Goal: Task Accomplishment & Management: Manage account settings

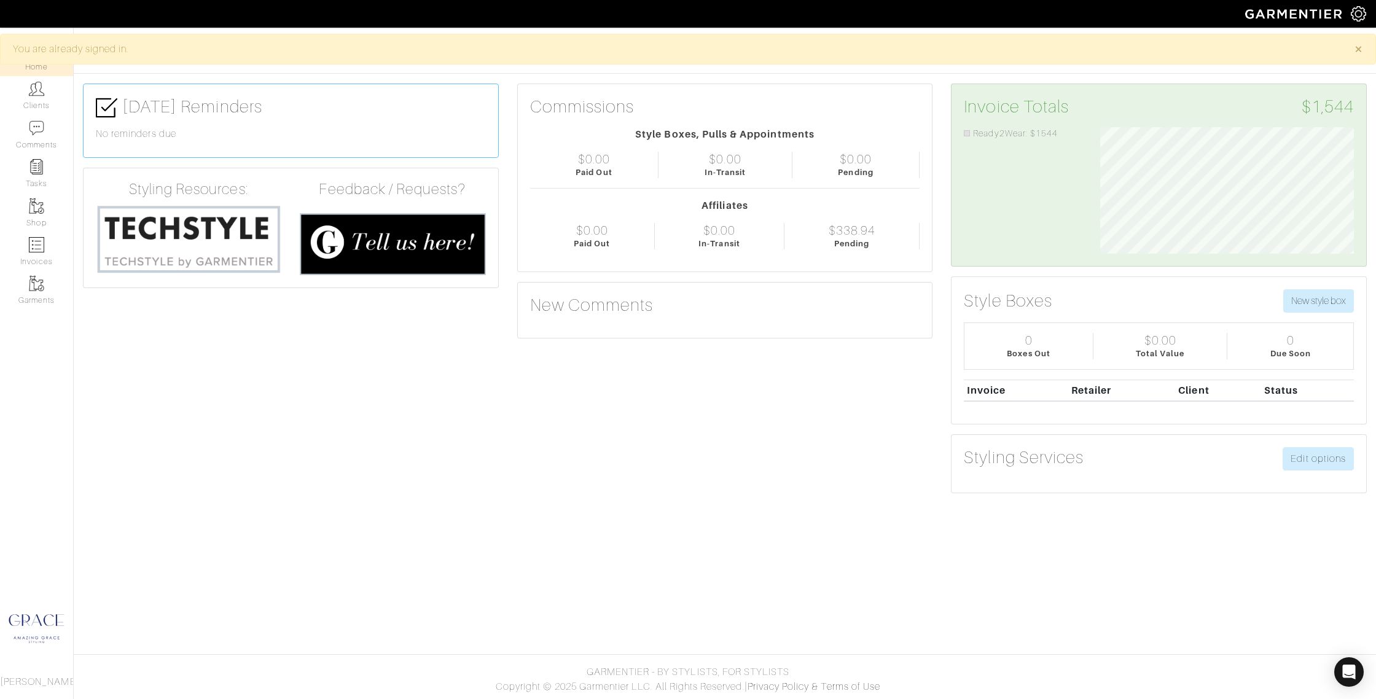
scroll to position [127, 272]
click at [29, 103] on link "Clients" at bounding box center [36, 95] width 73 height 39
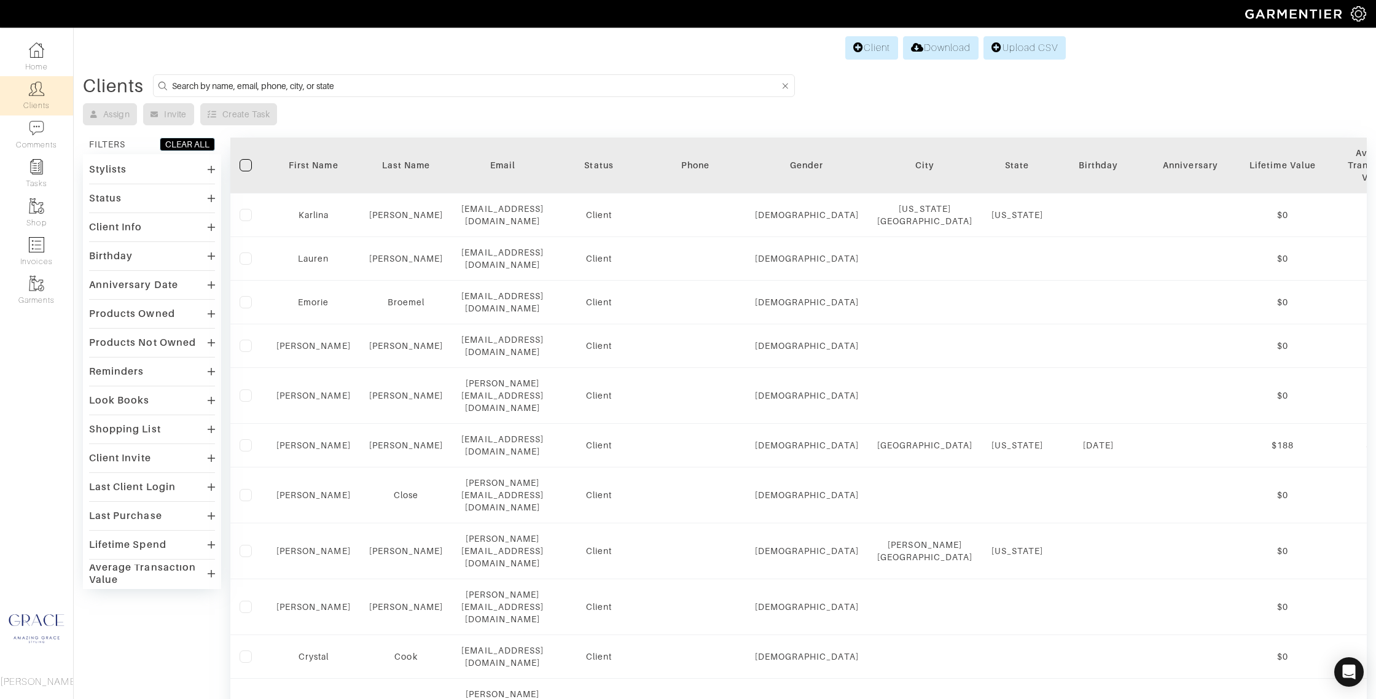
click at [323, 80] on input at bounding box center [476, 85] width 608 height 15
type input "patty"
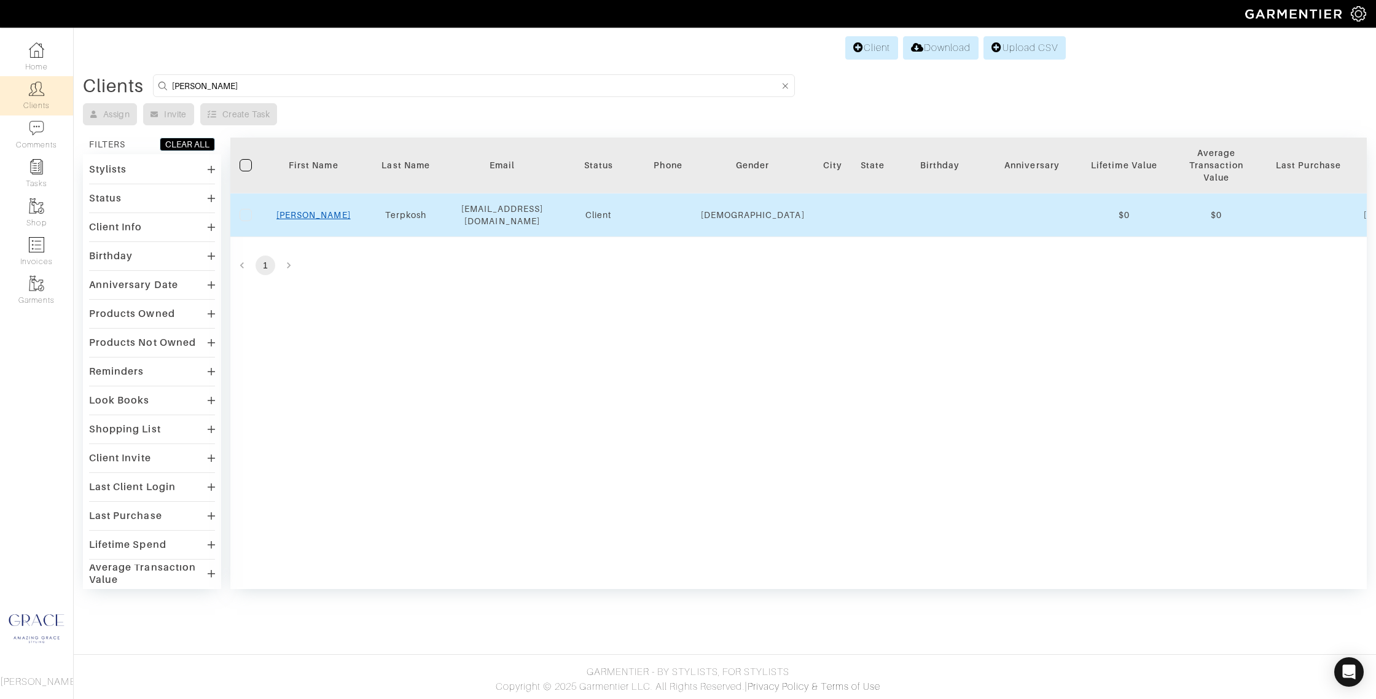
click at [312, 213] on link "Patty" at bounding box center [313, 215] width 74 height 10
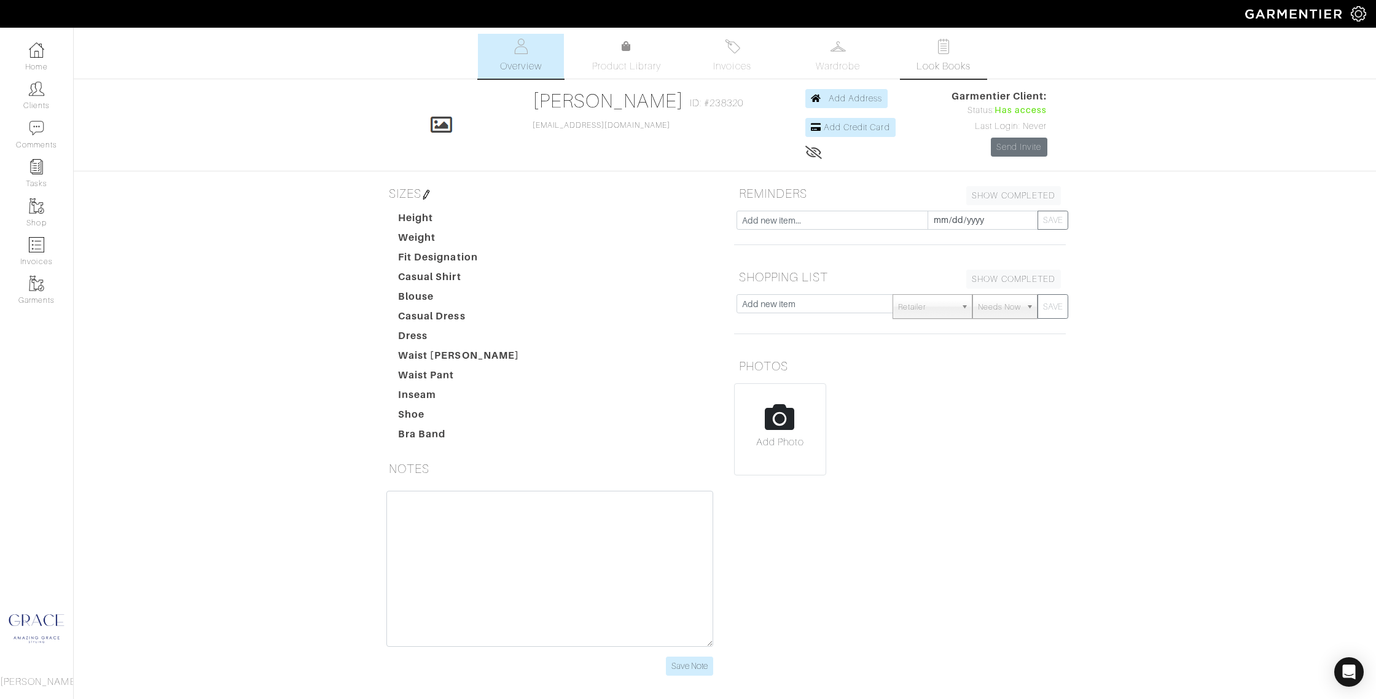
click at [953, 66] on span "Look Books" at bounding box center [943, 66] width 55 height 15
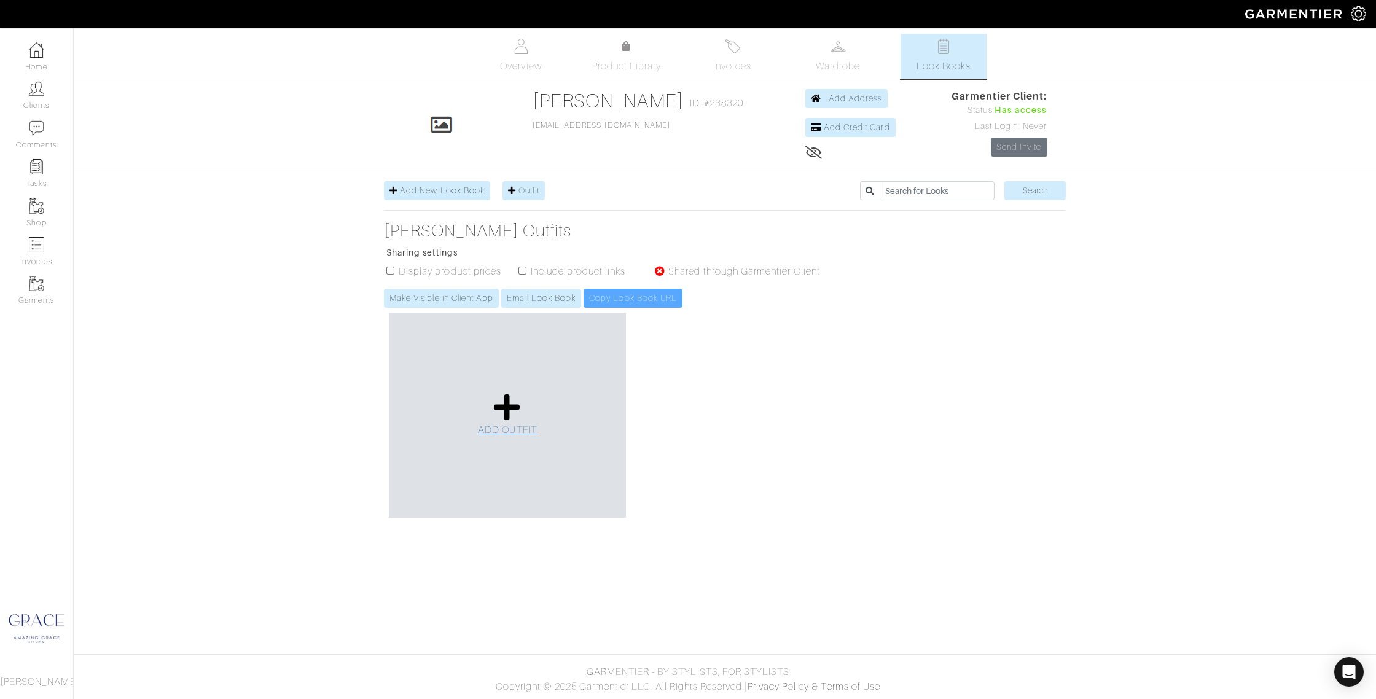
click at [495, 407] on icon at bounding box center [507, 406] width 26 height 29
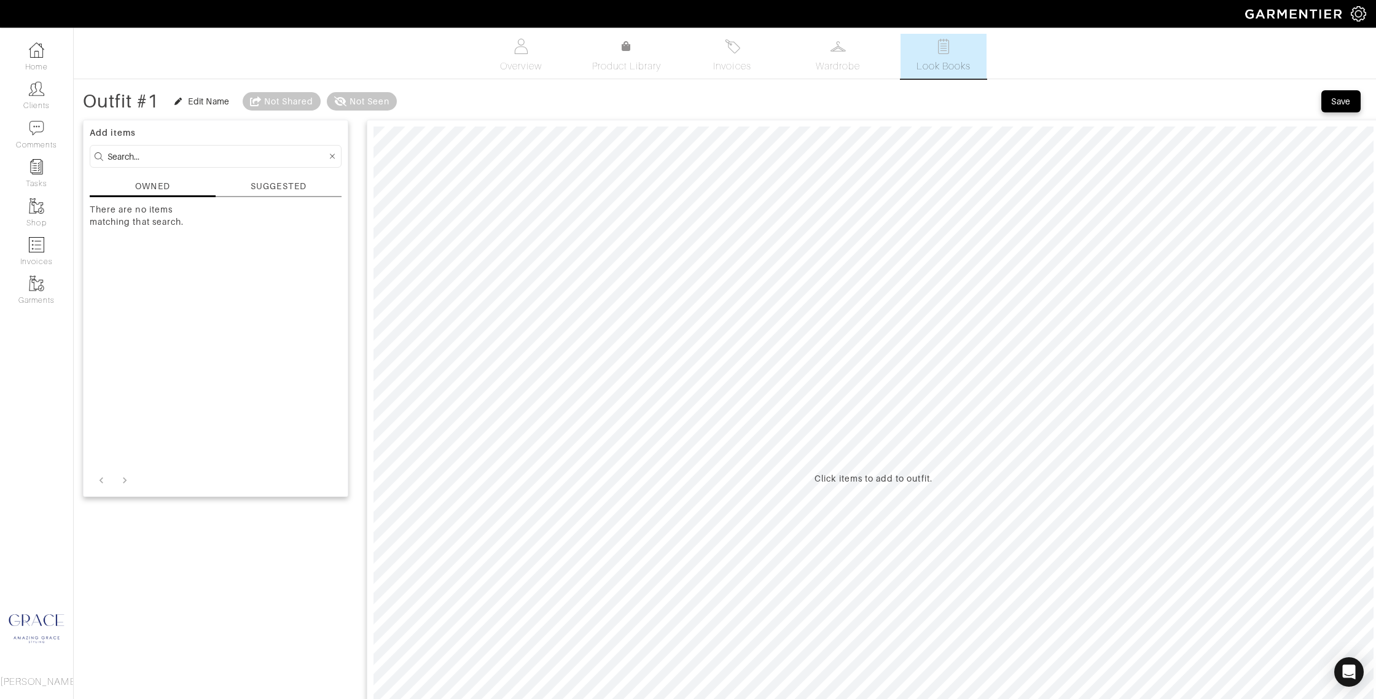
click at [245, 184] on div "SUGGESTED" at bounding box center [279, 188] width 126 height 17
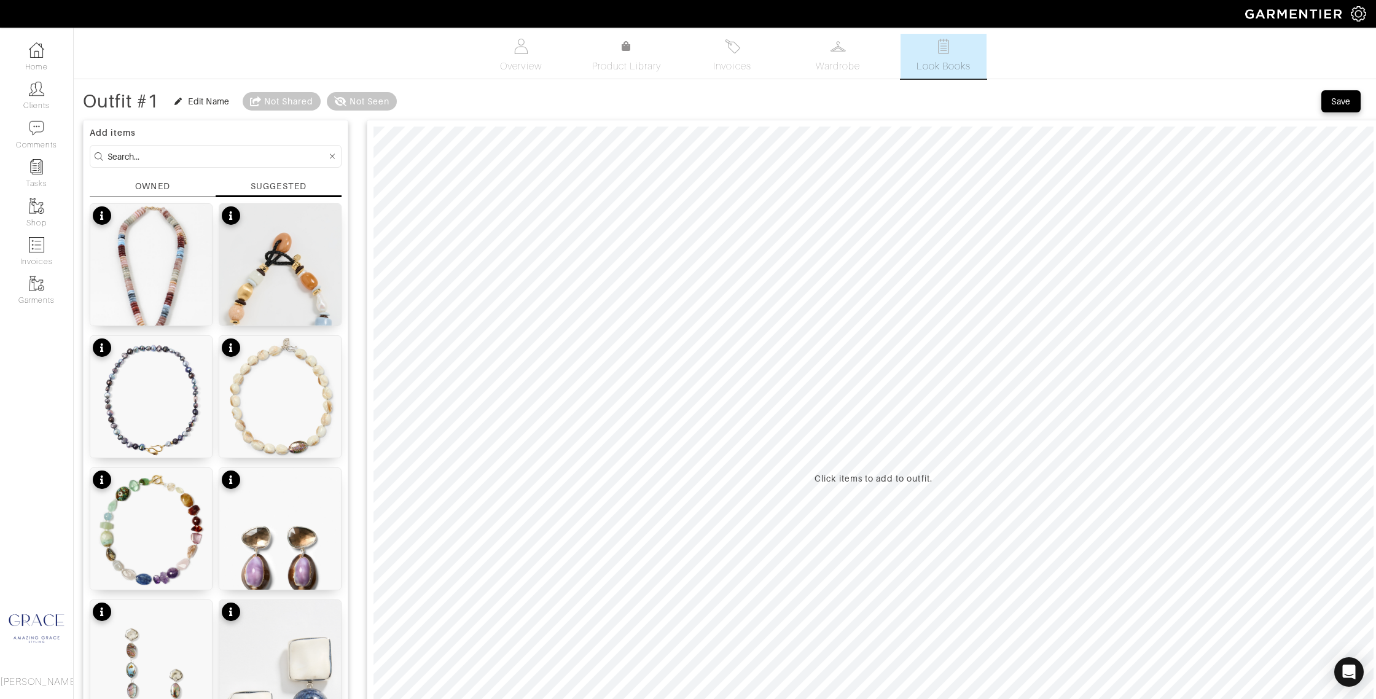
click at [170, 157] on input at bounding box center [216, 156] width 219 height 15
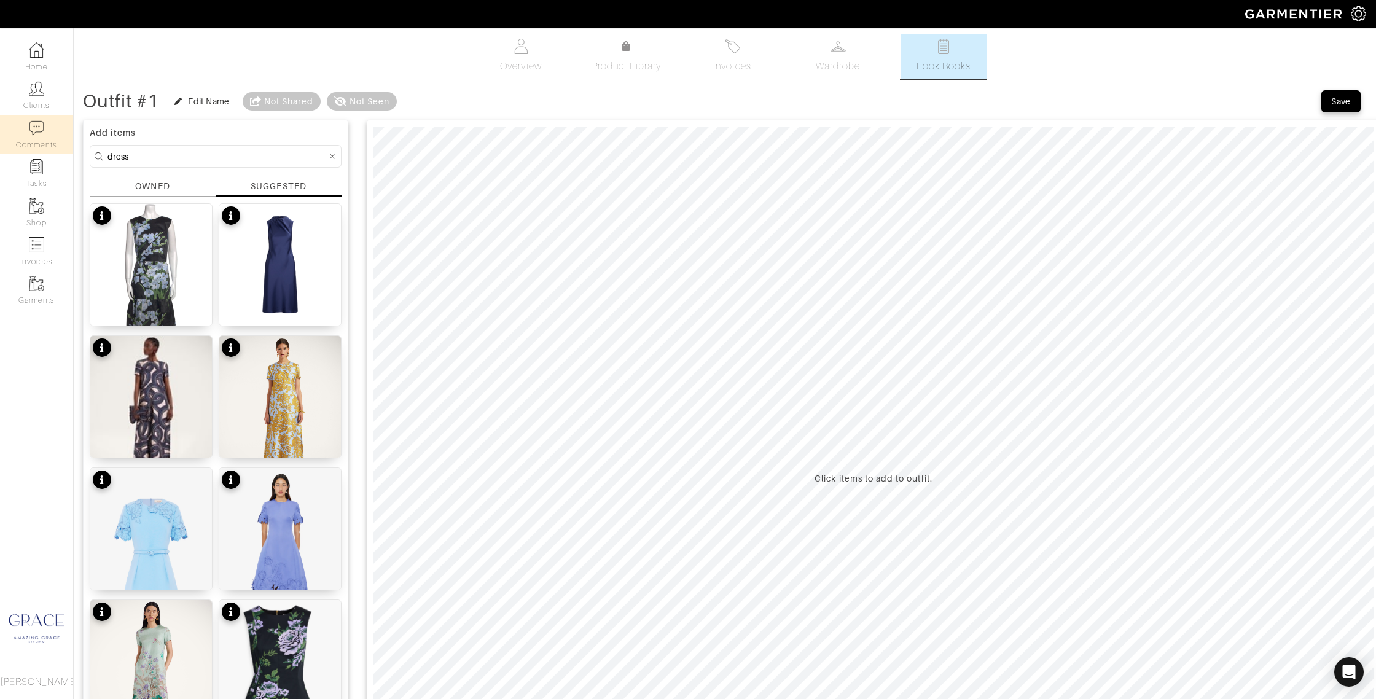
drag, startPoint x: 173, startPoint y: 157, endPoint x: 68, endPoint y: 147, distance: 105.5
type input "pleats"
click at [289, 319] on div "Dress $265" at bounding box center [280, 315] width 50 height 12
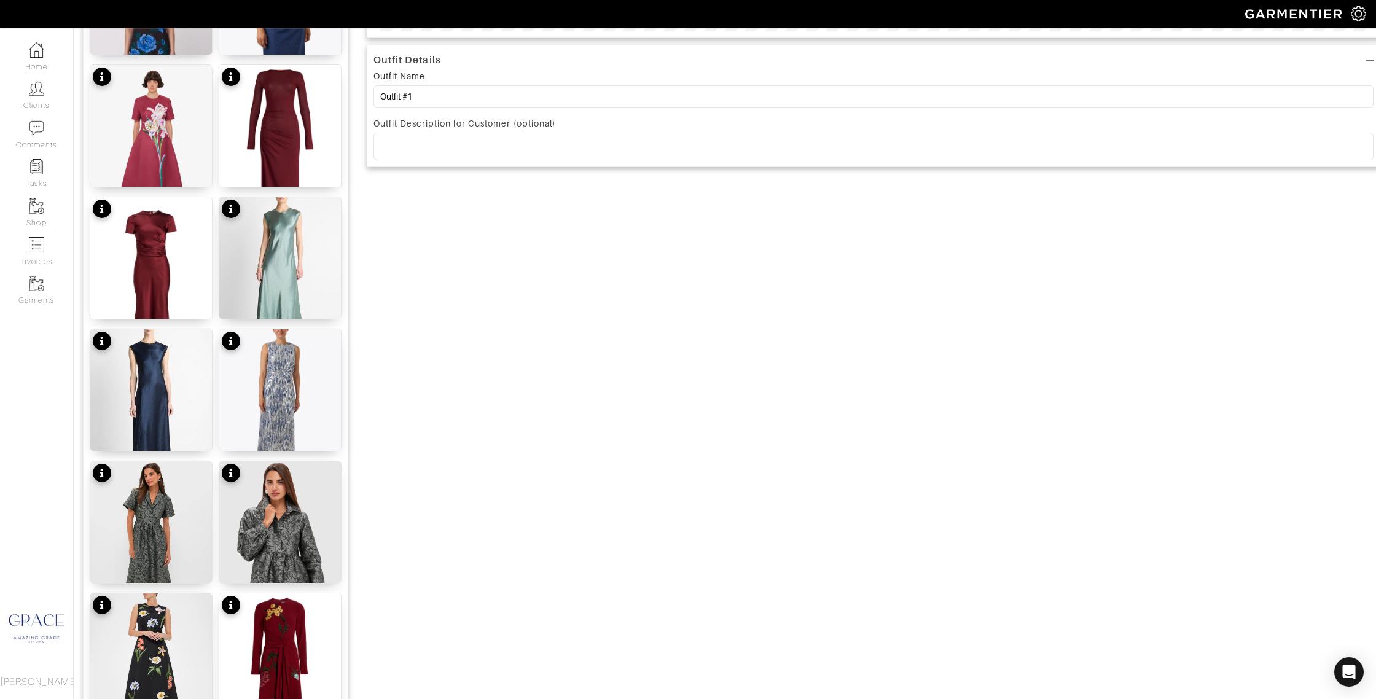
scroll to position [807, 0]
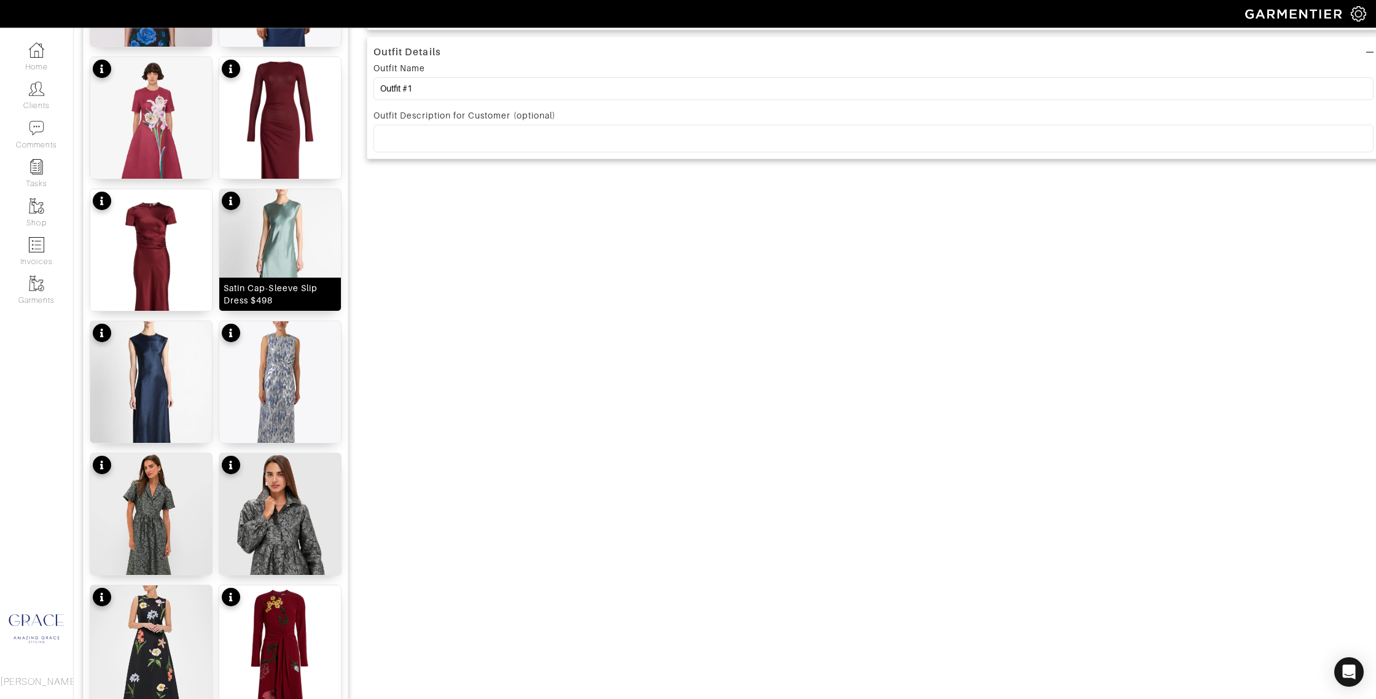
click at [276, 298] on div "Satin Cap-Sleeve Slip Dress $498" at bounding box center [280, 294] width 113 height 25
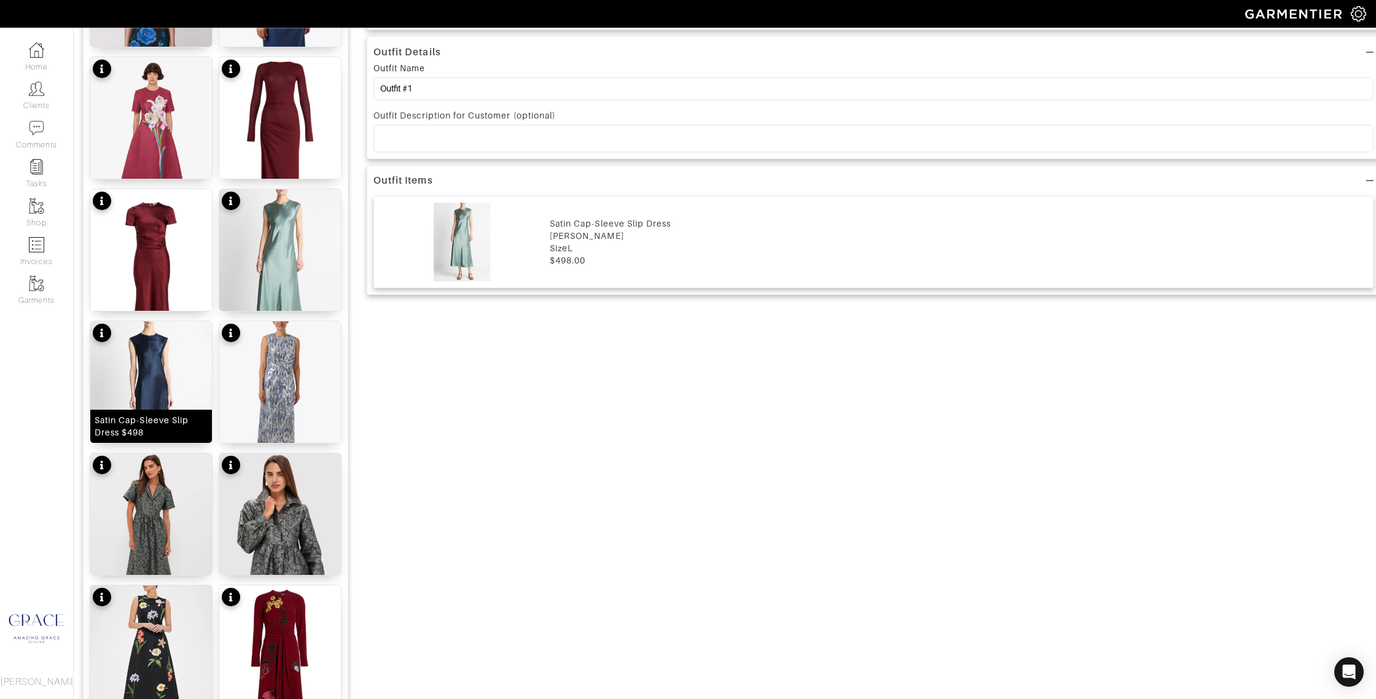
click at [163, 419] on div "Satin Cap-Sleeve Slip Dress $498" at bounding box center [151, 426] width 113 height 25
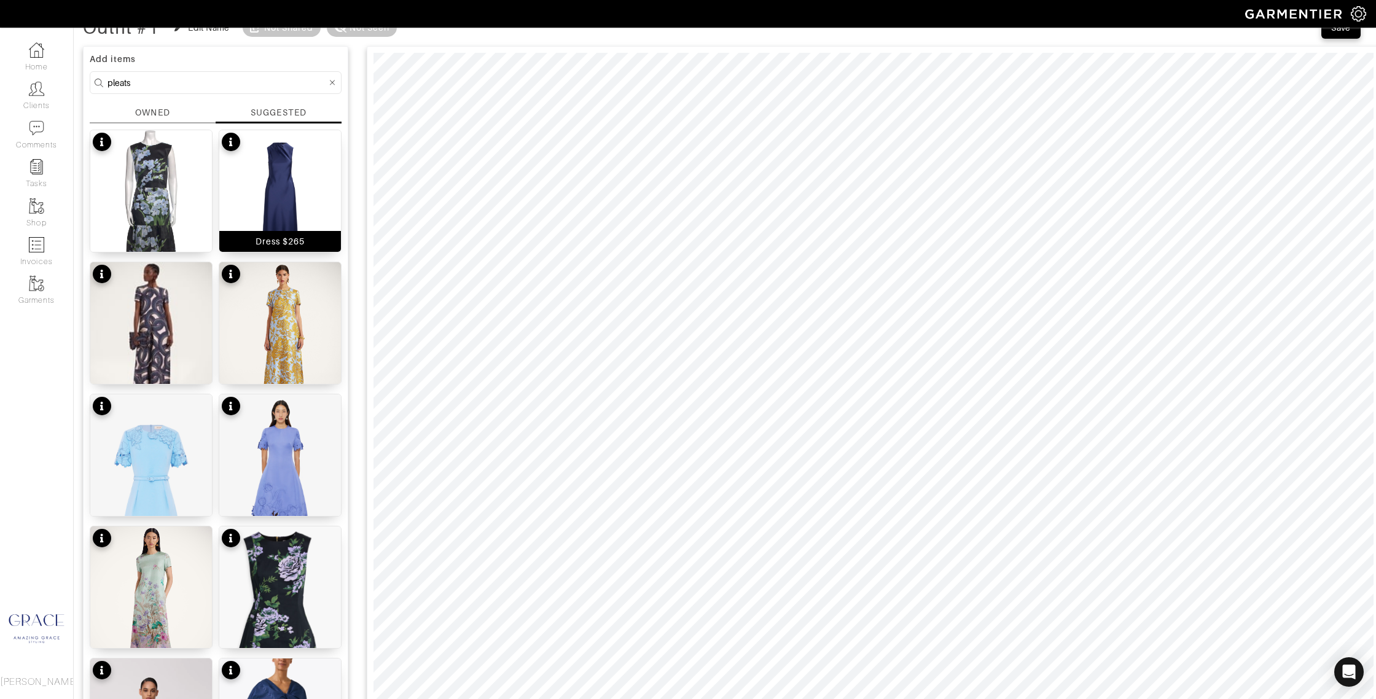
scroll to position [0, 0]
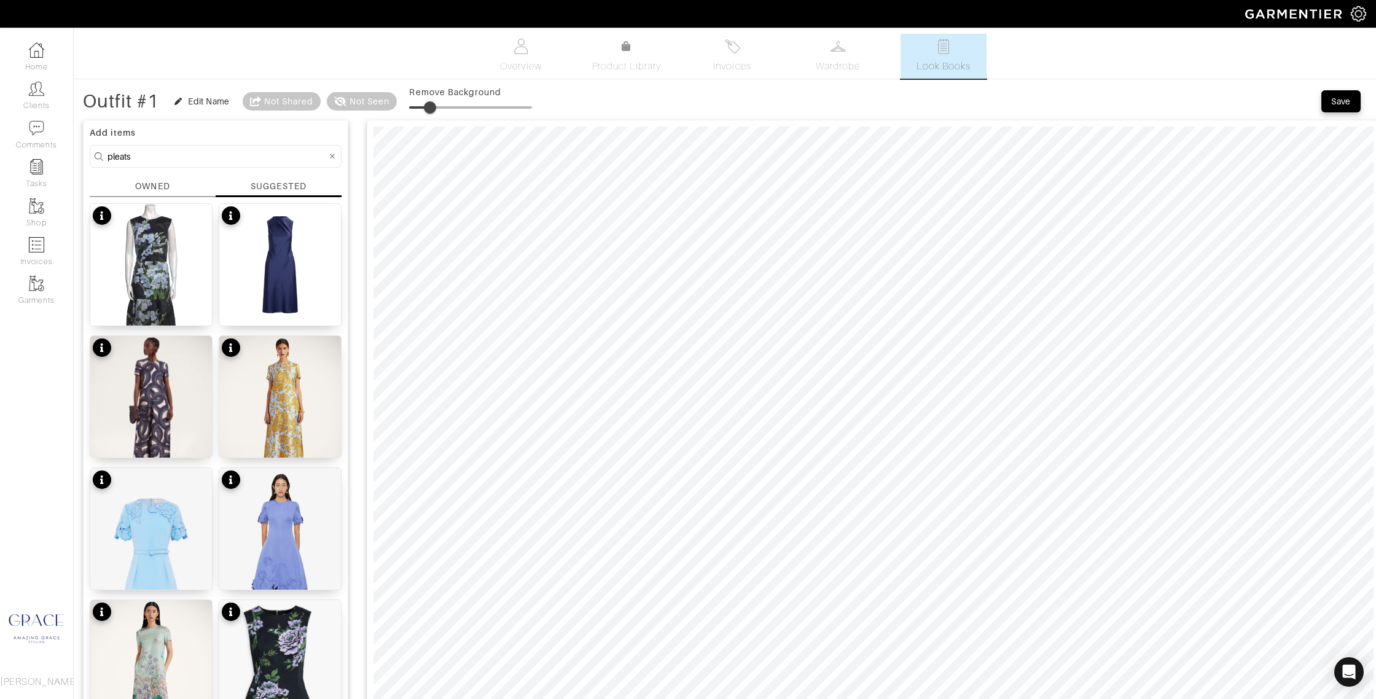
drag, startPoint x: 410, startPoint y: 103, endPoint x: 435, endPoint y: 104, distance: 24.6
click at [432, 104] on span at bounding box center [430, 107] width 12 height 12
click at [436, 104] on span at bounding box center [430, 107] width 12 height 12
type input "25"
drag, startPoint x: 436, startPoint y: 104, endPoint x: 442, endPoint y: 103, distance: 6.2
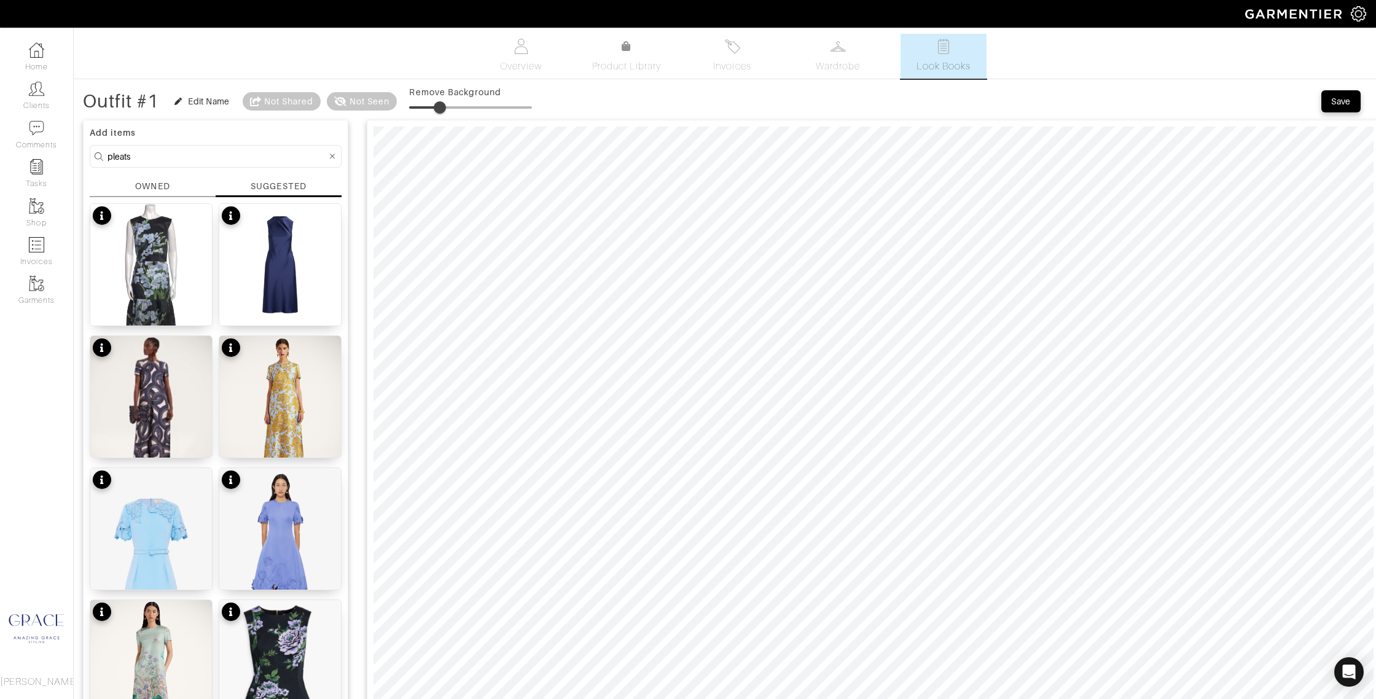
click at [442, 103] on span at bounding box center [440, 107] width 12 height 12
type input "0"
drag, startPoint x: 443, startPoint y: 111, endPoint x: 397, endPoint y: 109, distance: 46.1
click at [397, 109] on div "Outfit #1 Edit Name Not Shared Not Seen Remove Background" at bounding box center [307, 101] width 449 height 25
drag, startPoint x: 176, startPoint y: 156, endPoint x: 45, endPoint y: 146, distance: 131.8
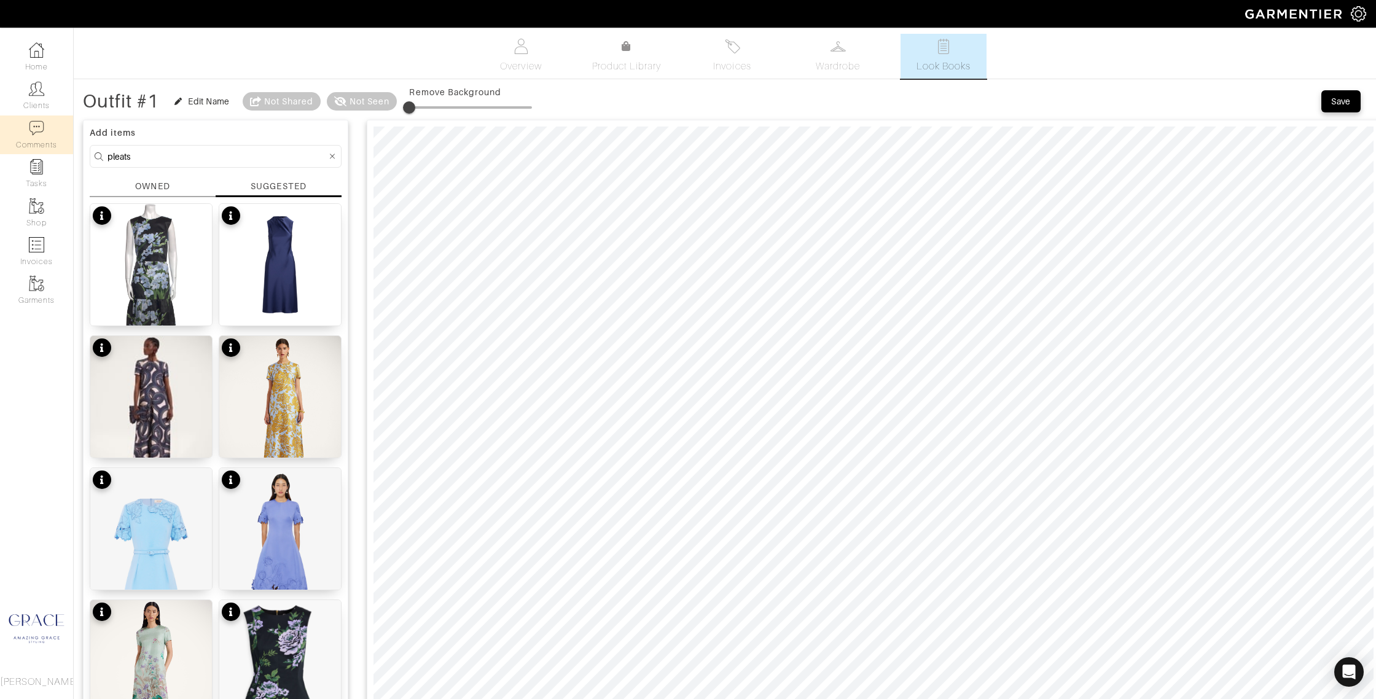
type input "w"
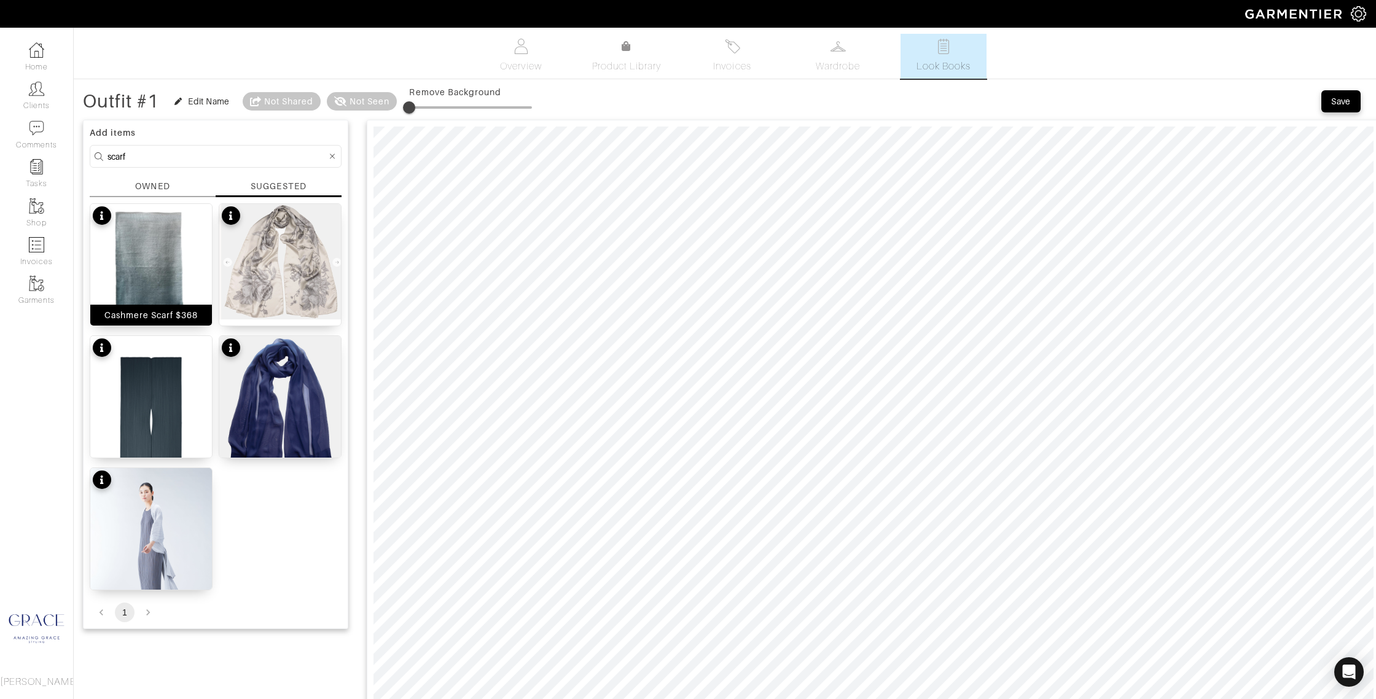
click at [159, 311] on div "Cashmere Scarf $368" at bounding box center [151, 315] width 94 height 12
click at [154, 446] on div "MADAME-T APRIL $330" at bounding box center [151, 447] width 104 height 12
click at [158, 574] on div "BASIC MADAME-T $395" at bounding box center [151, 579] width 105 height 12
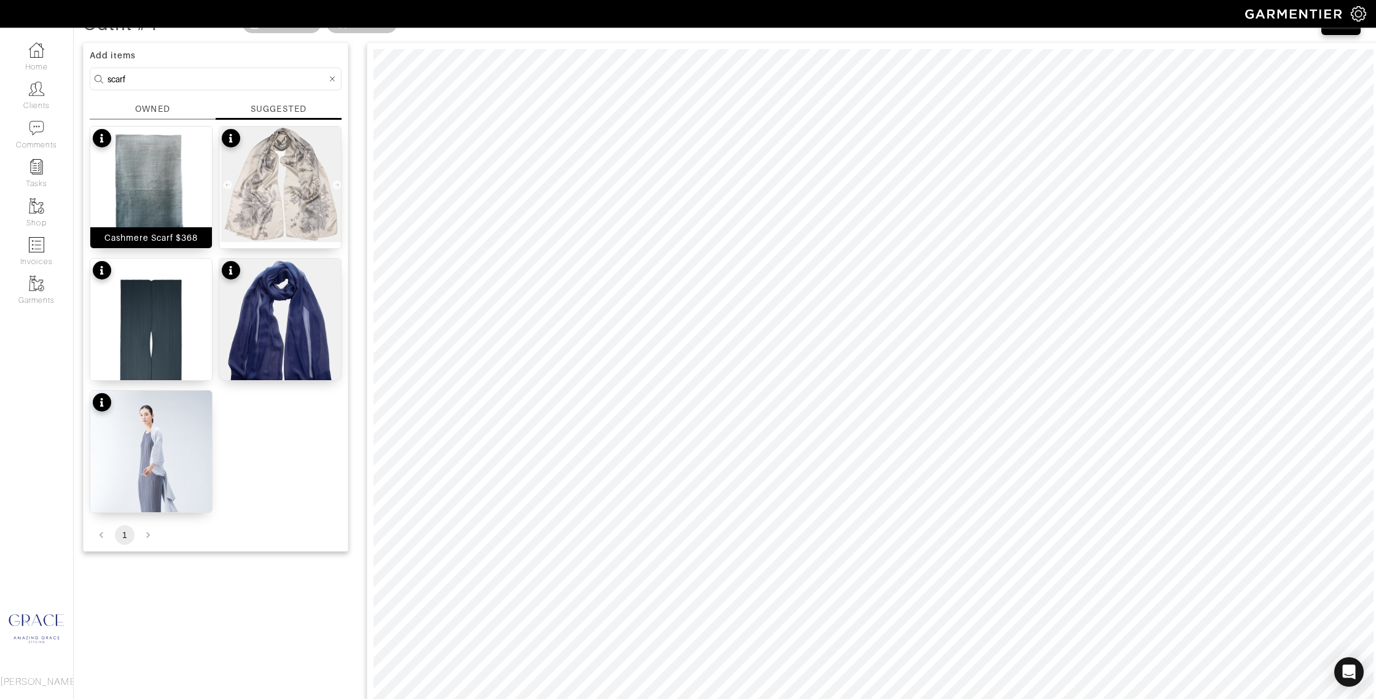
scroll to position [114, 0]
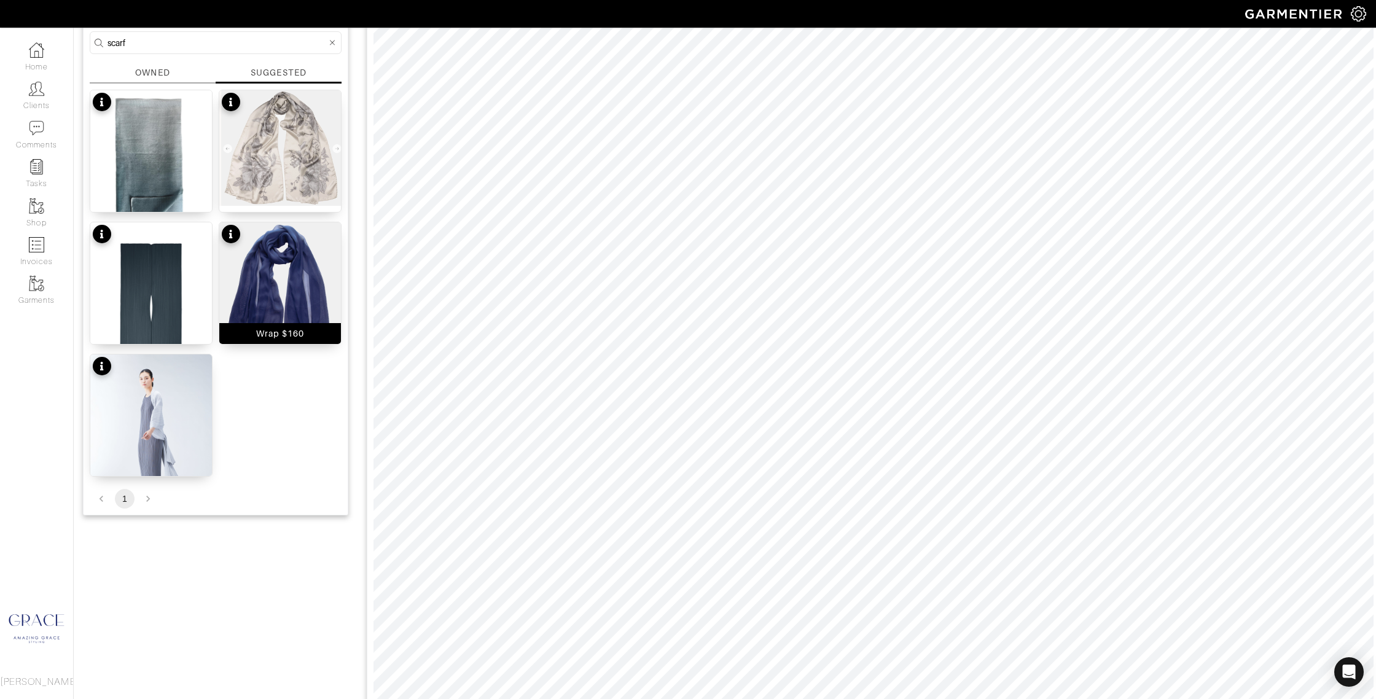
click at [294, 341] on div "Wrap $160" at bounding box center [280, 333] width 122 height 21
drag, startPoint x: 155, startPoint y: 197, endPoint x: 163, endPoint y: 182, distance: 16.8
click at [155, 197] on div "Cashmere Scarf $368" at bounding box center [151, 201] width 94 height 12
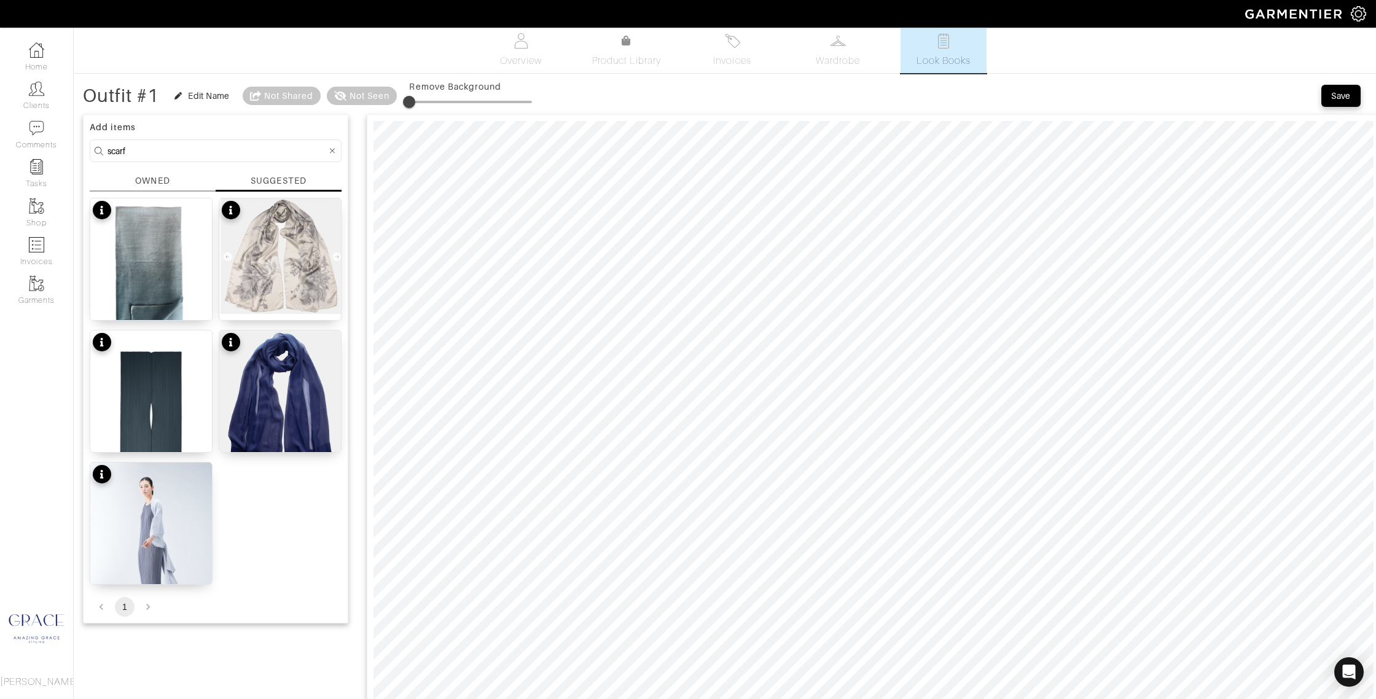
scroll to position [0, 0]
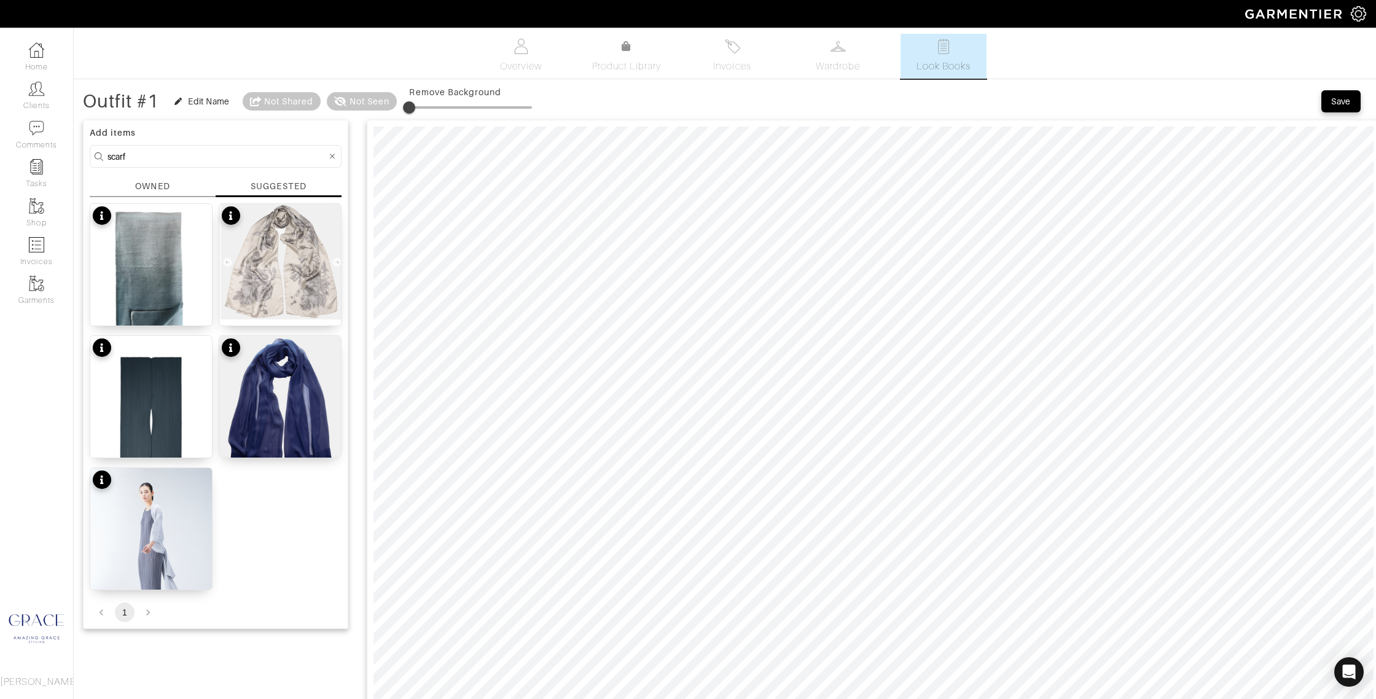
click at [152, 181] on div "OWNED" at bounding box center [152, 186] width 34 height 13
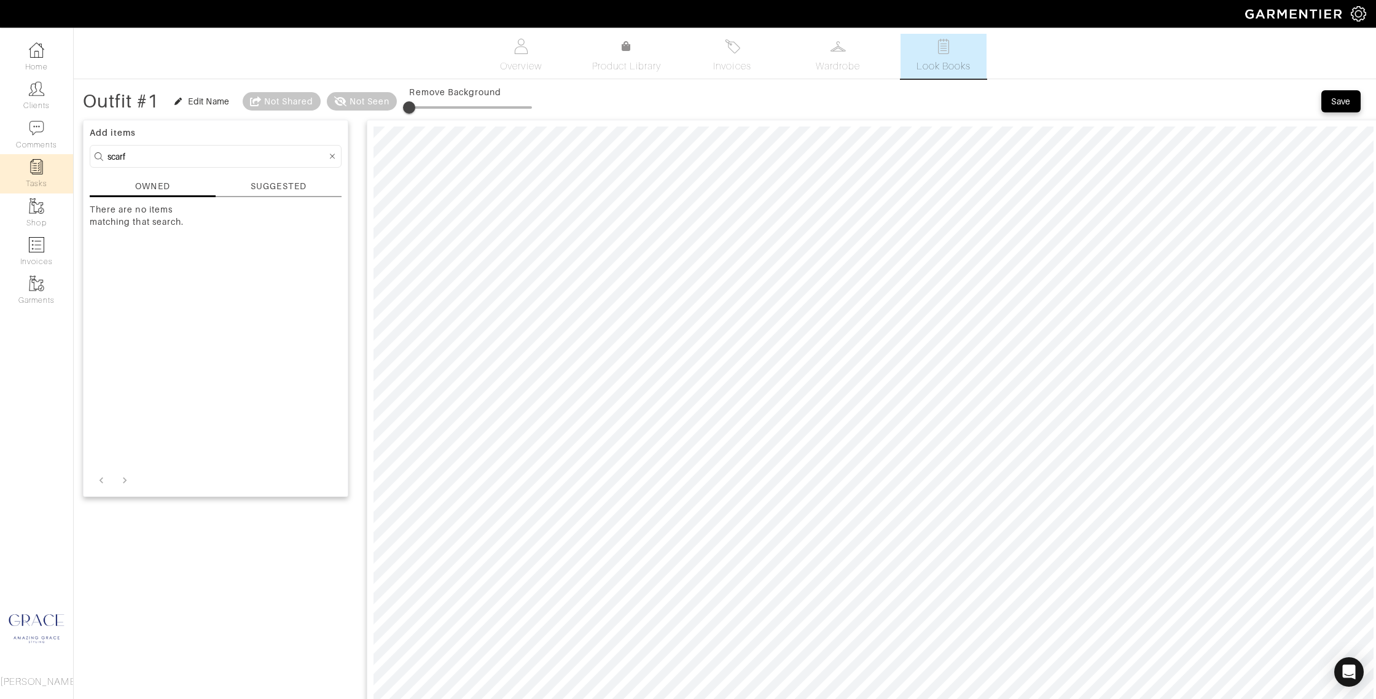
drag, startPoint x: 202, startPoint y: 161, endPoint x: 41, endPoint y: 155, distance: 161.6
type input "jewelry"
drag, startPoint x: 126, startPoint y: 176, endPoint x: 144, endPoint y: 184, distance: 19.3
click at [128, 177] on div "Add items jewelry OWNED SUGGESTED There are no items matching that search." at bounding box center [215, 308] width 265 height 377
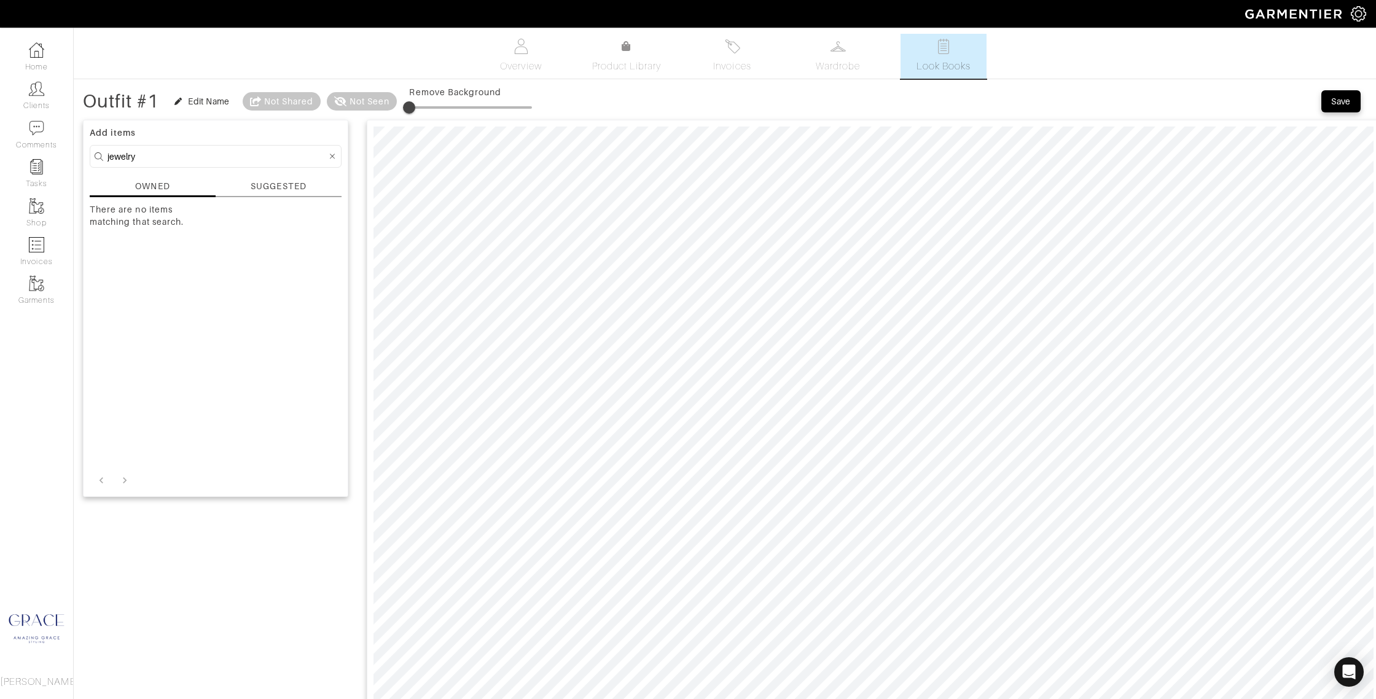
drag, startPoint x: 149, startPoint y: 184, endPoint x: 164, endPoint y: 184, distance: 15.4
click at [149, 184] on div "OWNED" at bounding box center [152, 186] width 34 height 12
click at [263, 186] on div "SUGGESTED" at bounding box center [278, 186] width 55 height 13
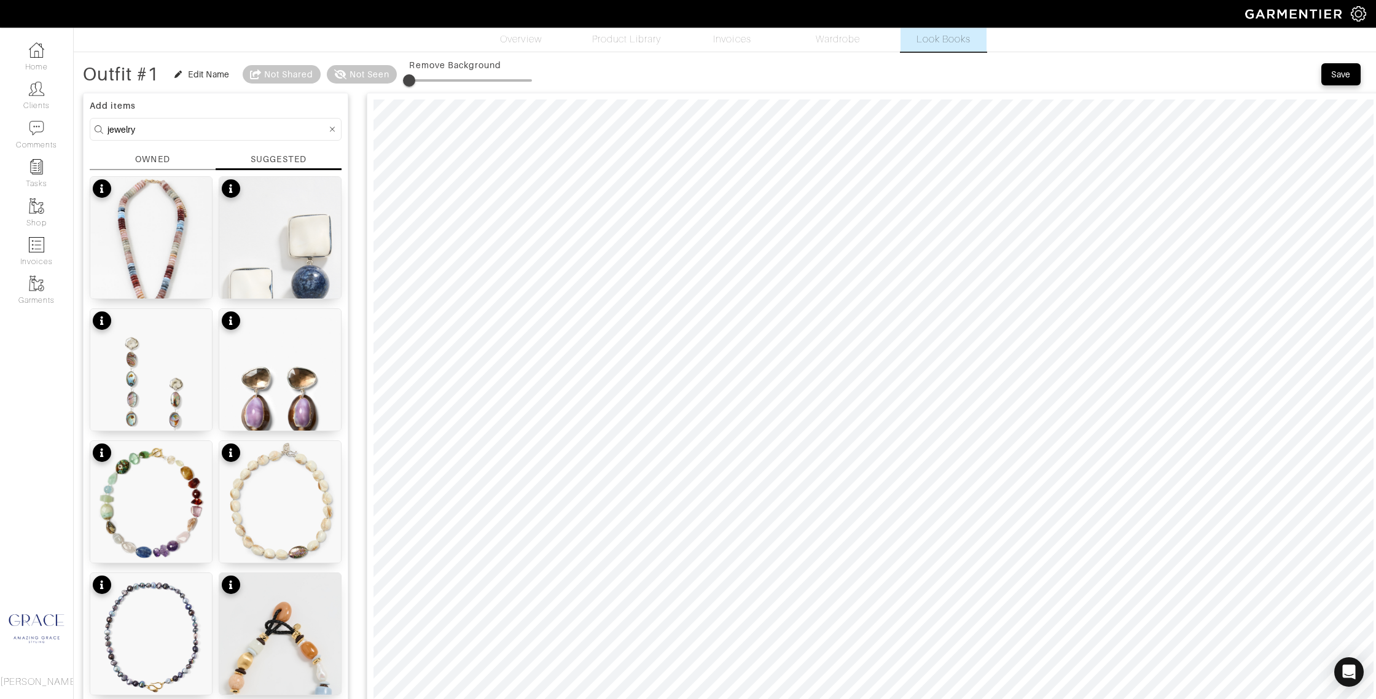
scroll to position [30, 0]
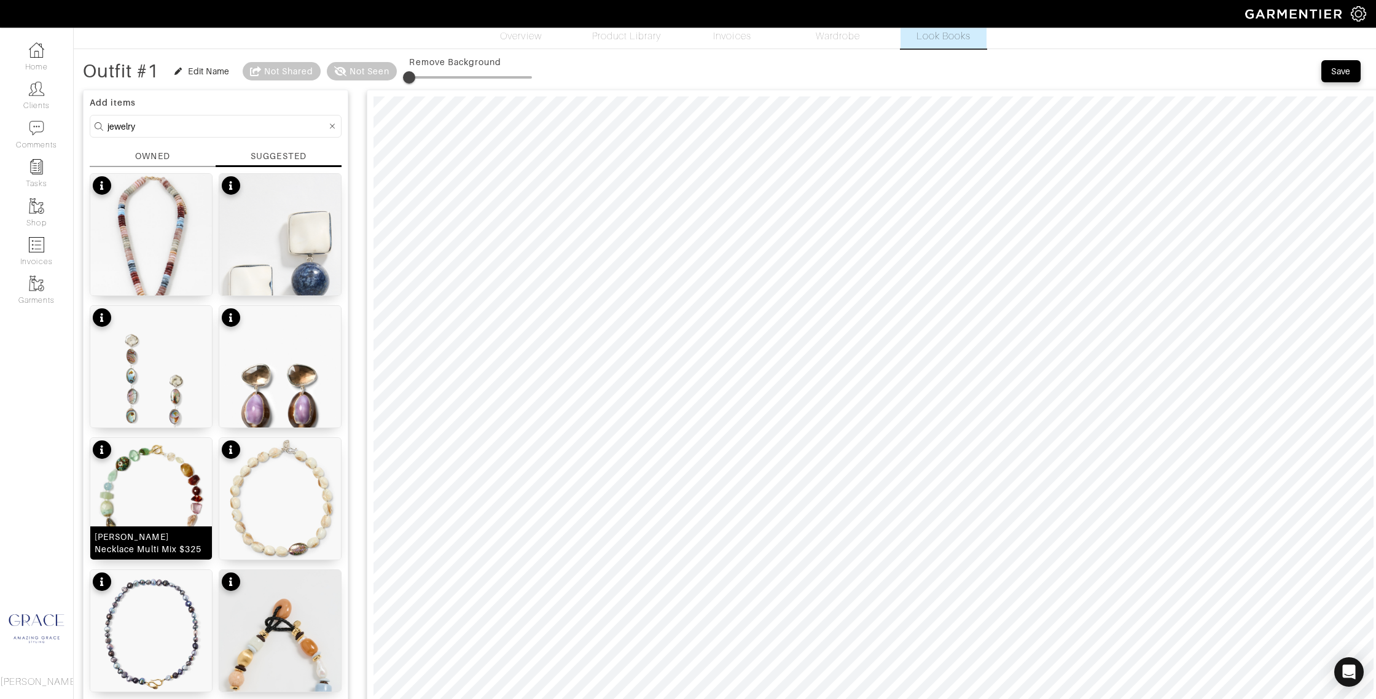
click at [149, 528] on div "Georgetta Necklace Multi Mix $325" at bounding box center [151, 542] width 122 height 33
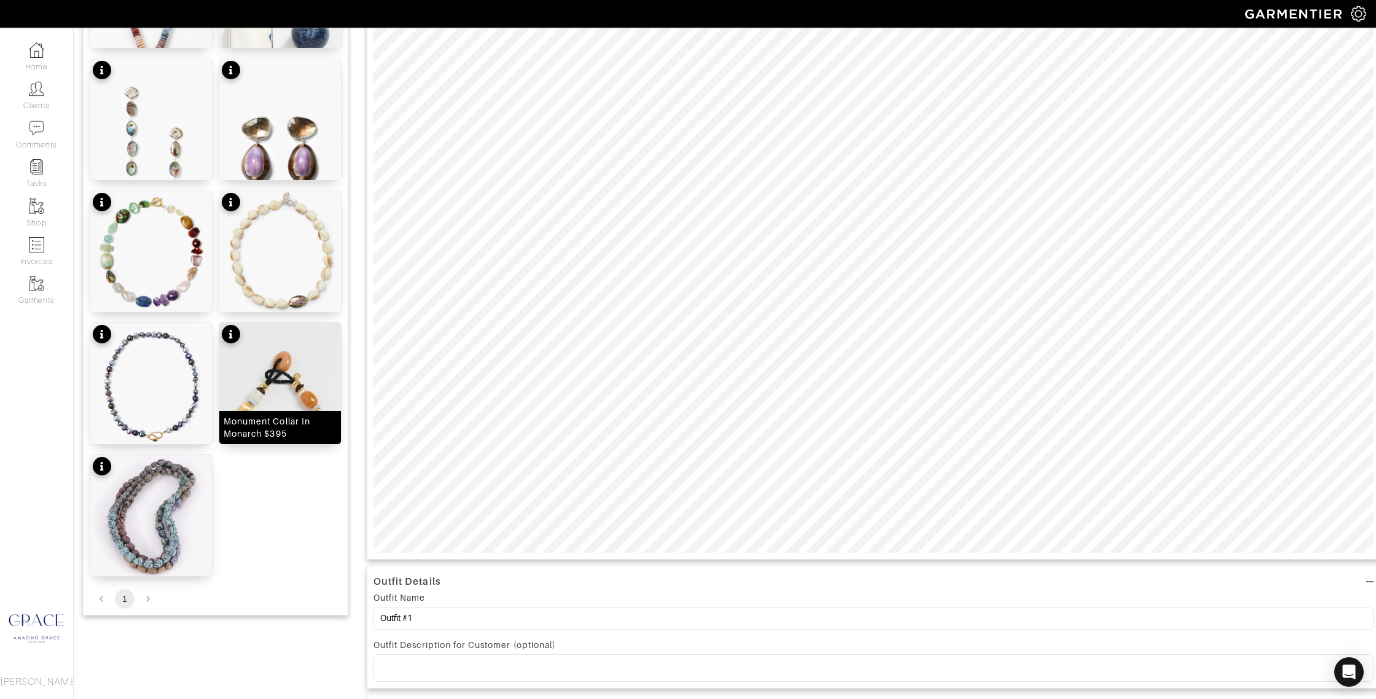
scroll to position [310, 0]
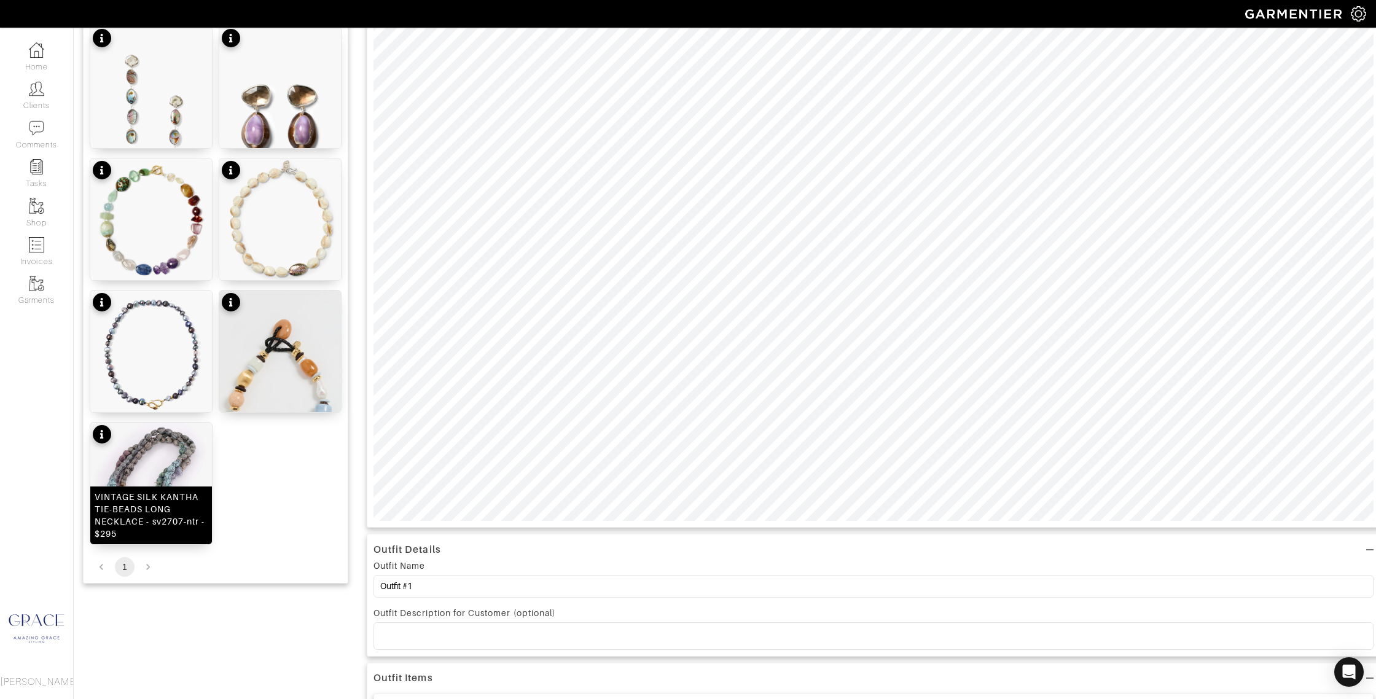
click at [168, 526] on div "VINTAGE SILK KANTHA TIE-BEADS LONG NECKLACE - sv2707-ntr - $295" at bounding box center [151, 515] width 113 height 49
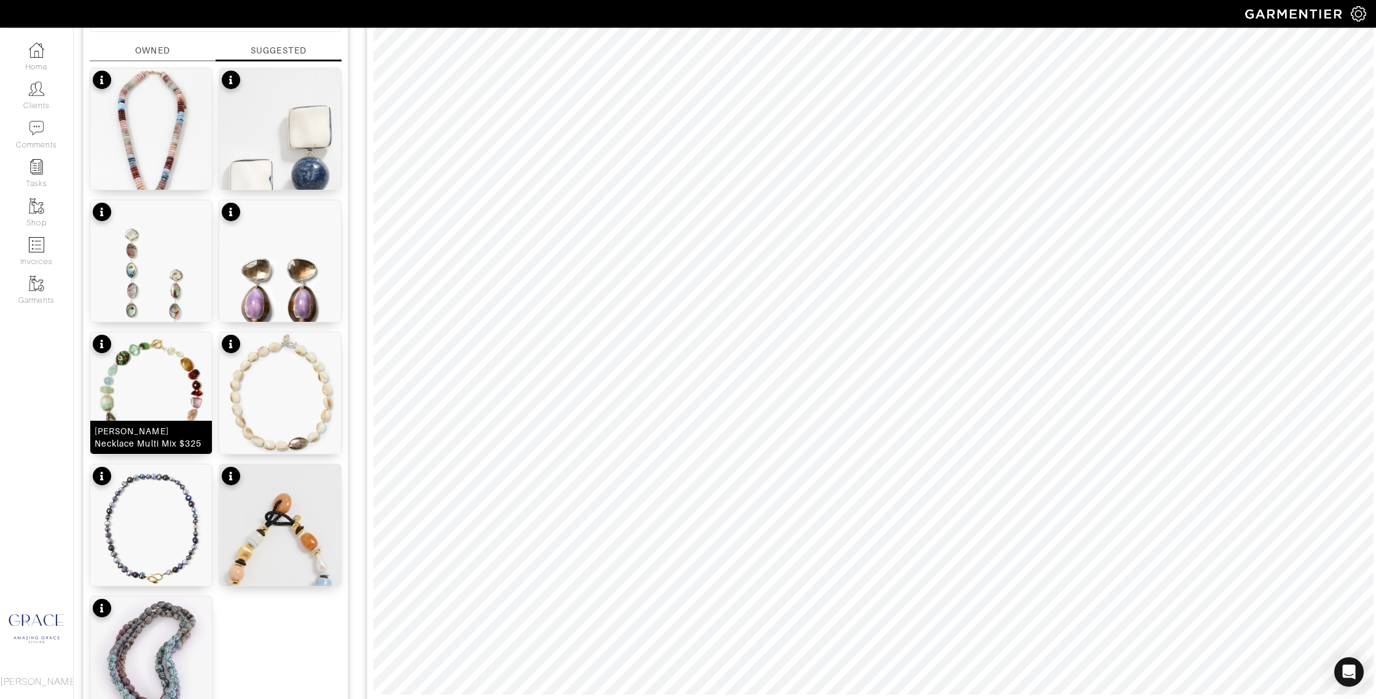
scroll to position [0, 0]
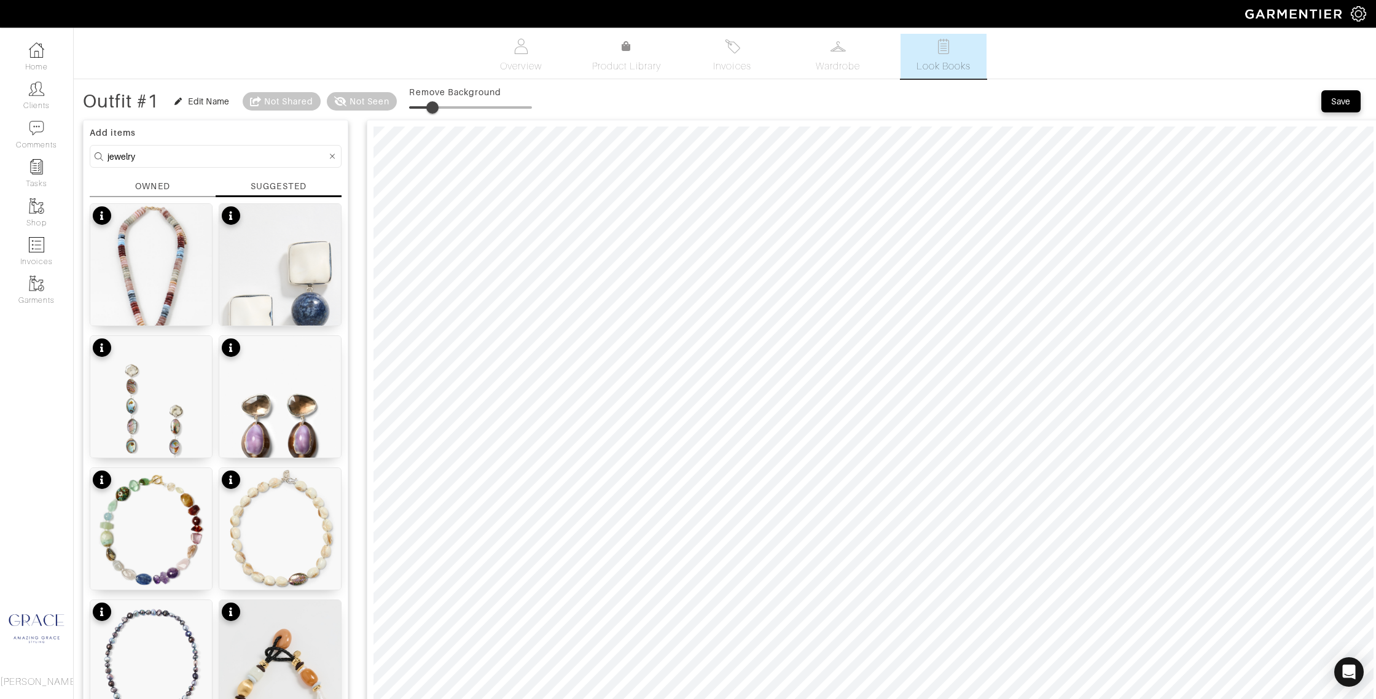
drag, startPoint x: 415, startPoint y: 105, endPoint x: 459, endPoint y: 121, distance: 47.6
click at [435, 106] on span at bounding box center [432, 107] width 12 height 12
type input "20"
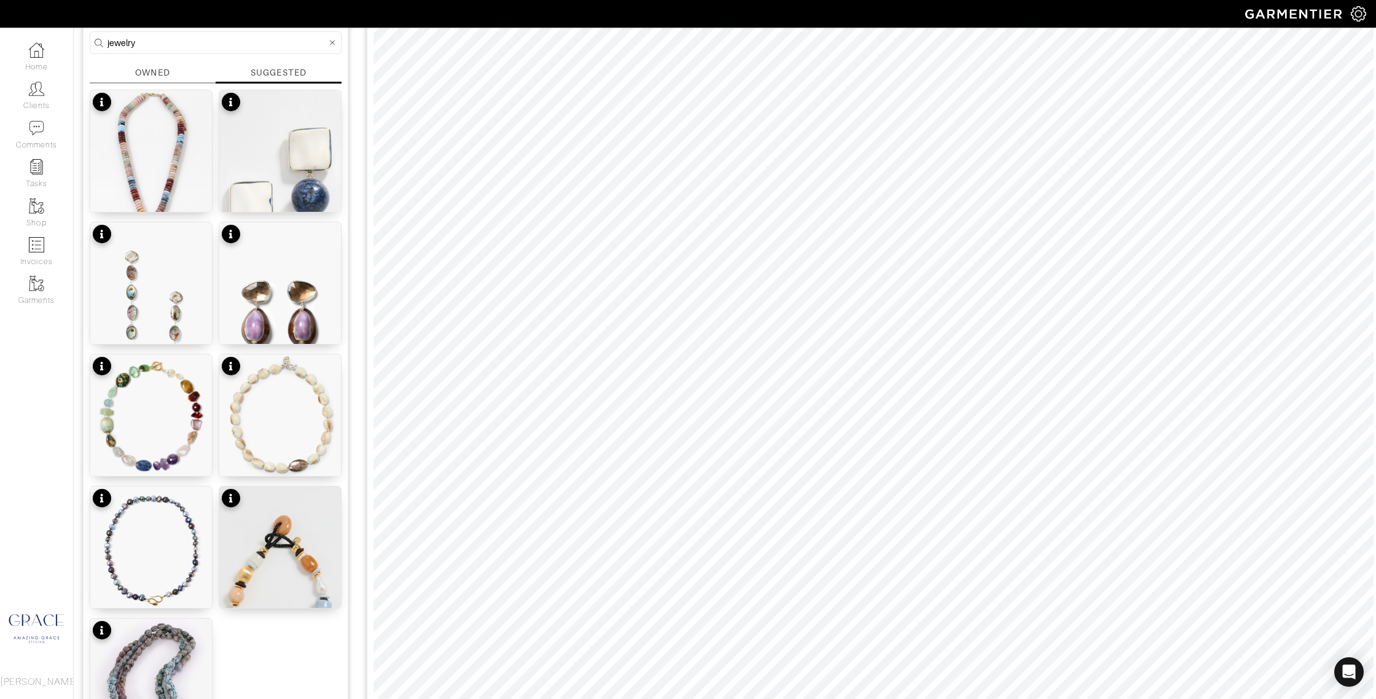
scroll to position [168, 0]
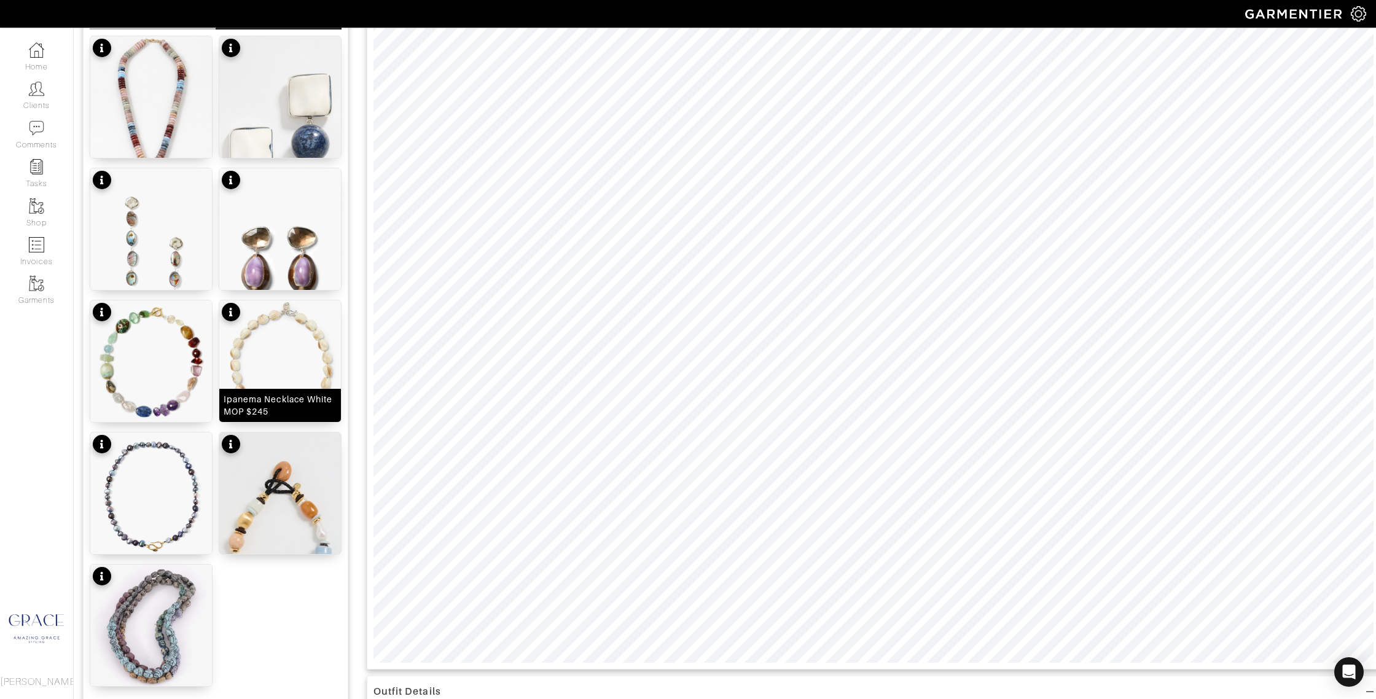
click at [276, 399] on div "Ipanema Necklace White MOP $245" at bounding box center [280, 405] width 113 height 25
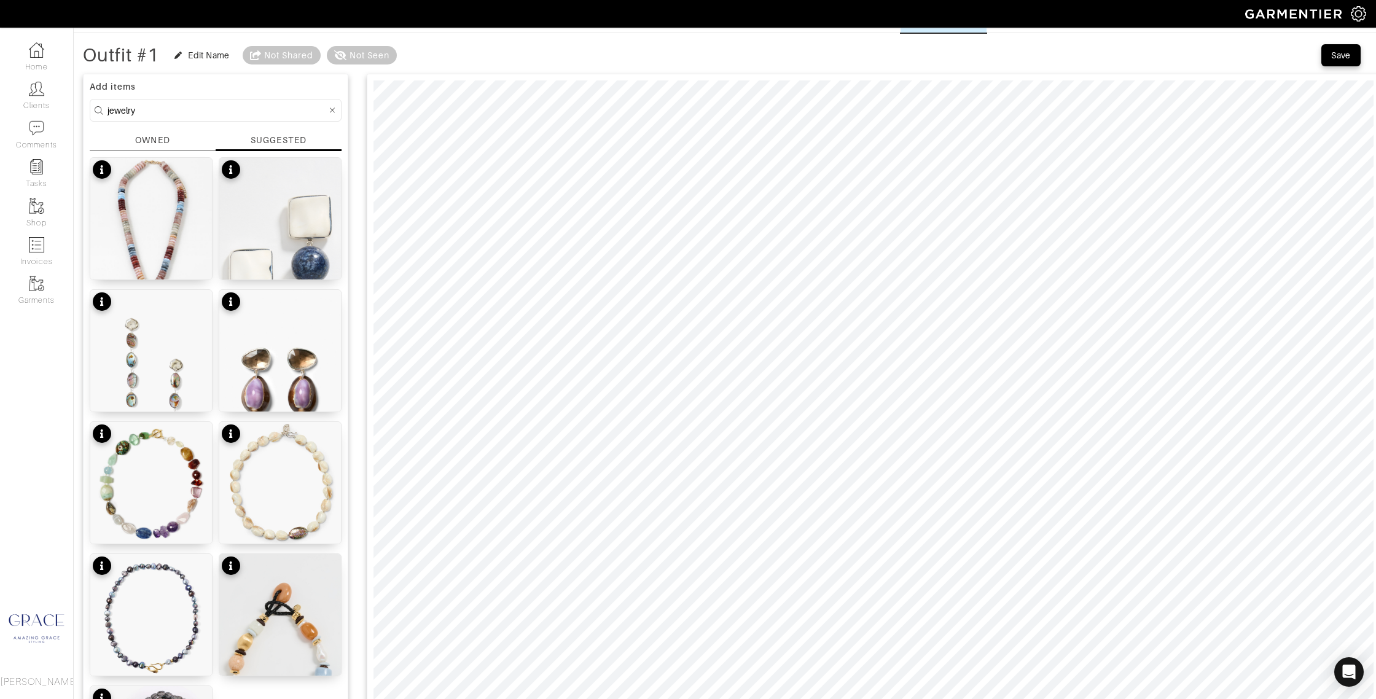
scroll to position [0, 0]
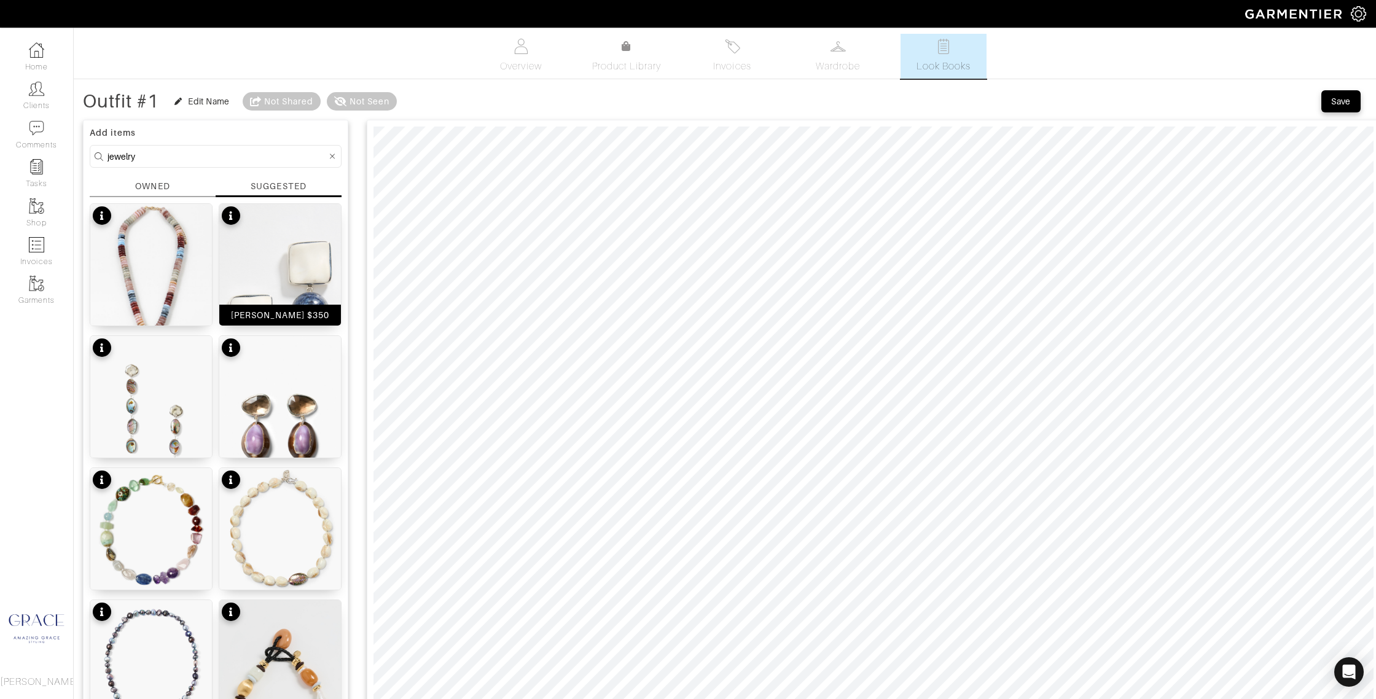
drag, startPoint x: 252, startPoint y: 319, endPoint x: 302, endPoint y: 306, distance: 51.4
click at [252, 319] on div "[PERSON_NAME] $350" at bounding box center [280, 315] width 99 height 12
type input "0"
drag, startPoint x: 417, startPoint y: 109, endPoint x: 415, endPoint y: 115, distance: 7.2
click at [403, 114] on span at bounding box center [409, 107] width 12 height 12
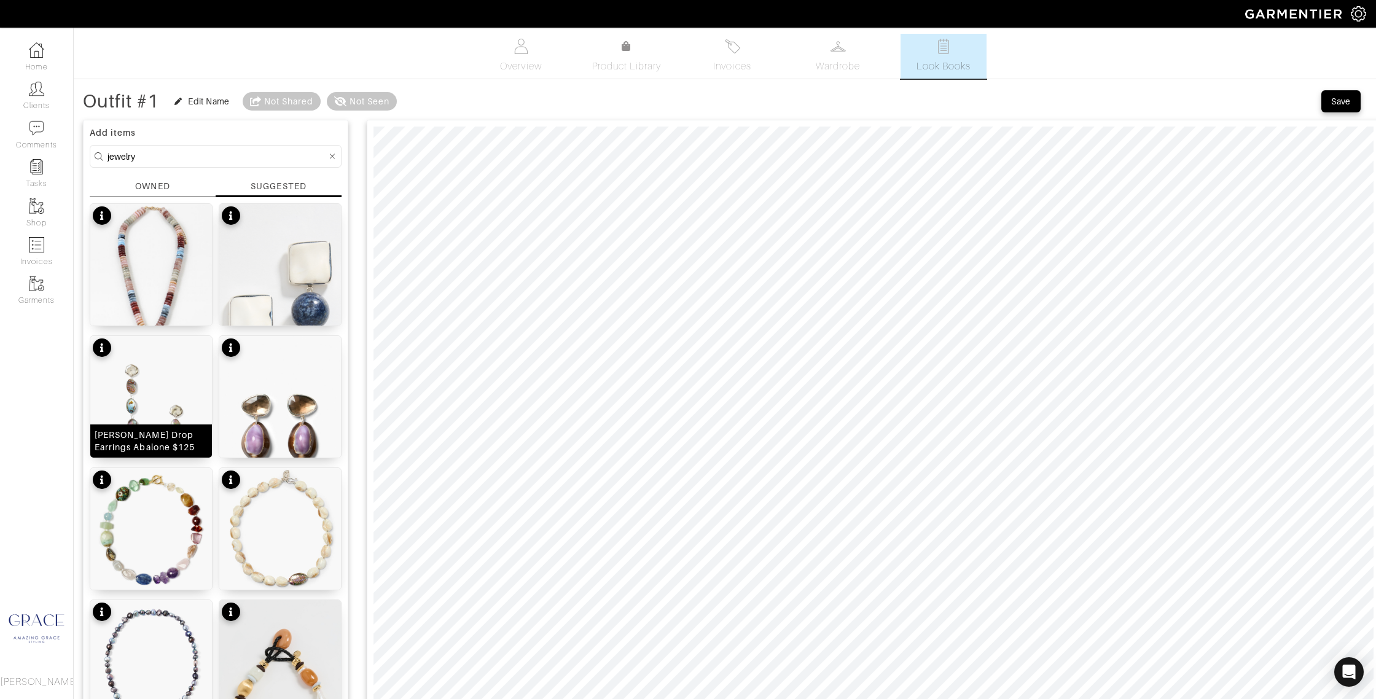
click at [176, 437] on div "Maritza Drop Earrings Abalone $125" at bounding box center [151, 441] width 113 height 25
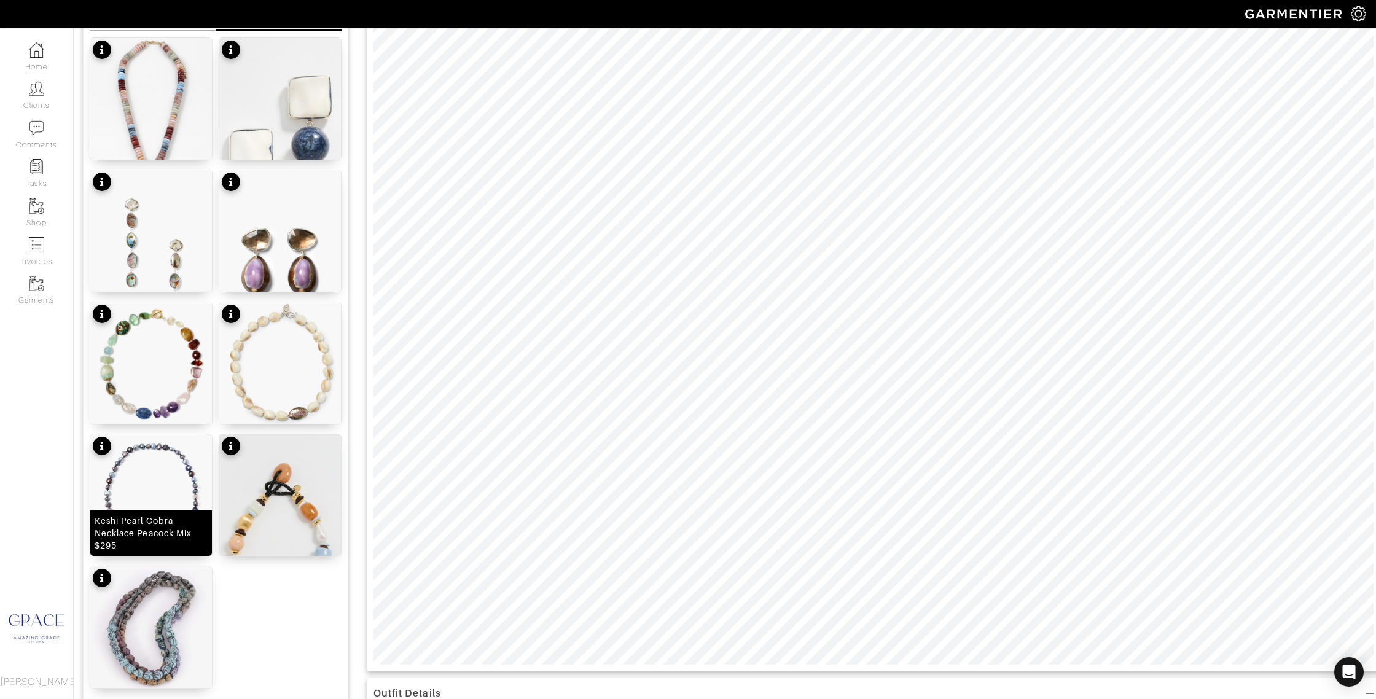
scroll to position [171, 0]
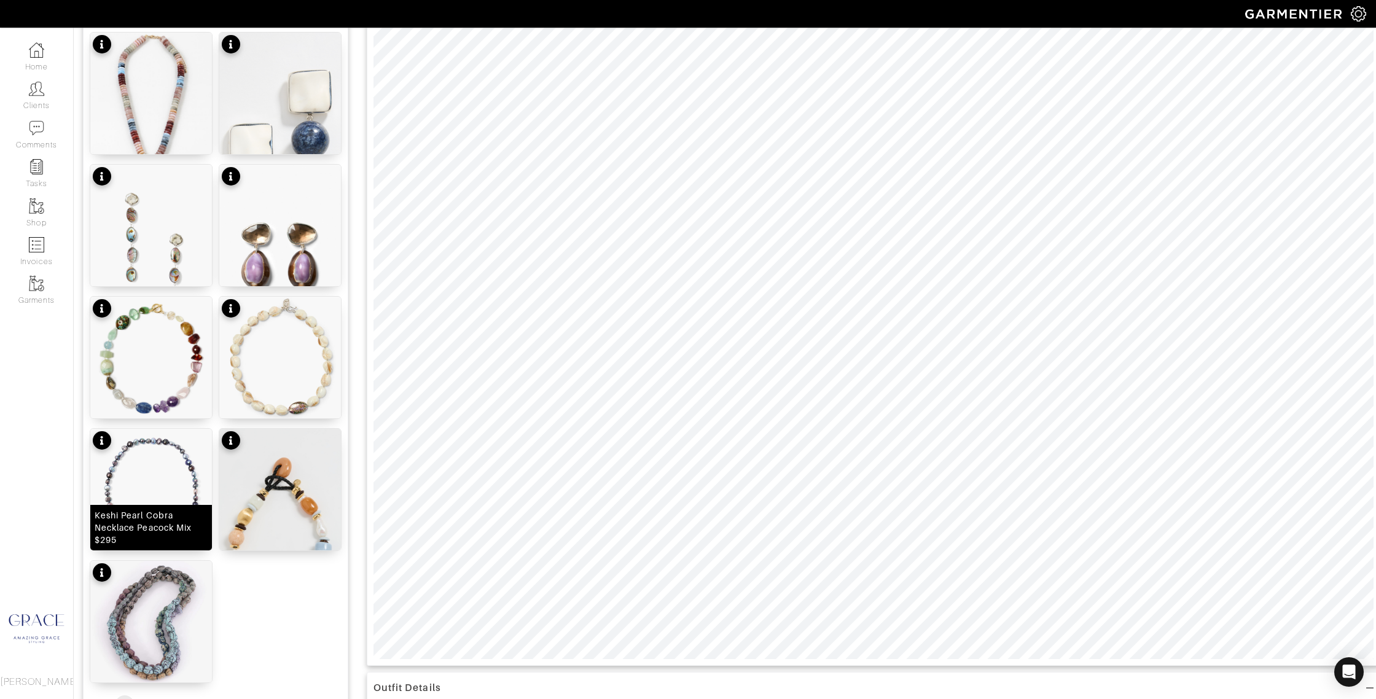
click at [165, 539] on div "Keshi Pearl Cobra Necklace Peacock Mix $295" at bounding box center [151, 527] width 113 height 37
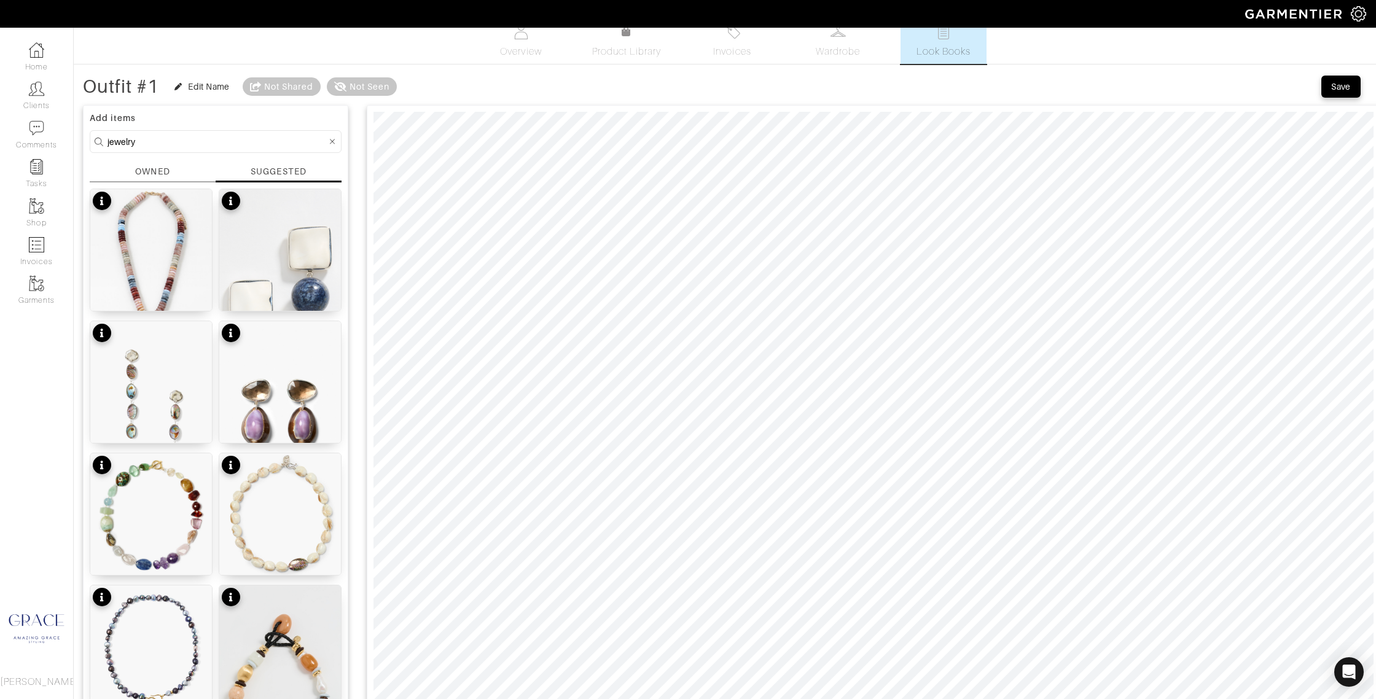
scroll to position [0, 0]
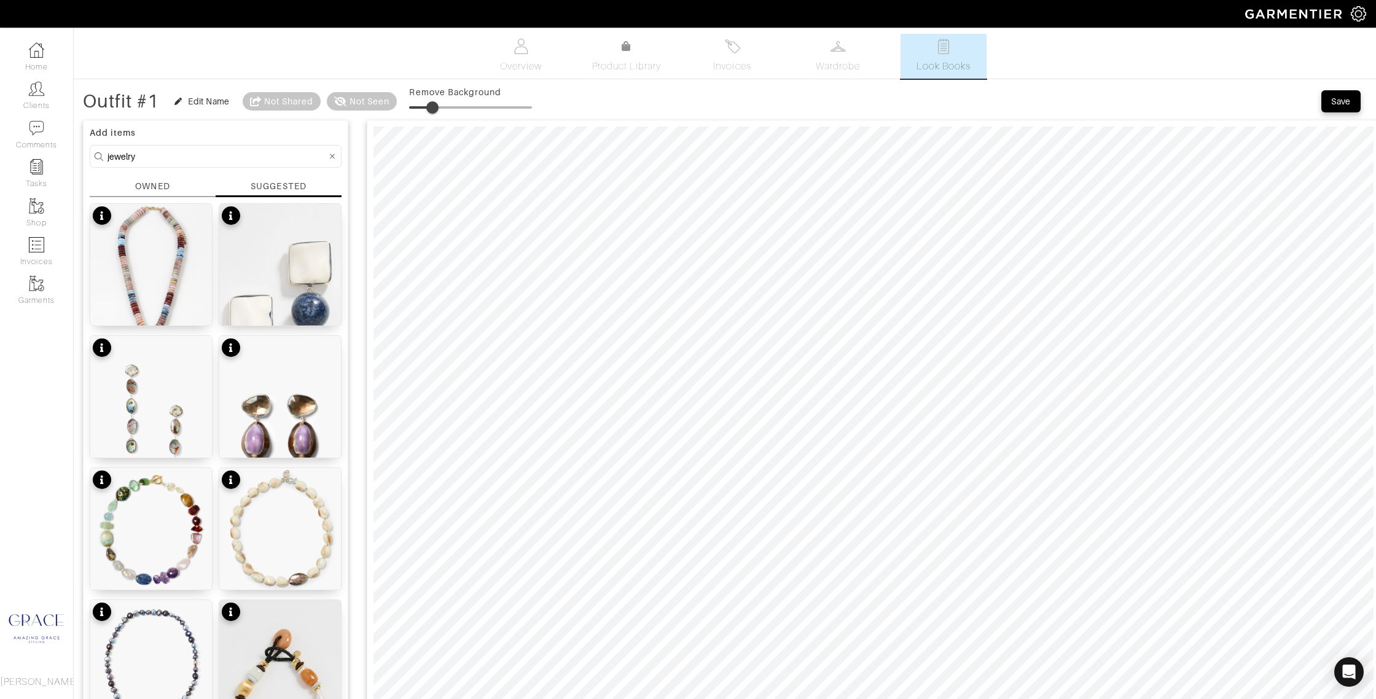
type input "26"
drag, startPoint x: 413, startPoint y: 109, endPoint x: 443, endPoint y: 111, distance: 30.2
click at [443, 111] on span at bounding box center [441, 107] width 12 height 12
click at [182, 568] on div "Georgetta Necklace Multi Mix $325" at bounding box center [151, 573] width 113 height 25
click at [160, 314] on div "Wide Open Spaces $76" at bounding box center [150, 315] width 103 height 12
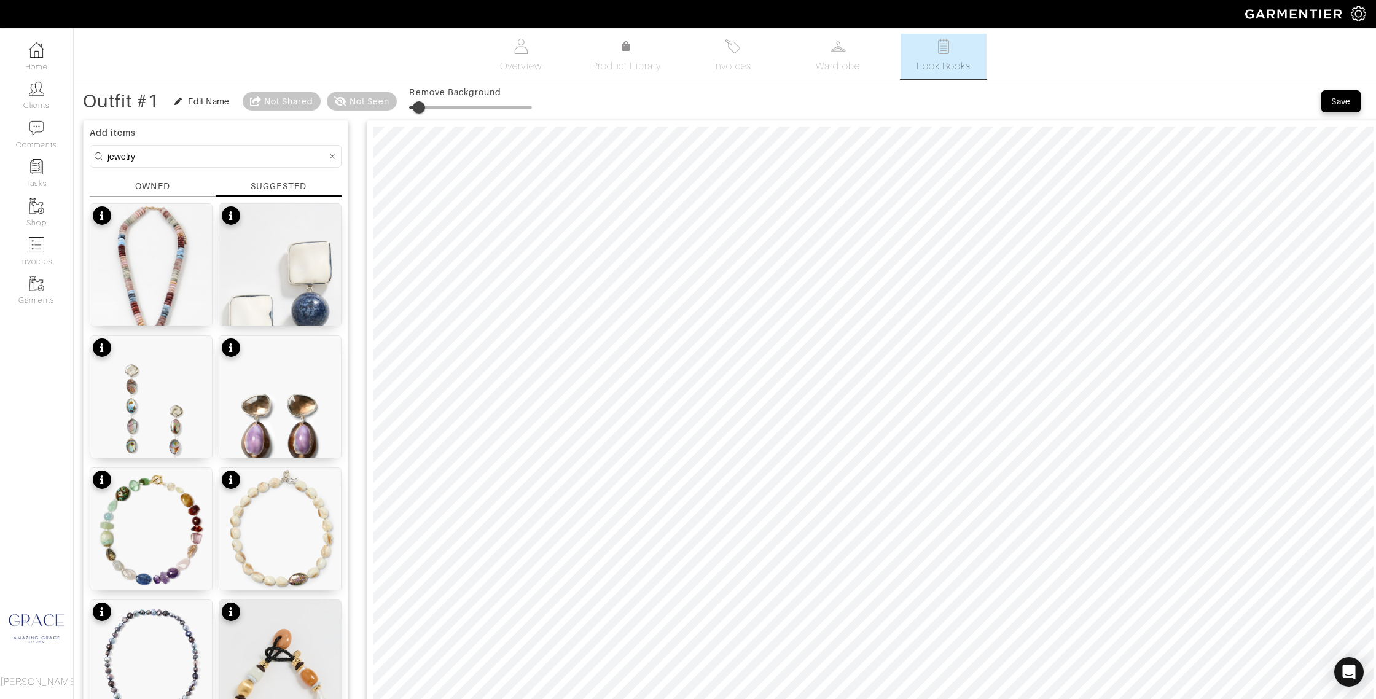
type input "13"
drag, startPoint x: 411, startPoint y: 106, endPoint x: 428, endPoint y: 118, distance: 20.8
click at [427, 107] on span at bounding box center [425, 107] width 12 height 12
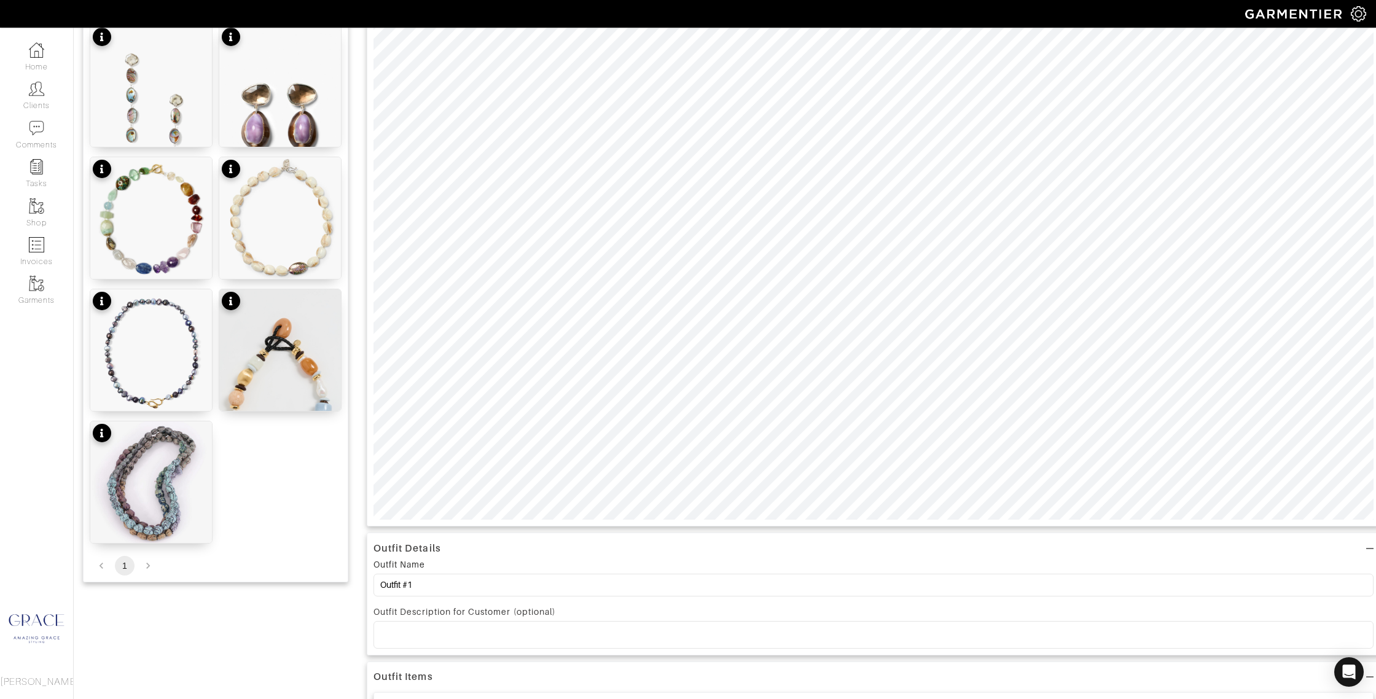
scroll to position [314, 0]
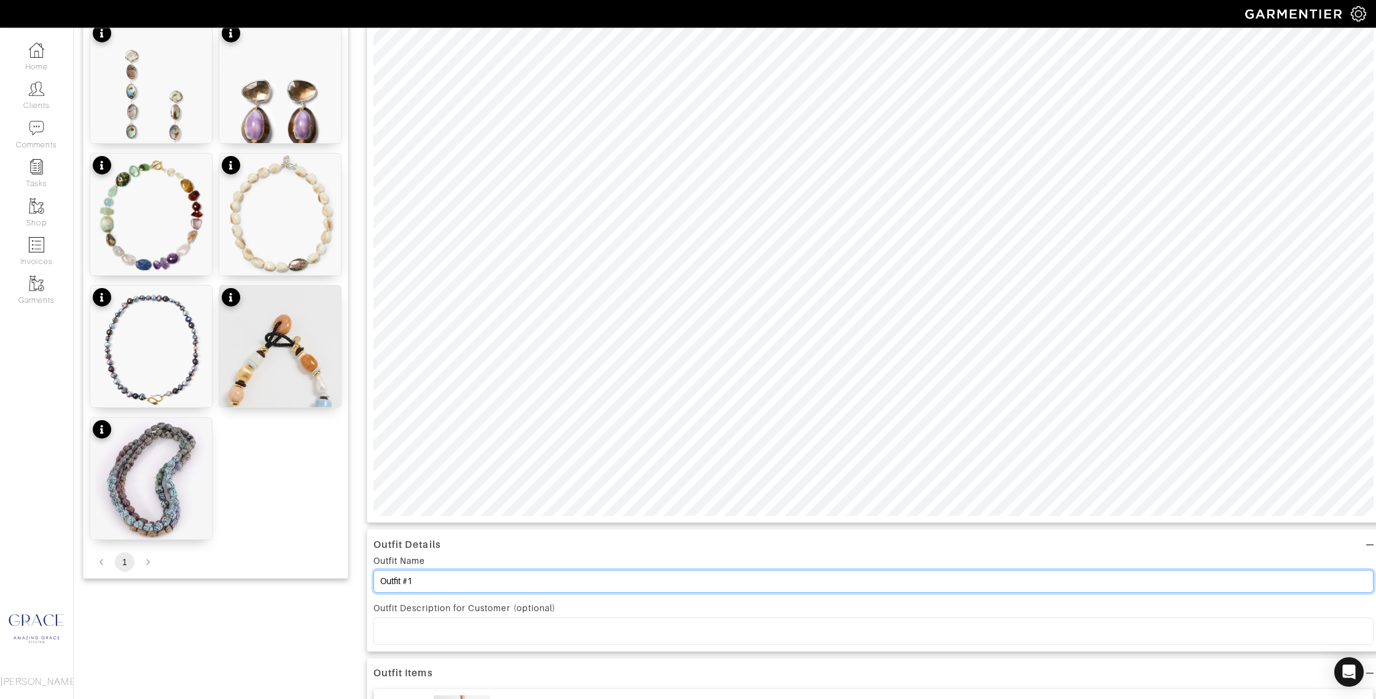
click at [421, 579] on input "Outfit #1" at bounding box center [873, 581] width 1000 height 23
type input "Outfit #1 and 2"
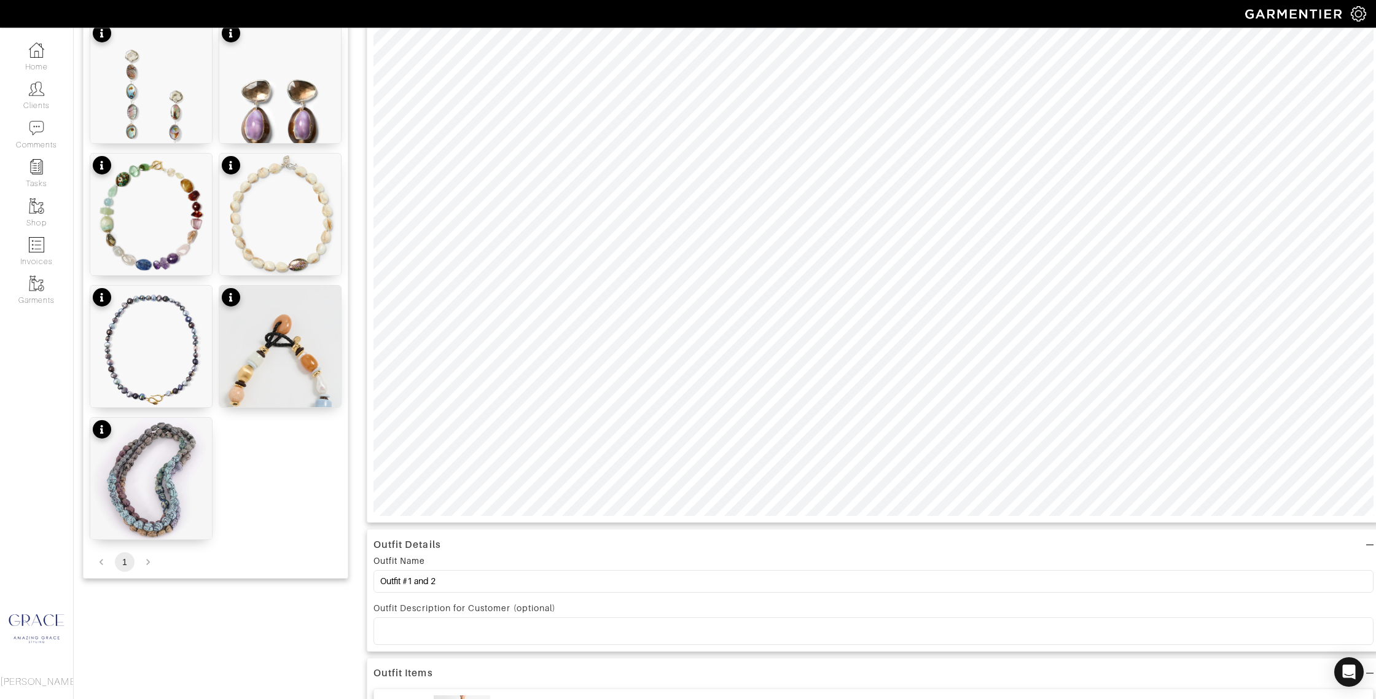
click at [413, 624] on div at bounding box center [873, 631] width 999 height 26
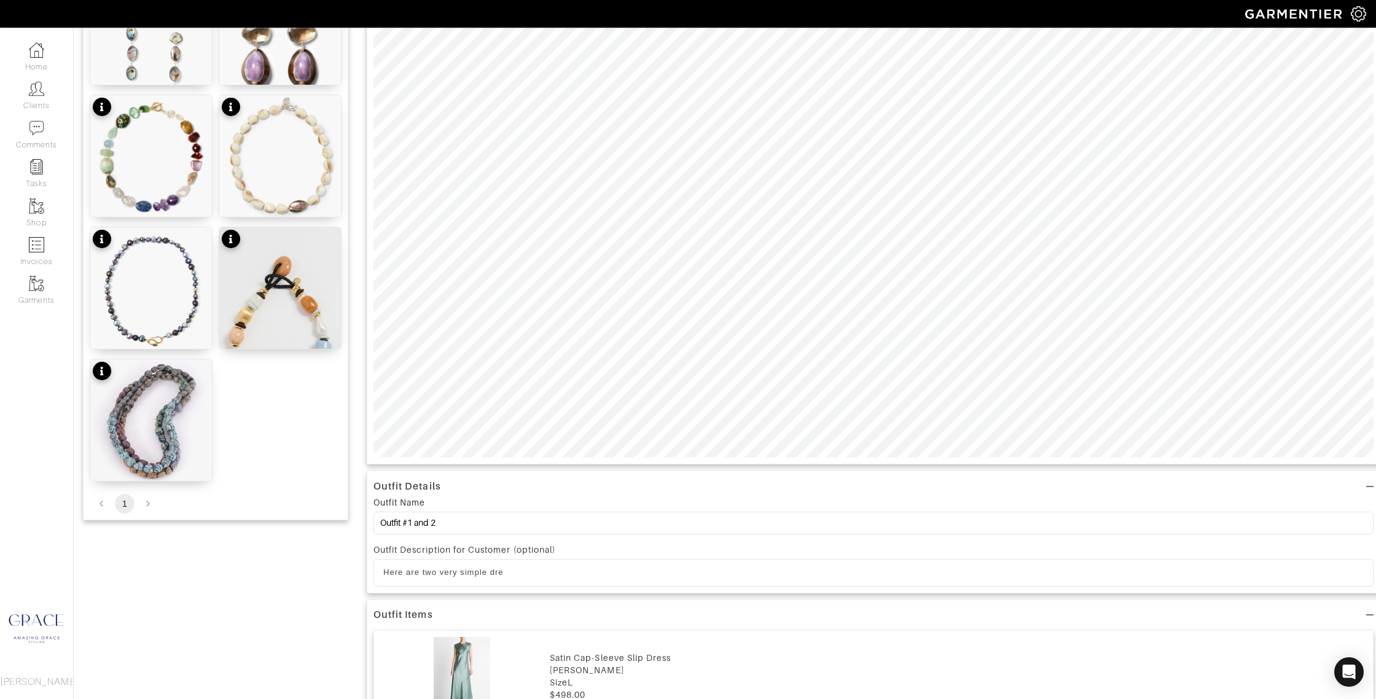
scroll to position [376, 0]
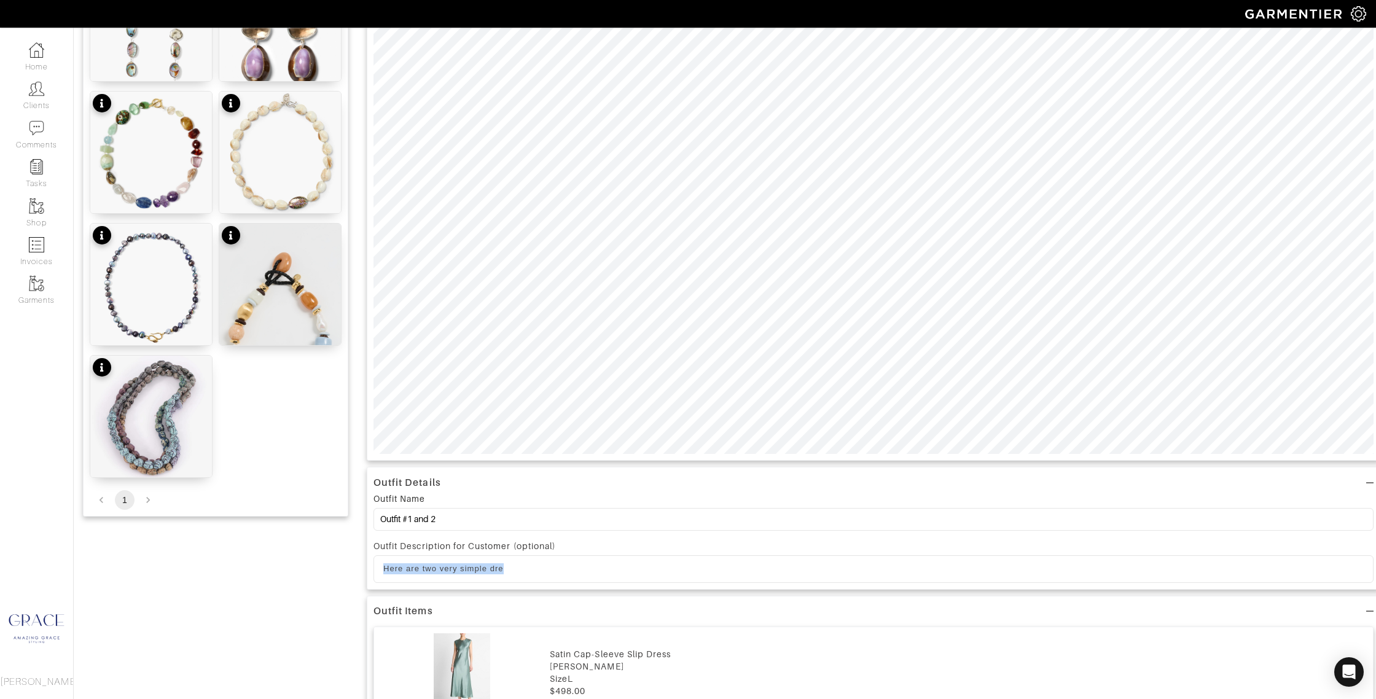
drag, startPoint x: 509, startPoint y: 572, endPoint x: 380, endPoint y: 564, distance: 129.3
click at [380, 564] on div "Here are two very simple dre" at bounding box center [873, 569] width 999 height 26
click at [629, 569] on p "This is a very simple dress from Vince in two different colorways." at bounding box center [873, 568] width 980 height 11
click at [631, 569] on p "This is a very simple dress from Vince in two different colorways." at bounding box center [873, 568] width 980 height 11
click at [666, 570] on p "This is a very simple dress from Vince in two different color ways." at bounding box center [873, 568] width 980 height 11
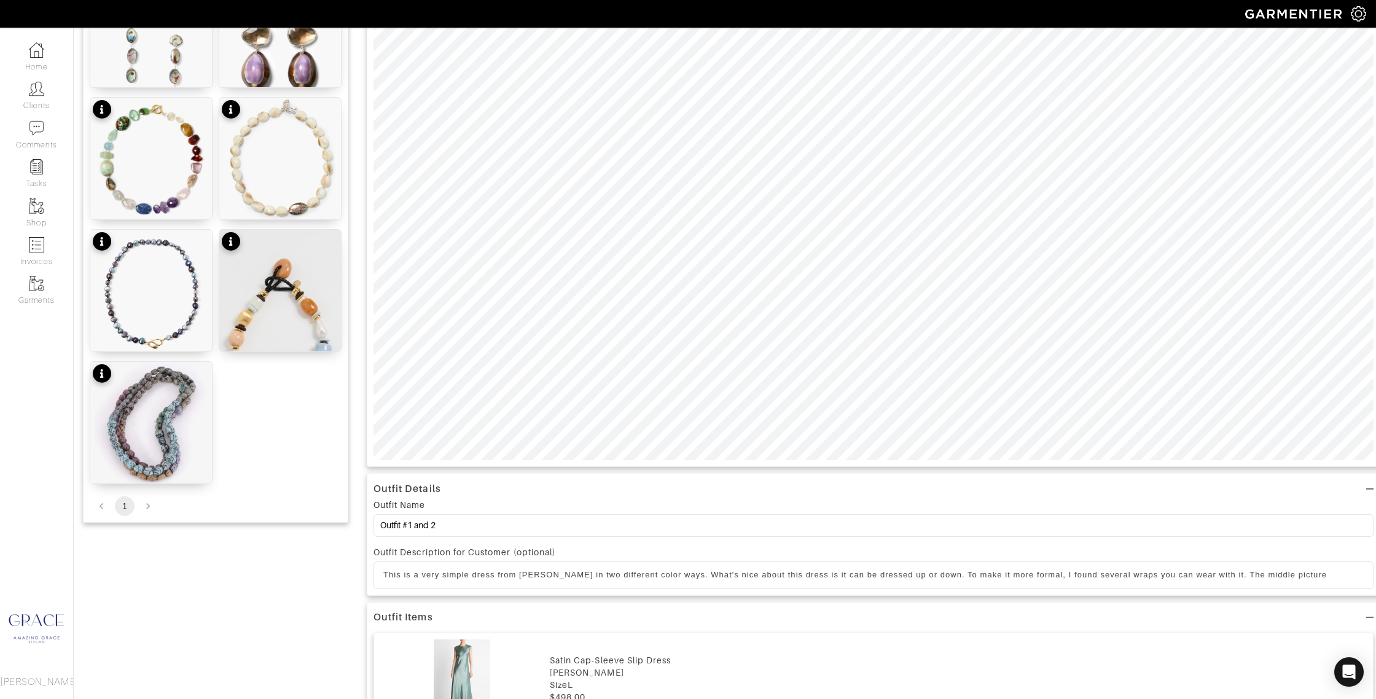
scroll to position [375, 0]
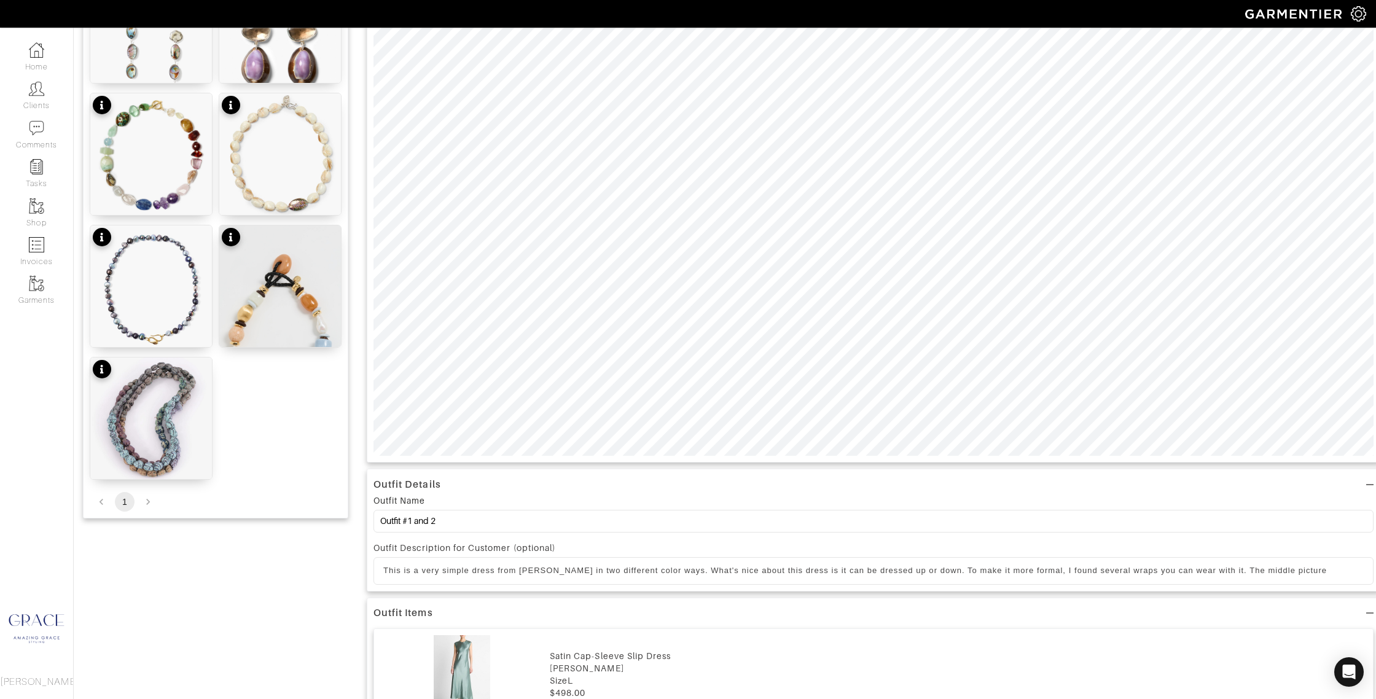
drag, startPoint x: 1284, startPoint y: 569, endPoint x: 1292, endPoint y: 566, distance: 8.6
click at [1292, 566] on p "This is a very simple dress from Vince in two different color ways. What's nice…" at bounding box center [873, 570] width 980 height 11
drag, startPoint x: 1329, startPoint y: 570, endPoint x: 1201, endPoint y: 571, distance: 128.4
click at [1201, 571] on p "This is a very simple dress from Vince in two different color ways. What's nice…" at bounding box center [873, 570] width 980 height 11
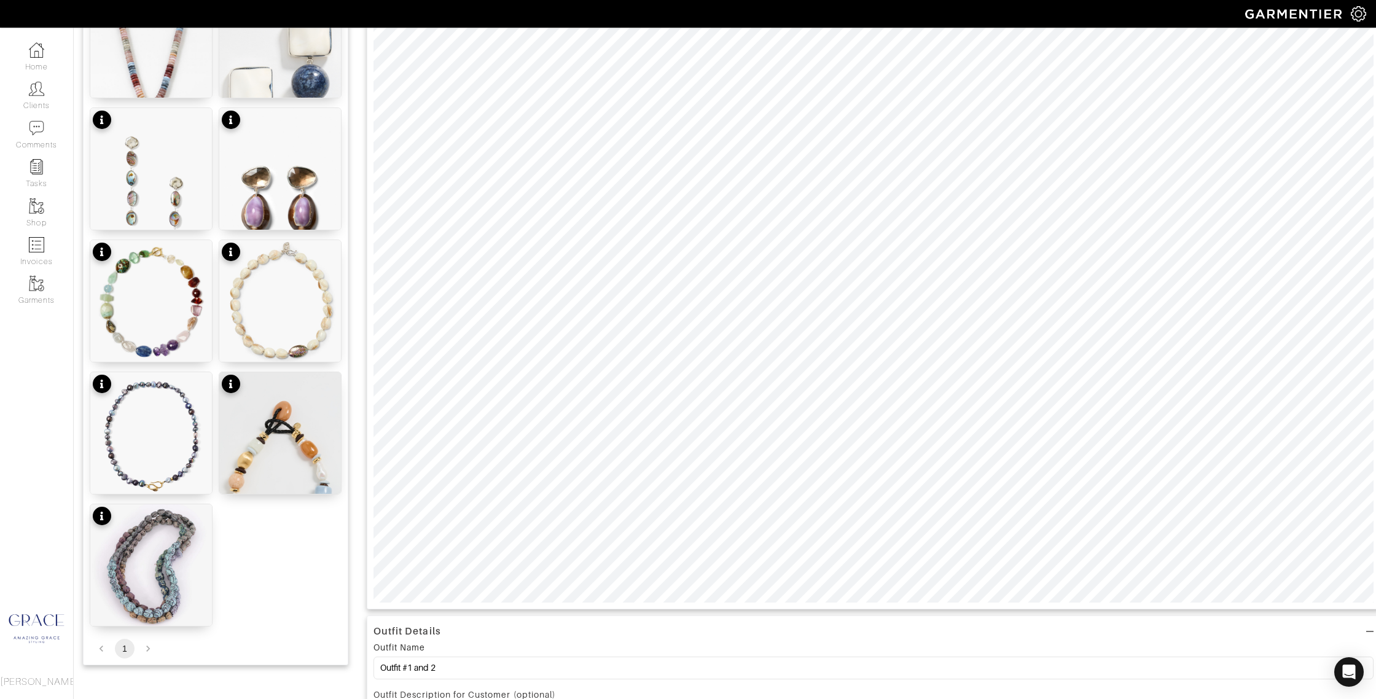
scroll to position [220, 0]
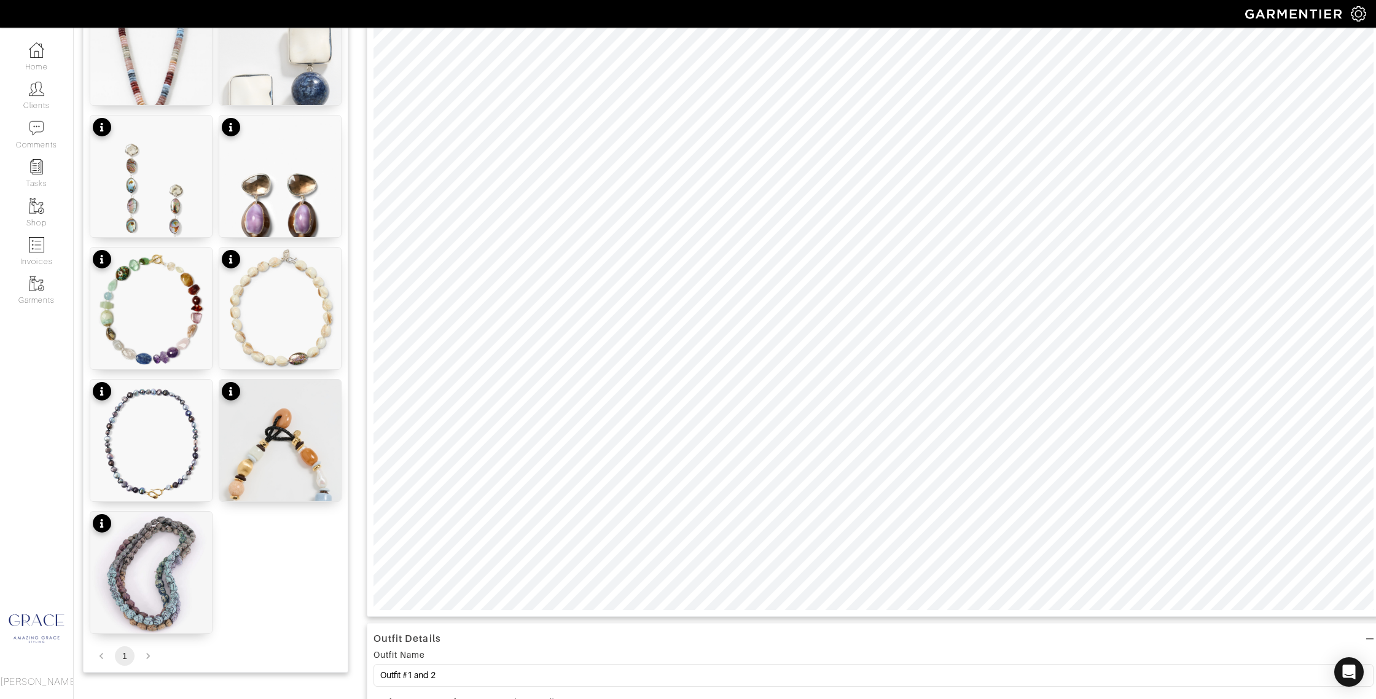
click at [351, 466] on div "Add items jewelry OWNED SUGGESTED Wide Open Spaces $76 Luca Earrings $350 Marit…" at bounding box center [725, 583] width 1284 height 1381
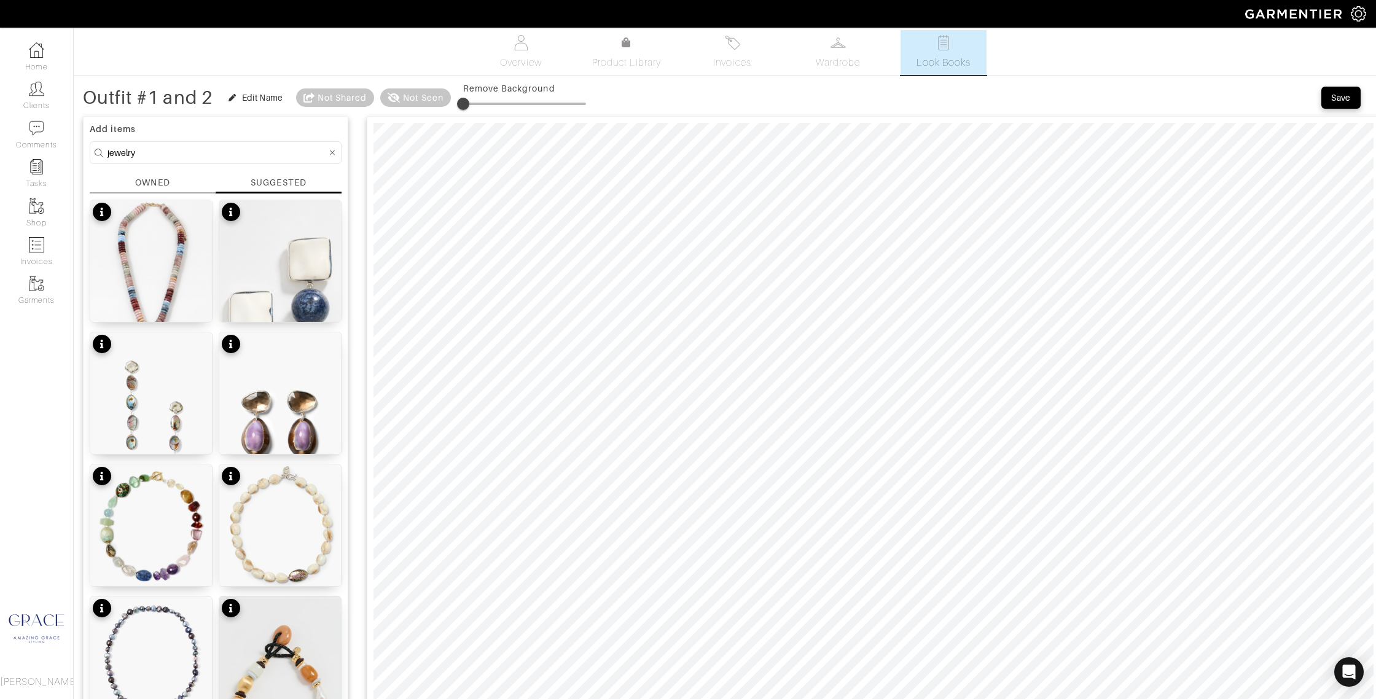
scroll to position [0, 0]
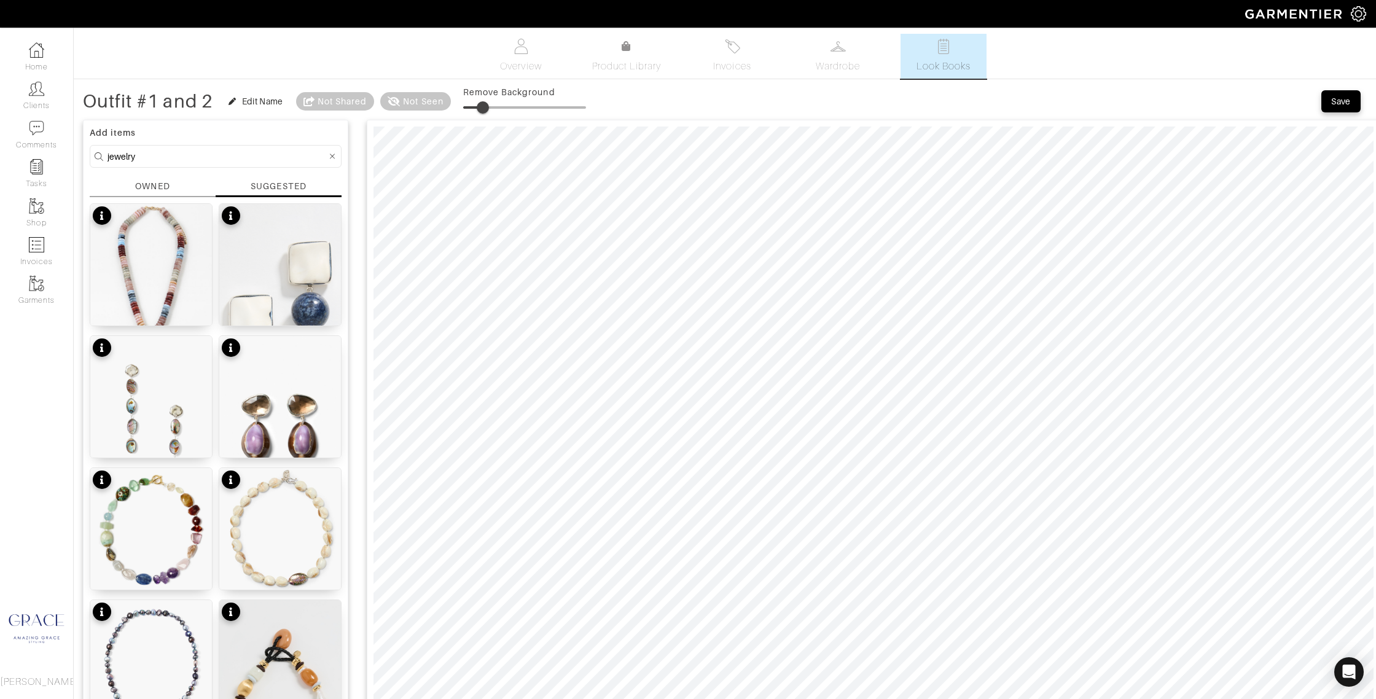
type input "15"
drag, startPoint x: 467, startPoint y: 108, endPoint x: 490, endPoint y: 112, distance: 23.6
click at [484, 109] on span at bounding box center [481, 107] width 12 height 12
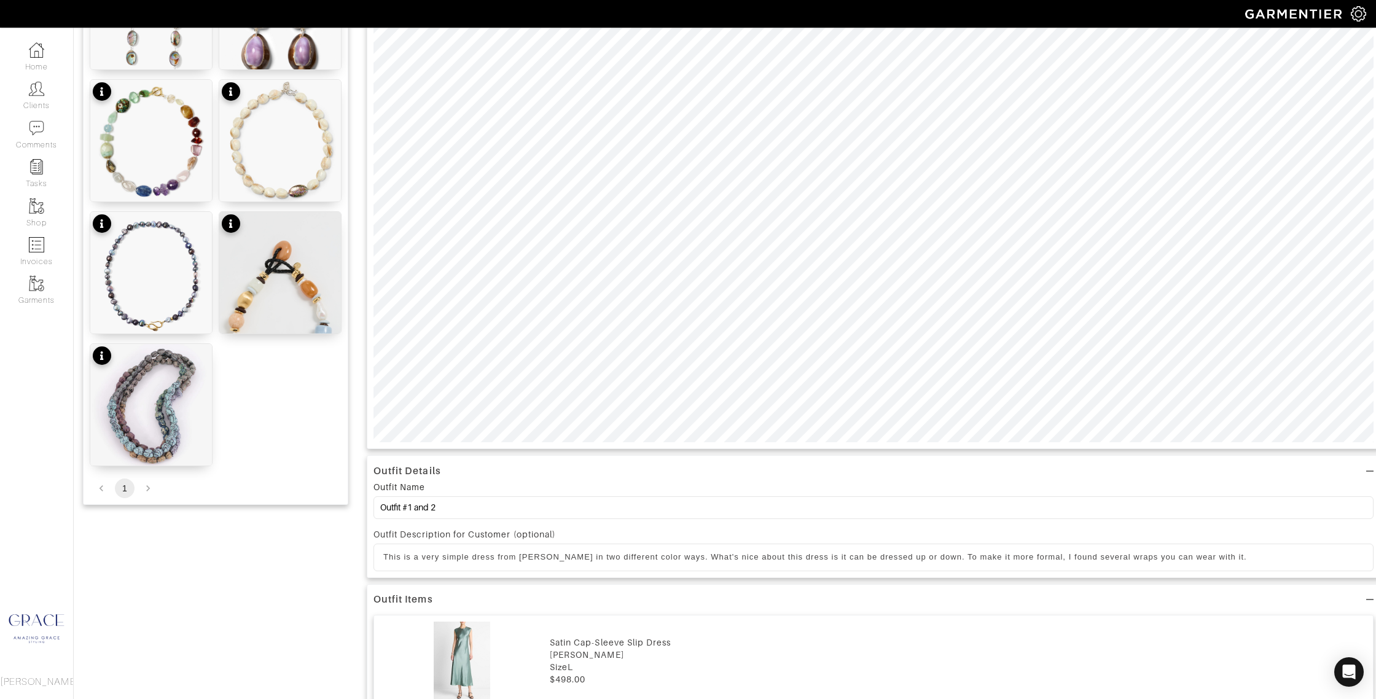
scroll to position [389, 0]
click at [1220, 559] on p "This is a very simple dress from Vince in two different color ways. What's nice…" at bounding box center [873, 555] width 980 height 11
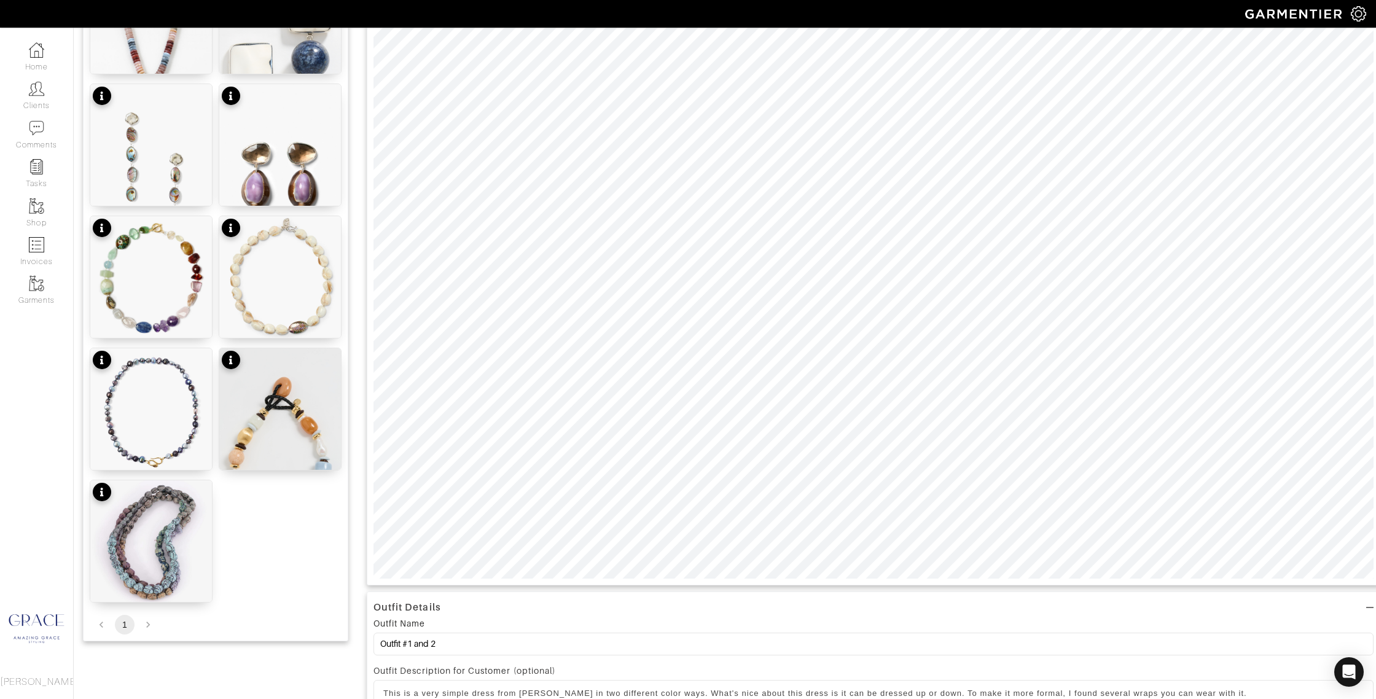
scroll to position [129, 0]
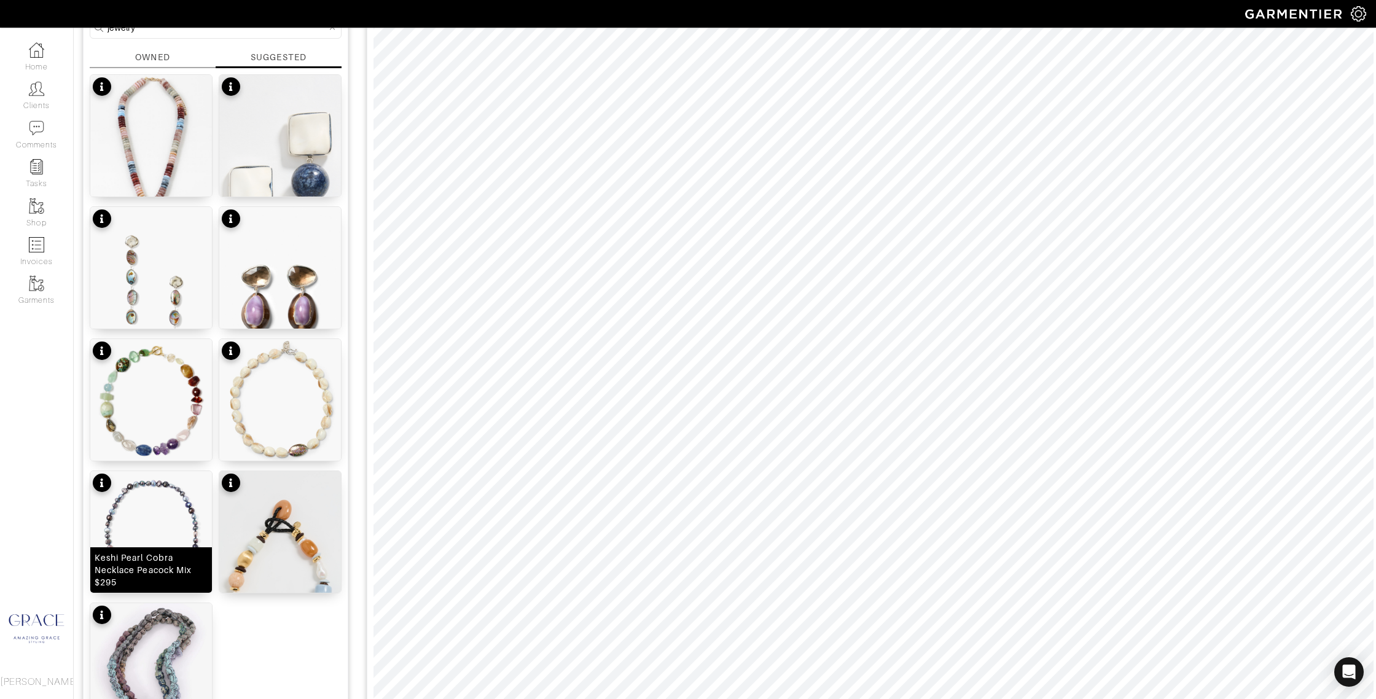
click at [163, 523] on img at bounding box center [151, 532] width 122 height 122
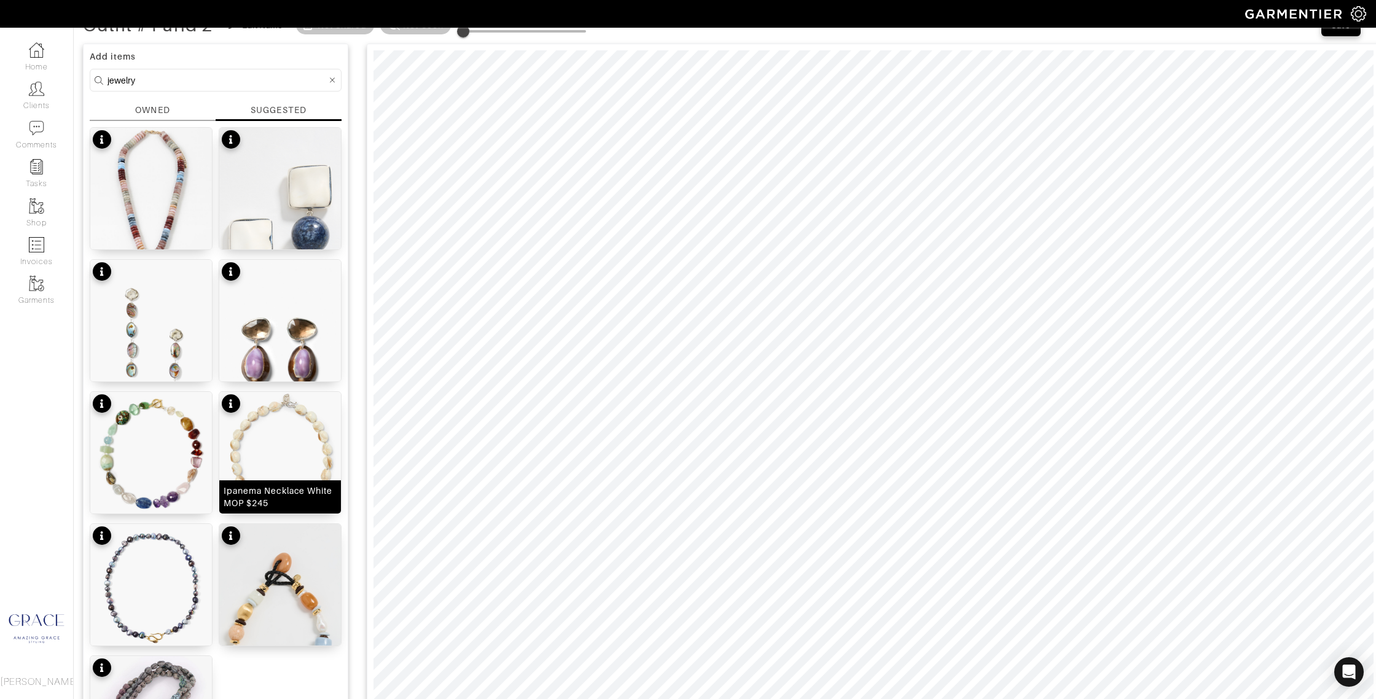
scroll to position [0, 0]
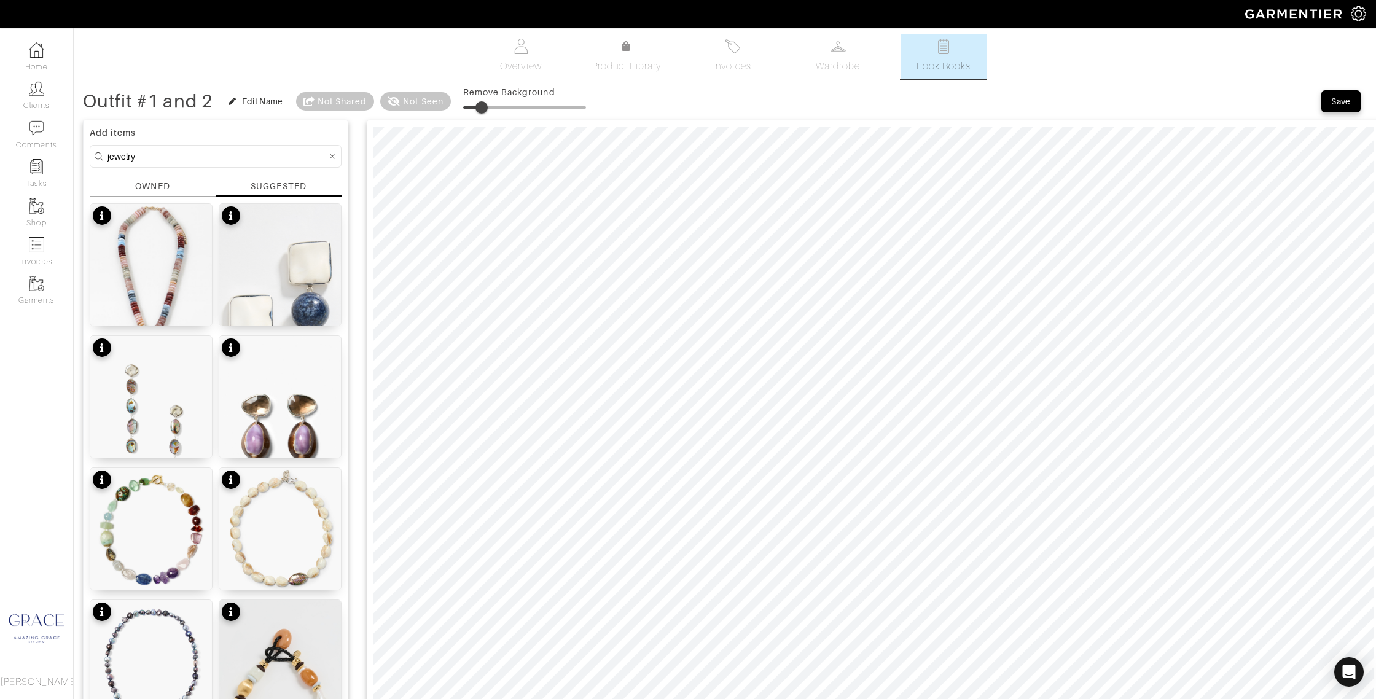
drag, startPoint x: 465, startPoint y: 106, endPoint x: 484, endPoint y: 107, distance: 19.1
click at [484, 107] on span at bounding box center [481, 107] width 12 height 12
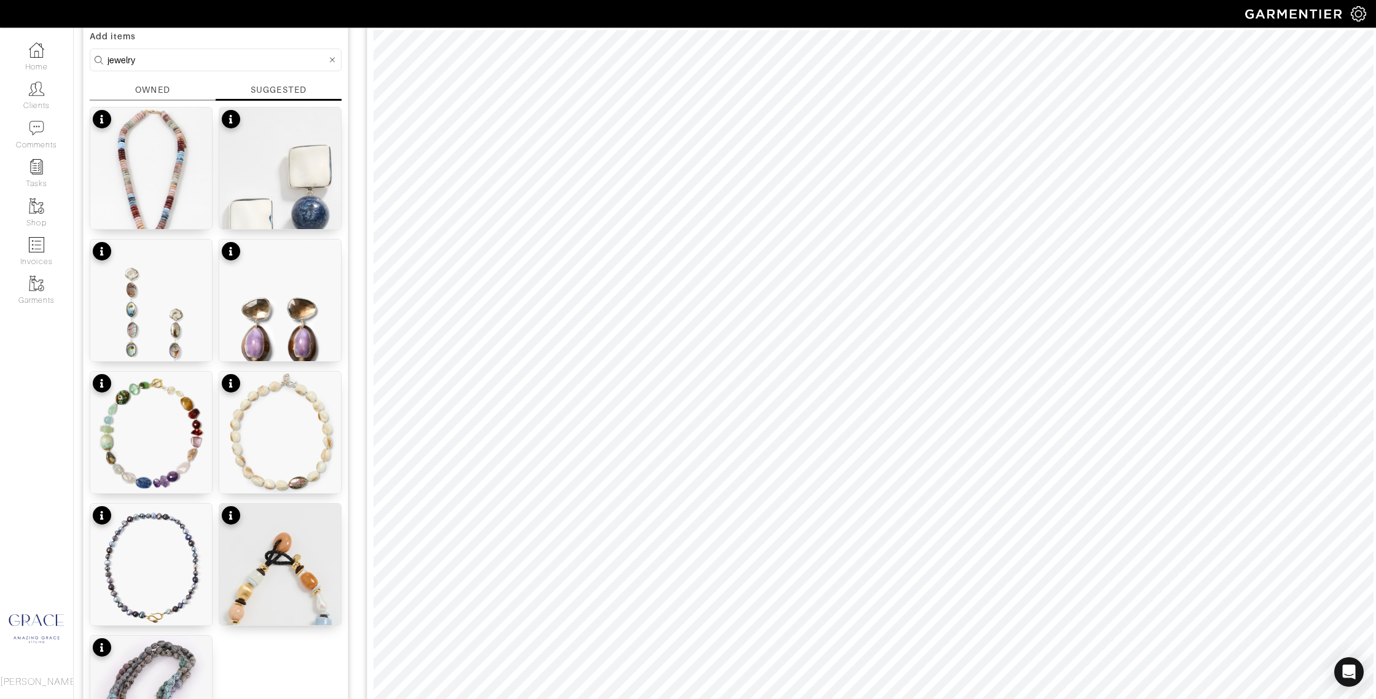
scroll to position [99, 0]
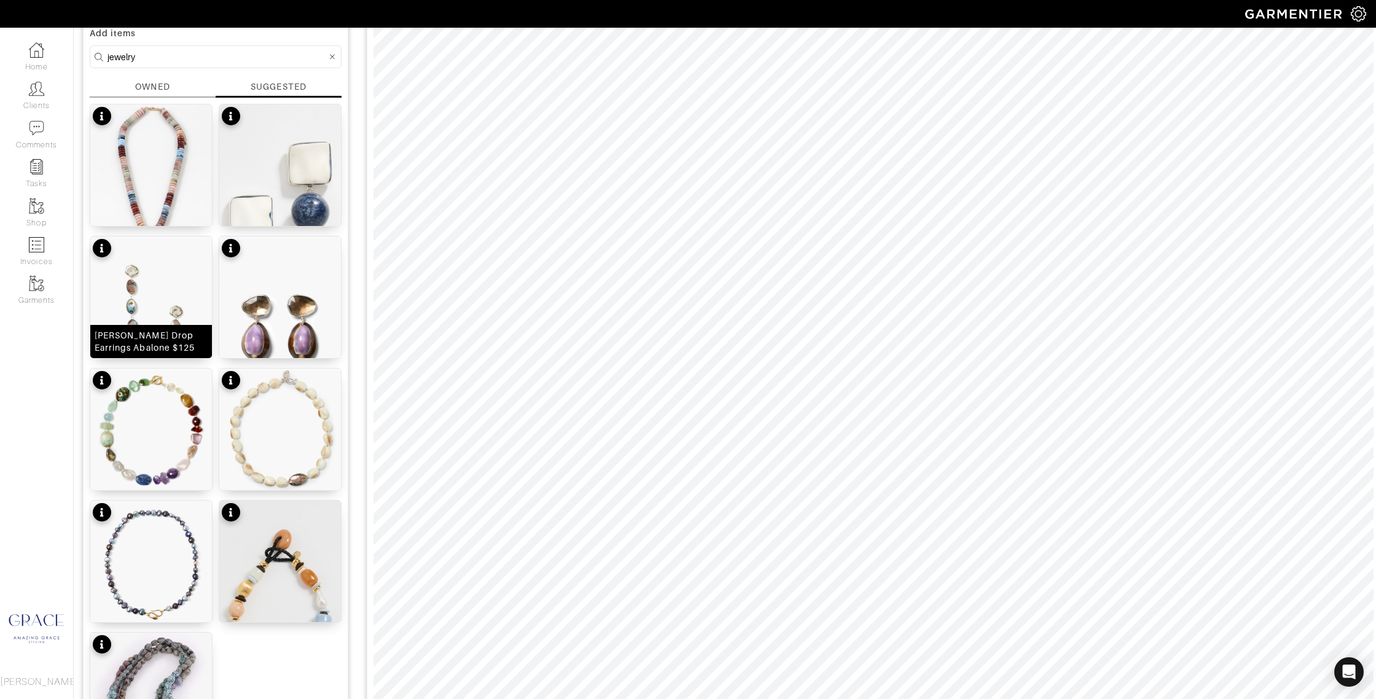
click at [123, 343] on div "[PERSON_NAME] Drop Earrings Abalone $125" at bounding box center [151, 341] width 113 height 25
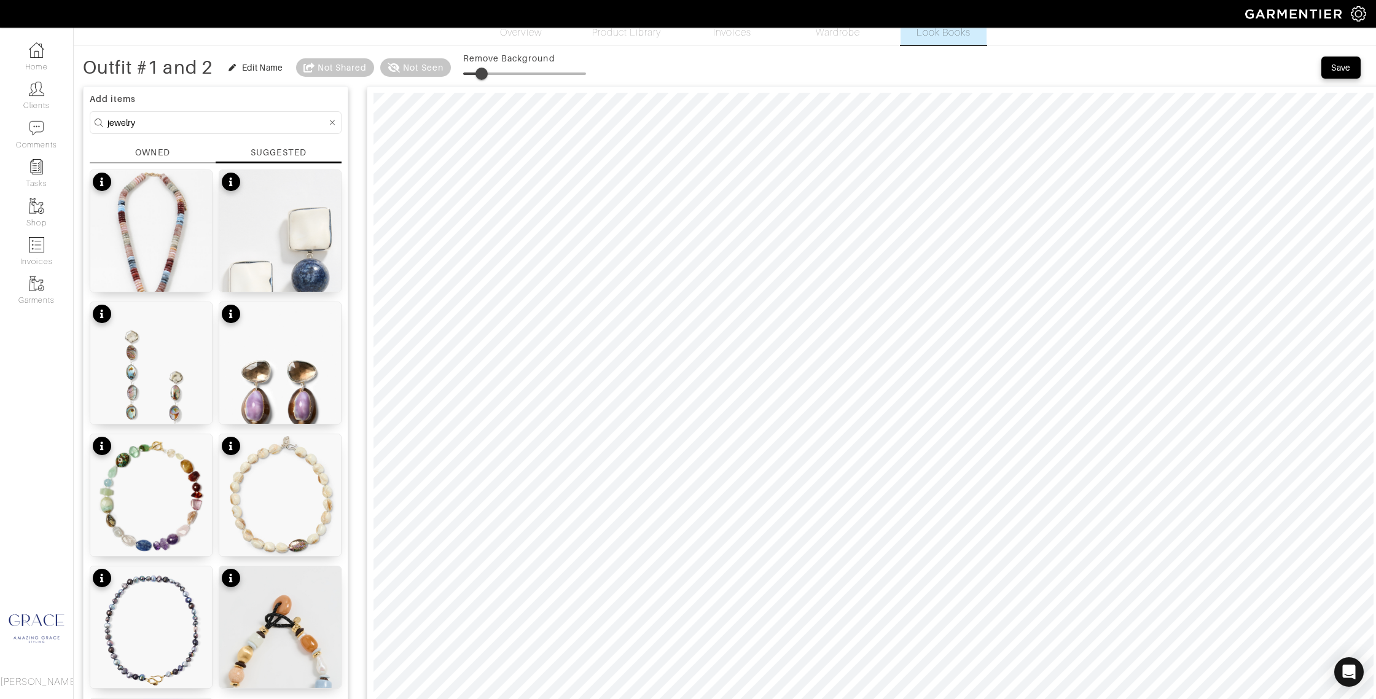
scroll to position [0, 0]
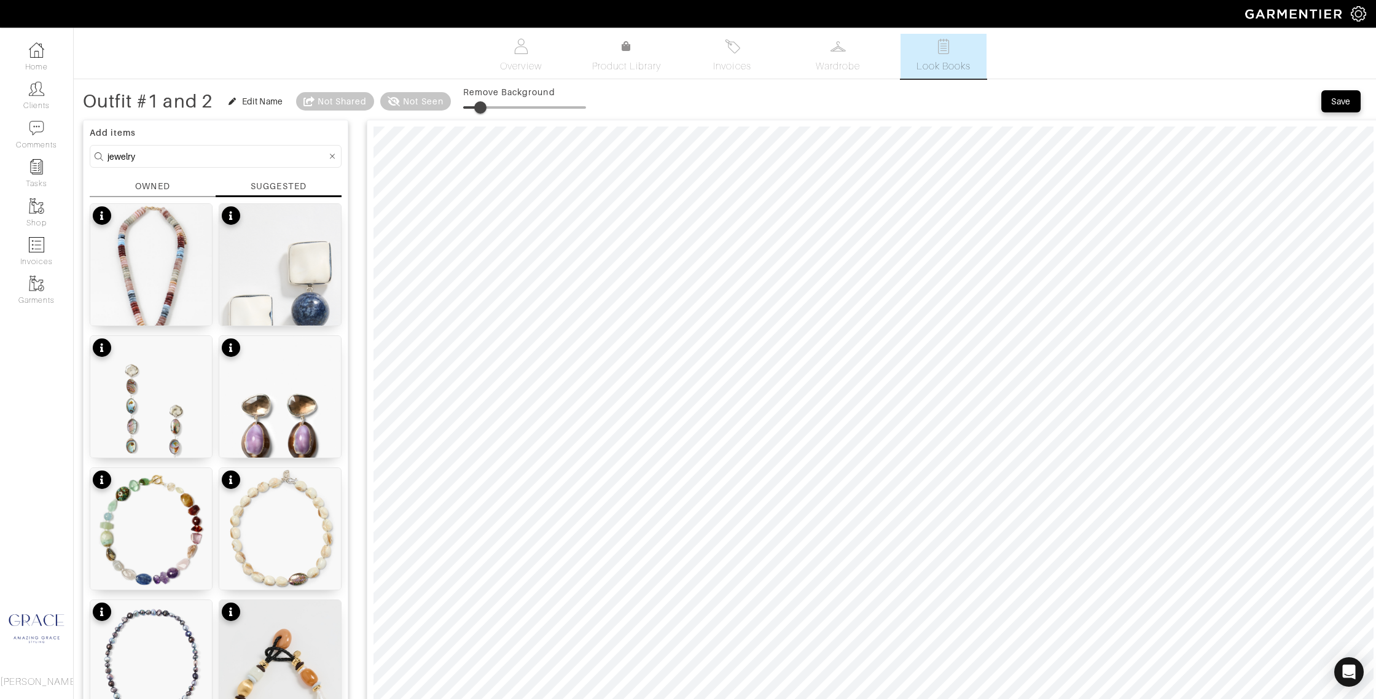
click at [483, 104] on span at bounding box center [480, 107] width 12 height 12
type input "15"
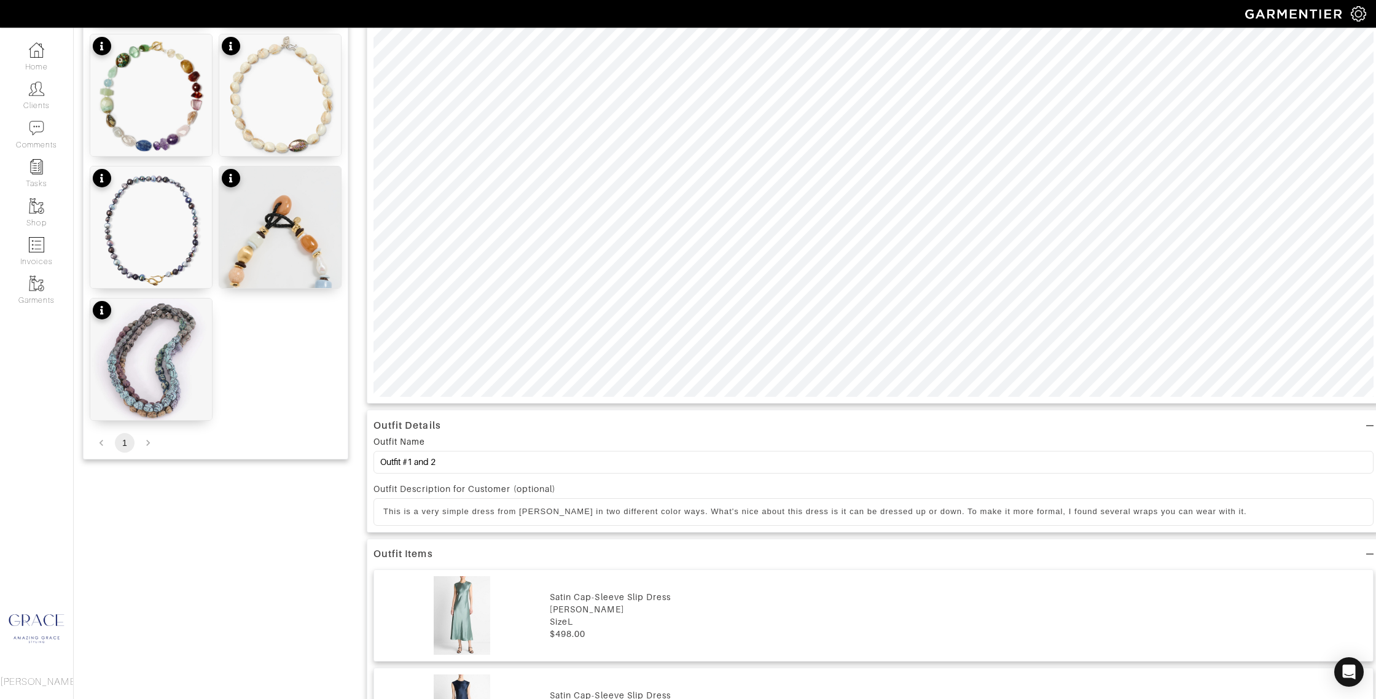
scroll to position [442, 0]
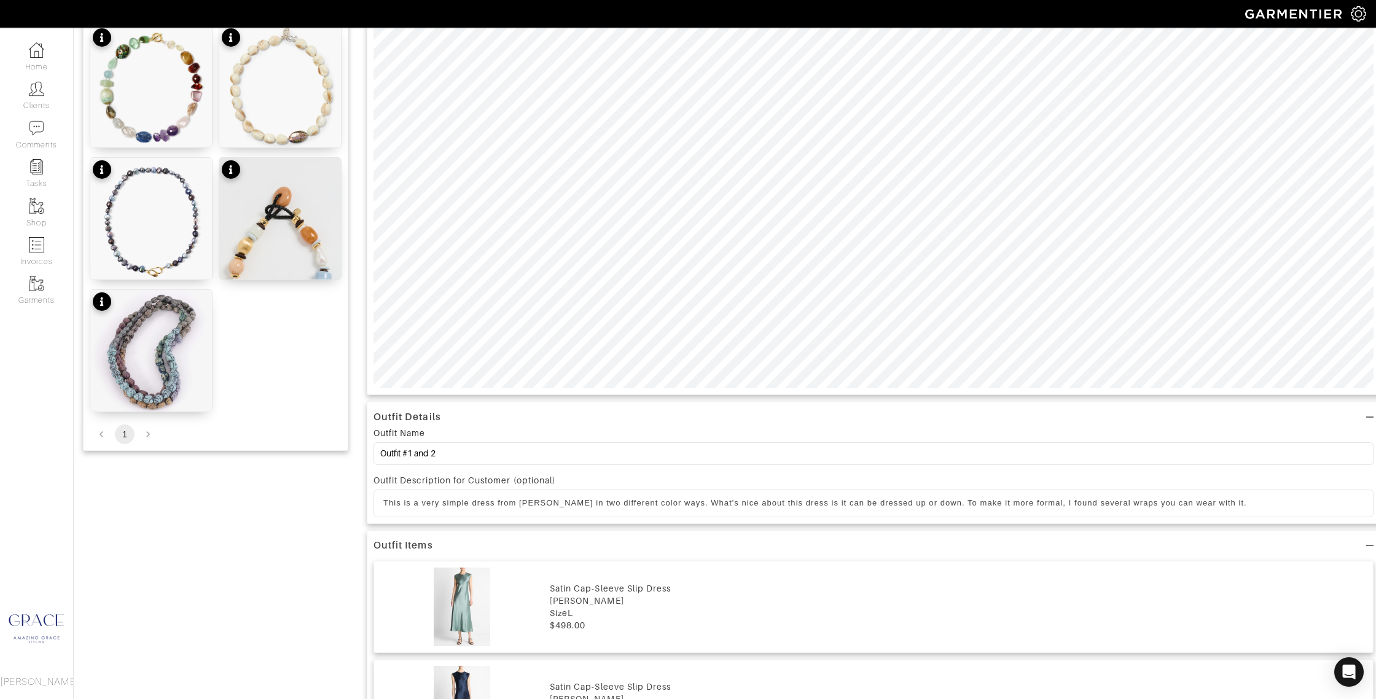
click at [1228, 501] on p "This is a very simple dress from Vince in two different color ways. What's nice…" at bounding box center [873, 502] width 980 height 11
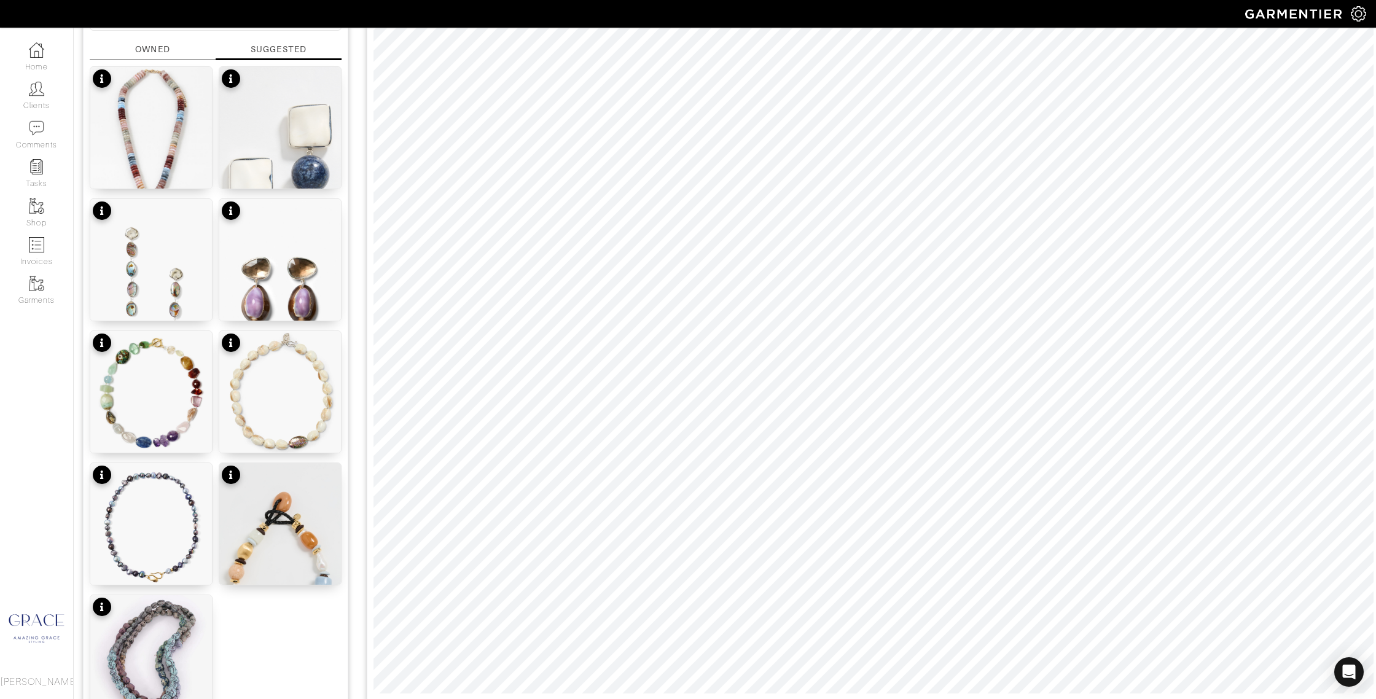
scroll to position [136, 0]
click at [326, 567] on div "Monument Collar In Monarch $395" at bounding box center [280, 568] width 113 height 25
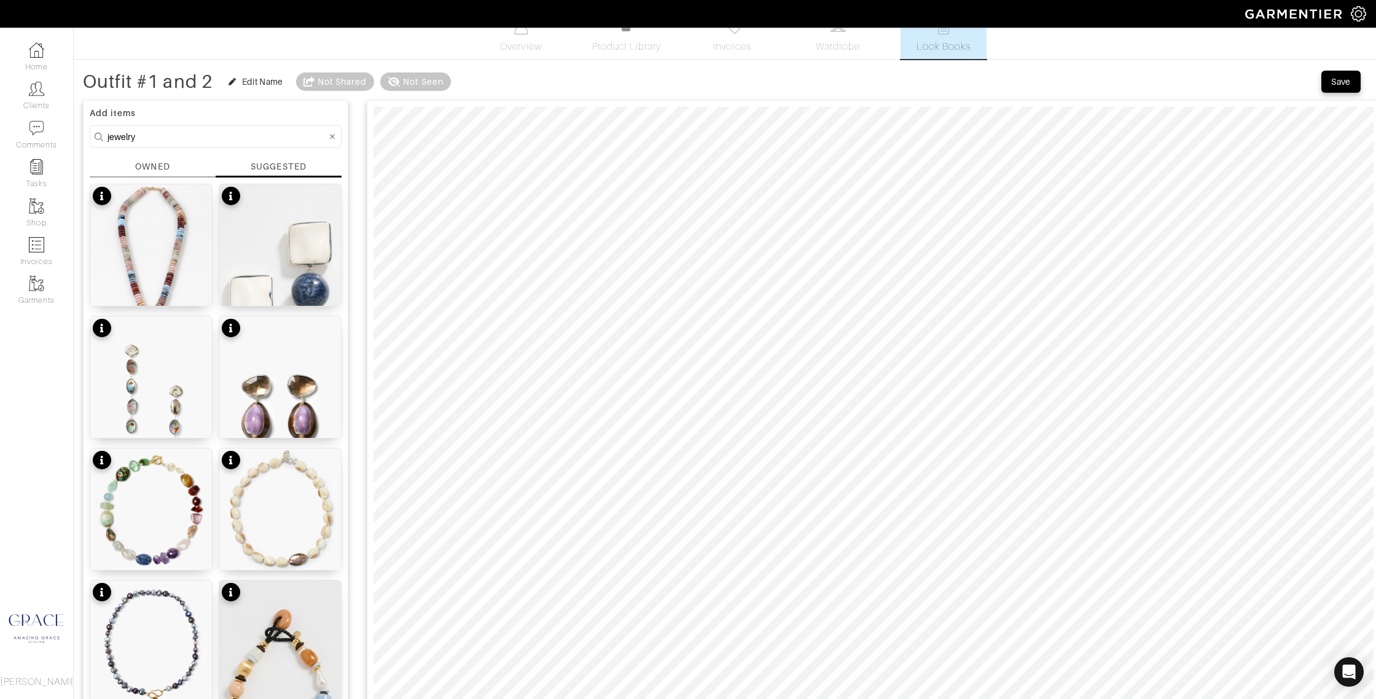
scroll to position [0, 0]
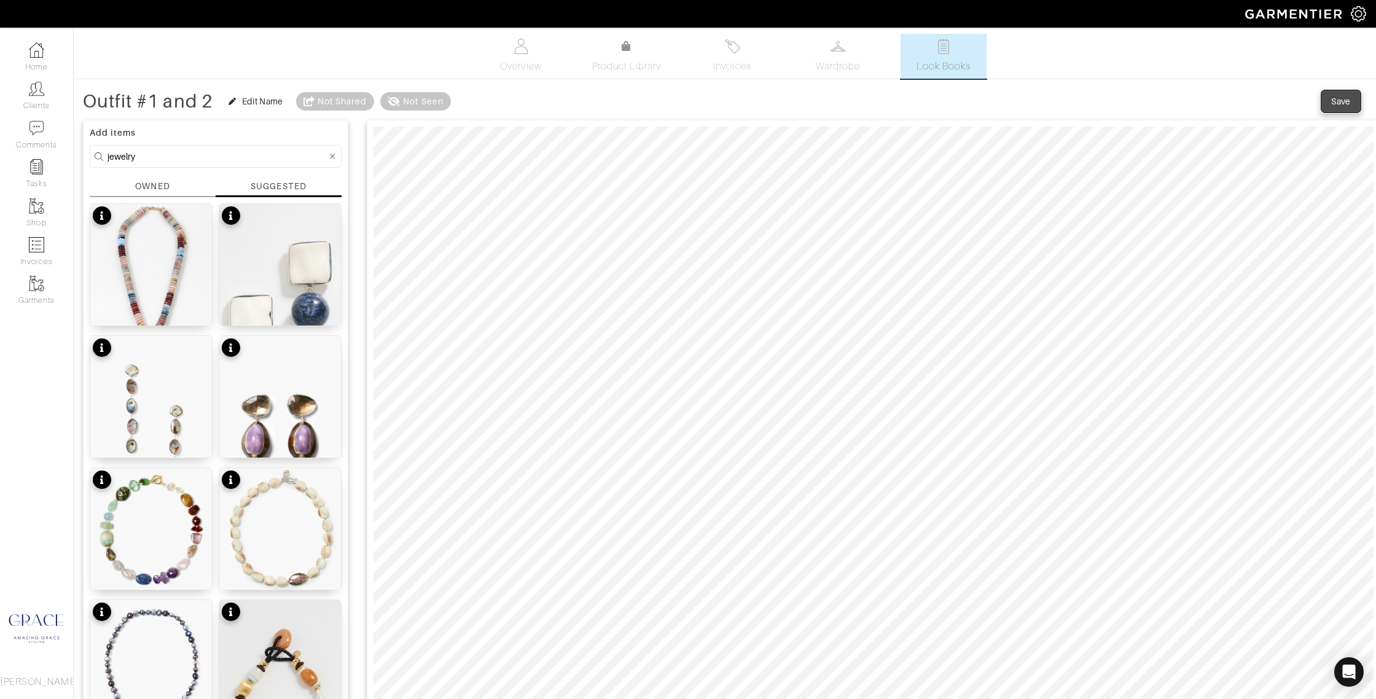
click at [1346, 101] on div "Save" at bounding box center [1341, 101] width 20 height 12
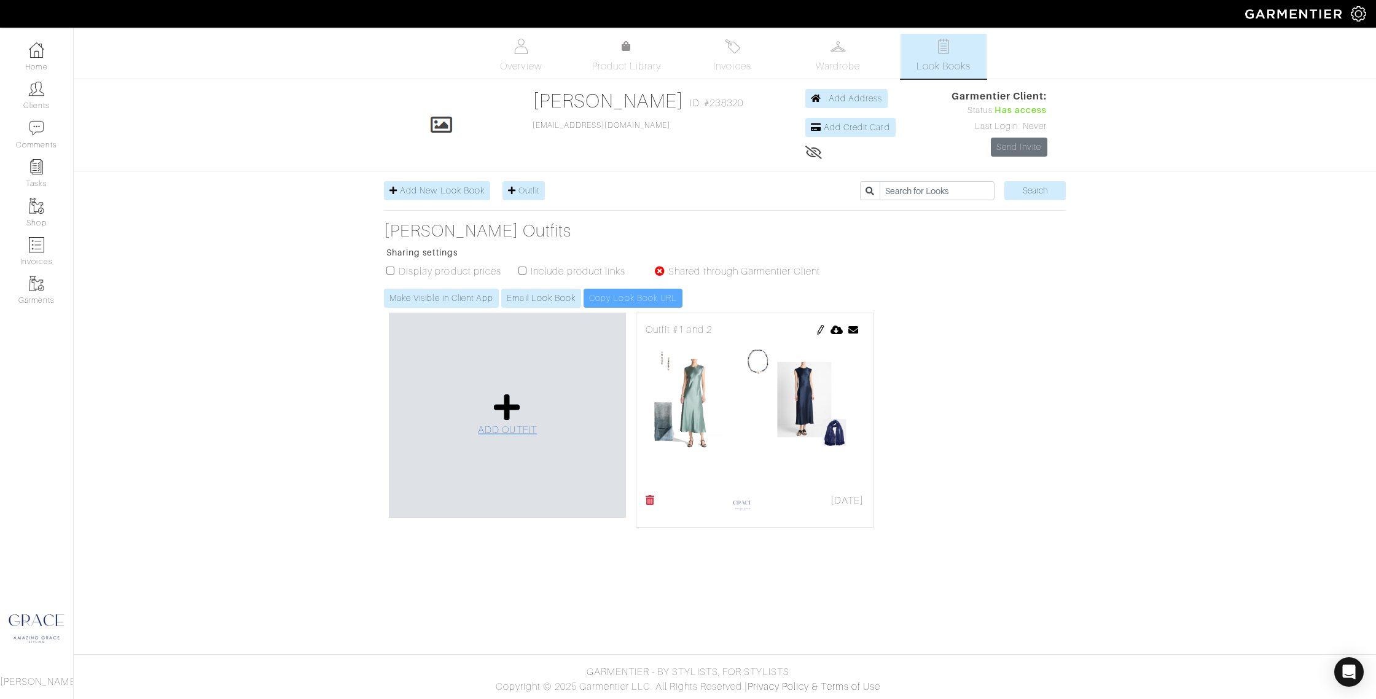
click at [504, 427] on span "ADD OUTFIT" at bounding box center [507, 429] width 59 height 11
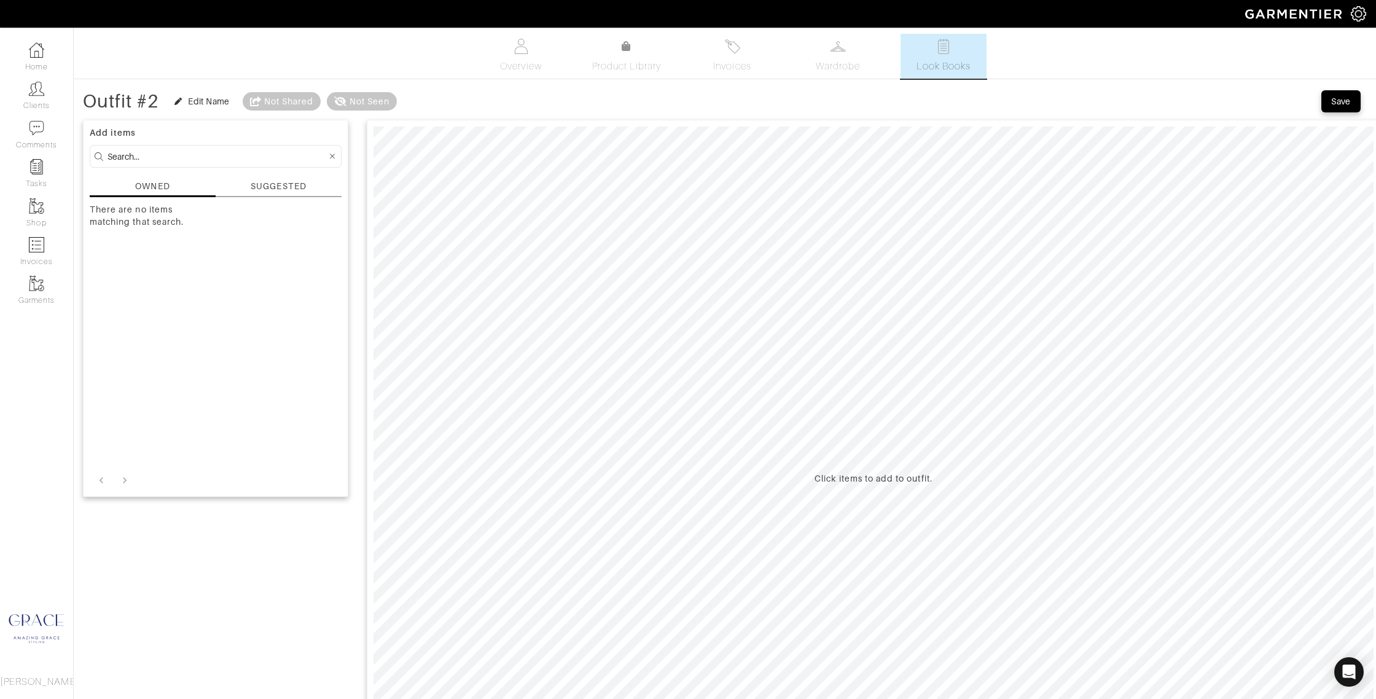
click at [258, 187] on div "SUGGESTED" at bounding box center [278, 186] width 55 height 13
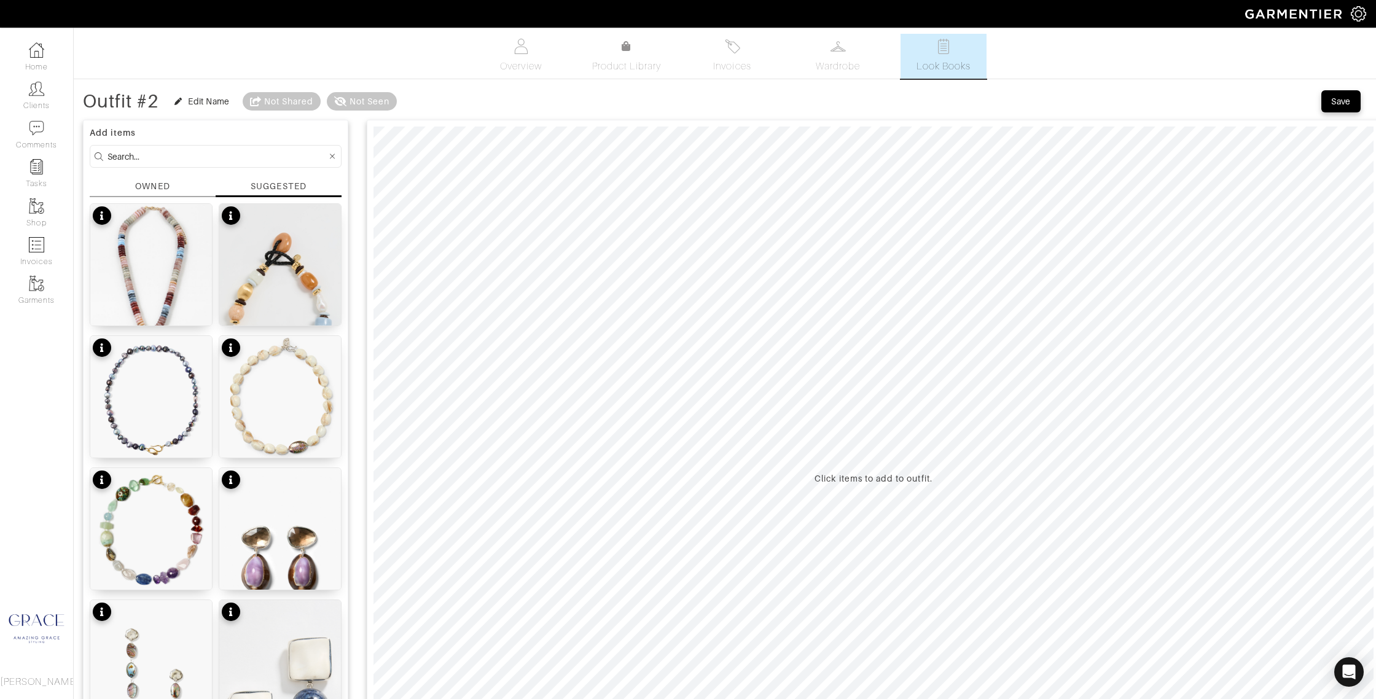
click at [173, 185] on div "OWNED" at bounding box center [153, 188] width 126 height 17
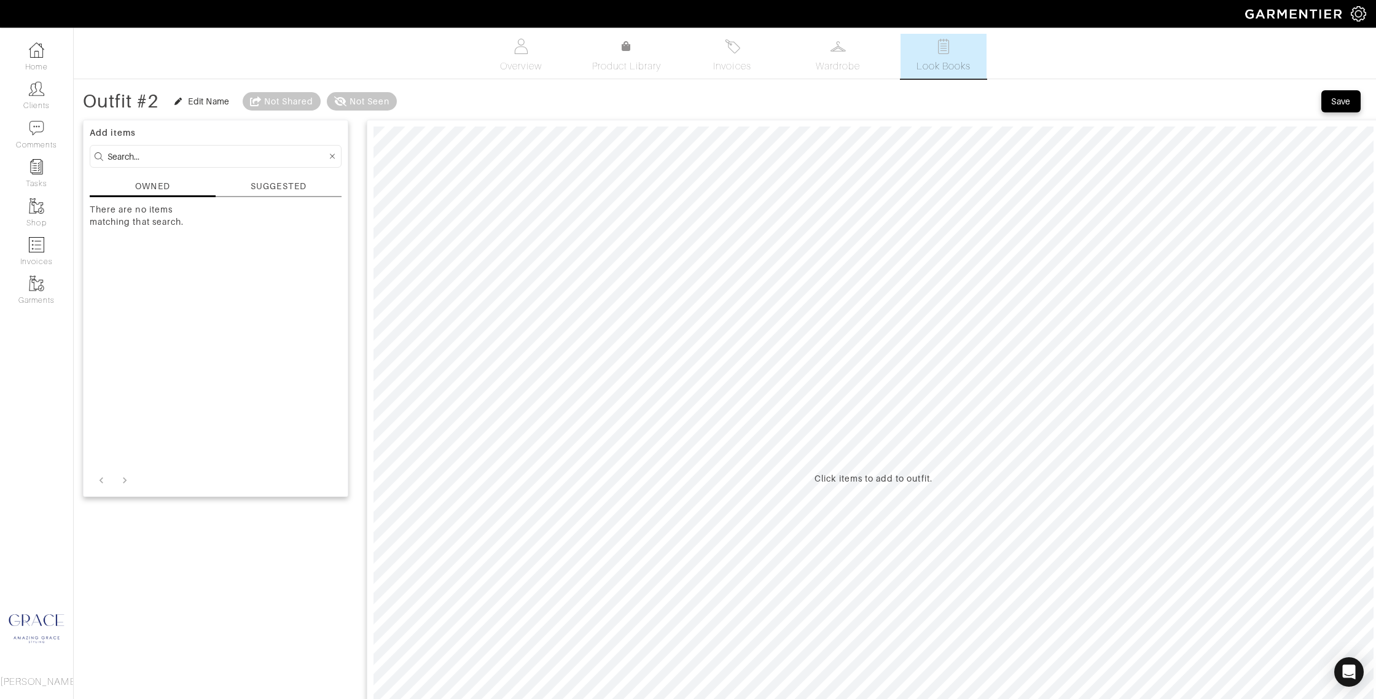
drag, startPoint x: 273, startPoint y: 184, endPoint x: 265, endPoint y: 182, distance: 7.8
click at [273, 184] on div "SUGGESTED" at bounding box center [278, 186] width 55 height 13
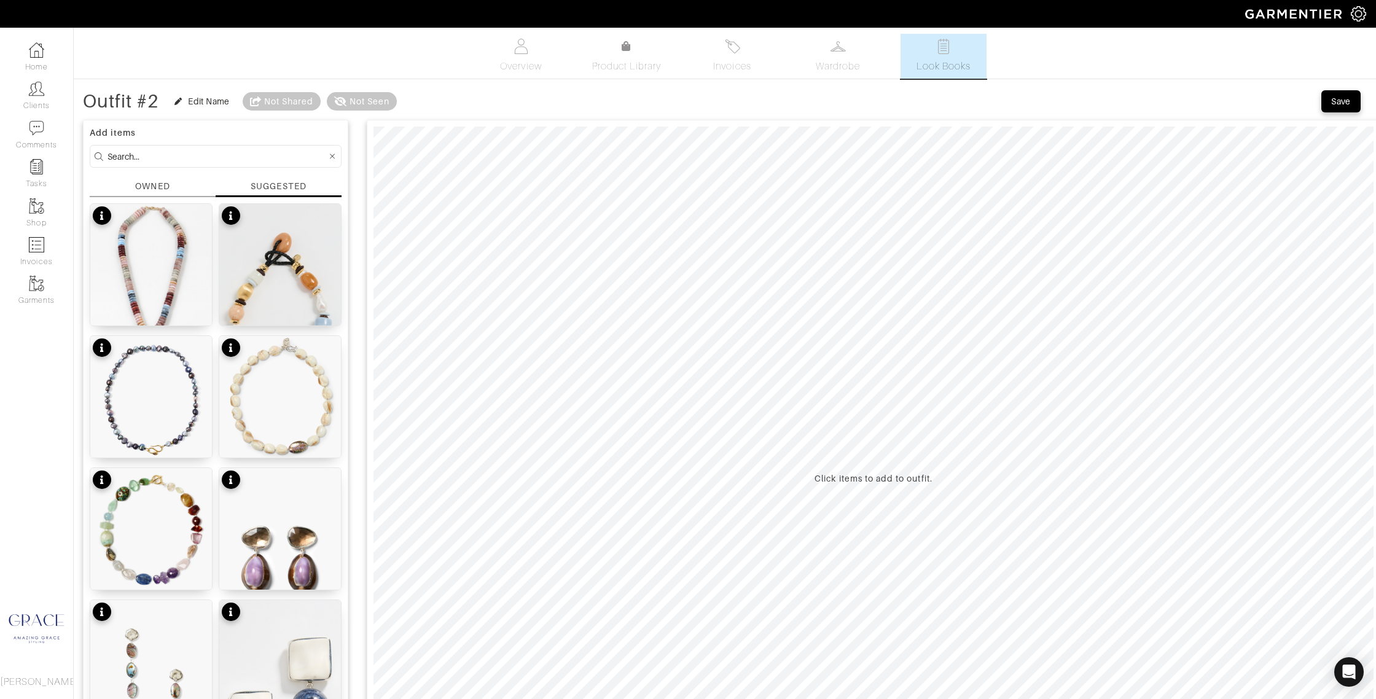
click at [158, 157] on input at bounding box center [216, 156] width 219 height 15
type input "dress"
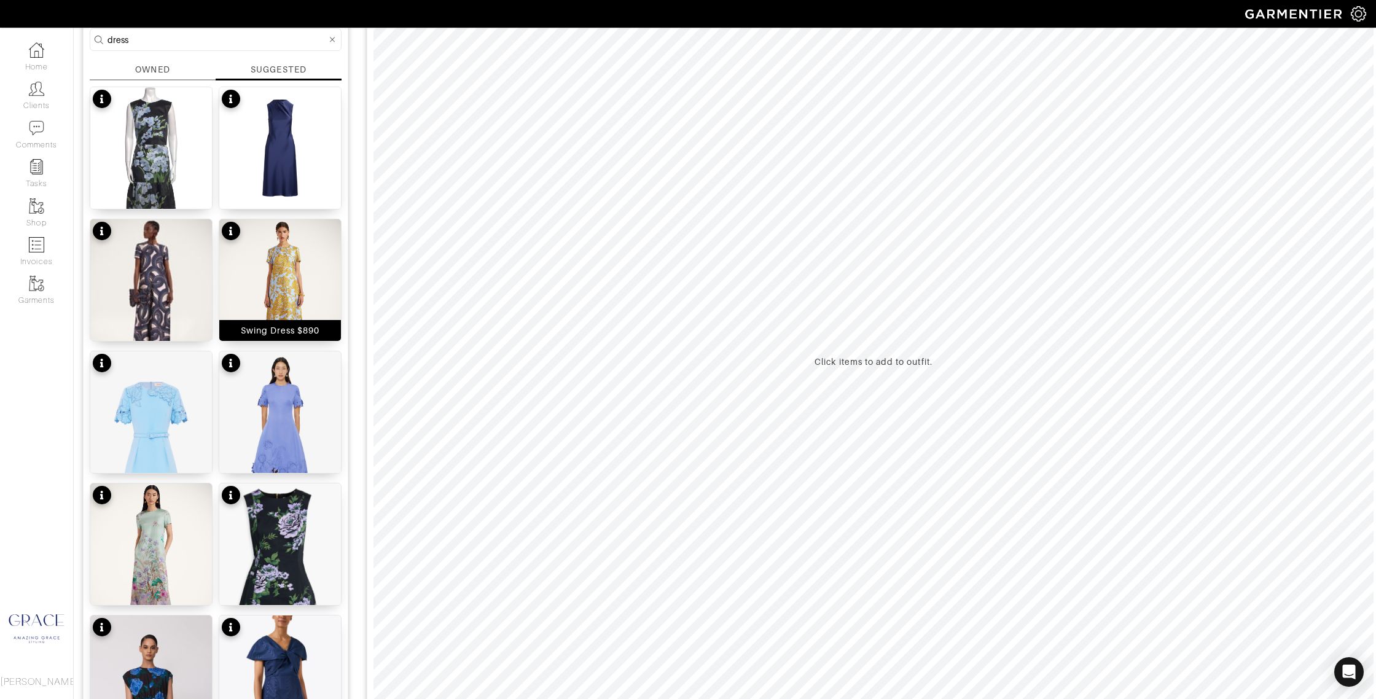
scroll to position [119, 0]
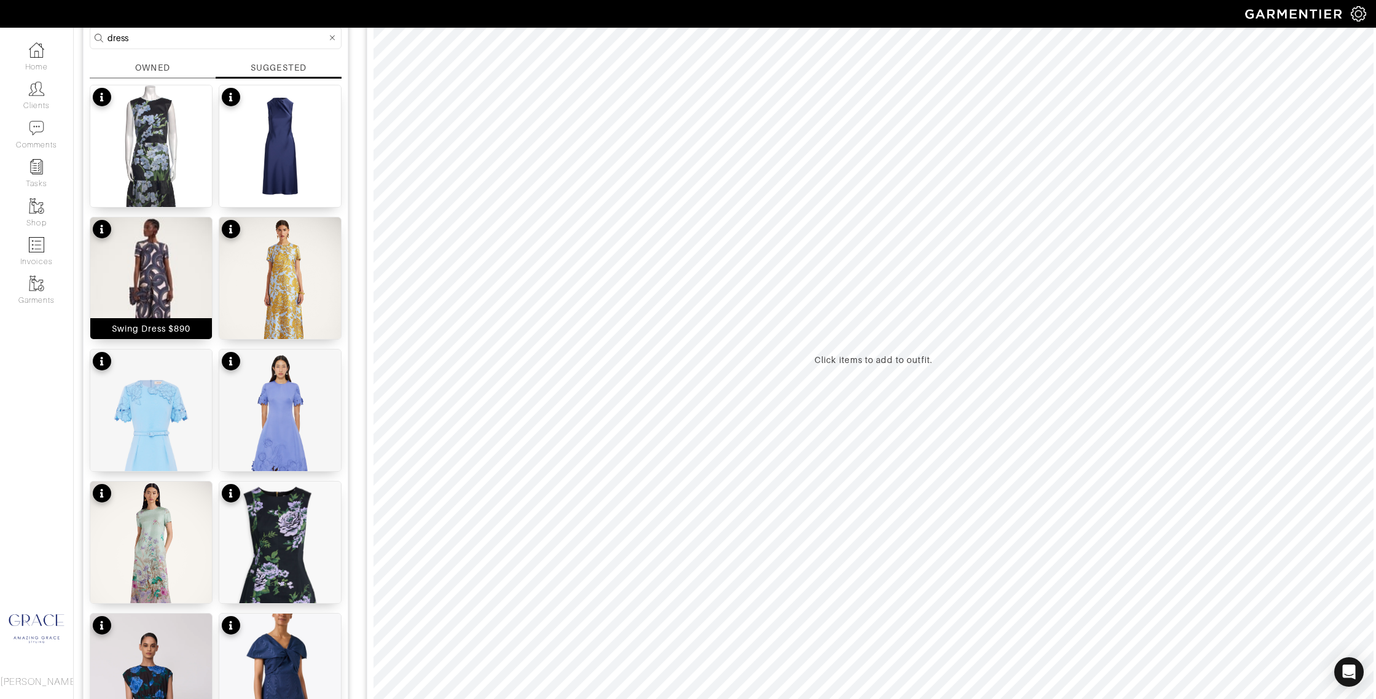
click at [162, 329] on div "Swing Dress $890" at bounding box center [151, 328] width 79 height 12
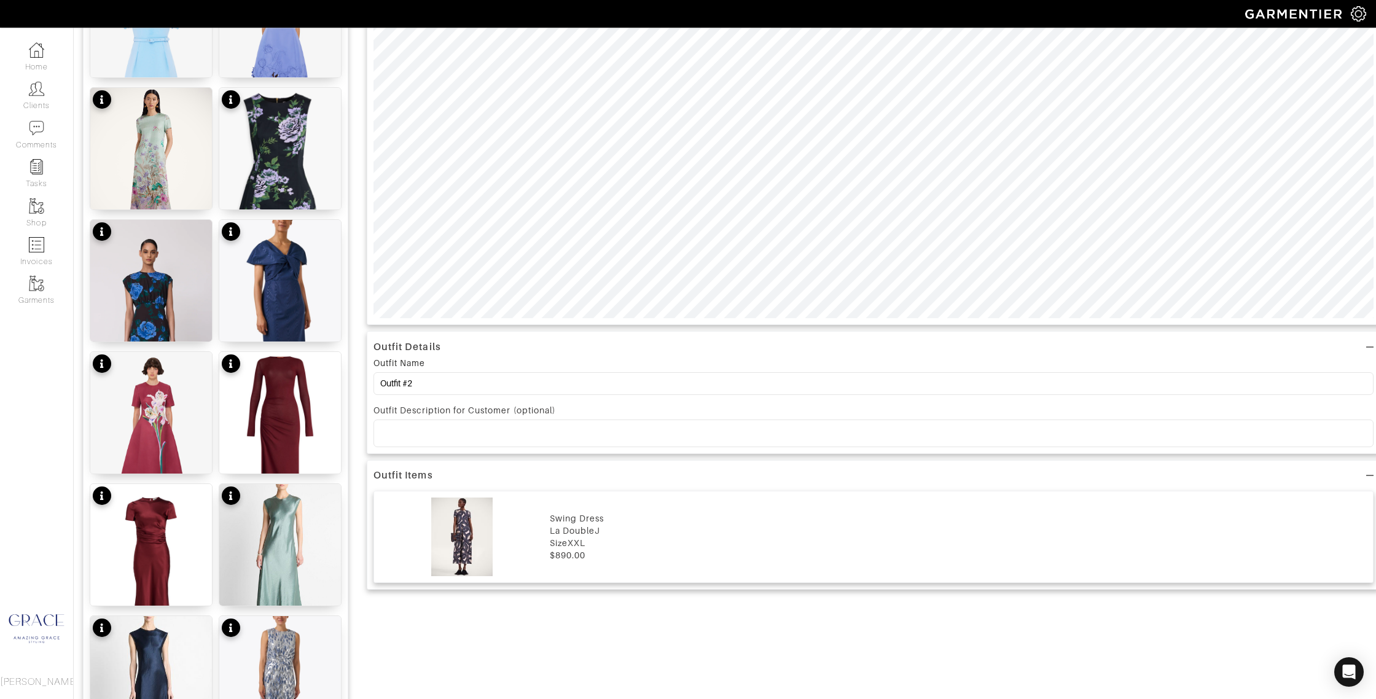
scroll to position [520, 0]
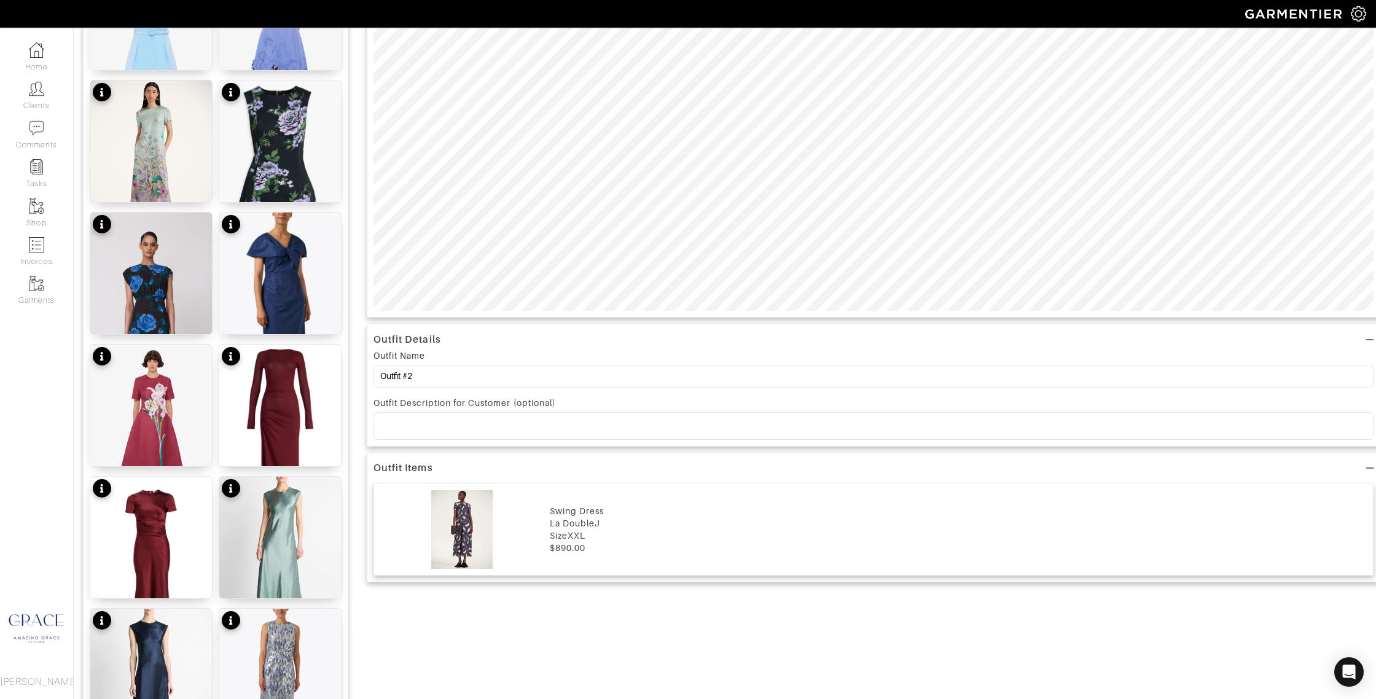
click at [568, 522] on div "La DoubleJ" at bounding box center [958, 523] width 817 height 12
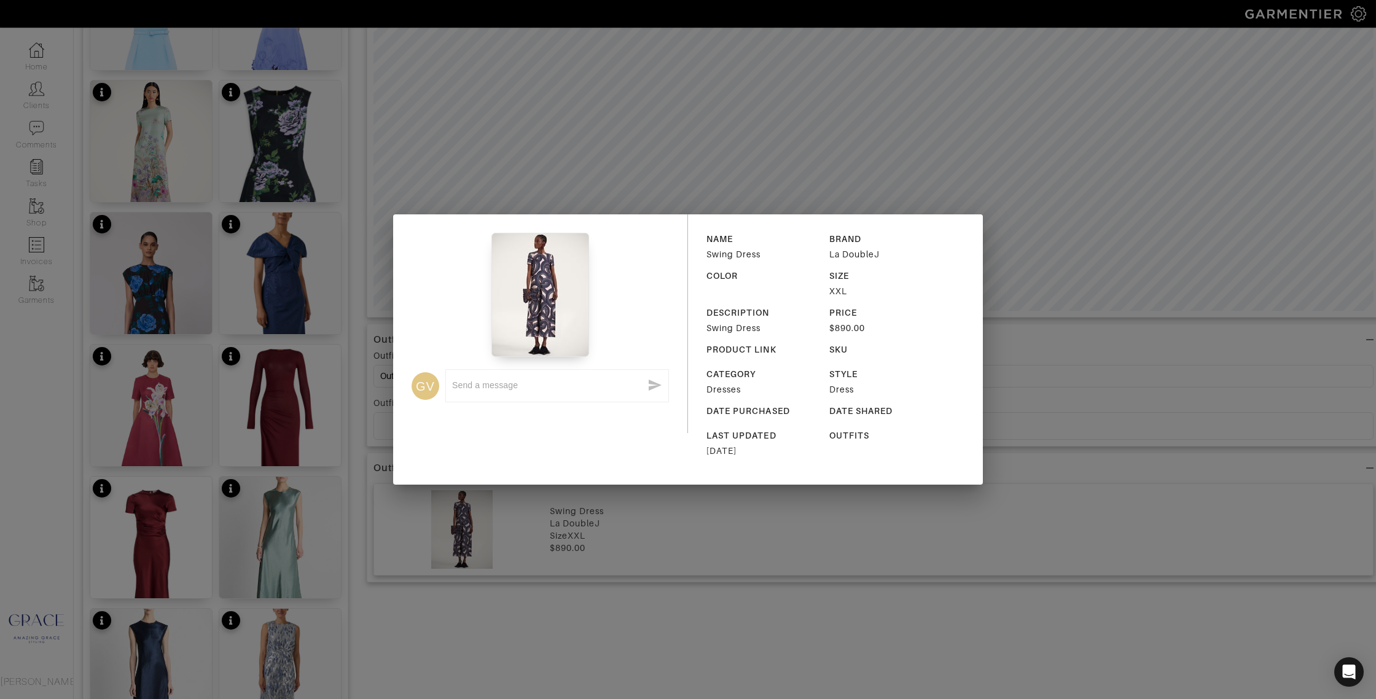
drag, startPoint x: 742, startPoint y: 330, endPoint x: 788, endPoint y: 329, distance: 46.1
click at [744, 330] on div "Swing Dress" at bounding box center [763, 328] width 114 height 12
click at [1005, 220] on div "GV x NAME Swing Dress BRAND La DoubleJ COLOR SIZE XXL DESCRIPTION Swing Dress P…" at bounding box center [688, 349] width 1376 height 699
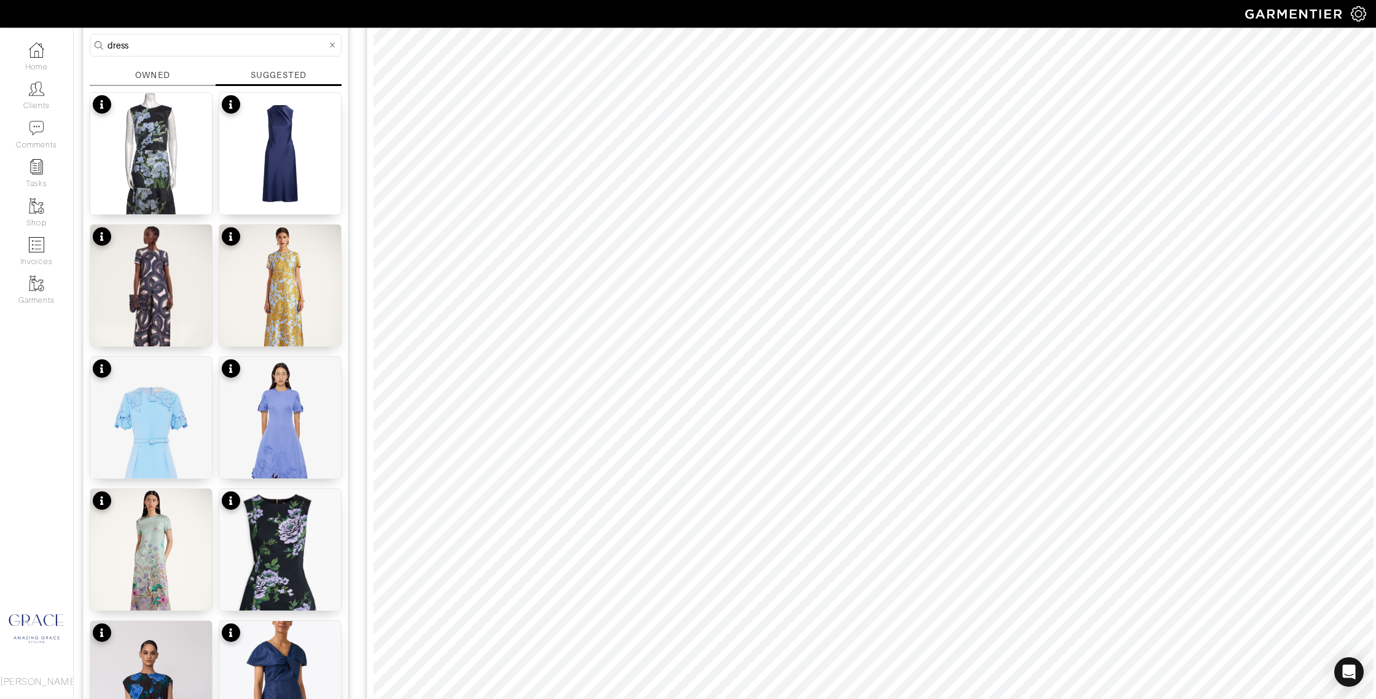
scroll to position [0, 0]
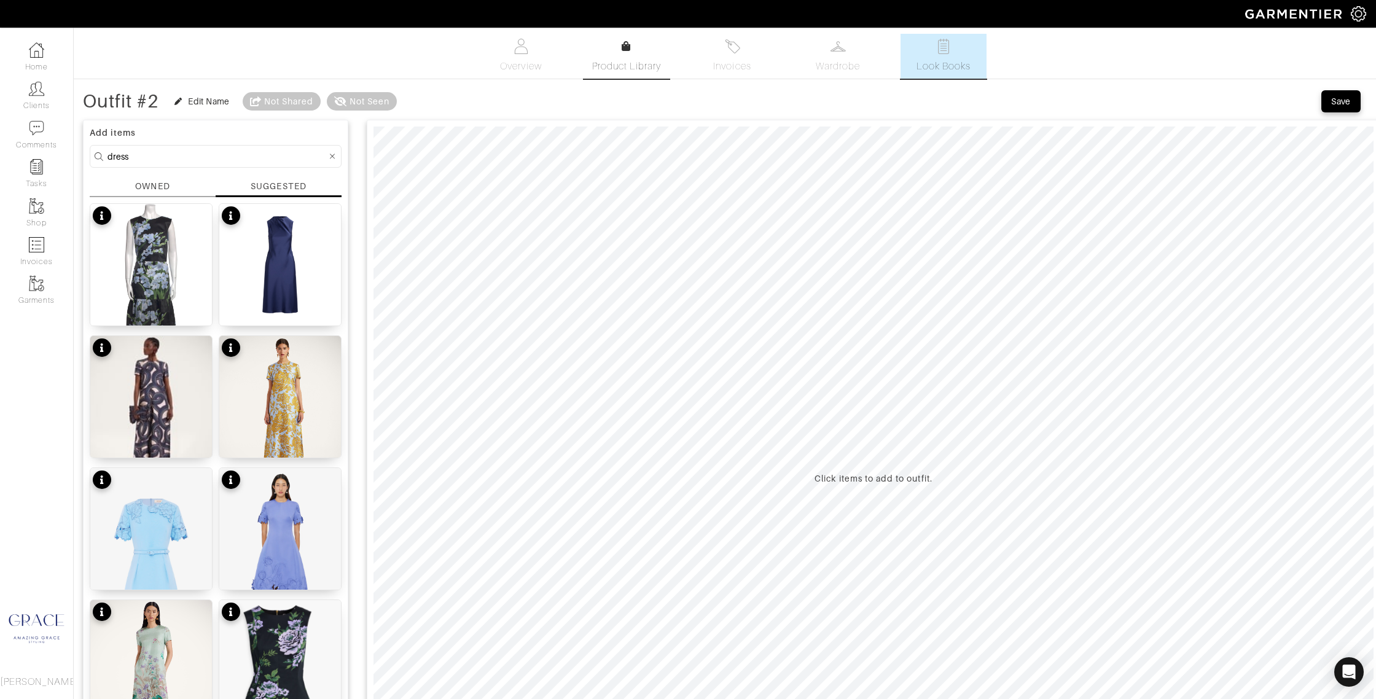
click at [612, 47] on link "Product Library" at bounding box center [626, 56] width 86 height 34
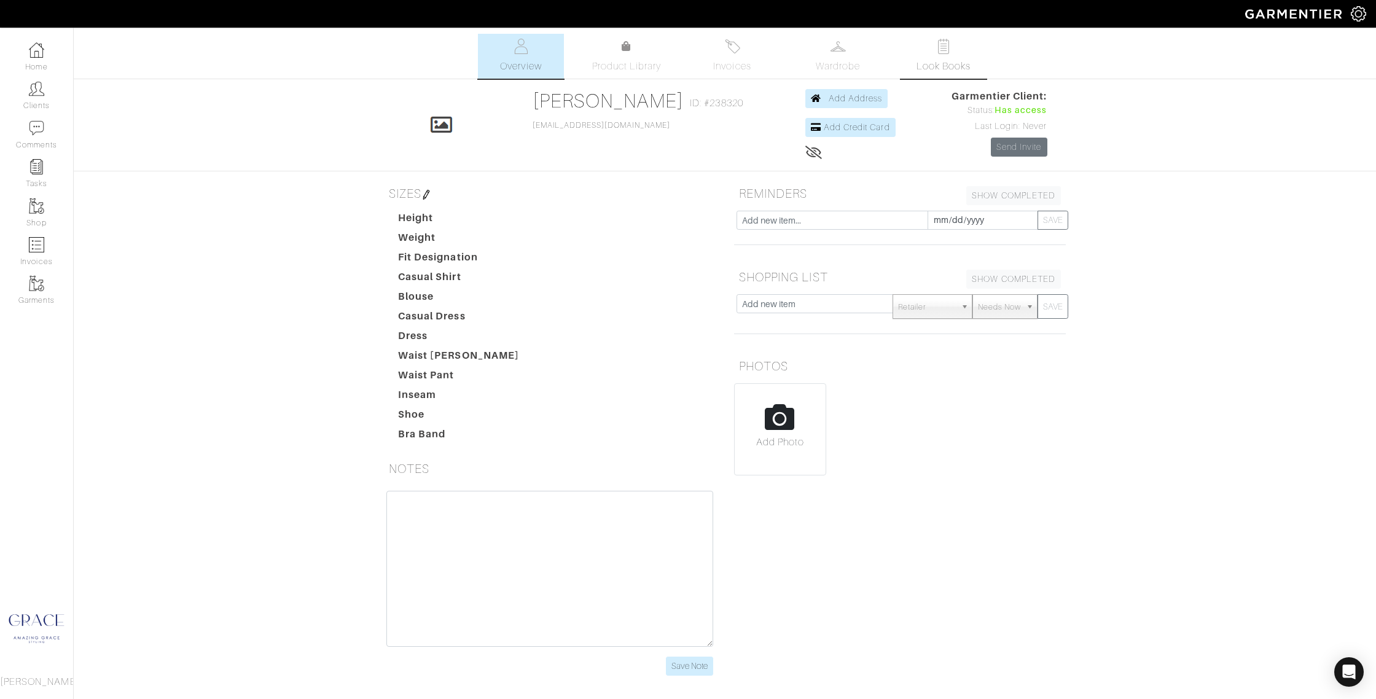
click at [937, 58] on link "Look Books" at bounding box center [943, 56] width 86 height 45
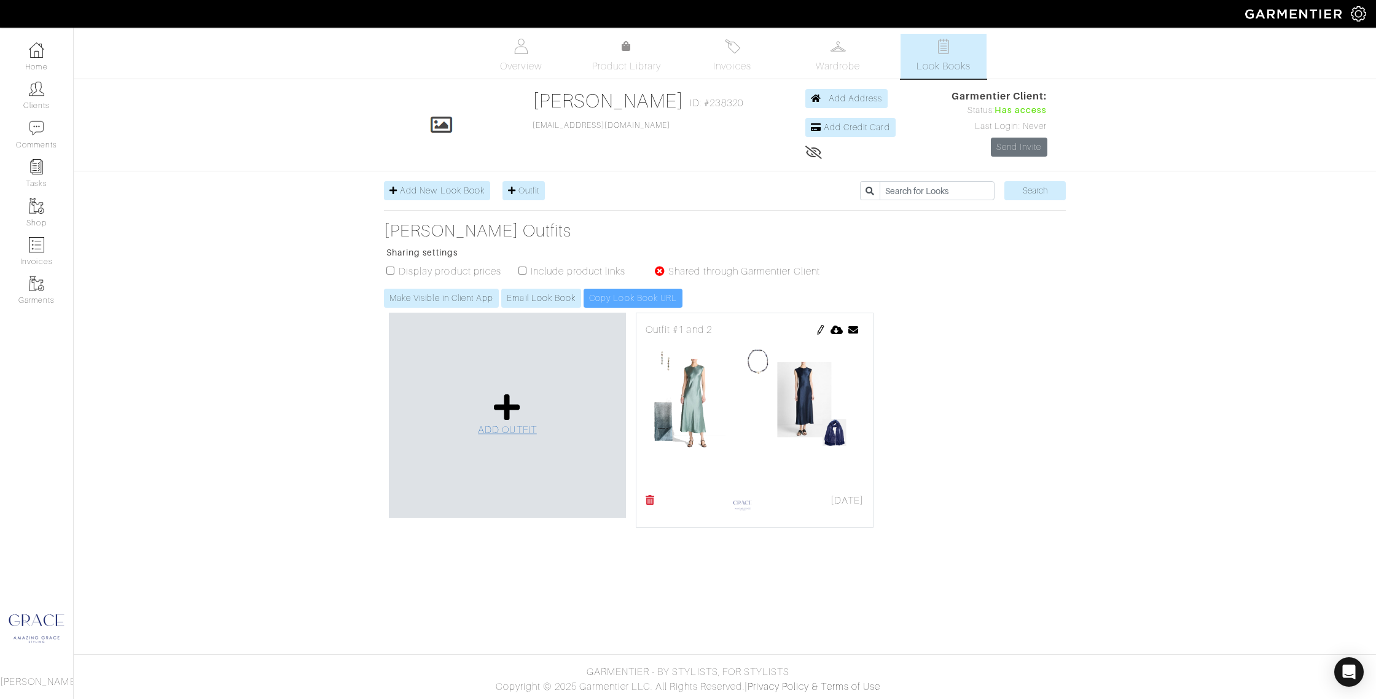
click at [515, 408] on icon at bounding box center [507, 406] width 26 height 29
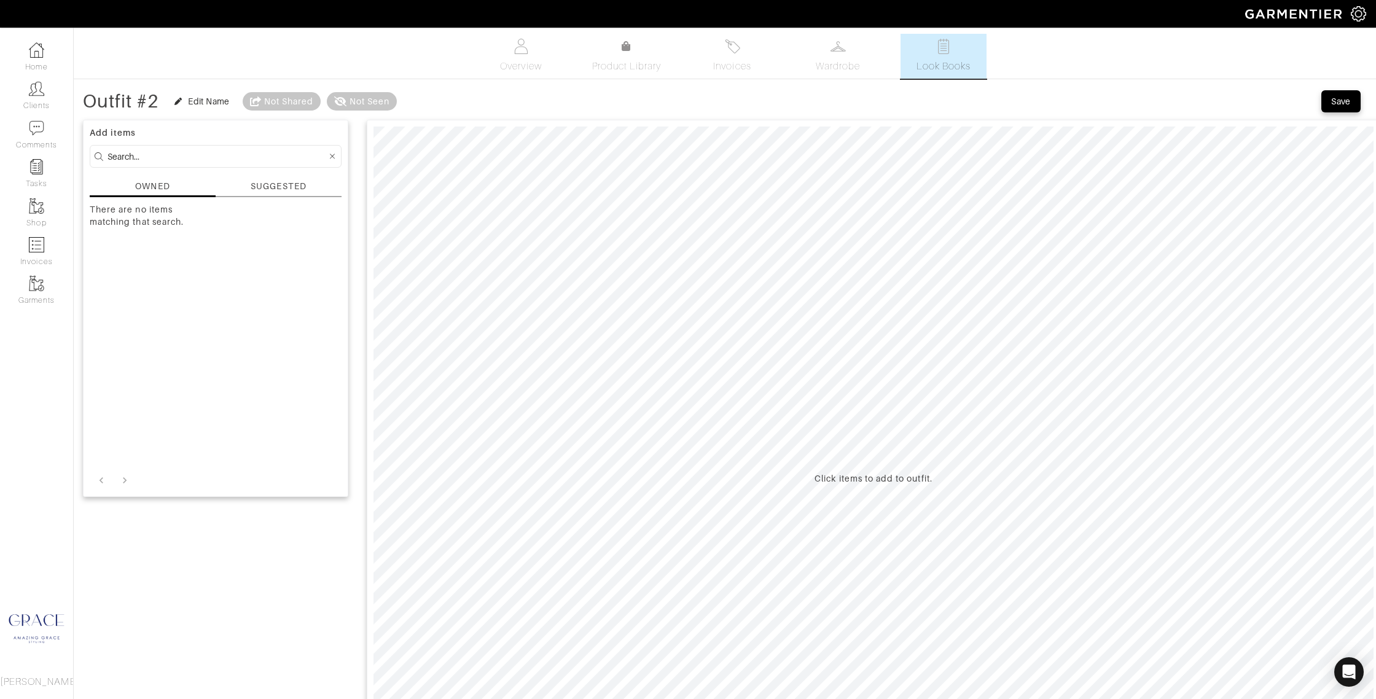
click at [268, 184] on div "SUGGESTED" at bounding box center [278, 186] width 55 height 13
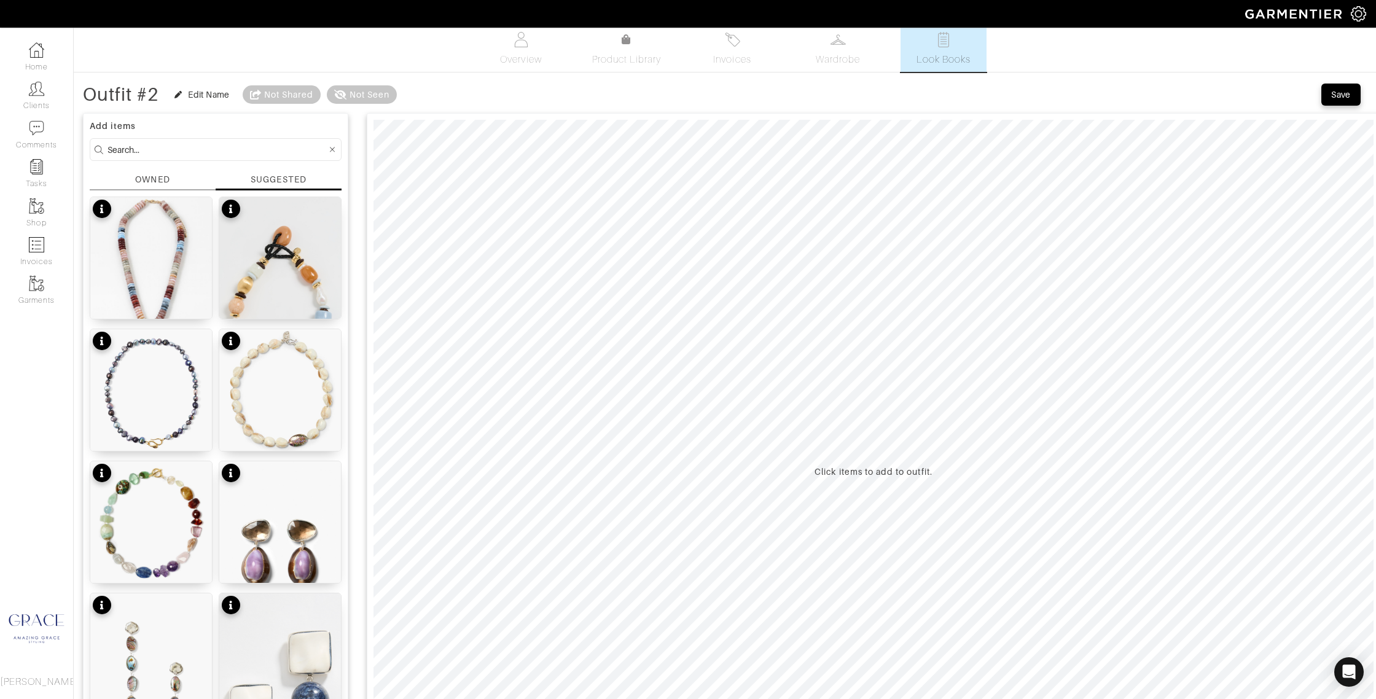
click at [175, 185] on div "OWNED" at bounding box center [153, 181] width 126 height 17
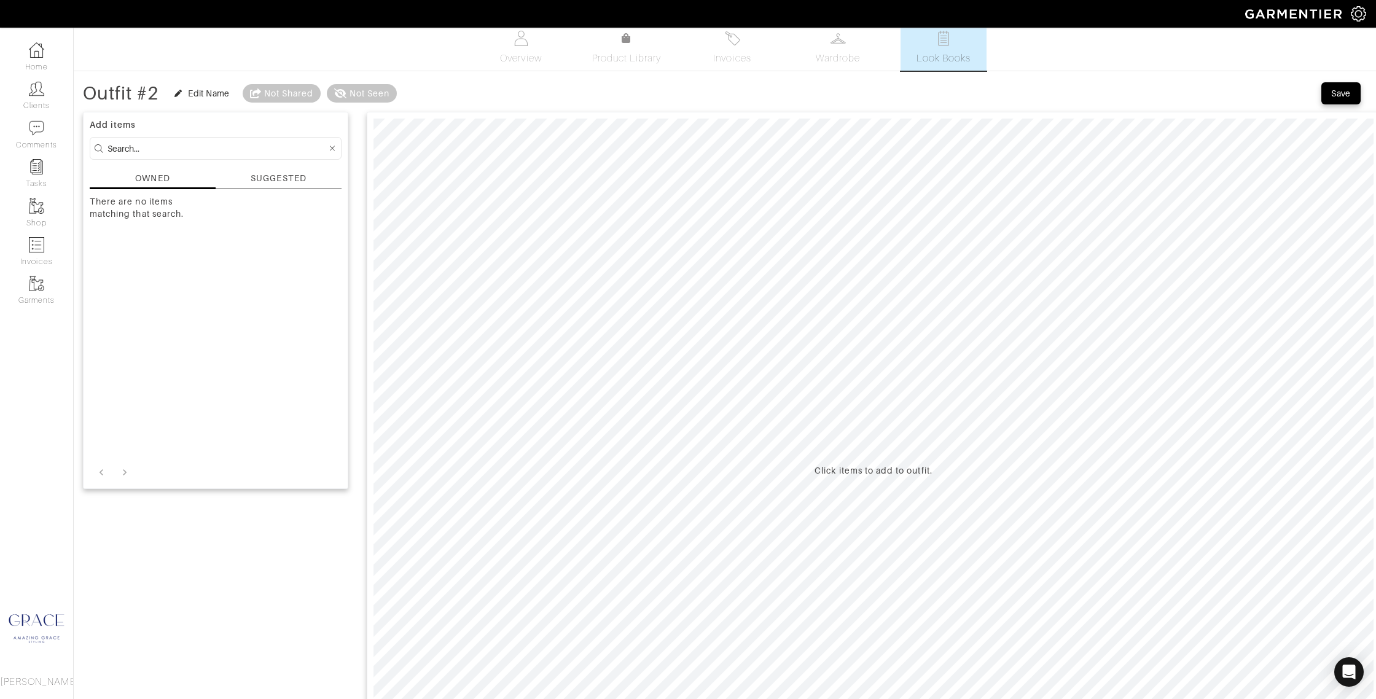
scroll to position [12, 0]
click at [300, 173] on div "SUGGESTED" at bounding box center [278, 174] width 55 height 13
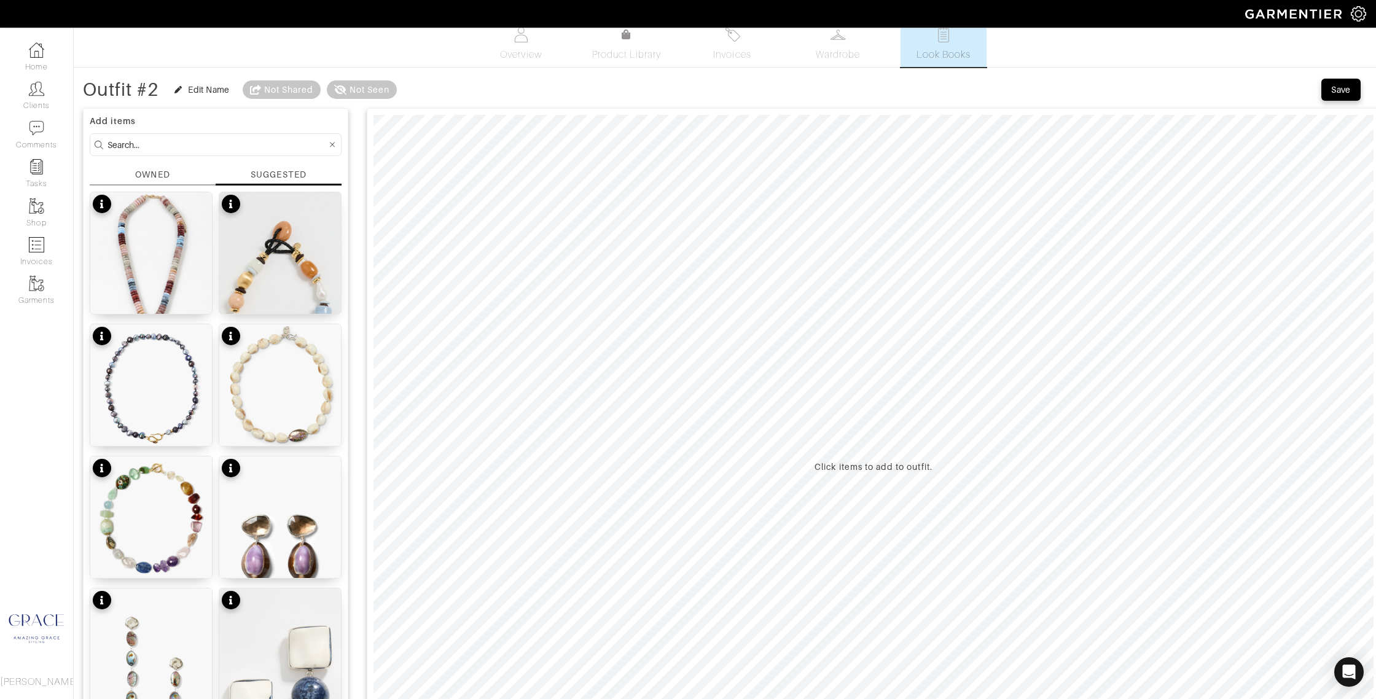
click at [162, 141] on input at bounding box center [216, 144] width 219 height 15
type input "la double j"
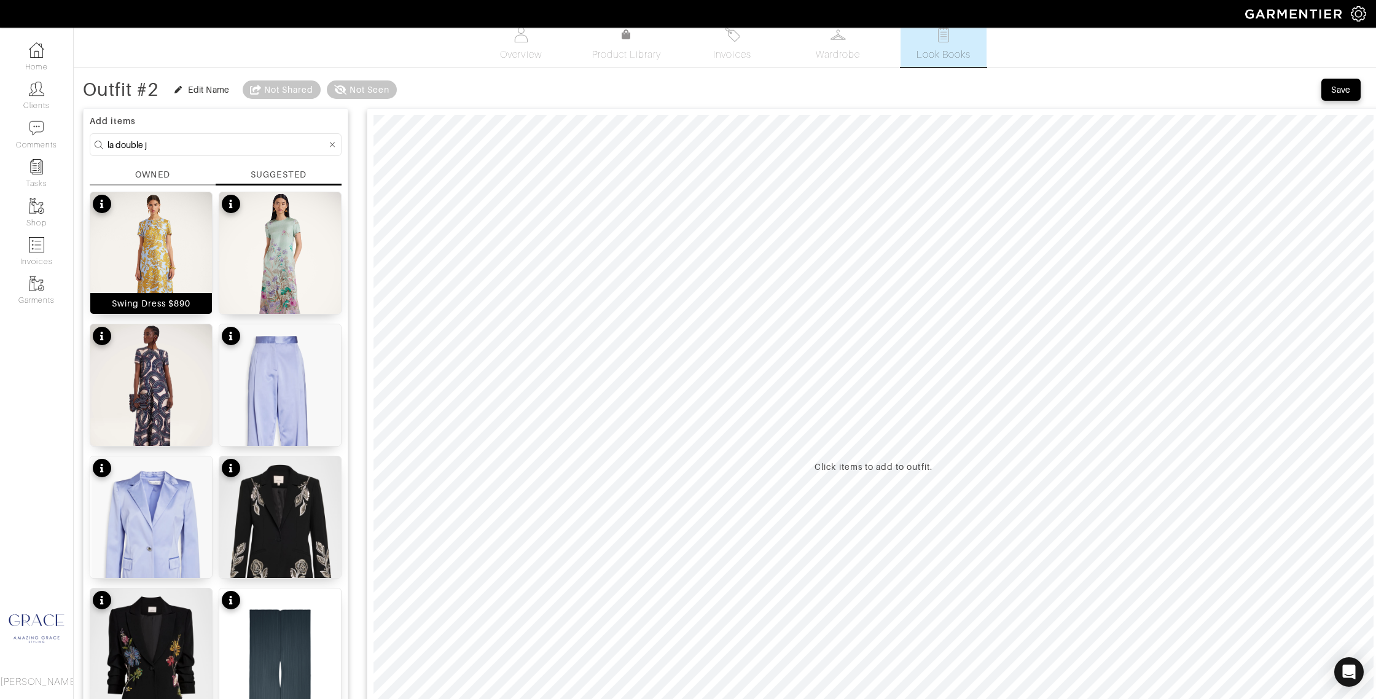
click at [160, 303] on div "Swing Dress $890" at bounding box center [151, 303] width 79 height 12
click at [131, 364] on img at bounding box center [151, 401] width 122 height 155
type input "0"
drag, startPoint x: 420, startPoint y: 98, endPoint x: 236, endPoint y: 154, distance: 192.4
click at [223, 154] on div "Outfit #2 Edit Name Not Shared Not Seen Remove Background Save Add items la dou…" at bounding box center [725, 583] width 1284 height 1013
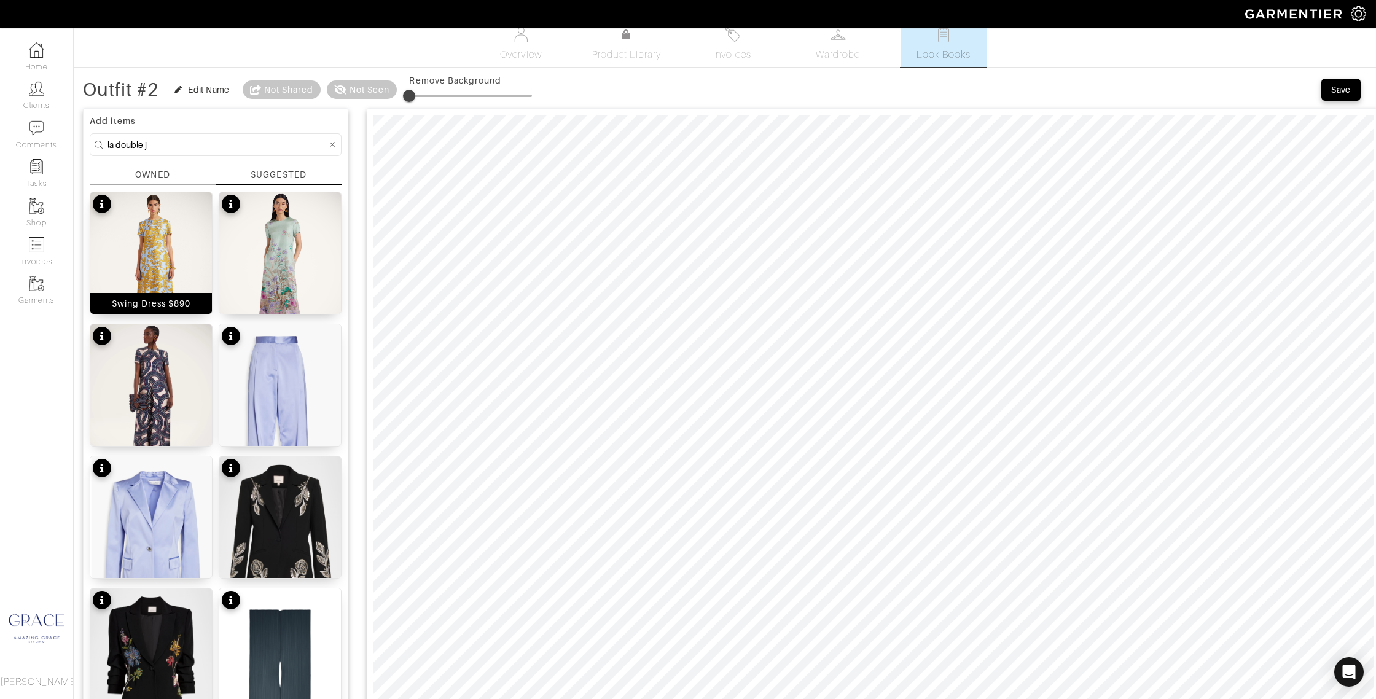
click at [168, 302] on div "Swing Dress $890" at bounding box center [151, 303] width 79 height 12
click at [305, 298] on div "Swing Dress $1,290" at bounding box center [279, 303] width 87 height 12
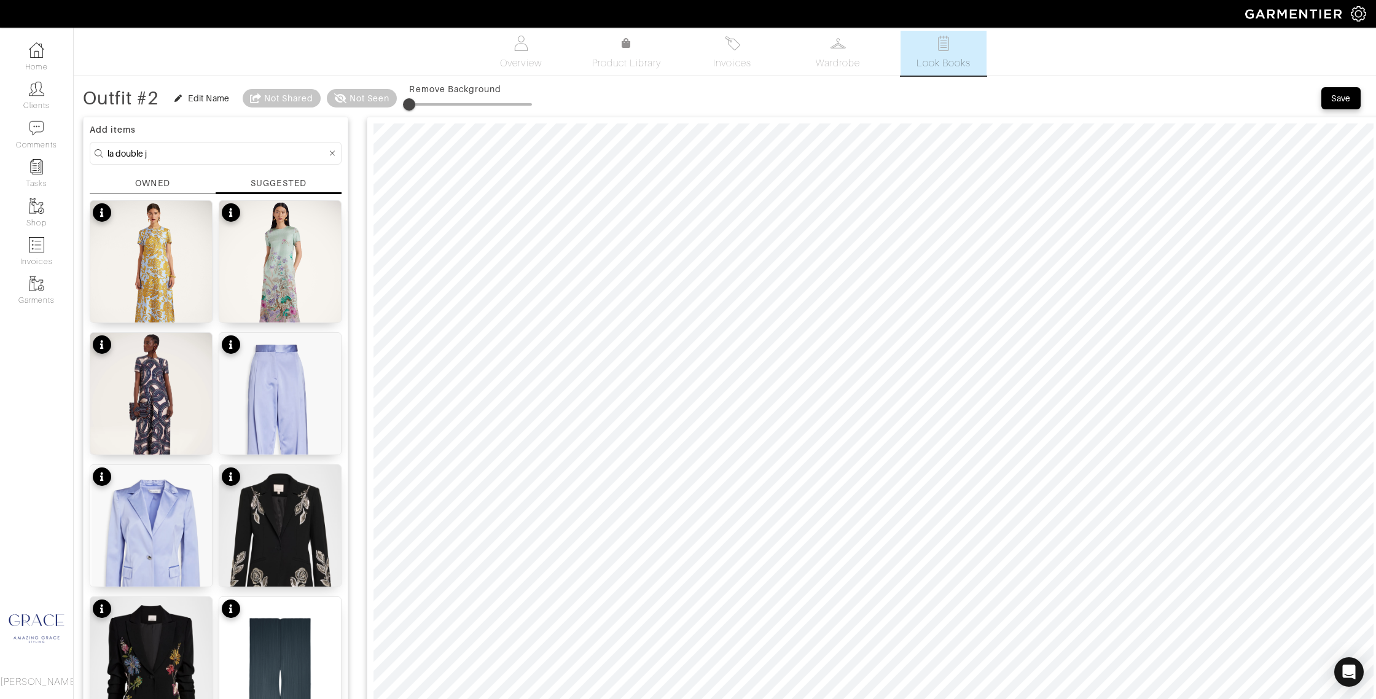
scroll to position [0, 0]
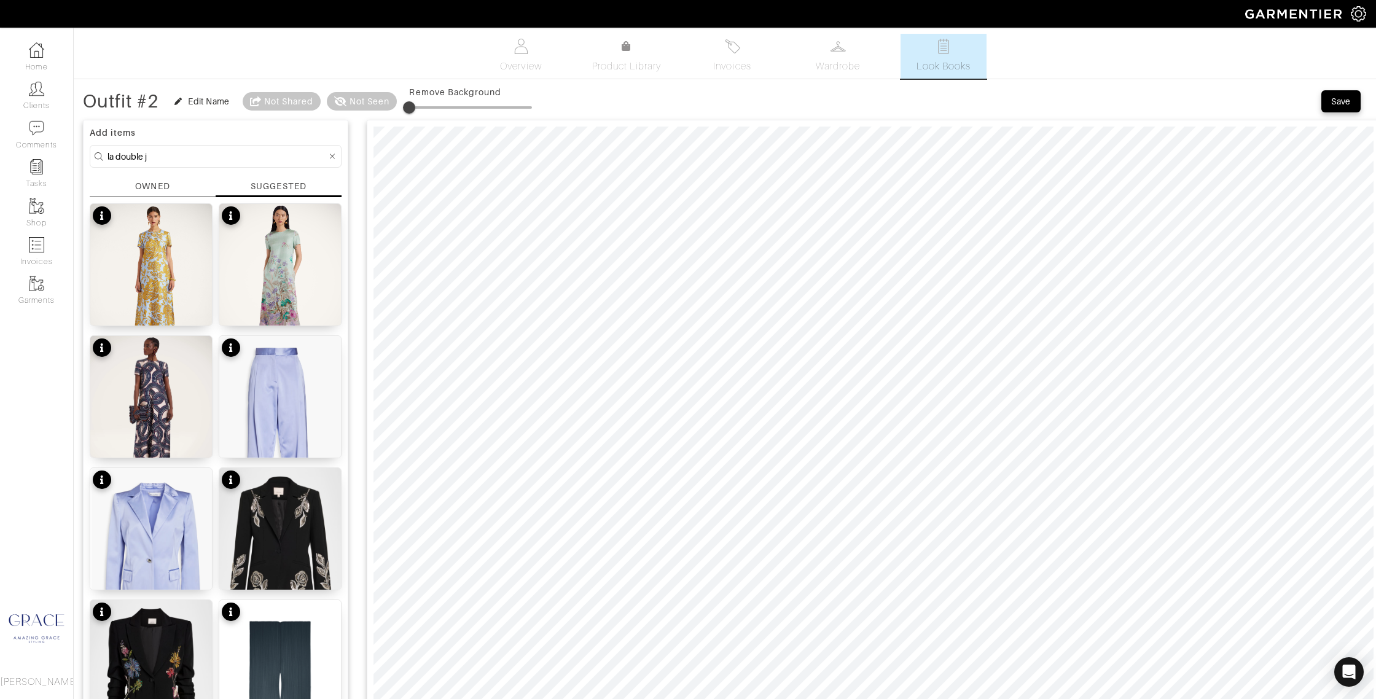
drag, startPoint x: 184, startPoint y: 151, endPoint x: 154, endPoint y: 157, distance: 30.6
click at [67, 148] on div "Company Settings Manage Subscription My Profile Stylists Sign Out Home Clients …" at bounding box center [688, 649] width 1376 height 1298
click at [197, 162] on input "la double j" at bounding box center [216, 156] width 219 height 15
drag, startPoint x: 173, startPoint y: 154, endPoint x: 47, endPoint y: 149, distance: 125.4
click at [47, 149] on div "Company Settings Manage Subscription My Profile Stylists Sign Out Home Clients …" at bounding box center [688, 649] width 1376 height 1298
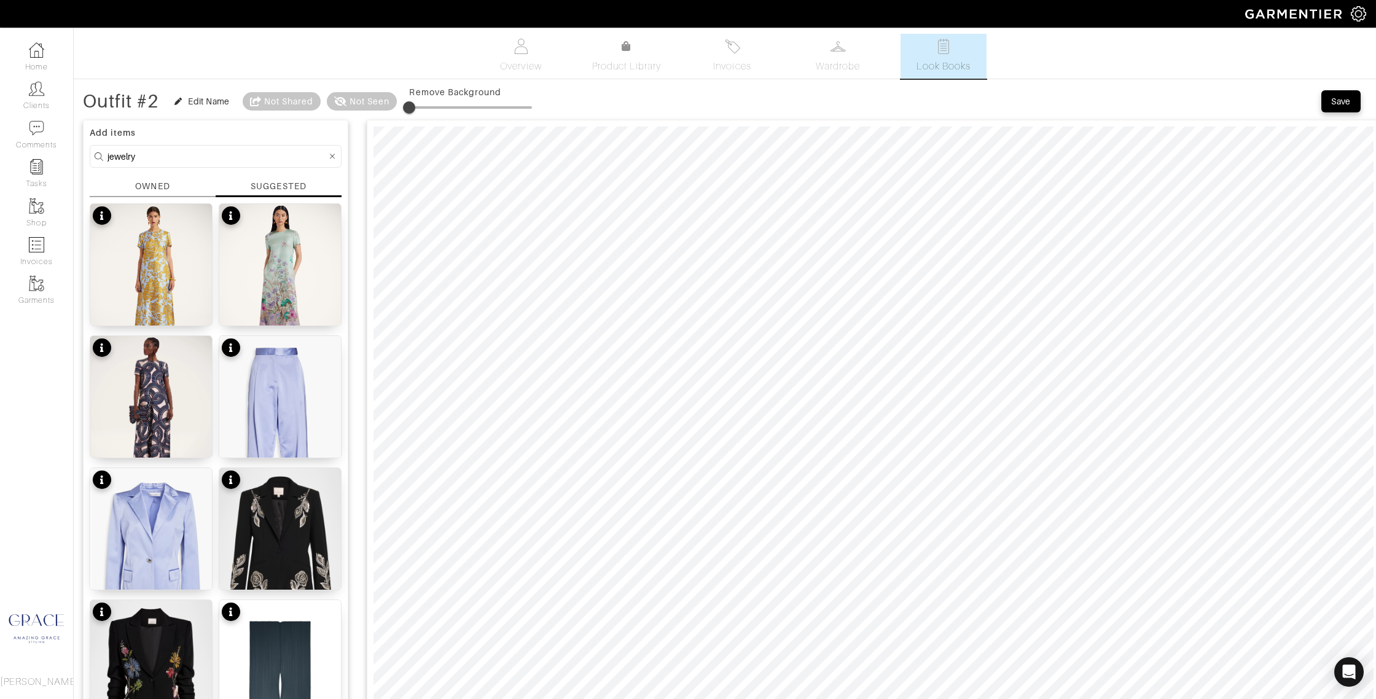
type input "jewelry"
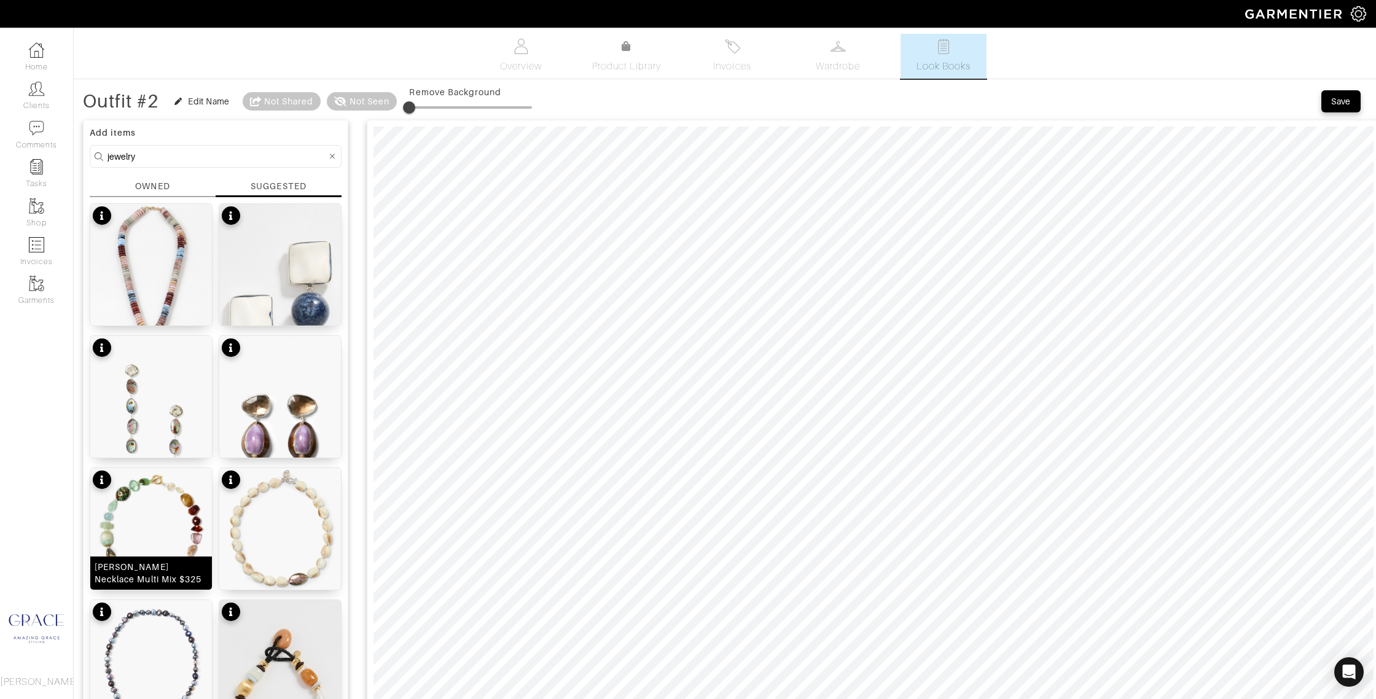
click at [170, 566] on div "Georgetta Necklace Multi Mix $325" at bounding box center [151, 573] width 113 height 25
type input "15"
drag, startPoint x: 411, startPoint y: 107, endPoint x: 434, endPoint y: 109, distance: 22.8
click at [430, 109] on span at bounding box center [427, 107] width 12 height 12
click at [622, 120] on div at bounding box center [873, 478] width 1013 height 717
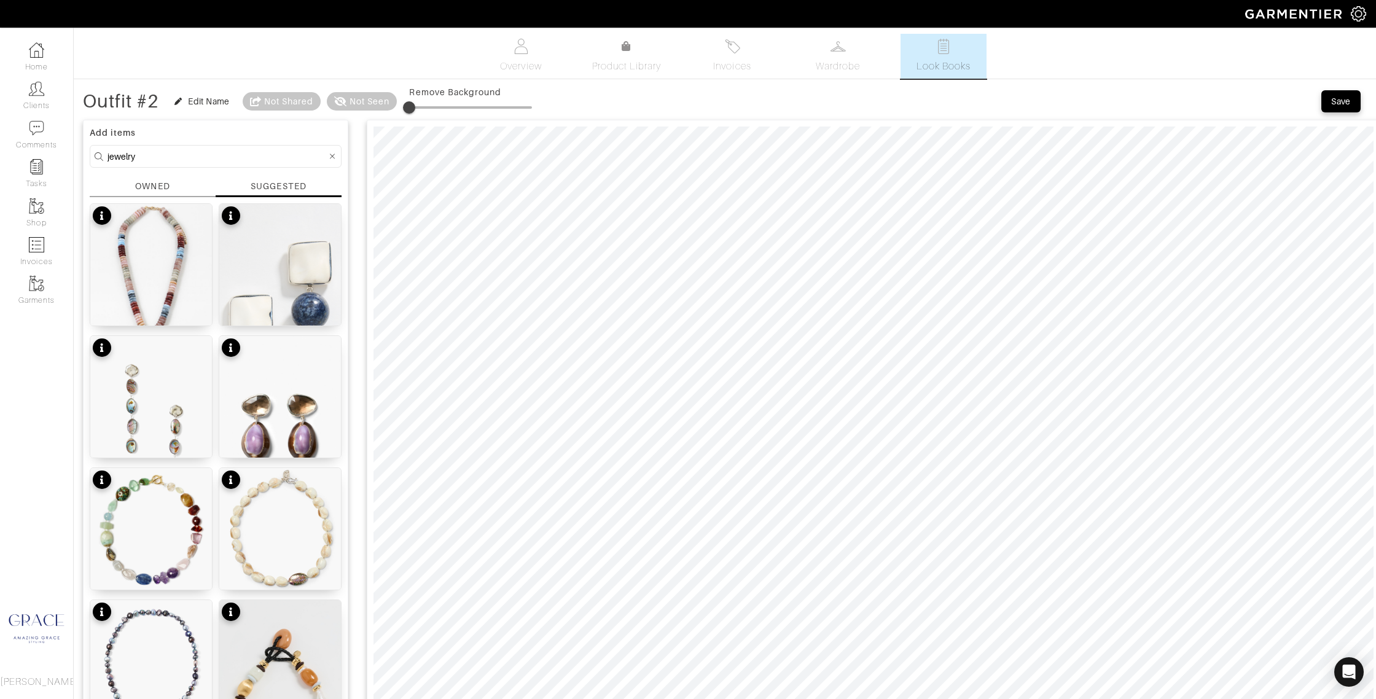
click at [425, 107] on span at bounding box center [470, 107] width 123 height 18
drag, startPoint x: 425, startPoint y: 107, endPoint x: 390, endPoint y: 107, distance: 35.0
click at [387, 106] on div "Outfit #2 Edit Name Not Shared Not Seen Remove Background" at bounding box center [307, 101] width 449 height 25
type input "20"
drag, startPoint x: 411, startPoint y: 103, endPoint x: 435, endPoint y: 115, distance: 26.9
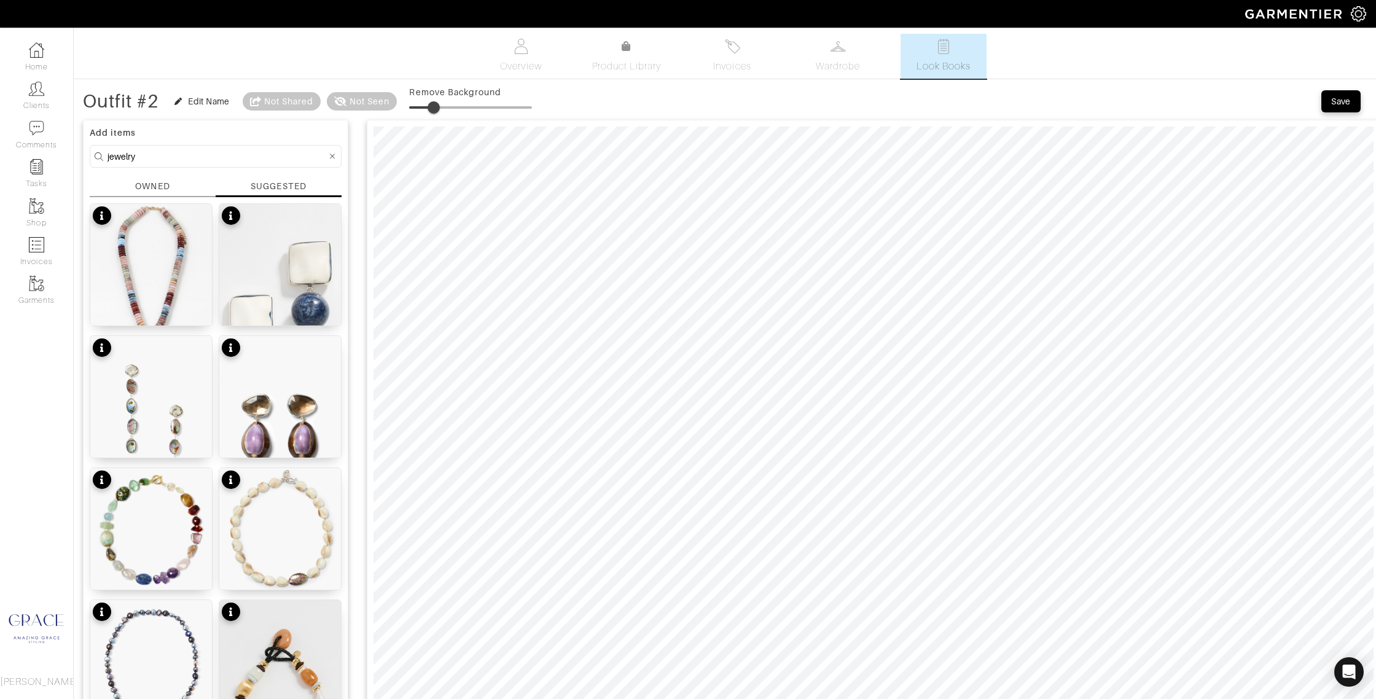
click at [435, 103] on span at bounding box center [433, 107] width 12 height 12
click at [322, 439] on div "Cowrie Drop Earrings Smoky Quartz $195" at bounding box center [280, 441] width 113 height 25
type input "13"
drag, startPoint x: 413, startPoint y: 104, endPoint x: 427, endPoint y: 105, distance: 14.8
click at [427, 104] on span at bounding box center [425, 107] width 12 height 12
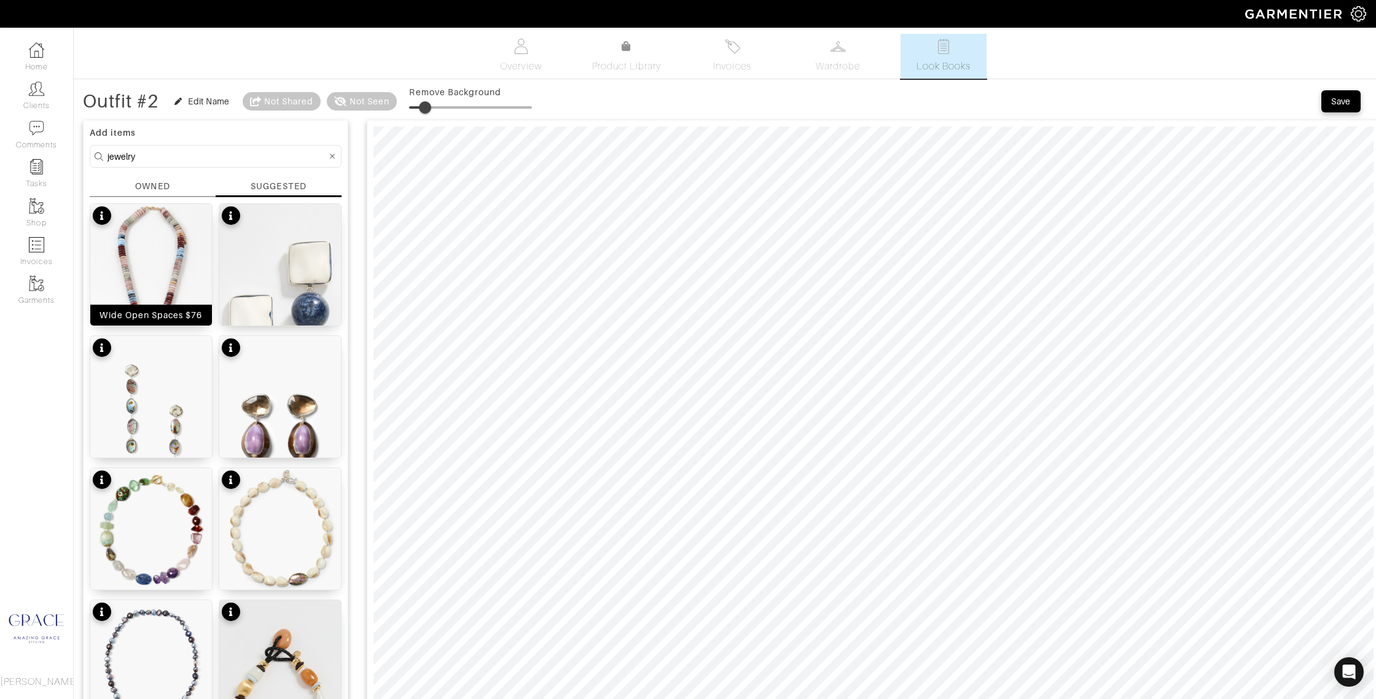
click at [178, 318] on div "Wide Open Spaces $76" at bounding box center [150, 315] width 103 height 12
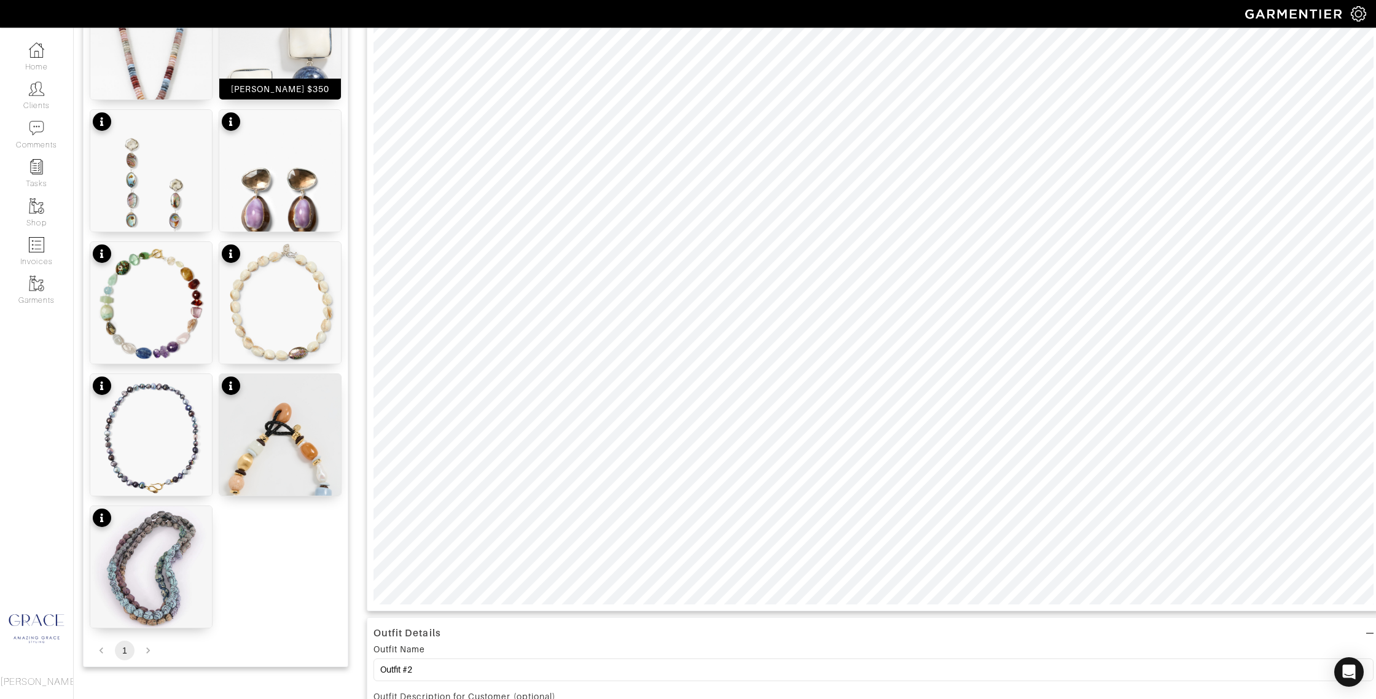
scroll to position [203, 0]
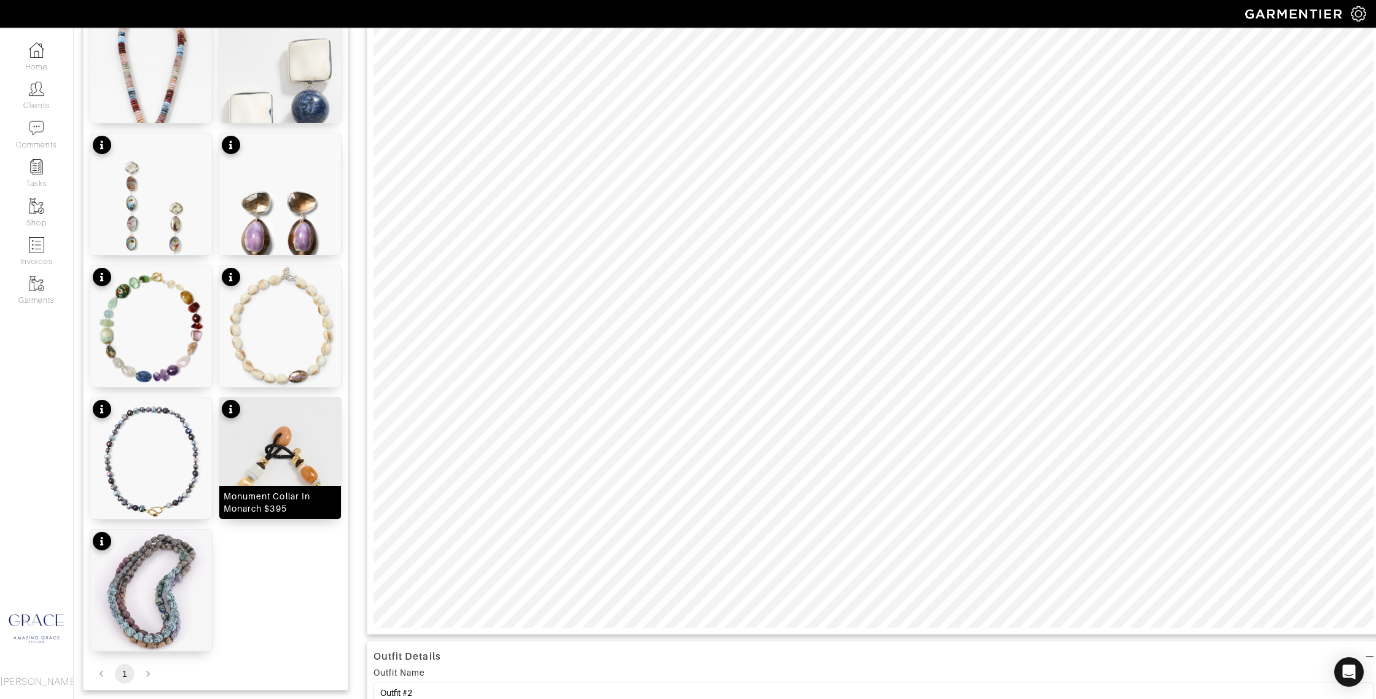
click at [291, 509] on div "Monument Collar In Monarch $395" at bounding box center [280, 502] width 113 height 25
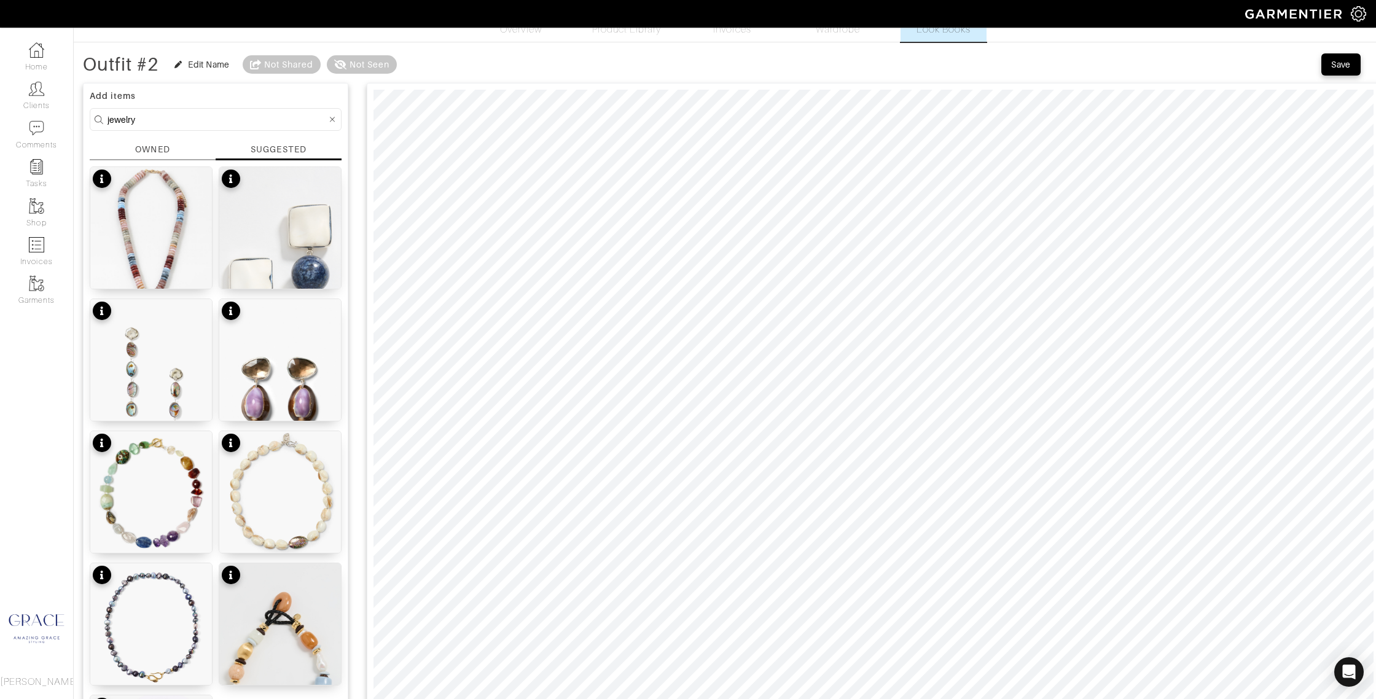
scroll to position [0, 0]
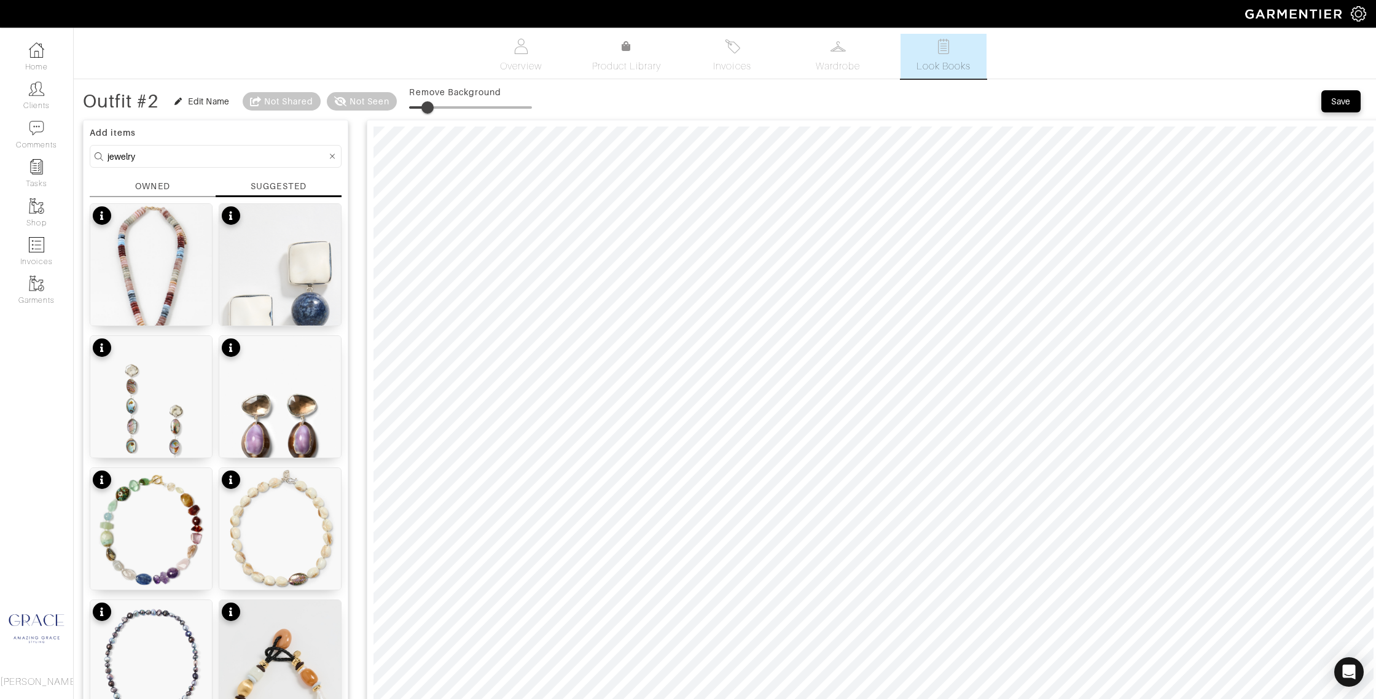
type input "16"
drag, startPoint x: 410, startPoint y: 104, endPoint x: 431, endPoint y: 104, distance: 20.9
click at [431, 104] on span at bounding box center [429, 107] width 12 height 12
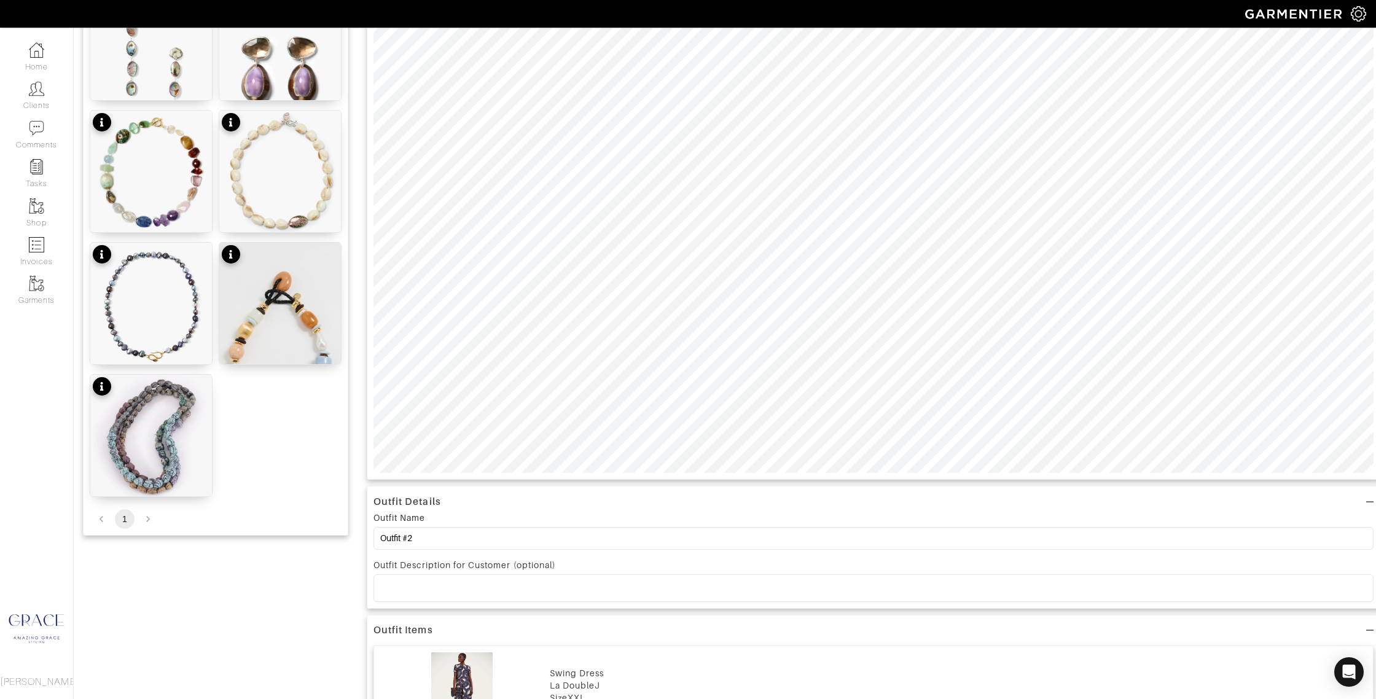
scroll to position [359, 0]
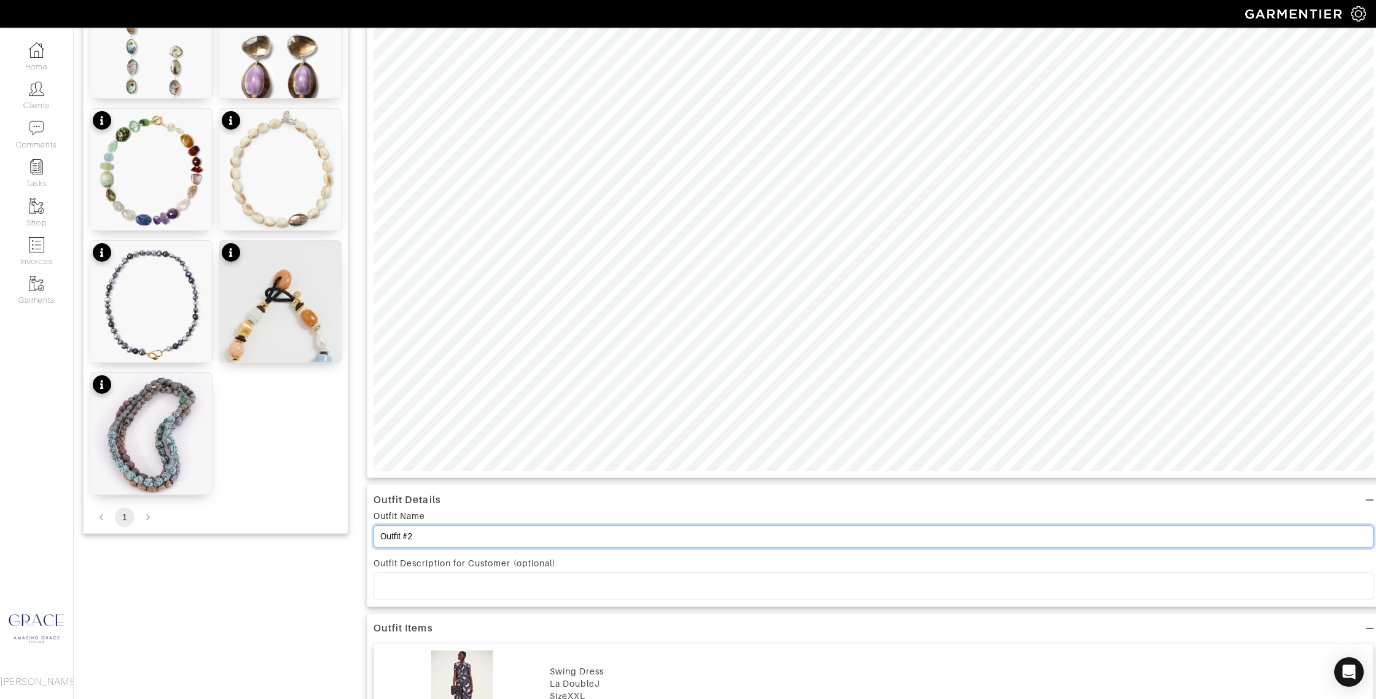
click at [416, 534] on input "Outfit #2" at bounding box center [873, 536] width 1000 height 23
type input "Outfit #3, 4, 5"
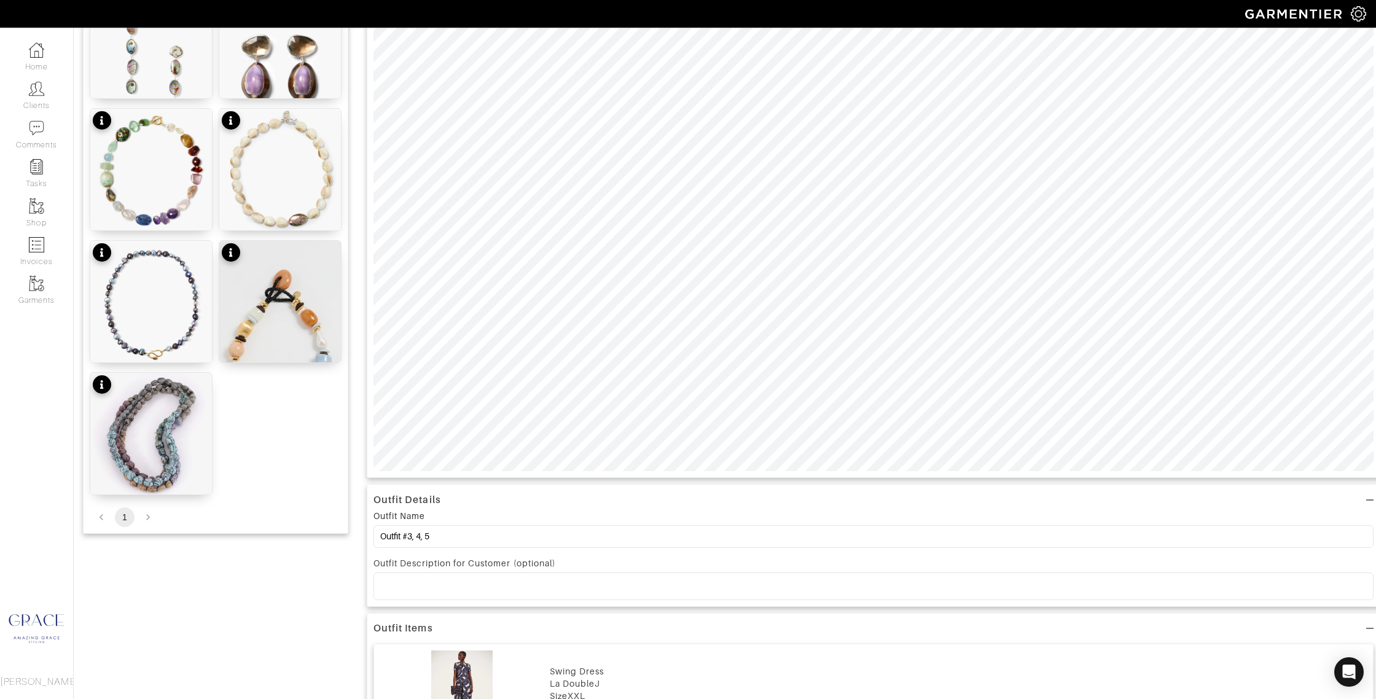
click at [412, 585] on p at bounding box center [873, 585] width 980 height 11
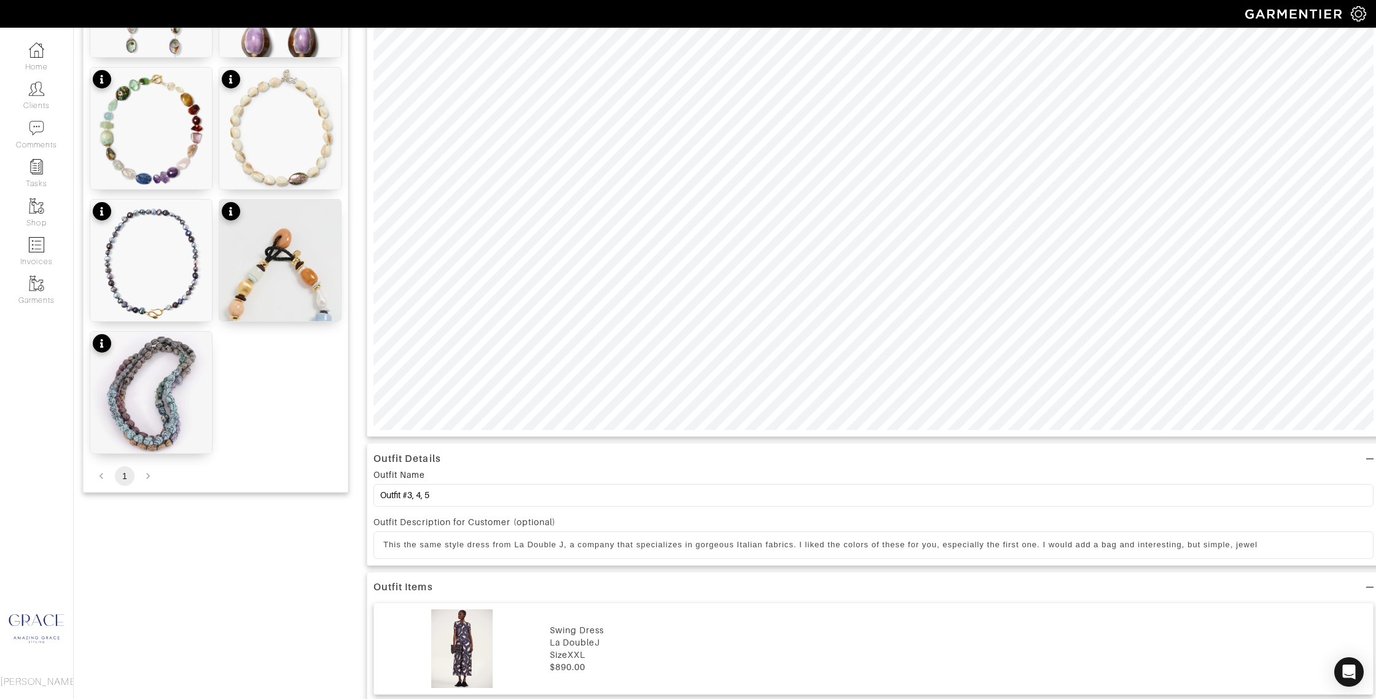
scroll to position [0, 0]
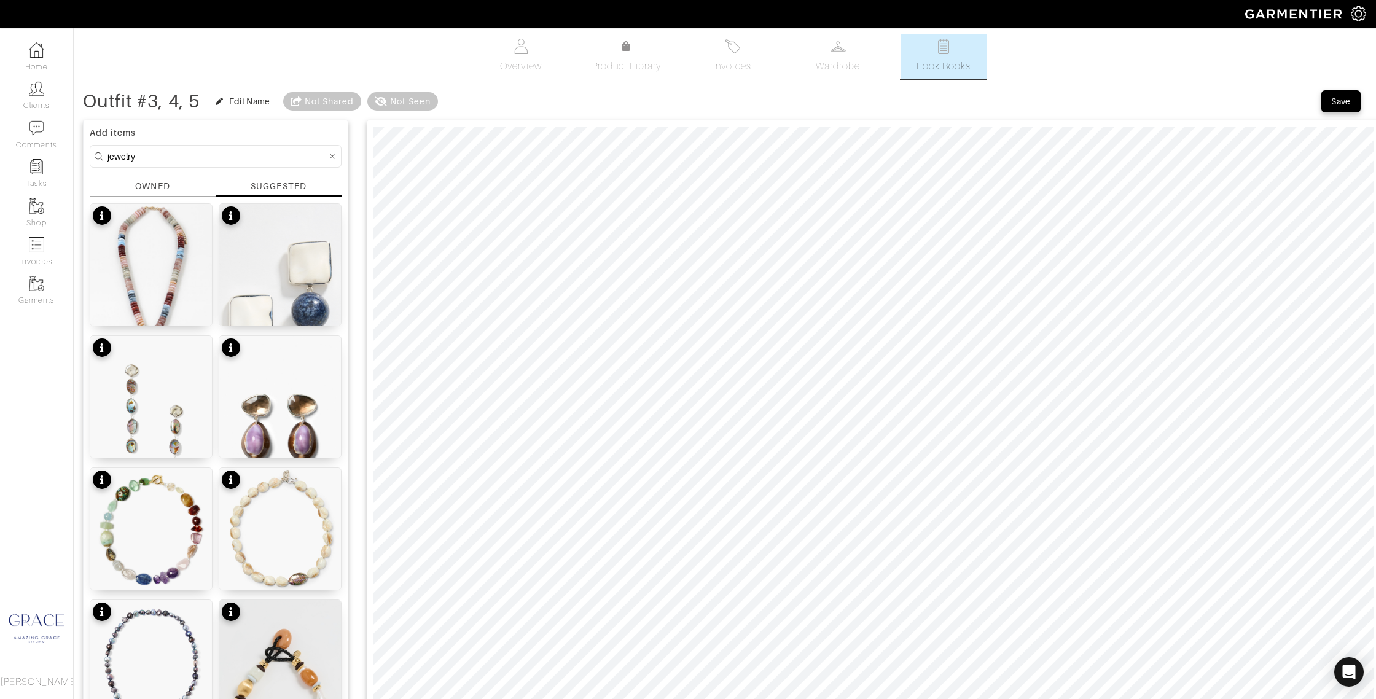
click at [277, 180] on div "SUGGESTED" at bounding box center [278, 186] width 55 height 12
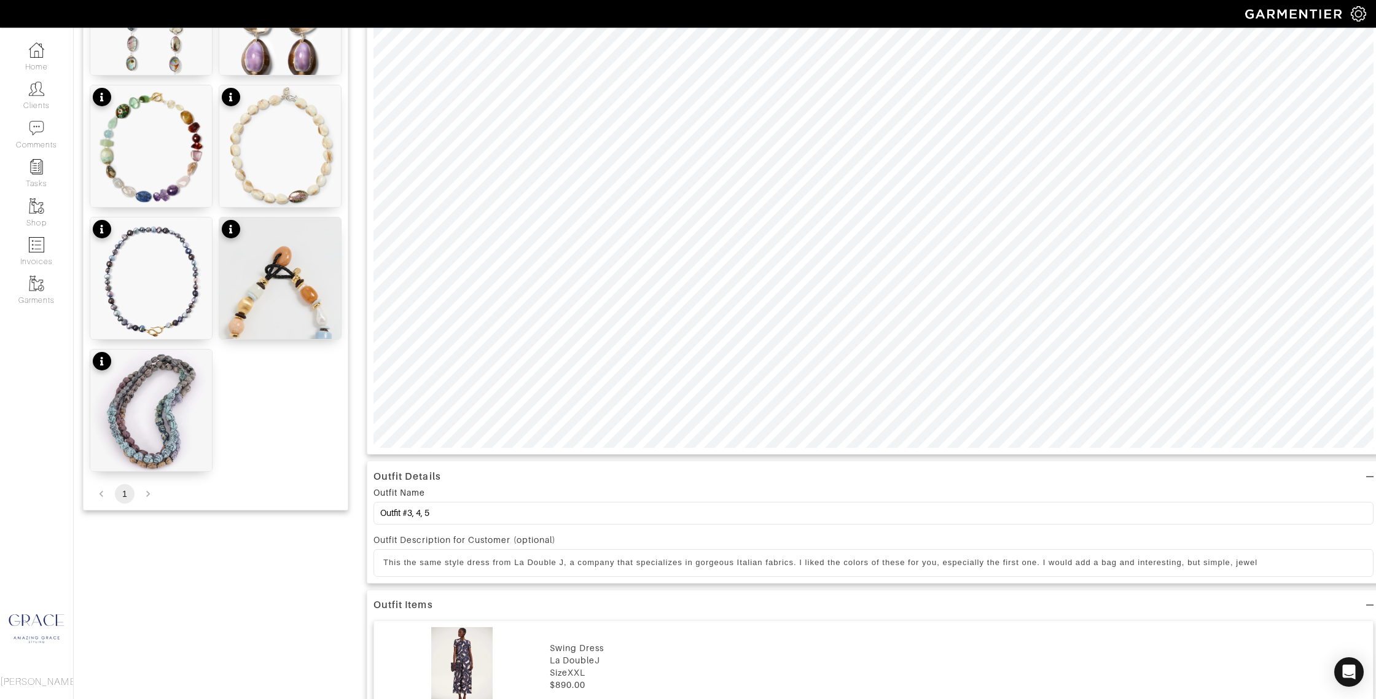
scroll to position [384, 0]
drag, startPoint x: 1107, startPoint y: 556, endPoint x: 1115, endPoint y: 556, distance: 8.0
click at [1107, 556] on p "This the same style dress from La Double J, a company that specializes in gorge…" at bounding box center [873, 560] width 980 height 11
click at [1273, 560] on p "This the same style dress from La Double J, a company that specializes in gorge…" at bounding box center [873, 560] width 980 height 11
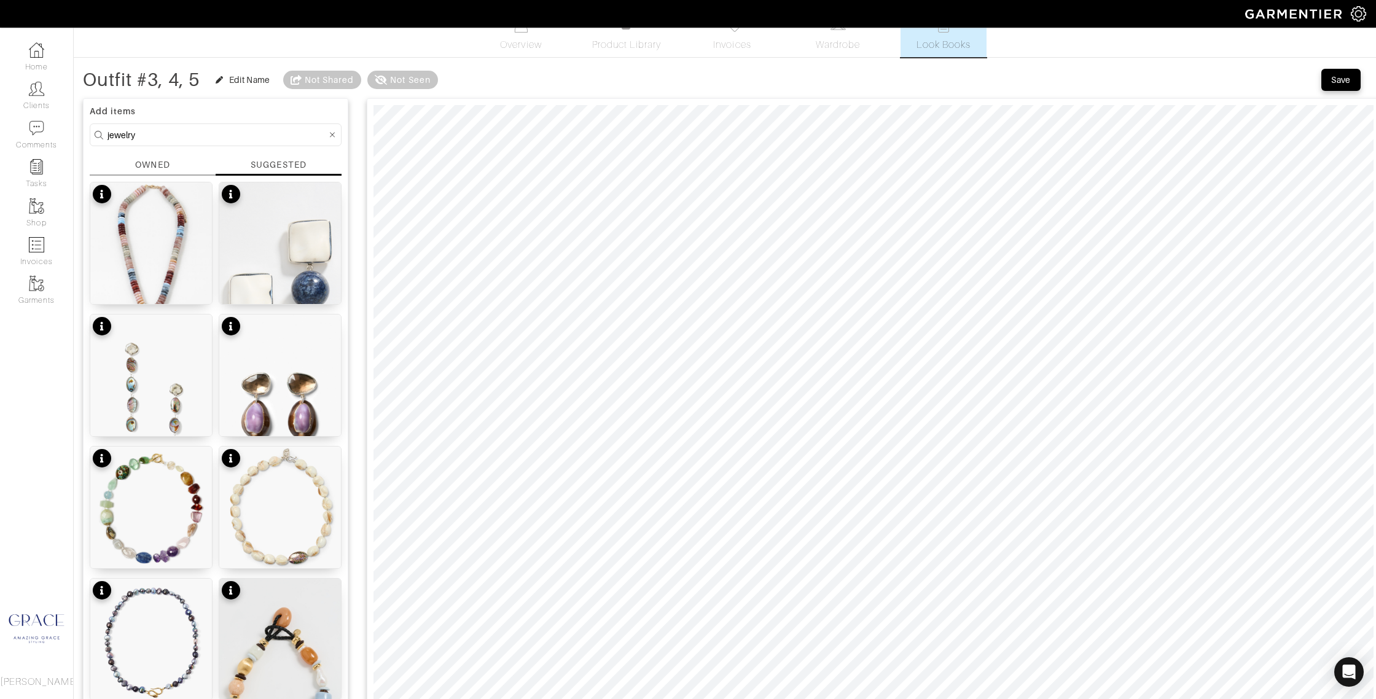
scroll to position [0, 0]
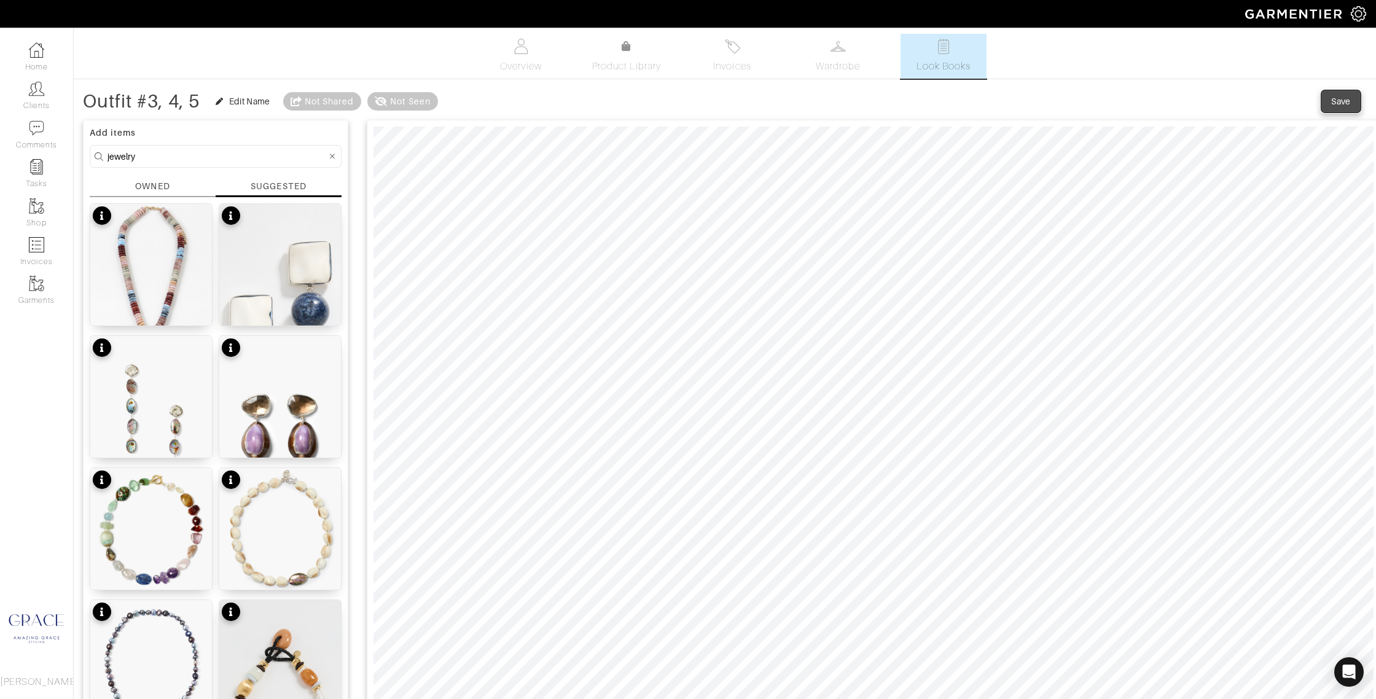
click at [1334, 93] on button "Save" at bounding box center [1340, 101] width 39 height 22
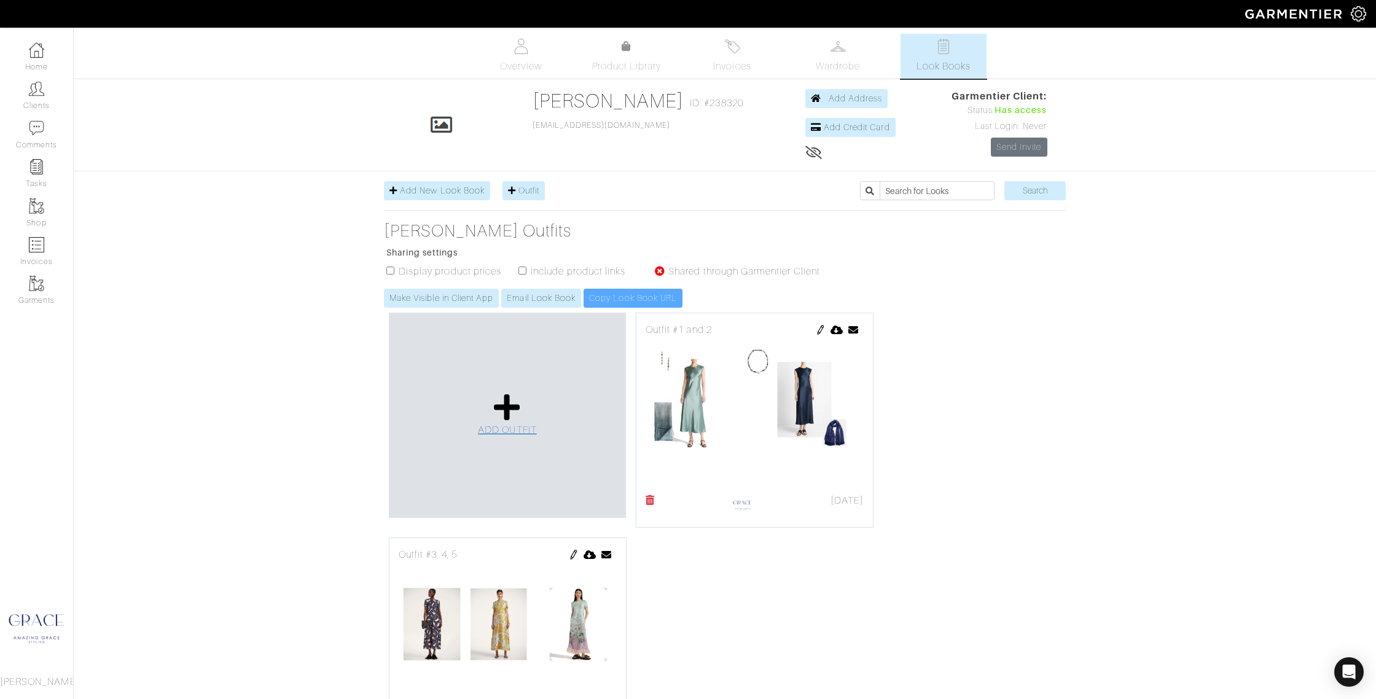
click at [504, 419] on icon at bounding box center [507, 406] width 26 height 29
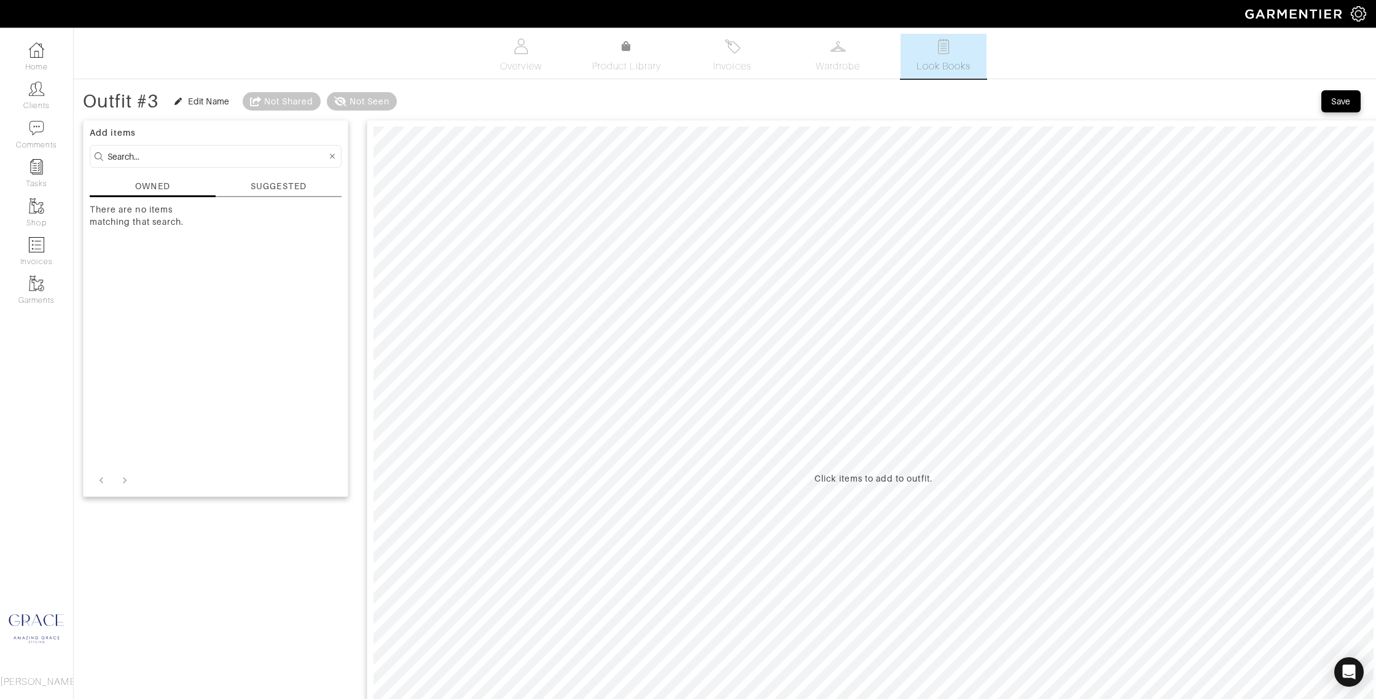
click at [290, 189] on div "SUGGESTED" at bounding box center [278, 186] width 55 height 13
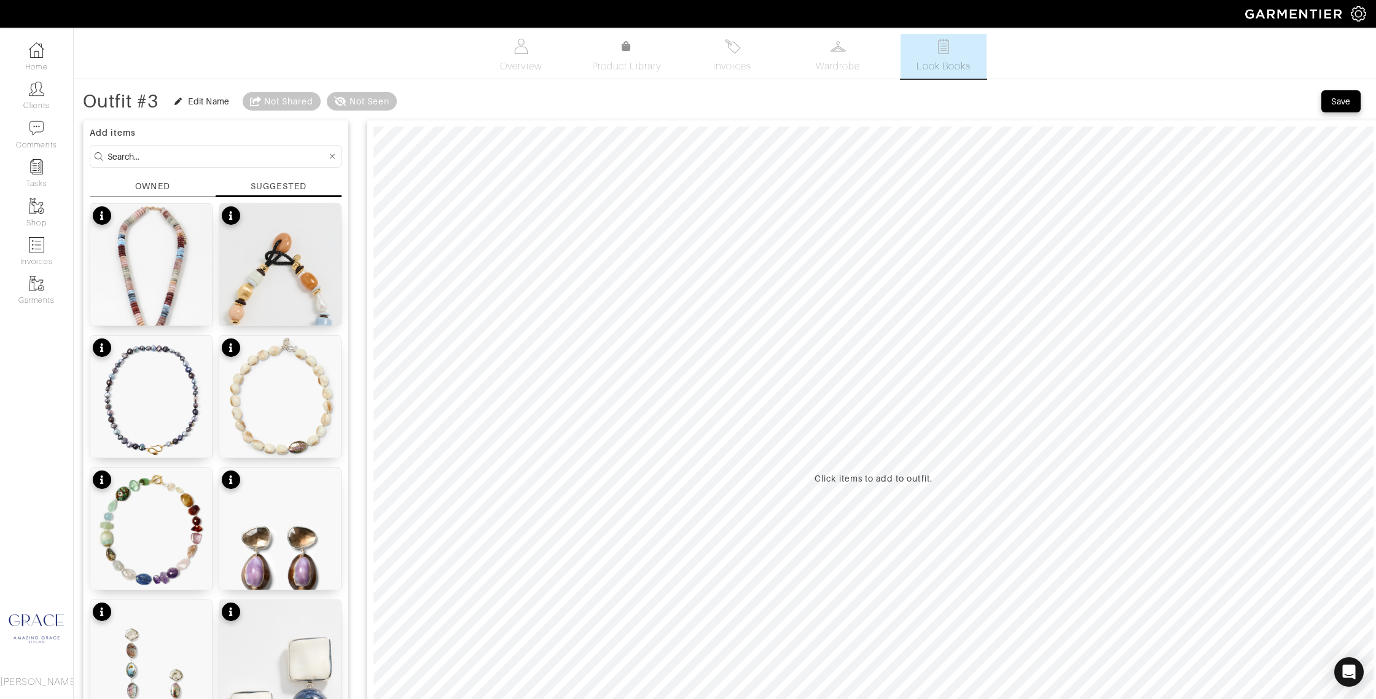
click at [182, 158] on input at bounding box center [216, 156] width 219 height 15
type input "dress"
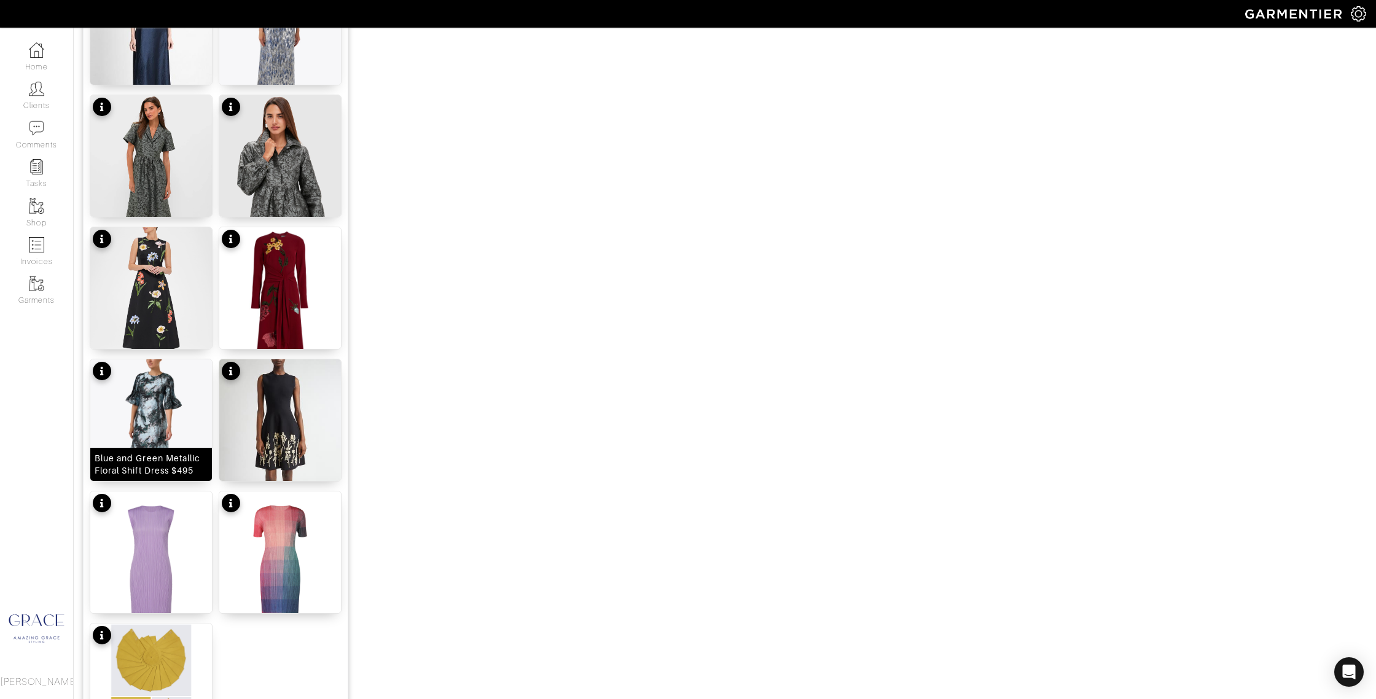
scroll to position [1172, 0]
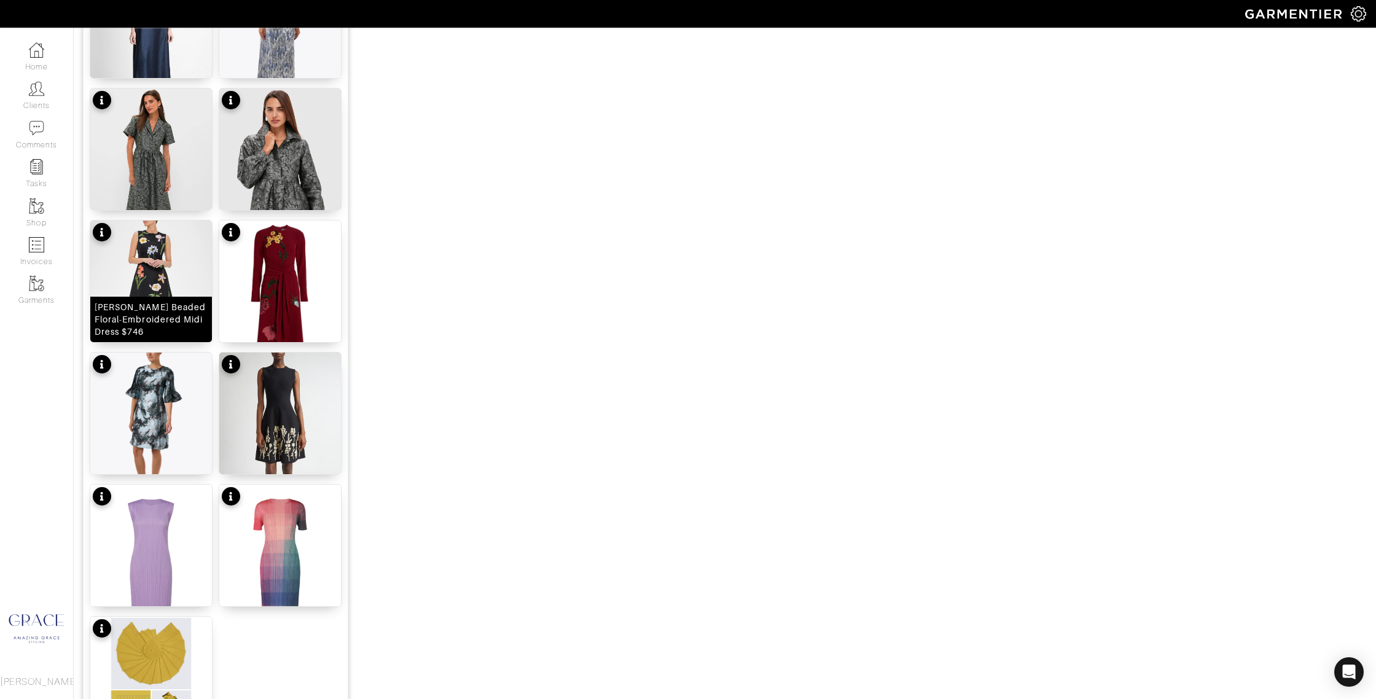
click at [163, 330] on div "[PERSON_NAME] Beaded Floral-Embroidered Midi Dress $746" at bounding box center [151, 319] width 113 height 37
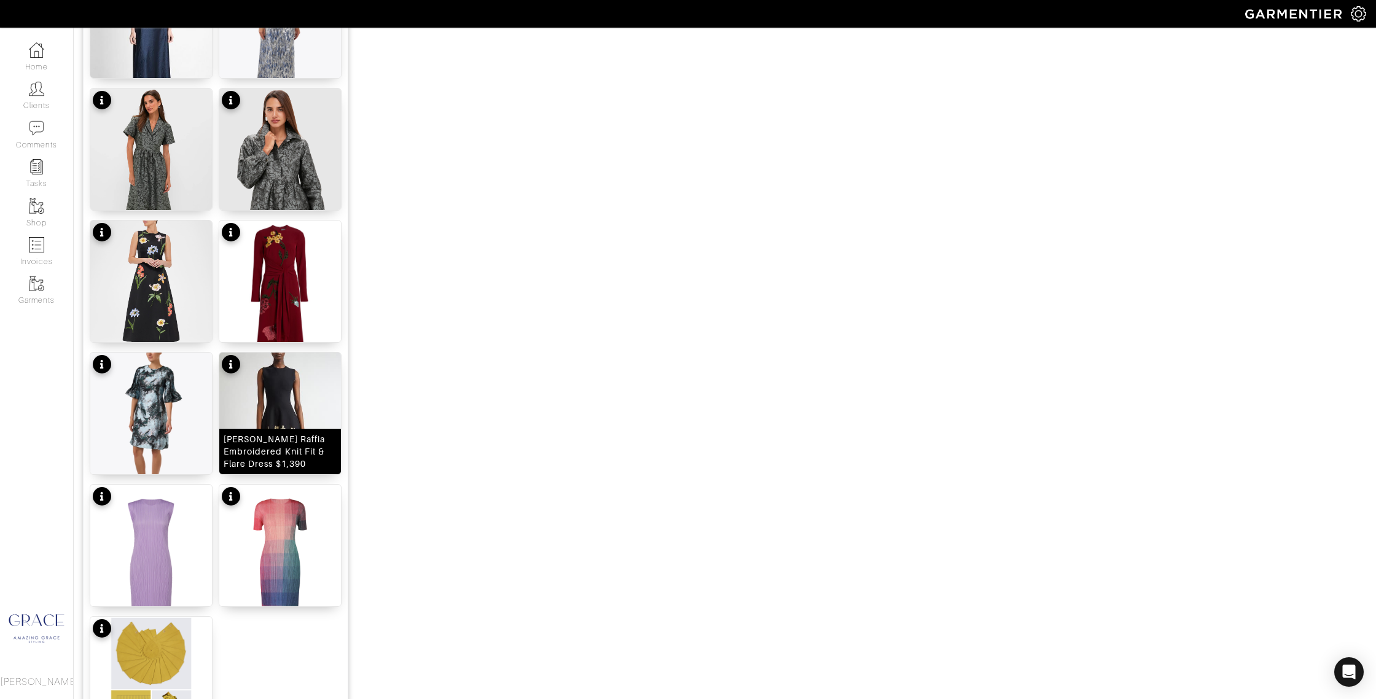
click at [261, 450] on div "[PERSON_NAME] Raffia Embroidered Knit Fit & Flare Dress $1,390" at bounding box center [280, 451] width 113 height 37
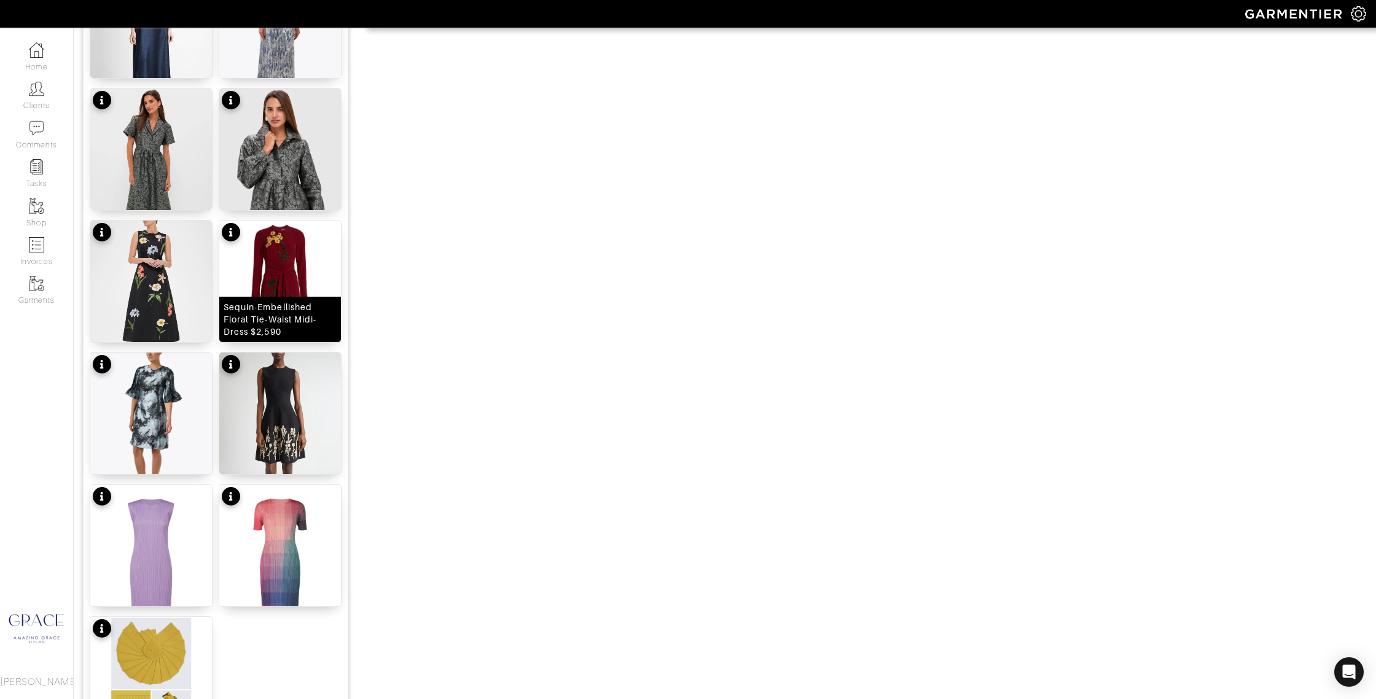
click at [282, 324] on div "Sequin-Embellished Floral Tie-Waist Midi-Dress $2,590" at bounding box center [280, 319] width 113 height 37
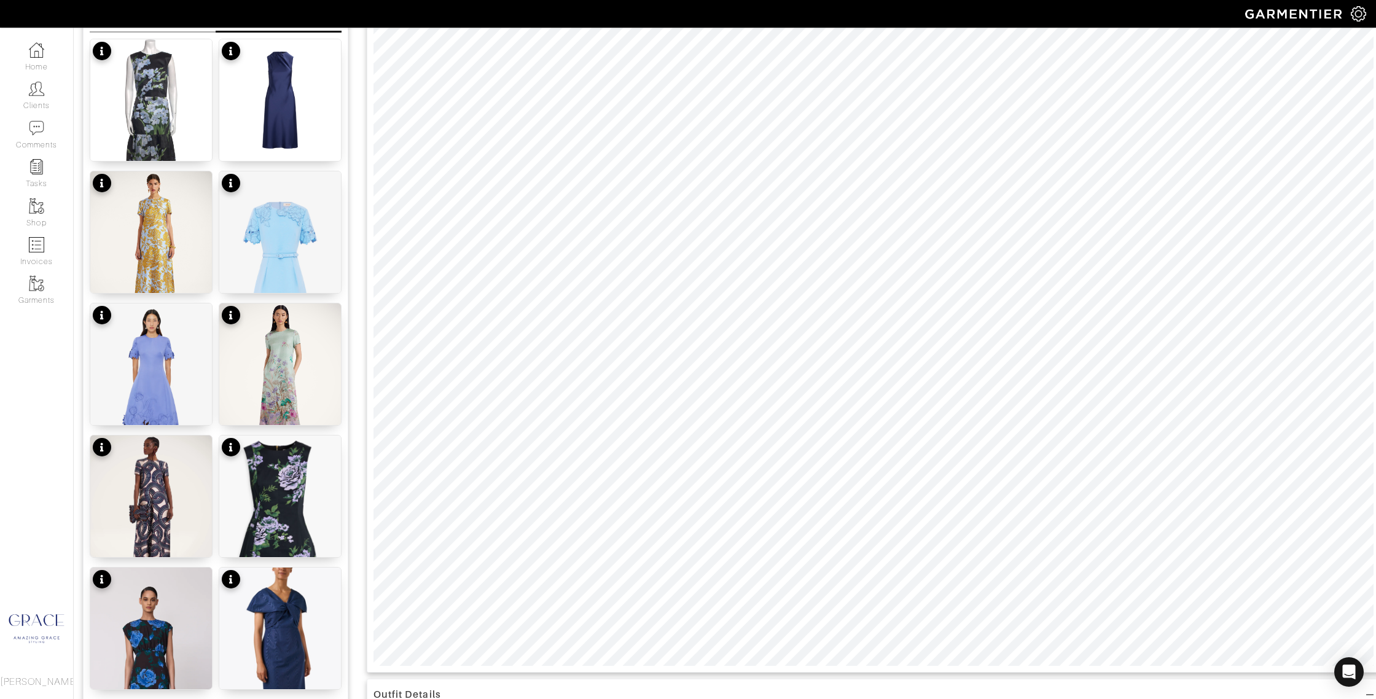
scroll to position [0, 0]
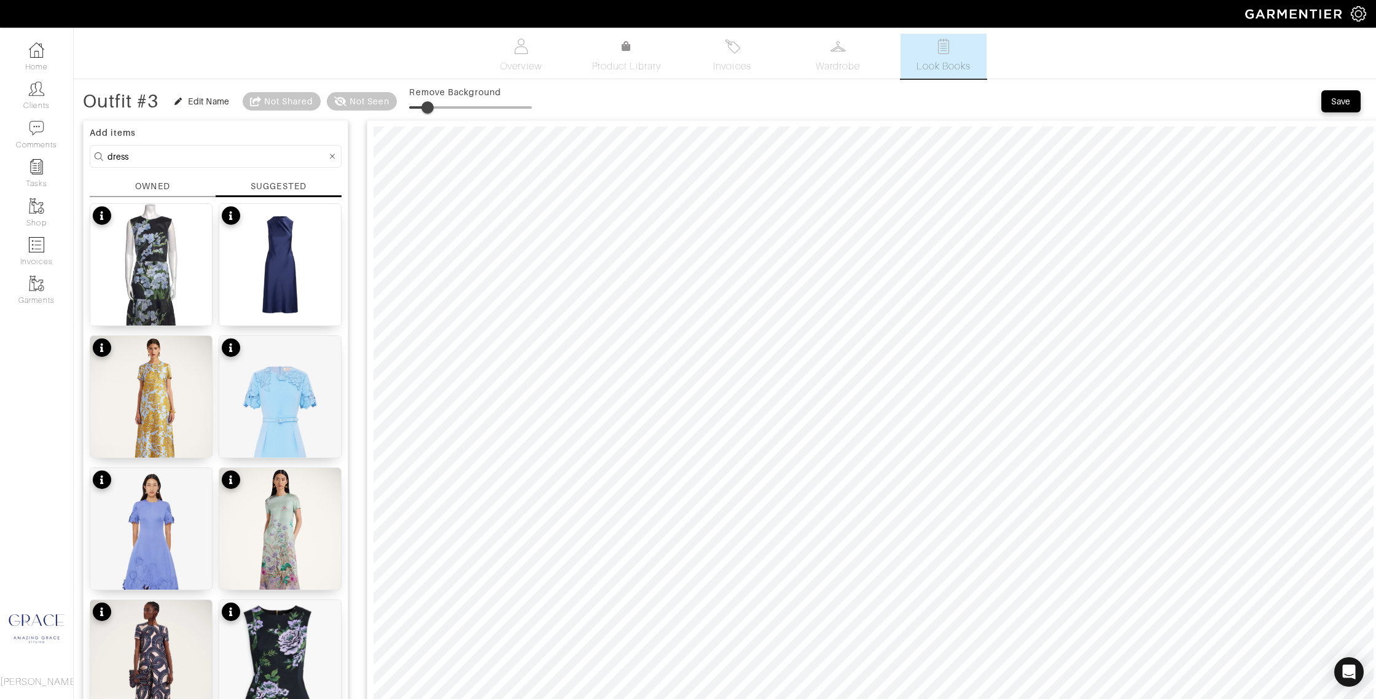
drag, startPoint x: 415, startPoint y: 107, endPoint x: 429, endPoint y: 106, distance: 14.1
click at [429, 106] on span at bounding box center [427, 107] width 12 height 12
click at [434, 109] on span at bounding box center [427, 107] width 12 height 12
drag, startPoint x: 432, startPoint y: 104, endPoint x: 440, endPoint y: 103, distance: 8.0
click at [440, 103] on span at bounding box center [438, 107] width 12 height 12
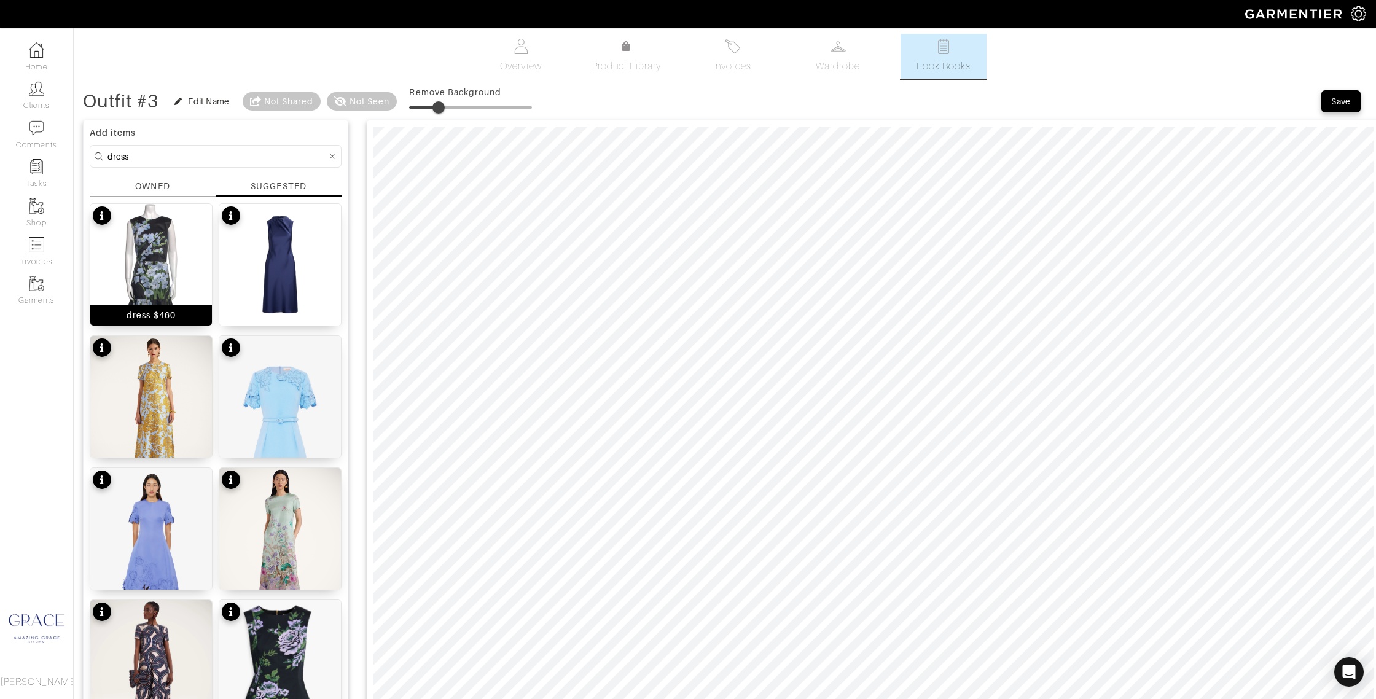
click at [150, 311] on div "dress $460" at bounding box center [151, 315] width 49 height 12
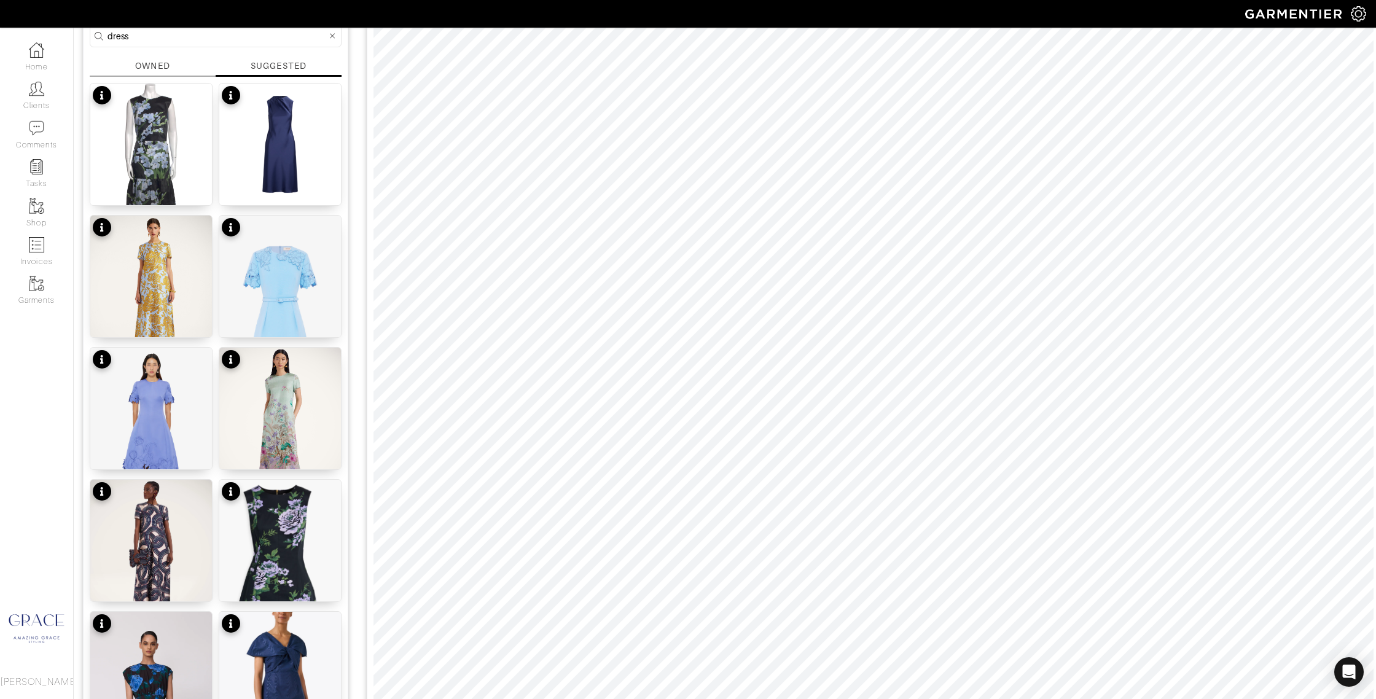
scroll to position [141, 0]
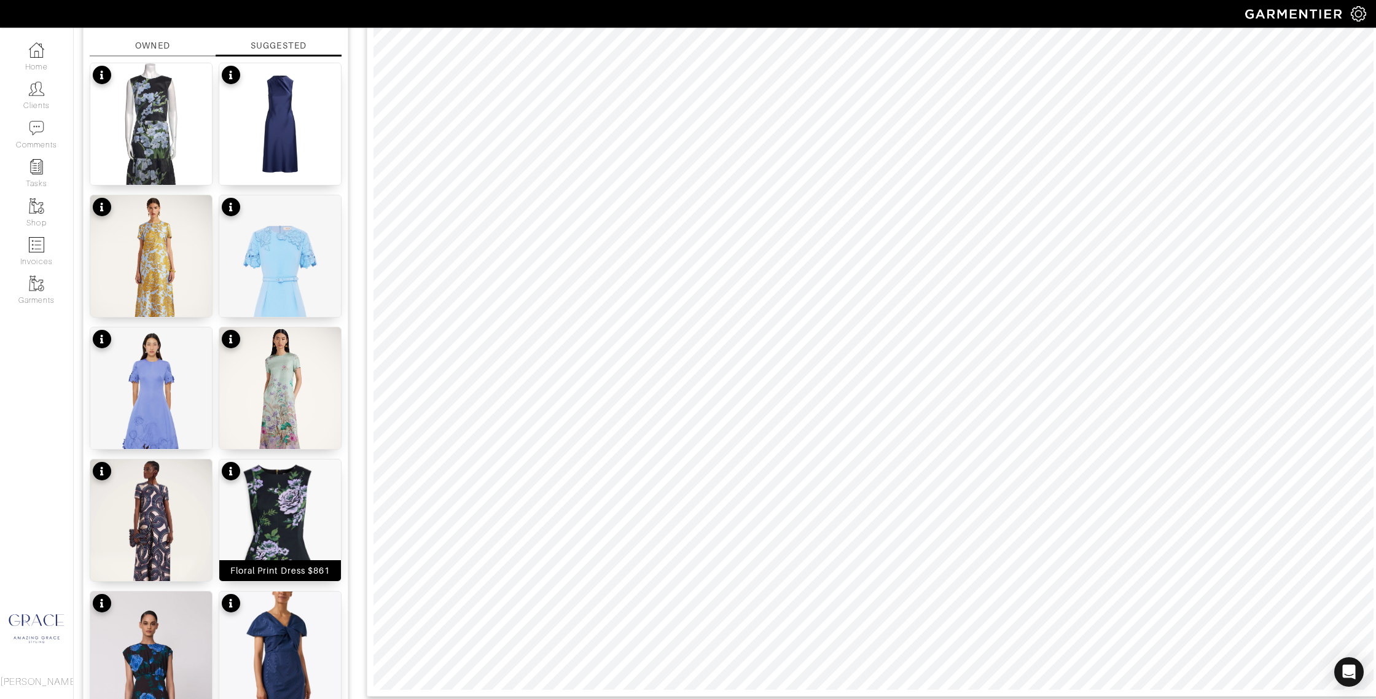
click at [260, 538] on img at bounding box center [280, 555] width 122 height 193
type input "24"
click at [1375, 420] on div at bounding box center [873, 337] width 1013 height 717
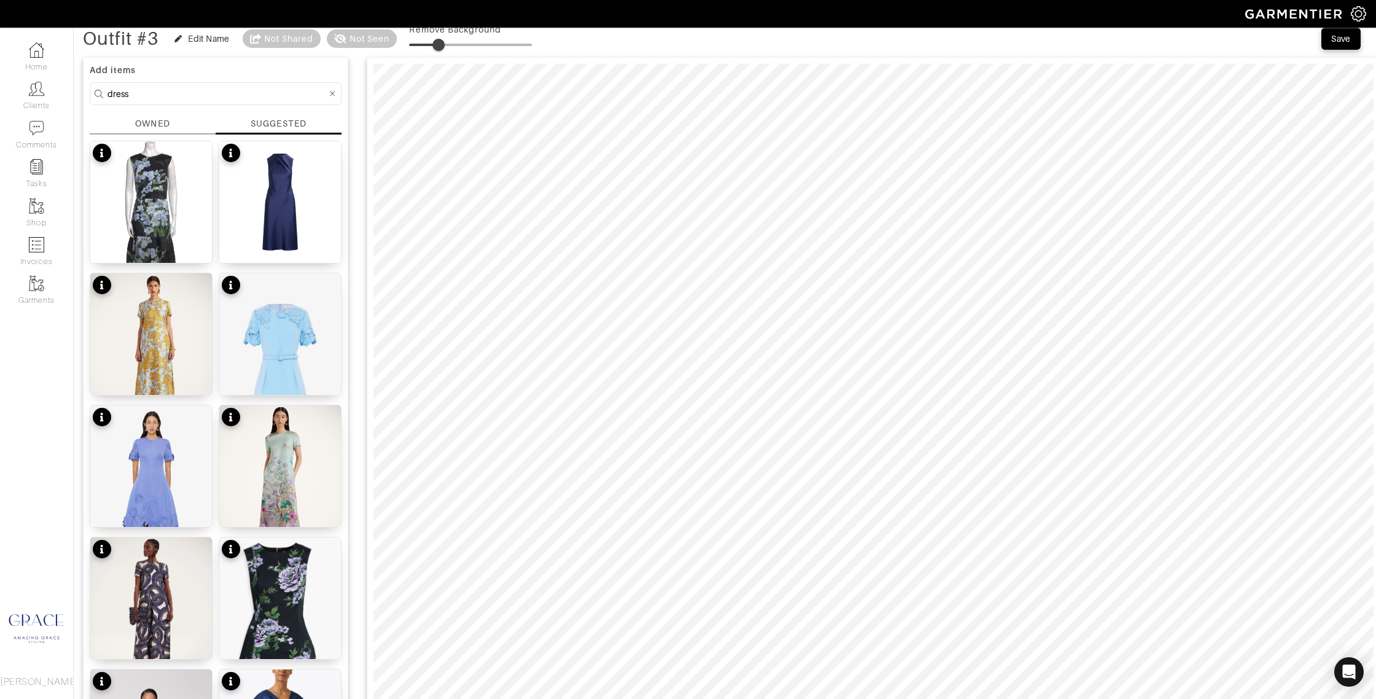
scroll to position [0, 0]
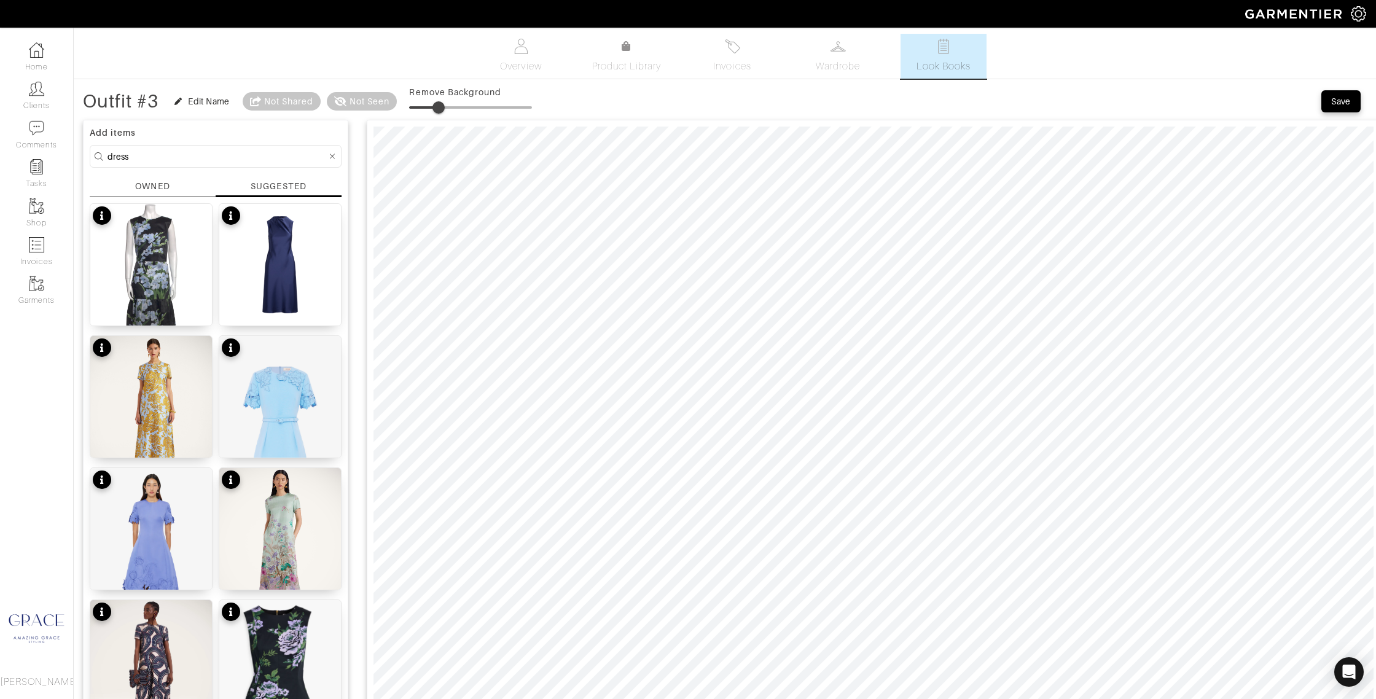
click at [441, 109] on span at bounding box center [438, 107] width 12 height 12
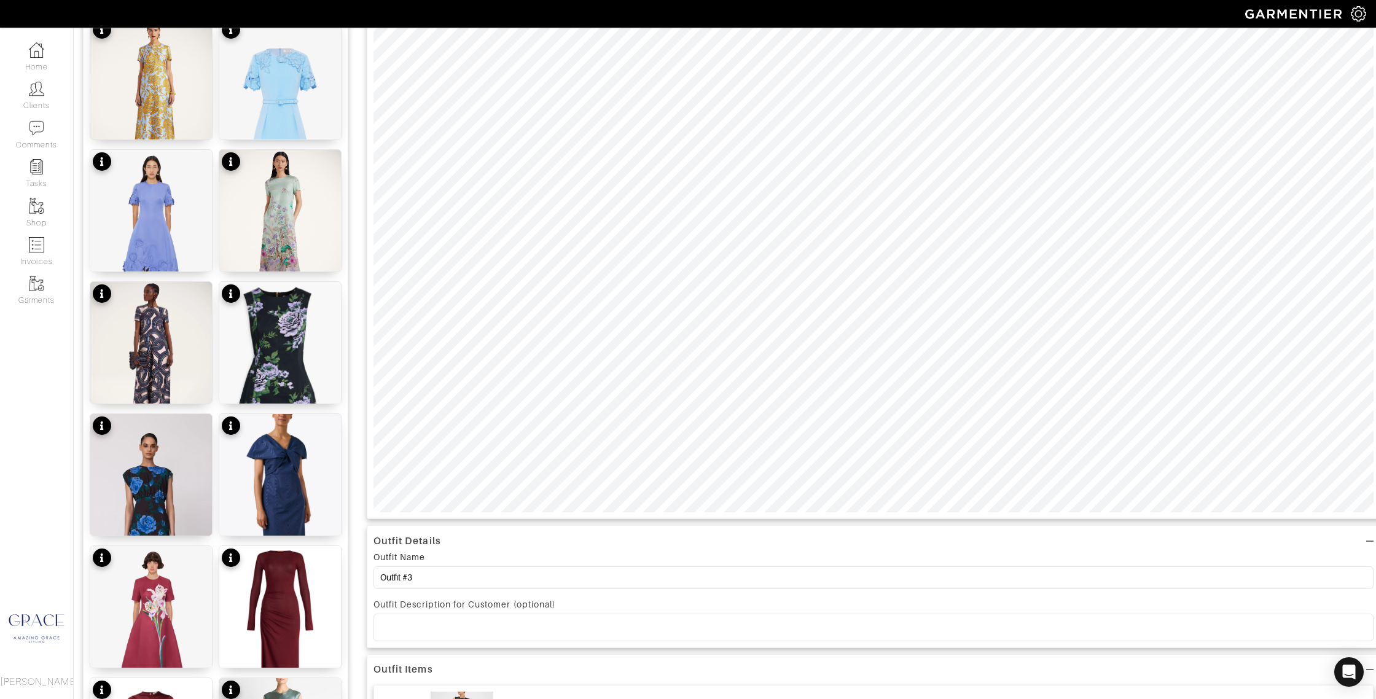
scroll to position [319, 0]
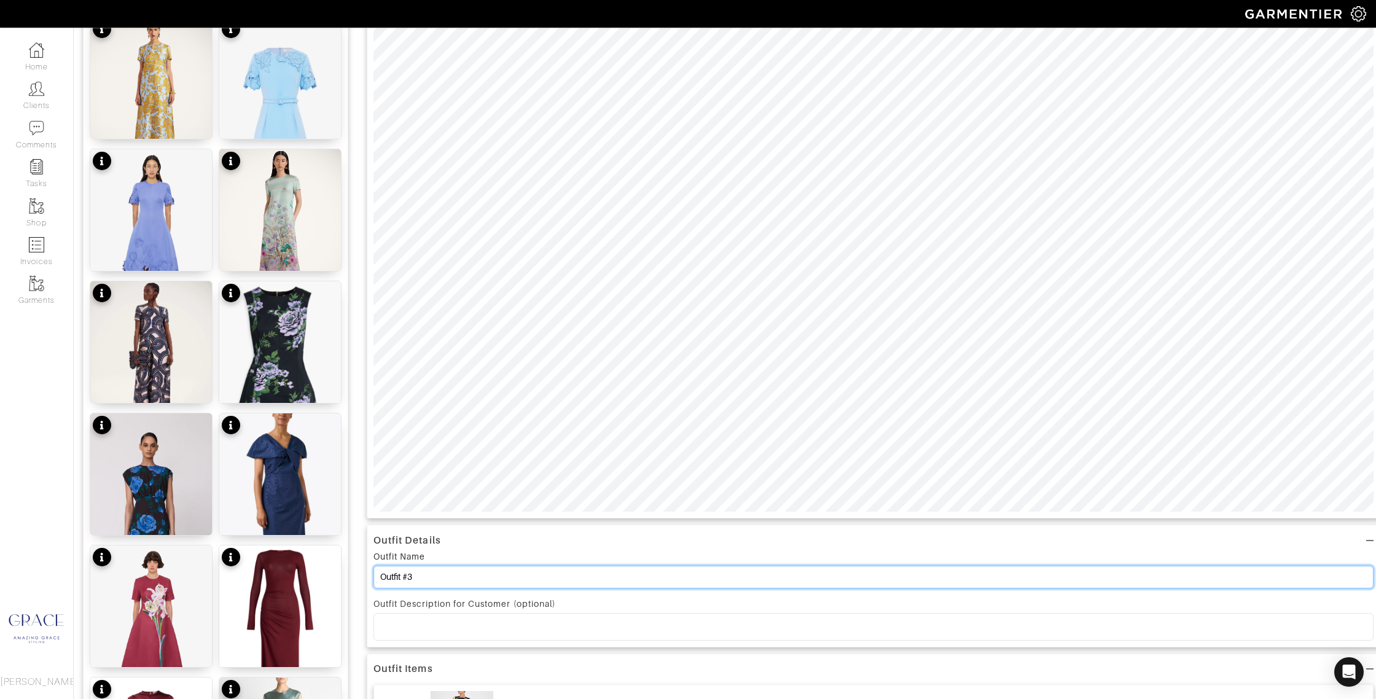
drag, startPoint x: 432, startPoint y: 582, endPoint x: 408, endPoint y: 578, distance: 24.3
click at [408, 579] on input "Outfit #3" at bounding box center [873, 577] width 1000 height 23
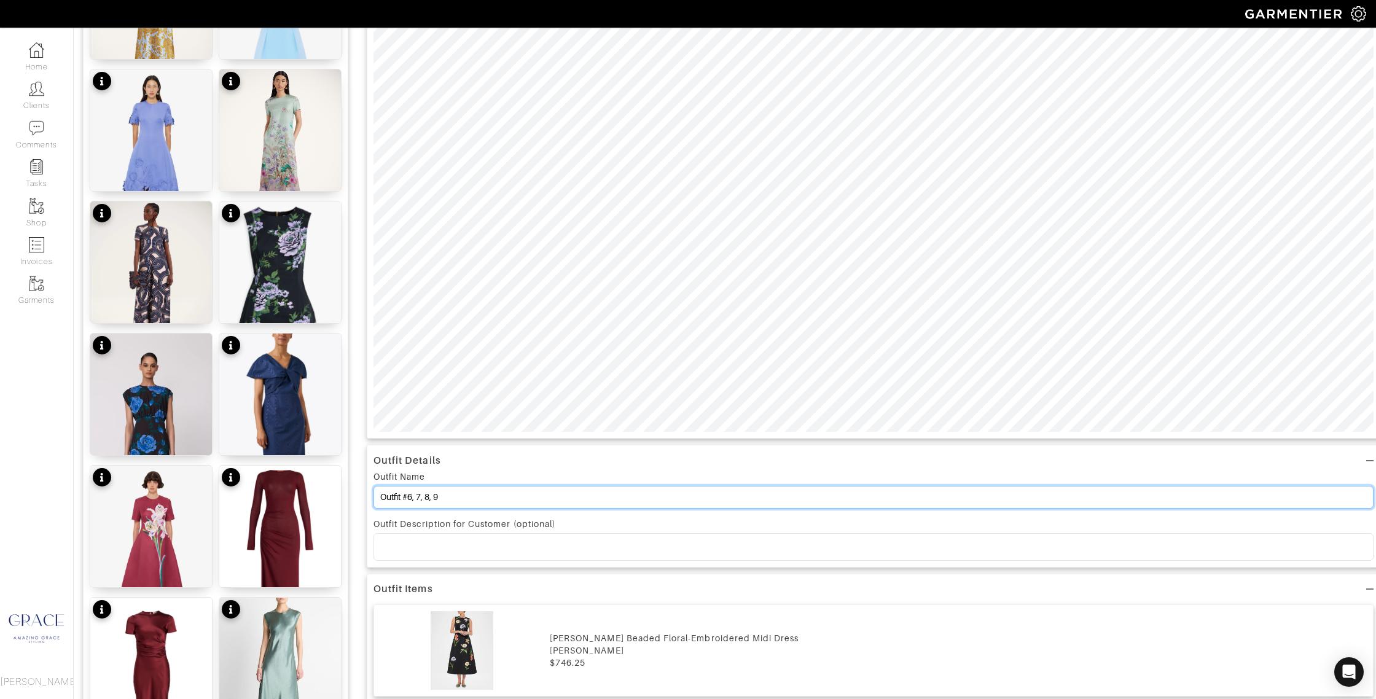
scroll to position [443, 0]
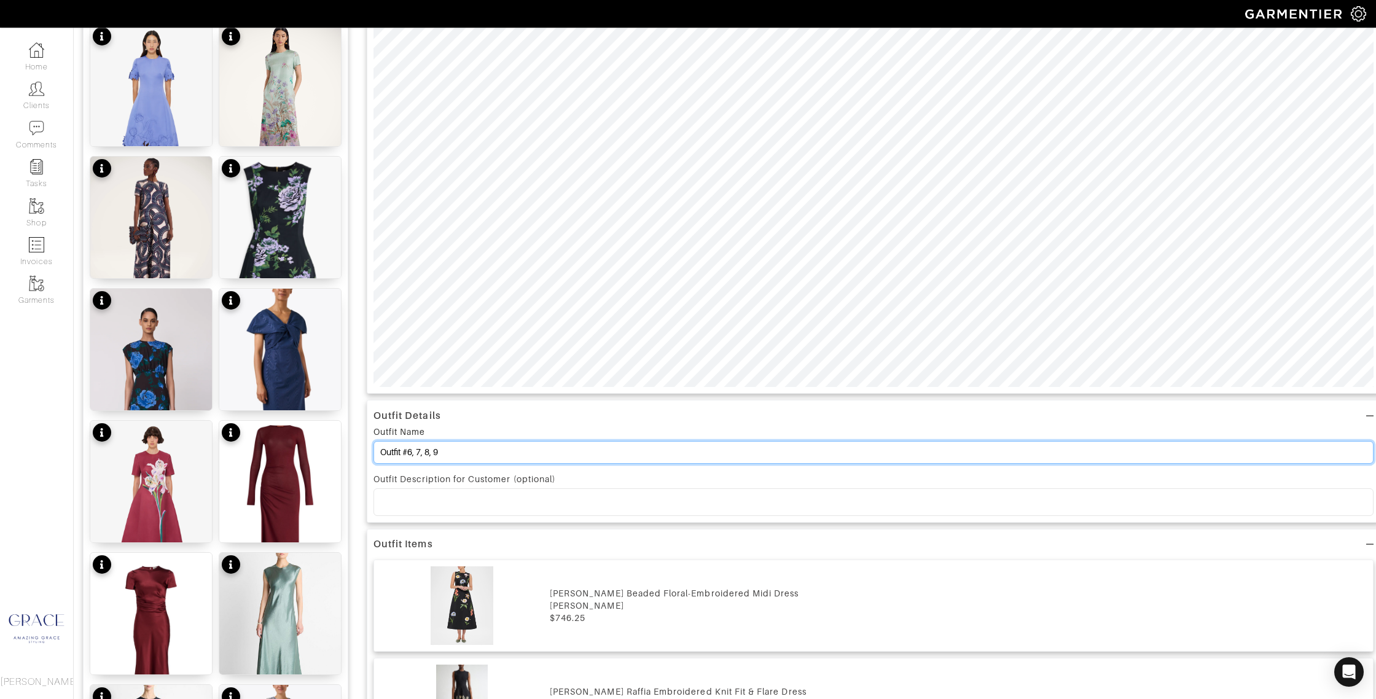
type input "Outfit #6, 7, 8, 9"
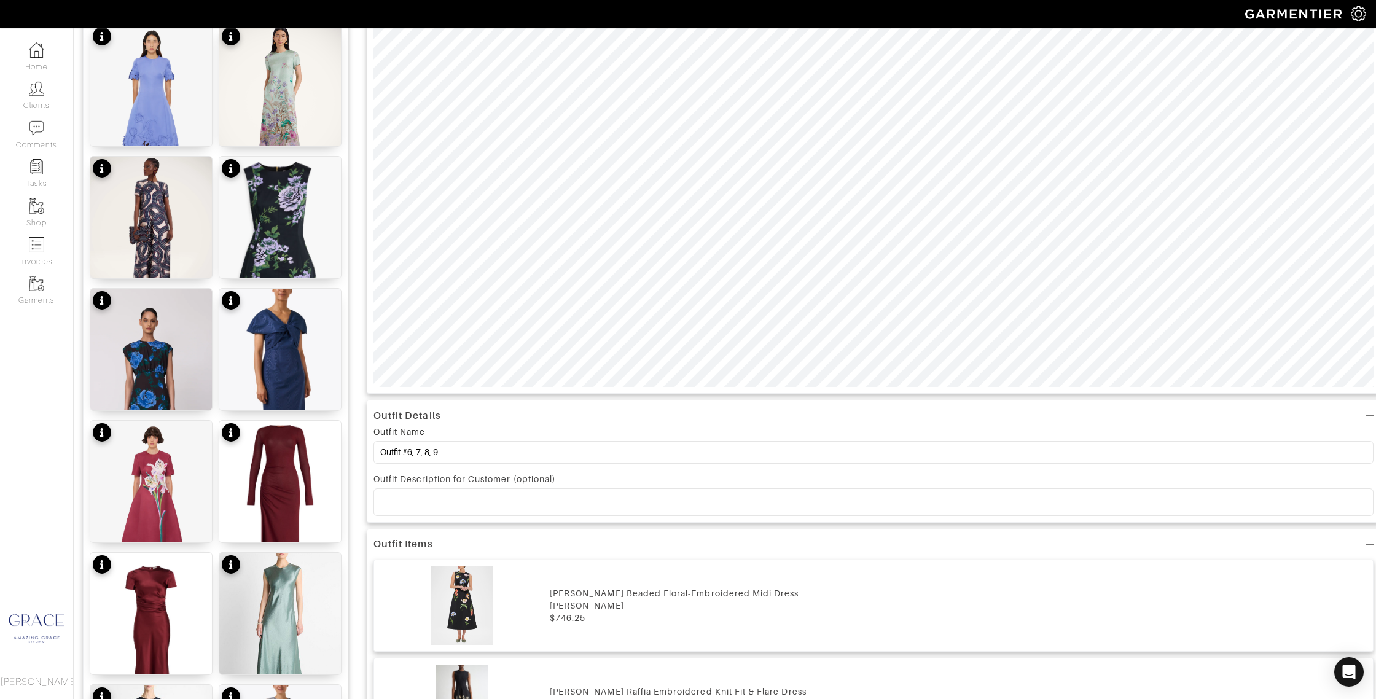
click at [499, 498] on p at bounding box center [873, 501] width 980 height 11
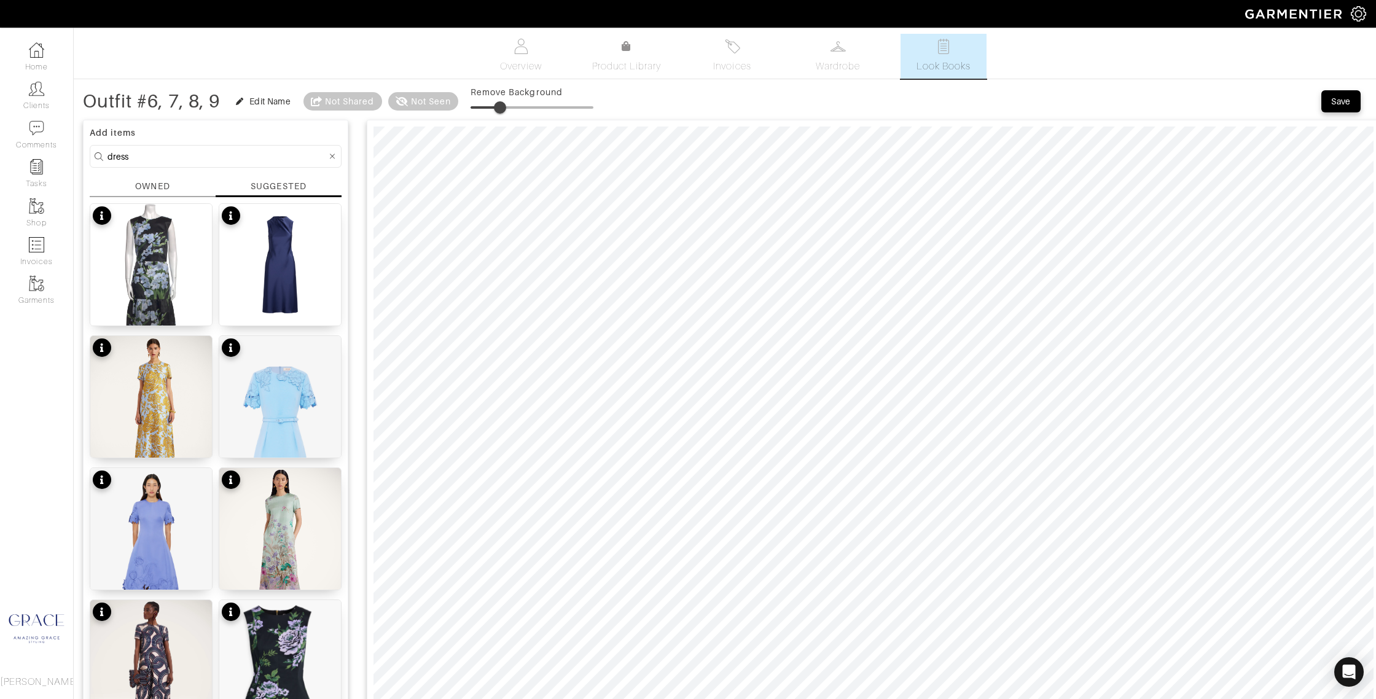
scroll to position [3, 0]
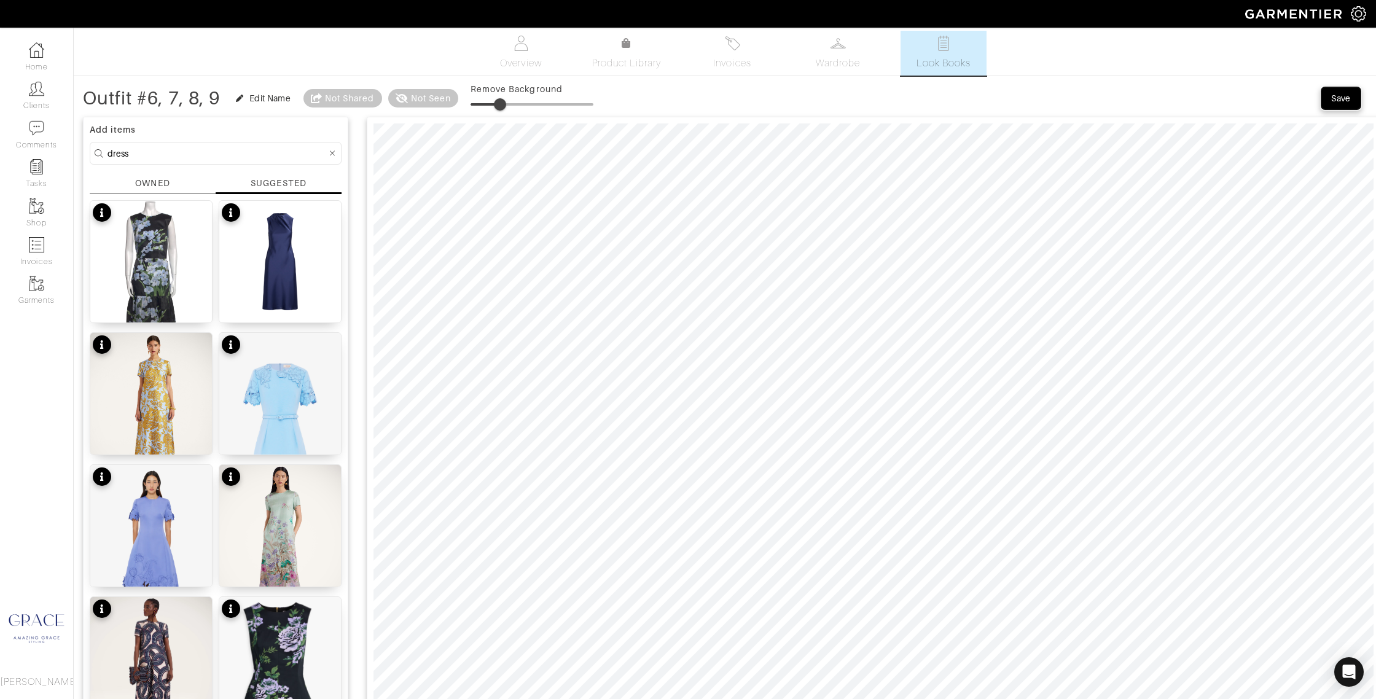
click at [1333, 98] on div "Save" at bounding box center [1341, 98] width 20 height 12
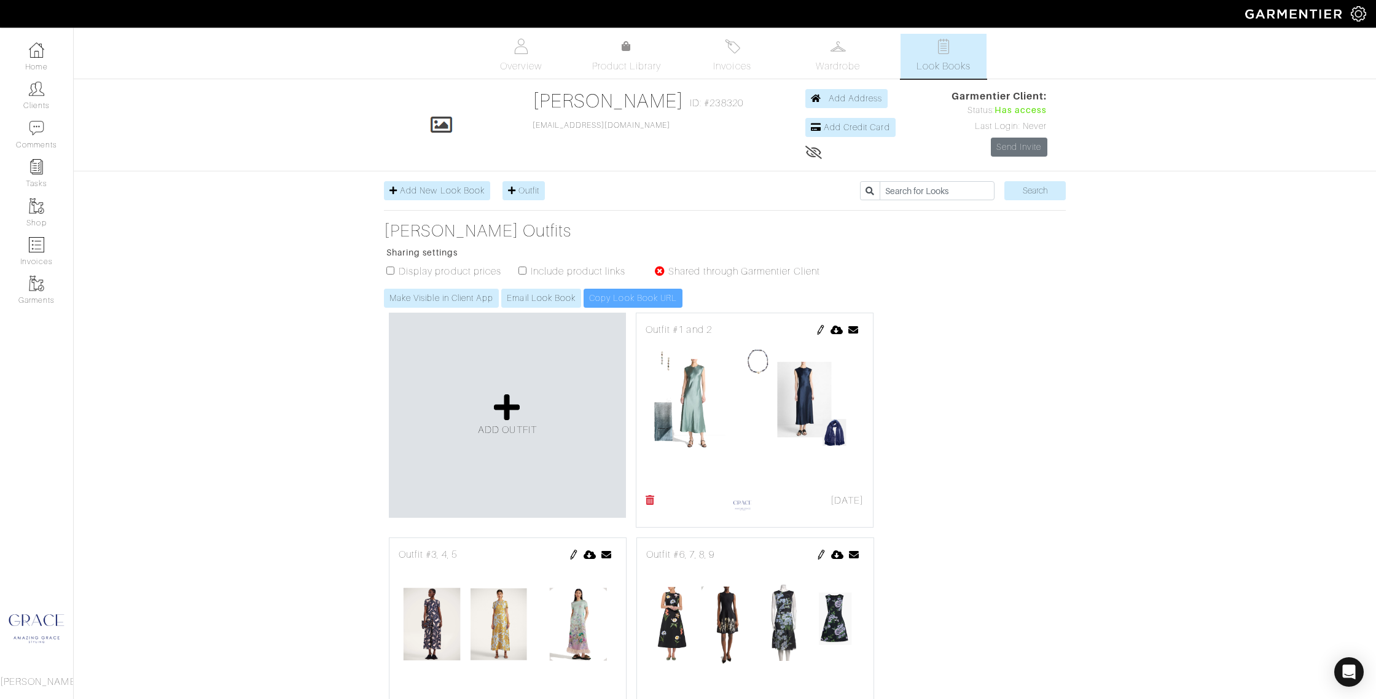
scroll to position [117, 0]
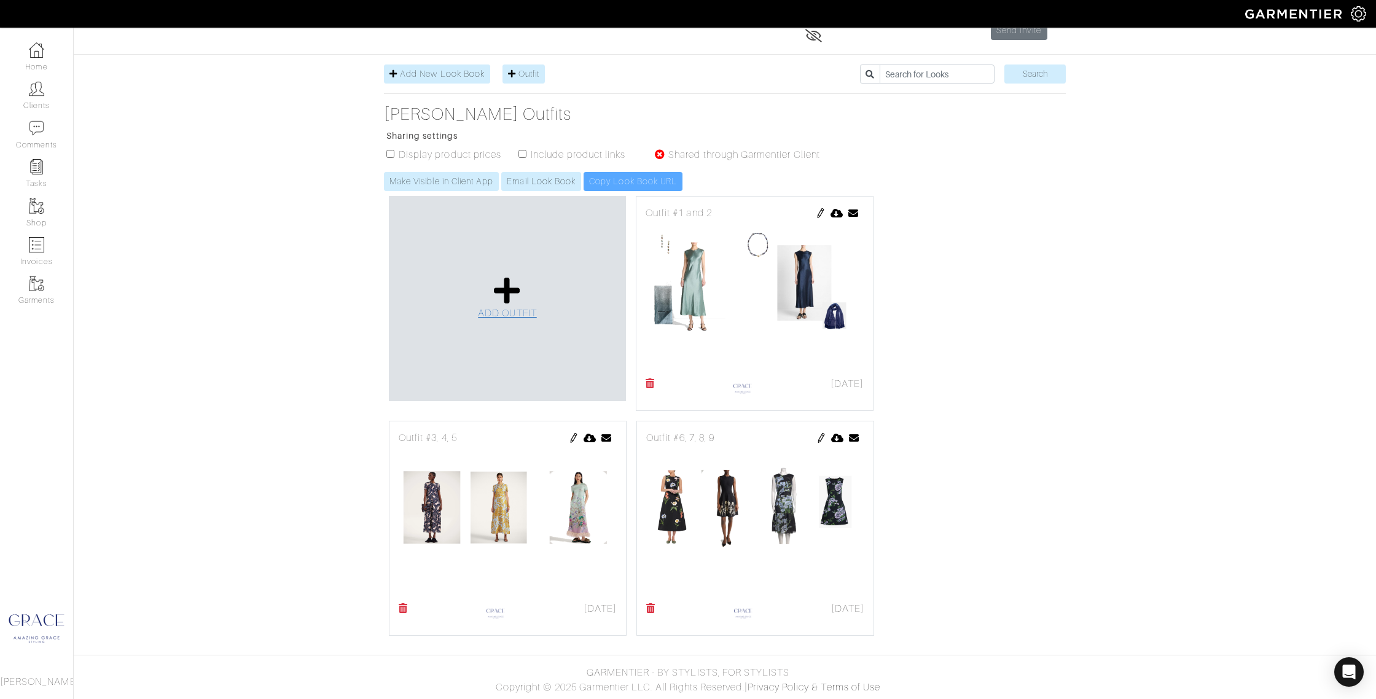
click at [512, 309] on span "ADD OUTFIT" at bounding box center [507, 313] width 59 height 11
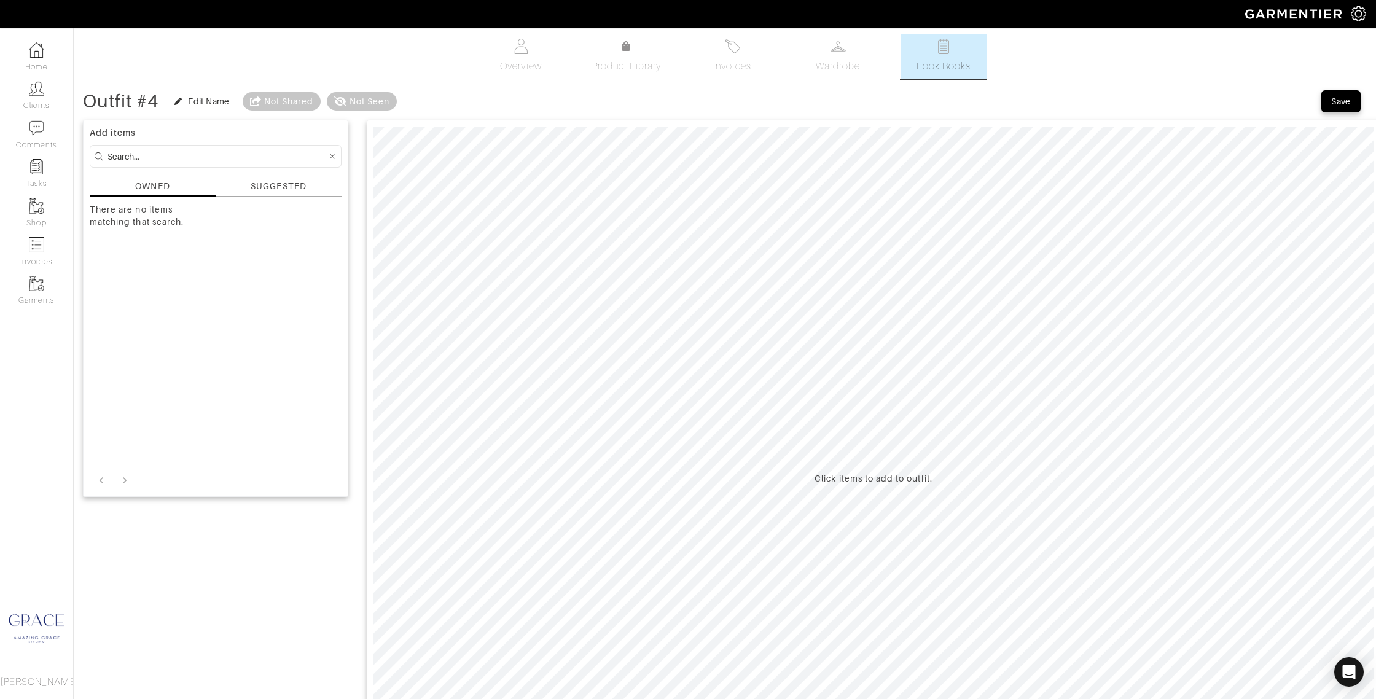
click at [253, 181] on div "SUGGESTED" at bounding box center [278, 186] width 55 height 13
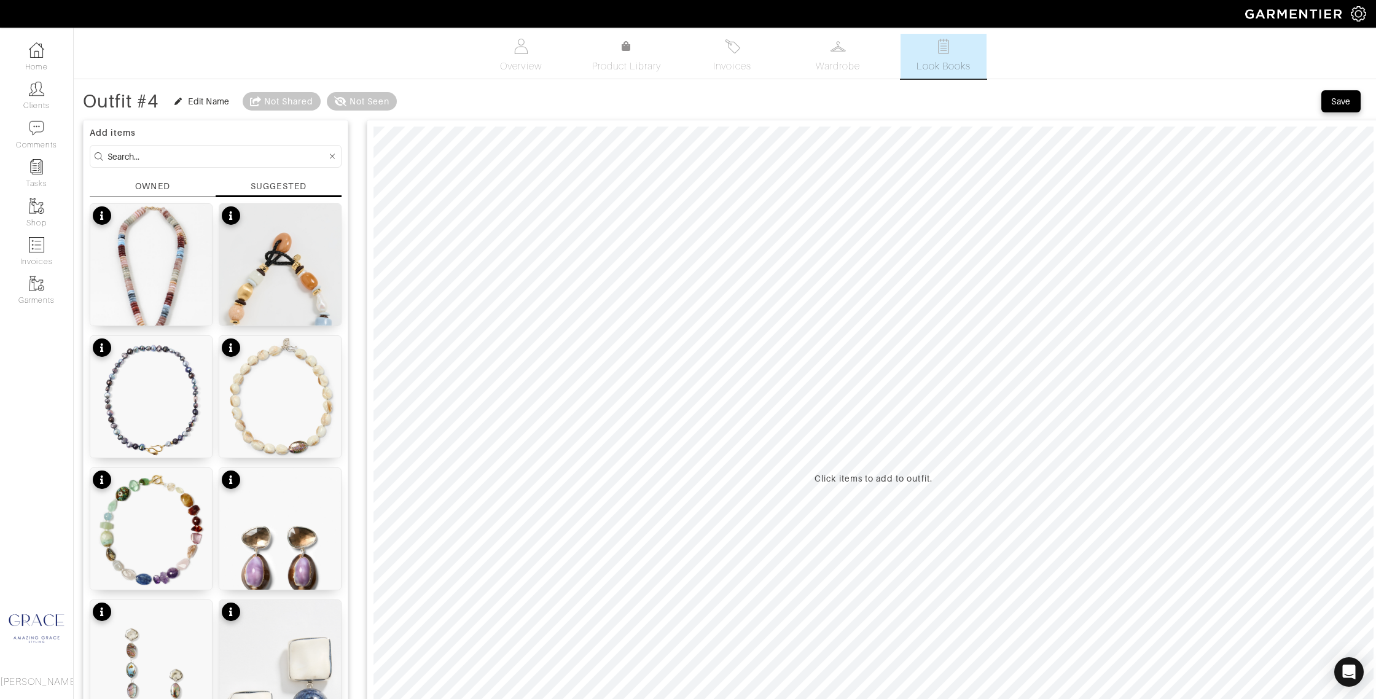
click at [155, 155] on input at bounding box center [216, 156] width 219 height 15
type input "dress"
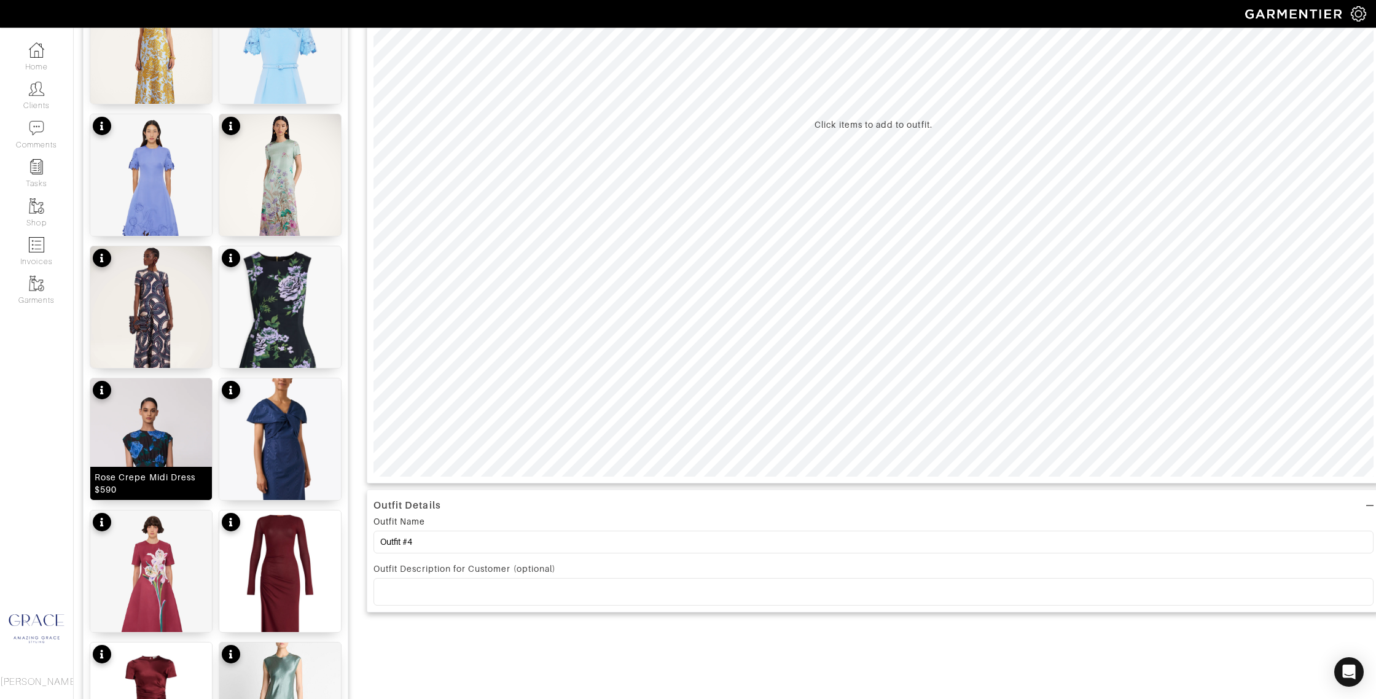
scroll to position [354, 0]
click at [144, 490] on div "Rose Crepe Midi Dress $590" at bounding box center [151, 482] width 113 height 25
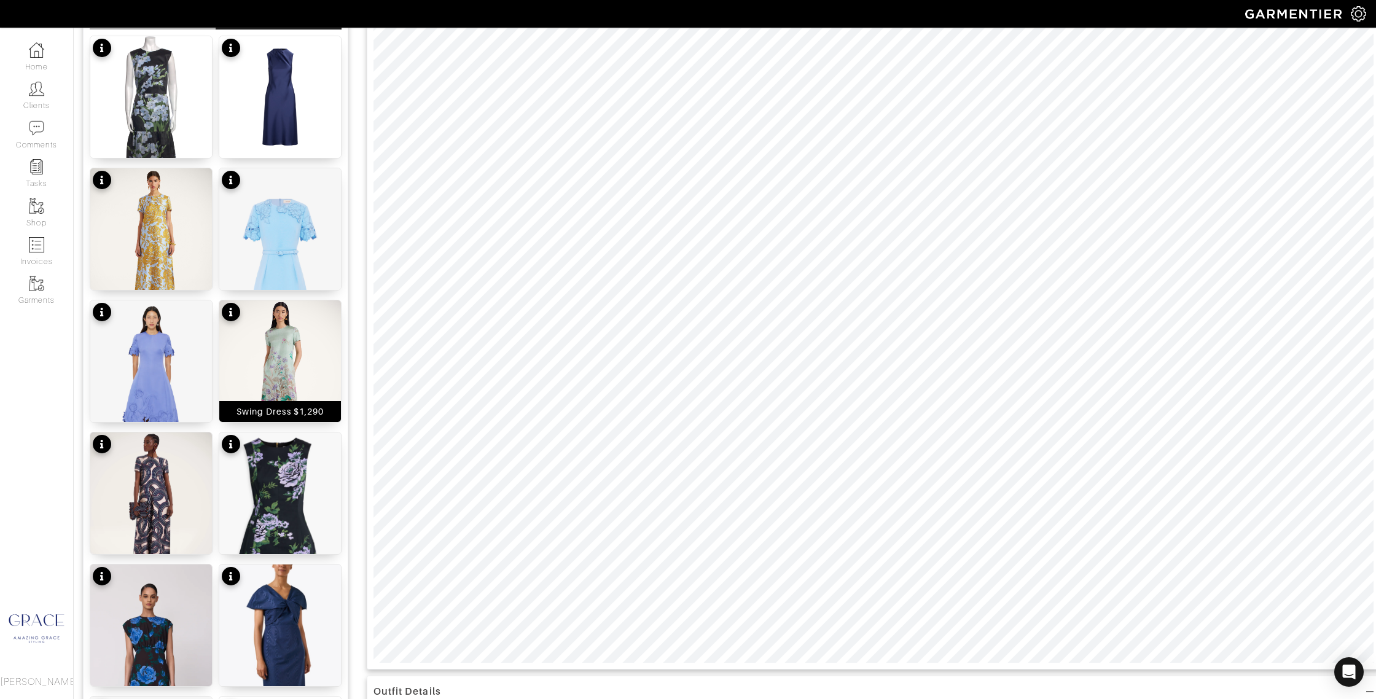
scroll to position [0, 0]
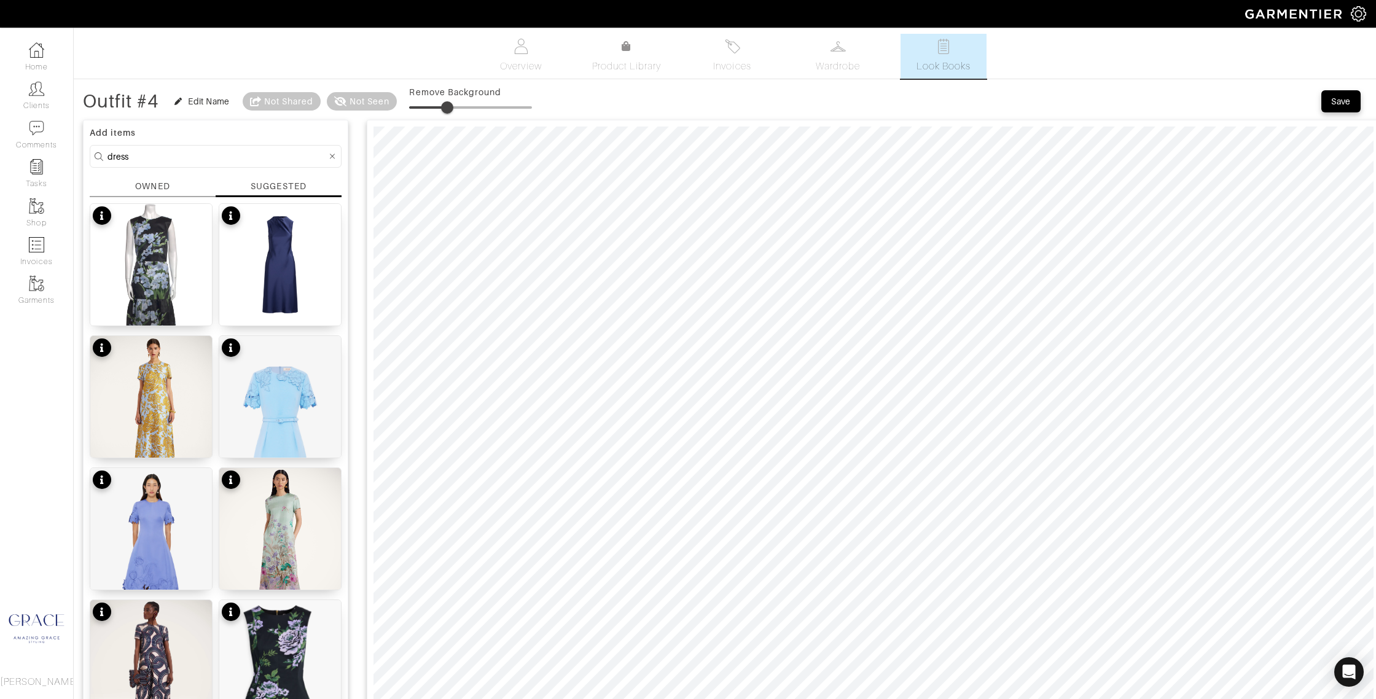
type input "0"
drag, startPoint x: 413, startPoint y: 109, endPoint x: 332, endPoint y: 122, distance: 82.6
click at [319, 106] on div "Outfit #4 Edit Name Not Shared Not Seen Remove Background" at bounding box center [307, 101] width 449 height 25
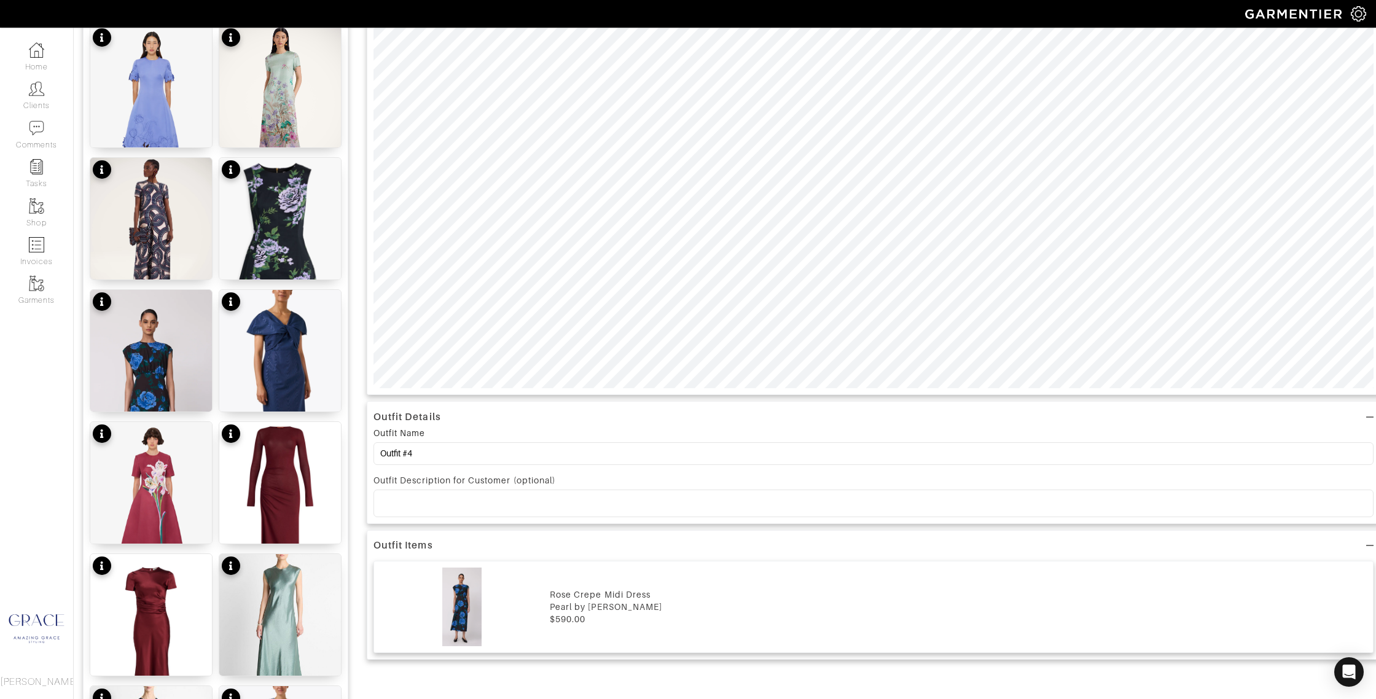
scroll to position [443, 0]
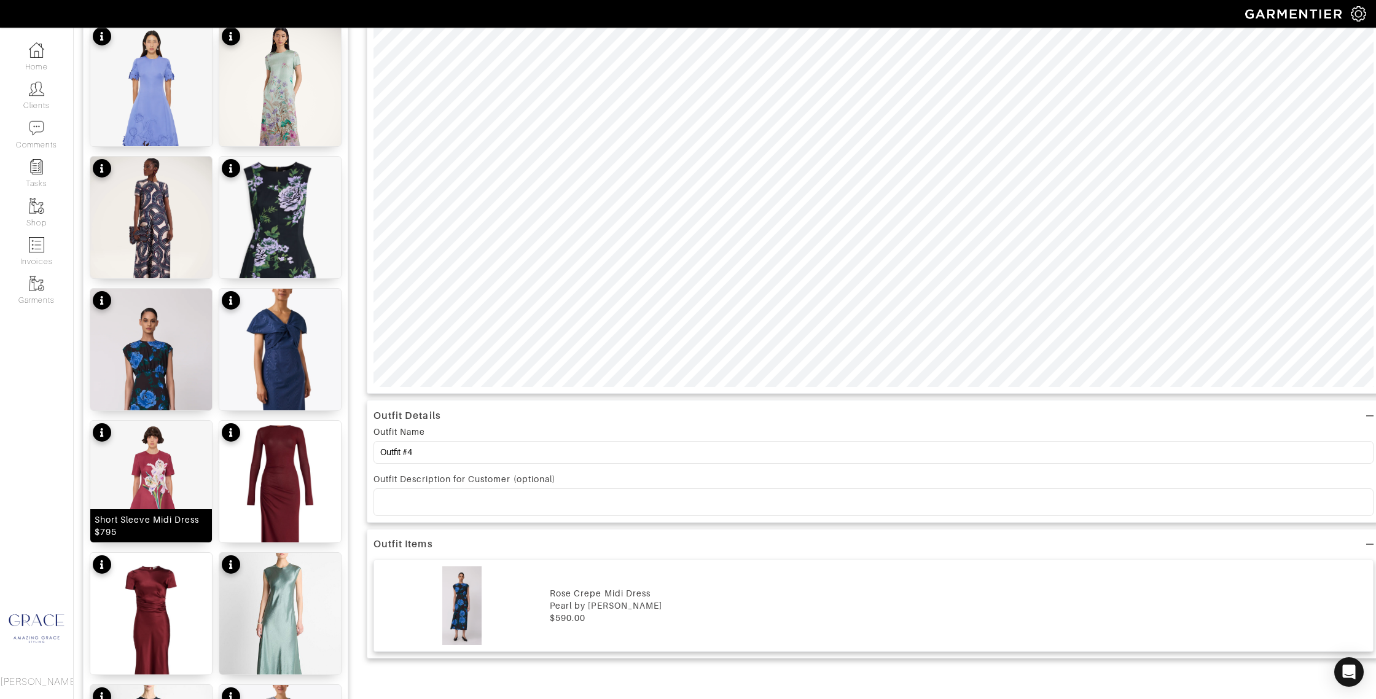
click at [179, 528] on div "Short Sleeve Midi Dress $795" at bounding box center [151, 525] width 113 height 25
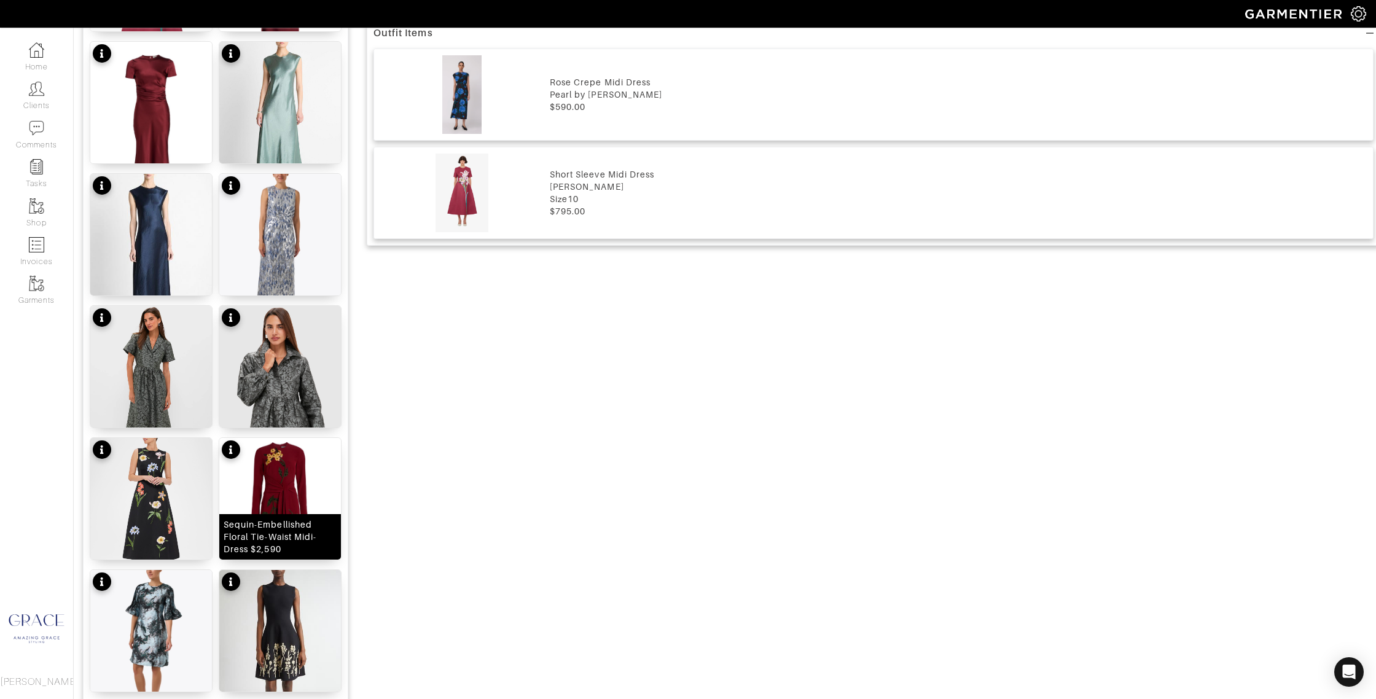
scroll to position [922, 0]
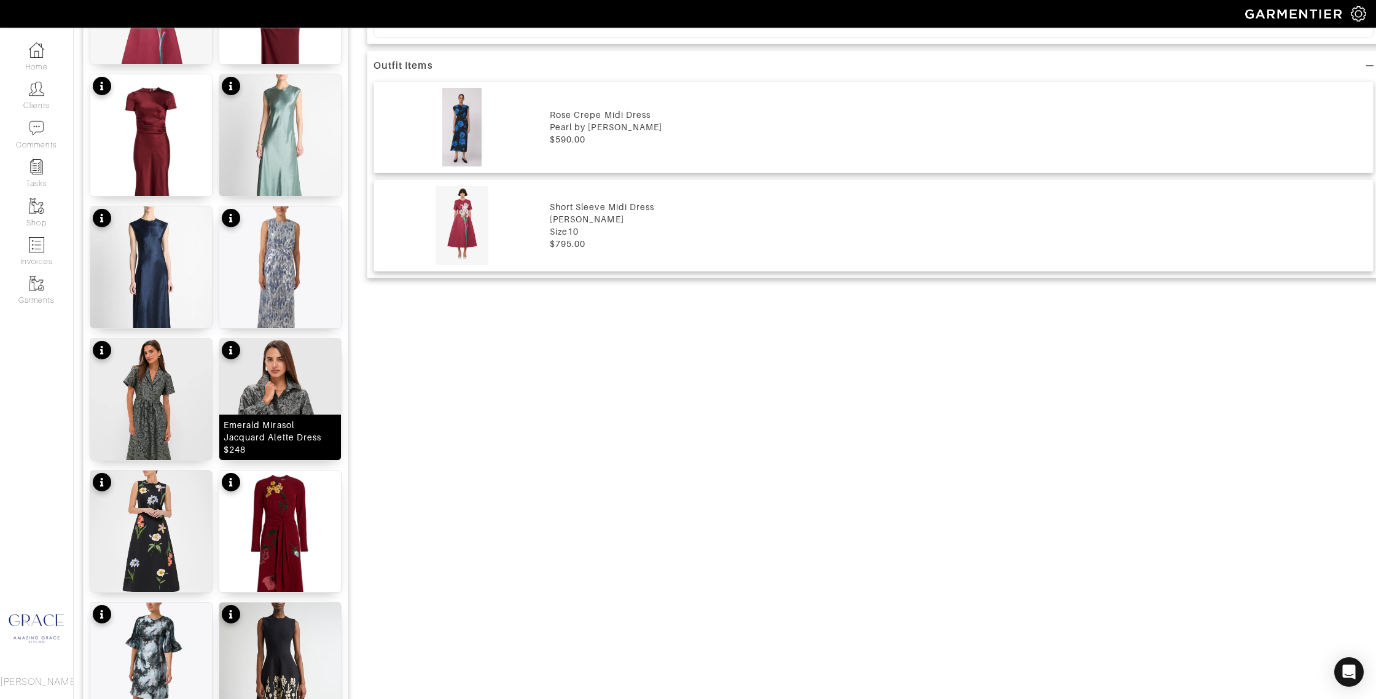
click at [291, 447] on div "Emerald Mirasol Jacquard Alette Dress $248" at bounding box center [280, 437] width 113 height 37
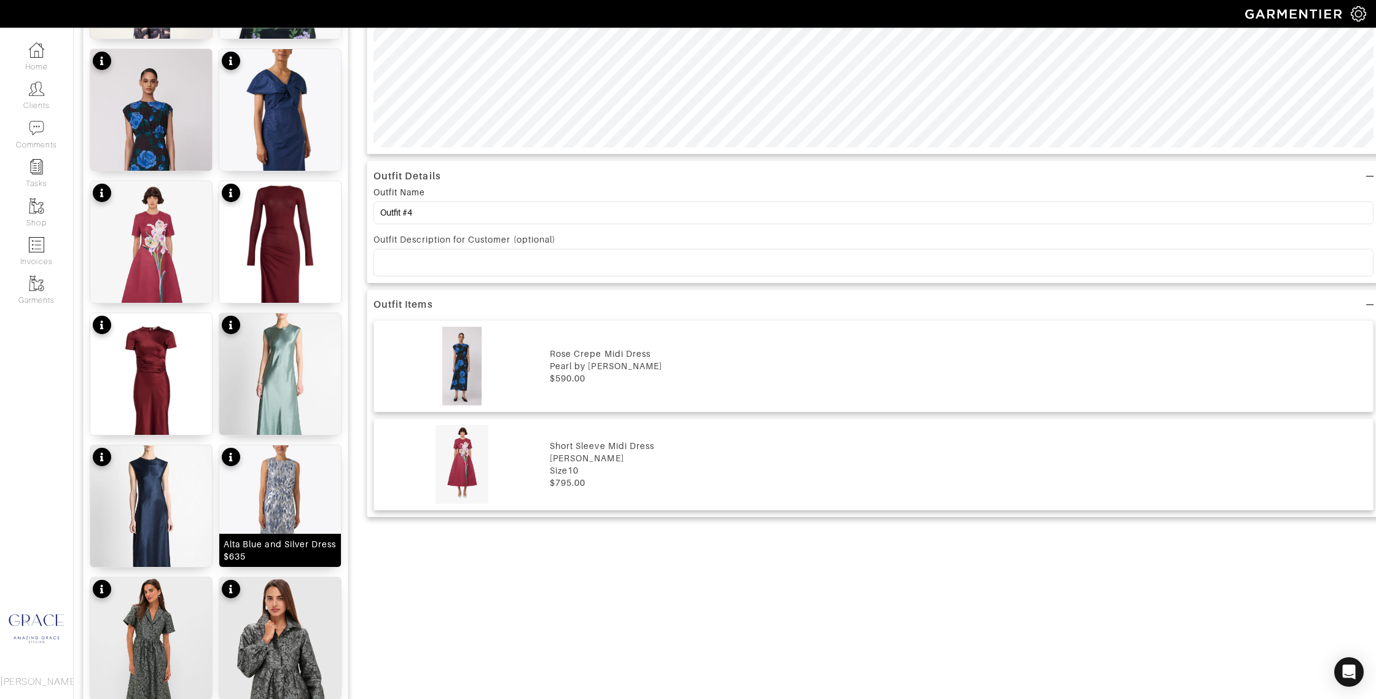
scroll to position [700, 0]
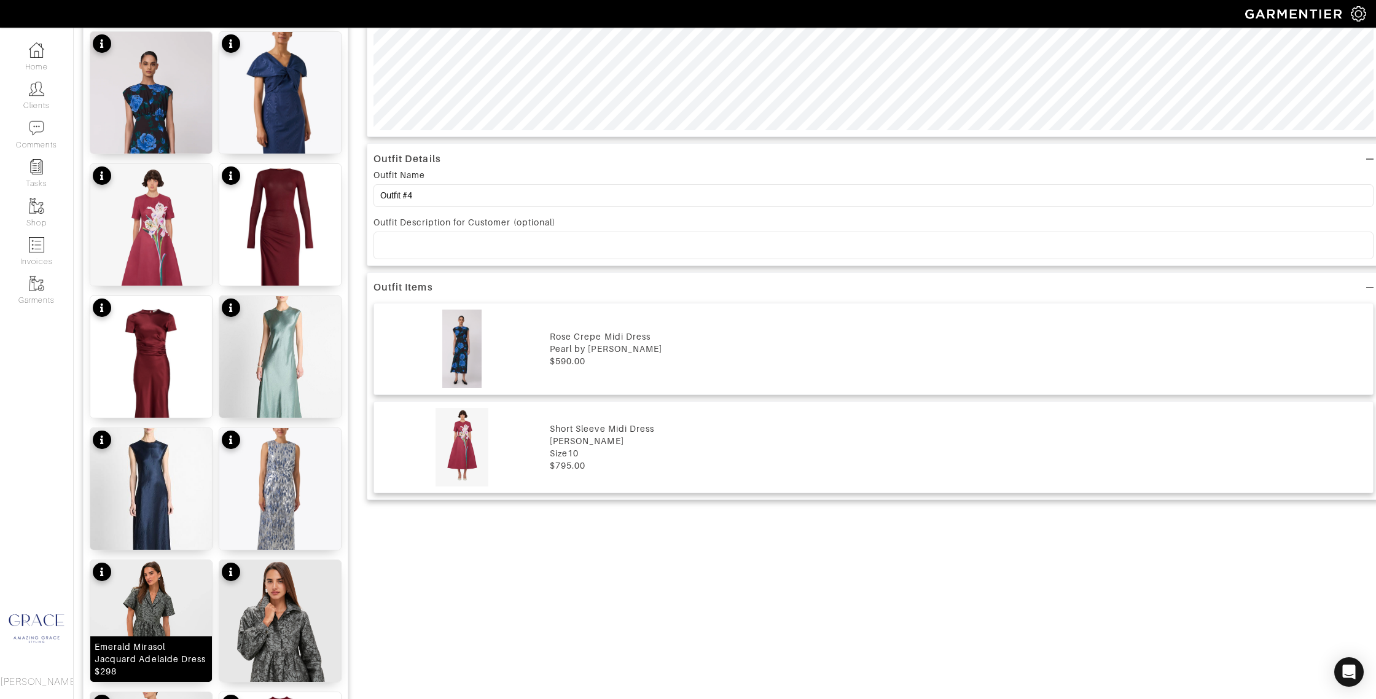
click at [142, 661] on div "Emerald Mirasol Jacquard Adelaide Dress $298" at bounding box center [151, 659] width 113 height 37
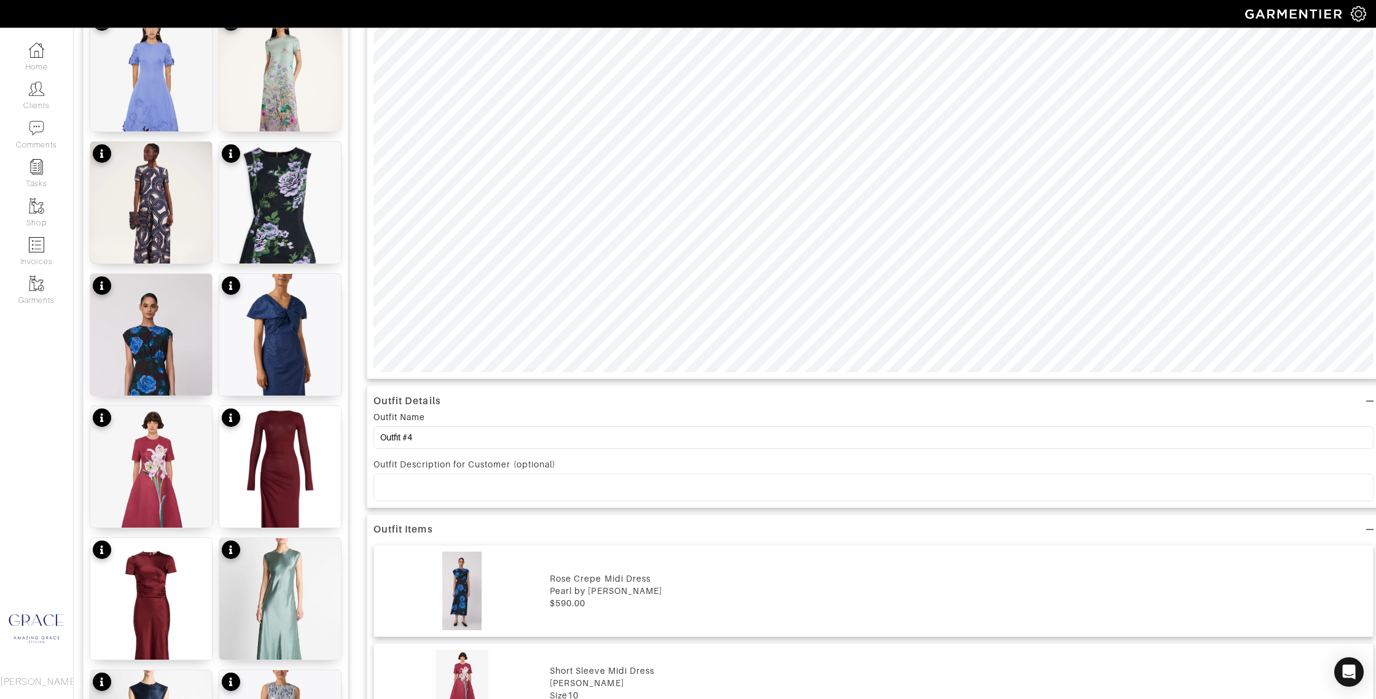
scroll to position [477, 0]
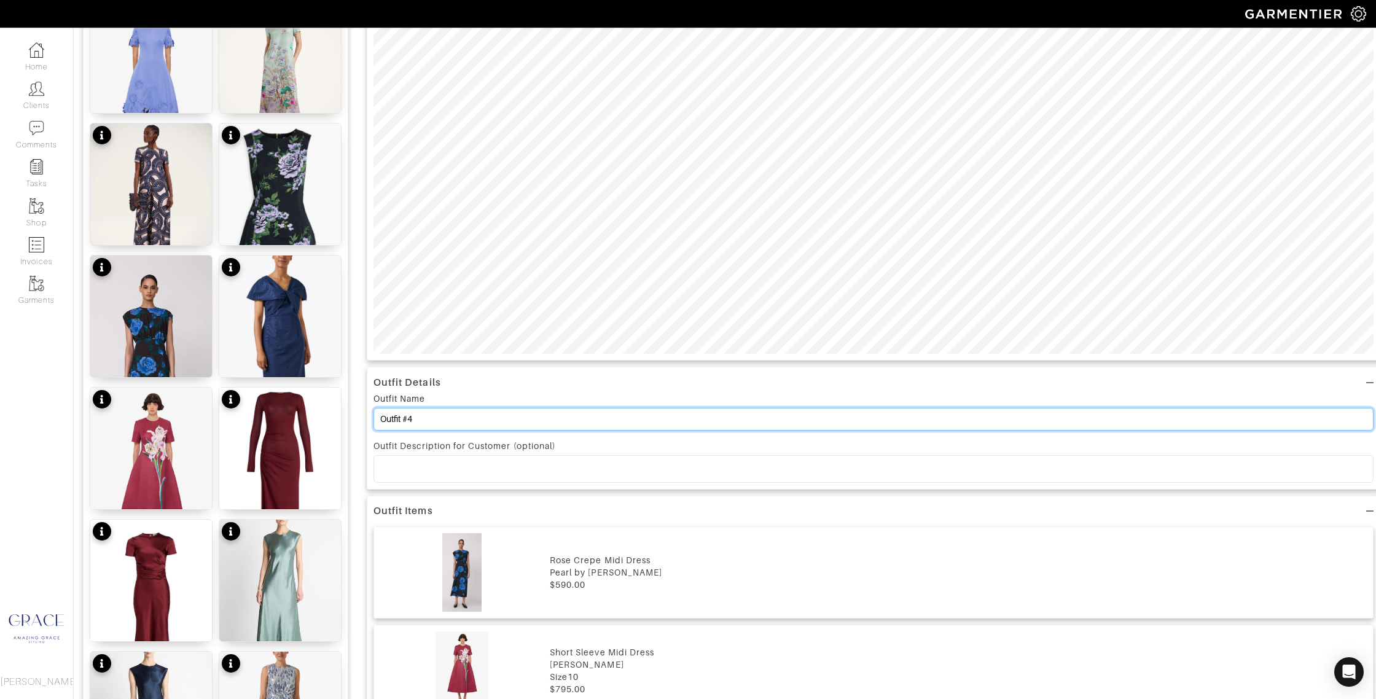
drag, startPoint x: 419, startPoint y: 416, endPoint x: 410, endPoint y: 418, distance: 10.0
click at [410, 418] on input "Outfit #4" at bounding box center [873, 419] width 1000 height 23
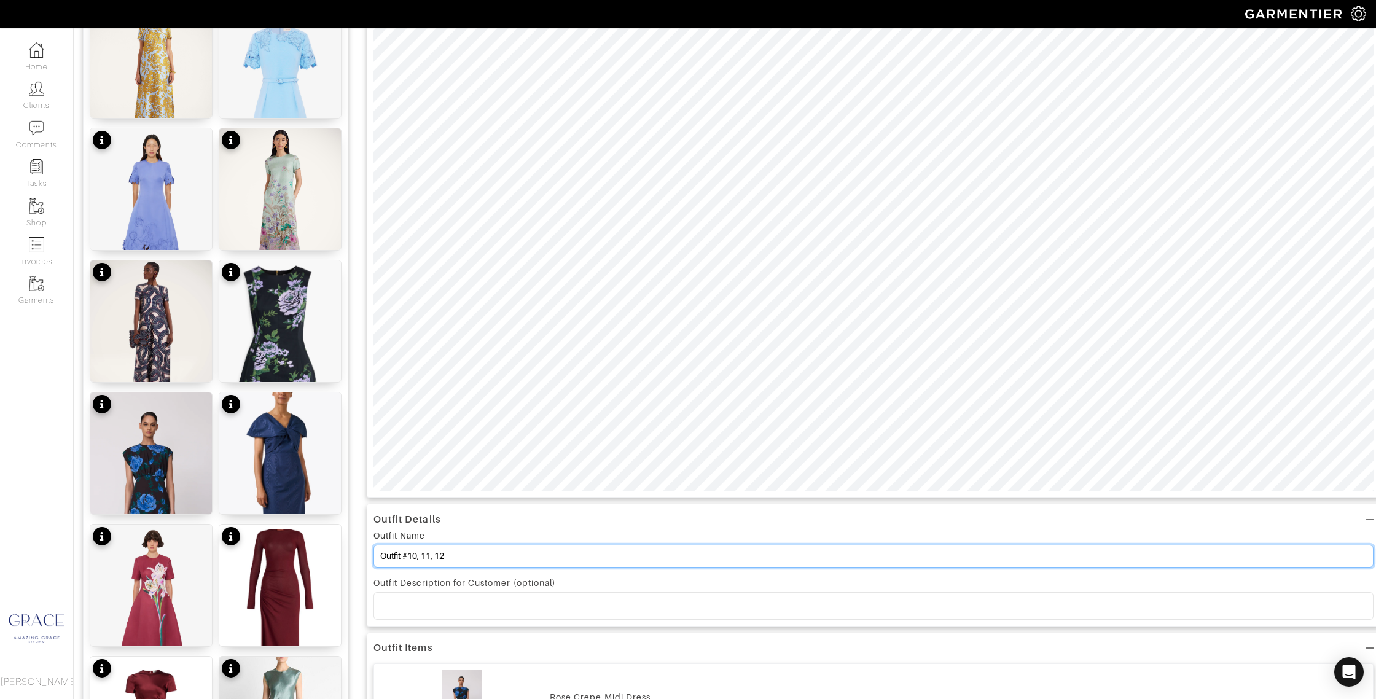
scroll to position [343, 0]
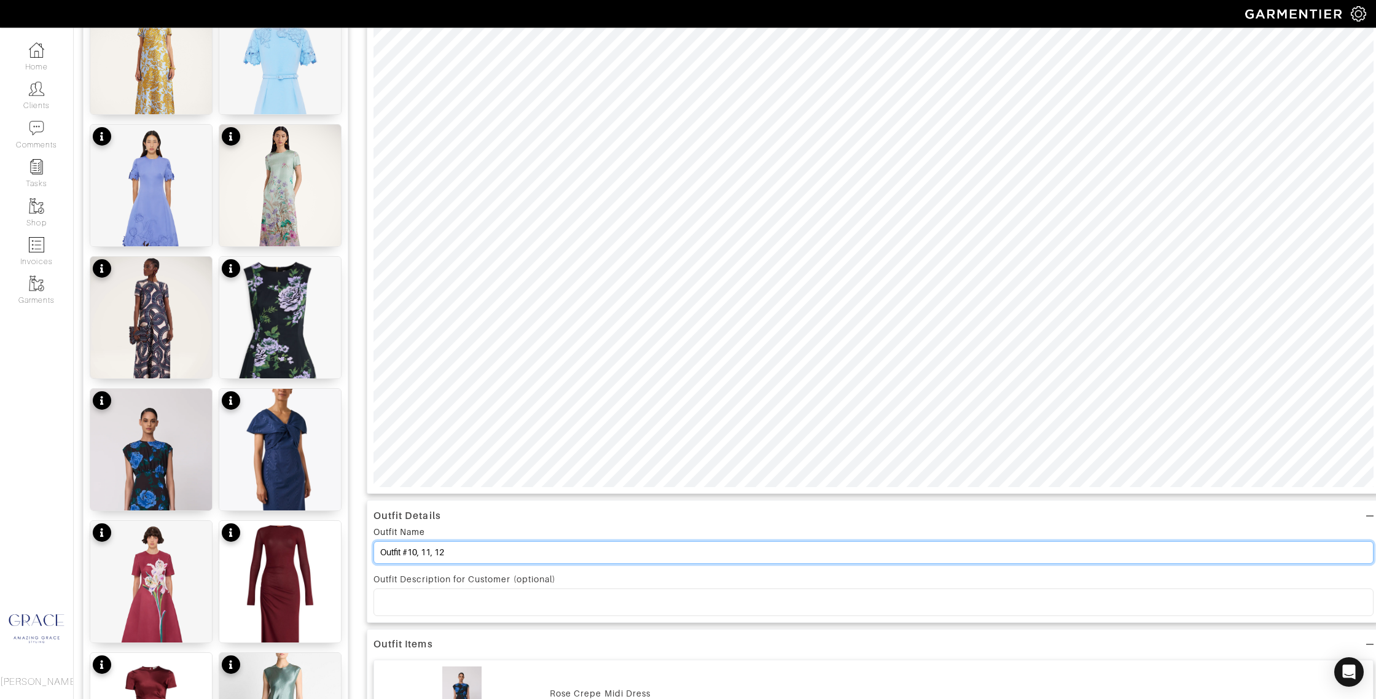
type input "Outfit #10, 11, 12"
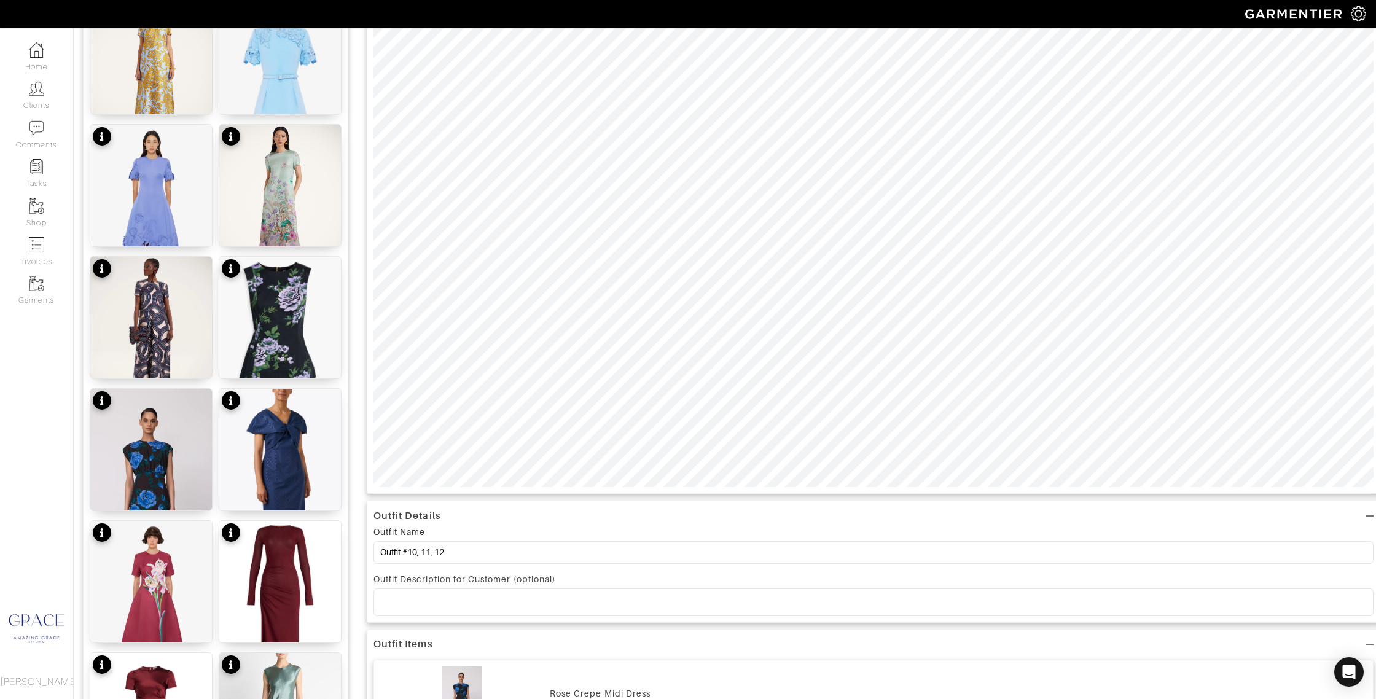
click p
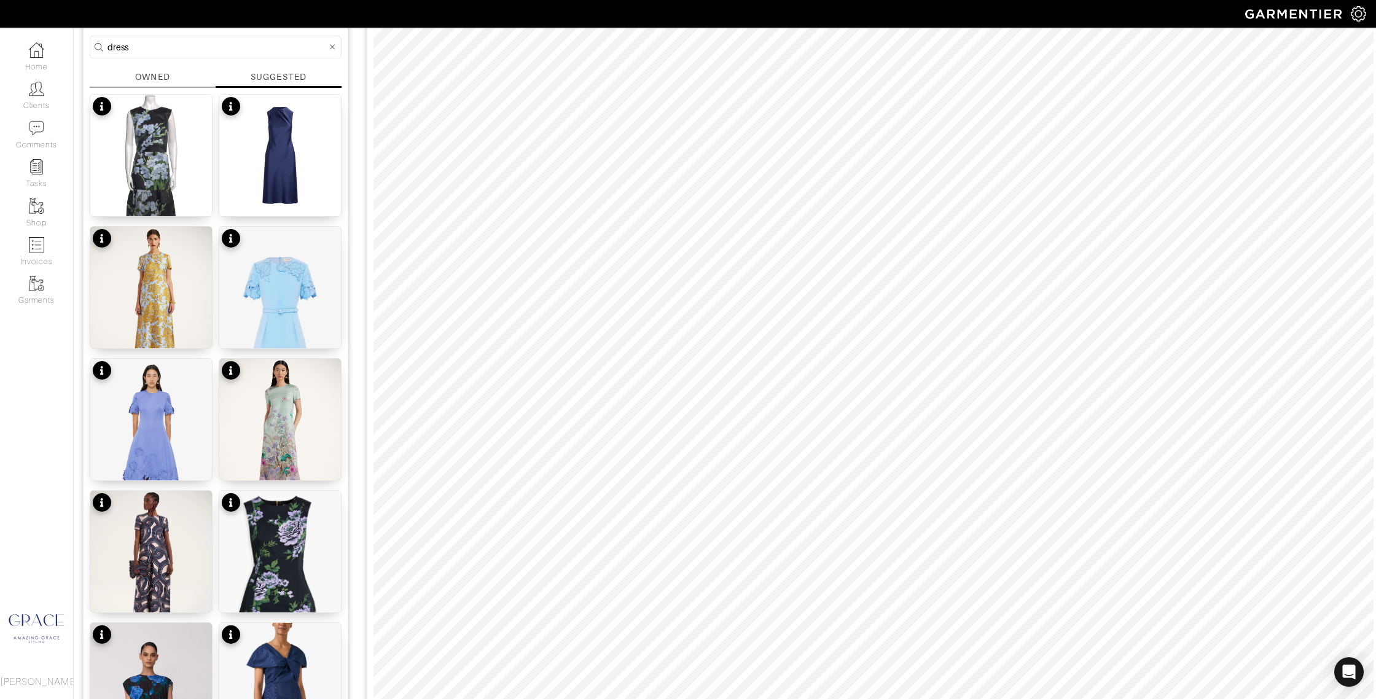
scroll to position [0, 0]
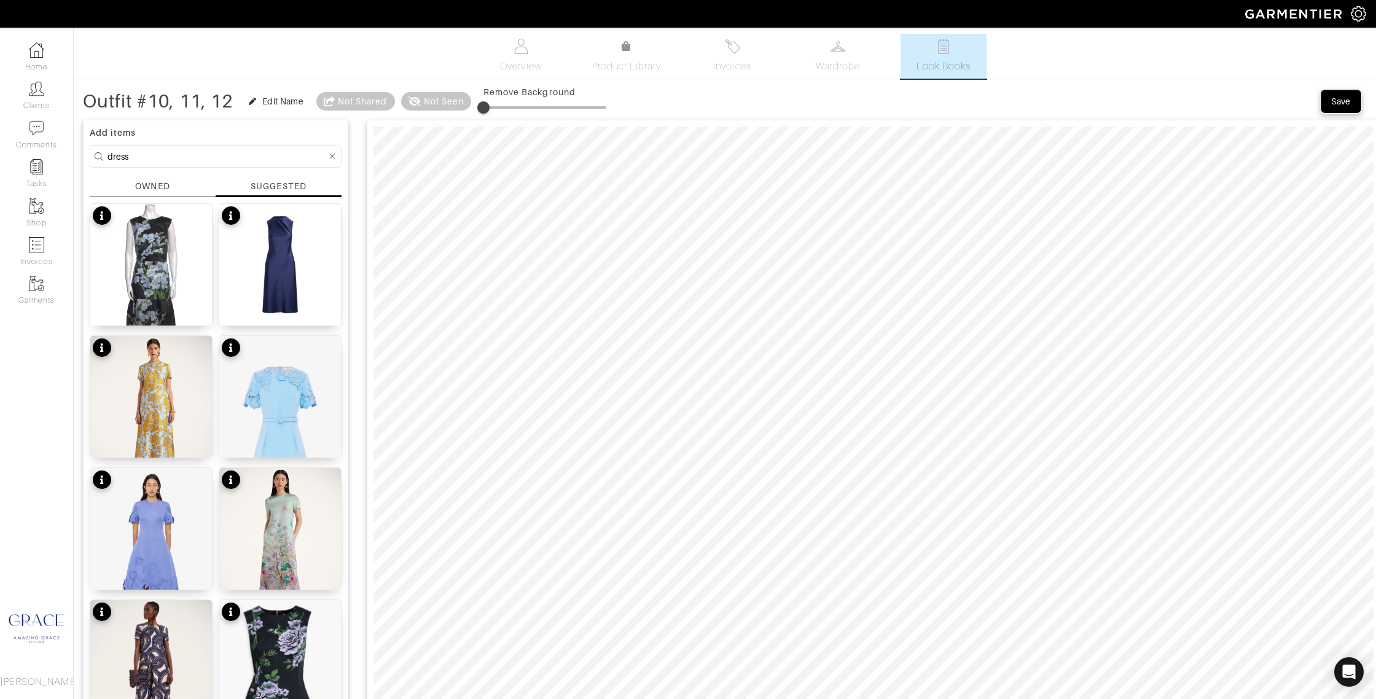
drag, startPoint x: 1344, startPoint y: 99, endPoint x: 1245, endPoint y: 119, distance: 101.3
click div "Save"
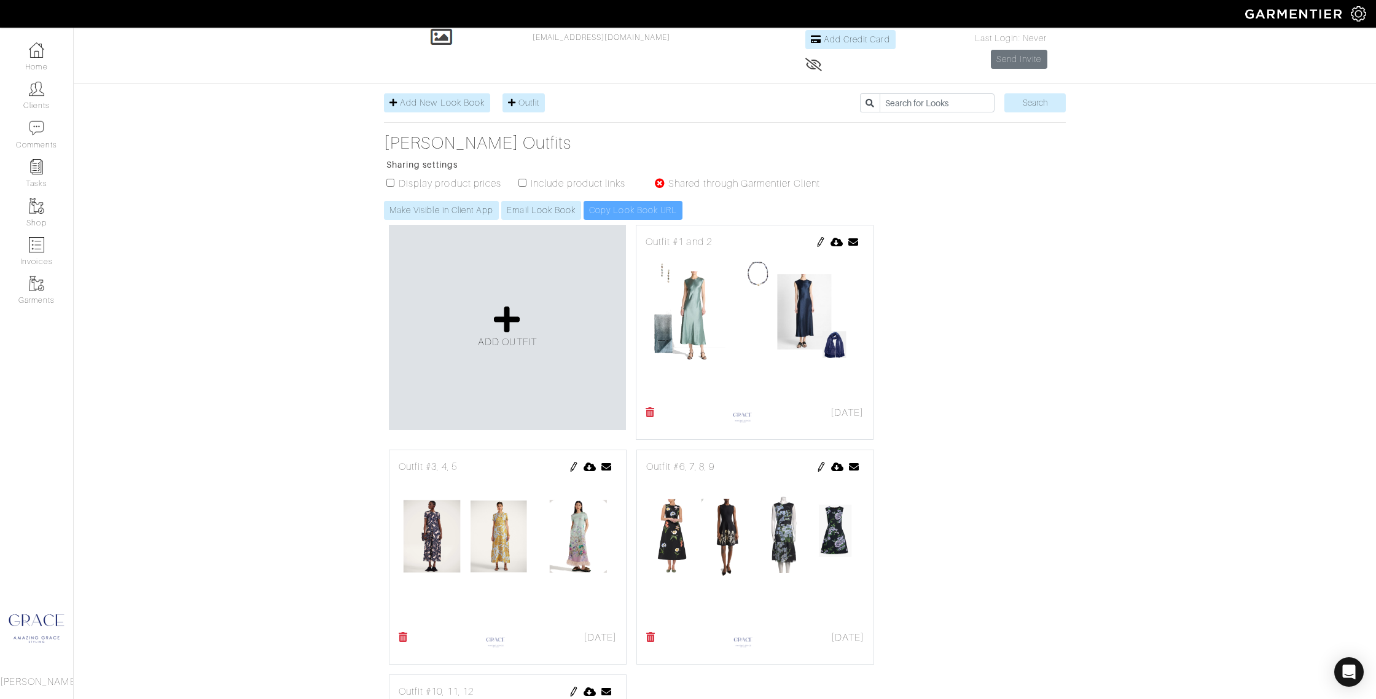
scroll to position [75, 0]
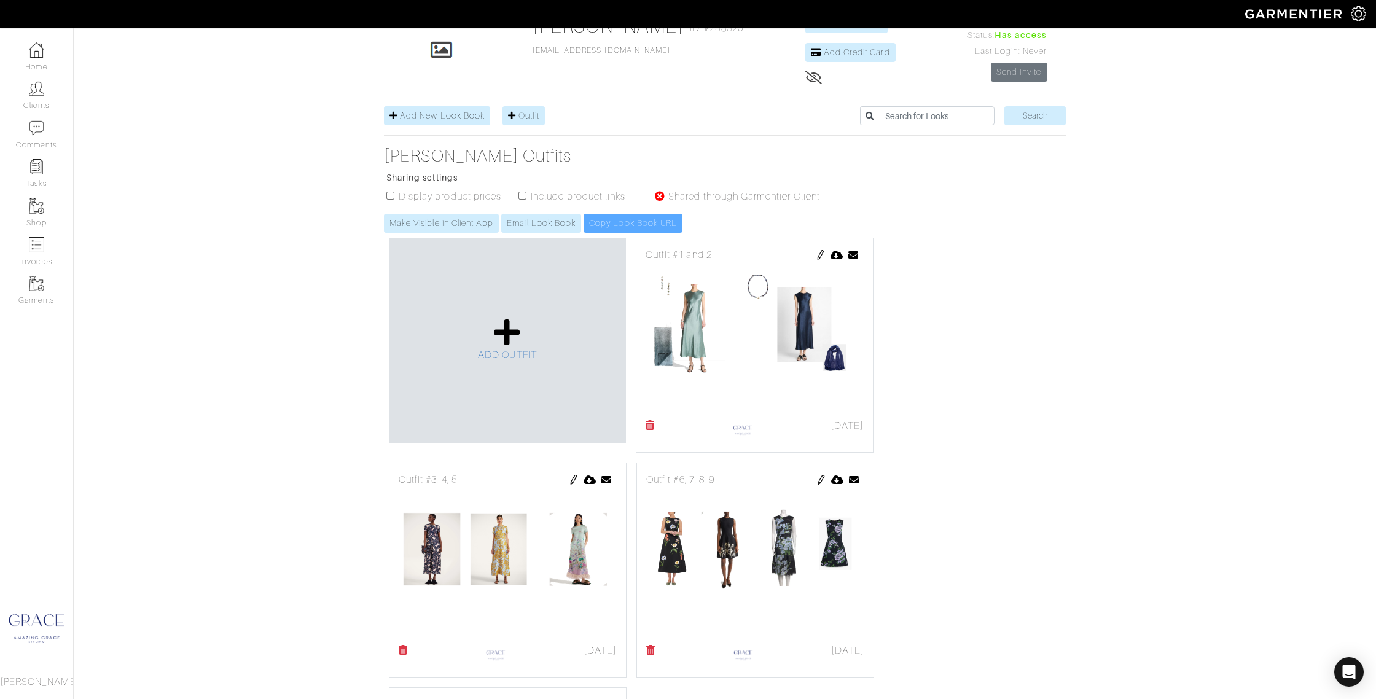
click at [504, 338] on icon at bounding box center [507, 332] width 26 height 29
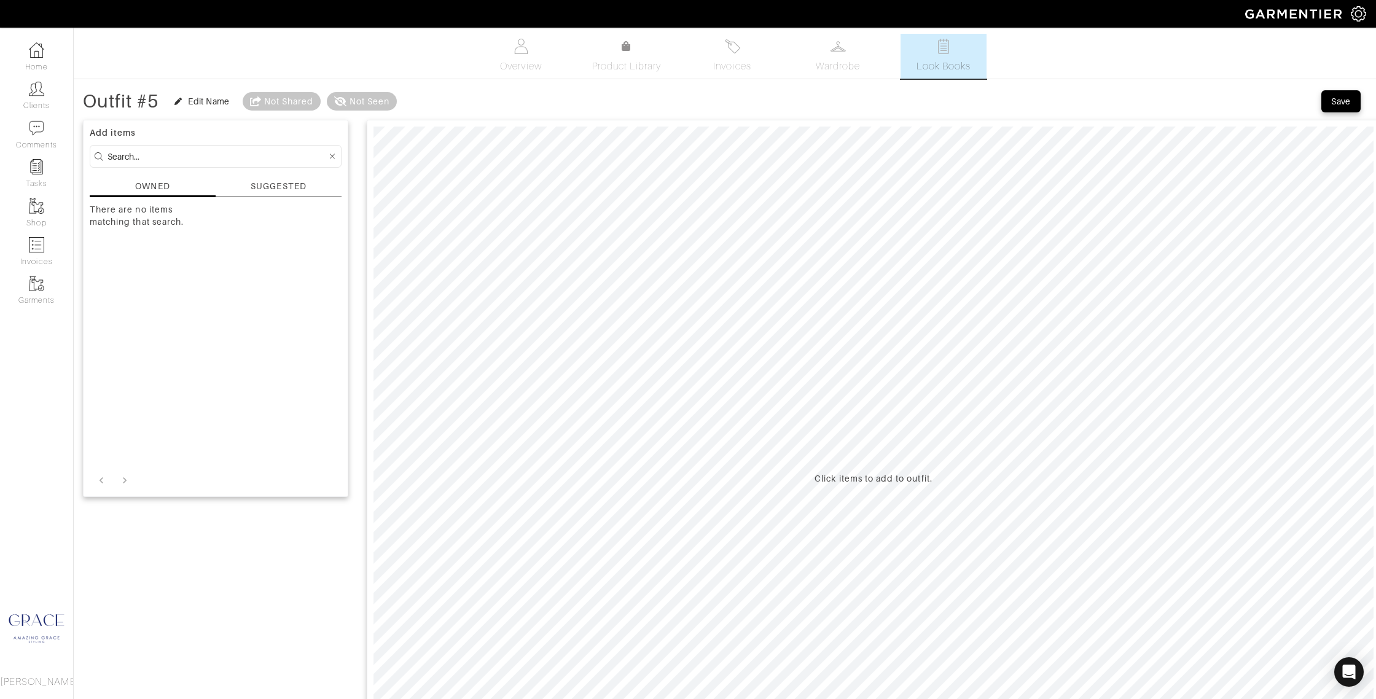
click at [256, 182] on div "SUGGESTED" at bounding box center [278, 186] width 55 height 13
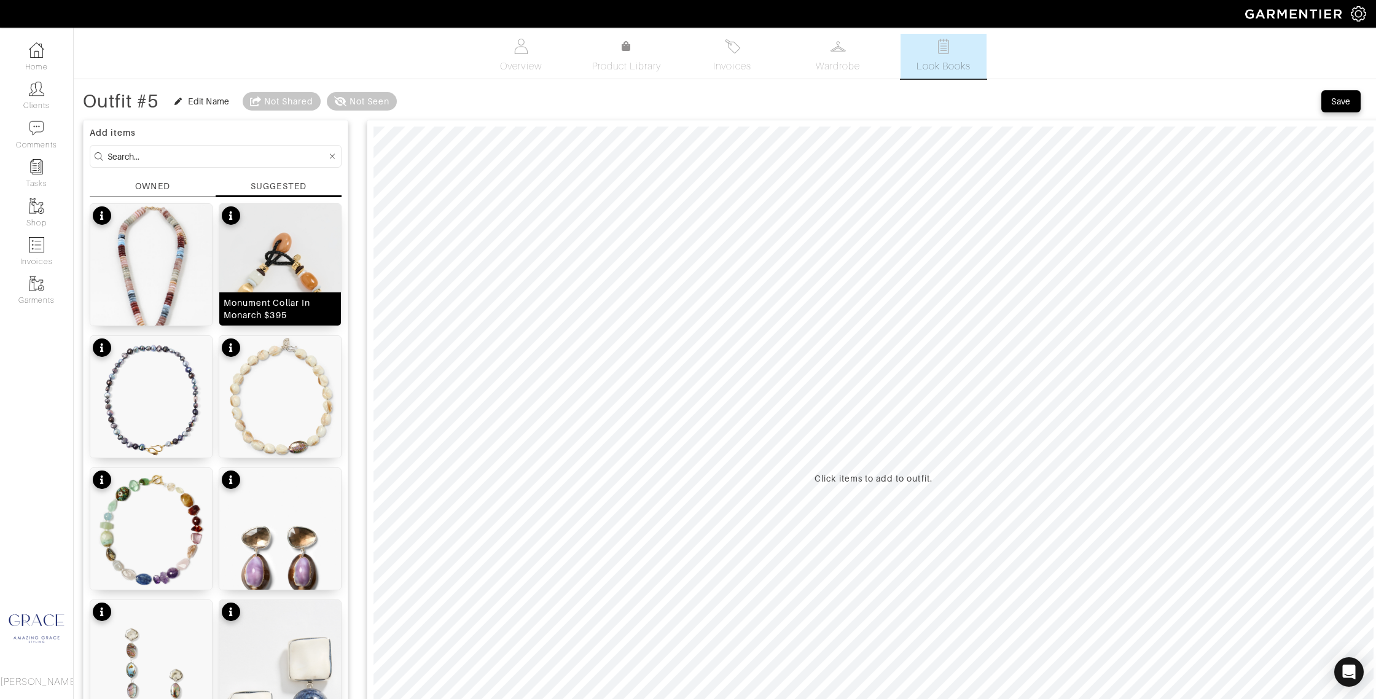
scroll to position [1, 0]
click at [157, 155] on input at bounding box center [216, 154] width 219 height 15
type input "dress"
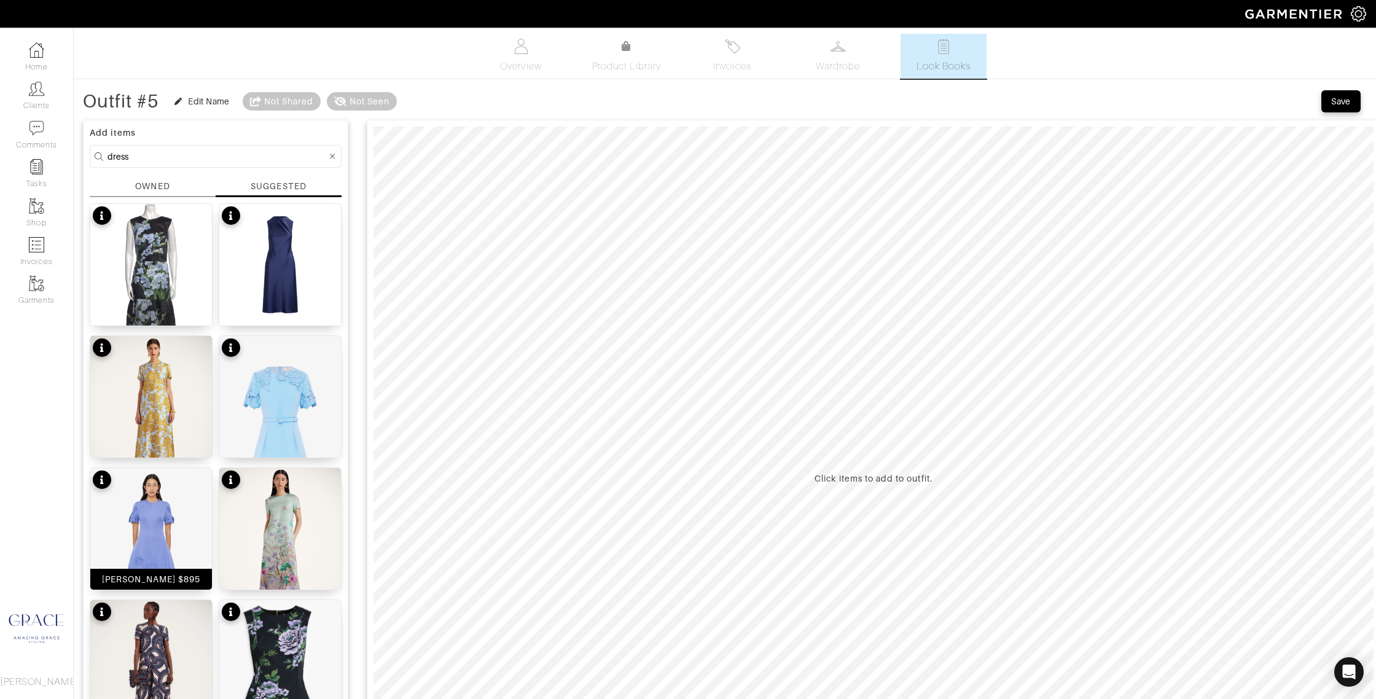
drag, startPoint x: 174, startPoint y: 577, endPoint x: 184, endPoint y: 571, distance: 11.6
click at [174, 577] on div "[PERSON_NAME] $895" at bounding box center [151, 579] width 99 height 12
click at [427, 107] on span at bounding box center [425, 107] width 12 height 12
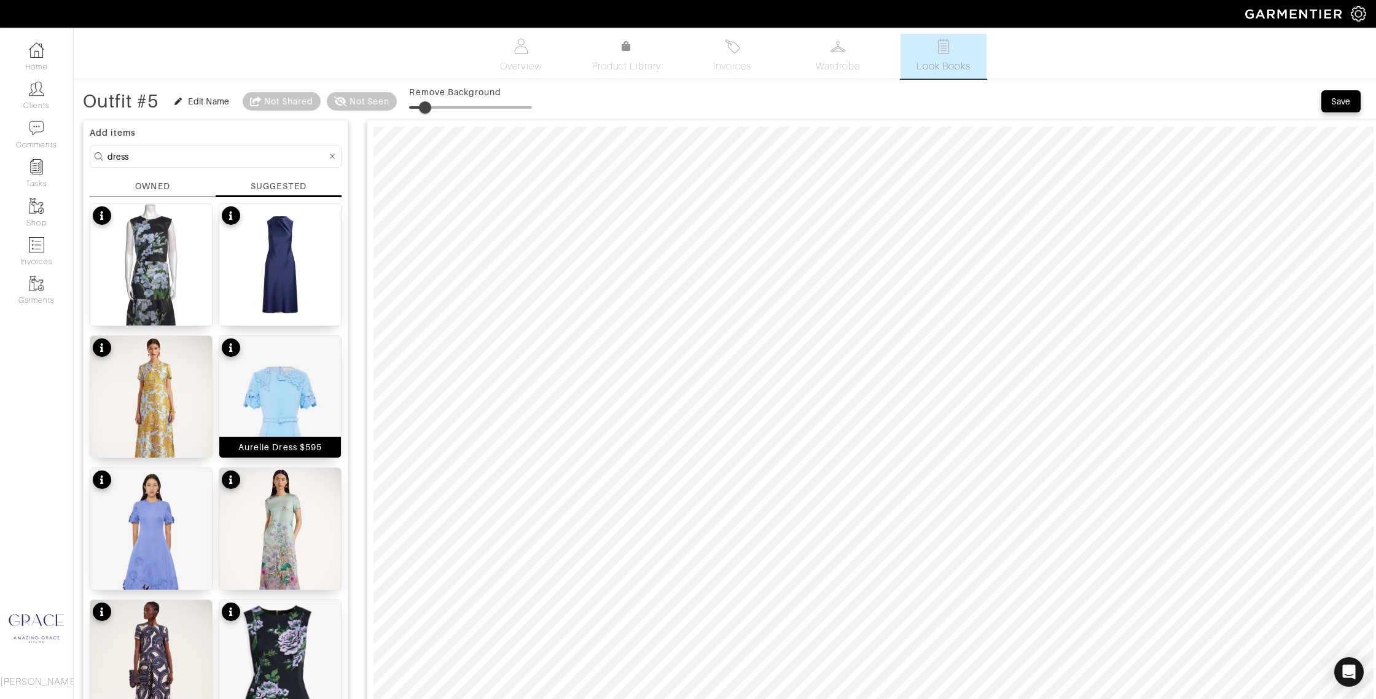
click at [305, 450] on div "Aurelie Dress $595" at bounding box center [280, 447] width 84 height 12
click at [428, 106] on span at bounding box center [426, 107] width 12 height 12
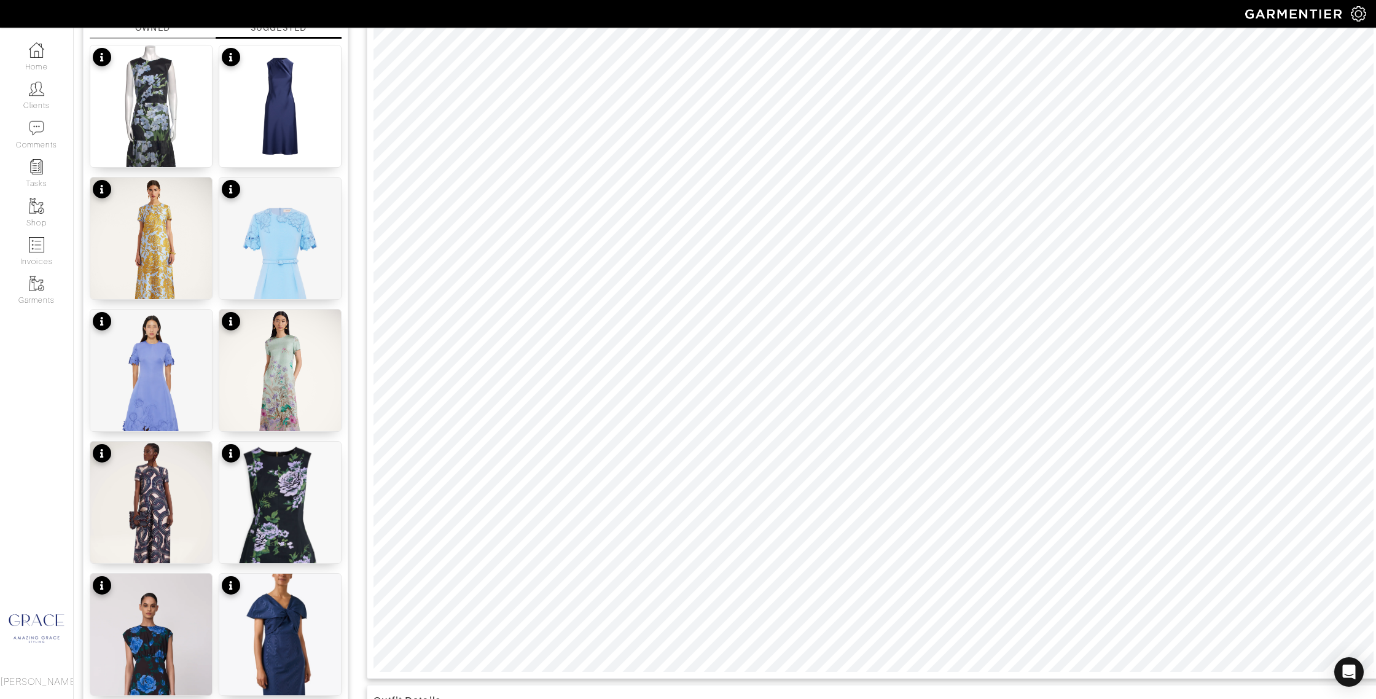
scroll to position [174, 0]
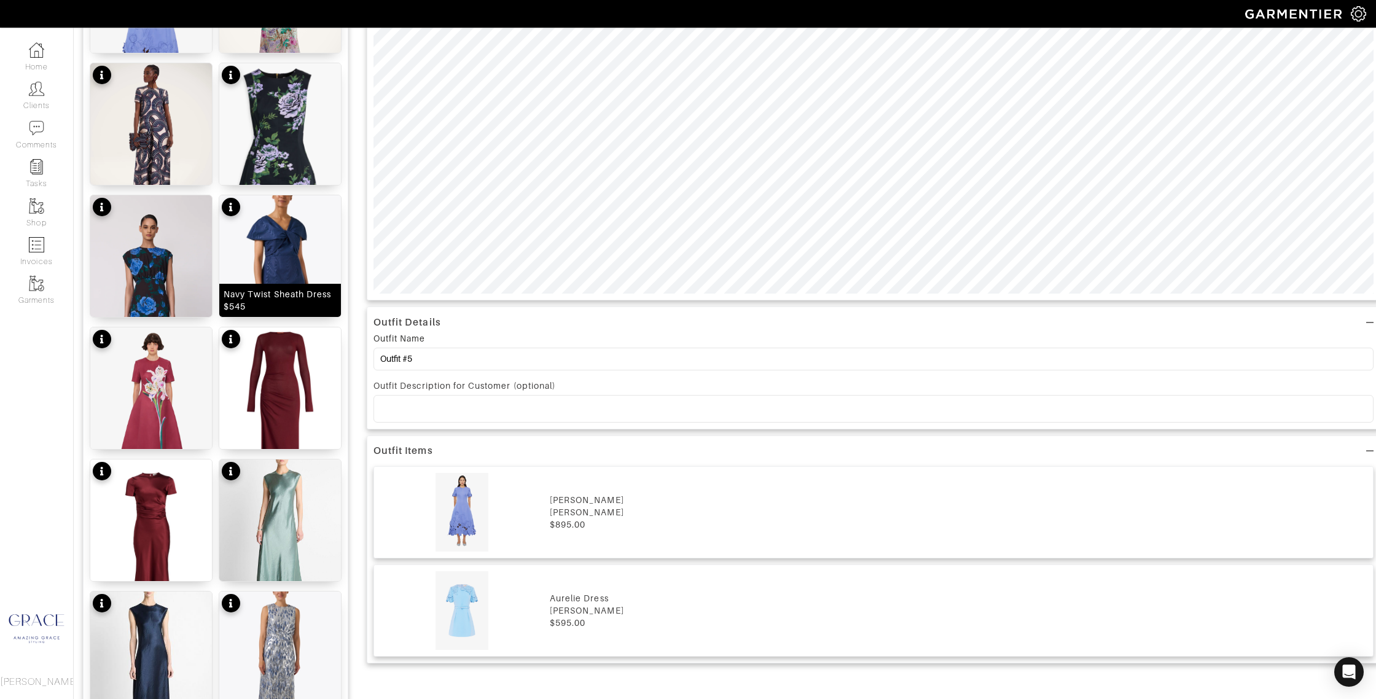
click at [291, 301] on div "Navy Twist Sheath Dress $545" at bounding box center [280, 300] width 113 height 25
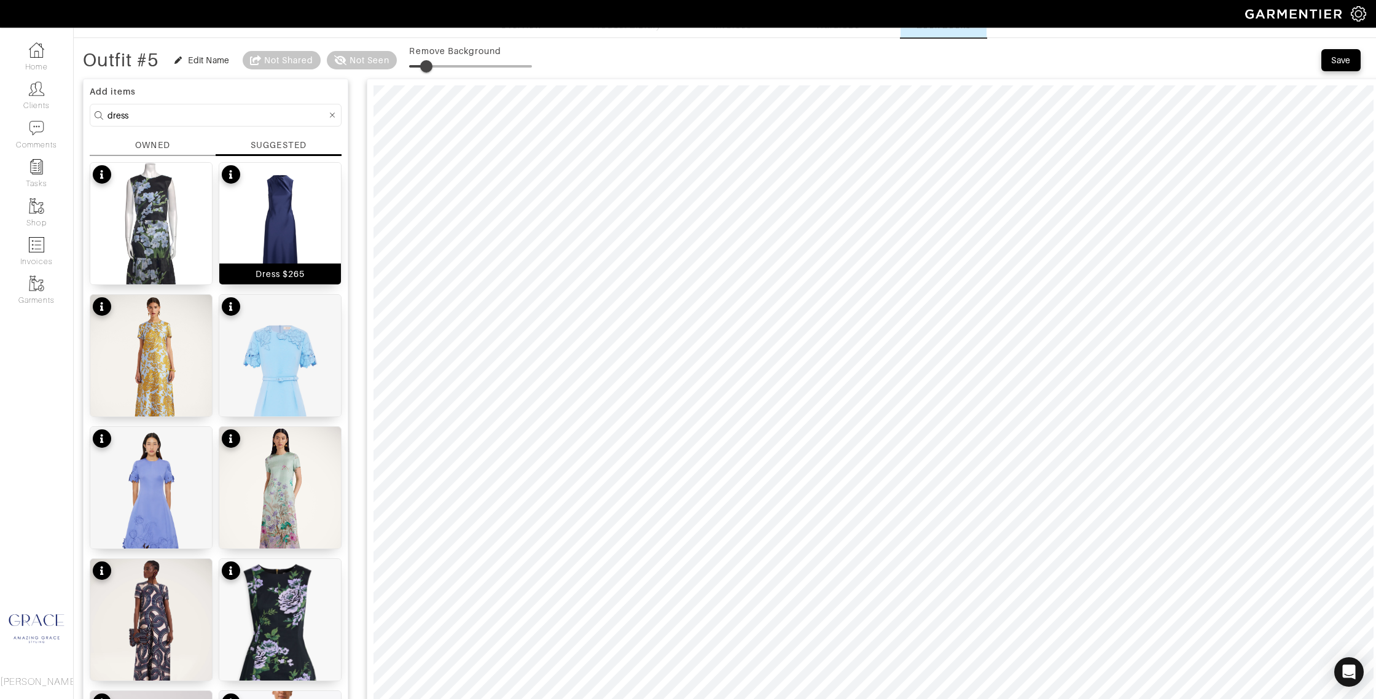
scroll to position [0, 0]
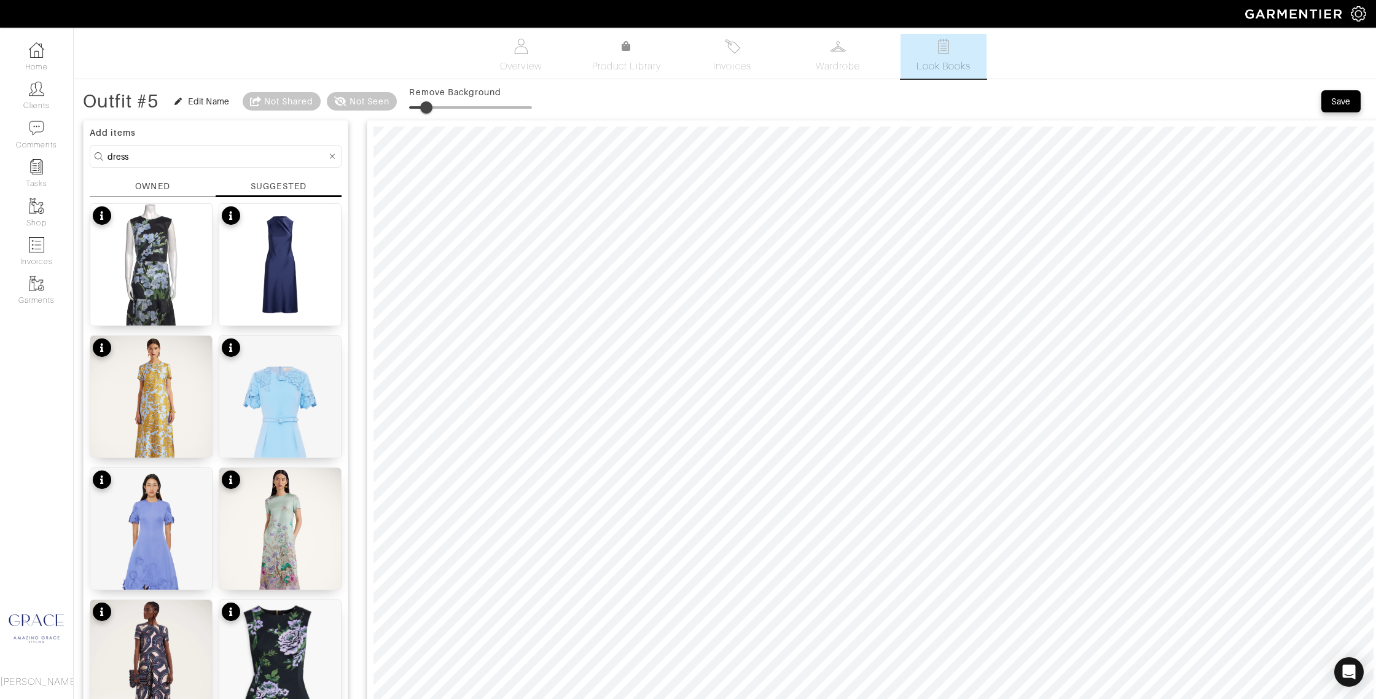
type input "16"
click at [431, 106] on span at bounding box center [429, 107] width 12 height 12
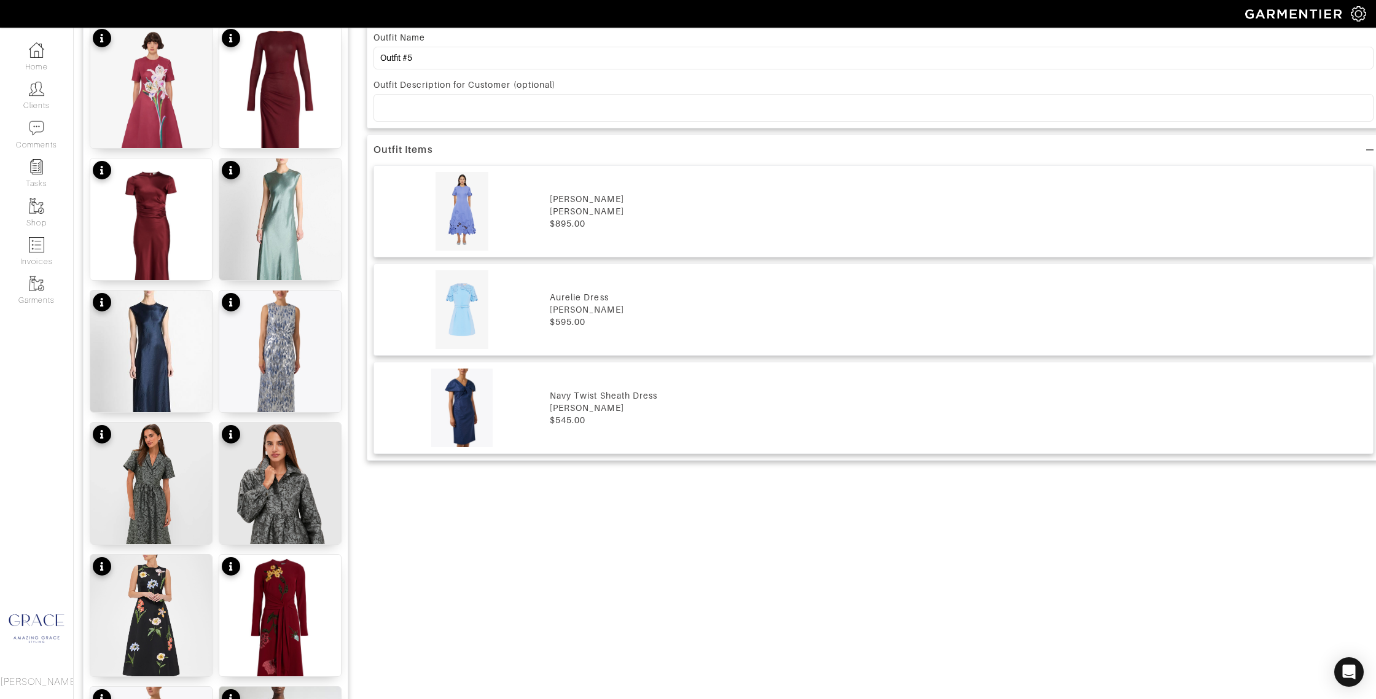
scroll to position [838, 0]
click at [291, 394] on div "Alta Blue and Silver Dress $635" at bounding box center [280, 395] width 113 height 25
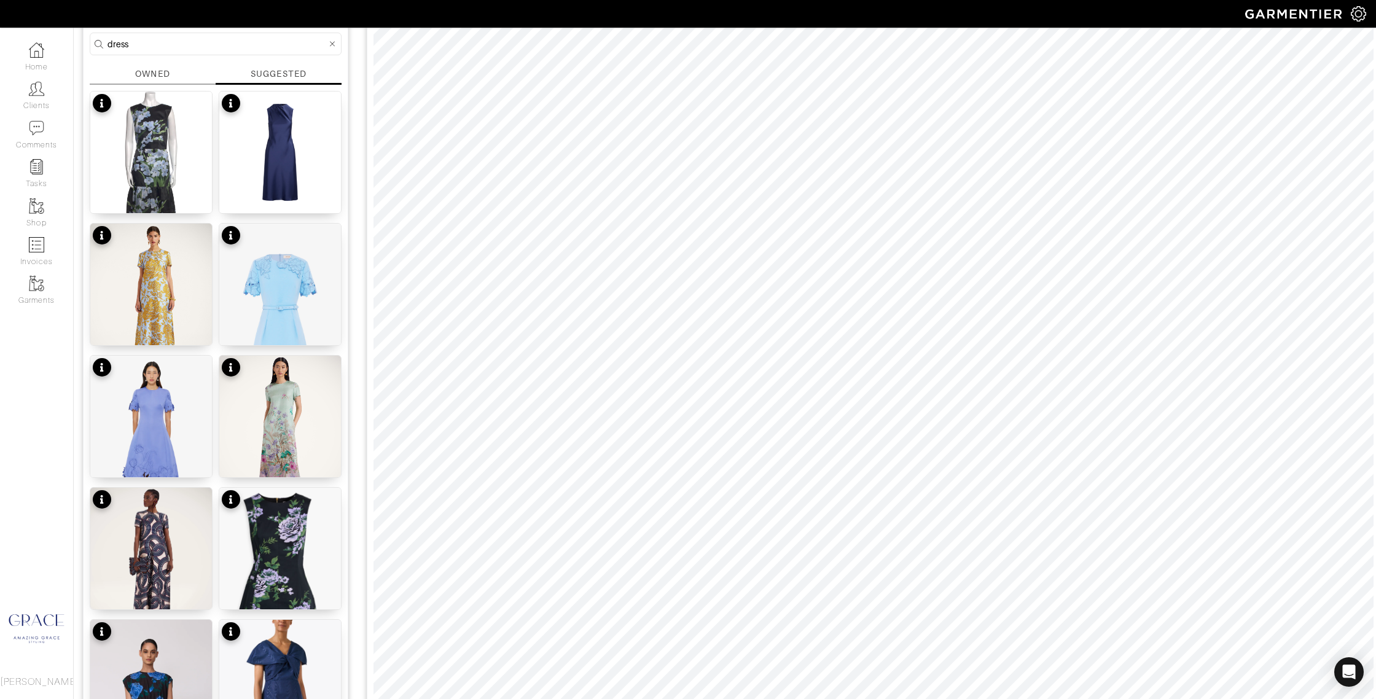
scroll to position [71, 0]
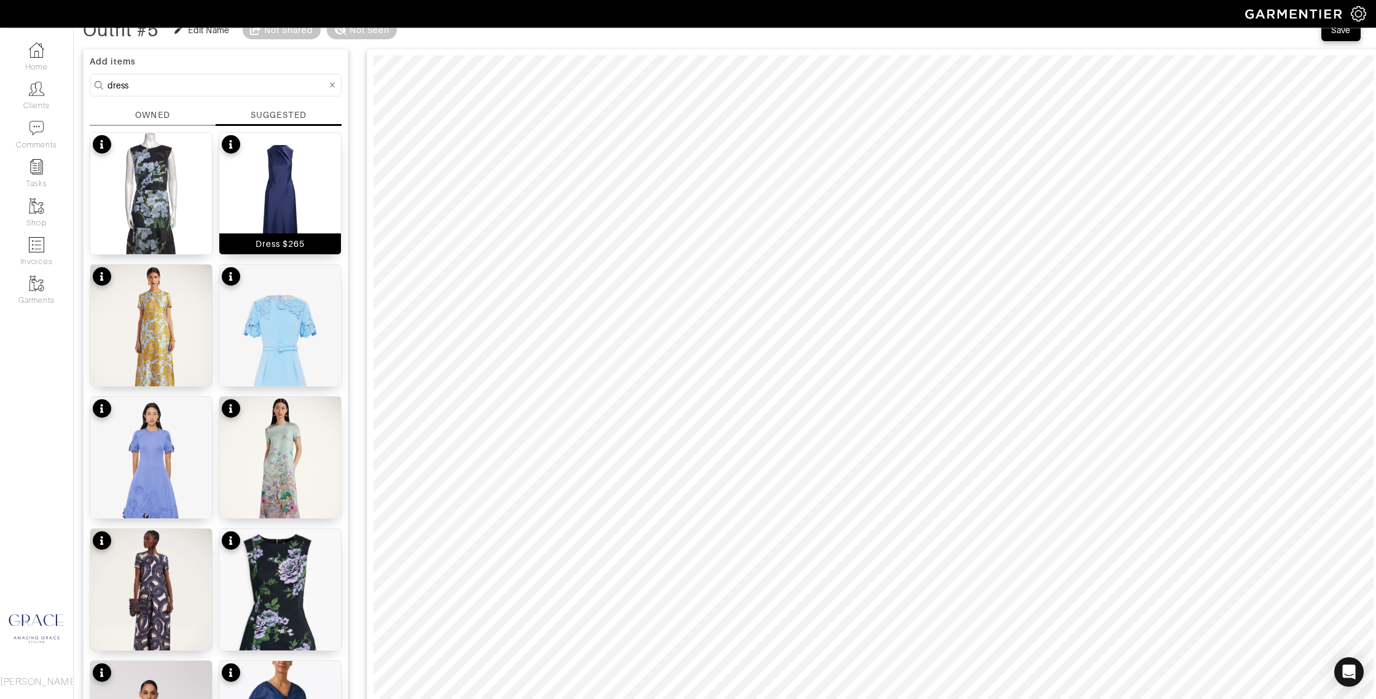
click at [267, 213] on img at bounding box center [280, 194] width 122 height 122
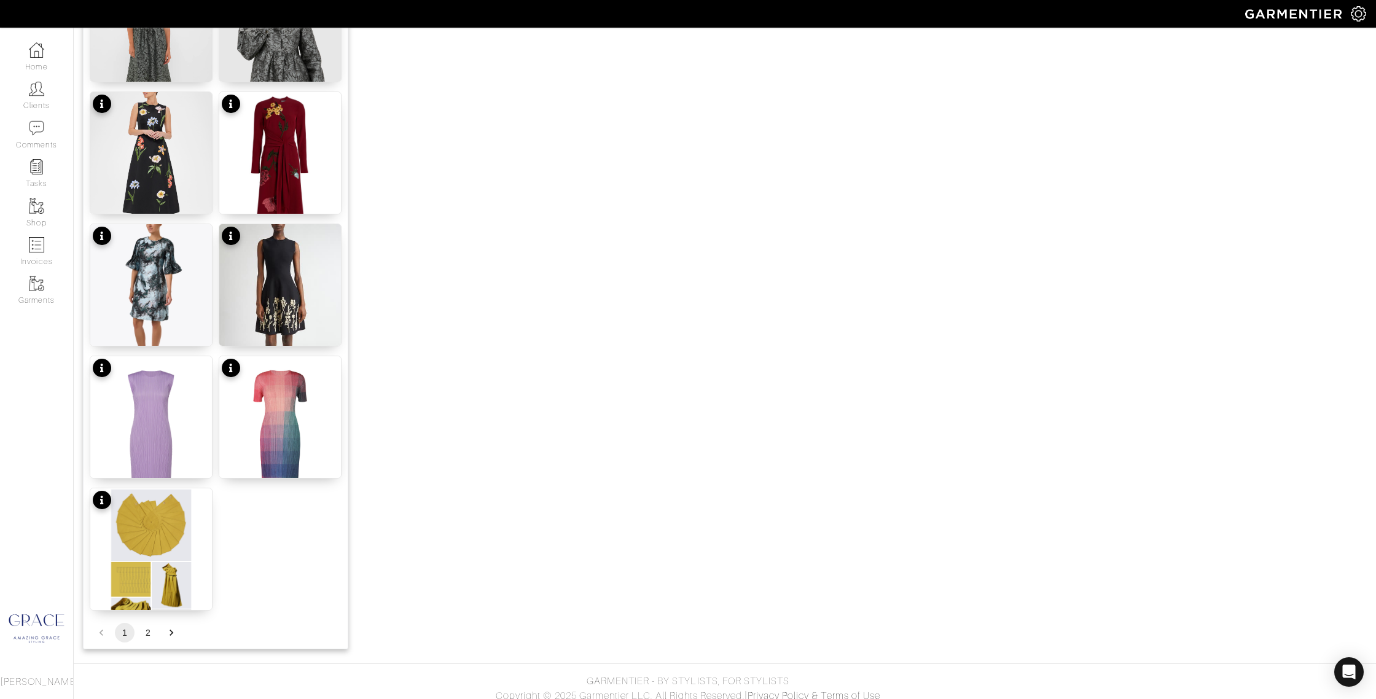
scroll to position [1304, 0]
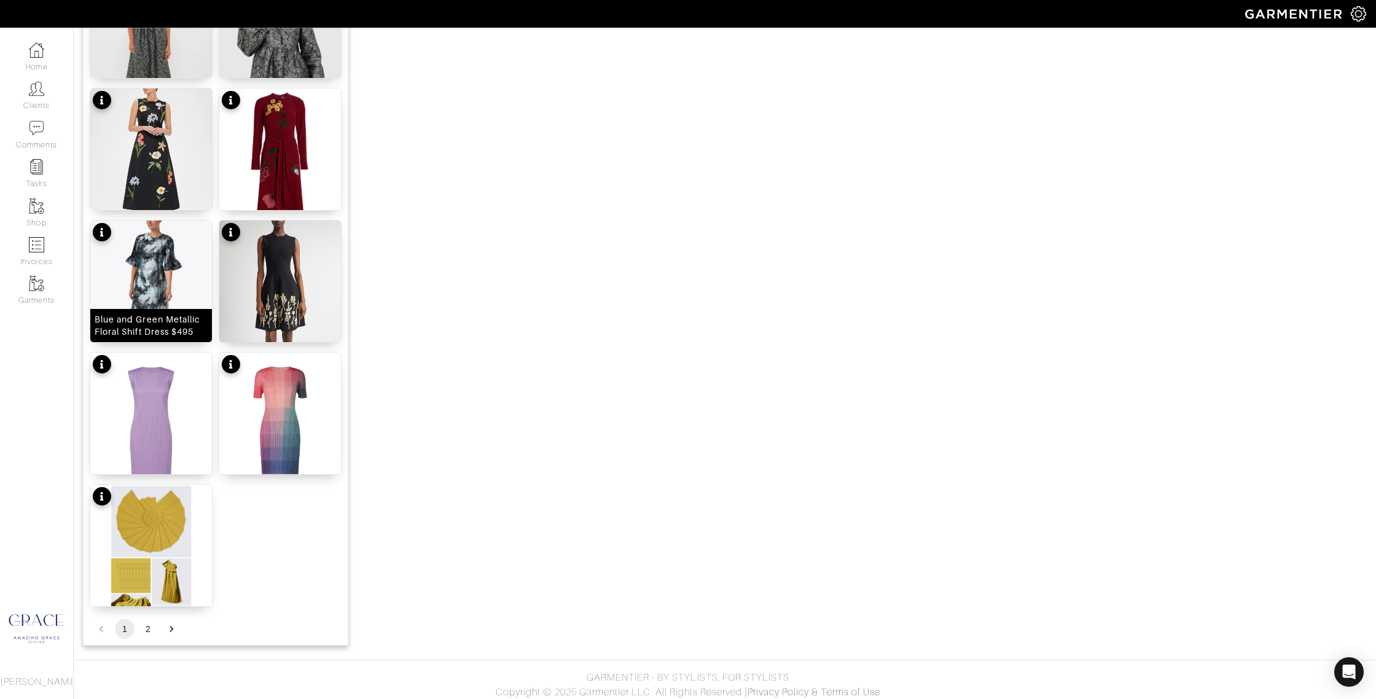
click at [160, 327] on div "Blue and Green Metallic Floral Shift Dress $495" at bounding box center [151, 325] width 113 height 25
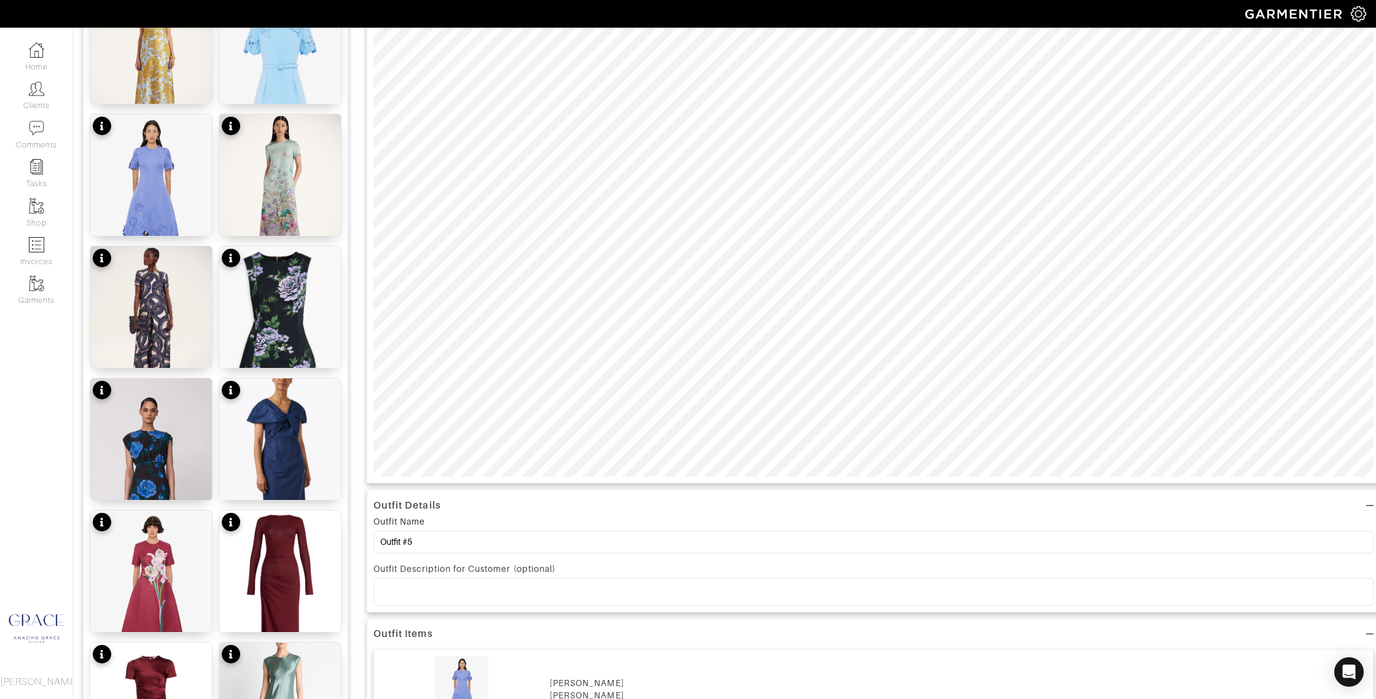
scroll to position [349, 0]
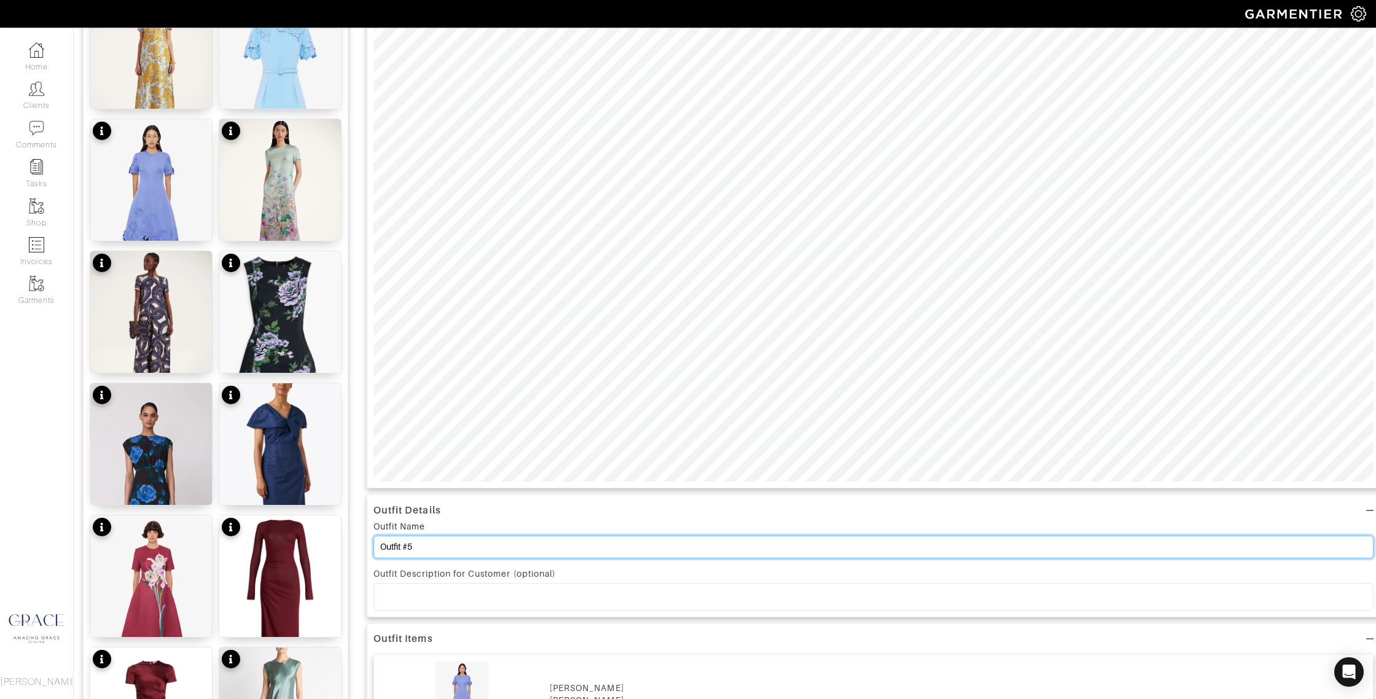
click at [408, 545] on input "Outfit #5" at bounding box center [873, 547] width 1000 height 23
type input "Outfit #13, 14, 15"
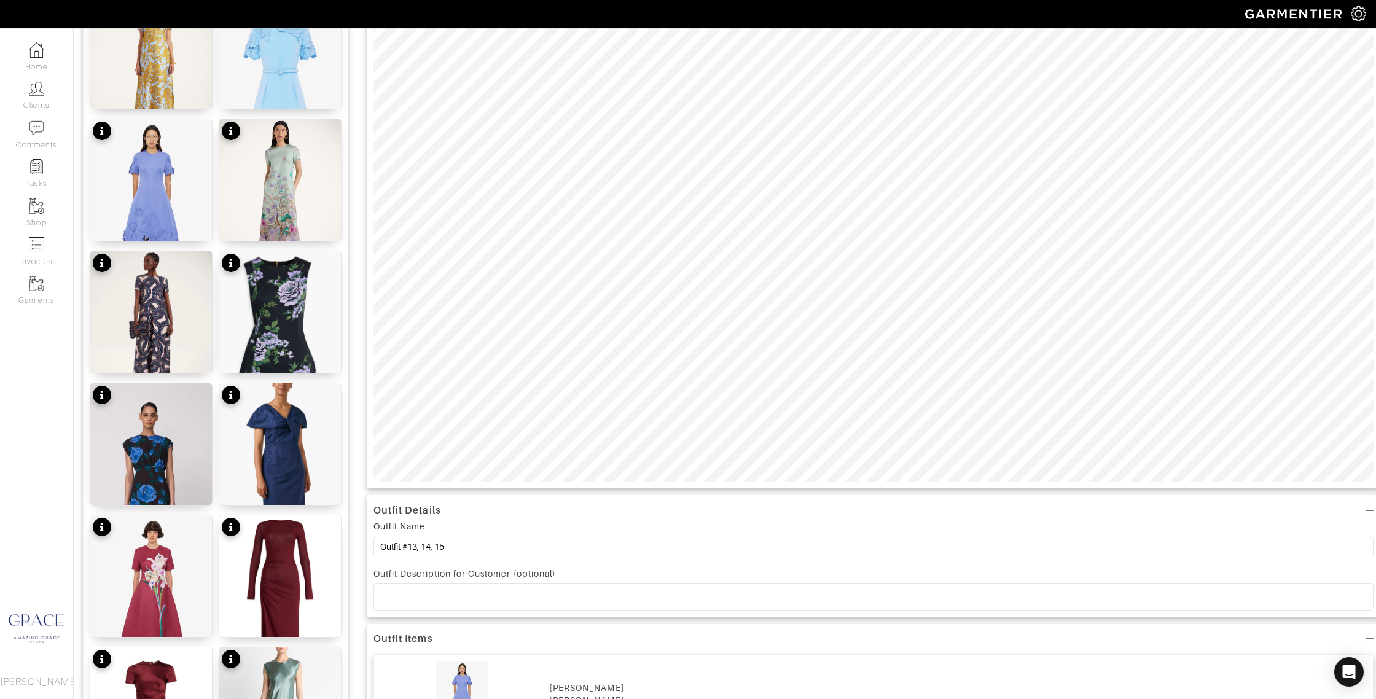
click at [472, 598] on p at bounding box center [873, 596] width 980 height 11
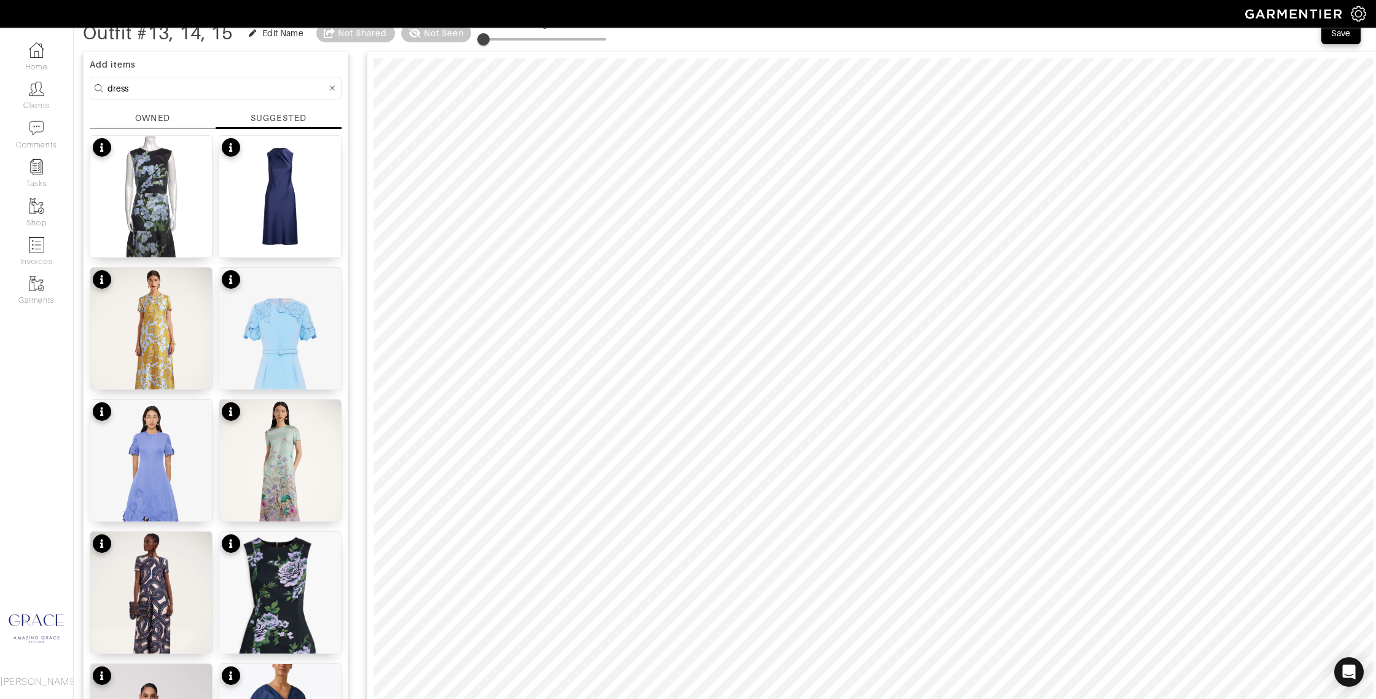
scroll to position [0, 0]
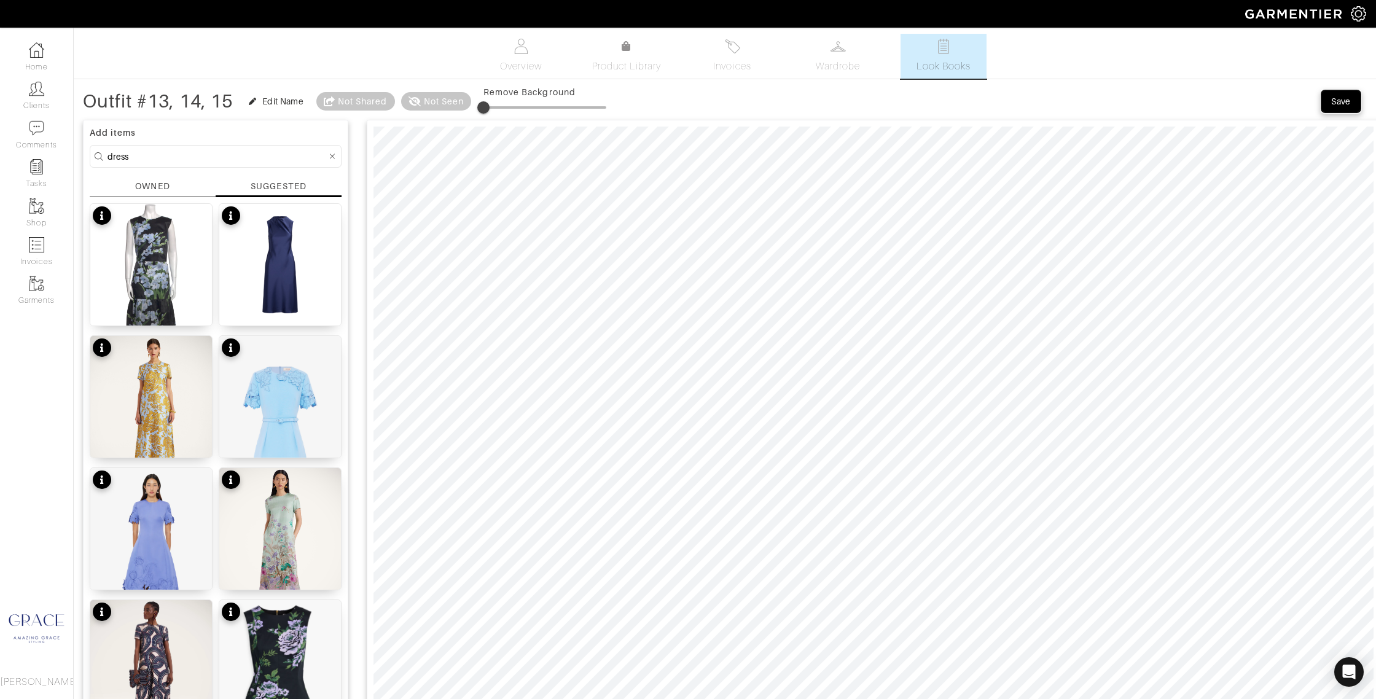
click at [1340, 103] on div "Save" at bounding box center [1341, 101] width 20 height 12
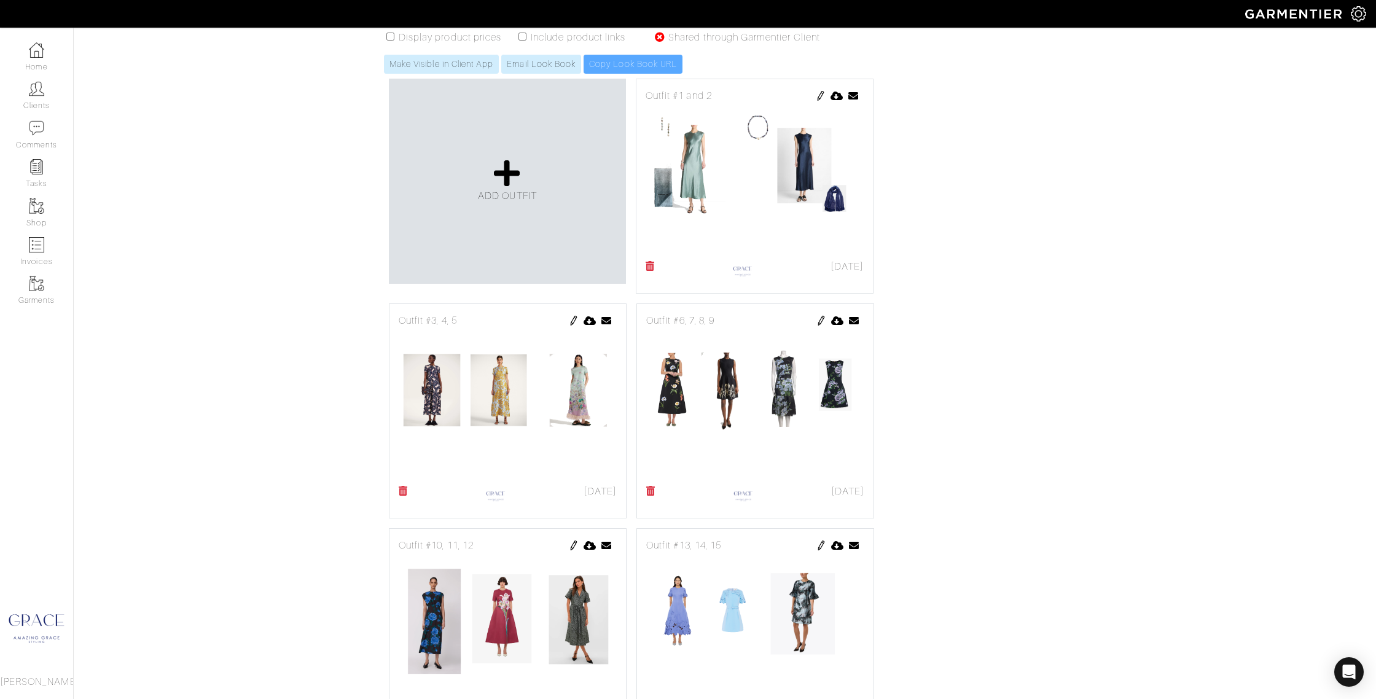
scroll to position [216, 0]
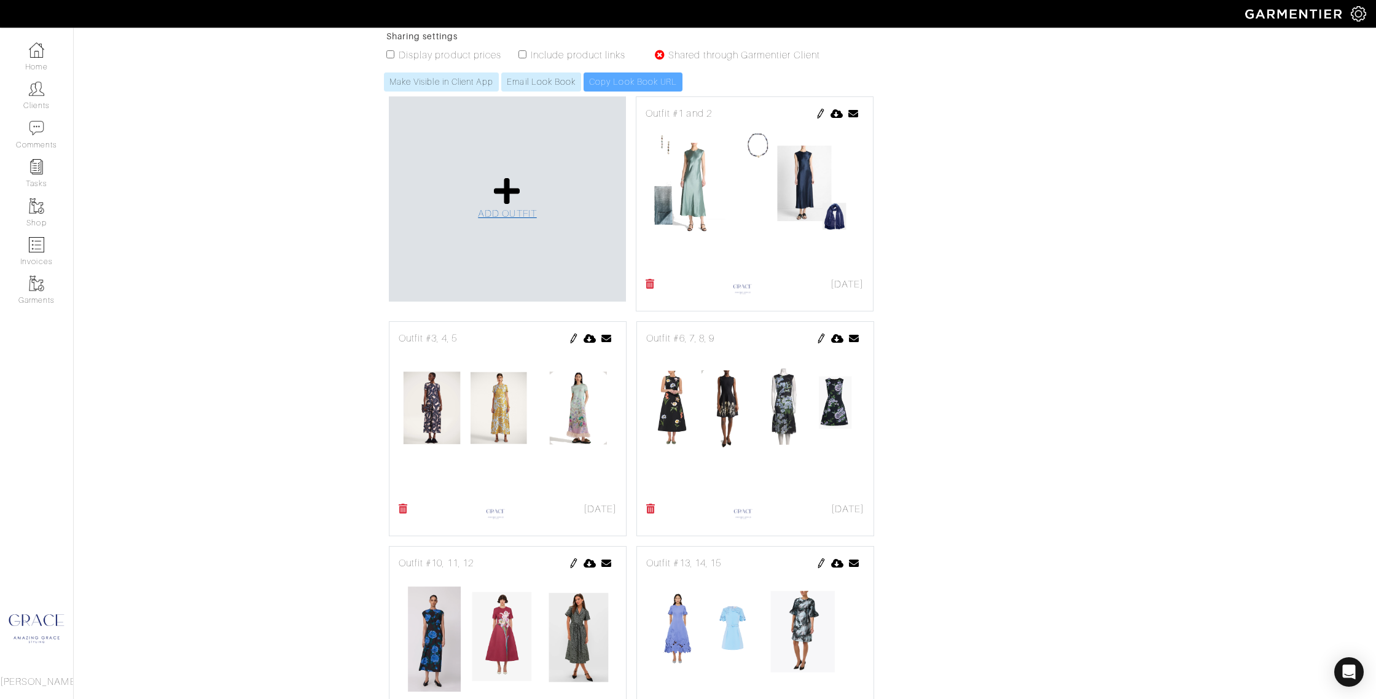
click at [513, 208] on span "ADD OUTFIT" at bounding box center [507, 213] width 59 height 11
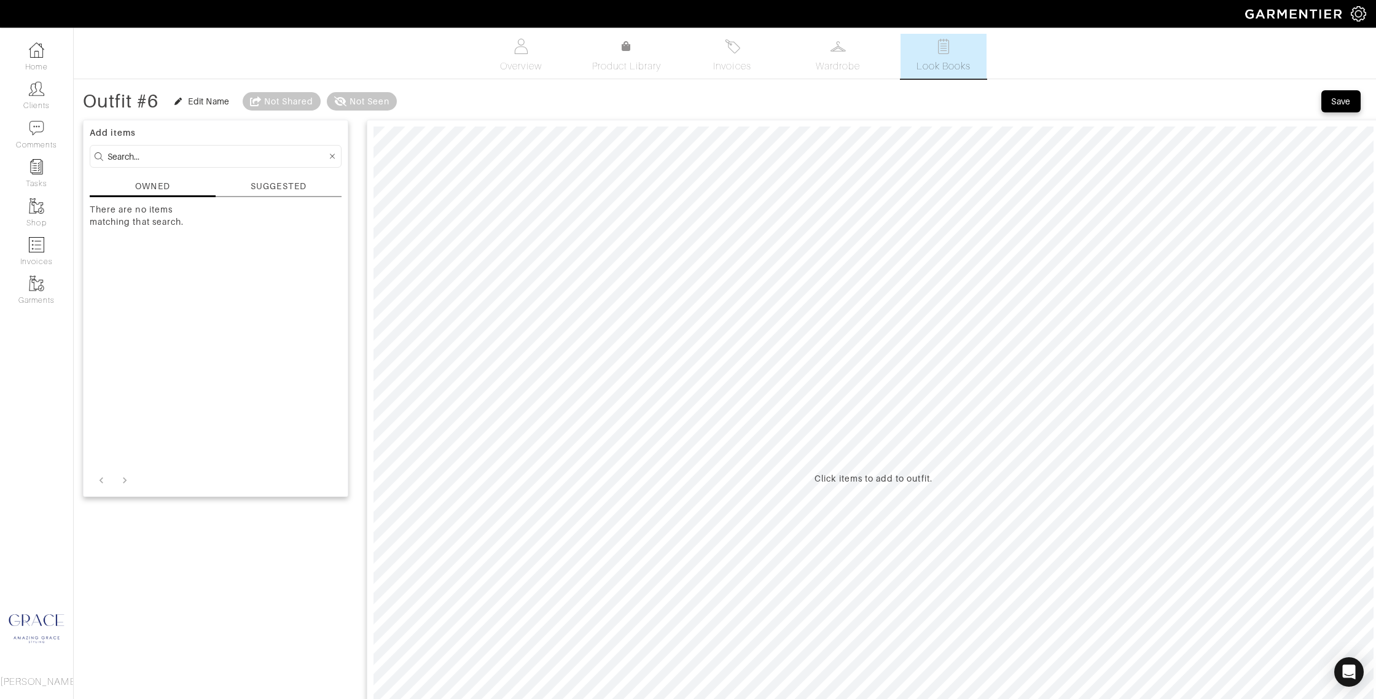
click at [259, 186] on div "SUGGESTED" at bounding box center [278, 186] width 55 height 13
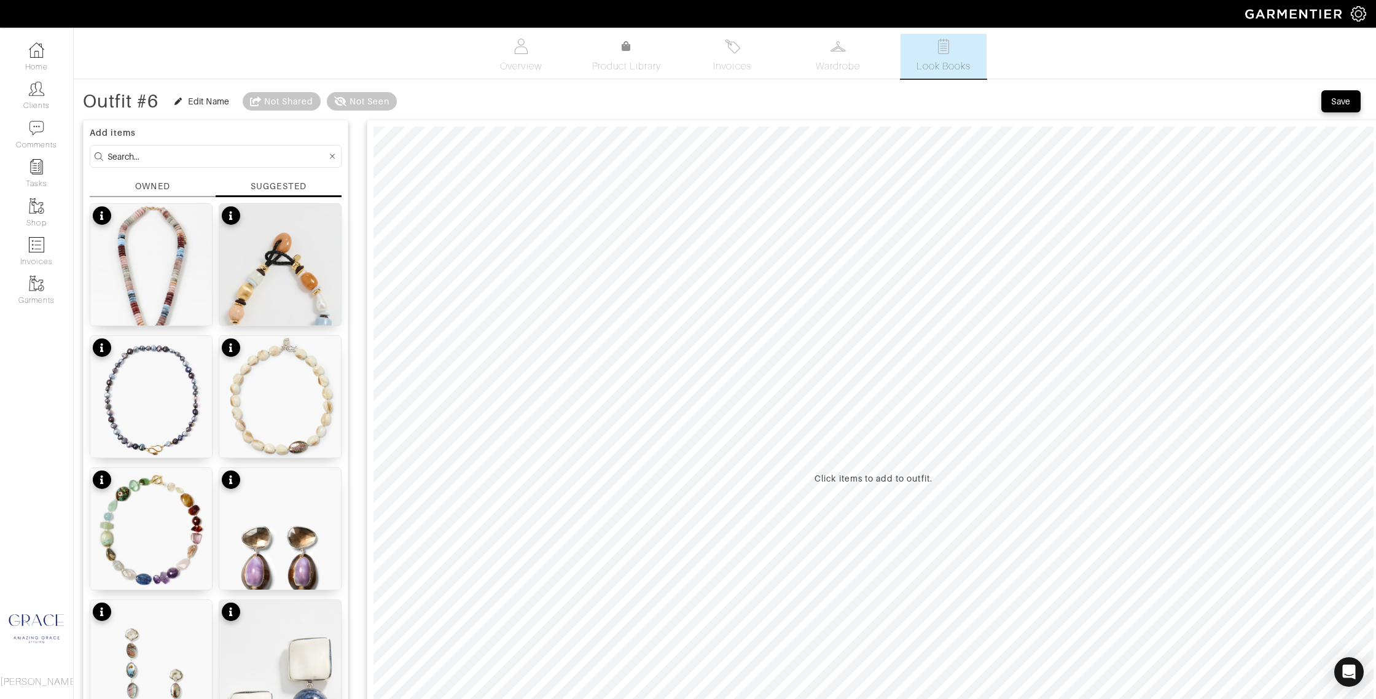
click at [135, 182] on div "OWNED" at bounding box center [152, 186] width 34 height 13
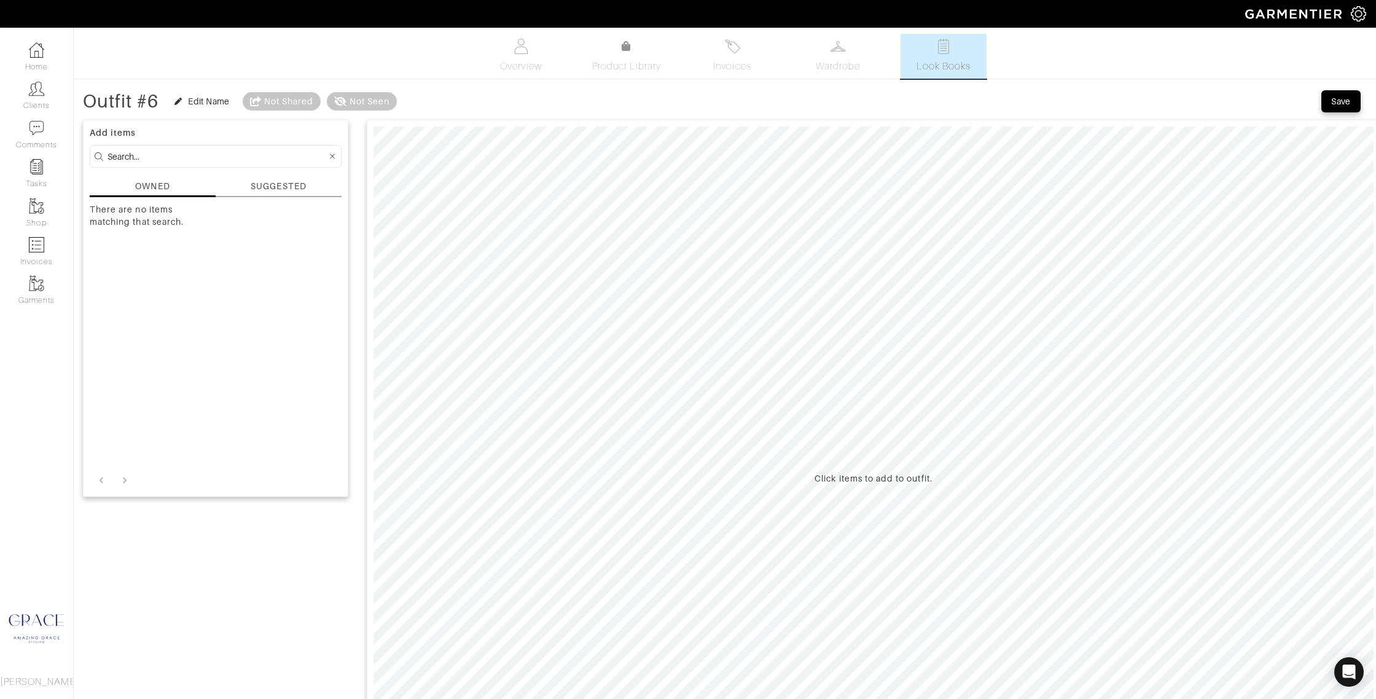
click at [151, 151] on input at bounding box center [216, 156] width 219 height 15
type input "dress"
click at [287, 187] on div "SUGGESTED" at bounding box center [278, 186] width 55 height 13
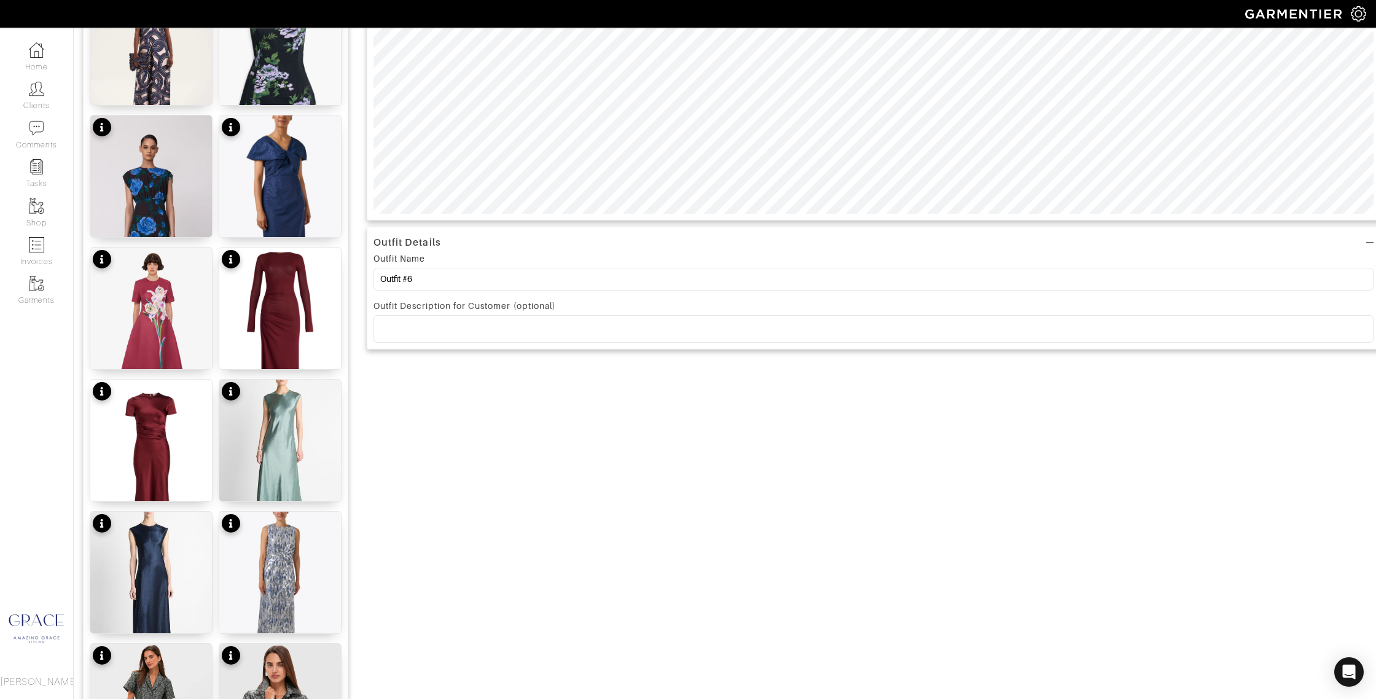
scroll to position [620, 0]
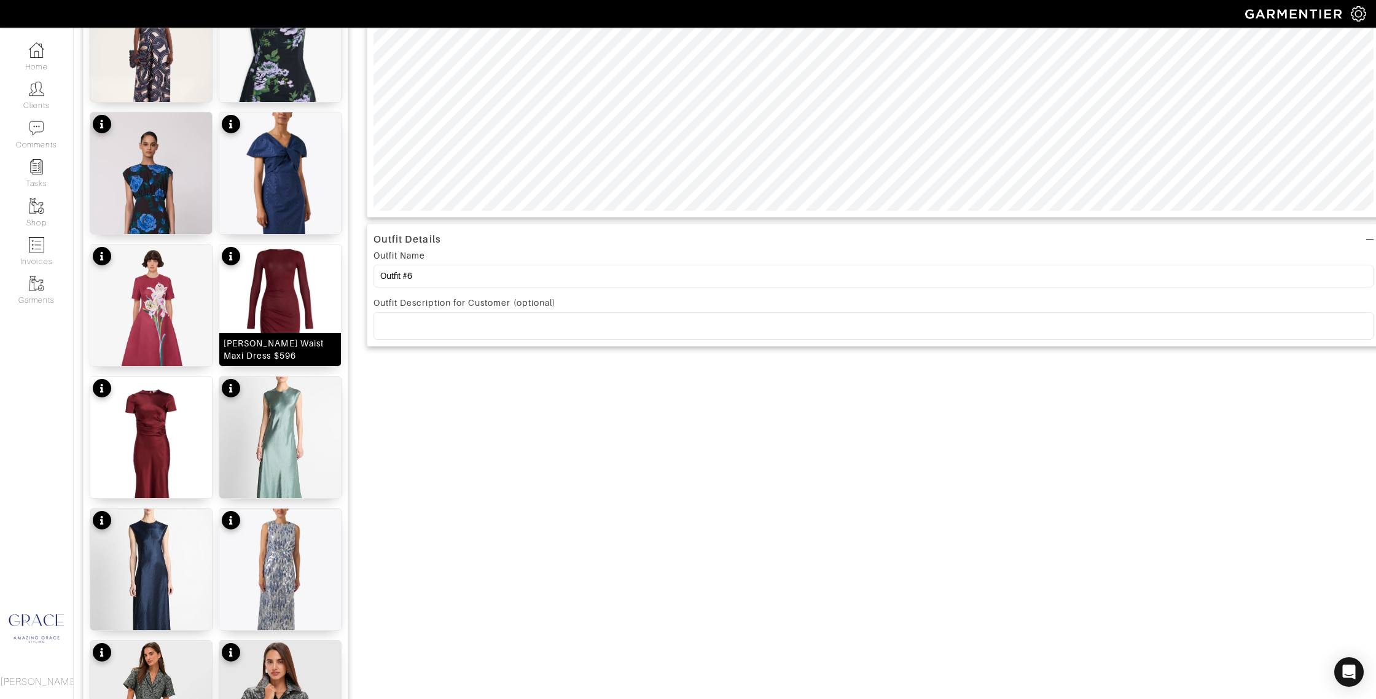
click at [275, 353] on div "[PERSON_NAME] Waist Maxi Dress $596" at bounding box center [280, 349] width 113 height 25
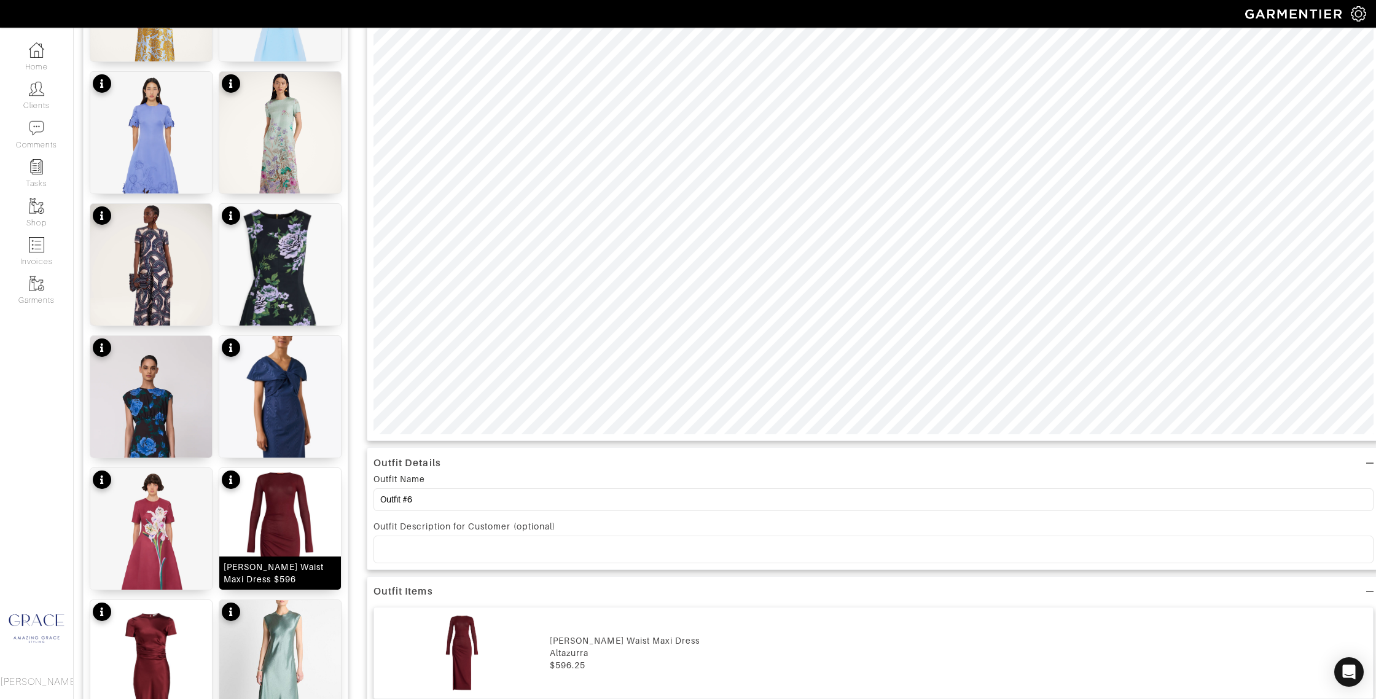
scroll to position [420, 0]
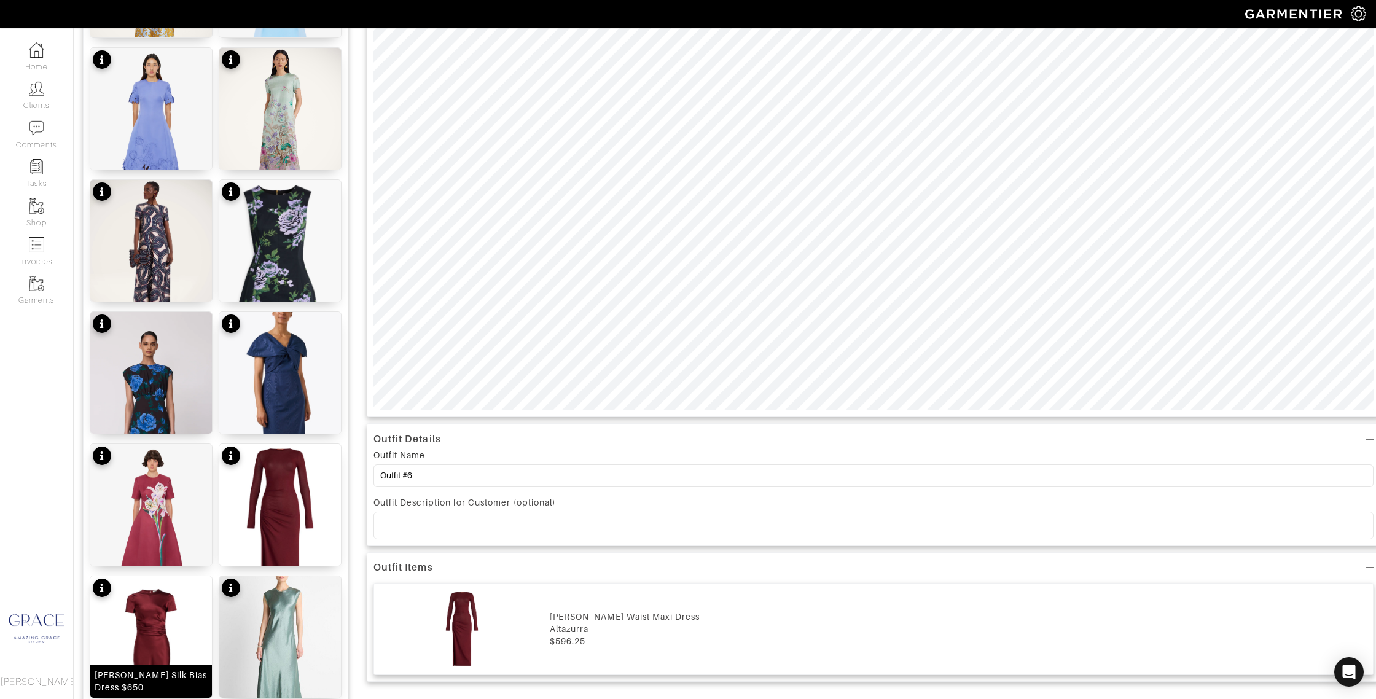
click at [158, 677] on div "[PERSON_NAME] Silk Bias Dress $650" at bounding box center [151, 681] width 113 height 25
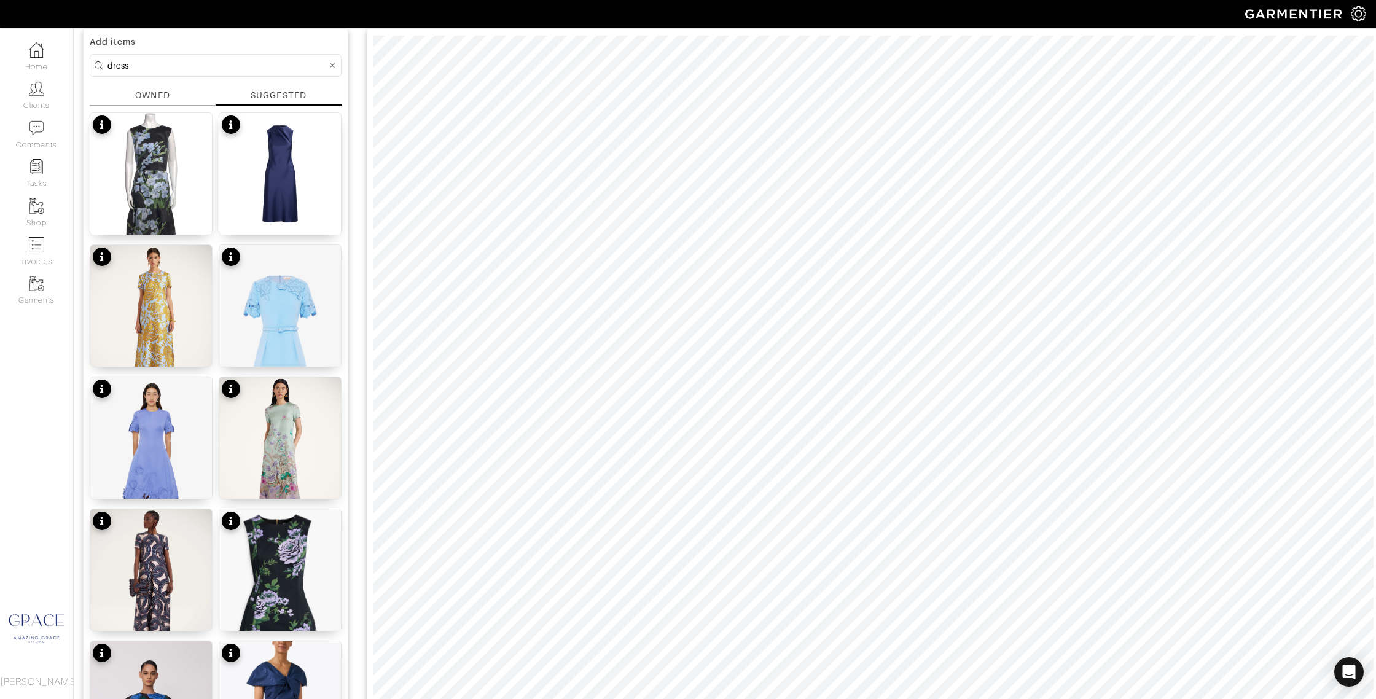
scroll to position [29, 0]
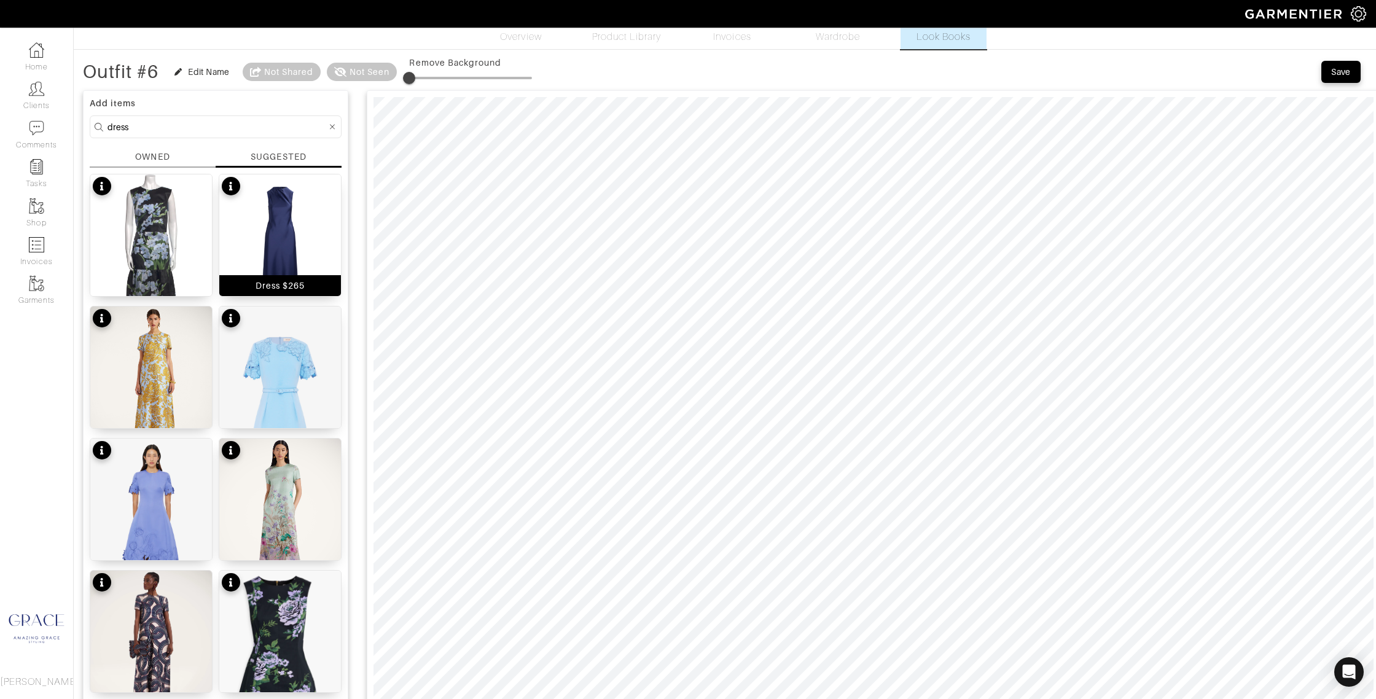
click at [283, 285] on div "Dress $265" at bounding box center [280, 285] width 50 height 12
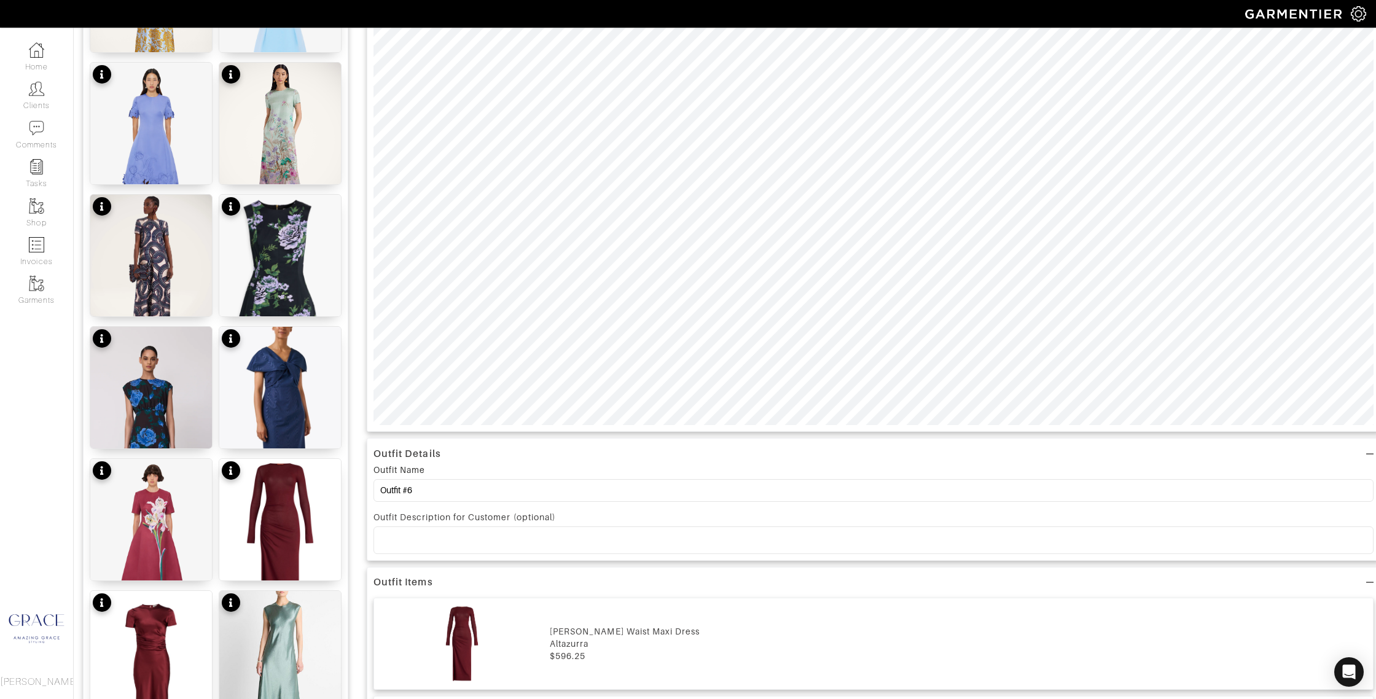
scroll to position [394, 0]
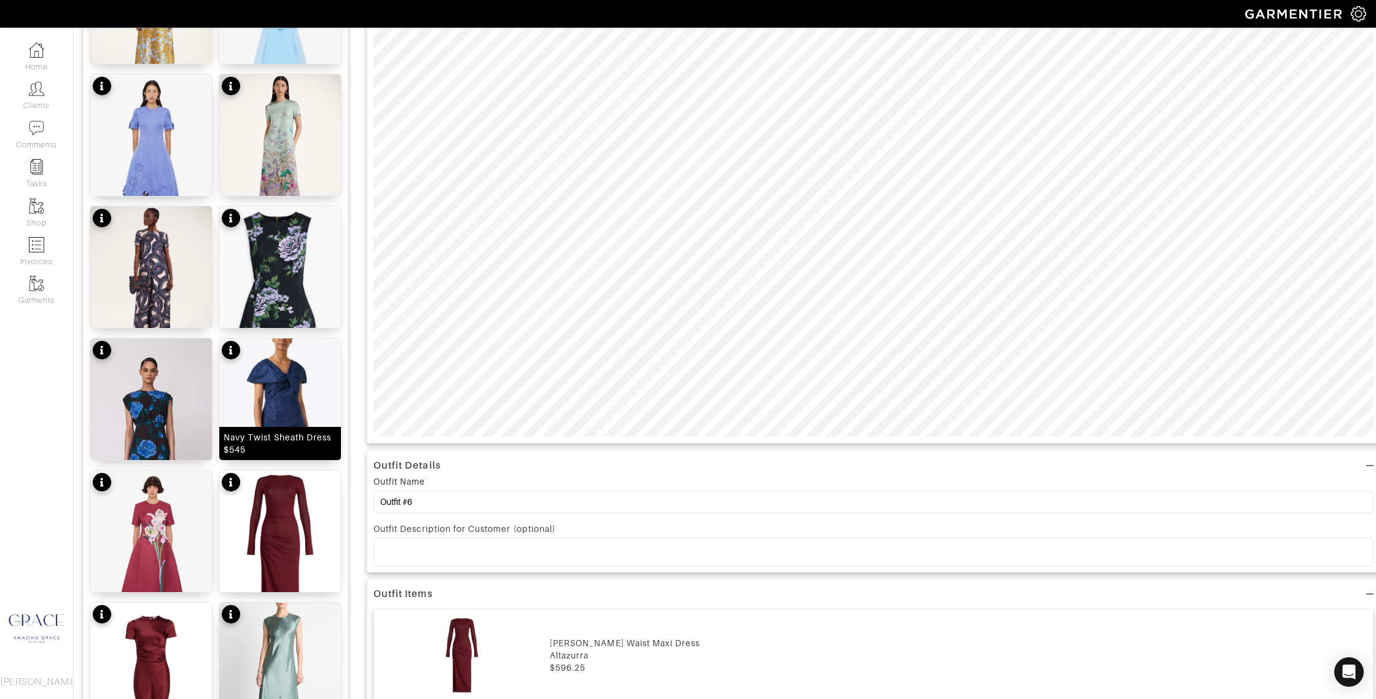
drag, startPoint x: 287, startPoint y: 443, endPoint x: 294, endPoint y: 443, distance: 6.8
click at [287, 443] on div "Navy Twist Sheath Dress $545" at bounding box center [280, 443] width 113 height 25
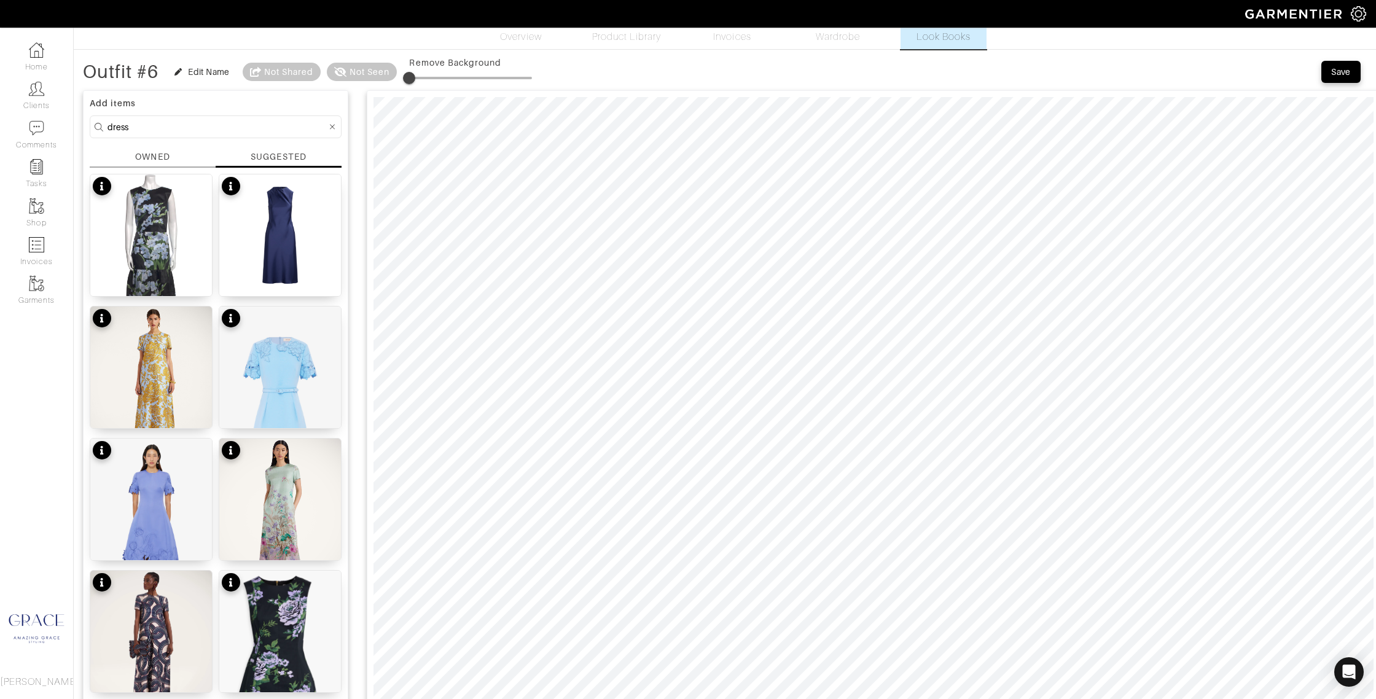
scroll to position [0, 0]
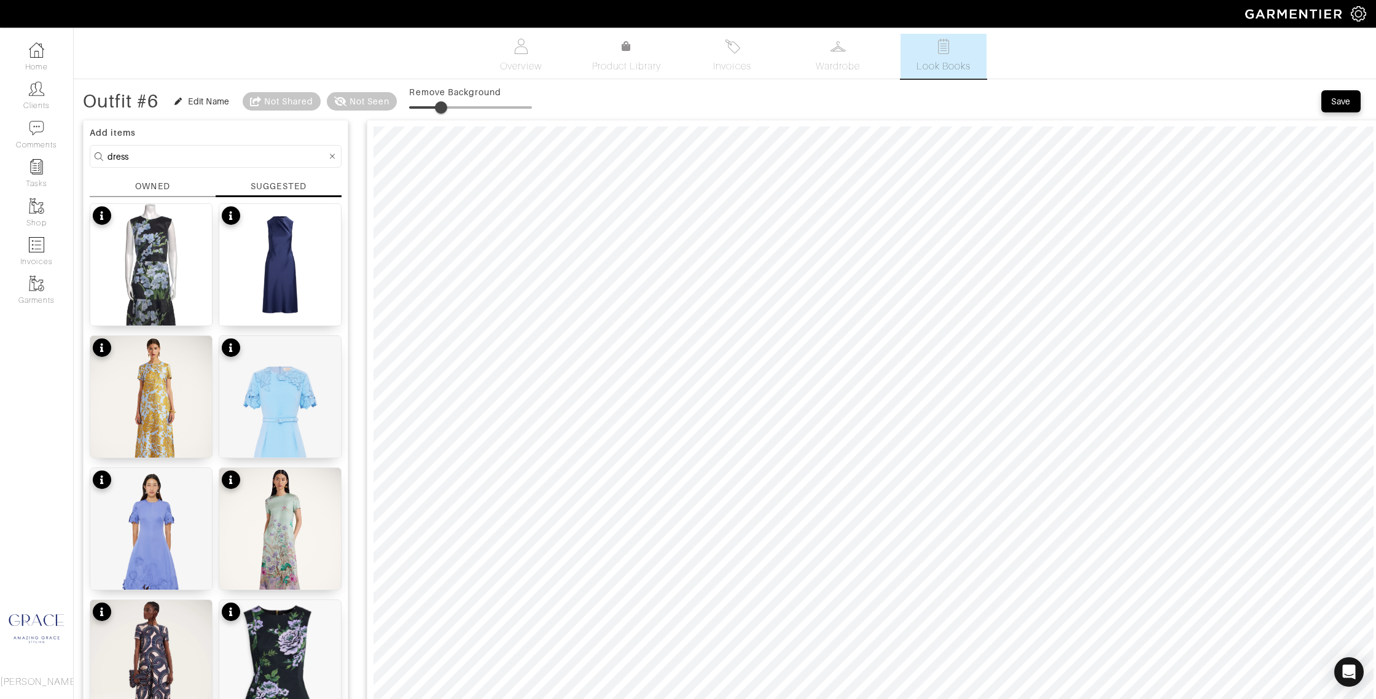
drag, startPoint x: 413, startPoint y: 105, endPoint x: 446, endPoint y: 108, distance: 32.7
click at [447, 106] on span at bounding box center [441, 107] width 12 height 12
click at [450, 107] on span at bounding box center [445, 107] width 12 height 12
click at [451, 105] on span at bounding box center [448, 107] width 12 height 12
type input "34"
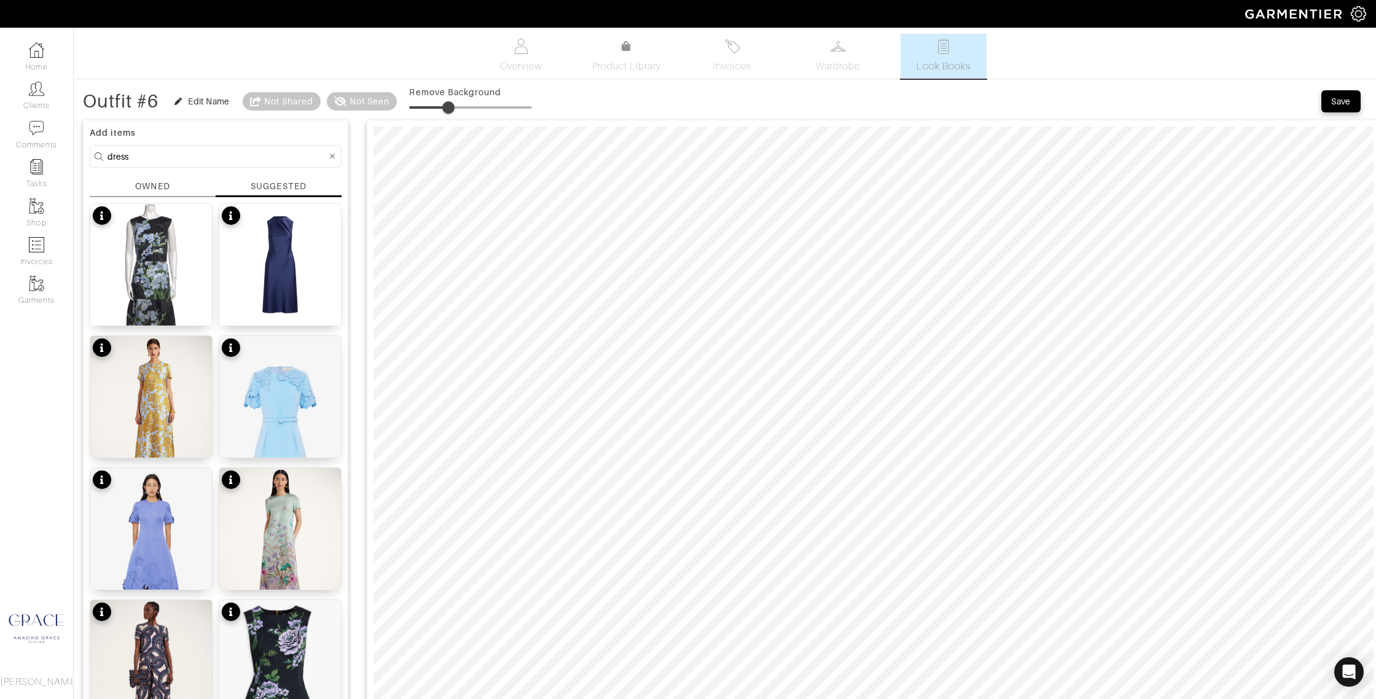
click at [453, 106] on span at bounding box center [448, 107] width 12 height 12
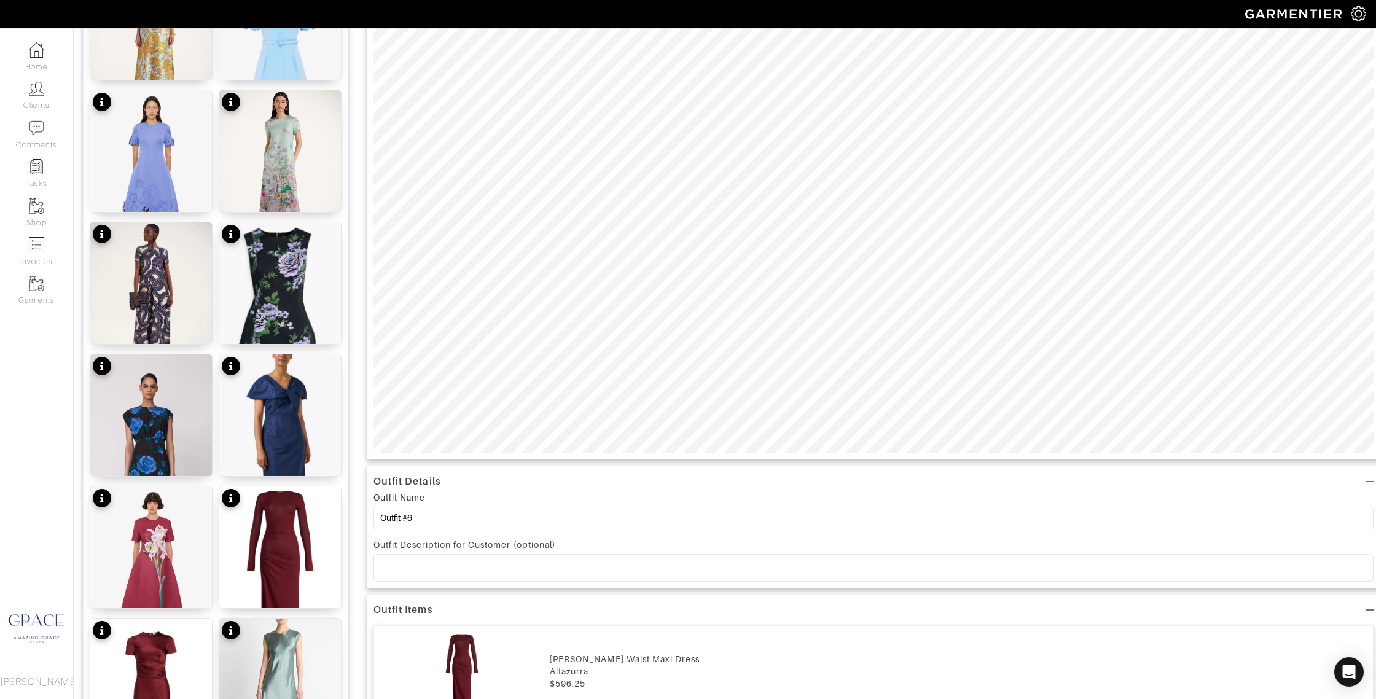
scroll to position [381, 0]
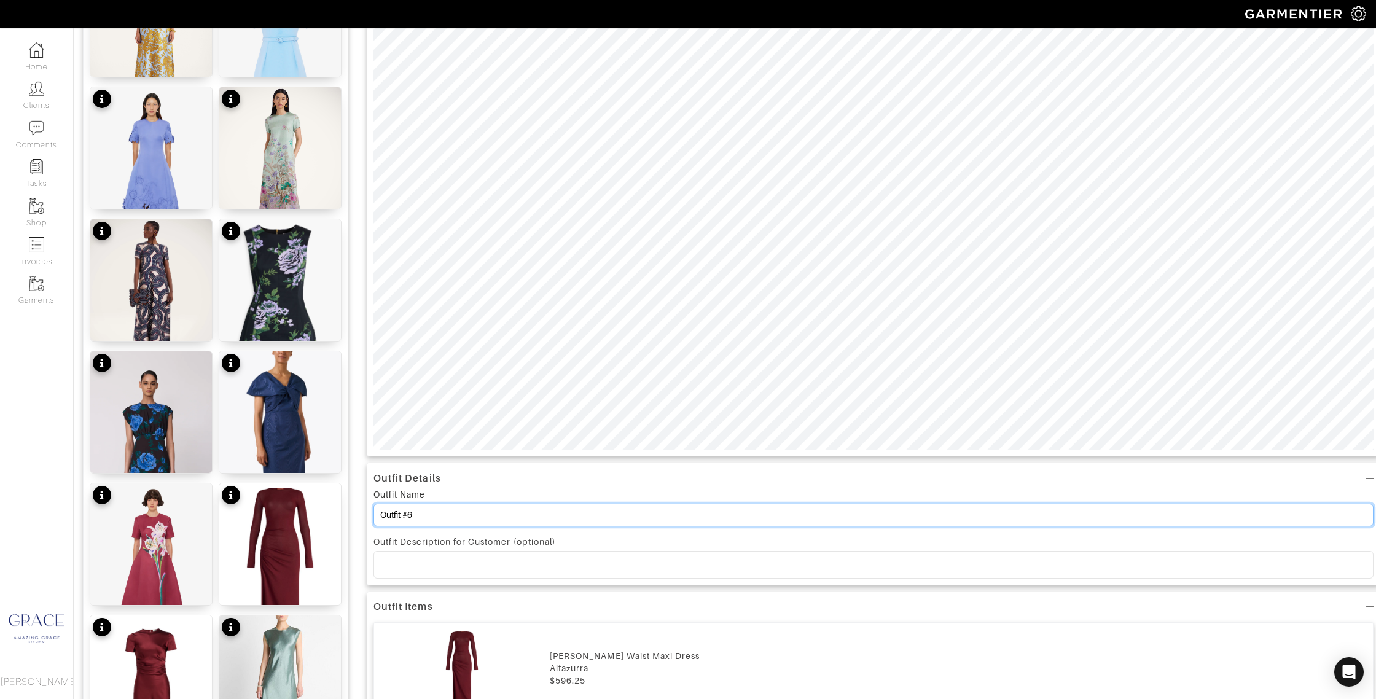
drag, startPoint x: 429, startPoint y: 513, endPoint x: 411, endPoint y: 513, distance: 17.2
click at [408, 514] on input "Outfit #6" at bounding box center [873, 515] width 1000 height 23
type input "Outfit #16, 17, 18, 19"
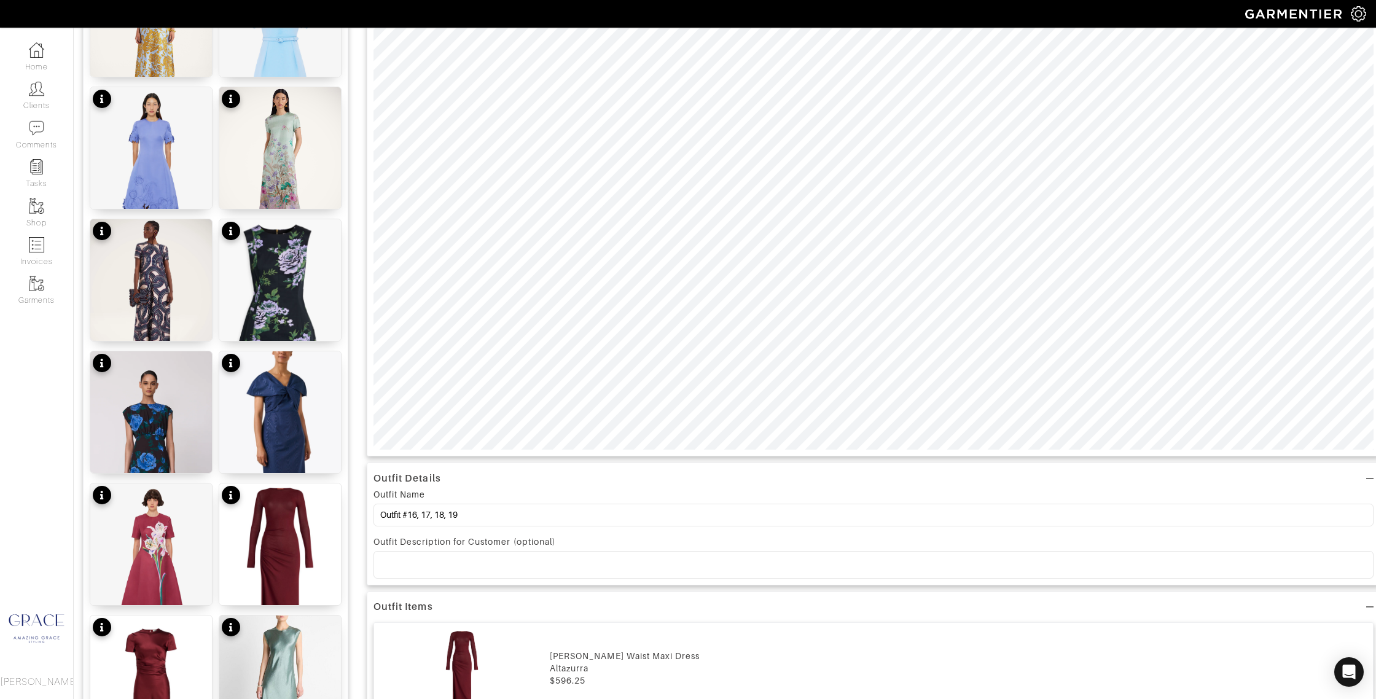
click at [529, 560] on p at bounding box center [873, 564] width 980 height 11
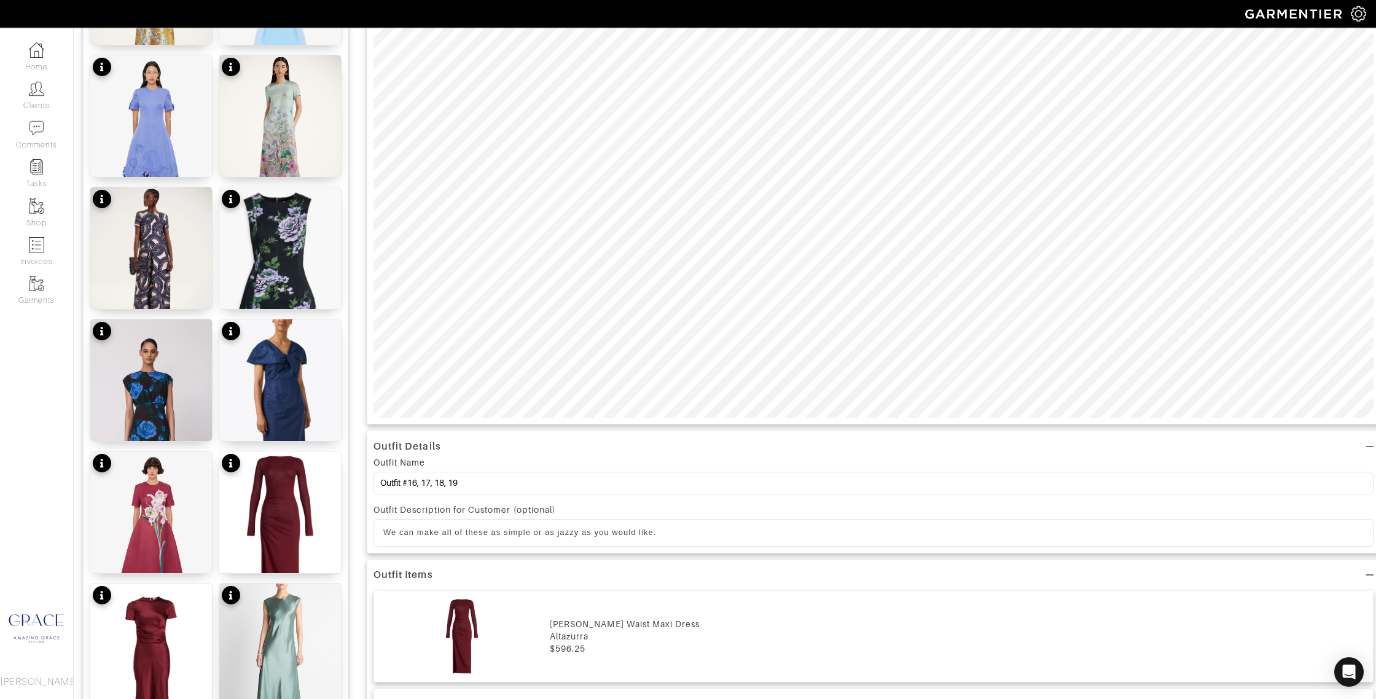
scroll to position [431, 0]
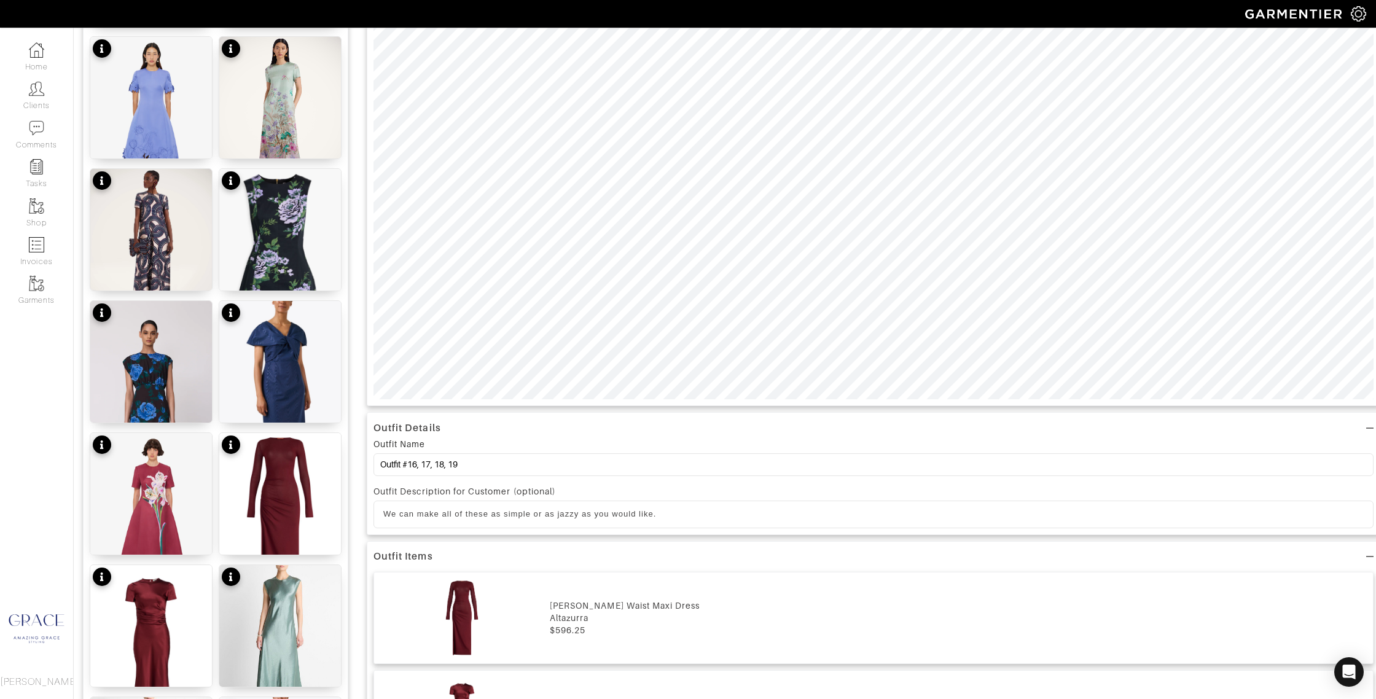
drag, startPoint x: 579, startPoint y: 512, endPoint x: 604, endPoint y: 509, distance: 24.8
click at [579, 512] on p "We can make all of these as simple or as jazzy as you would like." at bounding box center [873, 514] width 980 height 11
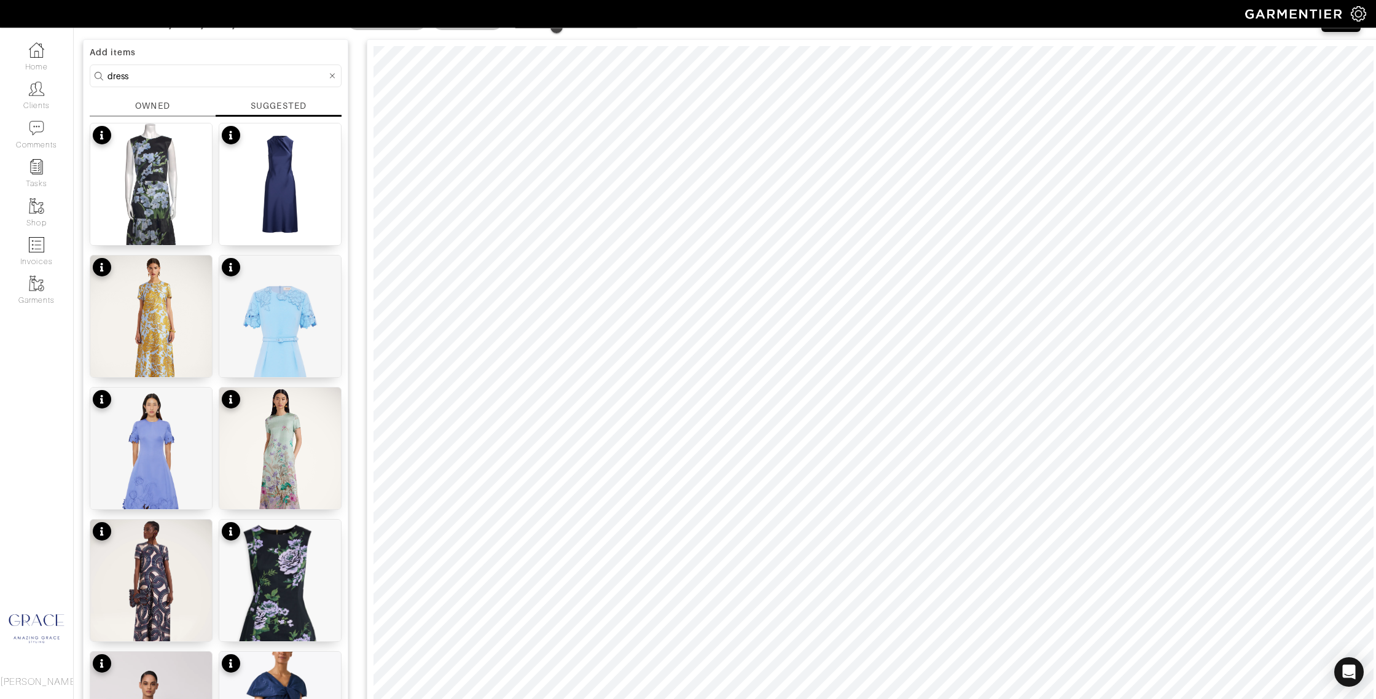
scroll to position [0, 0]
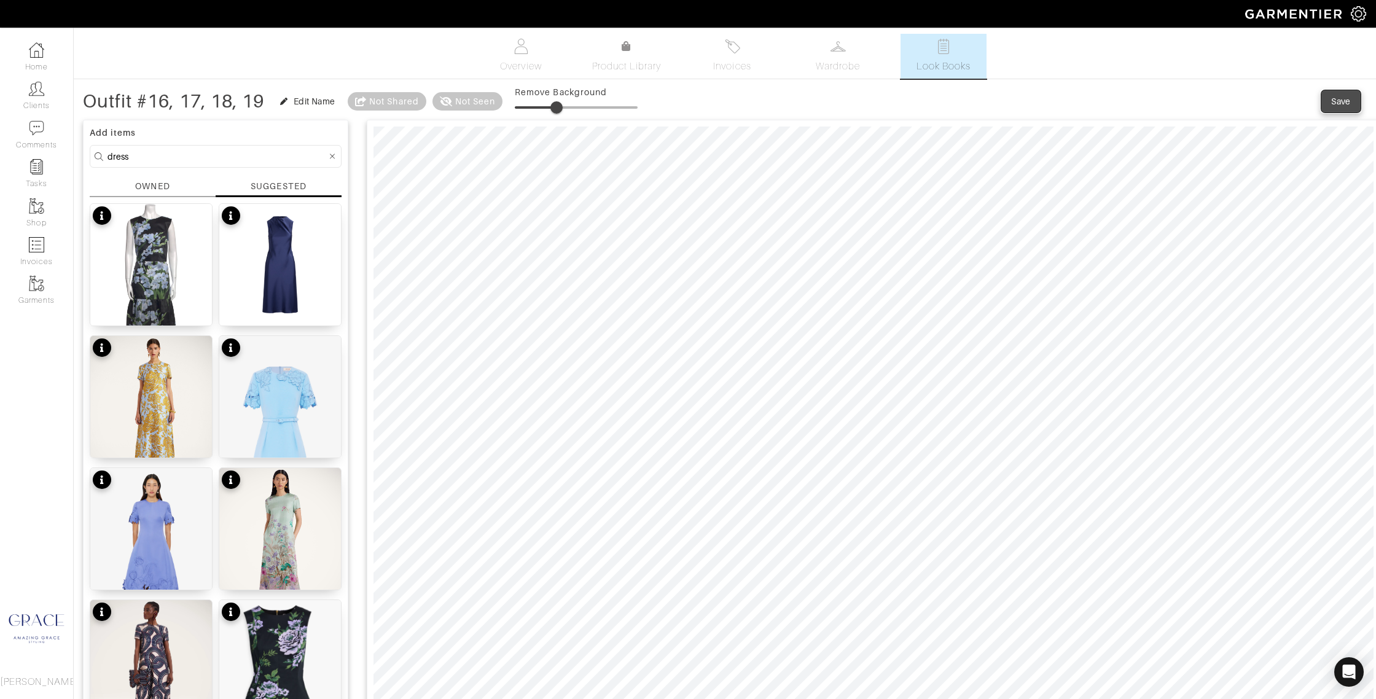
click at [1342, 101] on div "Save" at bounding box center [1341, 101] width 20 height 12
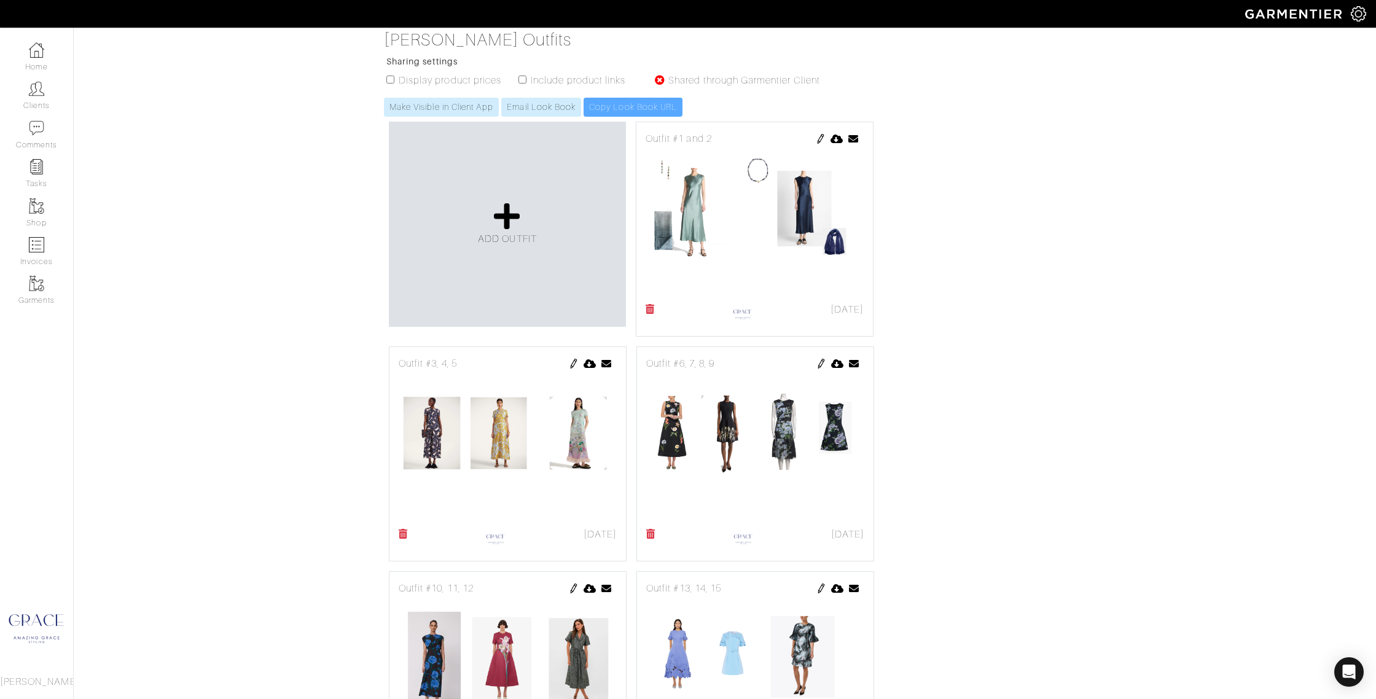
scroll to position [168, 0]
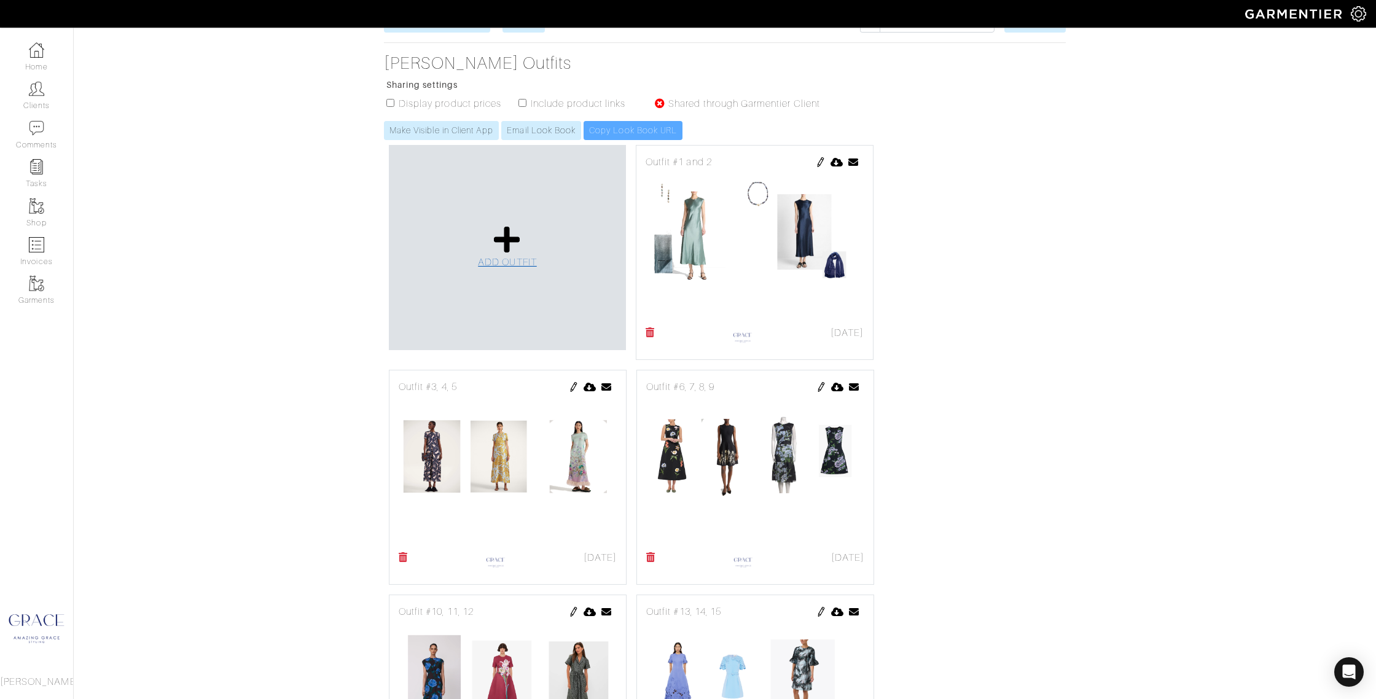
click at [502, 238] on icon at bounding box center [507, 239] width 26 height 29
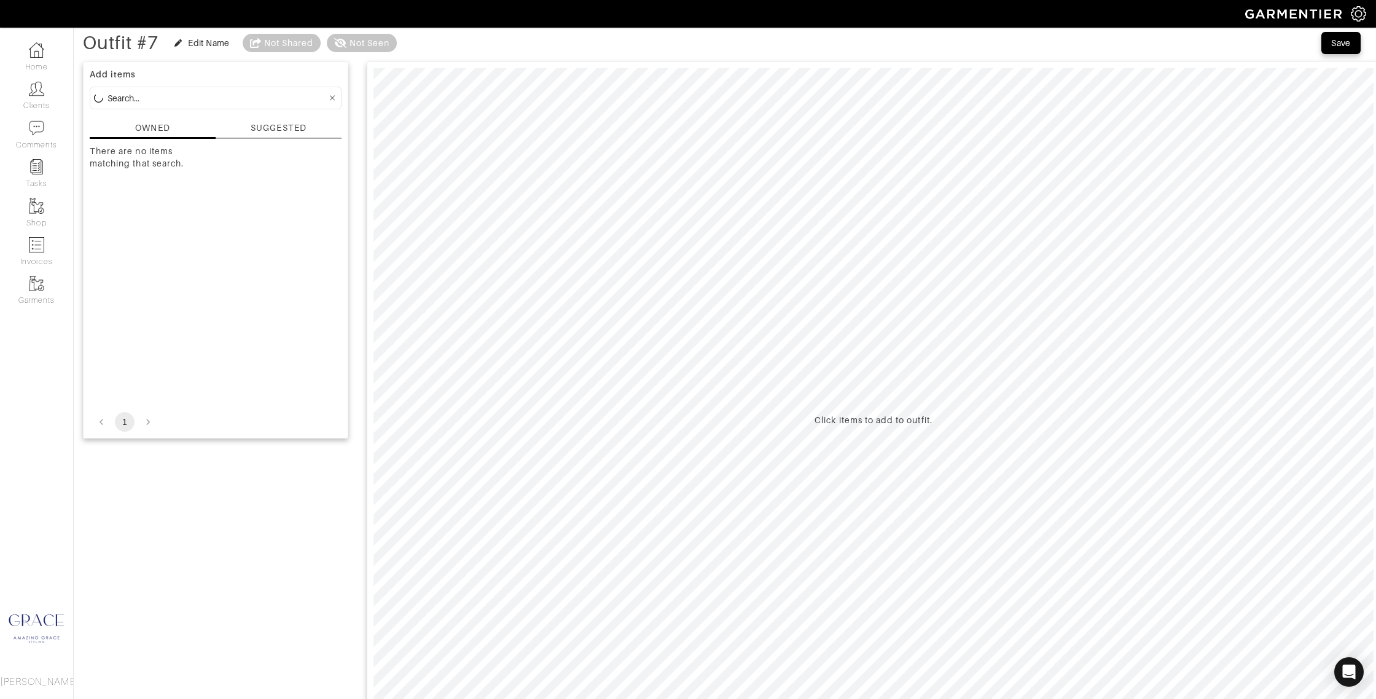
scroll to position [63, 0]
click at [262, 122] on div "SUGGESTED" at bounding box center [278, 123] width 55 height 13
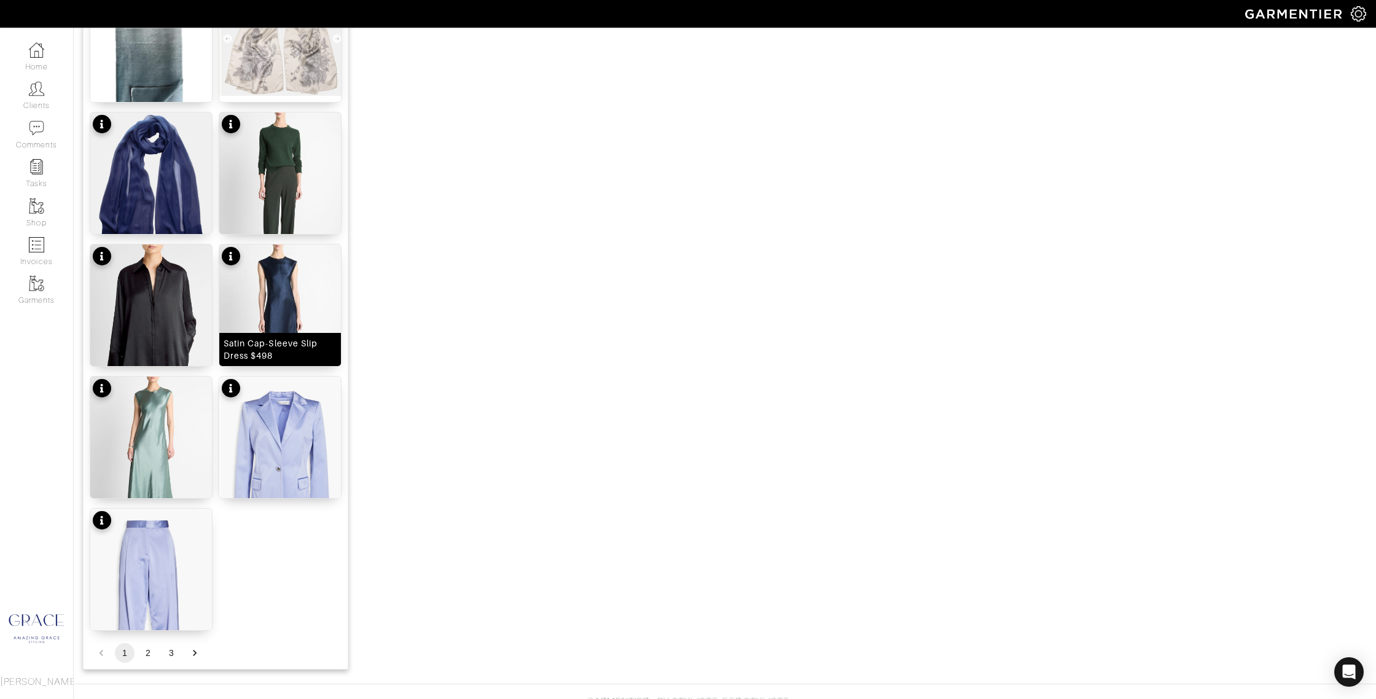
scroll to position [1309, 0]
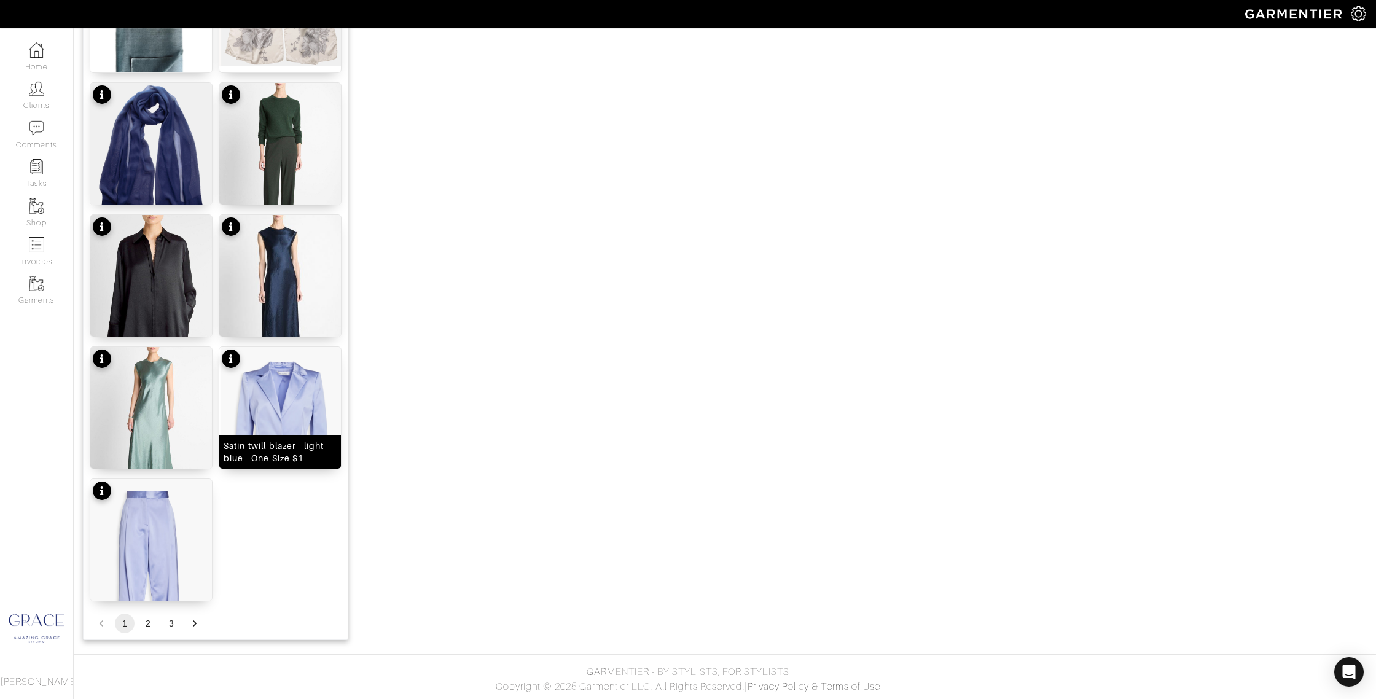
click at [308, 403] on img at bounding box center [280, 430] width 122 height 166
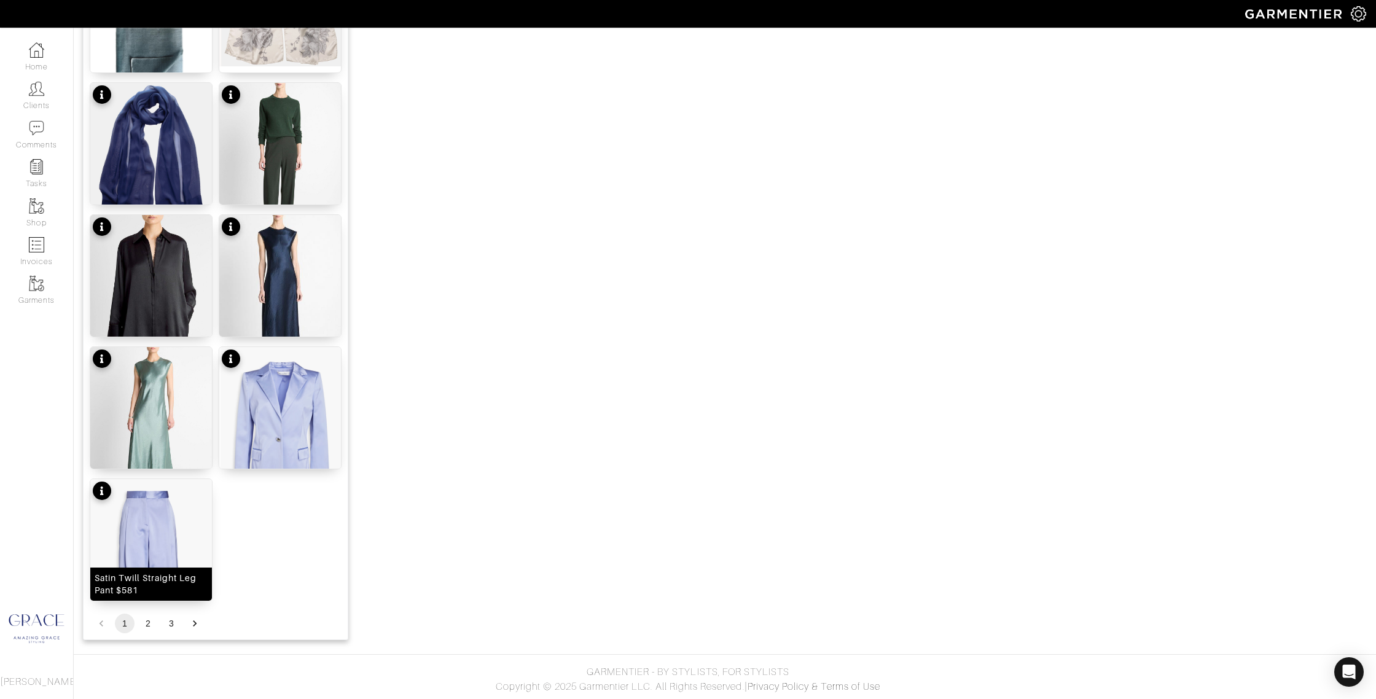
click at [162, 518] on img at bounding box center [151, 587] width 122 height 216
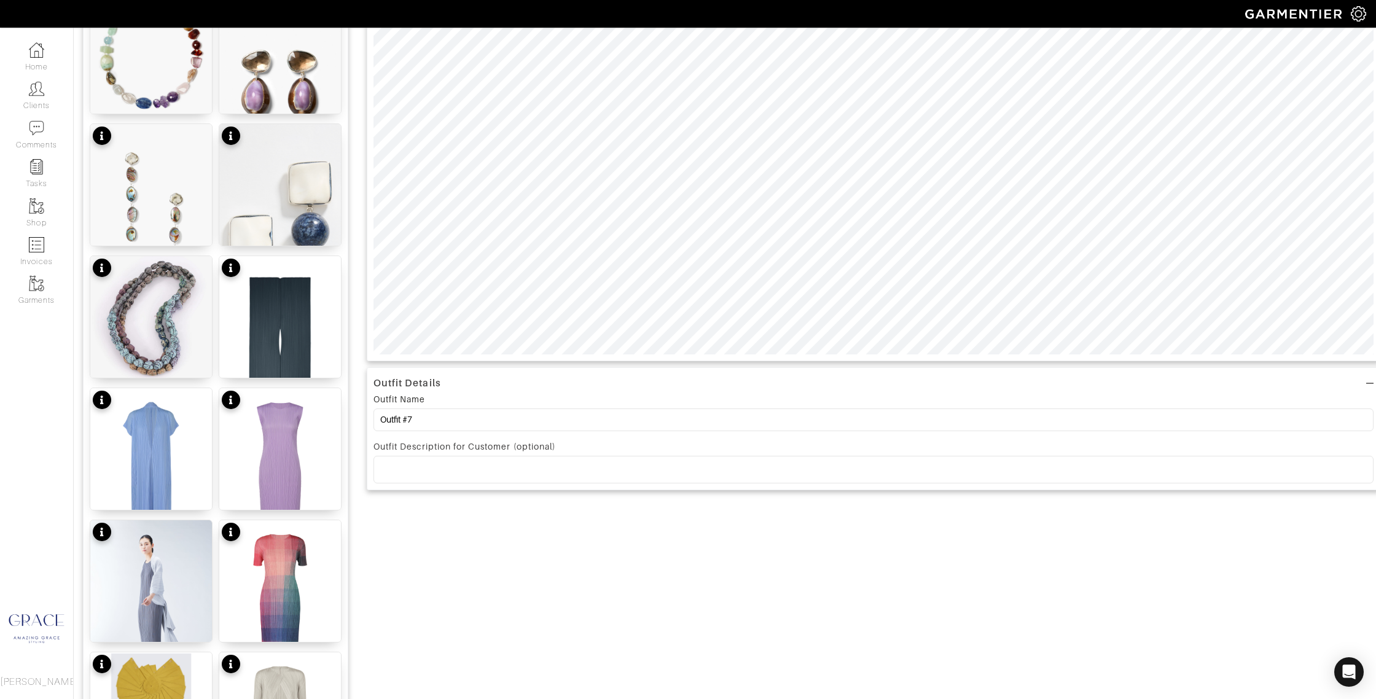
scroll to position [486, 0]
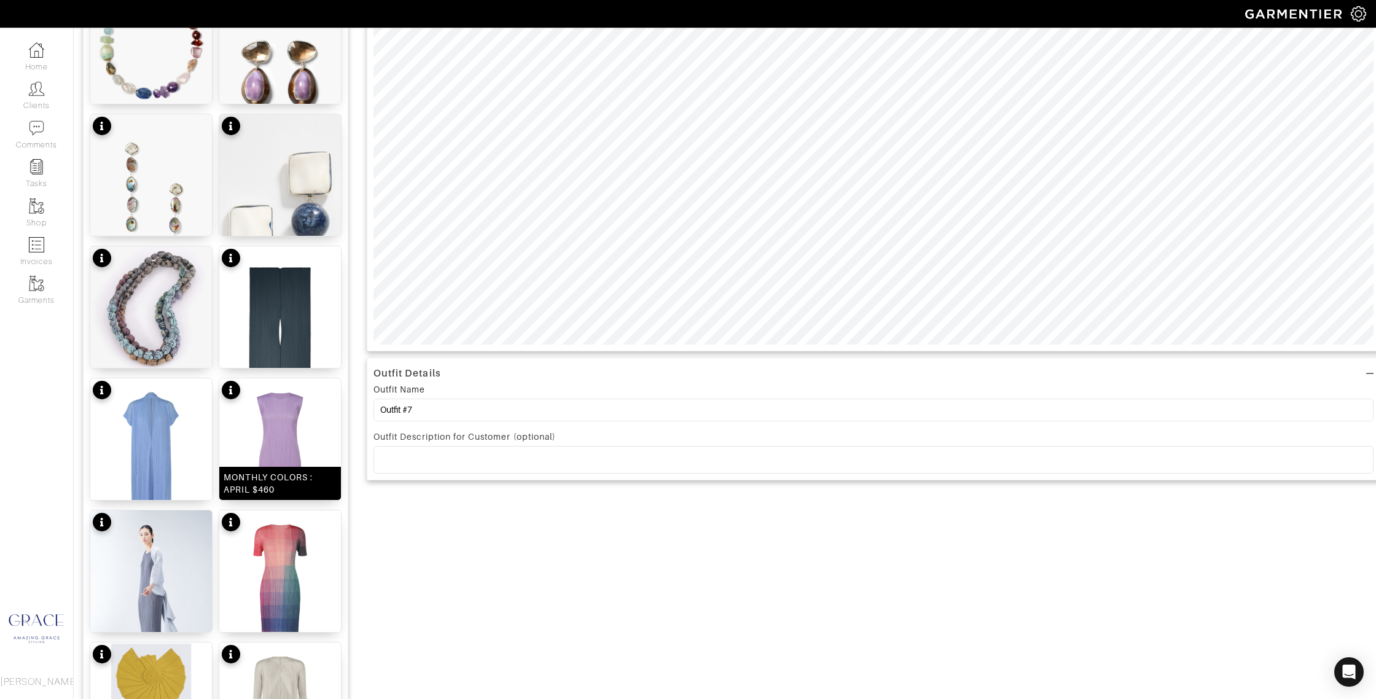
click at [291, 490] on div "MONTHLY COLORS : APRIL $460" at bounding box center [280, 483] width 113 height 25
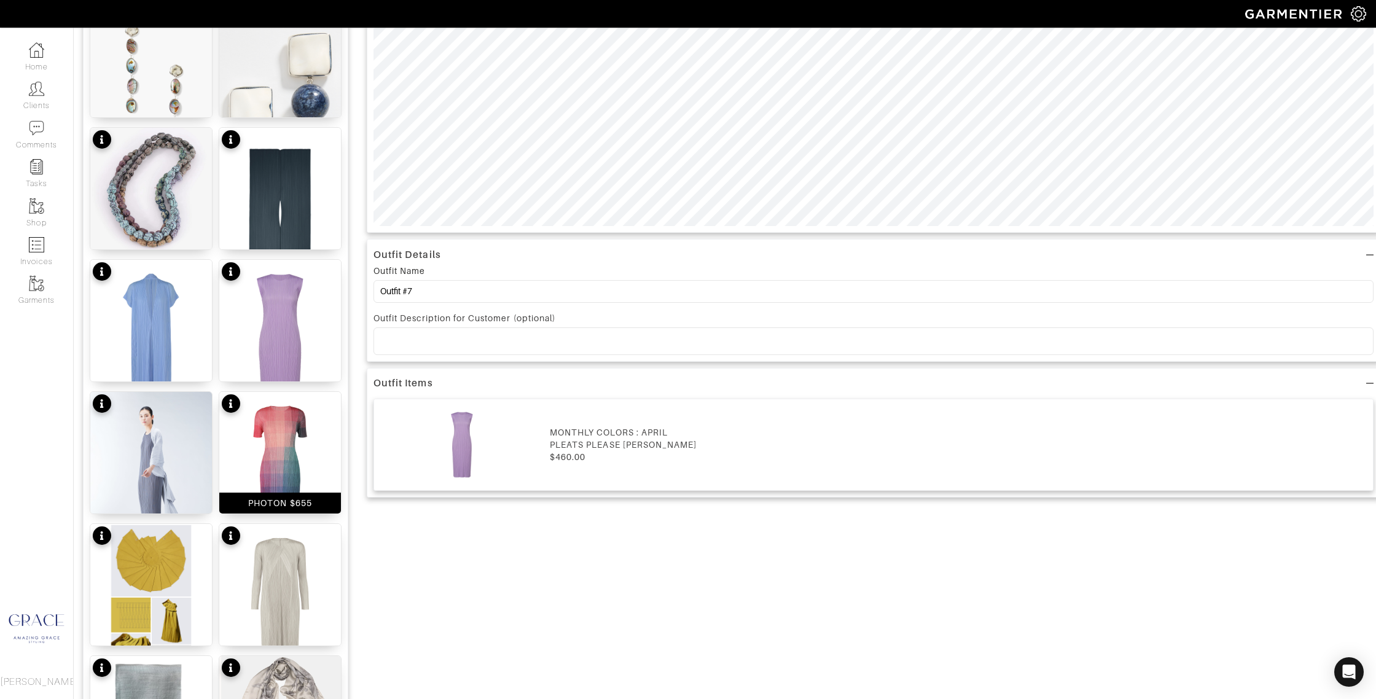
scroll to position [609, 0]
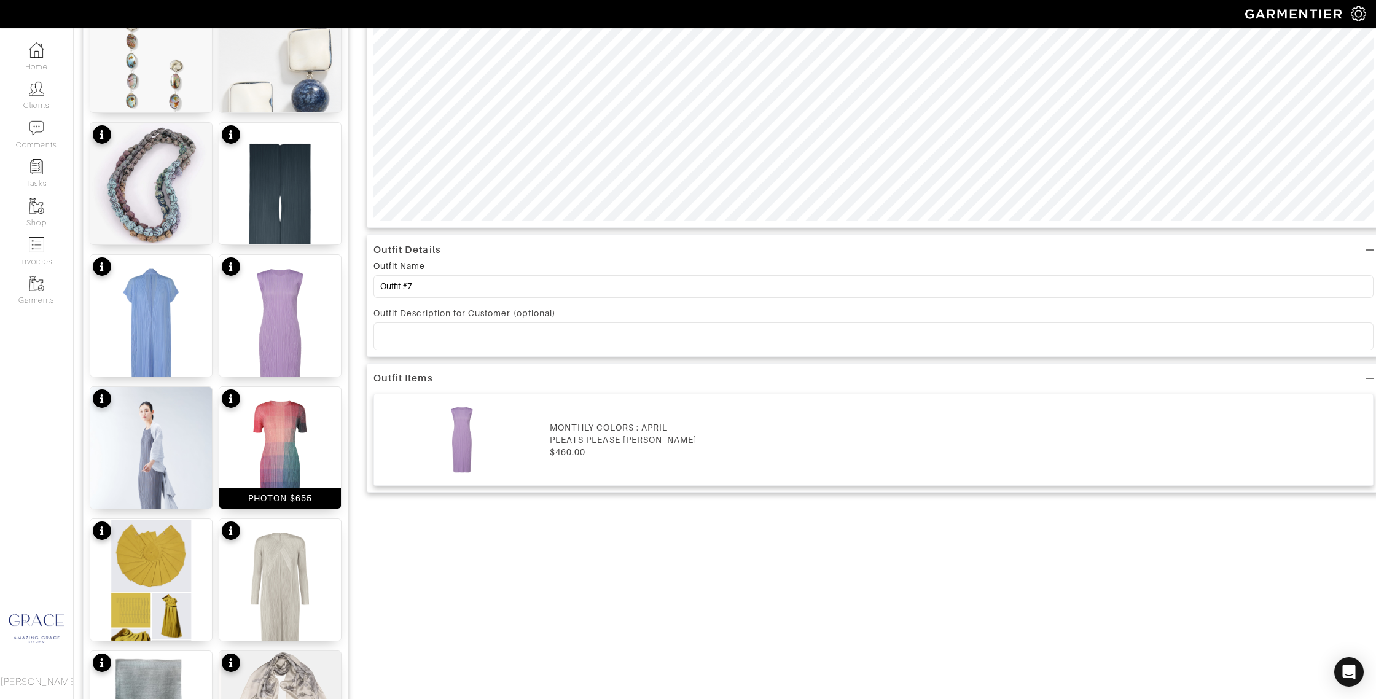
click at [291, 494] on div "PHOTON $655" at bounding box center [280, 498] width 64 height 12
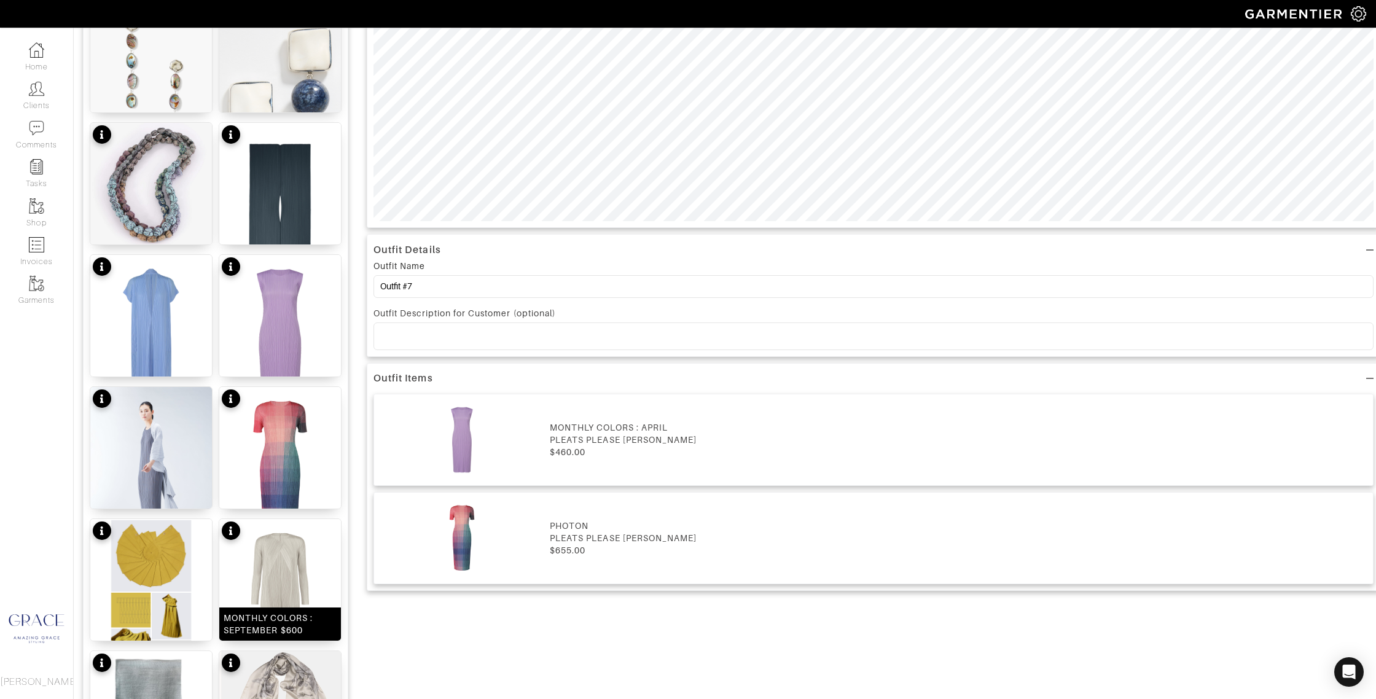
click at [289, 612] on div "MONTHLY COLORS : SEPTEMBER $600" at bounding box center [280, 624] width 113 height 25
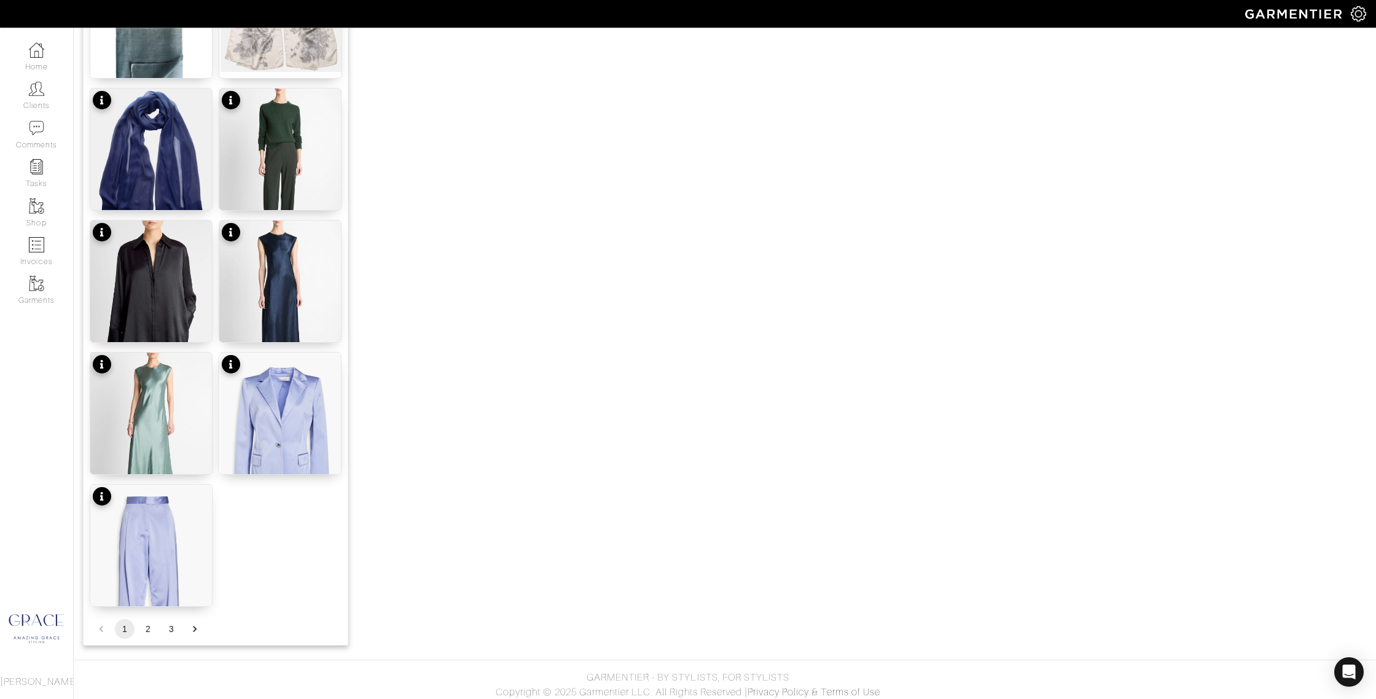
scroll to position [1309, 0]
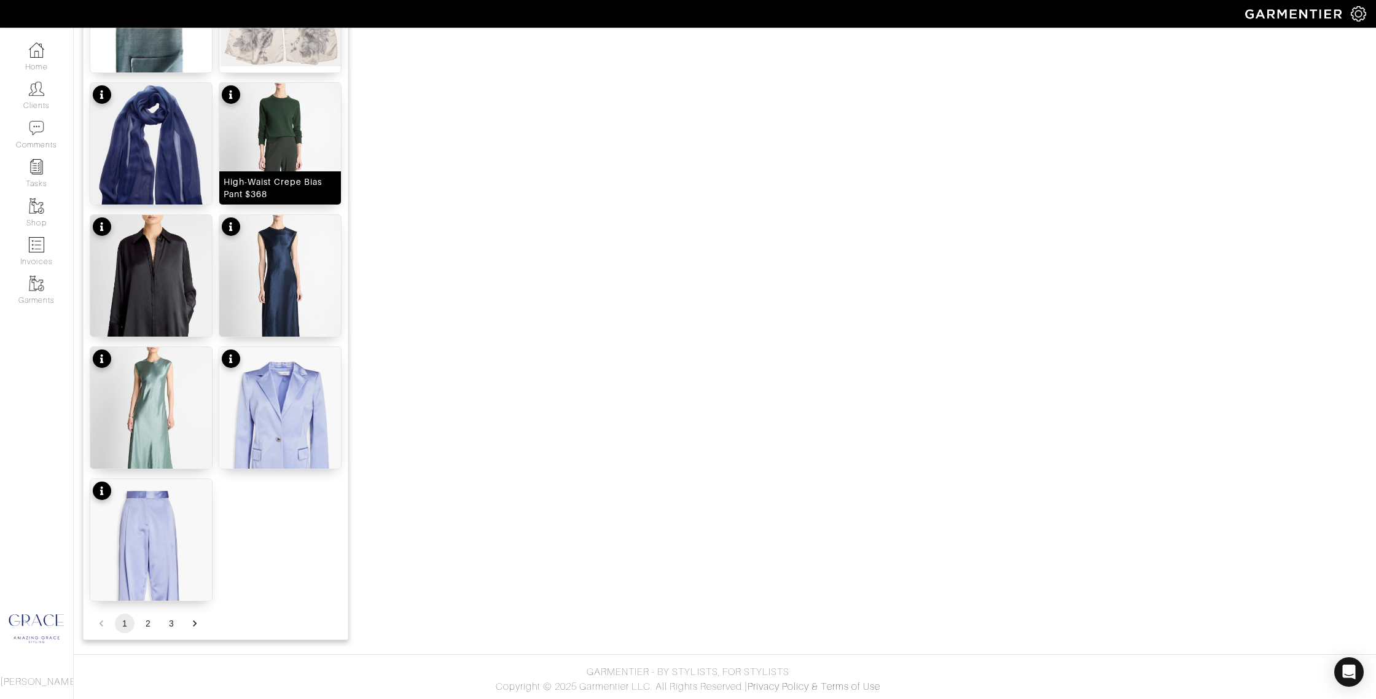
click at [278, 191] on div "High-Waist Crepe Bias Pant $368" at bounding box center [280, 188] width 113 height 25
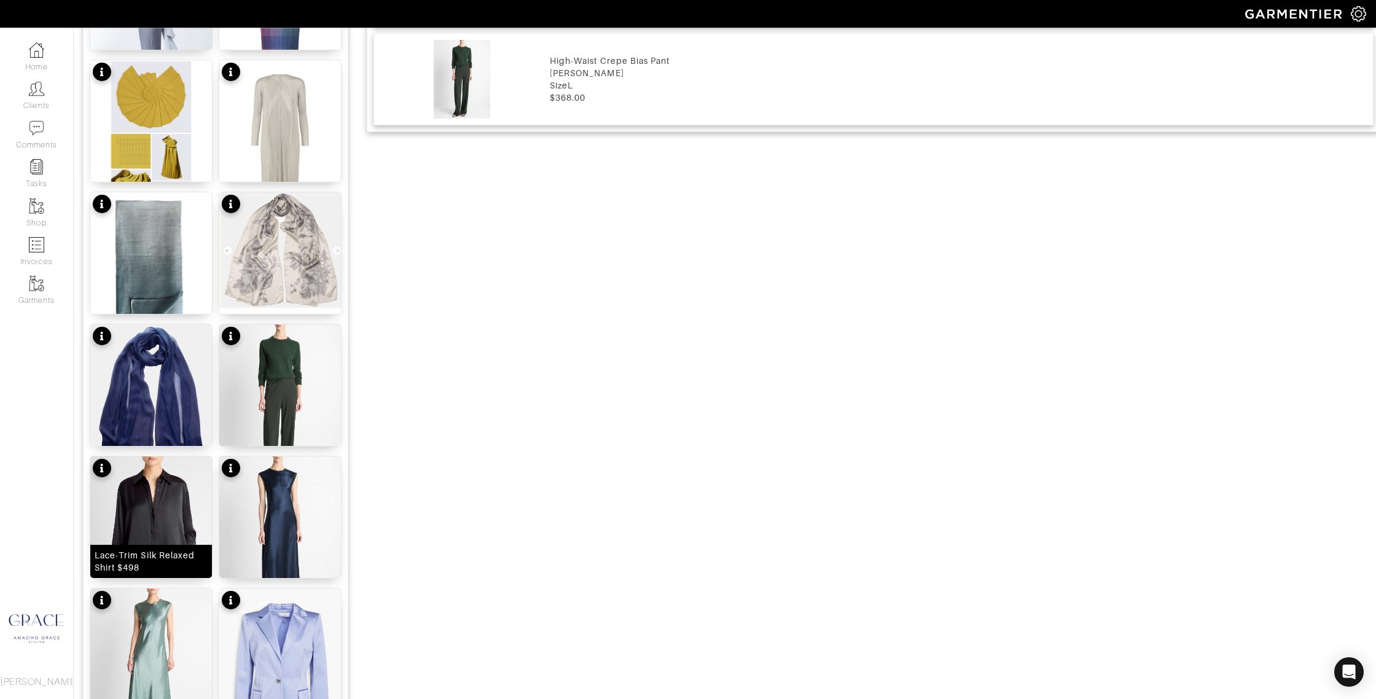
click at [144, 561] on div "Lace-Trim Silk Relaxed Shirt $498" at bounding box center [151, 561] width 113 height 25
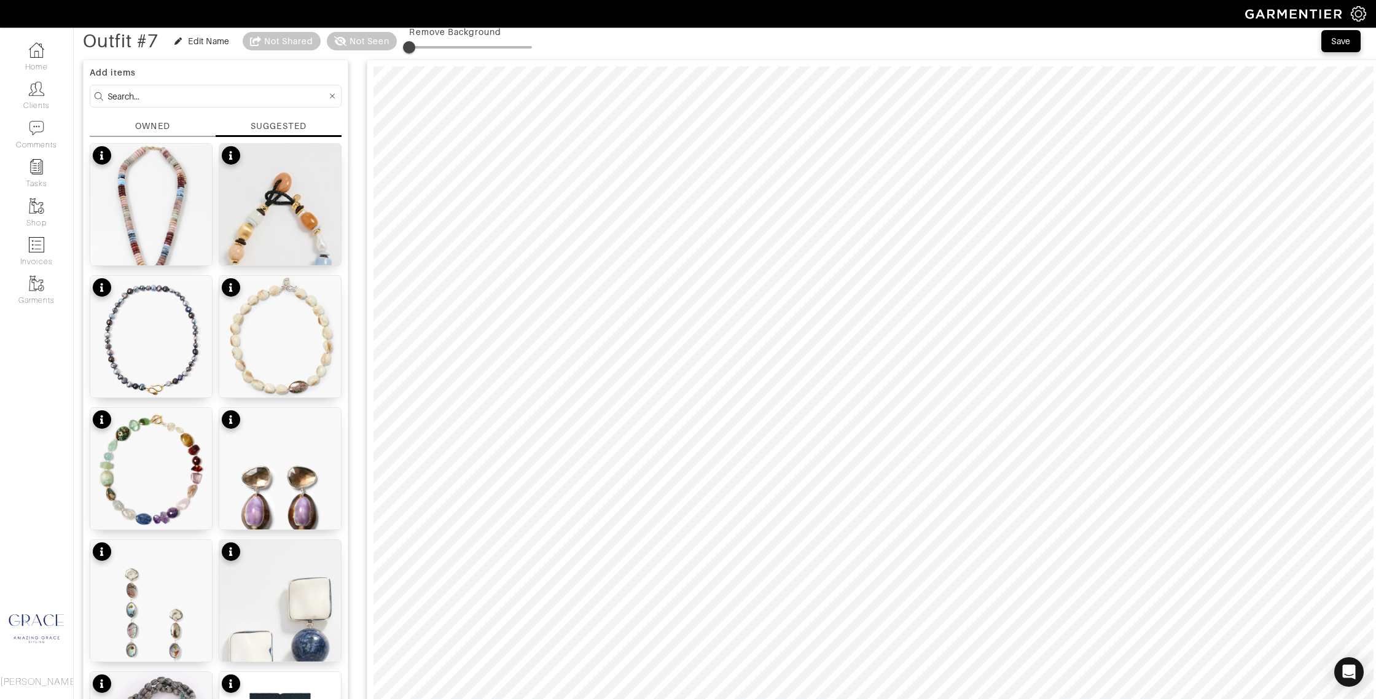
scroll to position [39, 0]
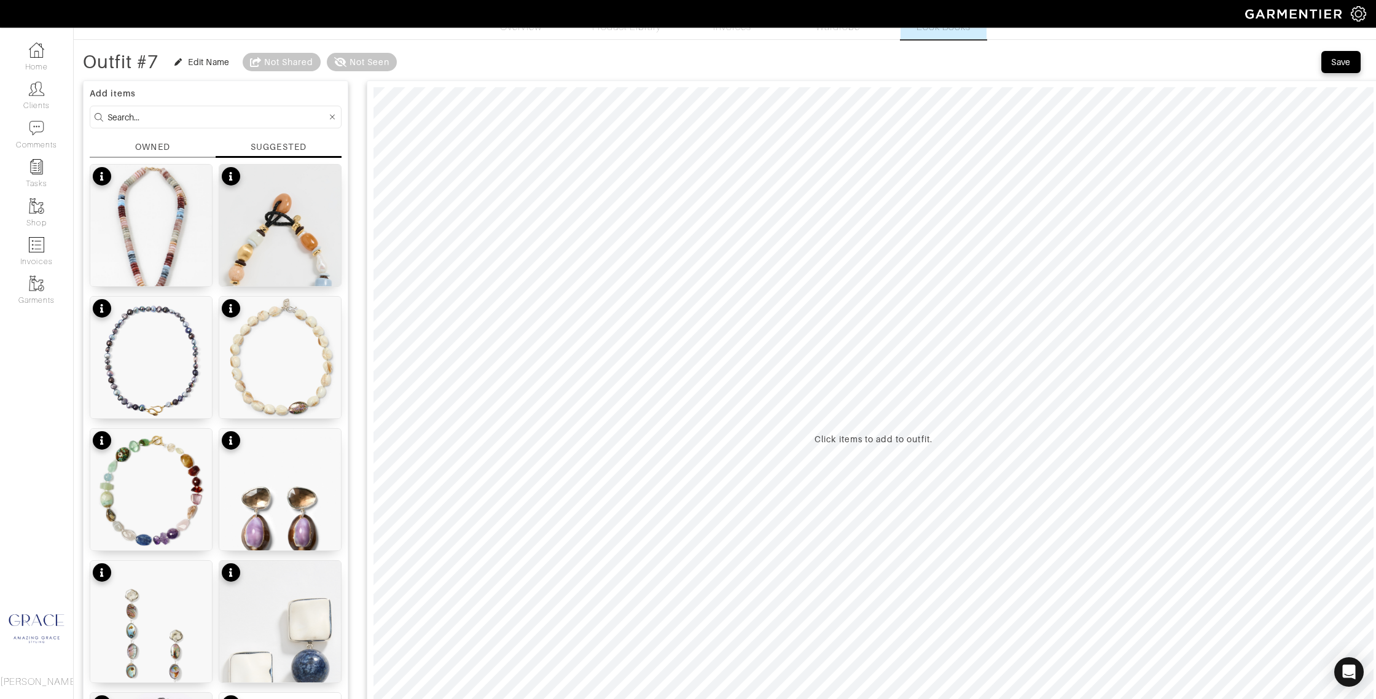
click at [248, 145] on div "SUGGESTED" at bounding box center [279, 149] width 126 height 17
click at [165, 146] on div "OWNED" at bounding box center [152, 147] width 34 height 13
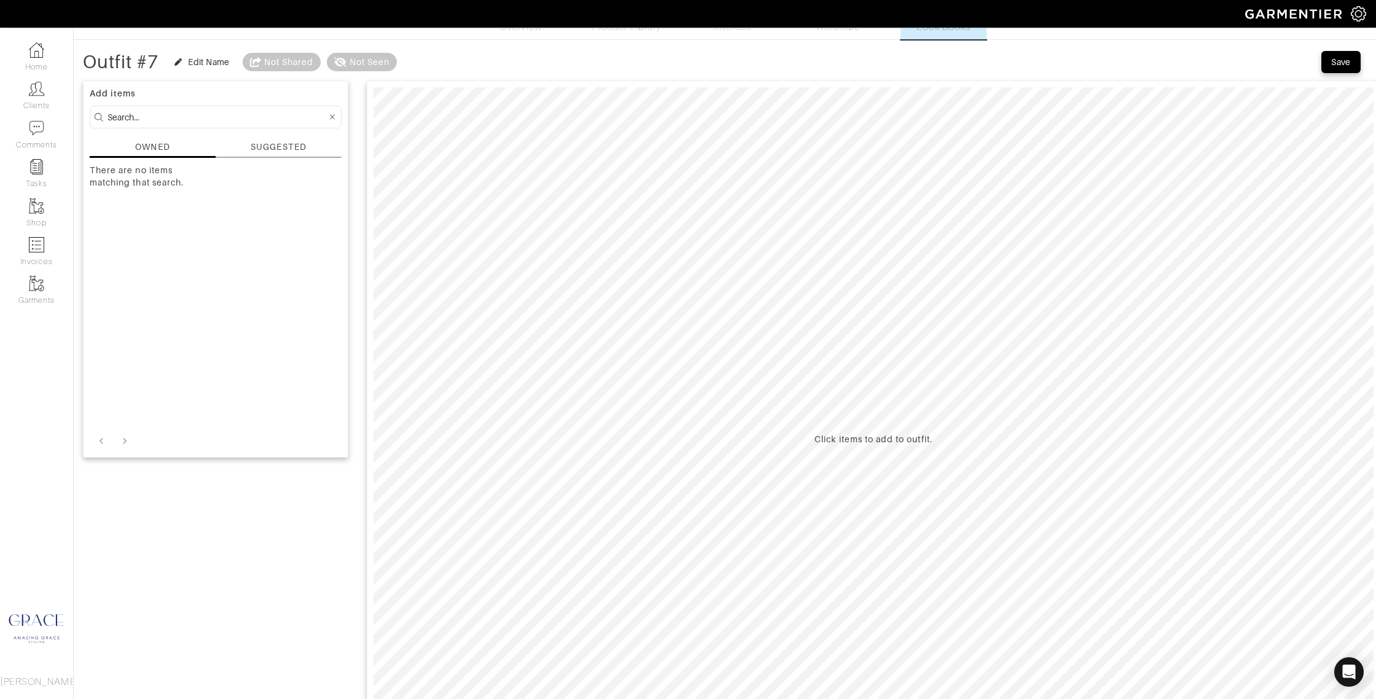
click at [263, 145] on div "SUGGESTED" at bounding box center [278, 147] width 55 height 13
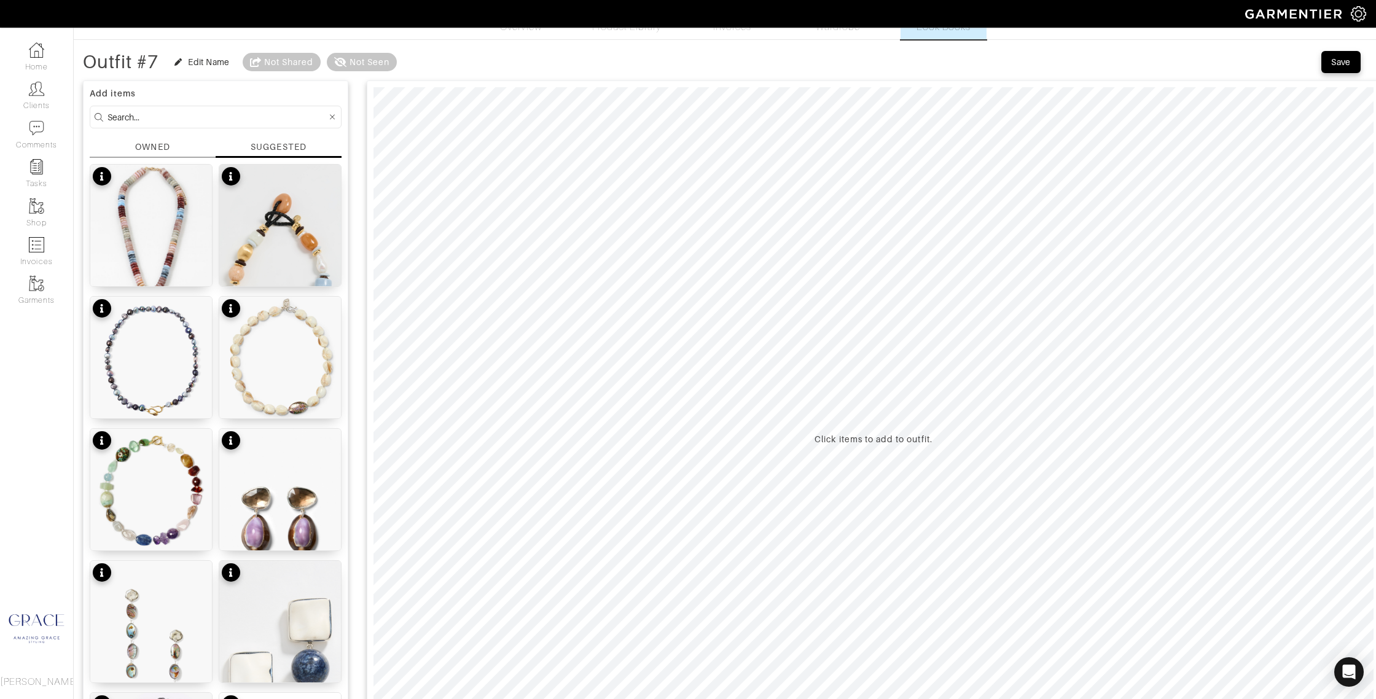
scroll to position [54, 0]
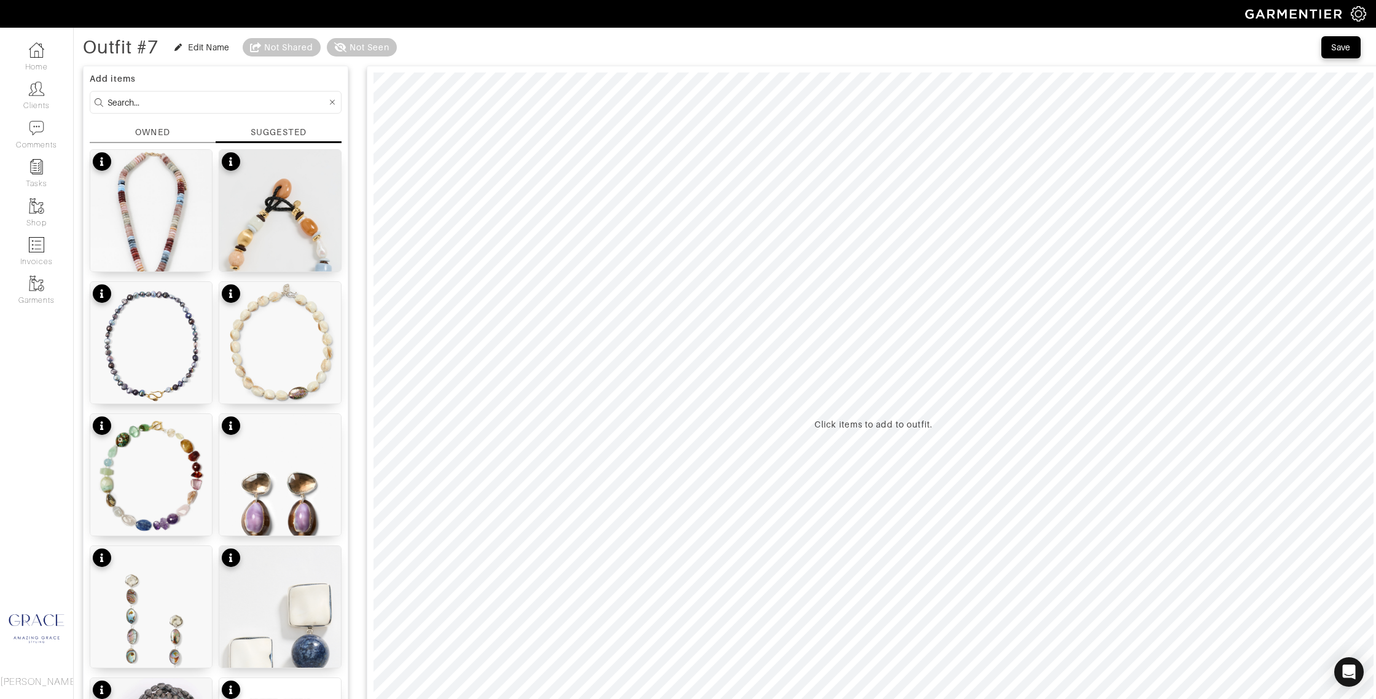
click at [170, 100] on input at bounding box center [216, 102] width 219 height 15
type input "pleats please"
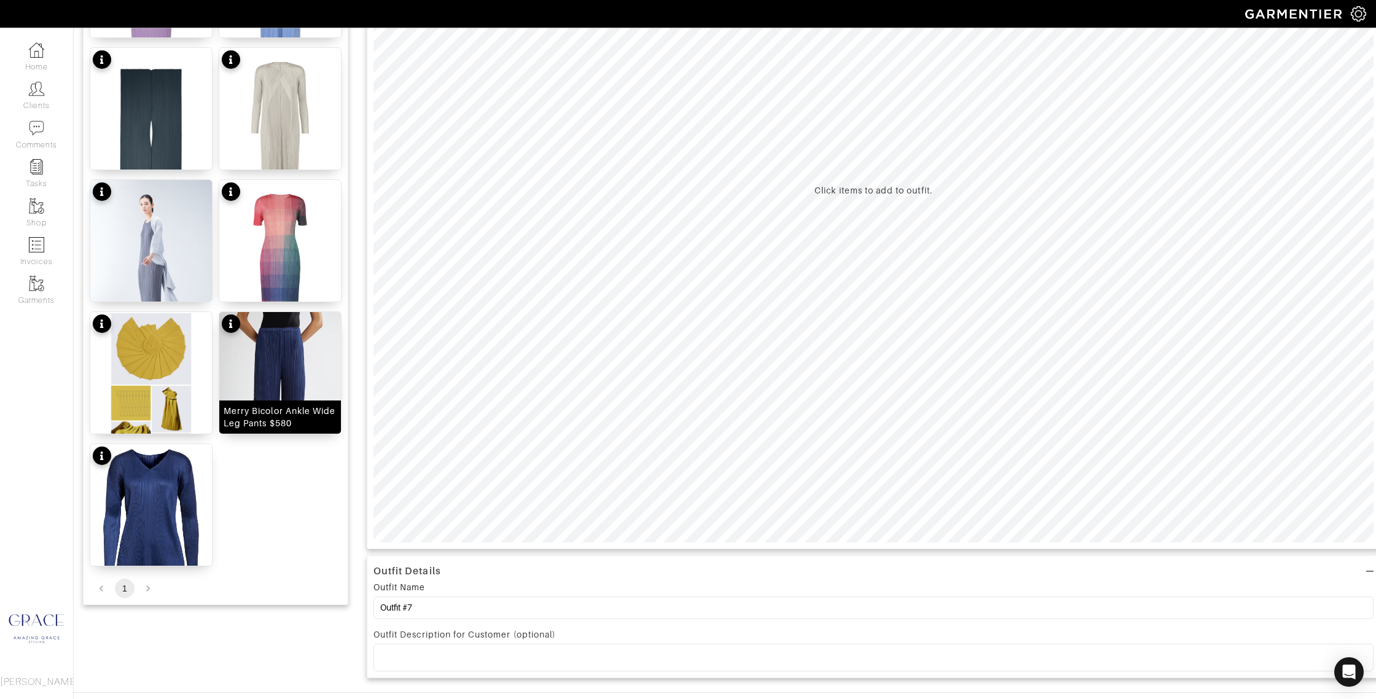
scroll to position [298, 0]
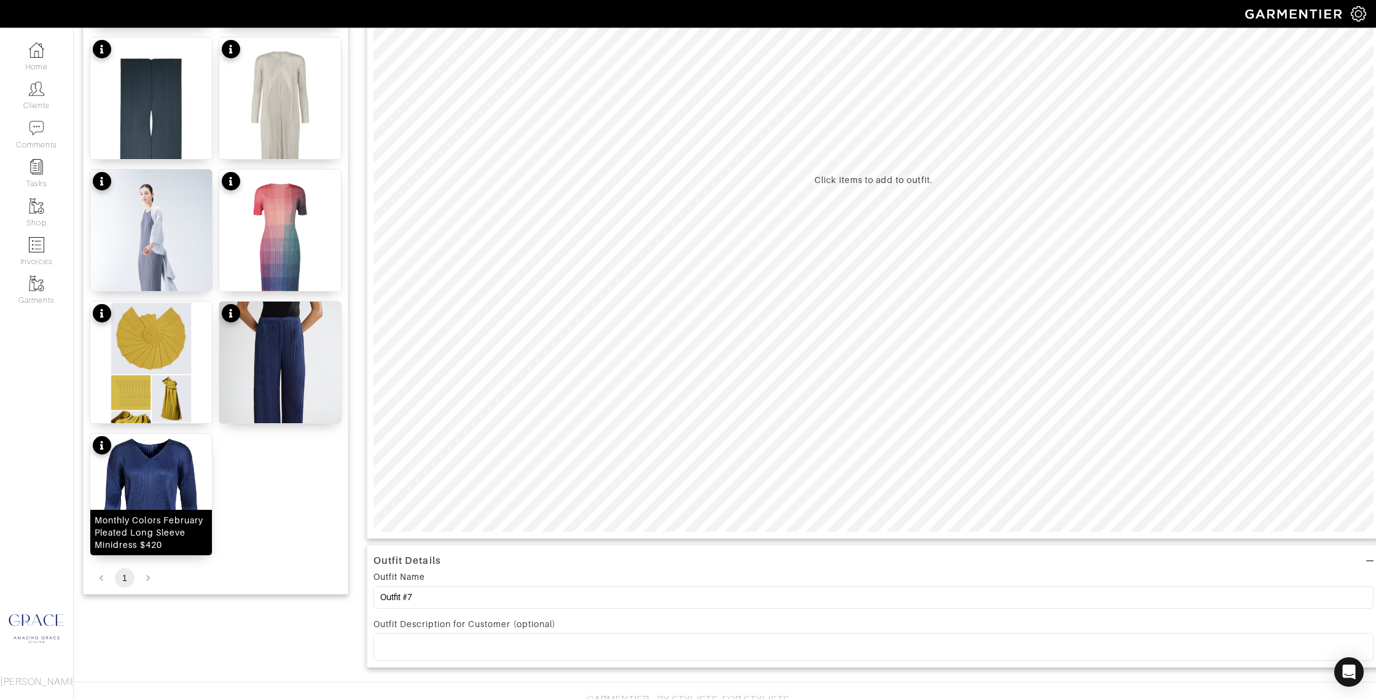
drag, startPoint x: 179, startPoint y: 490, endPoint x: 188, endPoint y: 485, distance: 10.4
click at [179, 490] on img at bounding box center [151, 527] width 122 height 187
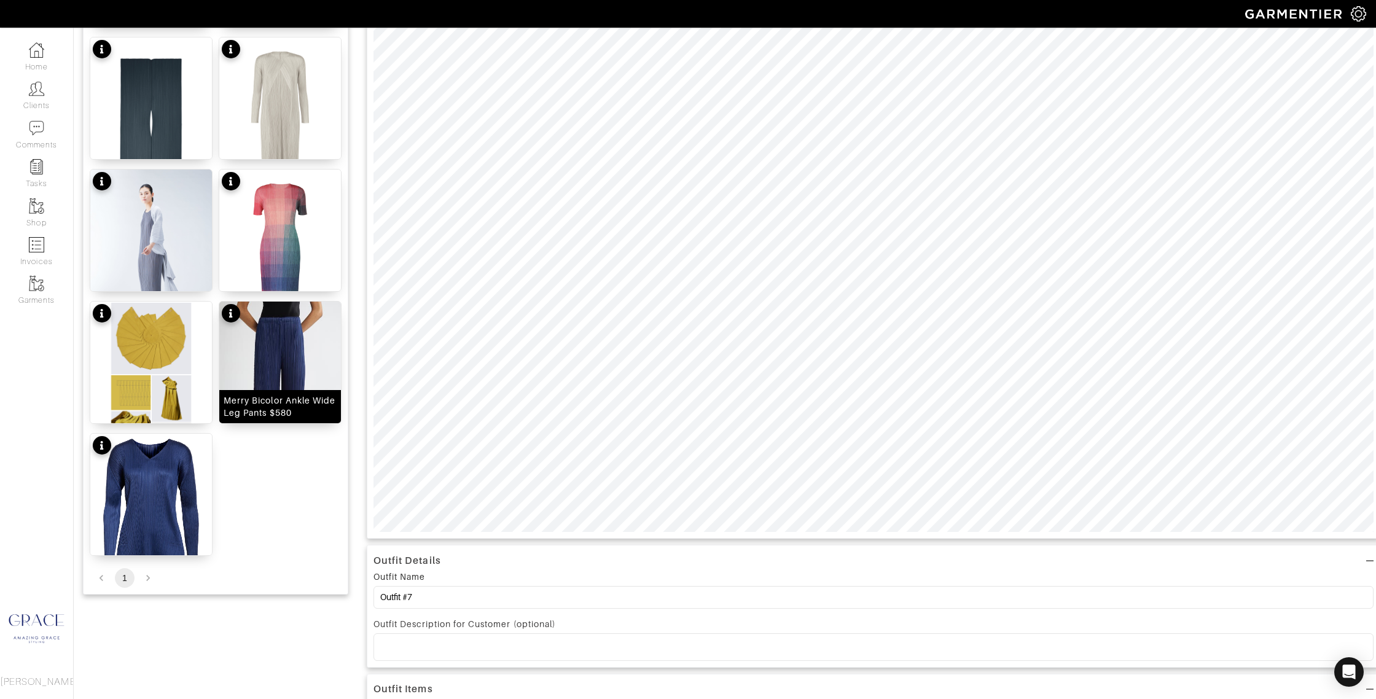
click at [275, 375] on img at bounding box center [280, 395] width 122 height 186
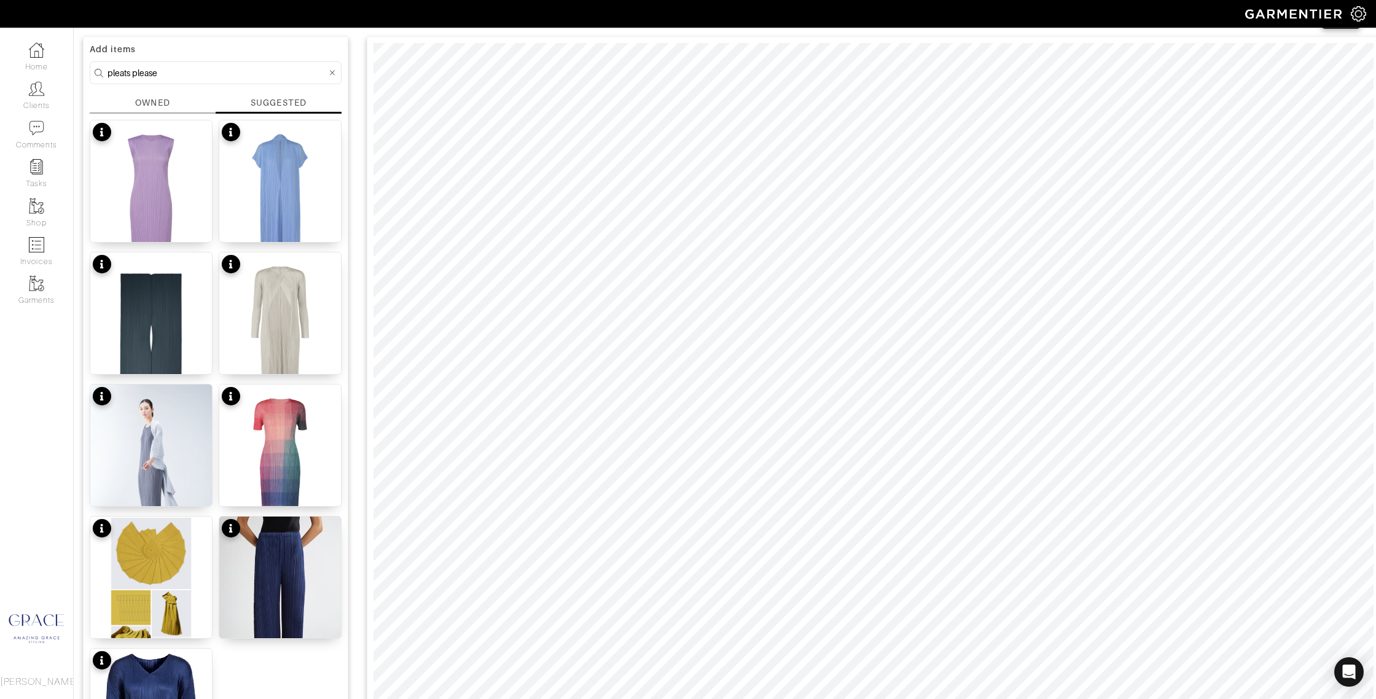
scroll to position [66, 0]
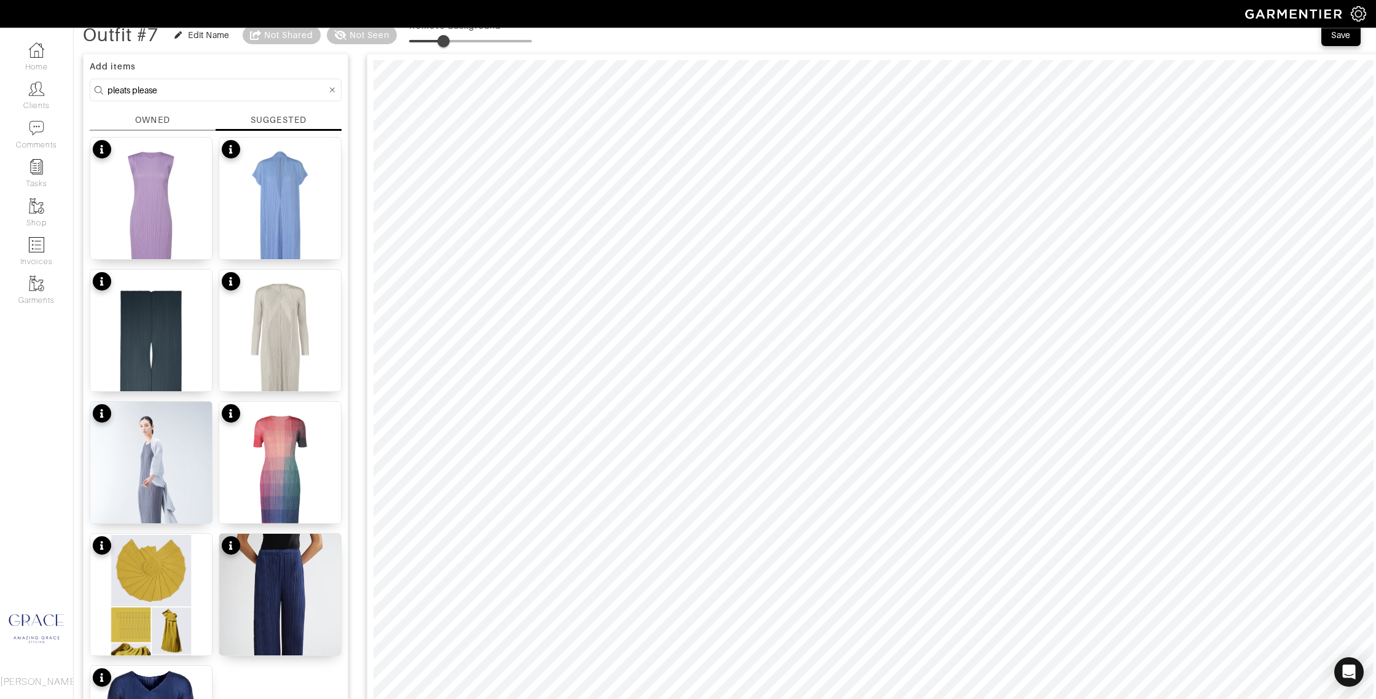
drag, startPoint x: 415, startPoint y: 40, endPoint x: 438, endPoint y: 60, distance: 30.5
click at [446, 44] on span at bounding box center [443, 41] width 12 height 12
type input "32"
click at [450, 39] on span at bounding box center [443, 41] width 12 height 12
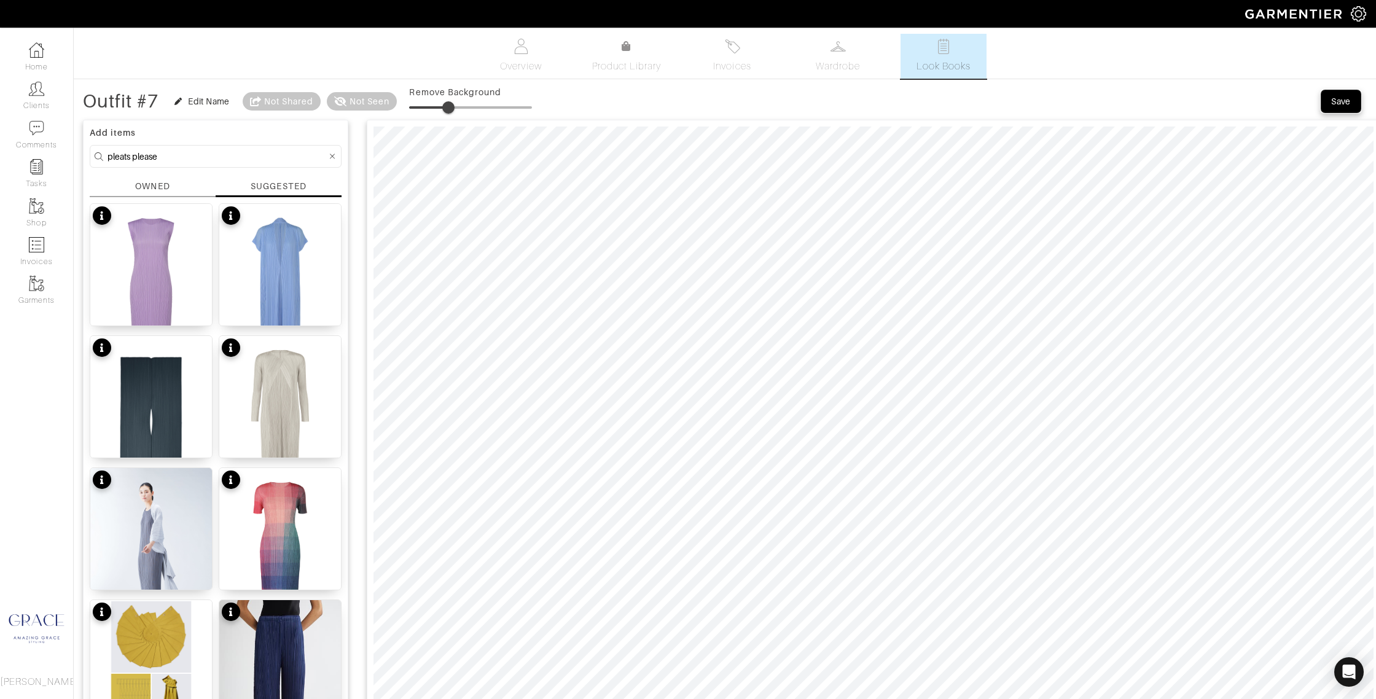
drag, startPoint x: 1354, startPoint y: 99, endPoint x: 1348, endPoint y: 100, distance: 6.8
click at [1354, 99] on button "Save" at bounding box center [1340, 101] width 39 height 22
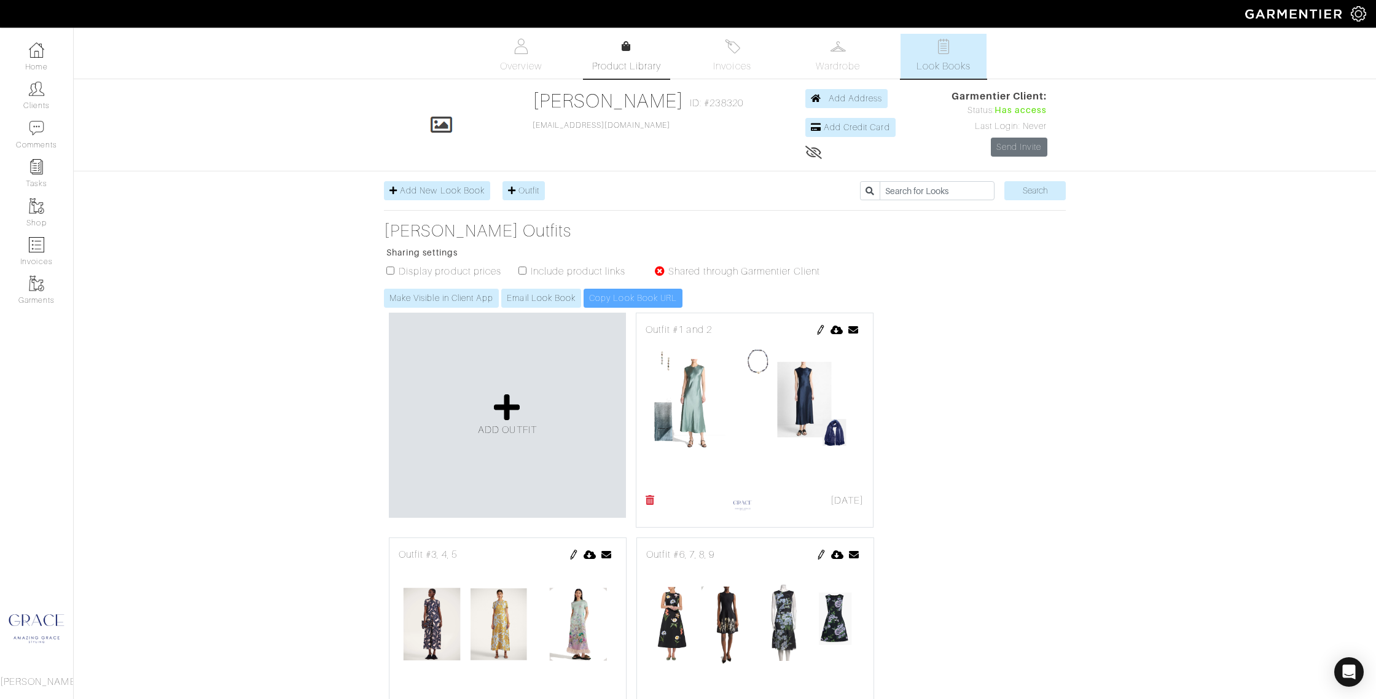
click at [626, 60] on span "Product Library" at bounding box center [626, 66] width 69 height 15
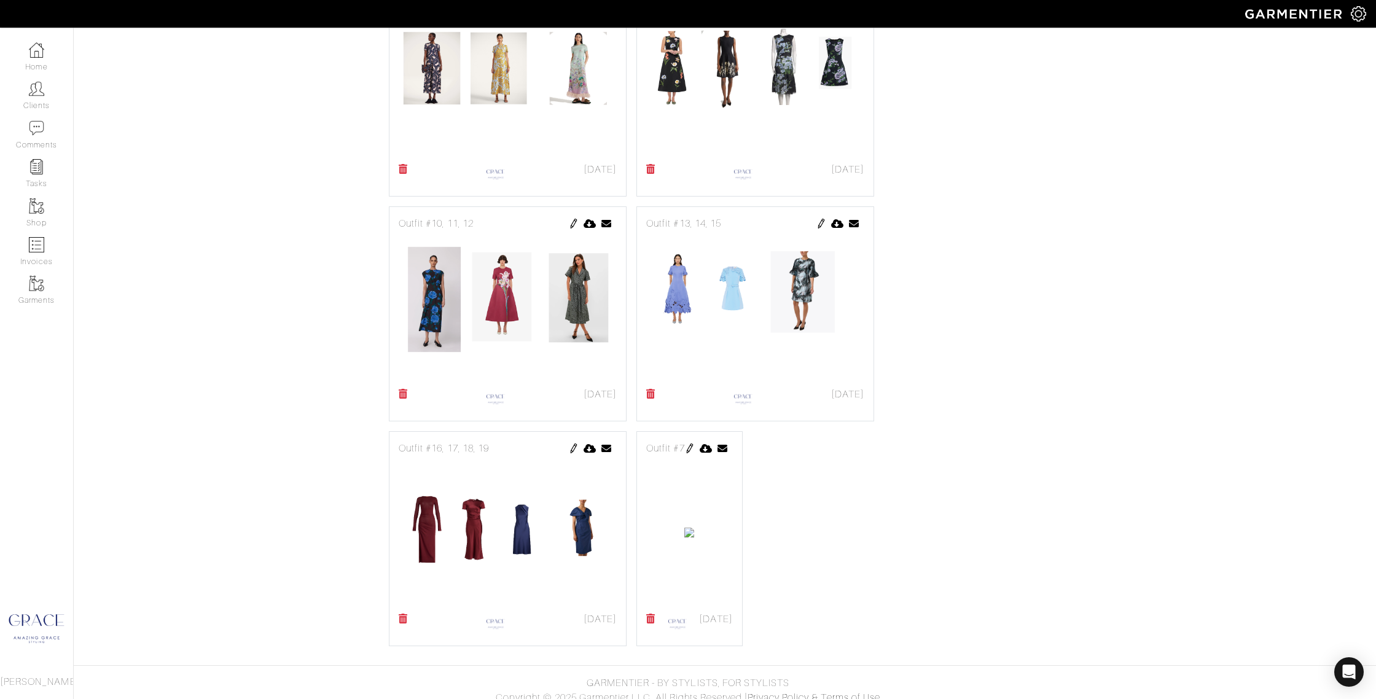
scroll to position [566, 0]
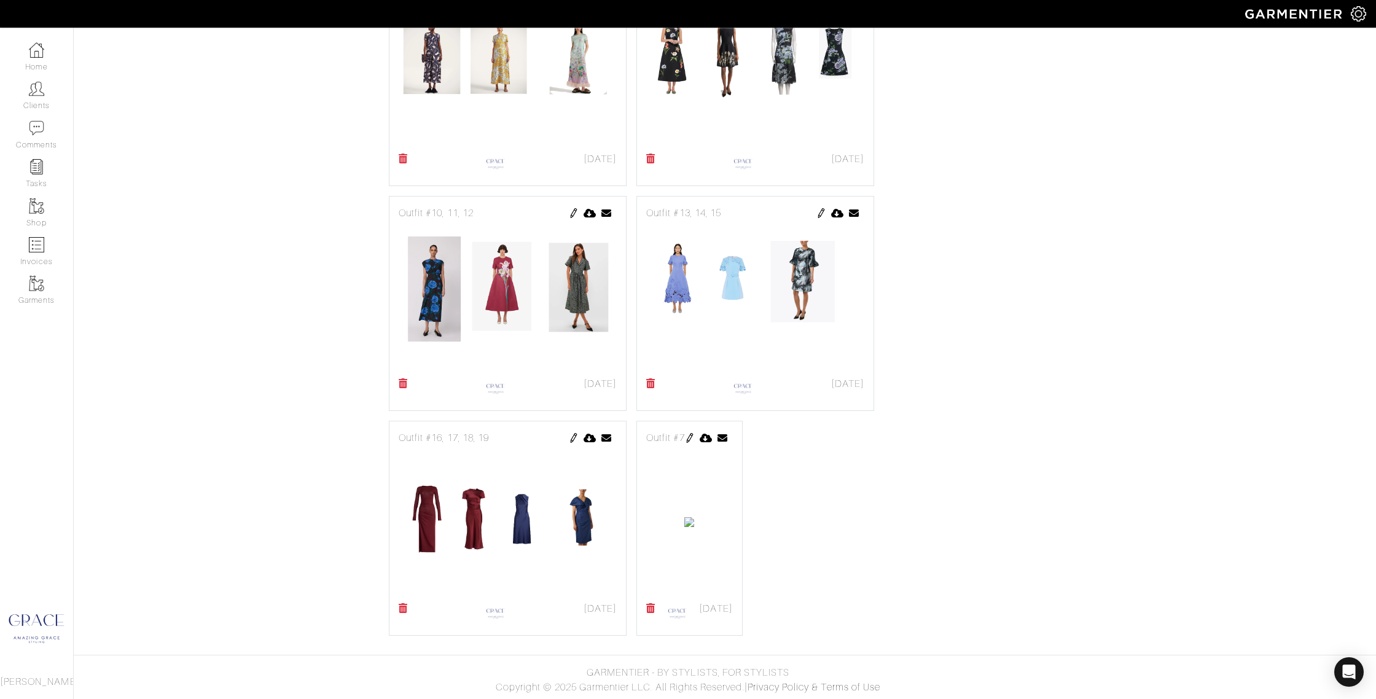
click at [695, 436] on img at bounding box center [690, 438] width 10 height 10
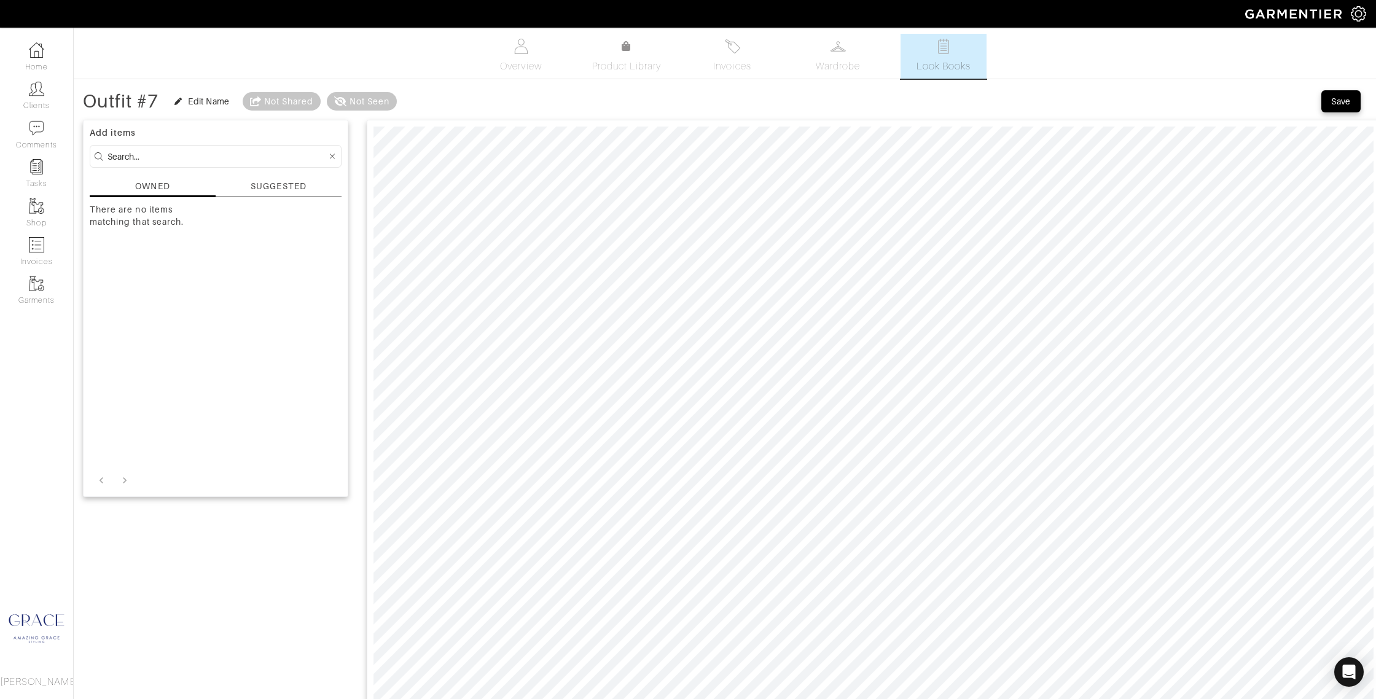
click at [258, 181] on div "SUGGESTED" at bounding box center [278, 186] width 55 height 13
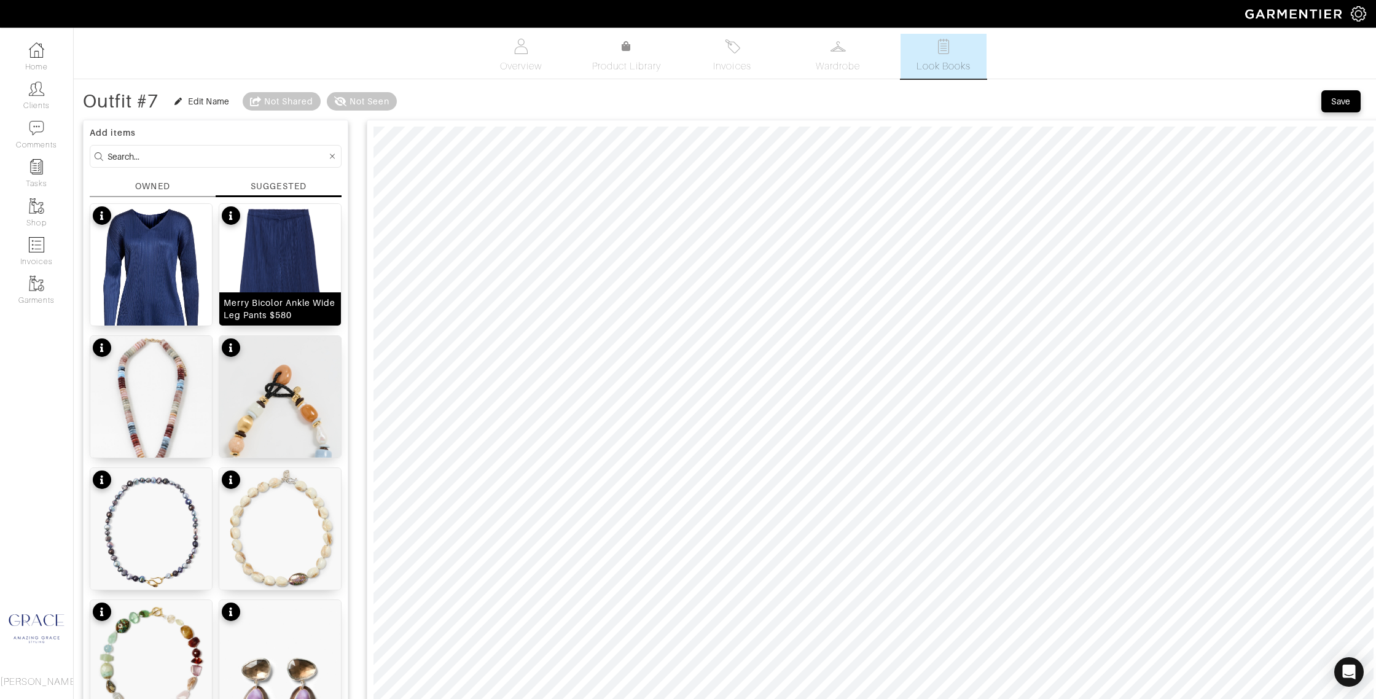
click at [287, 273] on img at bounding box center [280, 297] width 122 height 187
click at [454, 109] on span at bounding box center [452, 107] width 12 height 12
type input "0"
drag, startPoint x: 451, startPoint y: 103, endPoint x: 381, endPoint y: 124, distance: 73.8
click at [337, 102] on div "Outfit #7 Edit Name Not Shared Not Seen Remove Background" at bounding box center [307, 101] width 449 height 25
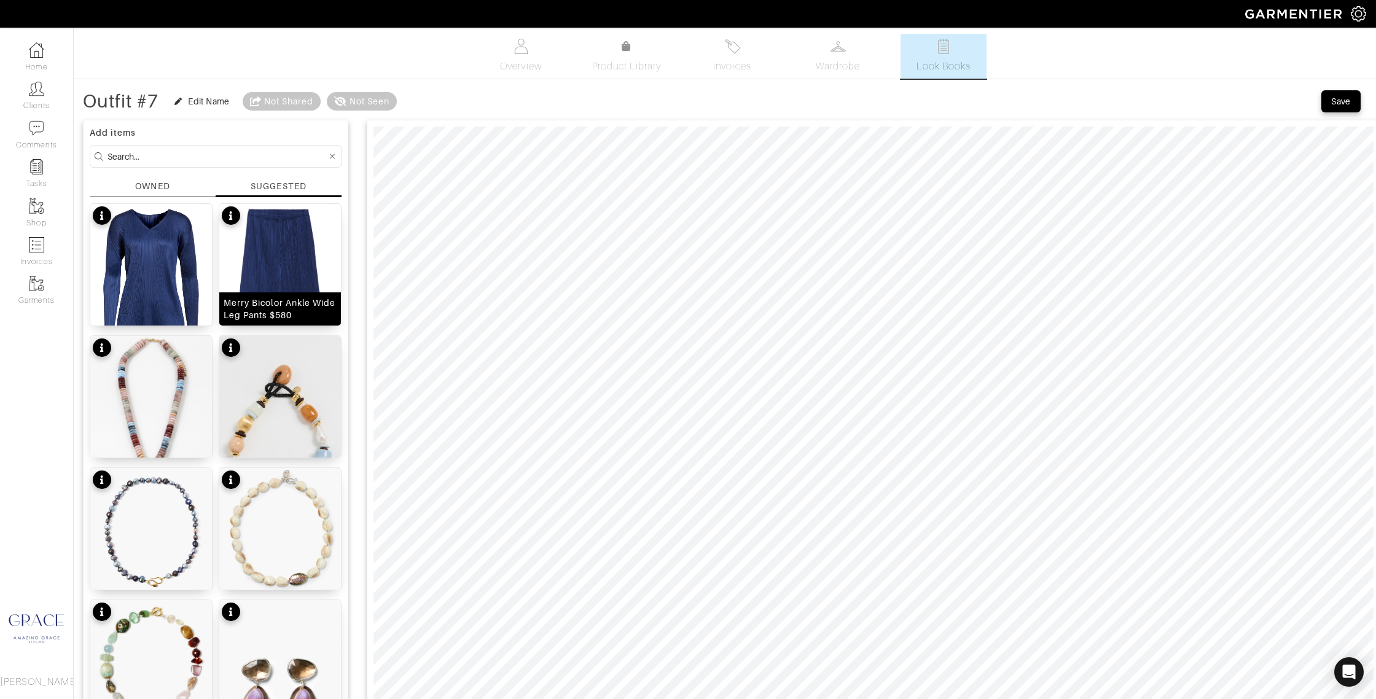
drag, startPoint x: 271, startPoint y: 275, endPoint x: 279, endPoint y: 276, distance: 8.6
click at [271, 275] on img at bounding box center [280, 297] width 122 height 187
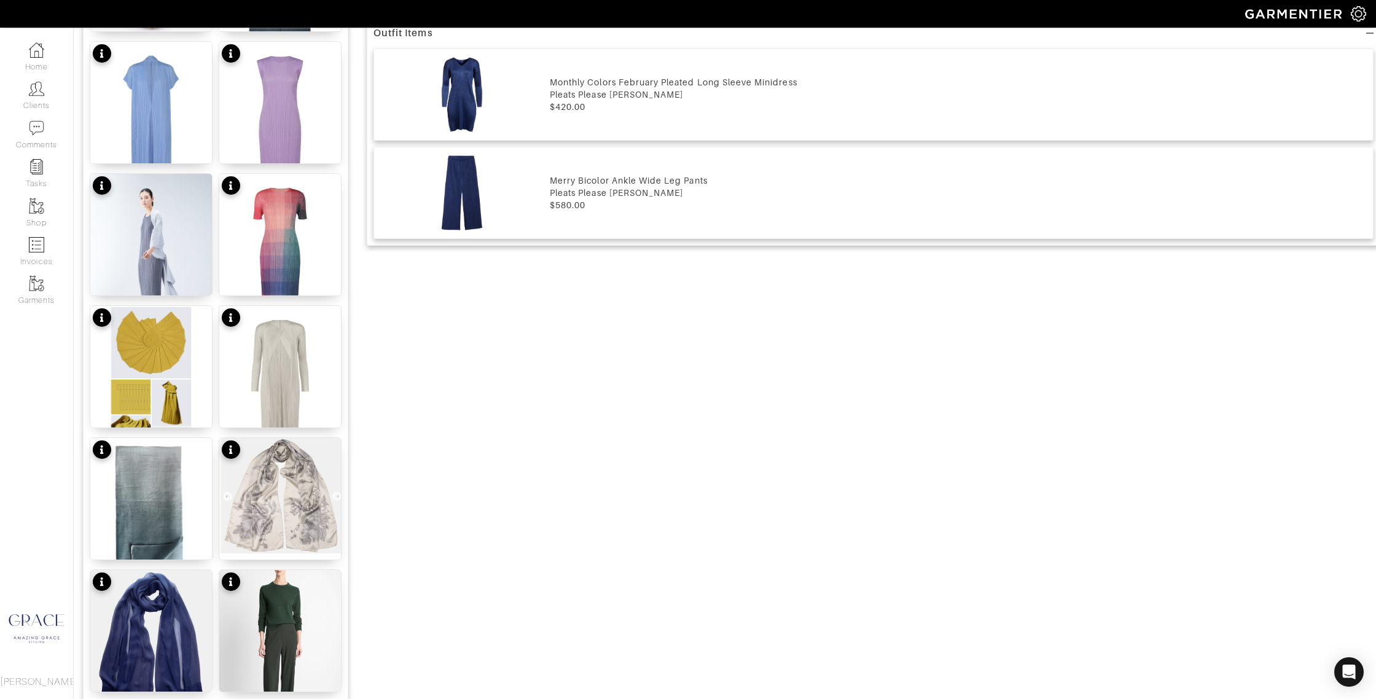
scroll to position [958, 0]
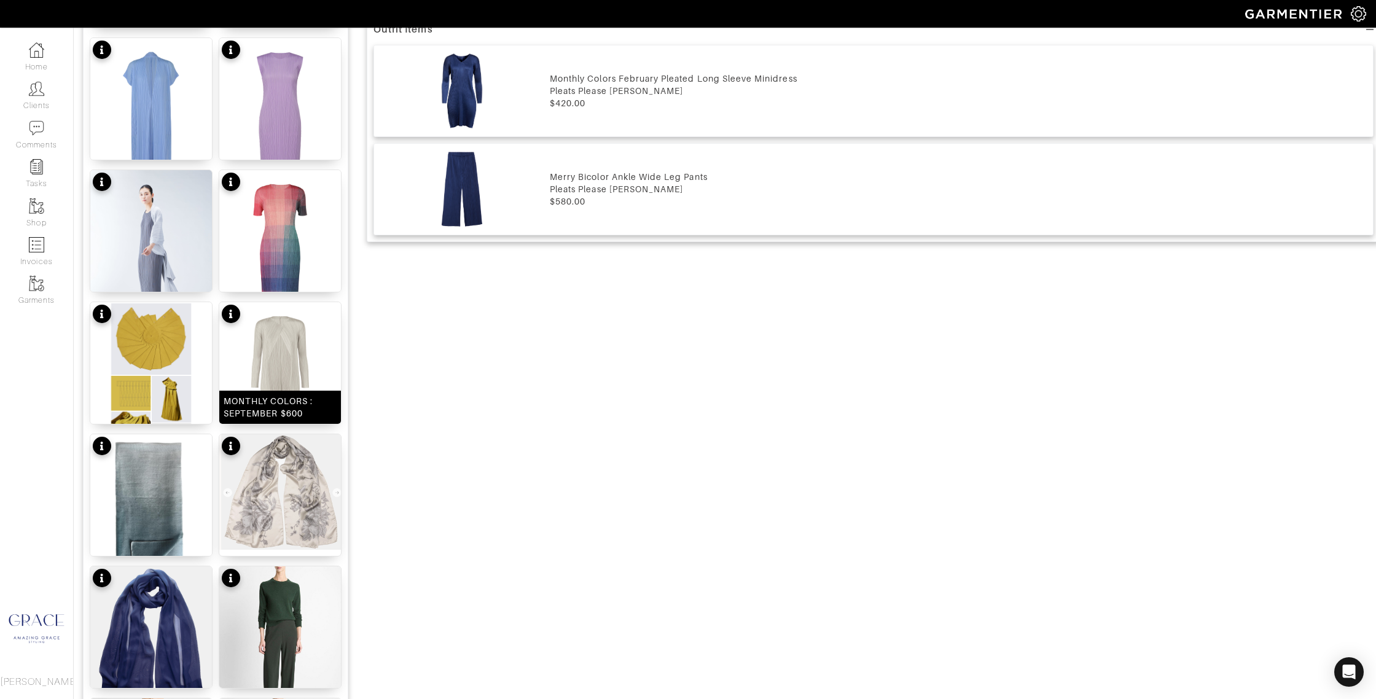
click at [268, 409] on div "MONTHLY COLORS : SEPTEMBER $600" at bounding box center [280, 407] width 113 height 25
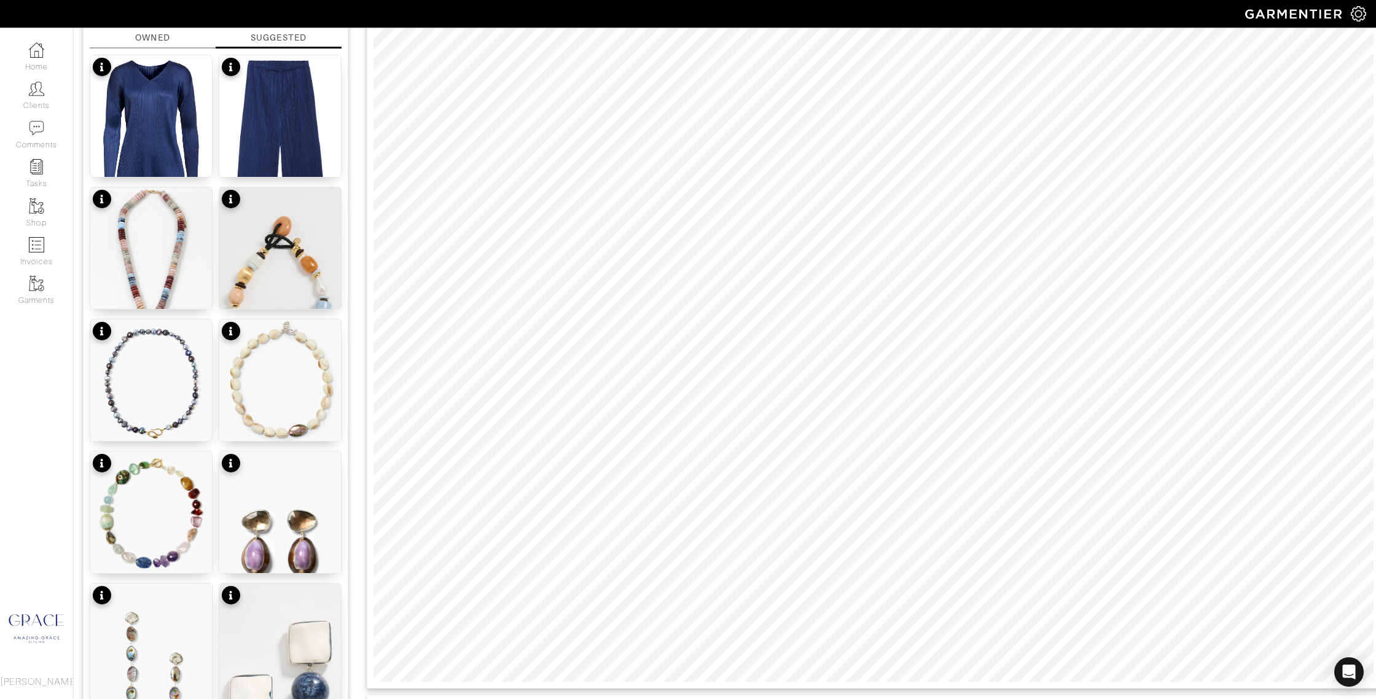
scroll to position [140, 0]
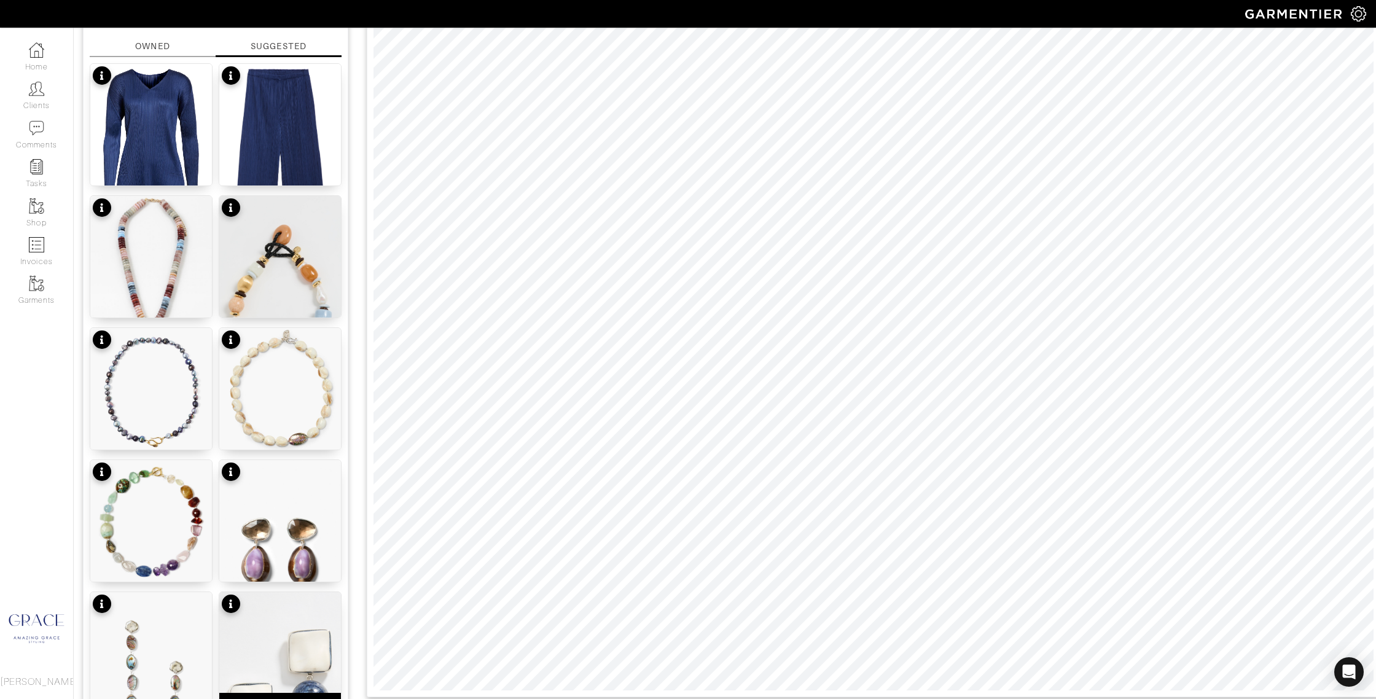
click at [313, 637] on img at bounding box center [280, 700] width 122 height 216
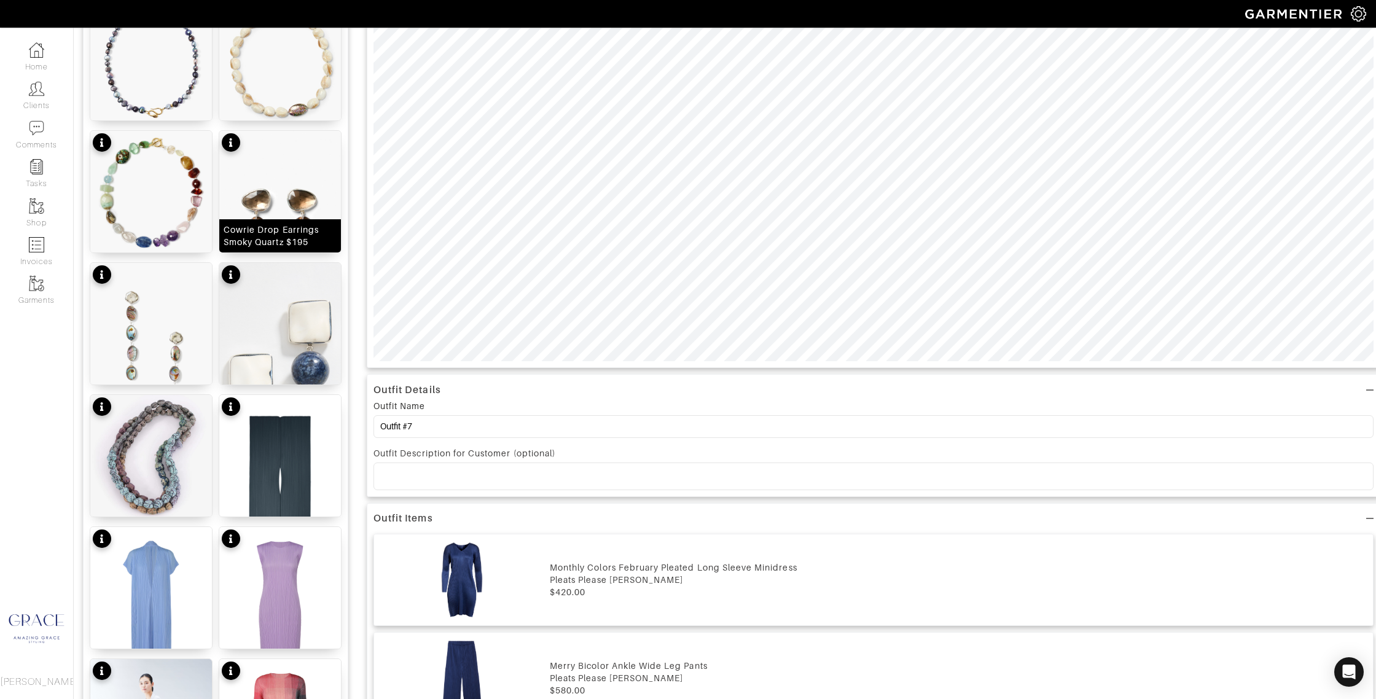
scroll to position [472, 0]
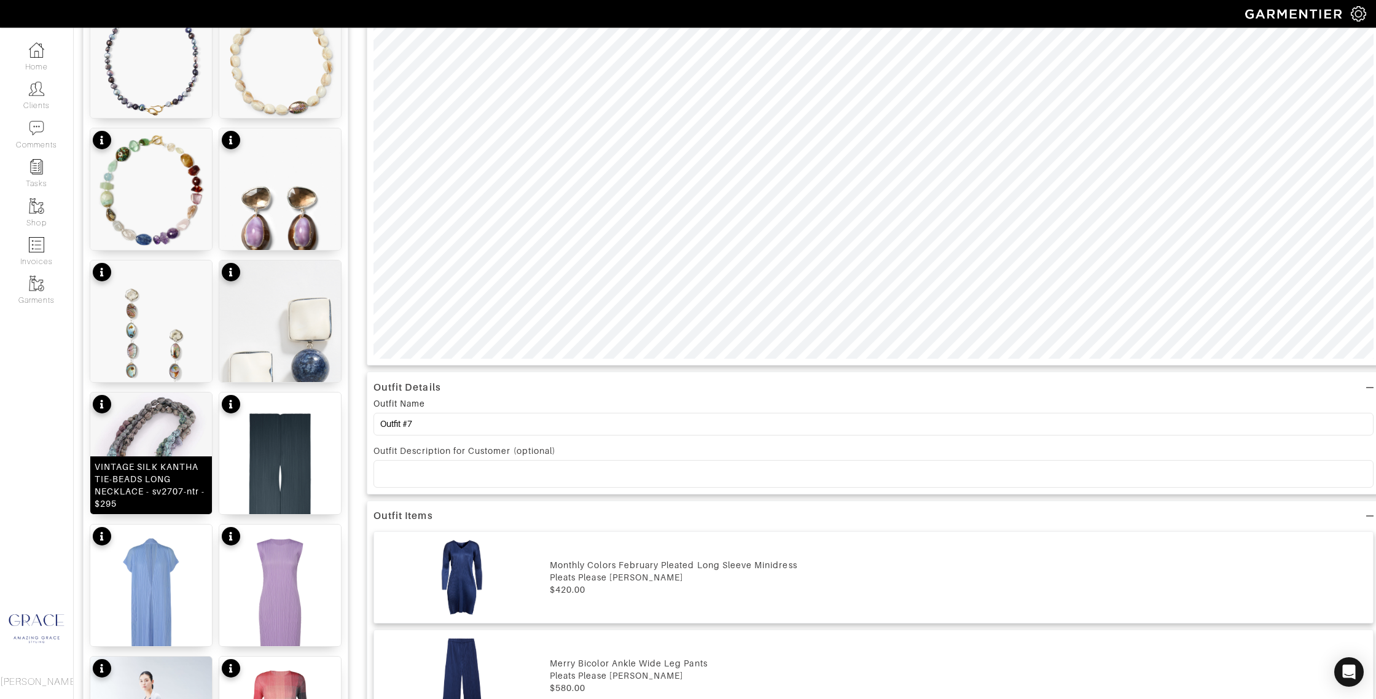
click at [176, 480] on div "VINTAGE SILK KANTHA TIE-BEADS LONG NECKLACE - sv2707-ntr - $295" at bounding box center [151, 485] width 113 height 49
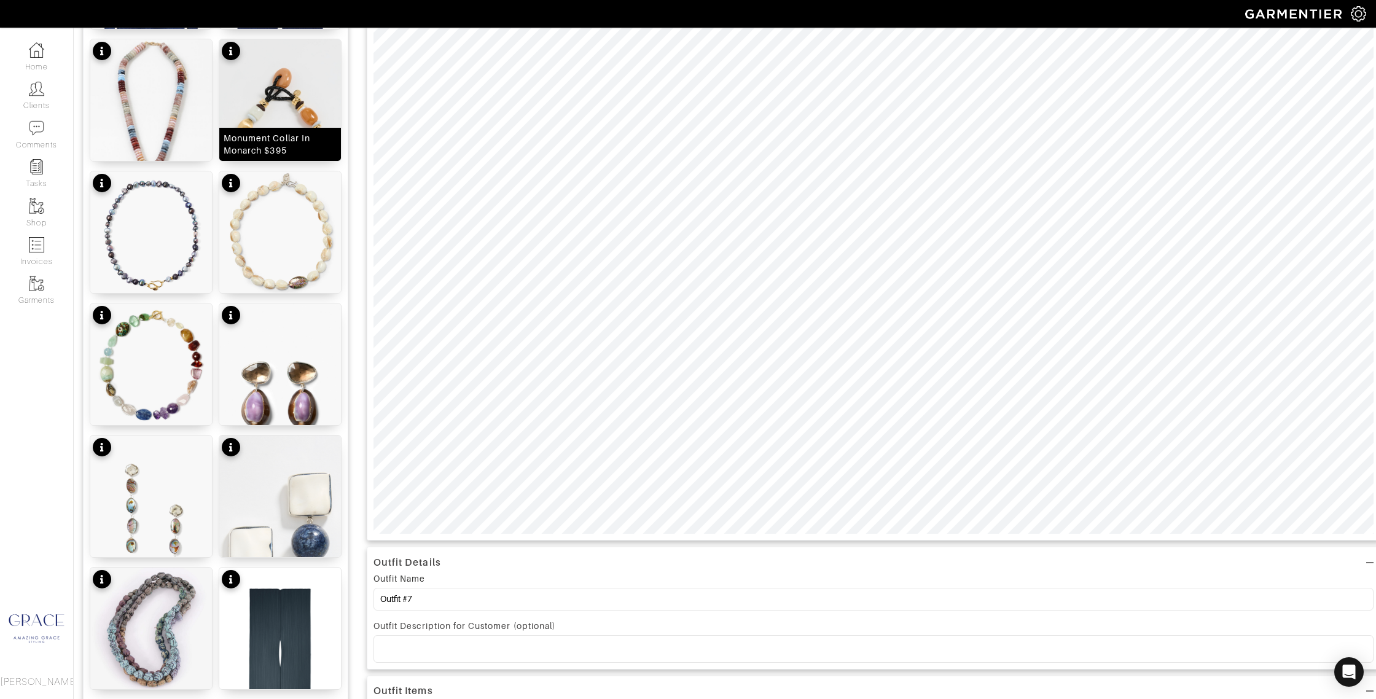
scroll to position [0, 0]
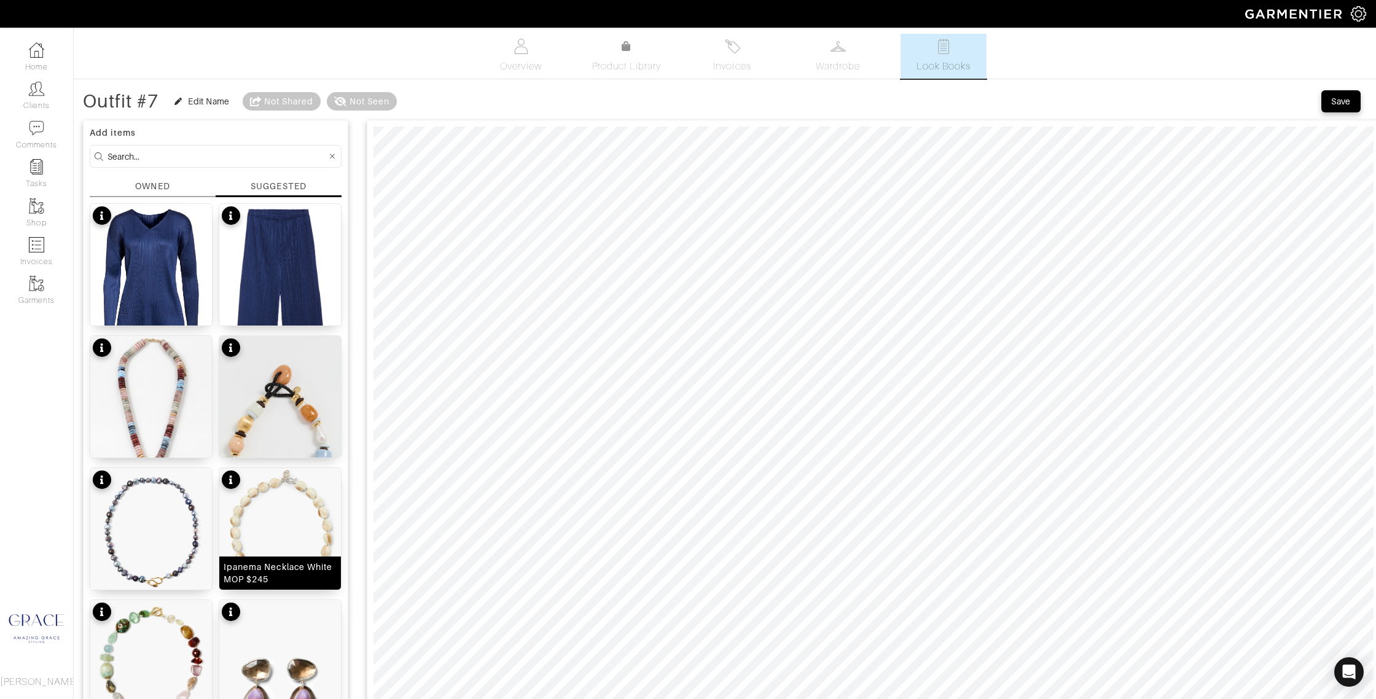
click at [257, 536] on img at bounding box center [280, 529] width 122 height 122
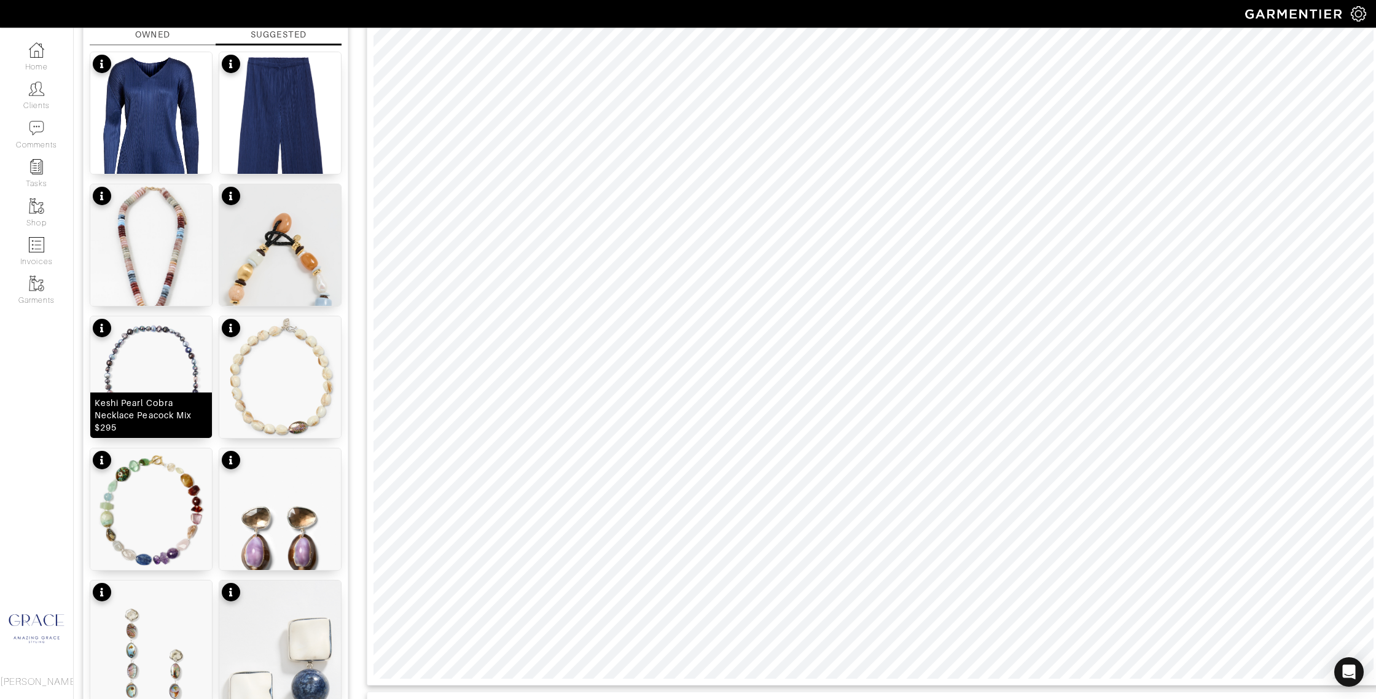
scroll to position [172, 0]
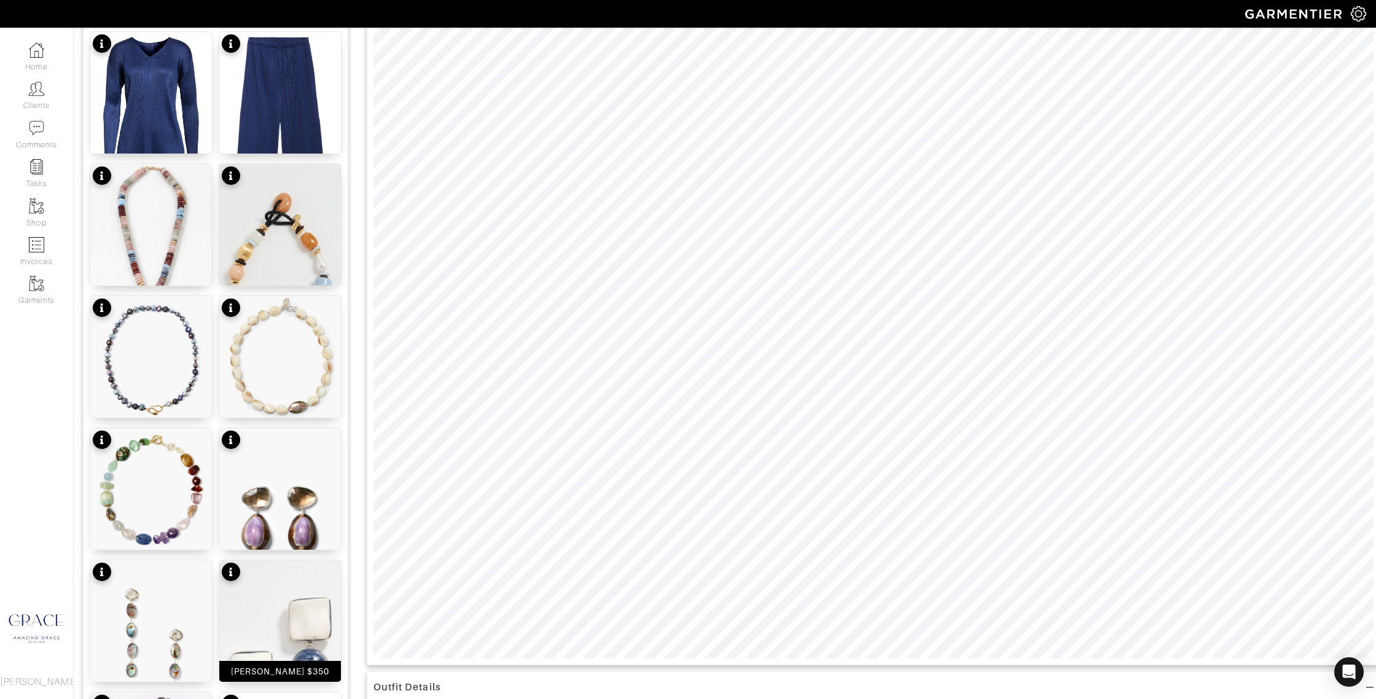
click at [315, 668] on div "Luca Earrings $350" at bounding box center [280, 671] width 99 height 12
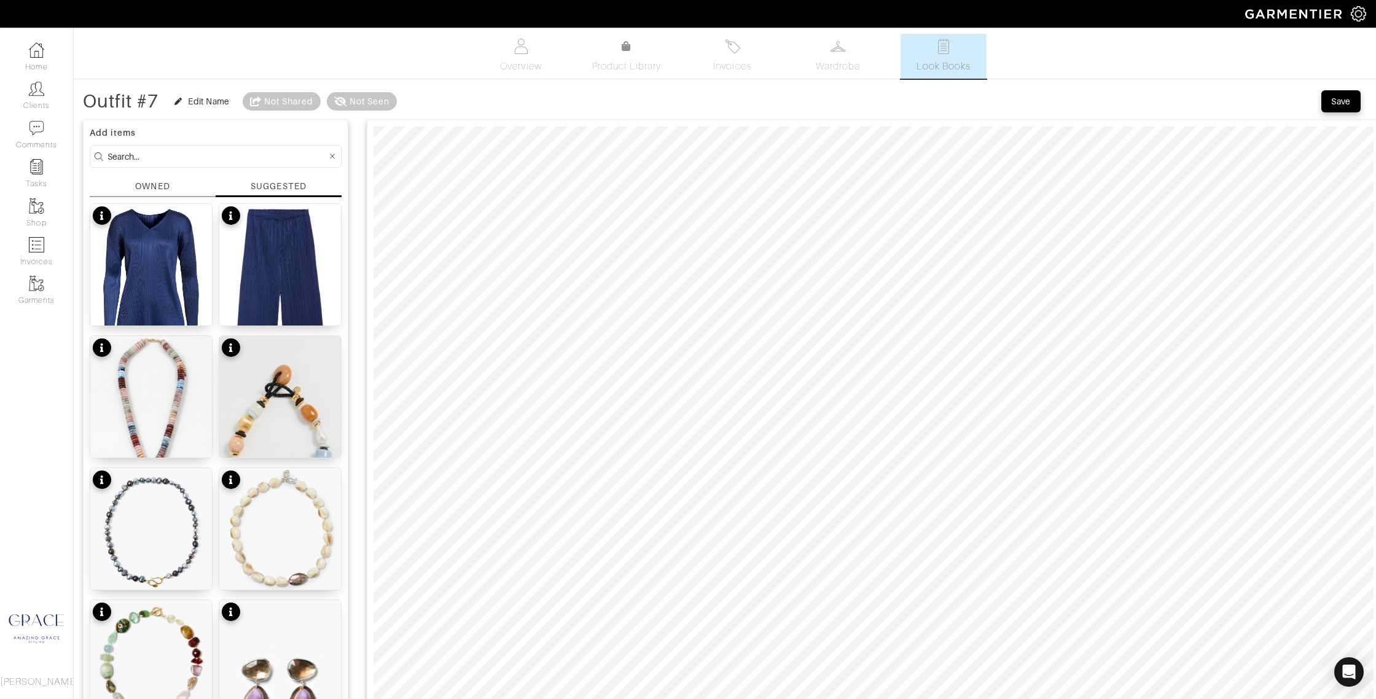
scroll to position [1, 0]
drag, startPoint x: 1336, startPoint y: 100, endPoint x: 1313, endPoint y: 106, distance: 24.6
click at [1336, 100] on div "Save" at bounding box center [1341, 100] width 20 height 12
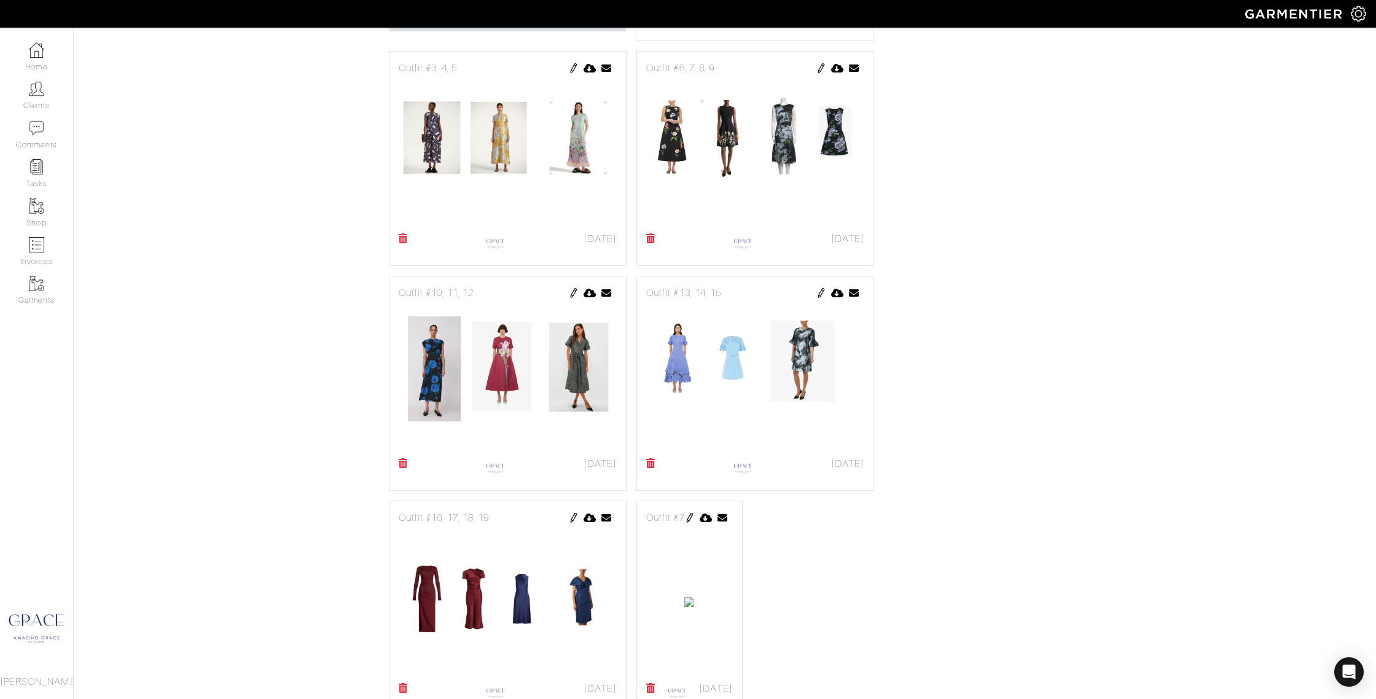
scroll to position [566, 0]
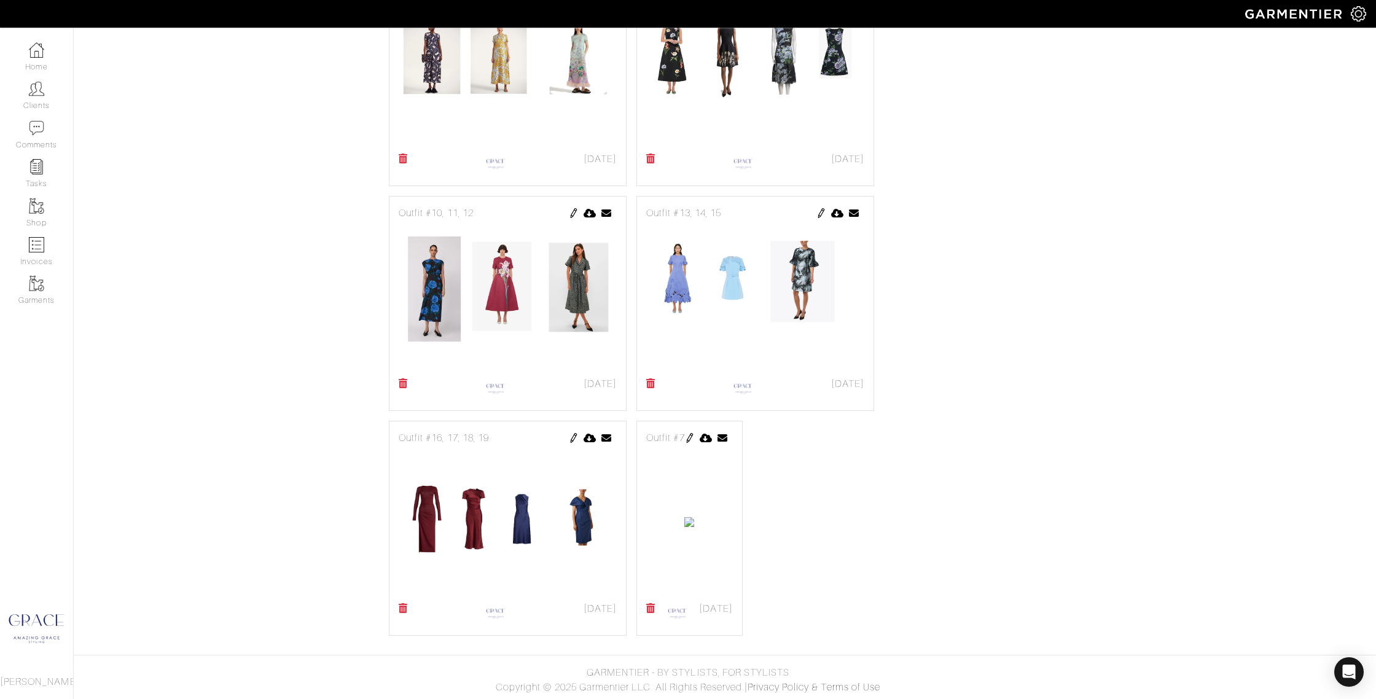
click at [695, 437] on img at bounding box center [690, 438] width 10 height 10
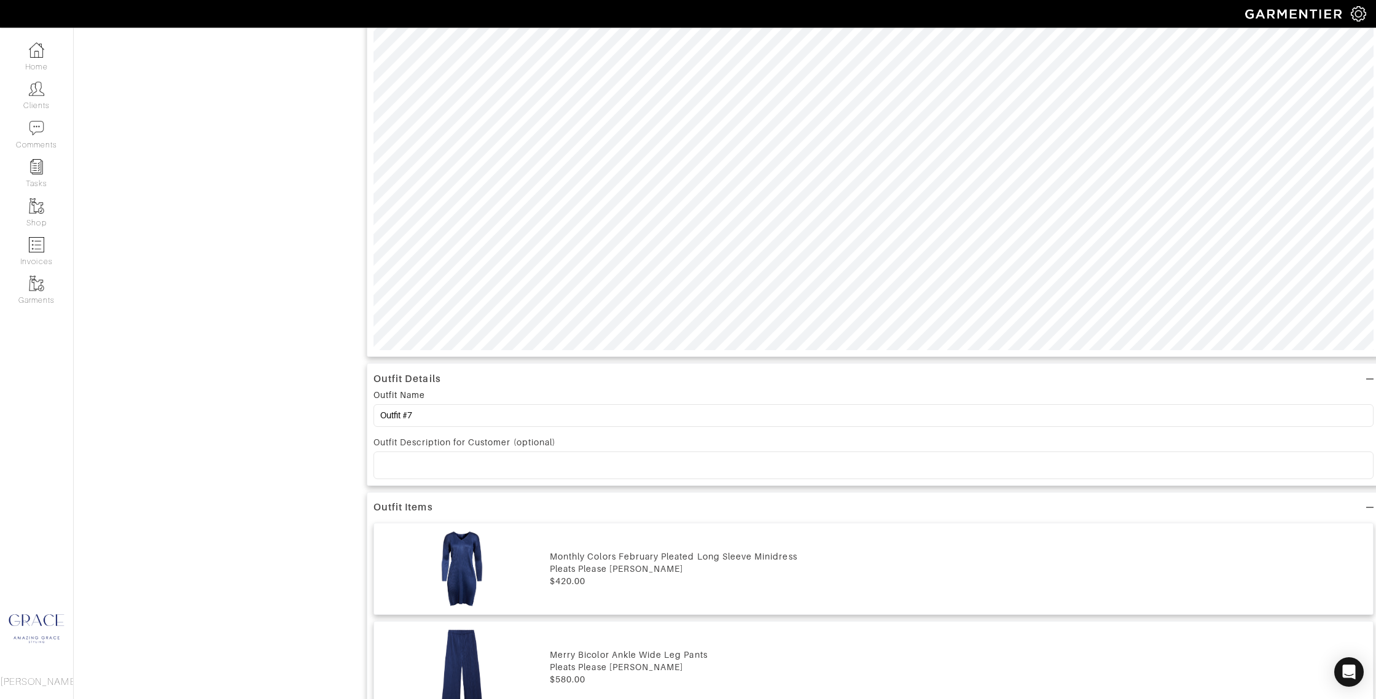
scroll to position [518, 0]
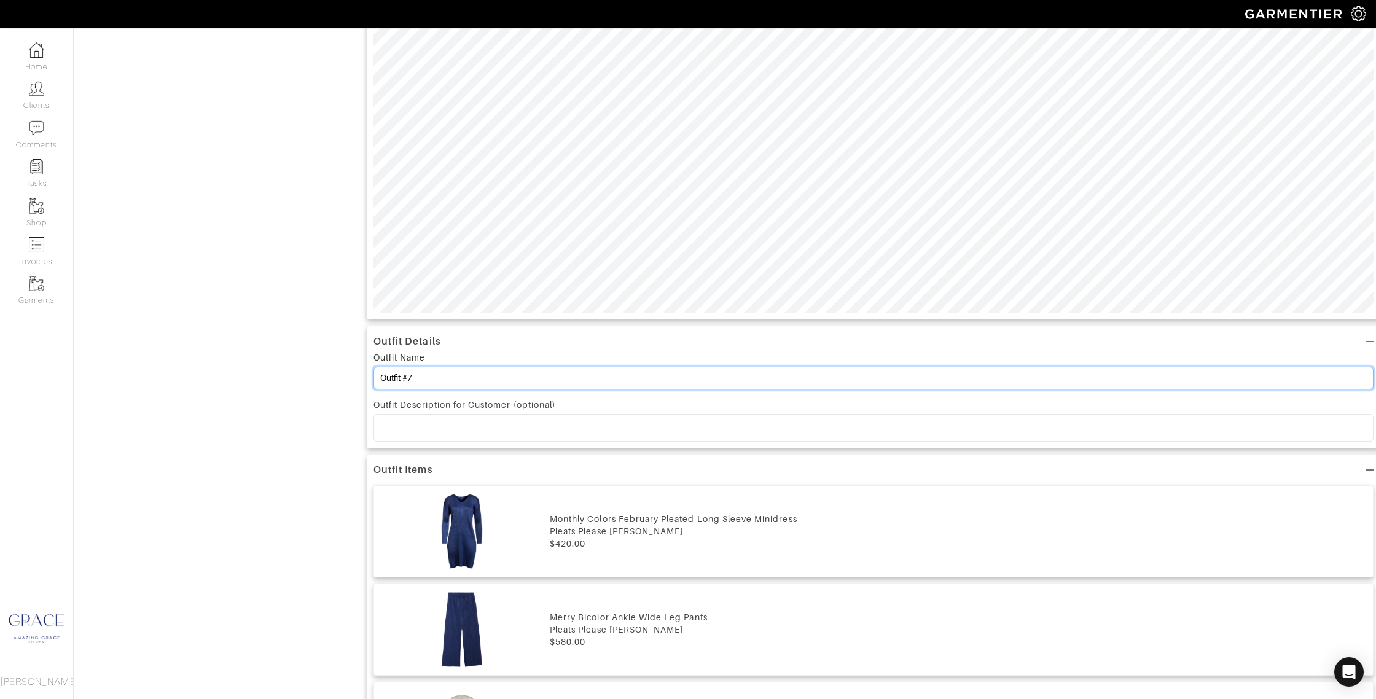
drag, startPoint x: 419, startPoint y: 382, endPoint x: 430, endPoint y: 381, distance: 11.1
click at [409, 382] on input "Outfit #7" at bounding box center [873, 378] width 1000 height 23
type input "Outfit #20"
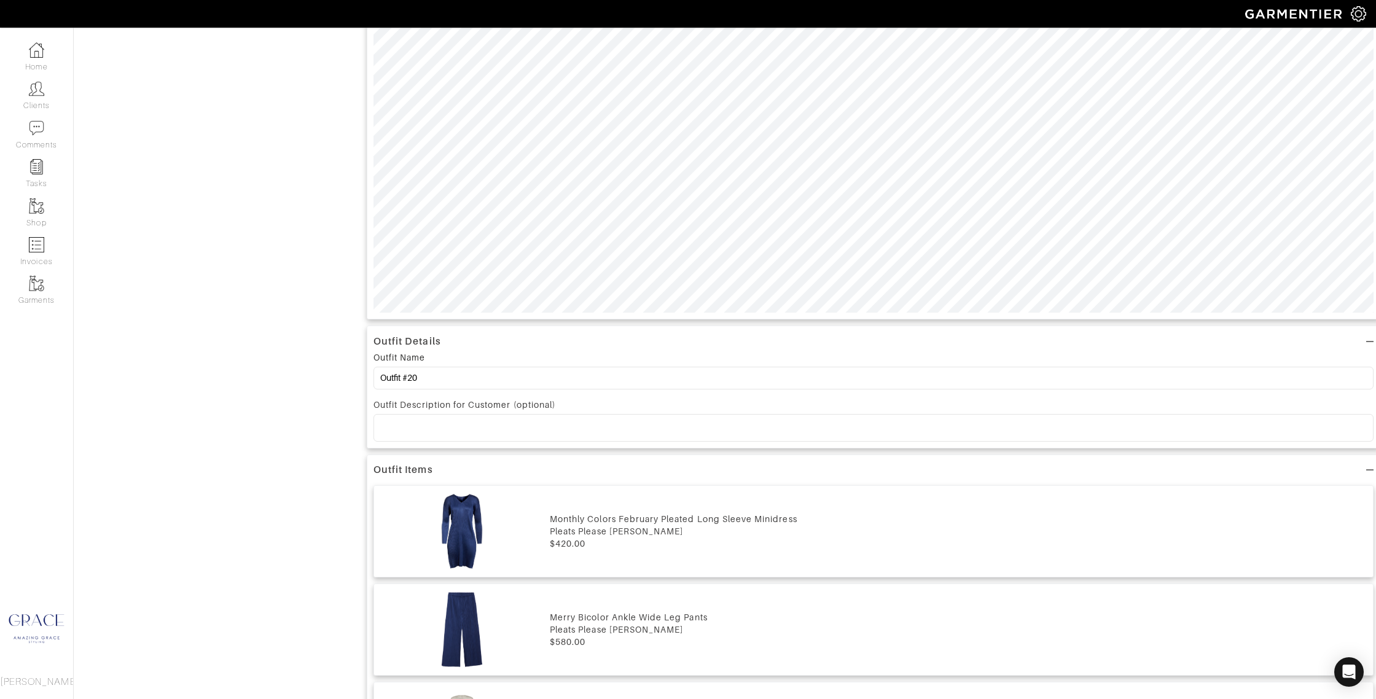
click at [430, 434] on div at bounding box center [873, 428] width 999 height 26
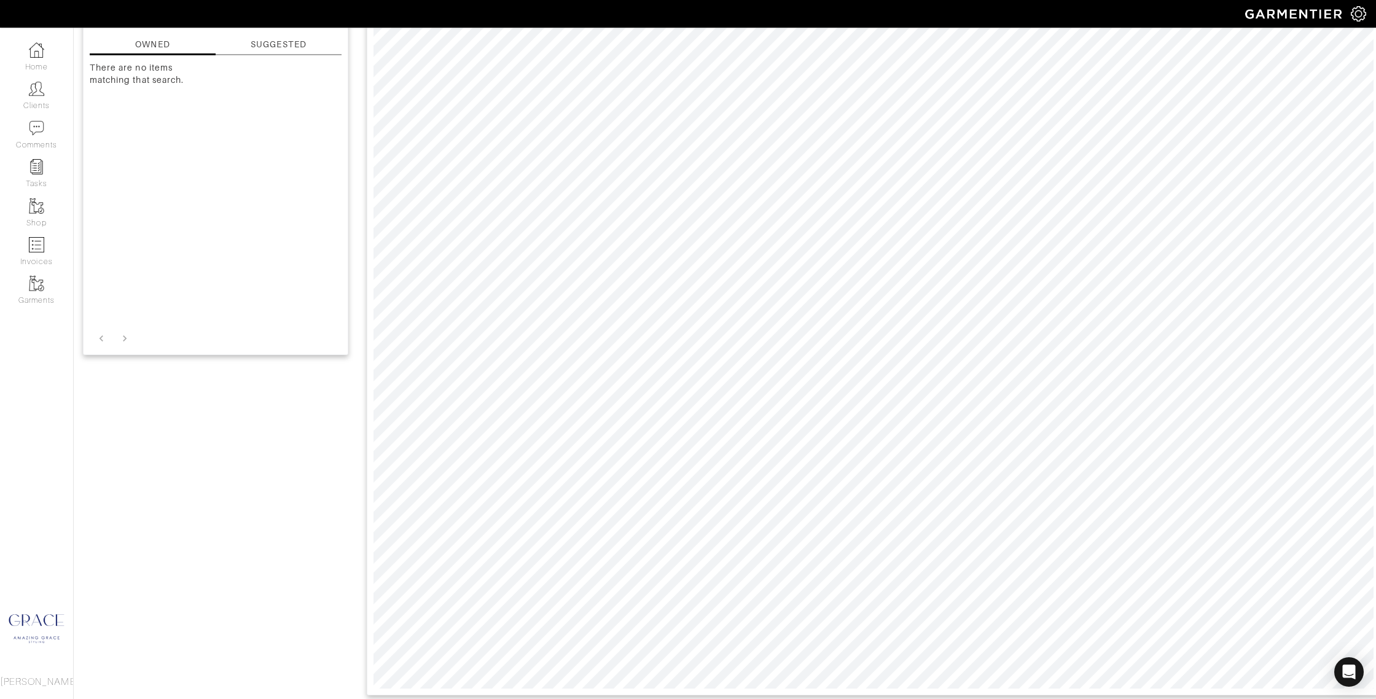
scroll to position [0, 0]
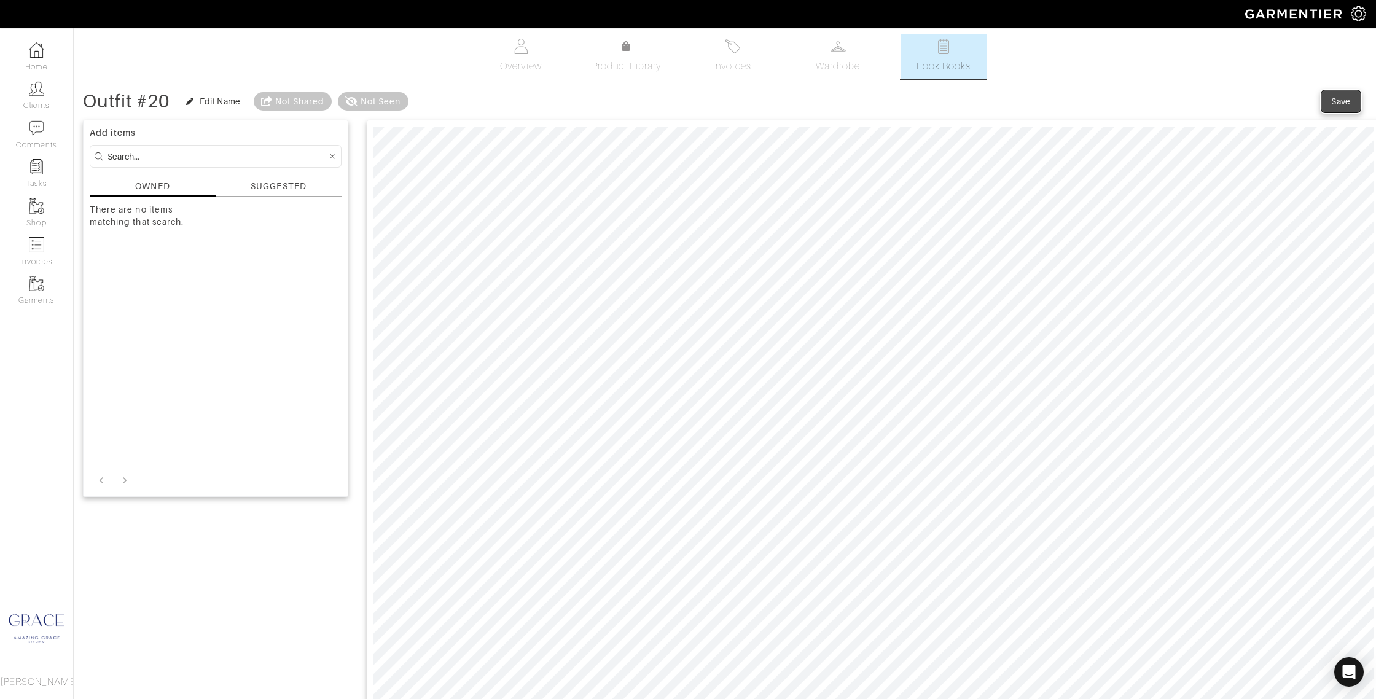
click at [1328, 99] on span "Save" at bounding box center [1341, 101] width 26 height 12
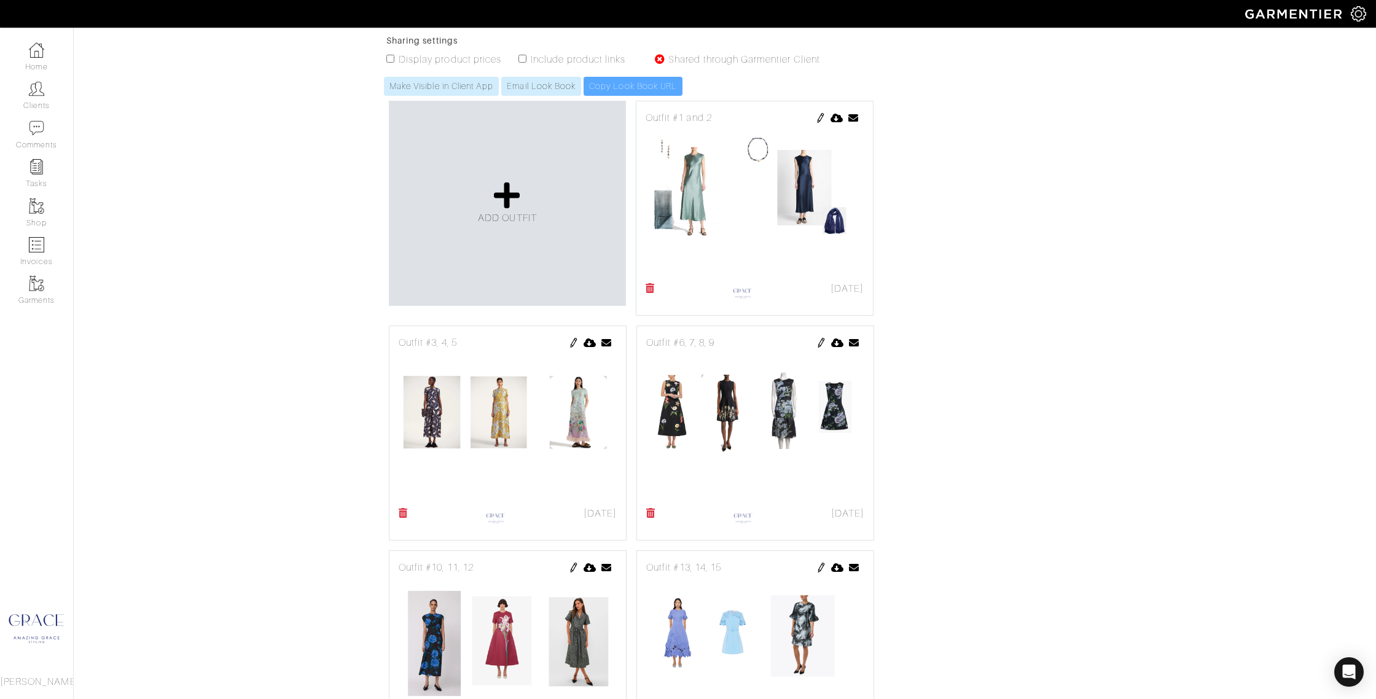
scroll to position [189, 0]
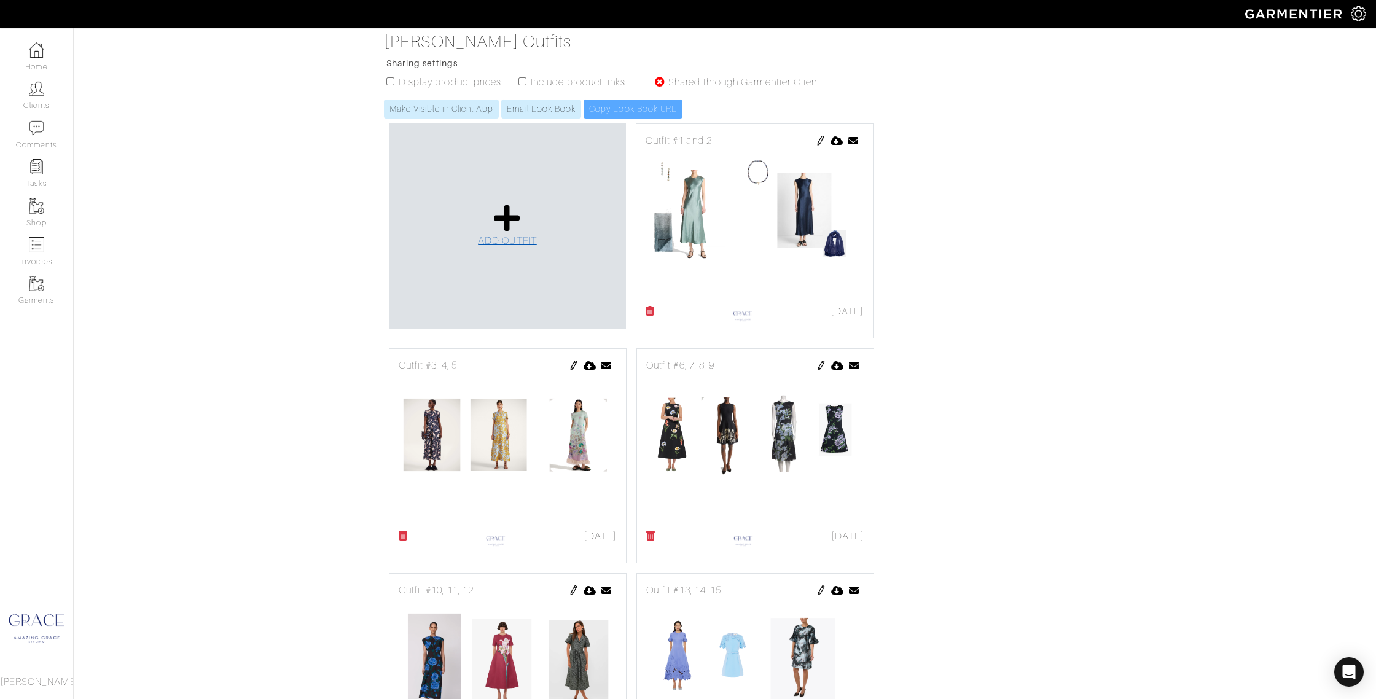
click at [513, 238] on span "ADD OUTFIT" at bounding box center [507, 240] width 59 height 11
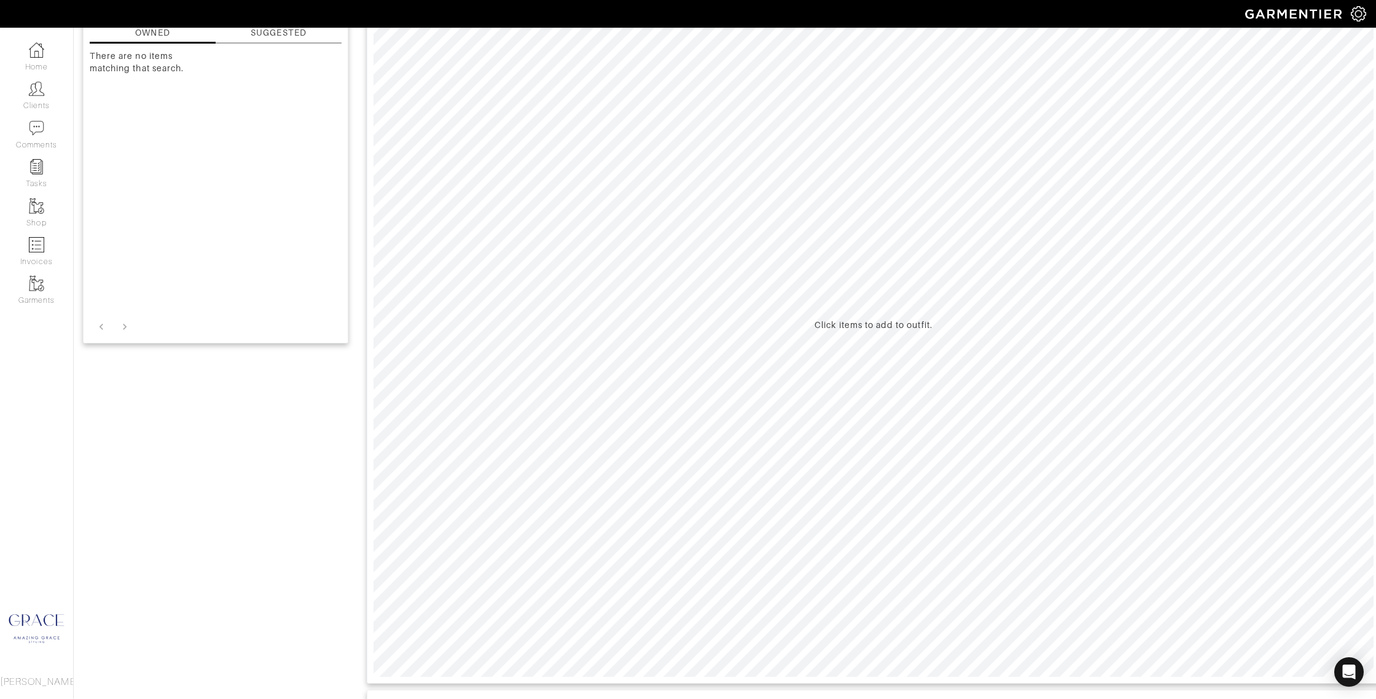
scroll to position [147, 0]
click at [273, 37] on div "SUGGESTED" at bounding box center [278, 39] width 55 height 13
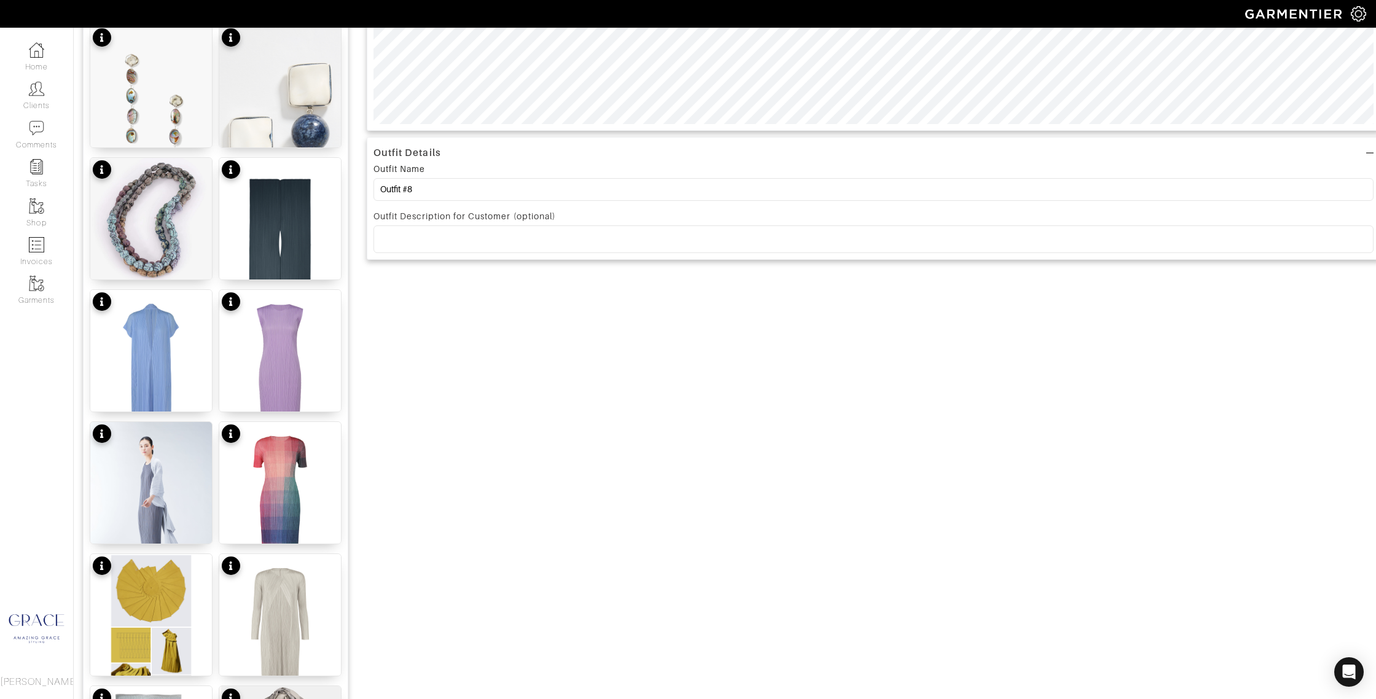
scroll to position [730, 0]
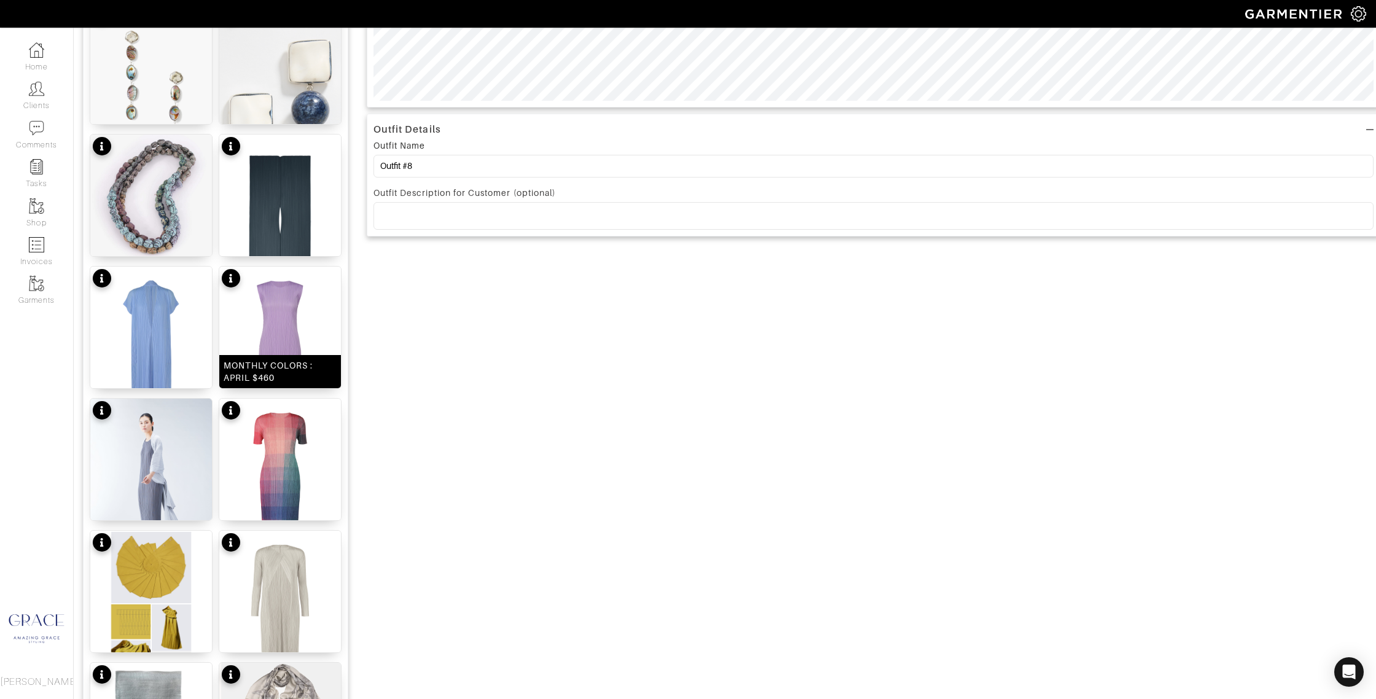
drag, startPoint x: 270, startPoint y: 372, endPoint x: 237, endPoint y: 373, distance: 32.6
click at [269, 372] on div "MONTHLY COLORS : APRIL $460" at bounding box center [280, 371] width 113 height 25
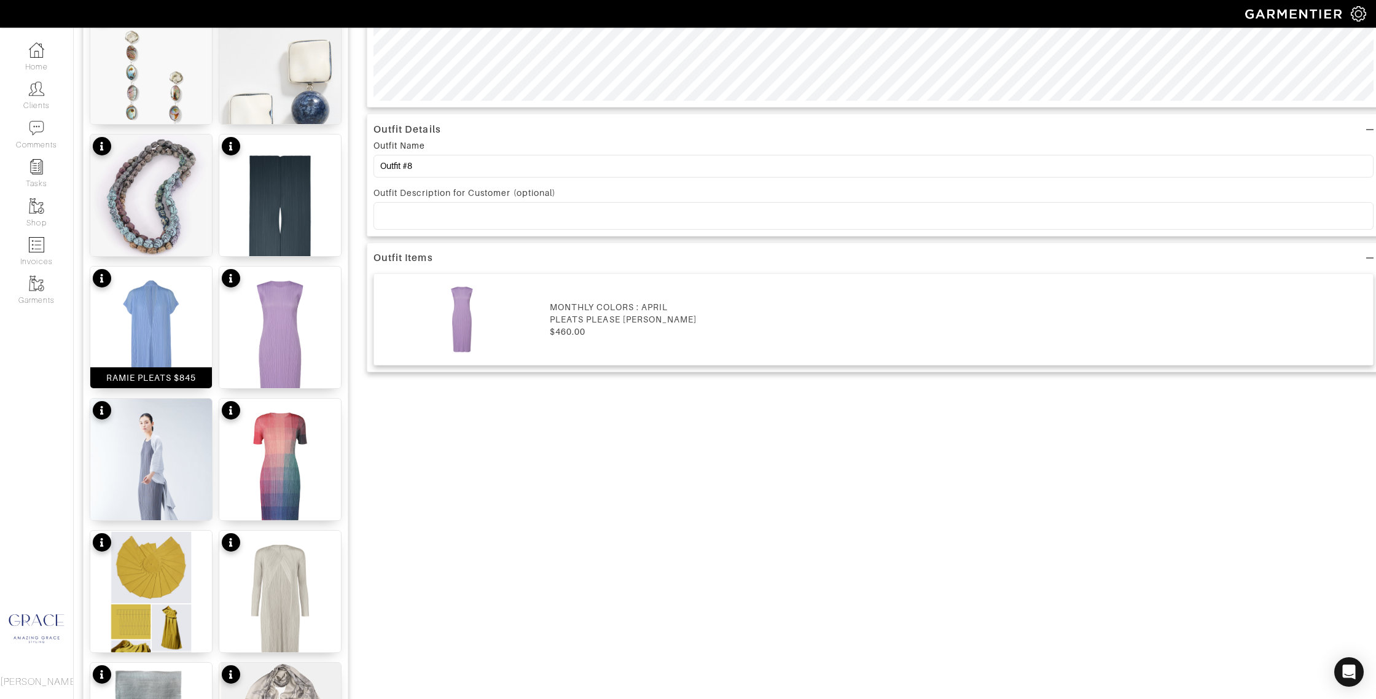
click at [149, 377] on div "RAMIE PLEATS $845" at bounding box center [151, 378] width 90 height 12
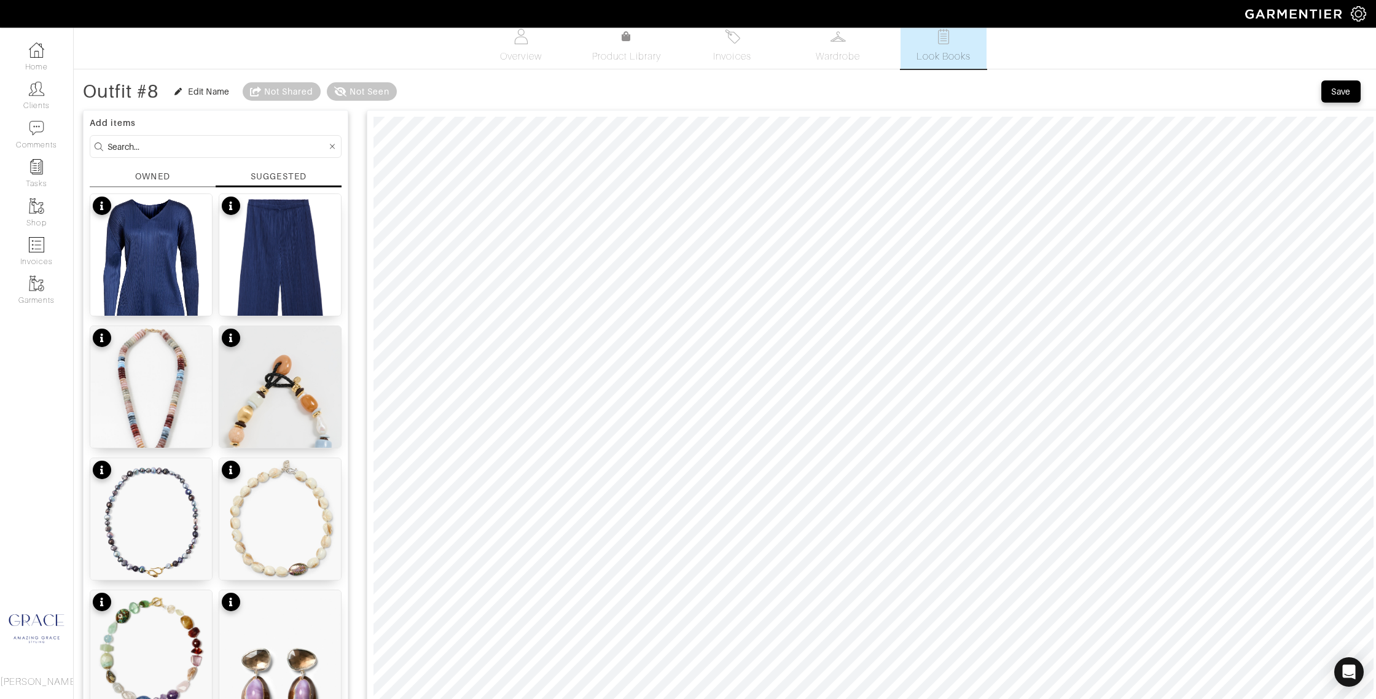
scroll to position [0, 0]
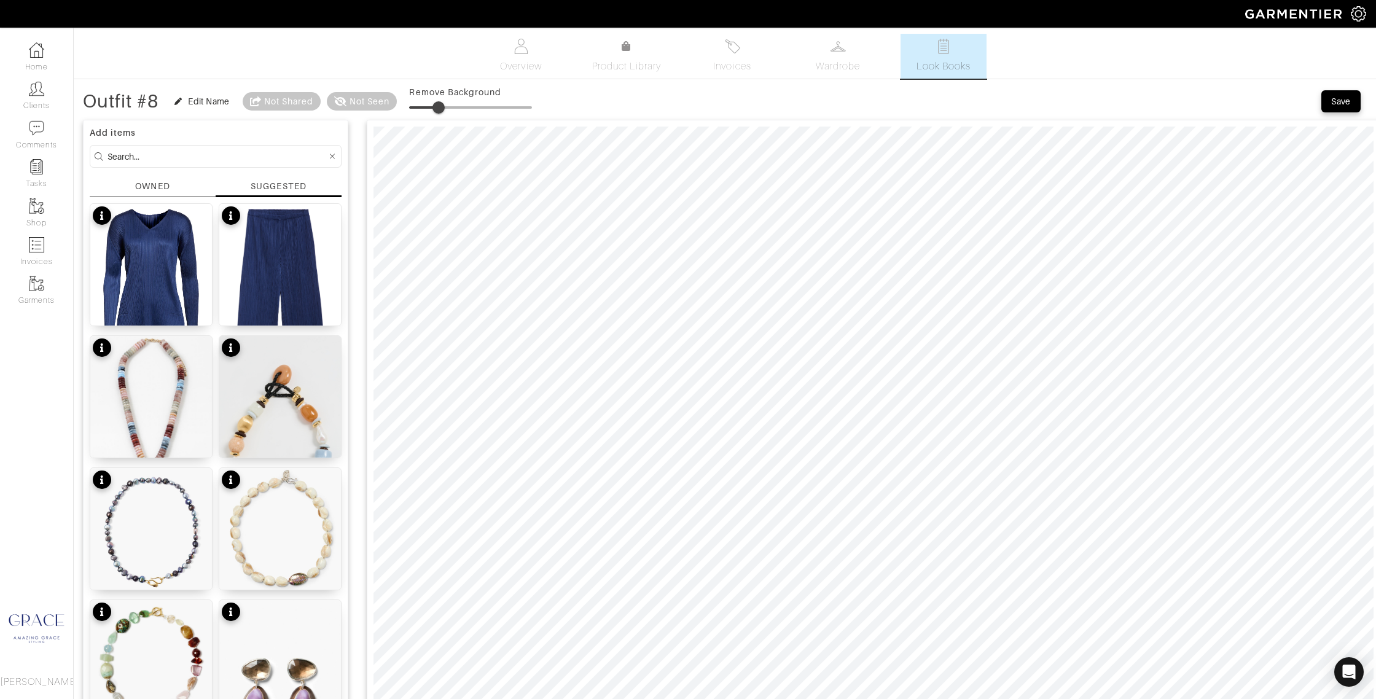
type input "0"
drag, startPoint x: 410, startPoint y: 107, endPoint x: 362, endPoint y: 133, distance: 53.9
click at [305, 111] on div "Outfit #8 Edit Name Not Shared Not Seen Remove Background" at bounding box center [307, 101] width 449 height 25
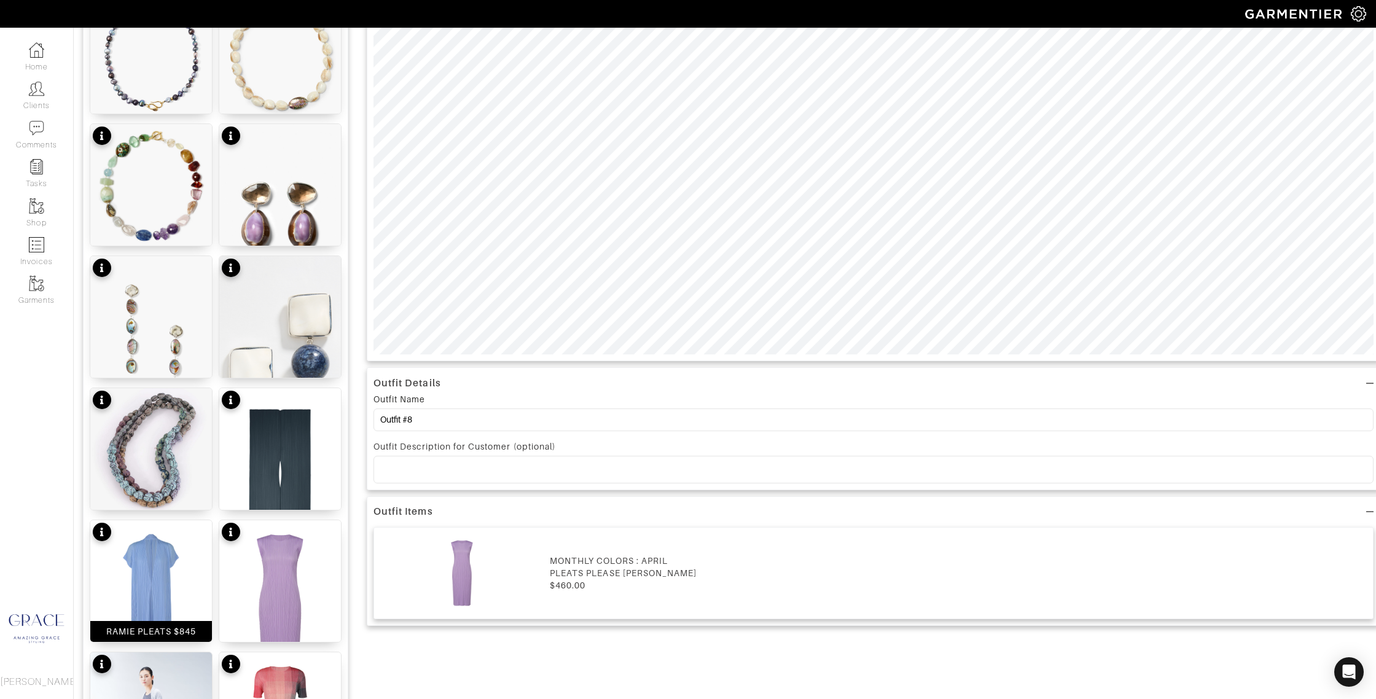
scroll to position [485, 0]
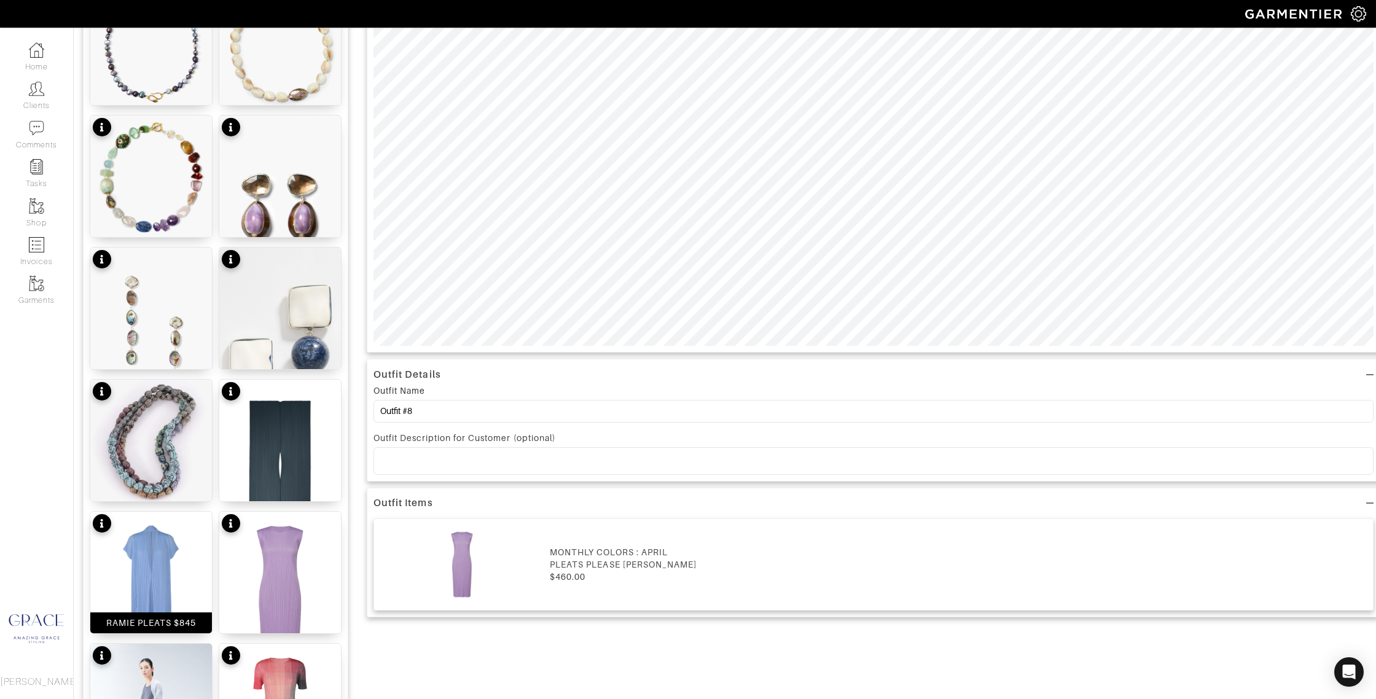
click at [152, 569] on img at bounding box center [151, 597] width 122 height 170
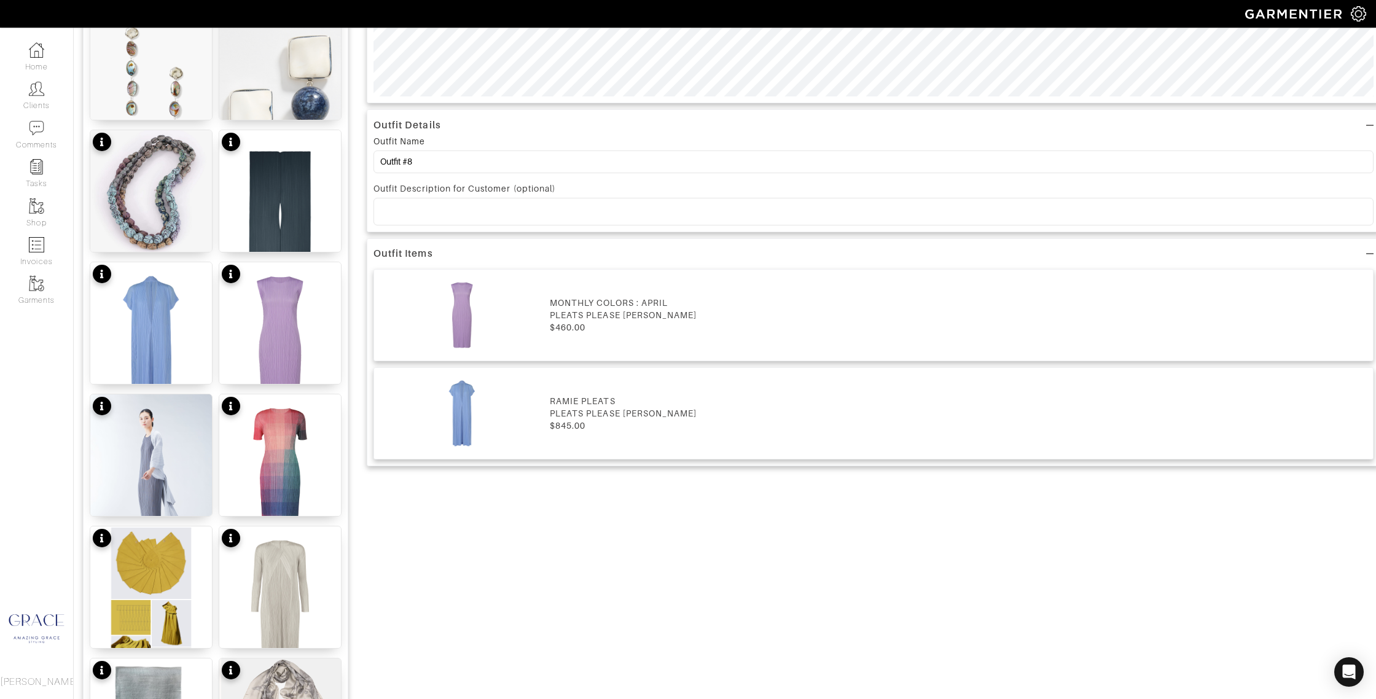
scroll to position [741, 0]
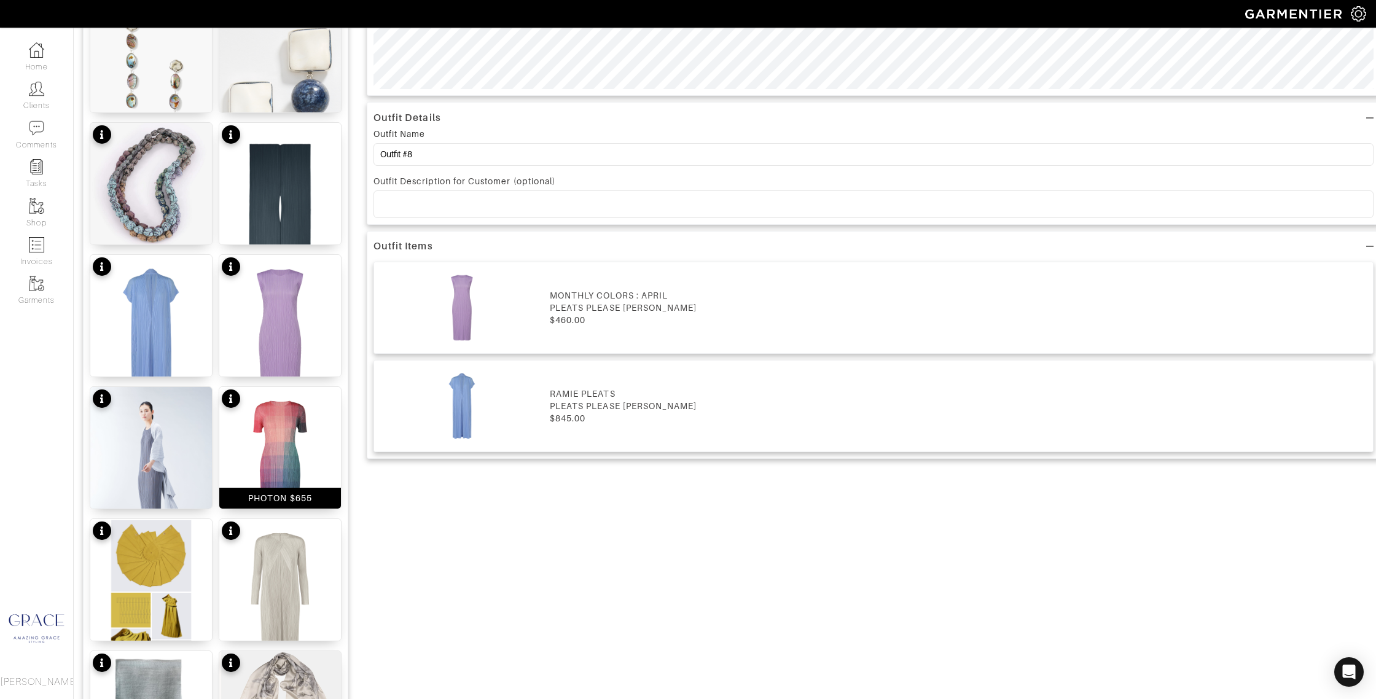
click at [288, 497] on div "PHOTON $655" at bounding box center [280, 498] width 64 height 12
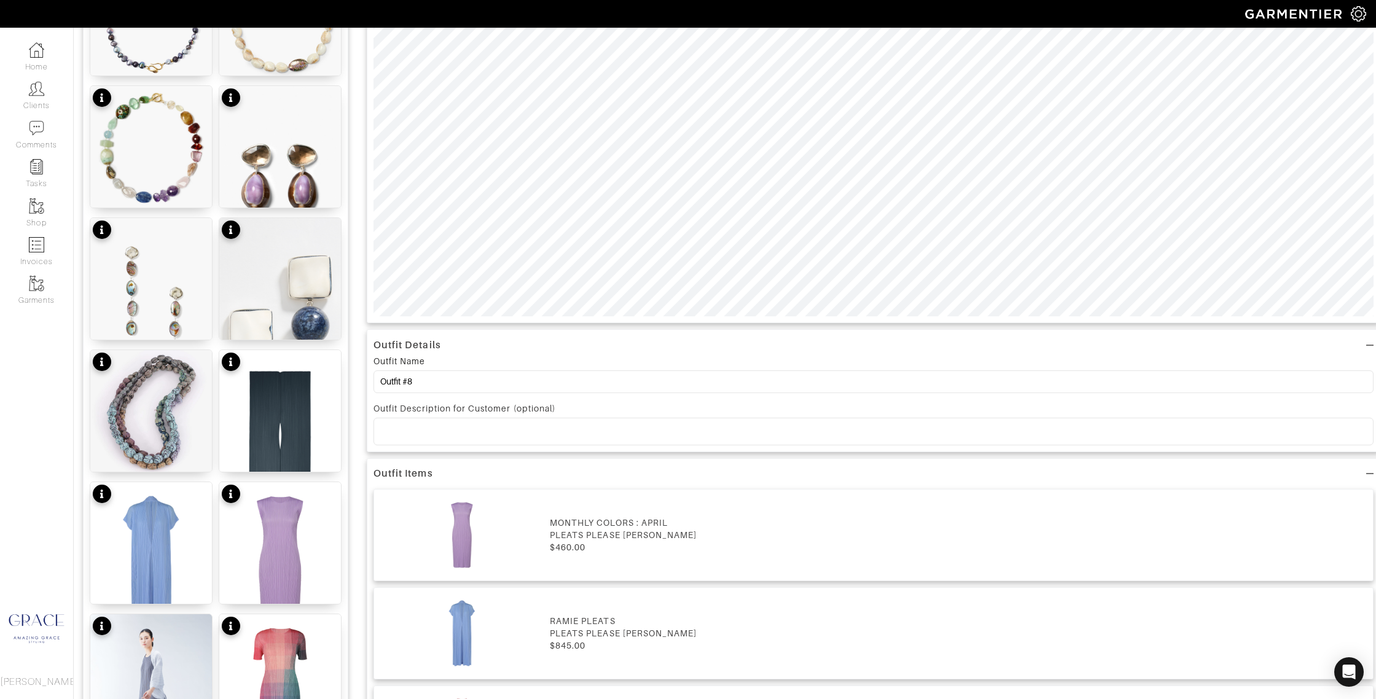
scroll to position [517, 0]
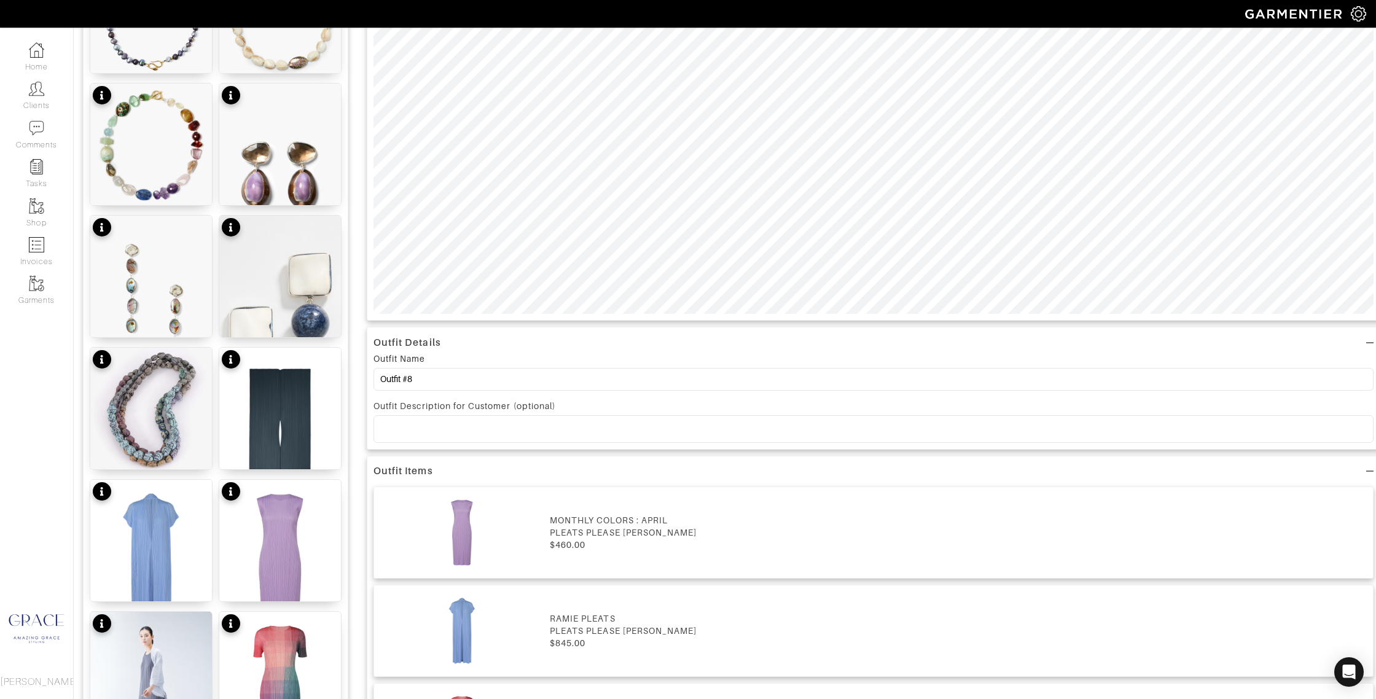
drag, startPoint x: 427, startPoint y: 425, endPoint x: 461, endPoint y: 410, distance: 36.9
click at [428, 425] on p at bounding box center [873, 428] width 980 height 11
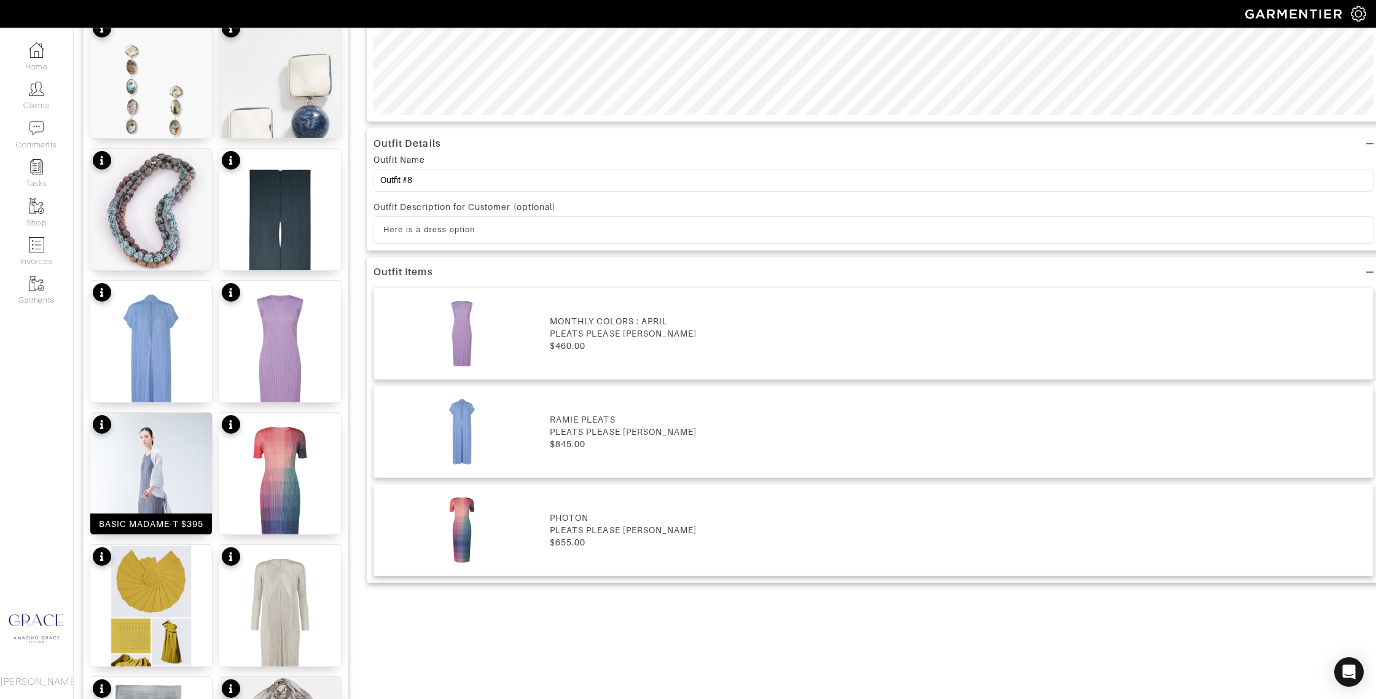
scroll to position [718, 0]
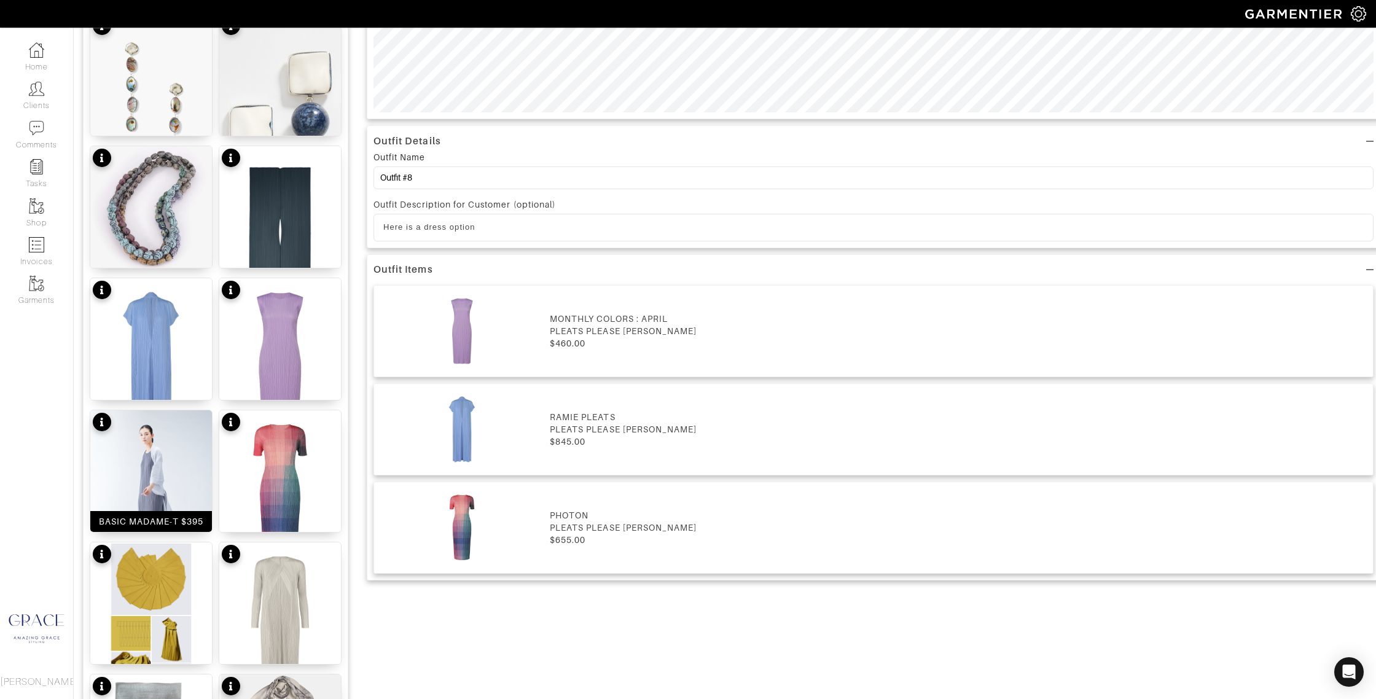
click at [165, 520] on div "BASIC MADAME-T $395" at bounding box center [151, 521] width 105 height 12
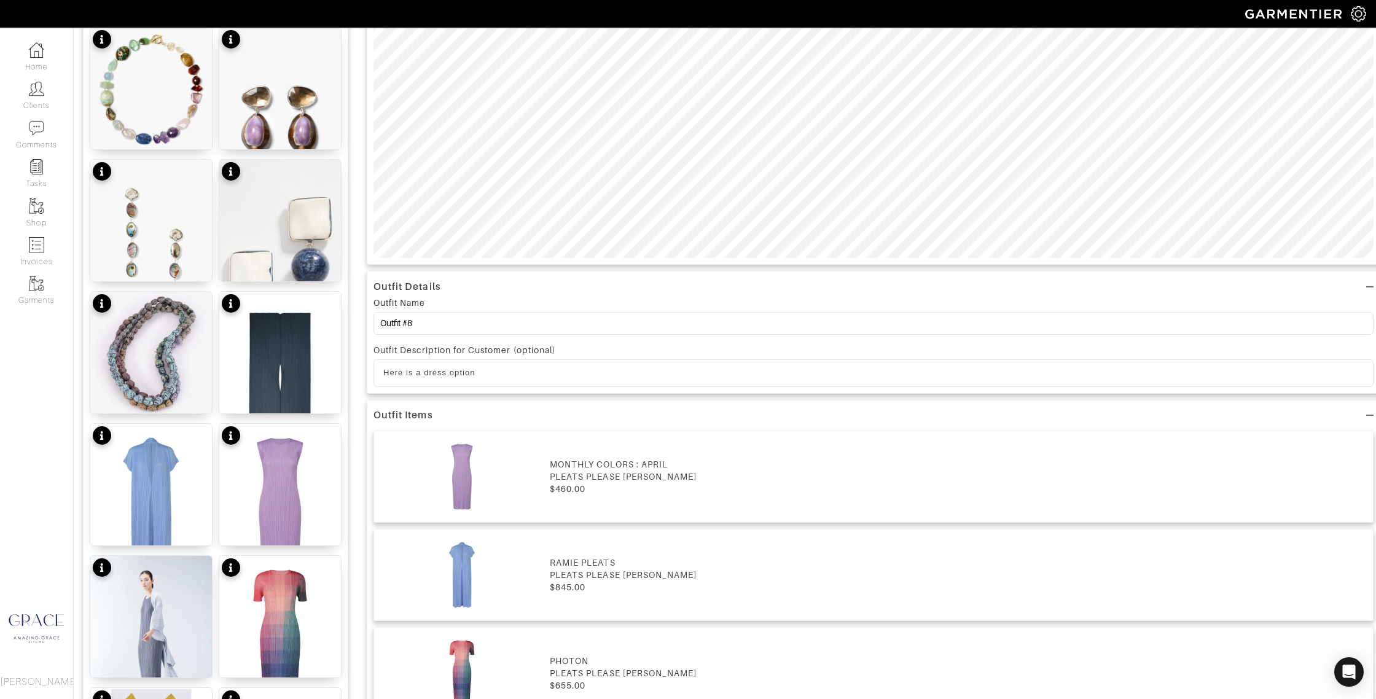
scroll to position [558, 0]
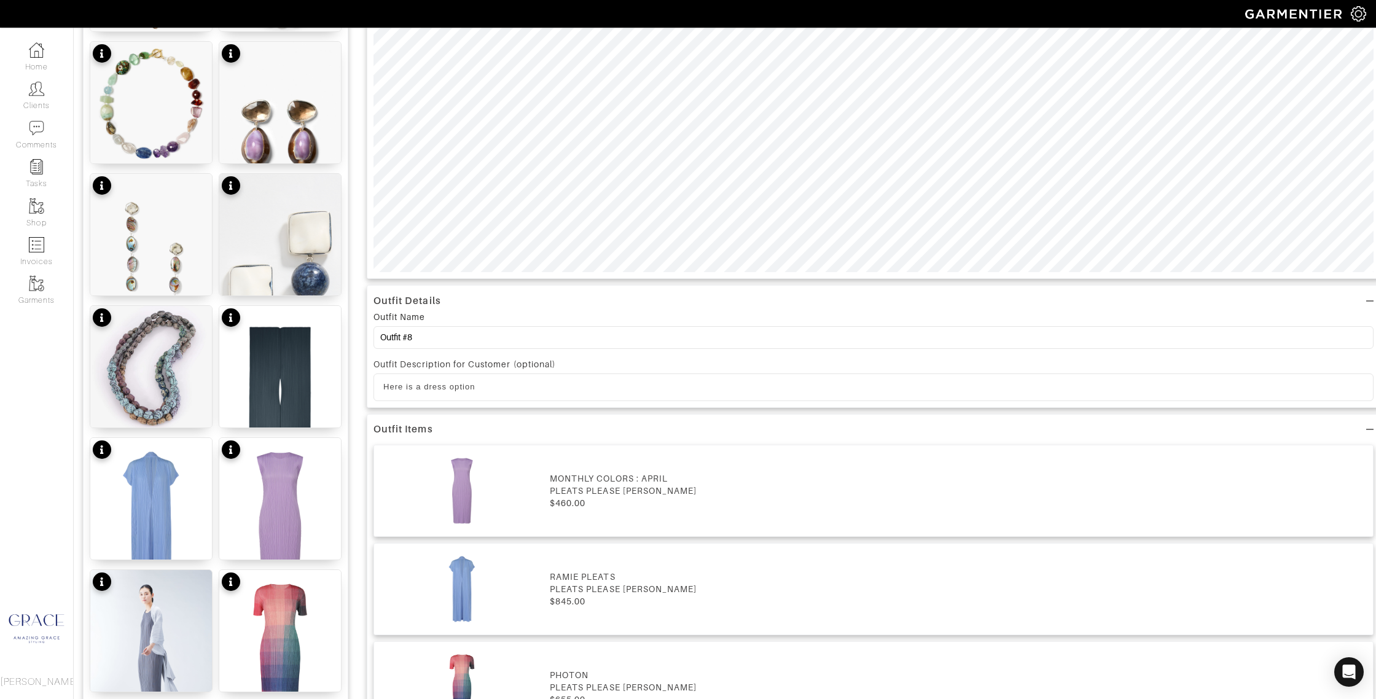
click at [490, 386] on p "Here is a dress option" at bounding box center [873, 386] width 980 height 11
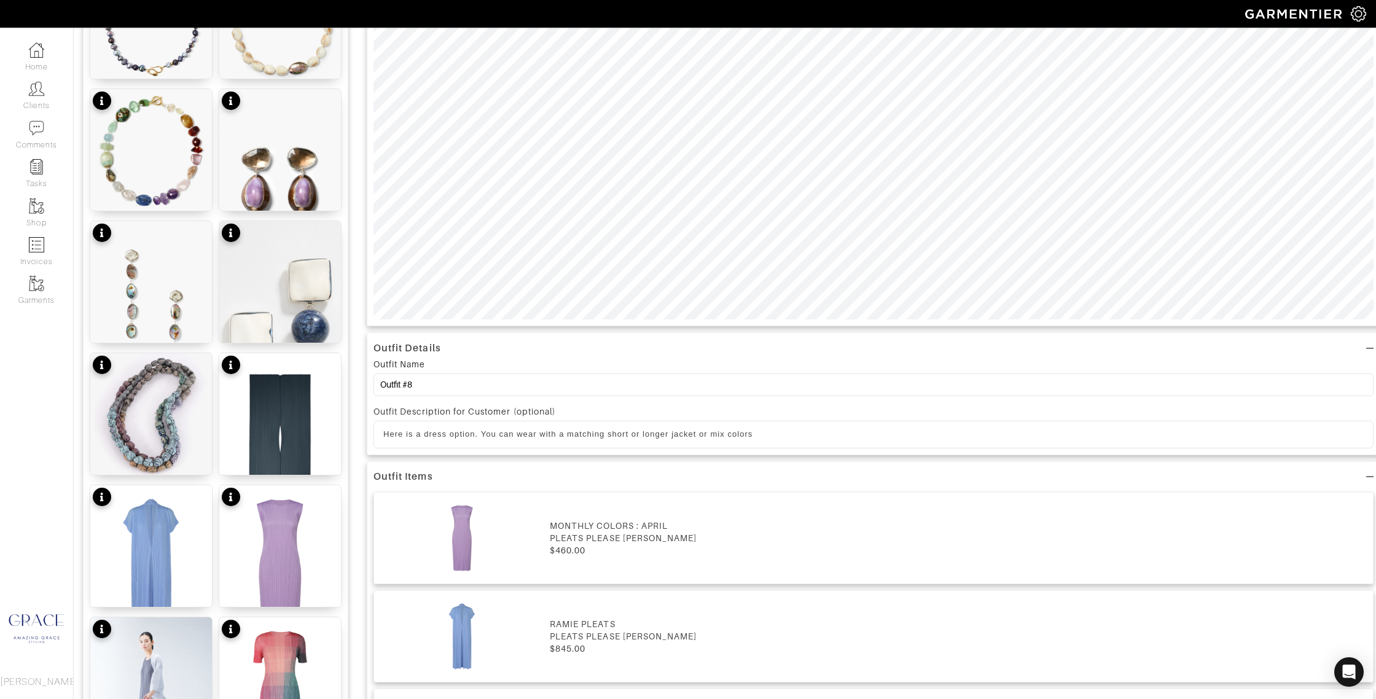
scroll to position [517, 0]
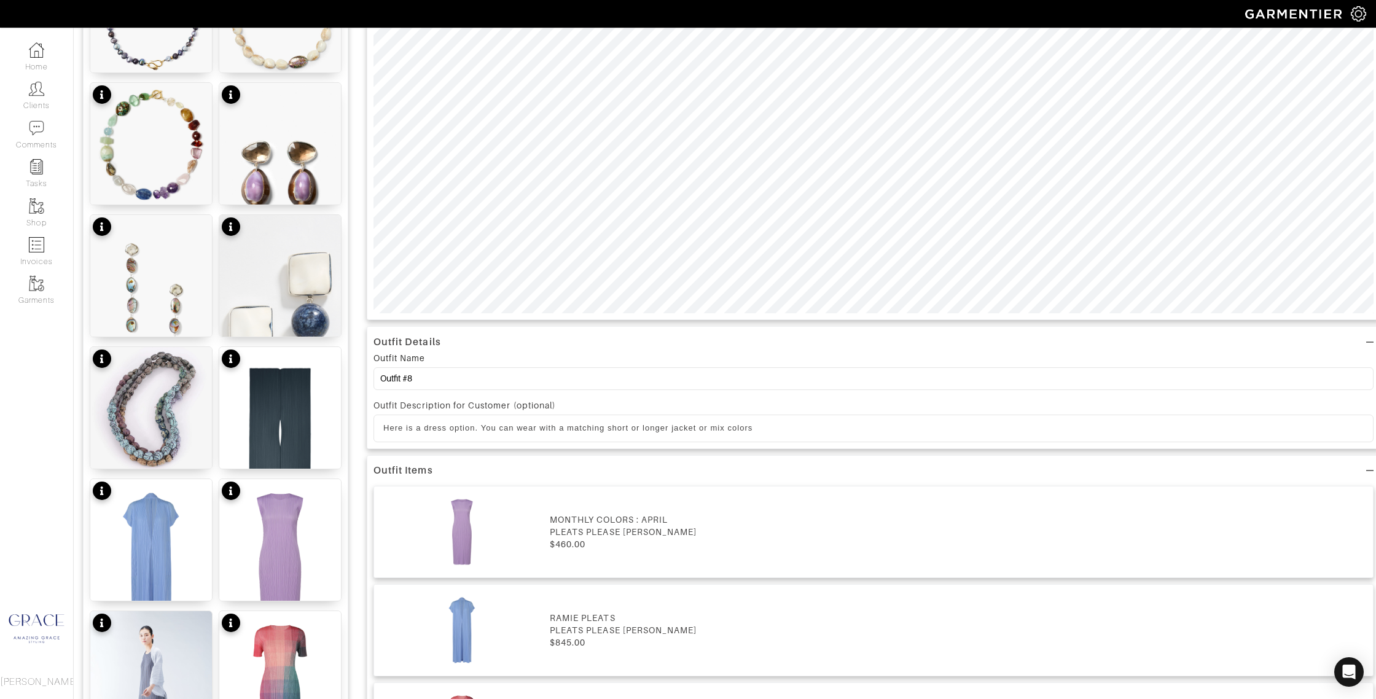
click at [782, 429] on p "Here is a dress option. You can wear with a matching short or longer jacket or …" at bounding box center [873, 428] width 980 height 11
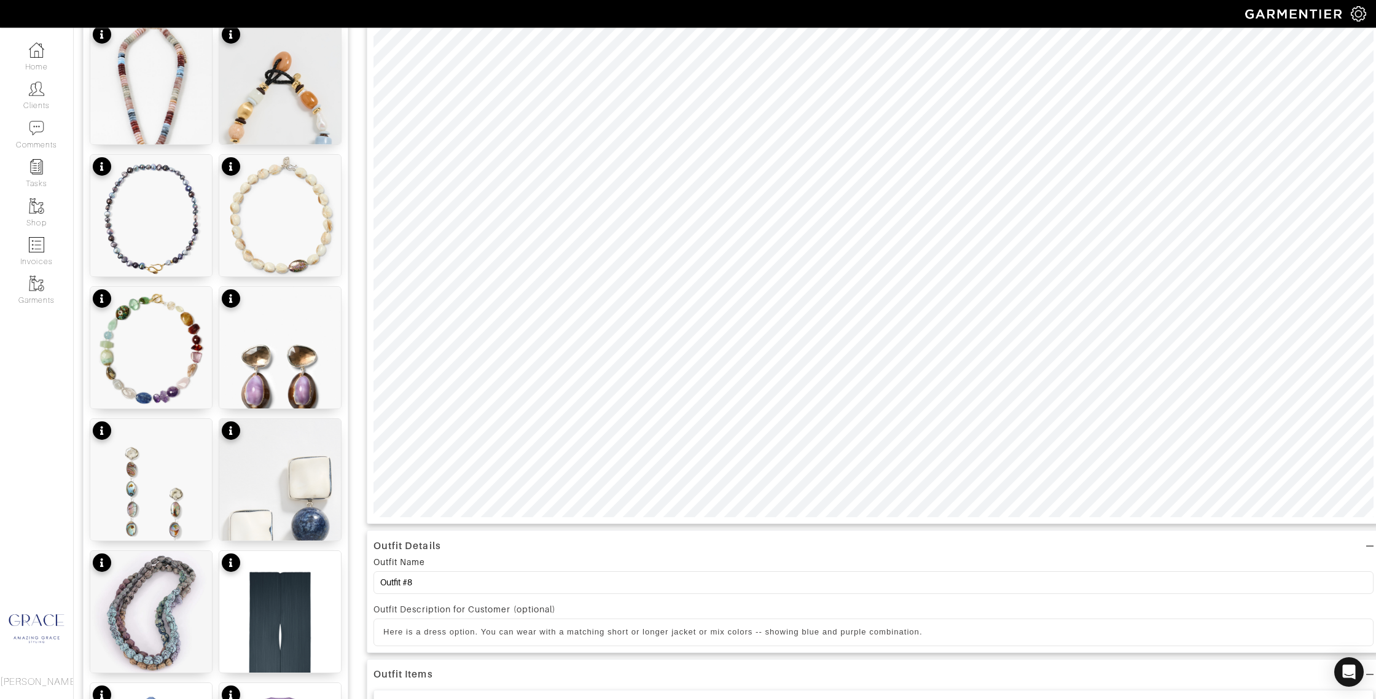
scroll to position [315, 0]
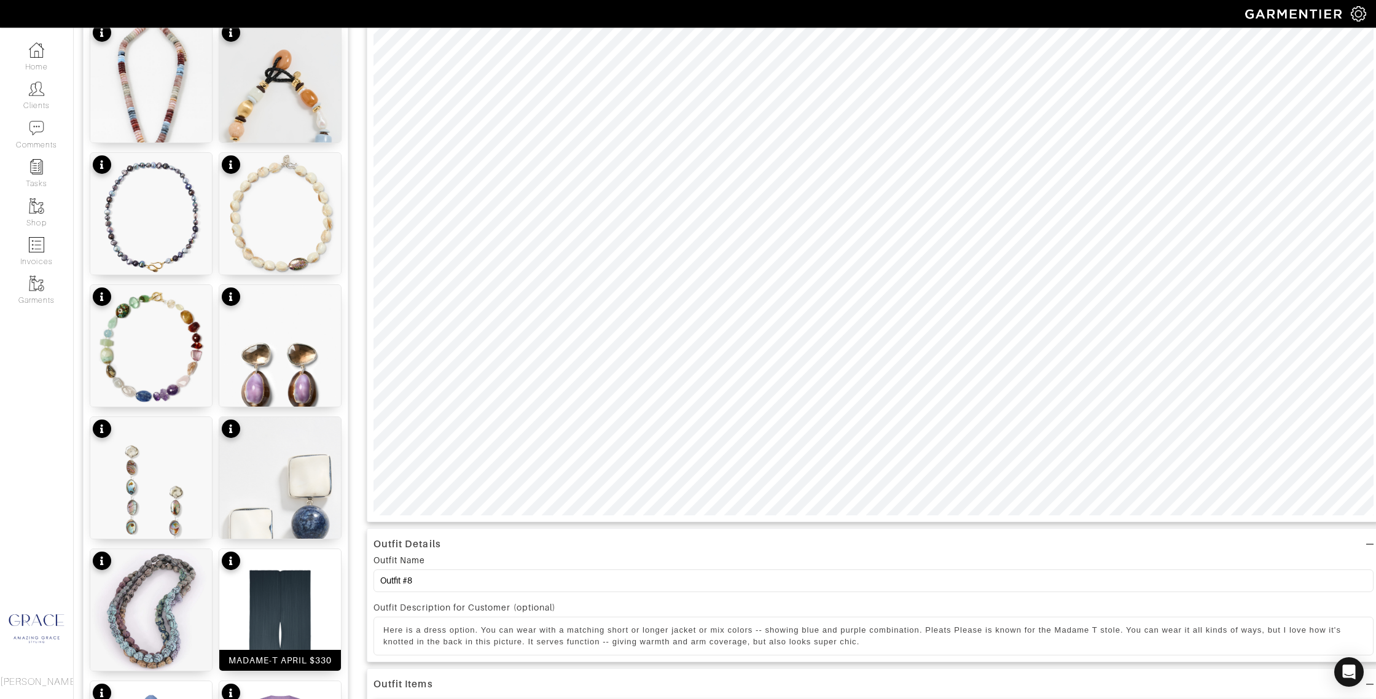
click at [297, 660] on div "MADAME-T APRIL $330" at bounding box center [280, 660] width 104 height 12
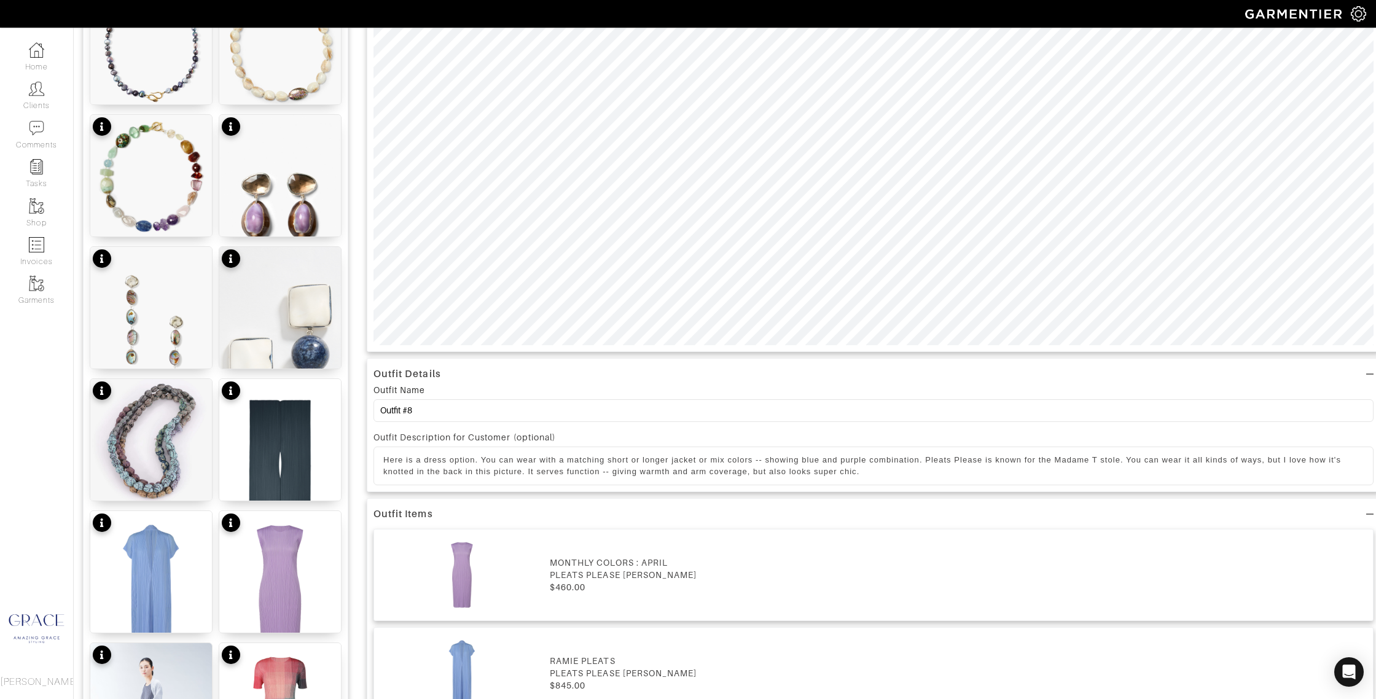
scroll to position [454, 0]
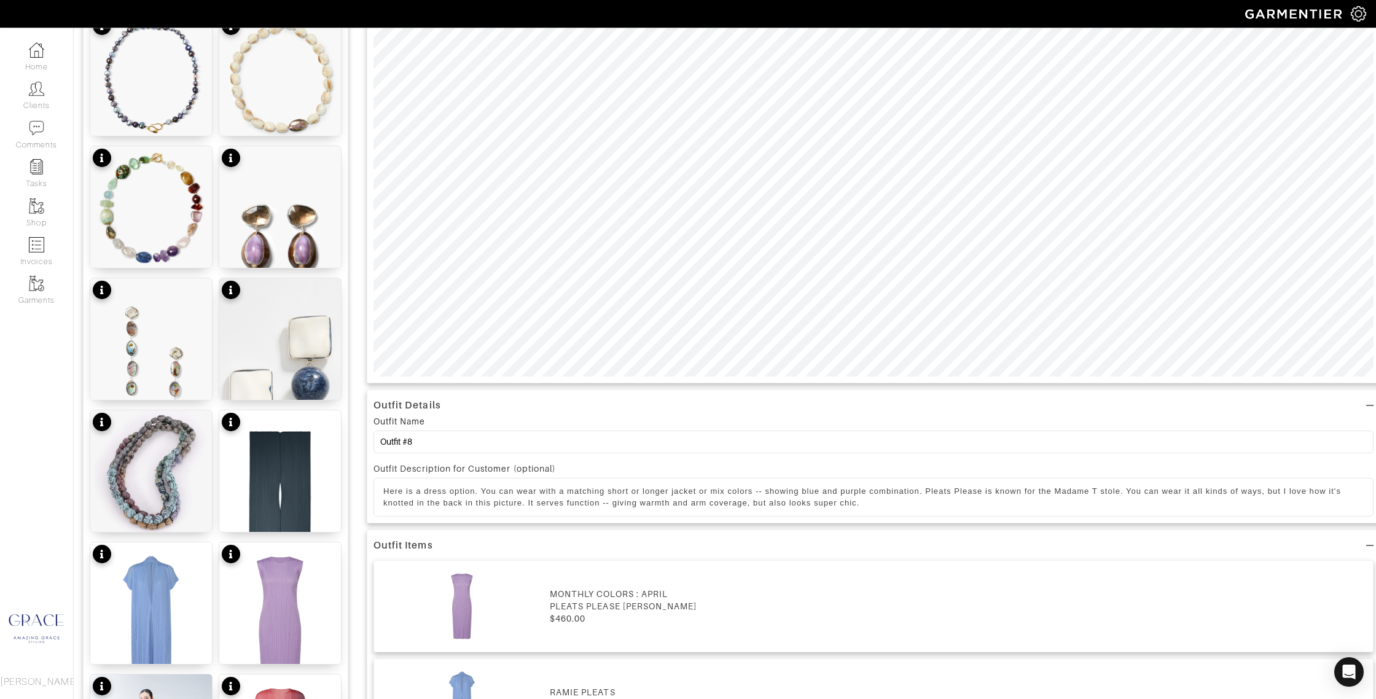
click at [897, 504] on p "Here is a dress option. You can wear with a matching short or longer jacket or …" at bounding box center [873, 497] width 980 height 23
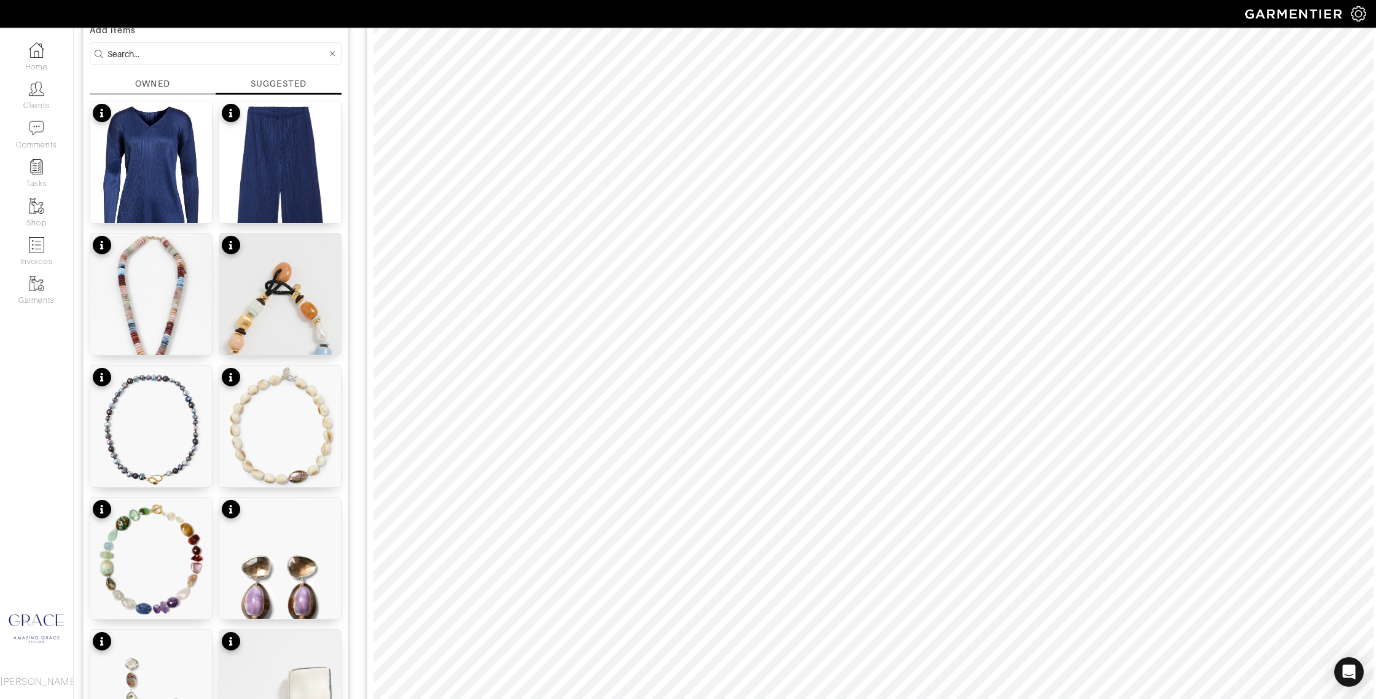
scroll to position [104, 0]
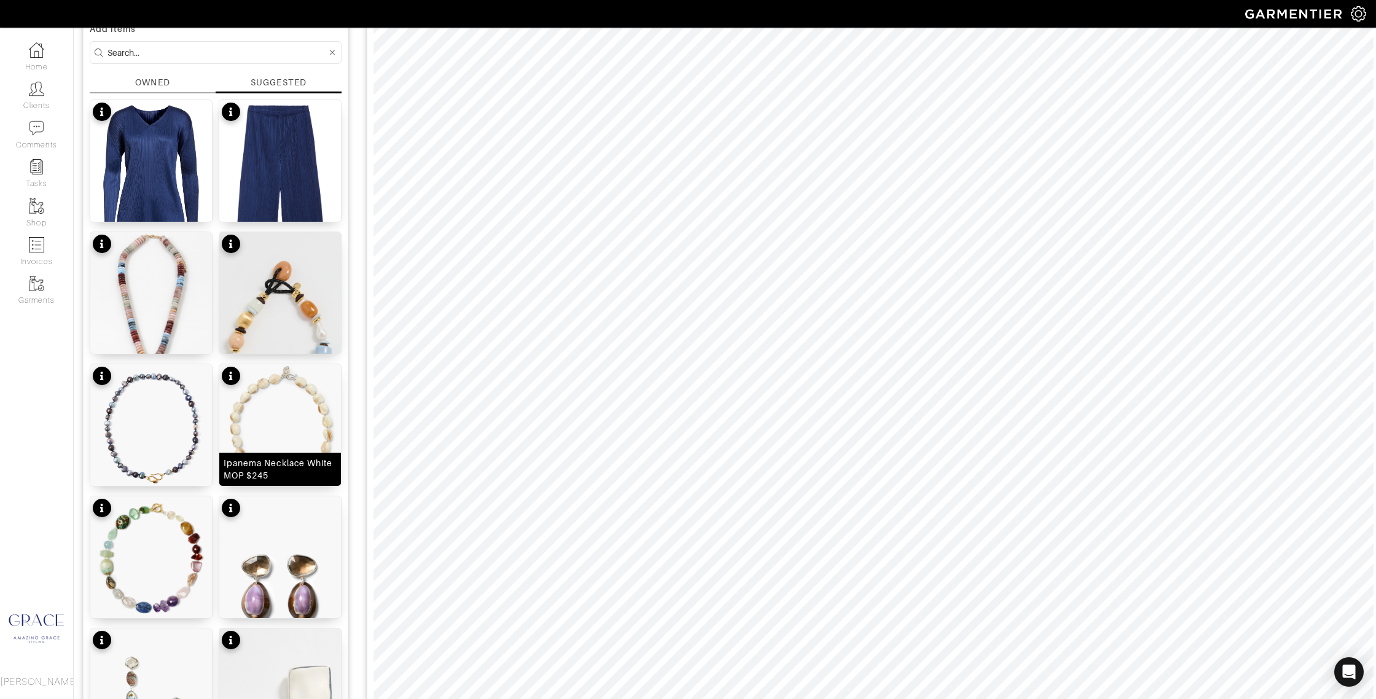
click at [293, 472] on div "Ipanema Necklace White MOP $245" at bounding box center [280, 469] width 113 height 25
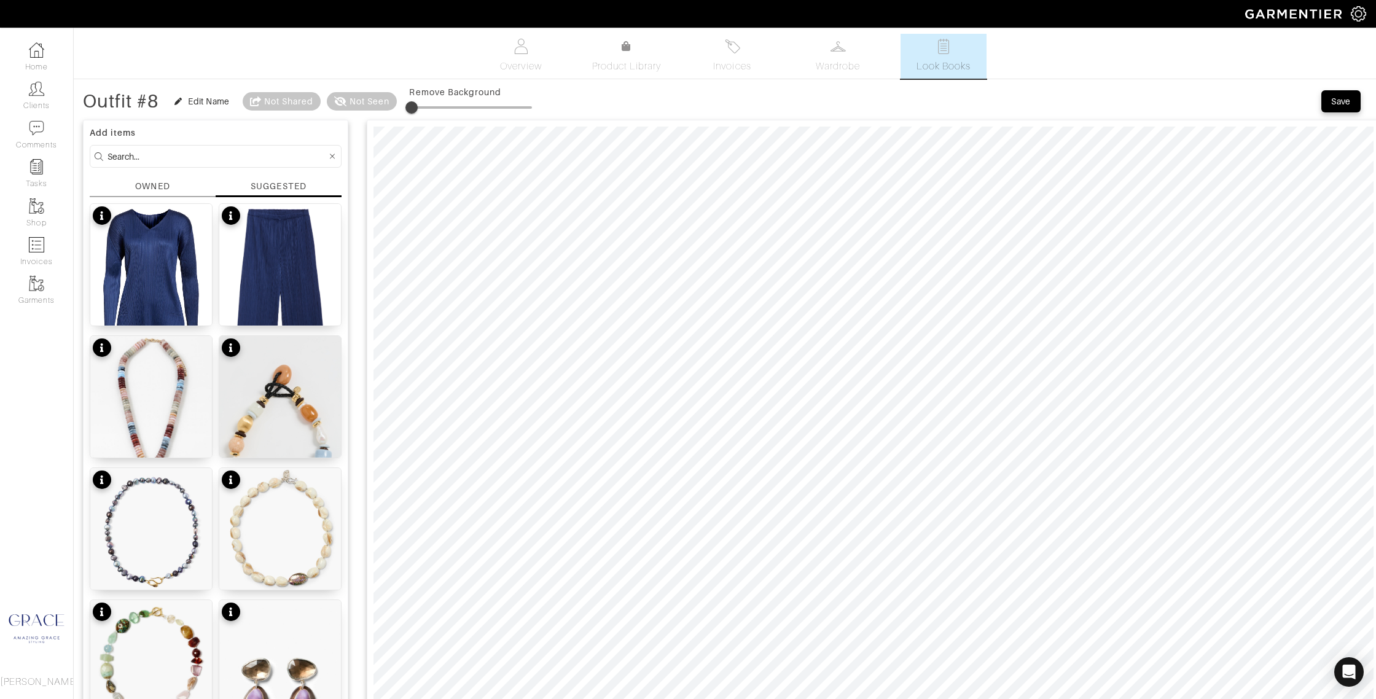
type input "12"
drag, startPoint x: 413, startPoint y: 104, endPoint x: 426, endPoint y: 105, distance: 12.9
click at [426, 105] on span at bounding box center [424, 107] width 12 height 12
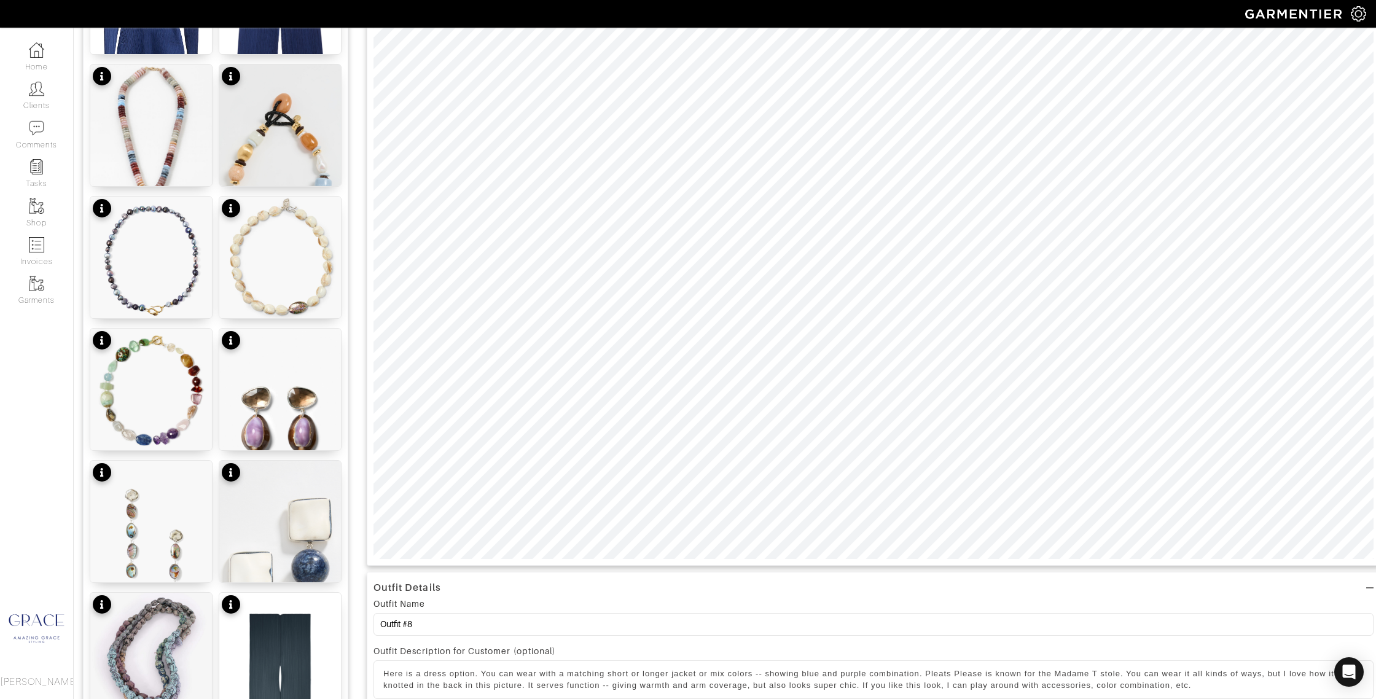
scroll to position [273, 0]
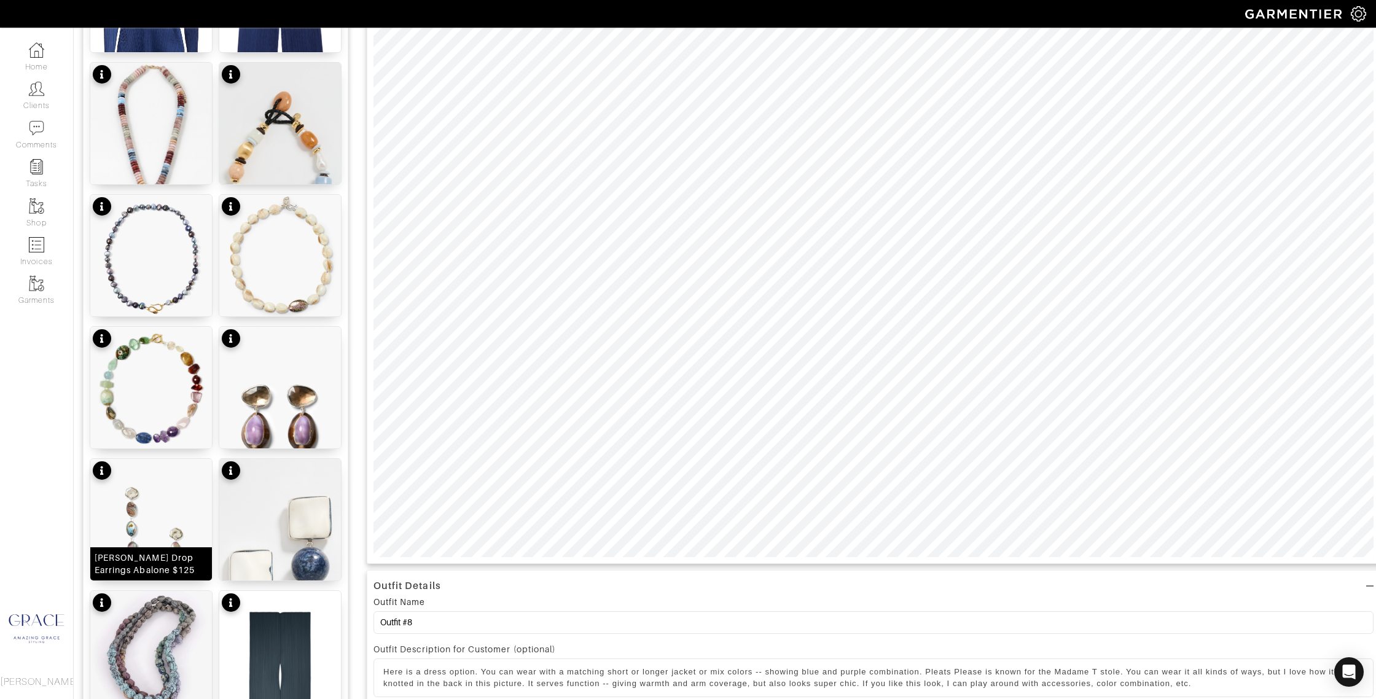
click at [180, 564] on div "[PERSON_NAME] Drop Earrings Abalone $125" at bounding box center [151, 564] width 113 height 25
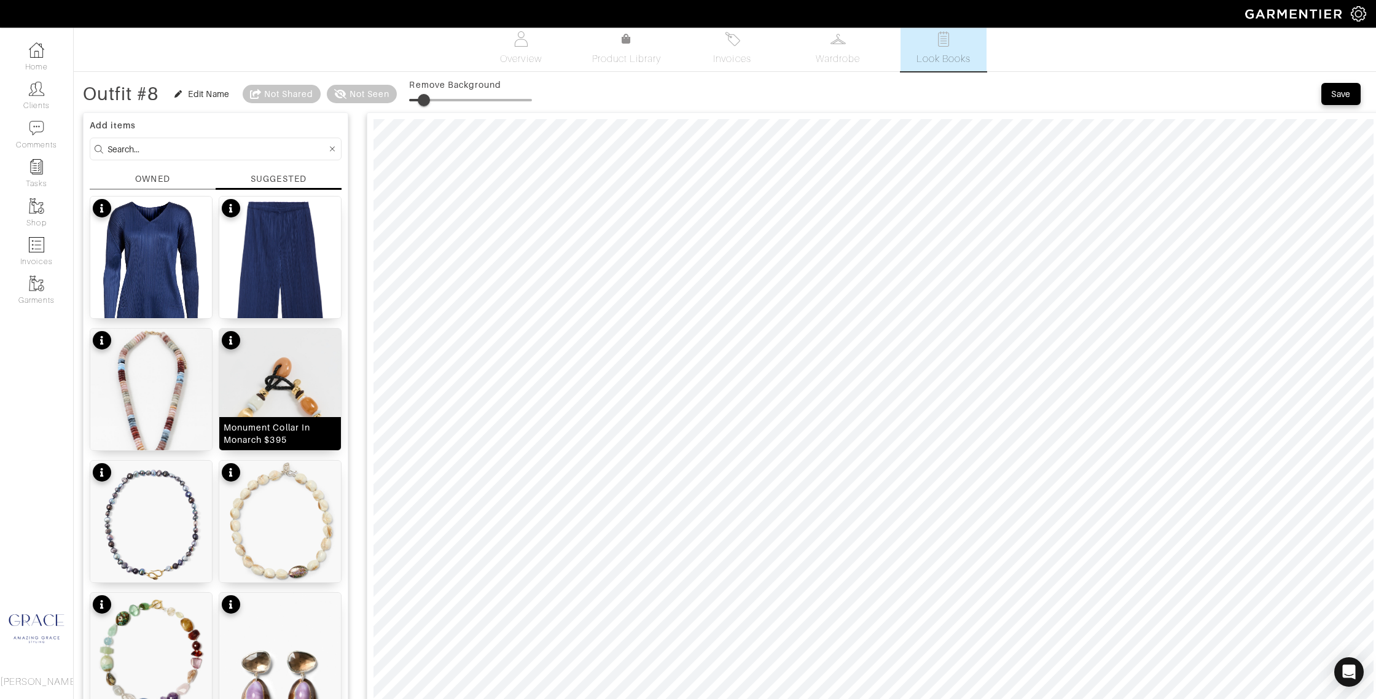
scroll to position [0, 0]
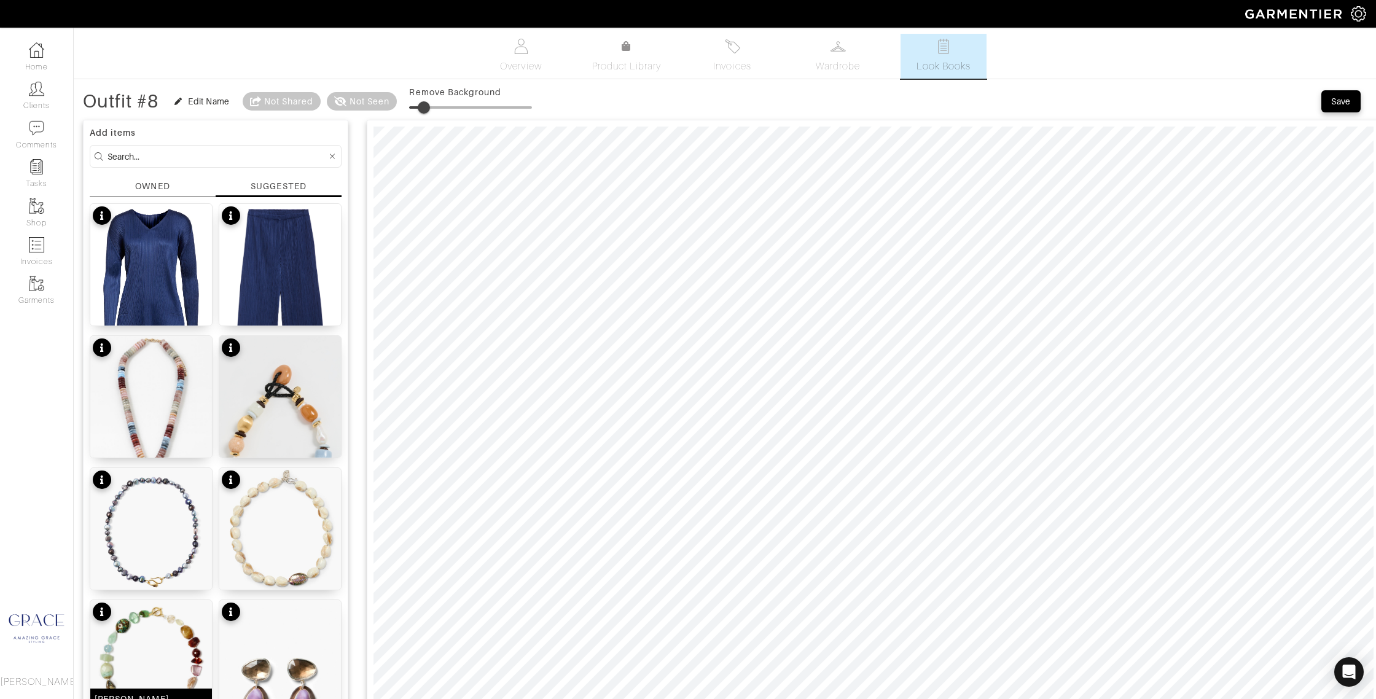
click at [131, 694] on div "[PERSON_NAME] Necklace Multi Mix $325" at bounding box center [151, 705] width 113 height 25
type input "25"
drag, startPoint x: 413, startPoint y: 107, endPoint x: 442, endPoint y: 107, distance: 28.9
click at [442, 107] on span at bounding box center [440, 107] width 12 height 12
click at [444, 105] on span at bounding box center [440, 107] width 12 height 12
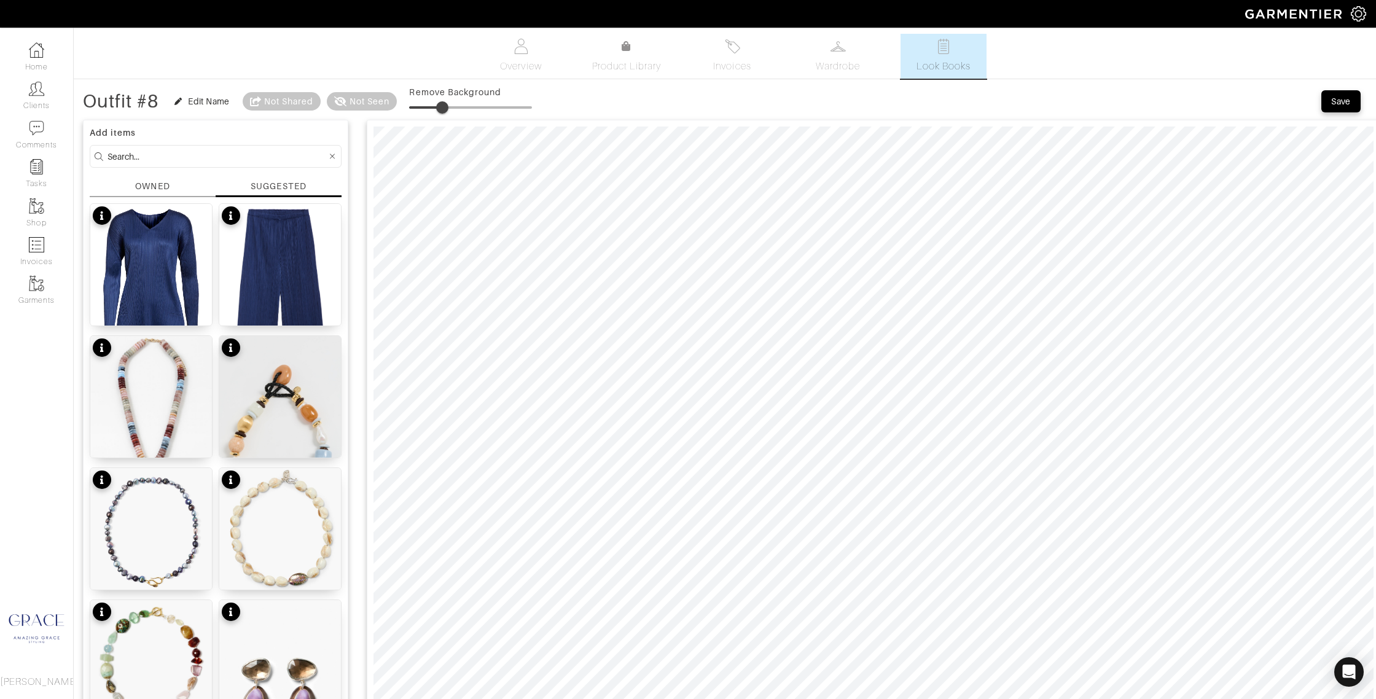
type input "0"
drag, startPoint x: 443, startPoint y: 109, endPoint x: 406, endPoint y: 126, distance: 41.2
click at [360, 107] on div "Outfit #8 Edit Name Not Shared Not Seen Remove Background" at bounding box center [307, 101] width 449 height 25
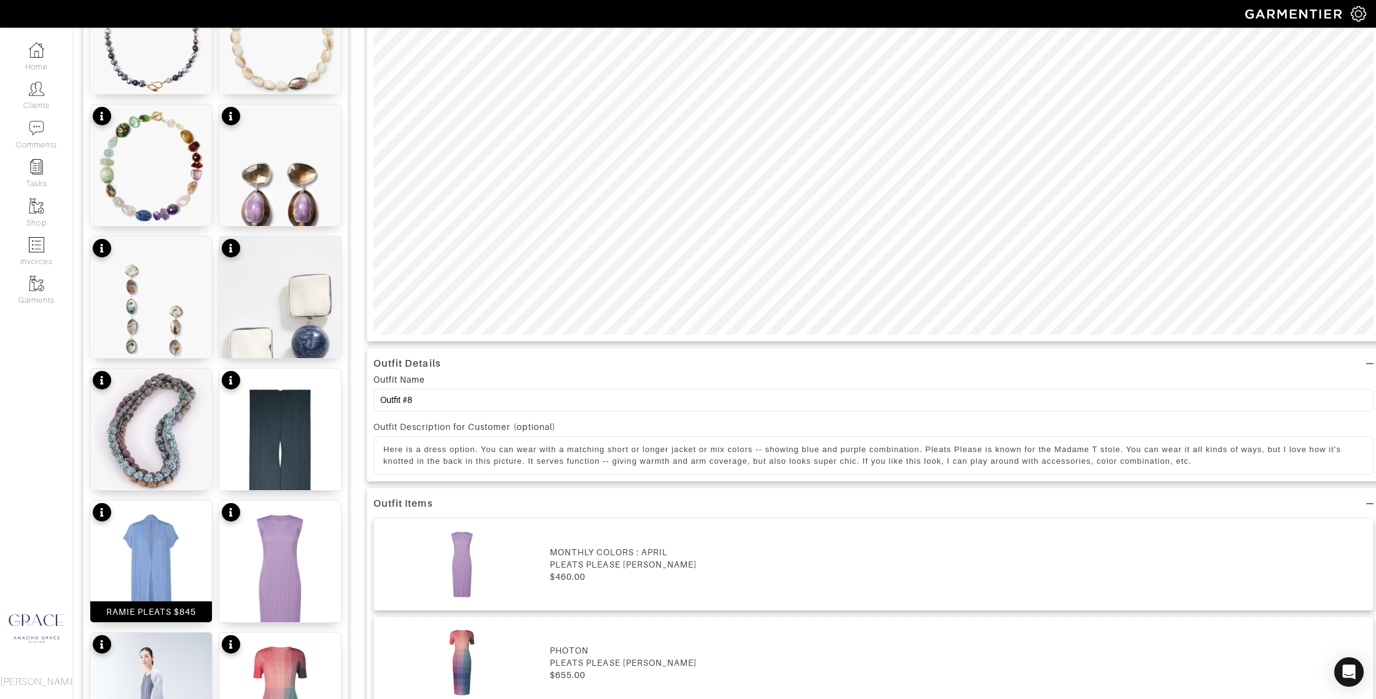
scroll to position [674, 0]
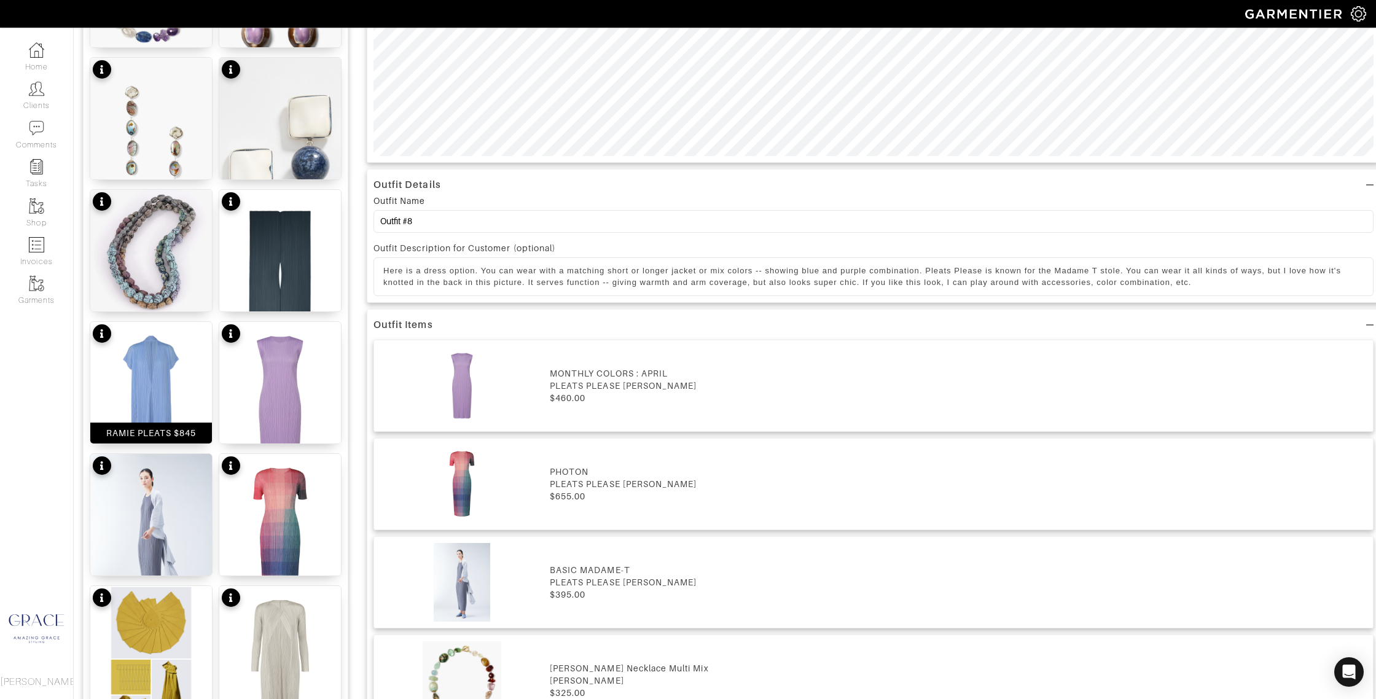
click at [180, 430] on div "RAMIE PLEATS $845" at bounding box center [151, 433] width 90 height 12
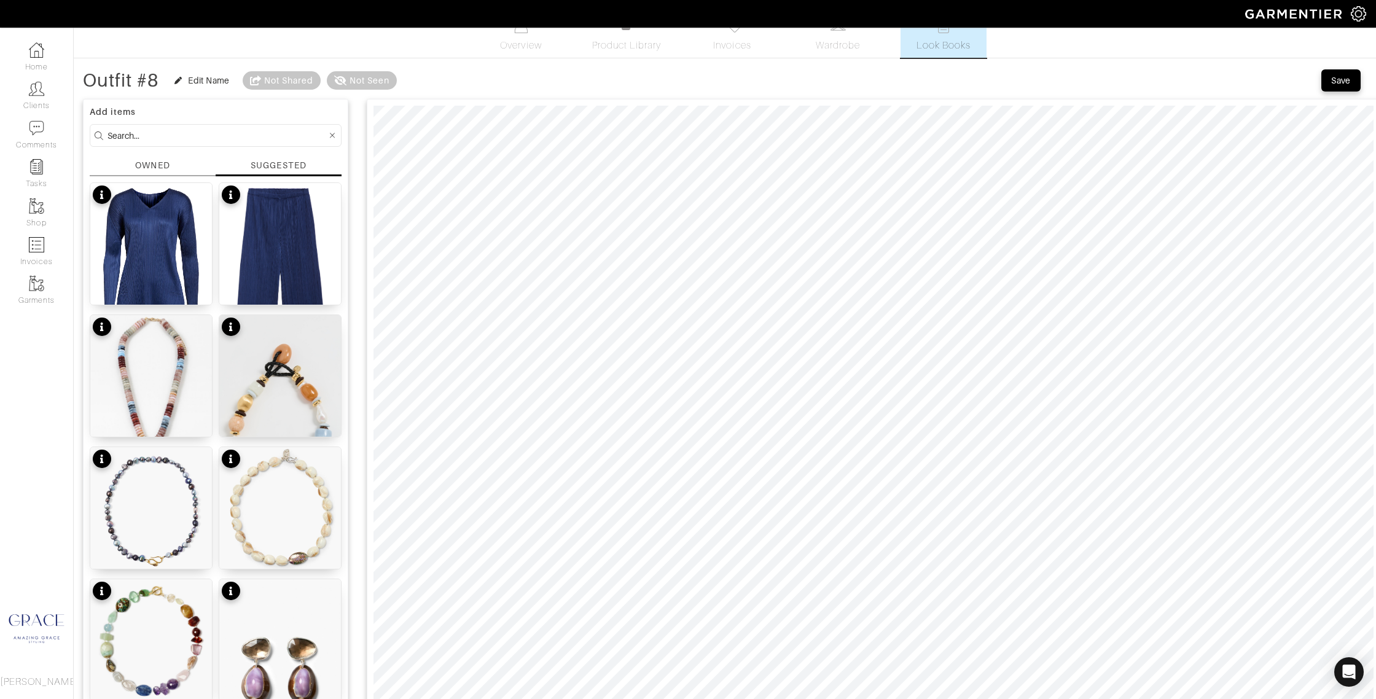
scroll to position [0, 0]
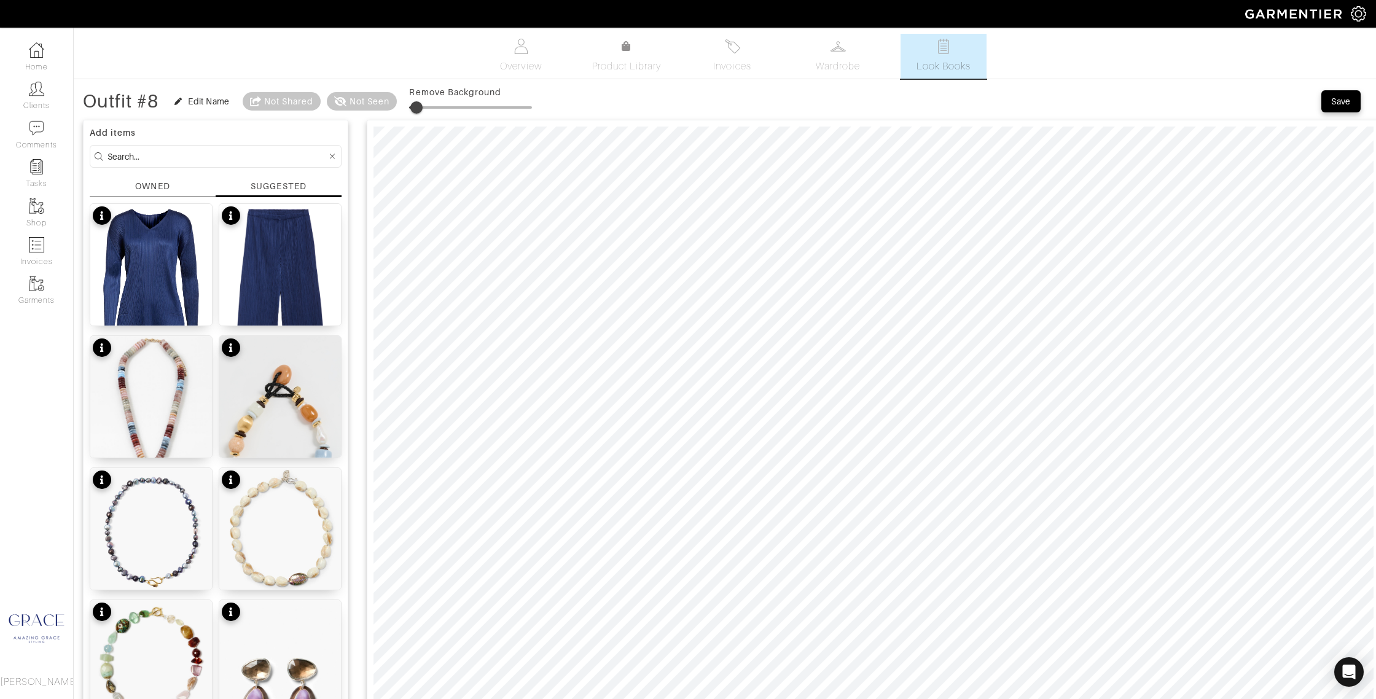
type input "13"
drag, startPoint x: 417, startPoint y: 106, endPoint x: 426, endPoint y: 107, distance: 8.7
click at [427, 107] on span at bounding box center [425, 107] width 12 height 12
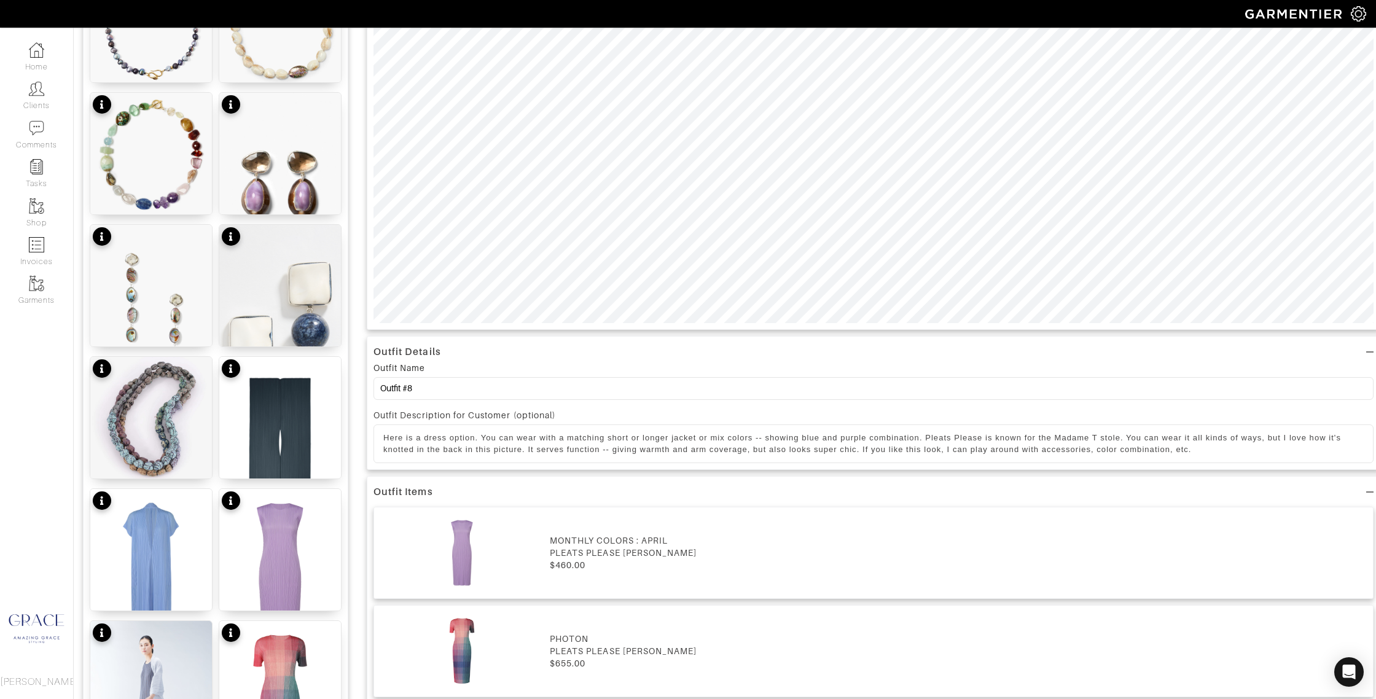
scroll to position [517, 0]
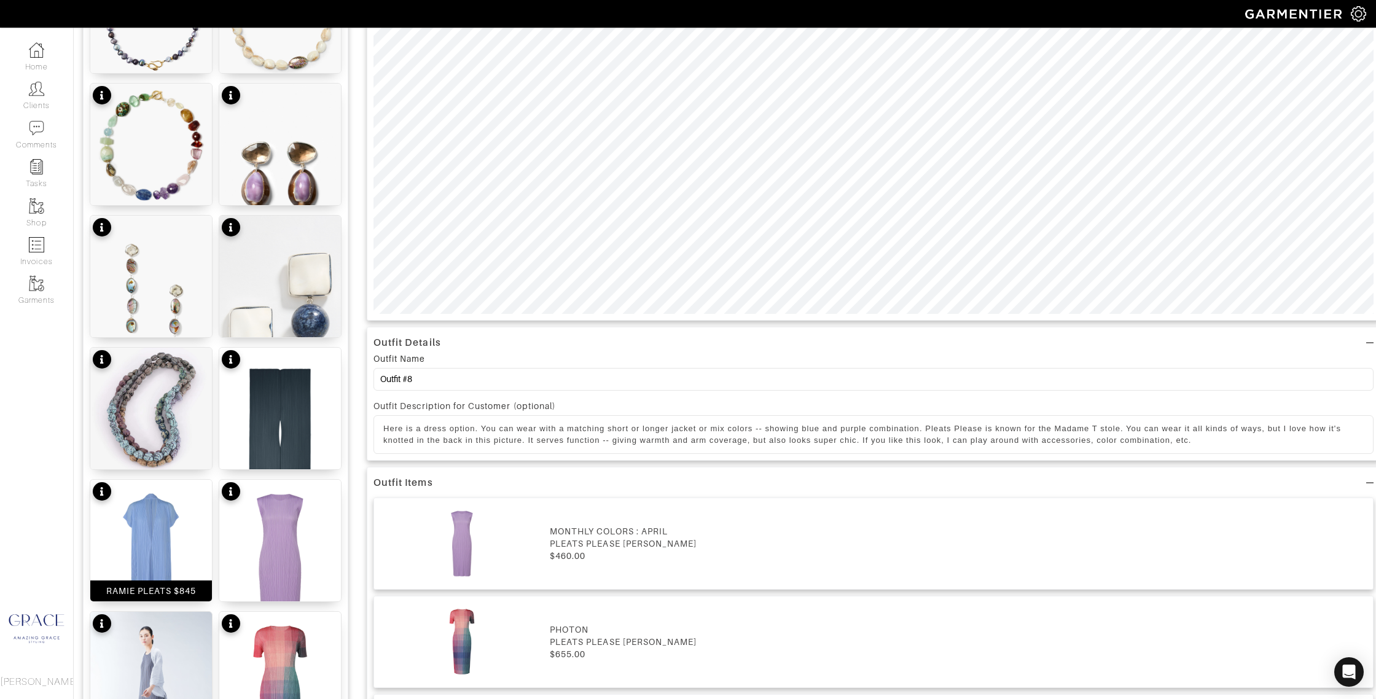
click at [171, 597] on div "RAMIE PLEATS $845" at bounding box center [151, 590] width 122 height 21
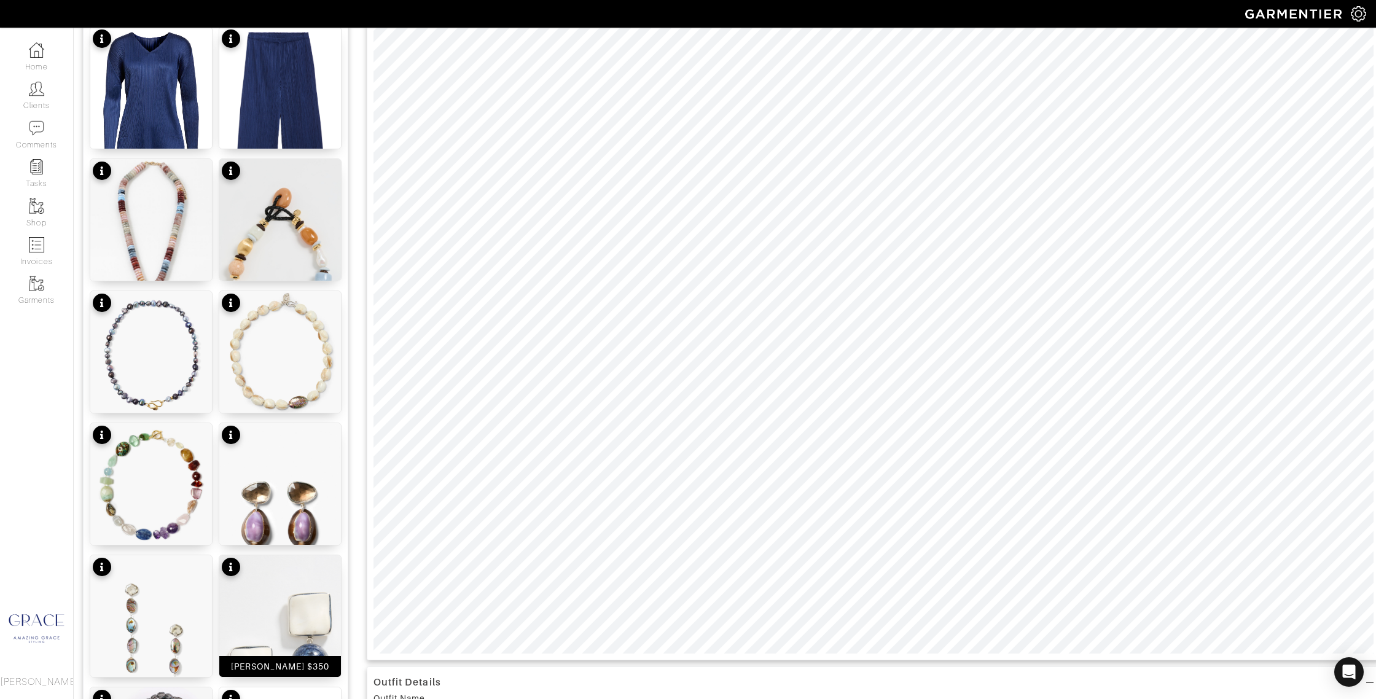
scroll to position [187, 0]
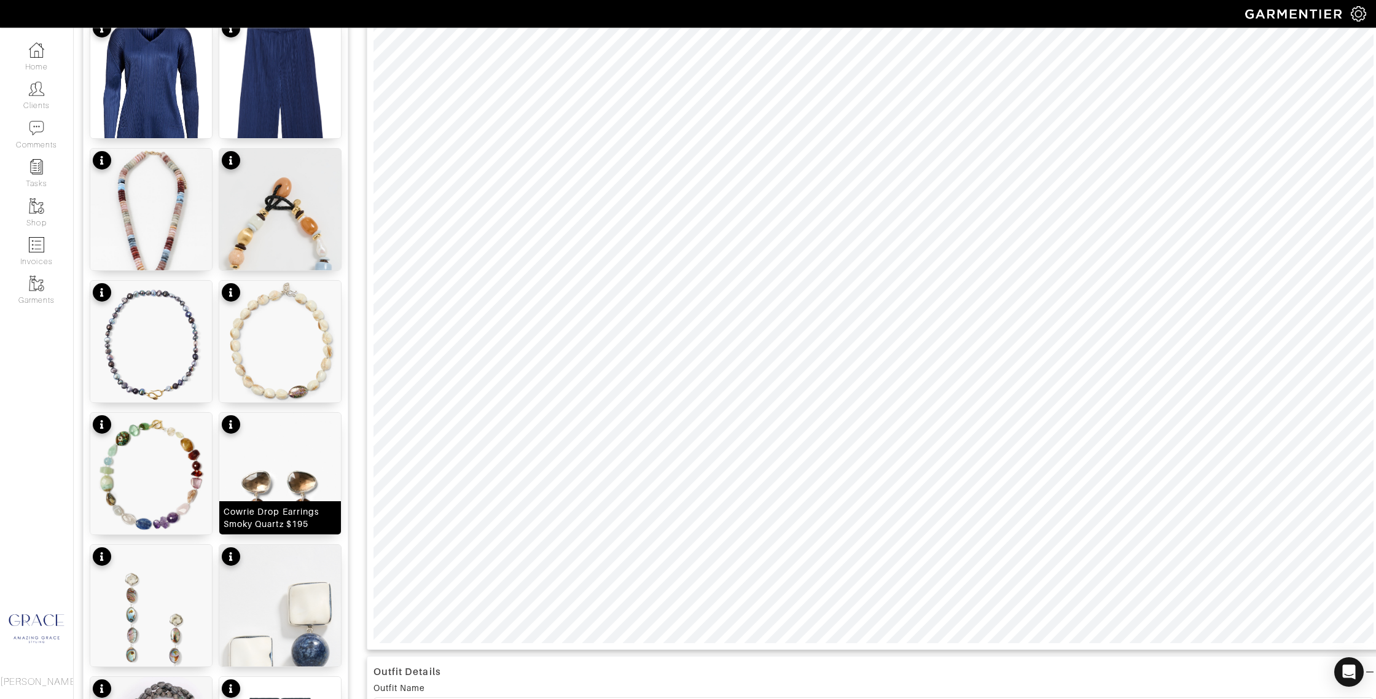
click at [292, 528] on div "Cowrie Drop Earrings Smoky Quartz $195" at bounding box center [280, 517] width 113 height 25
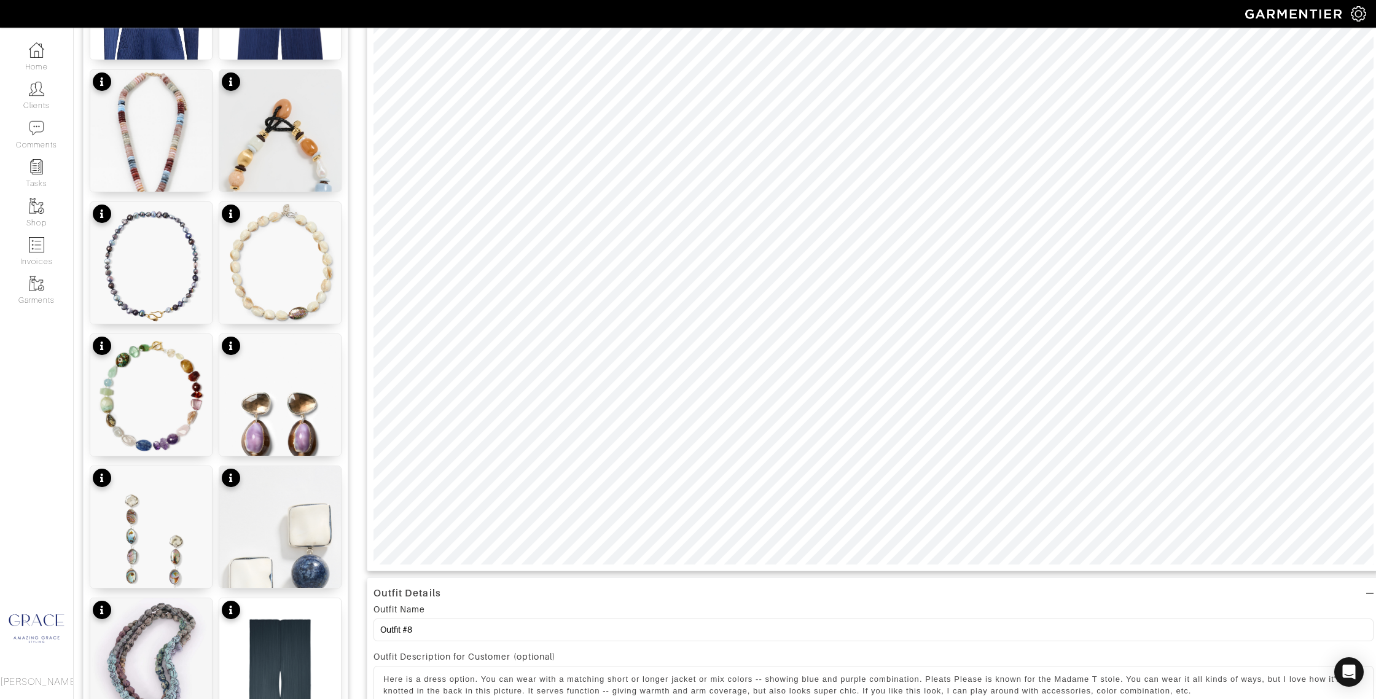
scroll to position [271, 0]
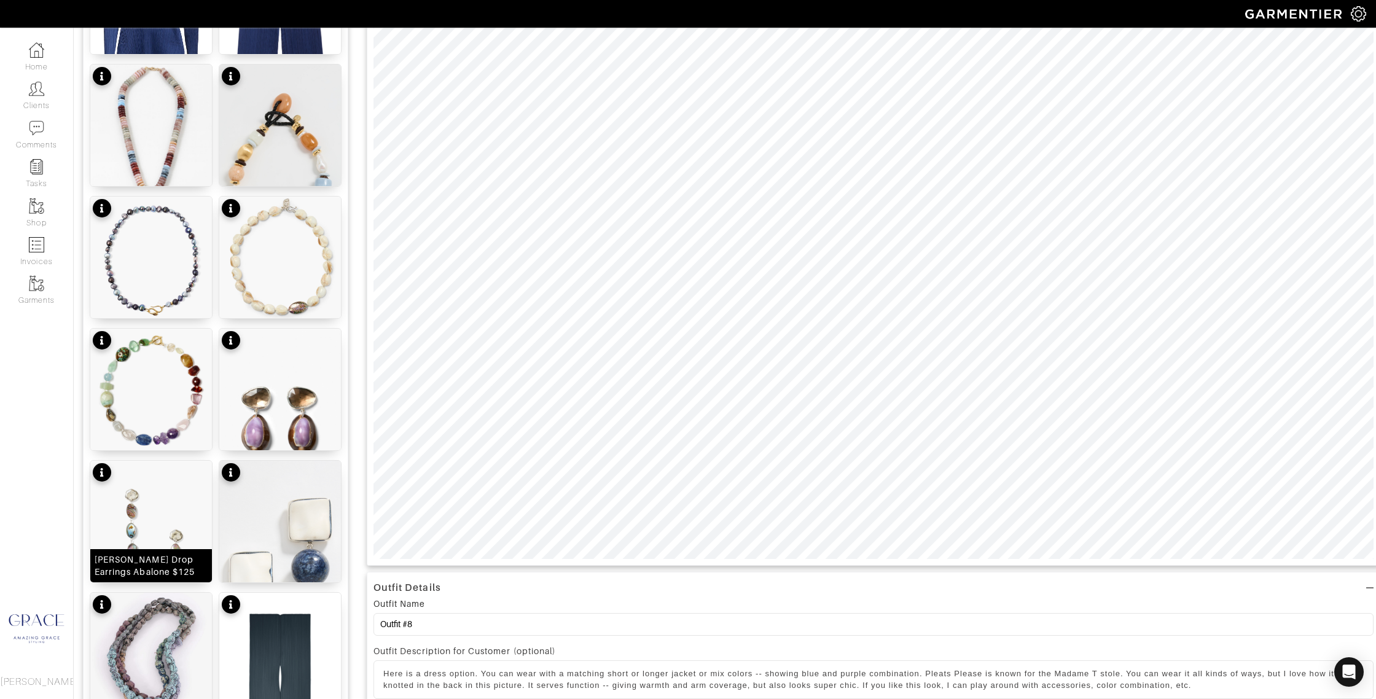
click at [191, 561] on div "[PERSON_NAME] Drop Earrings Abalone $125" at bounding box center [151, 565] width 113 height 25
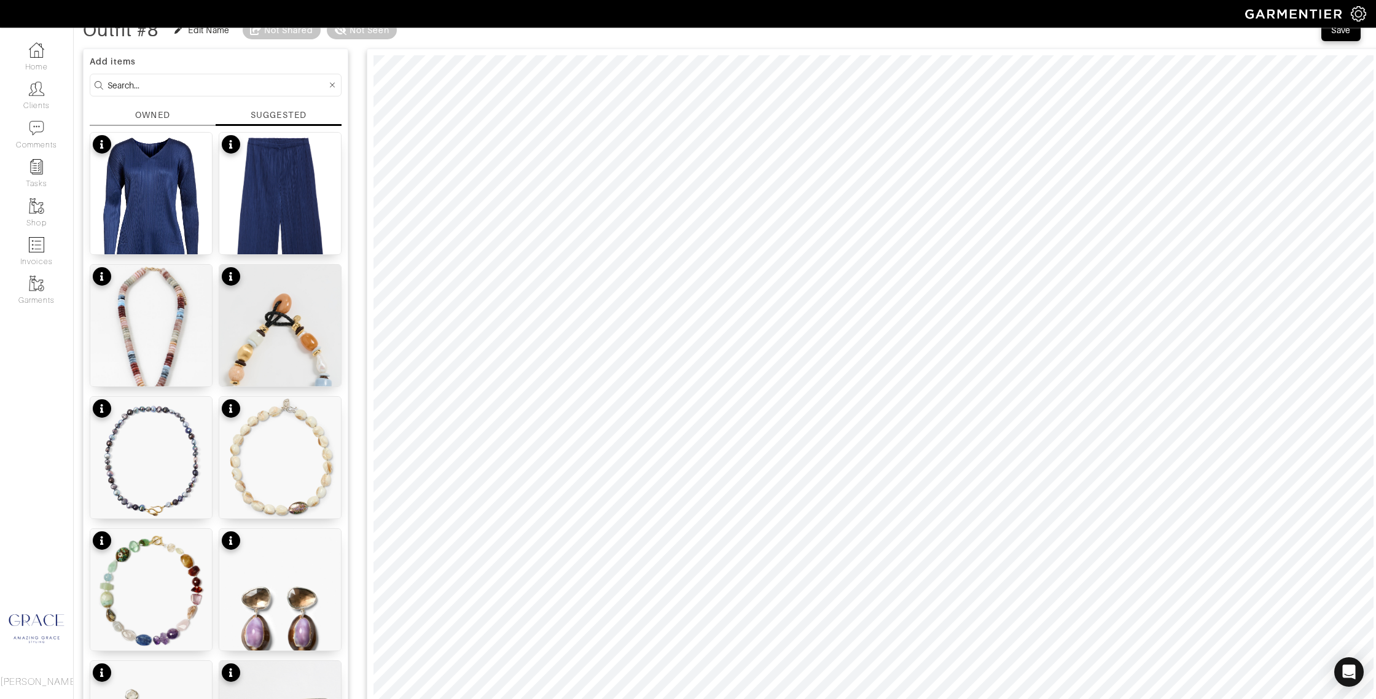
scroll to position [0, 0]
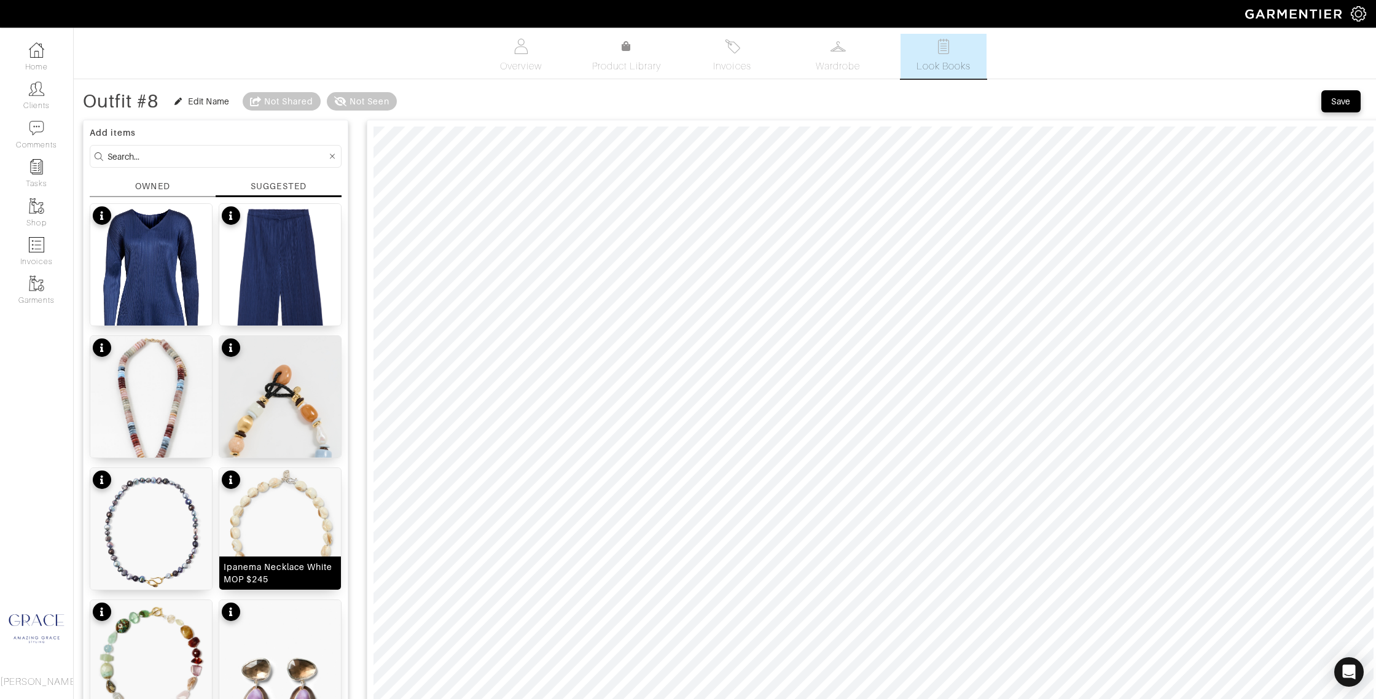
click at [270, 574] on div "Ipanema Necklace White MOP $245" at bounding box center [280, 573] width 113 height 25
drag, startPoint x: 416, startPoint y: 110, endPoint x: 429, endPoint y: 110, distance: 13.5
click at [429, 110] on span at bounding box center [426, 107] width 12 height 12
type input "19"
click at [434, 109] on span at bounding box center [427, 107] width 12 height 12
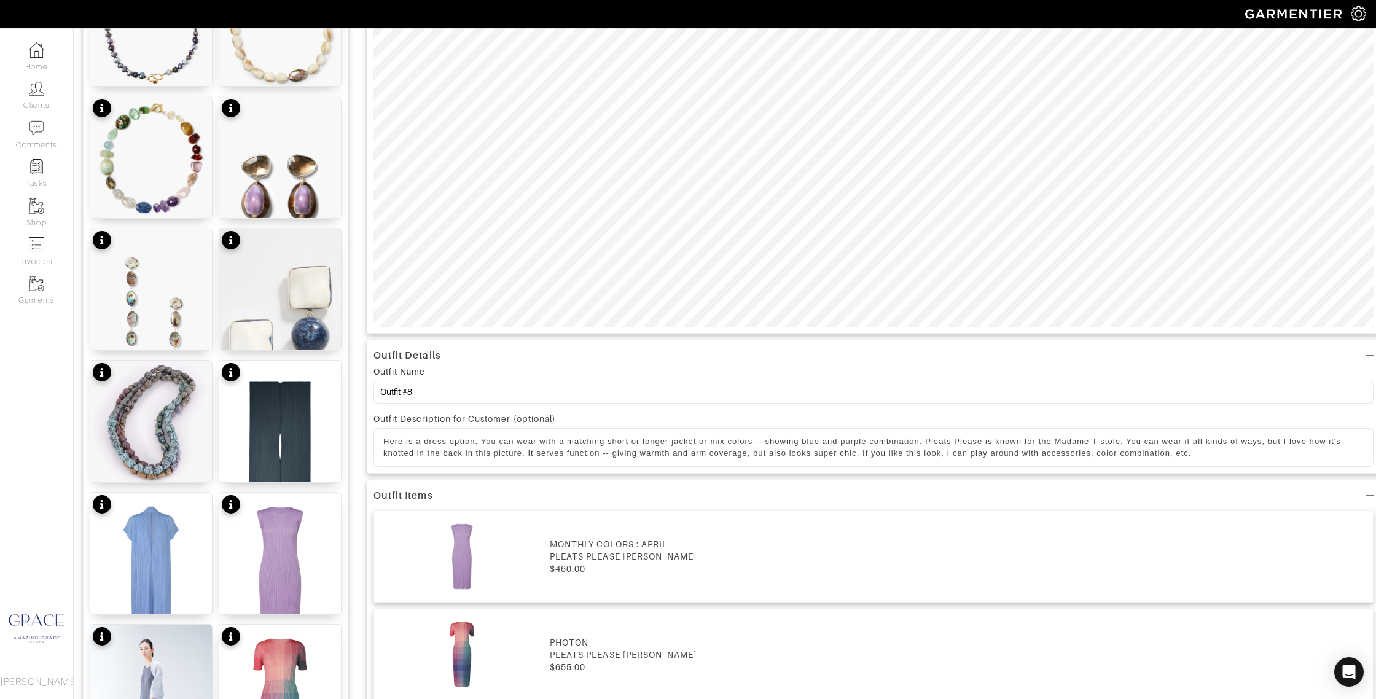
scroll to position [512, 0]
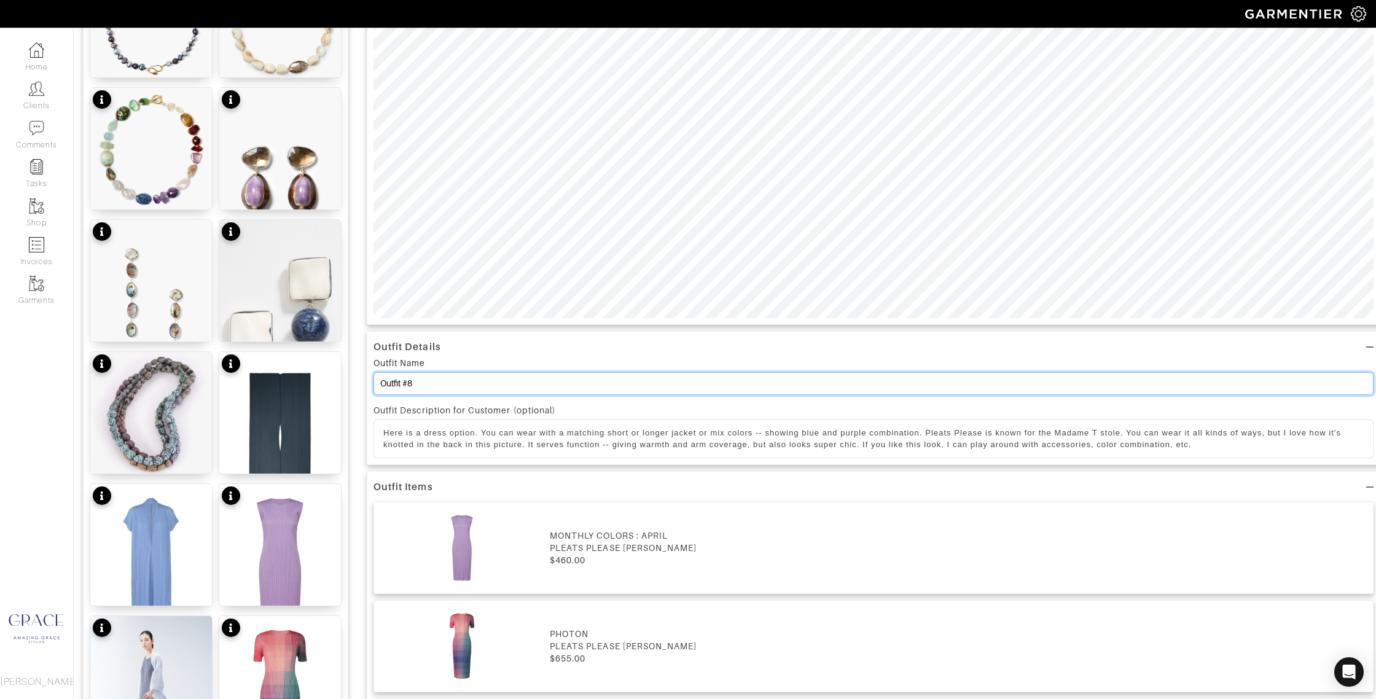
drag, startPoint x: 418, startPoint y: 384, endPoint x: 408, endPoint y: 383, distance: 9.8
click at [406, 384] on input "Outfit #8" at bounding box center [873, 383] width 1000 height 23
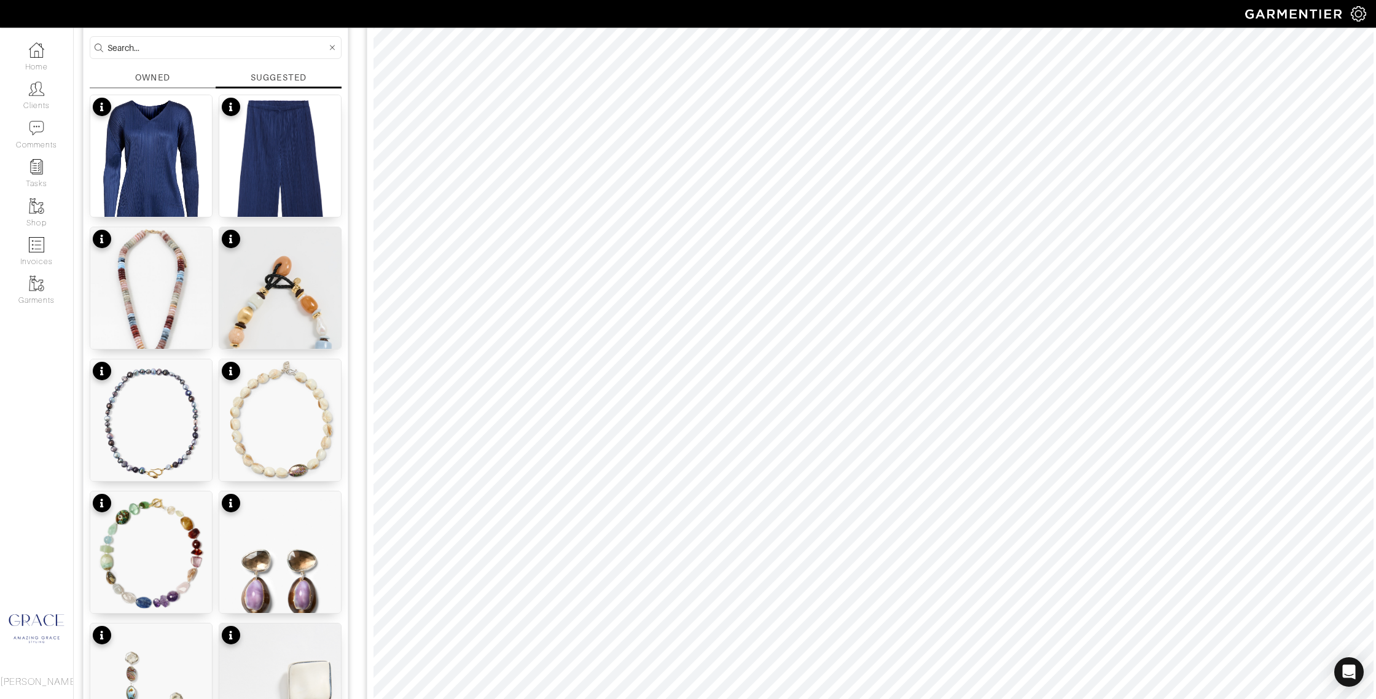
scroll to position [0, 0]
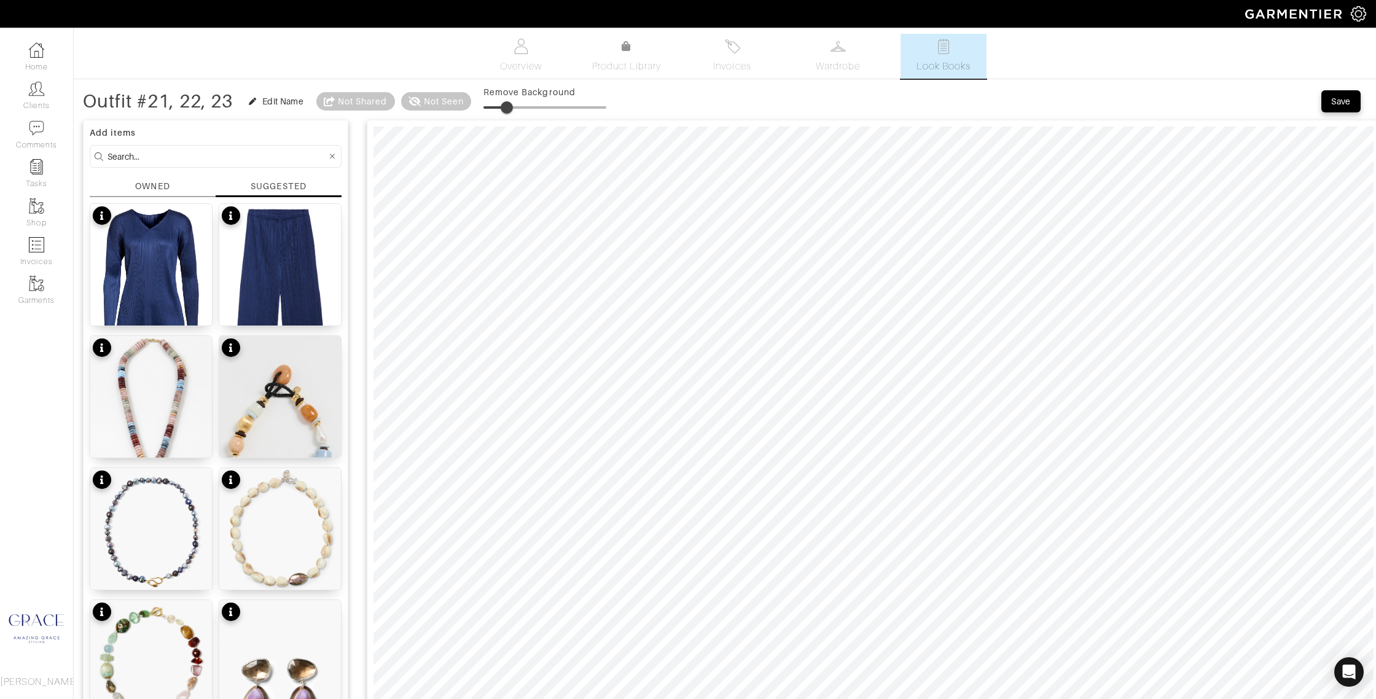
type input "Outfit #21, 22, 23"
click at [1336, 99] on div "Save" at bounding box center [1341, 101] width 20 height 12
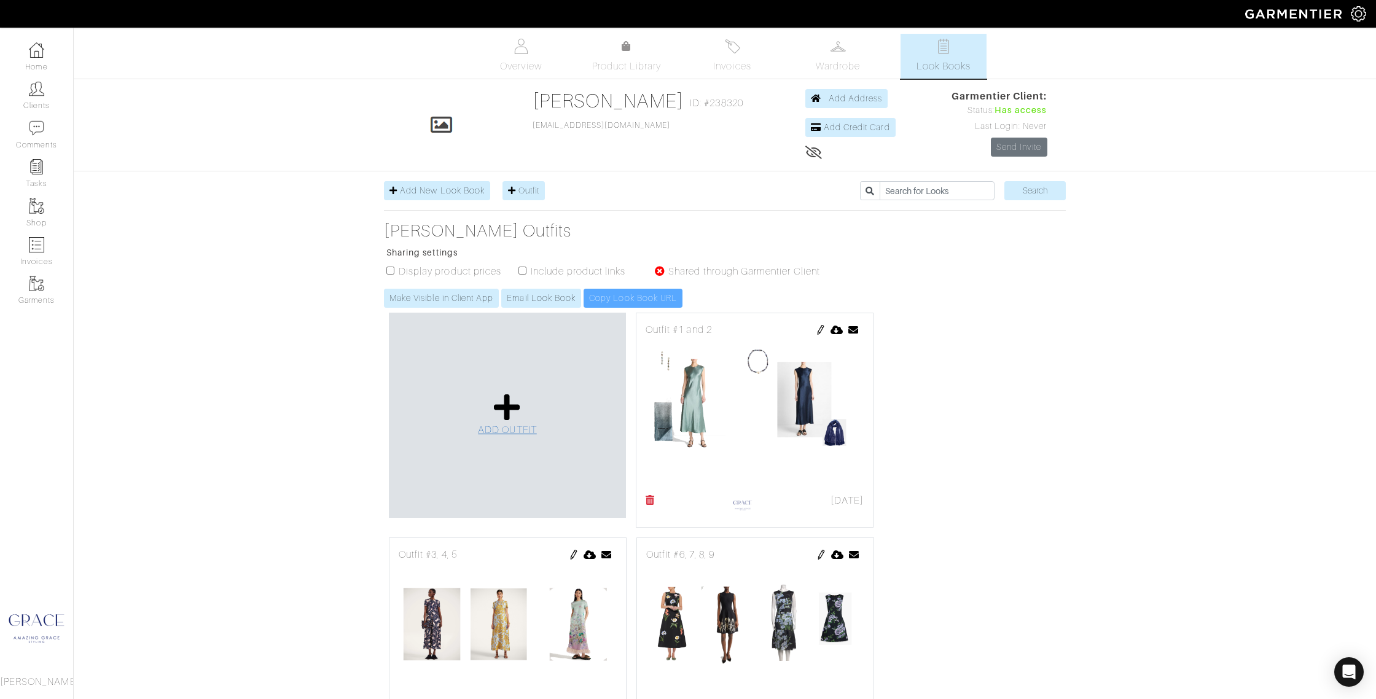
click at [496, 413] on icon at bounding box center [507, 406] width 26 height 29
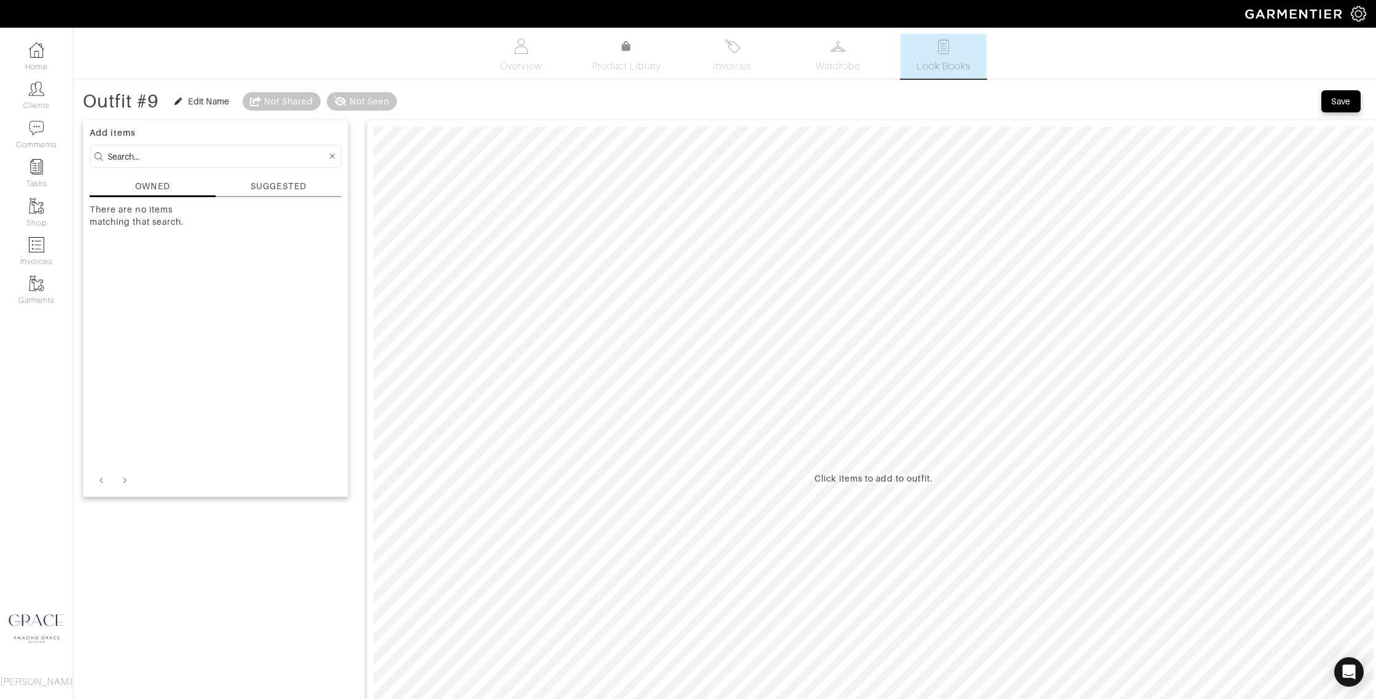
click at [273, 184] on div "SUGGESTED" at bounding box center [278, 186] width 55 height 13
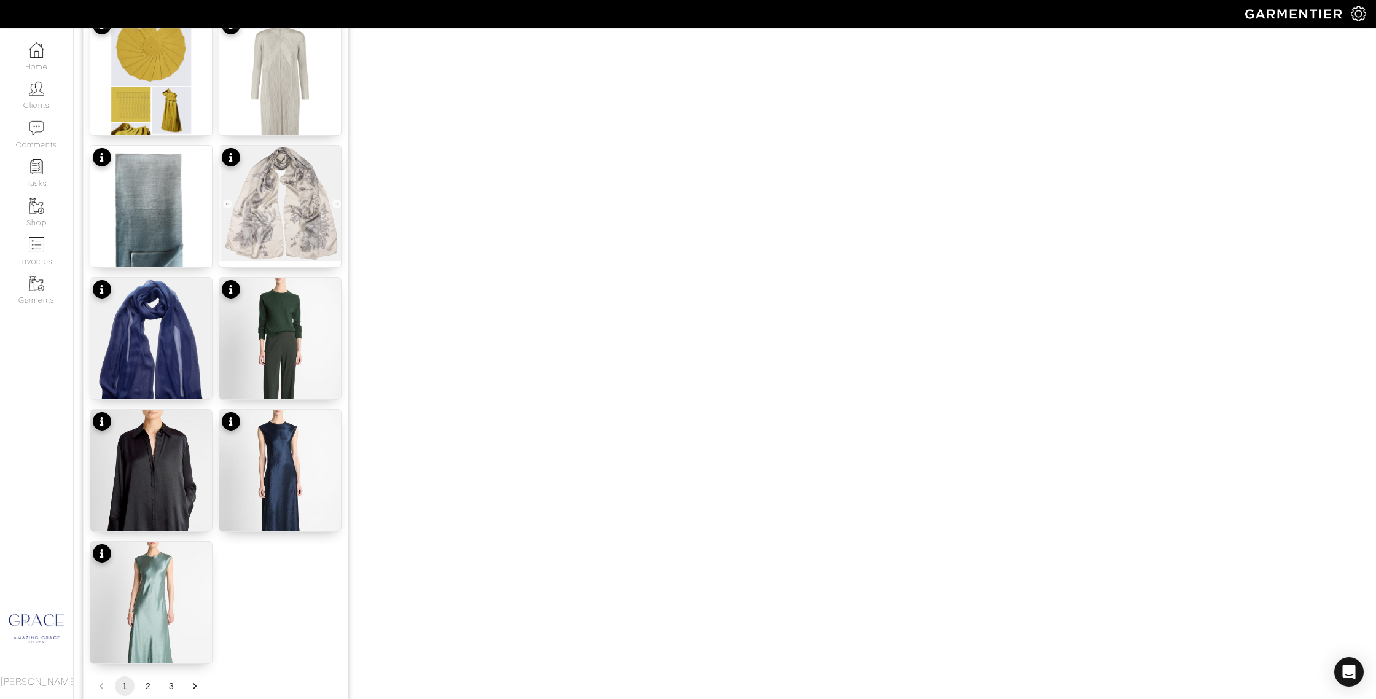
scroll to position [1309, 0]
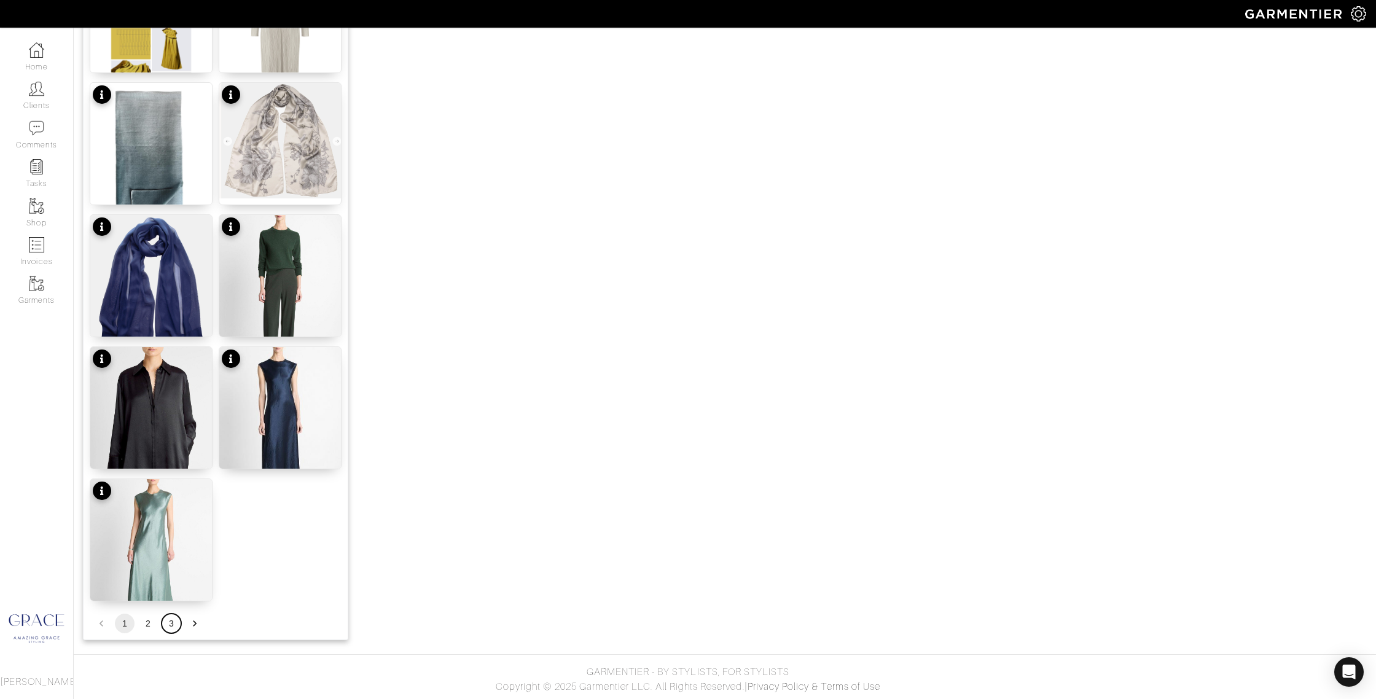
click at [168, 623] on button "3" at bounding box center [172, 624] width 20 height 20
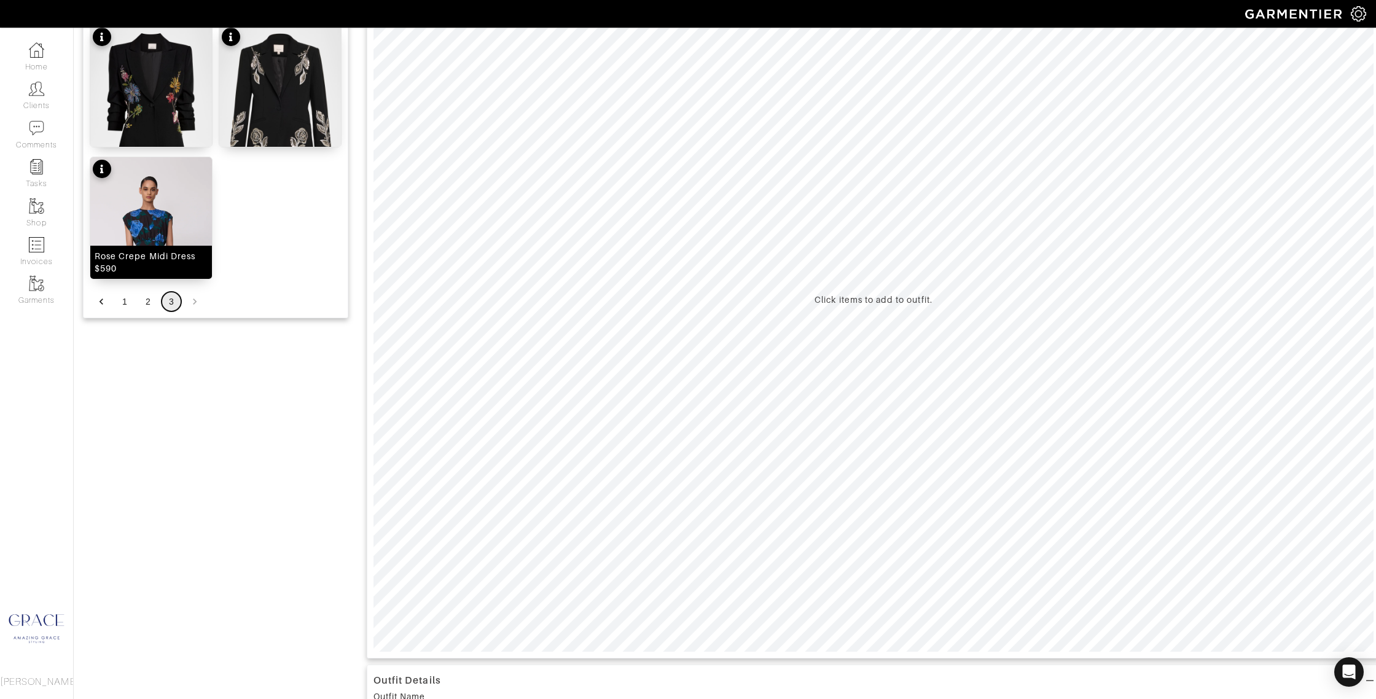
scroll to position [0, 0]
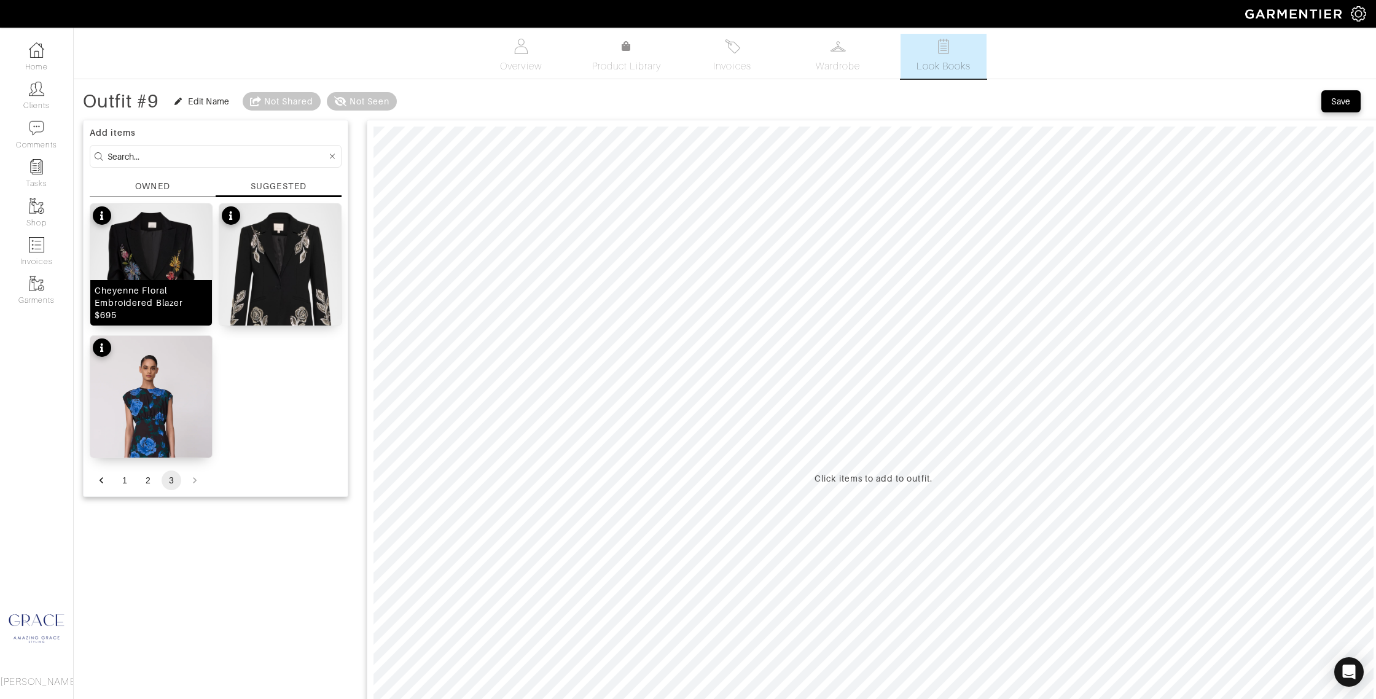
click at [159, 246] on img at bounding box center [151, 280] width 122 height 152
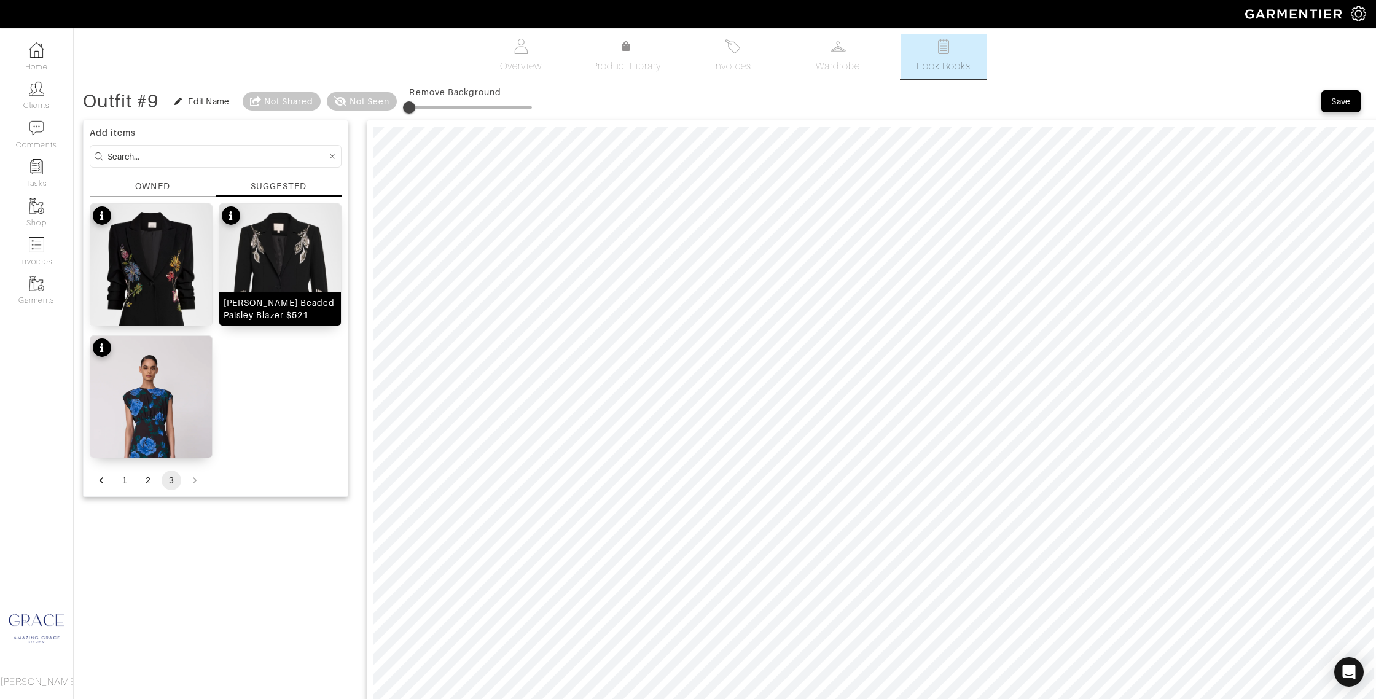
click at [314, 277] on img at bounding box center [280, 280] width 122 height 152
click at [149, 483] on button "2" at bounding box center [148, 480] width 20 height 20
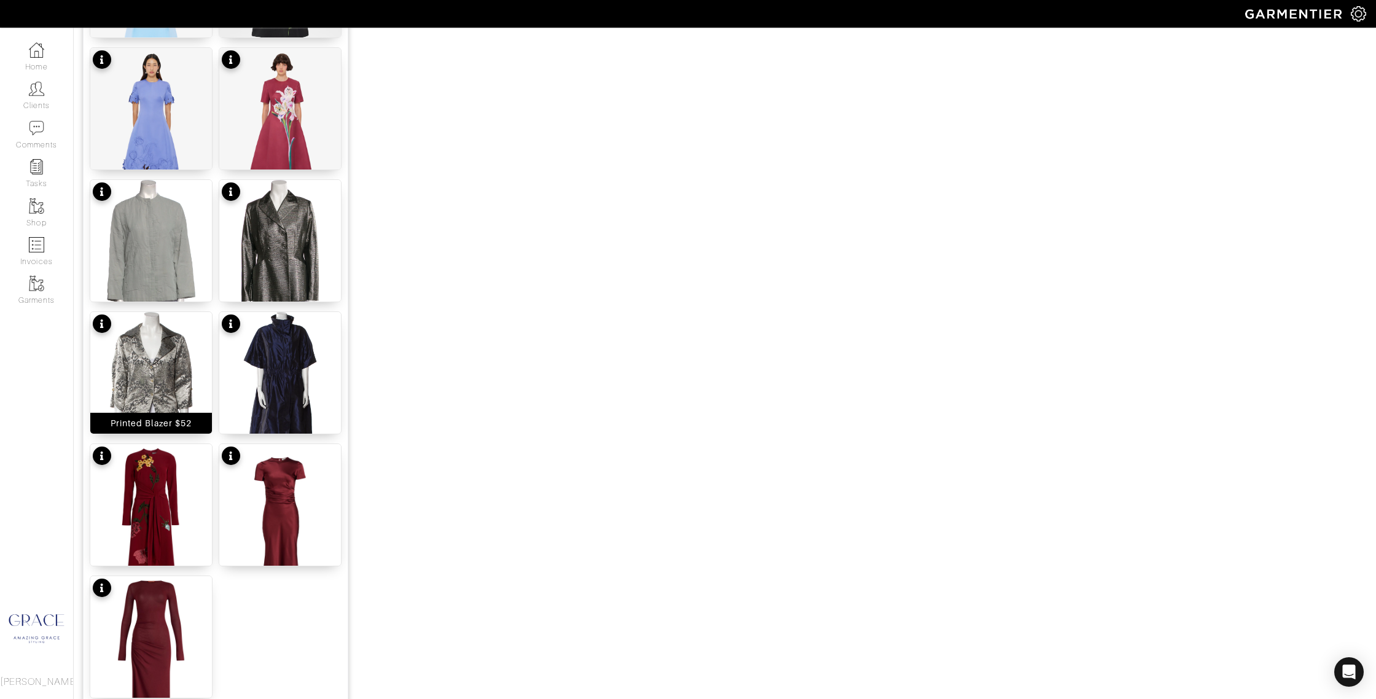
scroll to position [1201, 0]
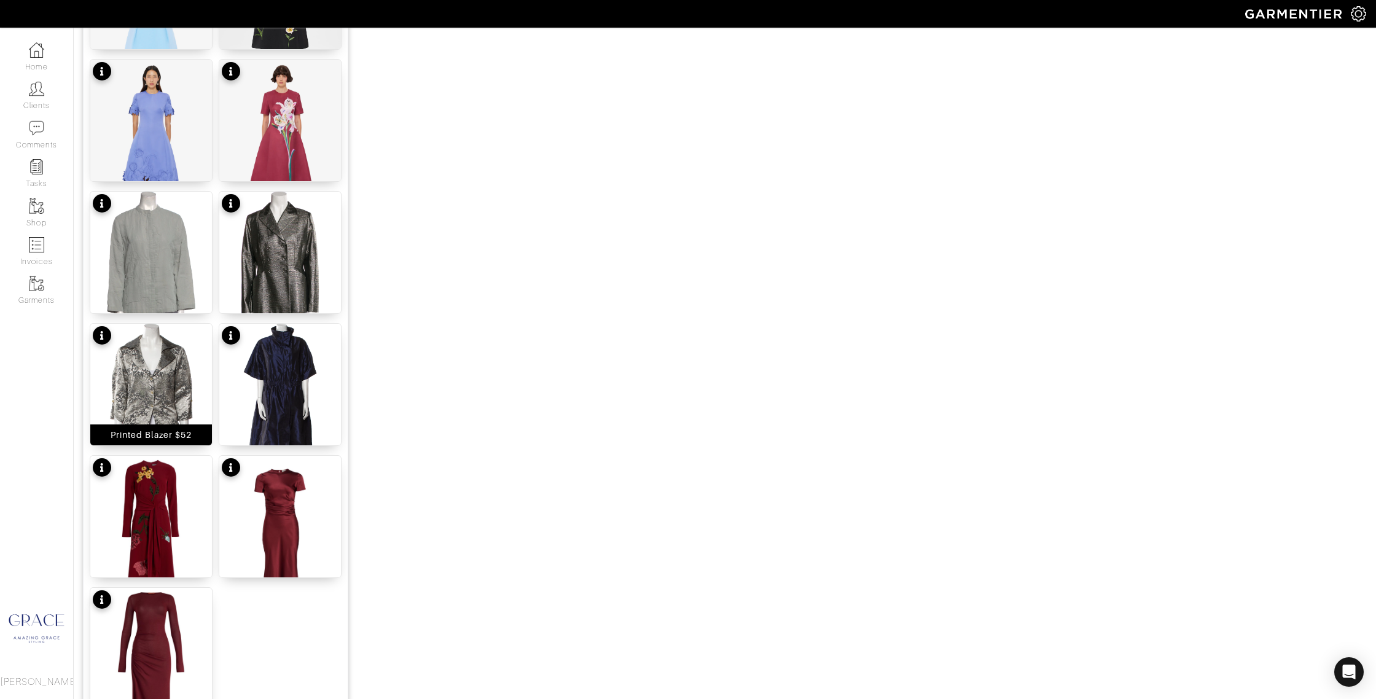
click at [185, 440] on div "Printed Blazer $52" at bounding box center [151, 435] width 81 height 12
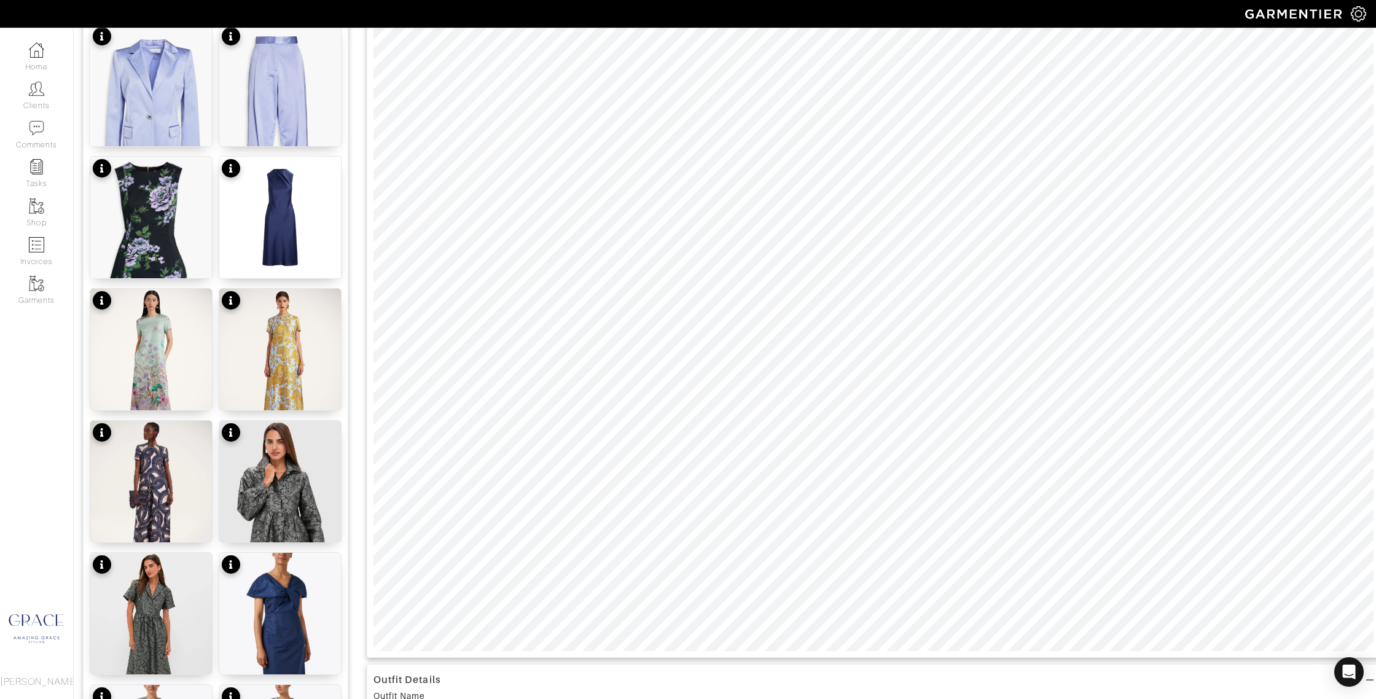
scroll to position [0, 0]
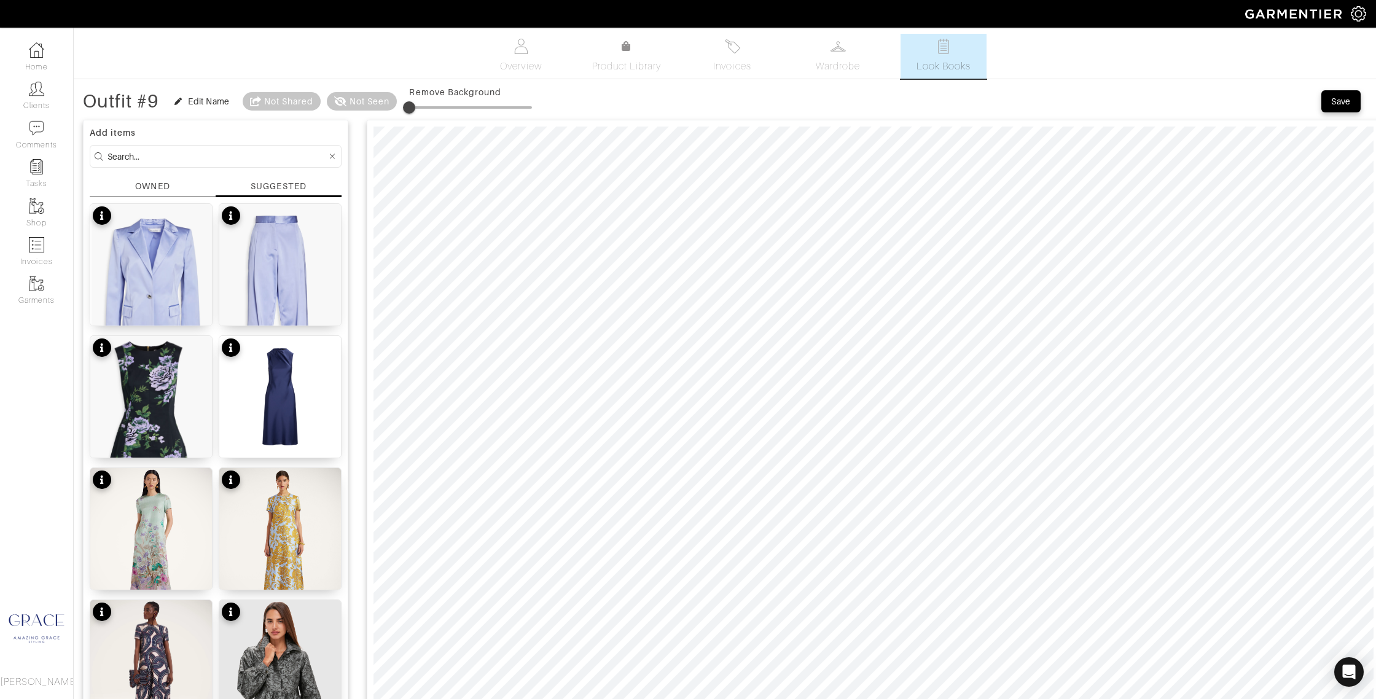
click at [181, 157] on input at bounding box center [216, 156] width 219 height 15
type input "pants"
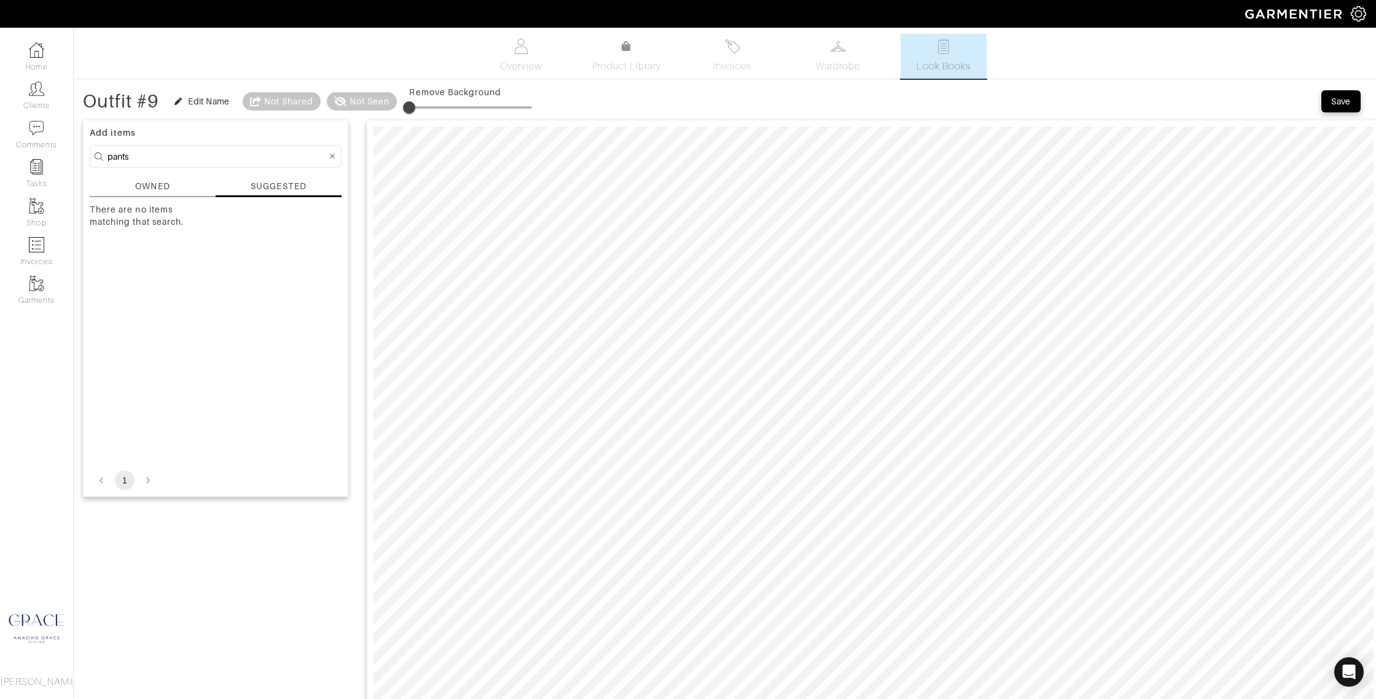
drag, startPoint x: 166, startPoint y: 187, endPoint x: 233, endPoint y: 185, distance: 67.0
click at [168, 187] on div "OWNED" at bounding box center [152, 186] width 34 height 13
click at [263, 185] on div "SUGGESTED" at bounding box center [278, 186] width 55 height 13
drag, startPoint x: 171, startPoint y: 181, endPoint x: 190, endPoint y: 179, distance: 18.5
click at [172, 181] on div "OWNED" at bounding box center [153, 188] width 126 height 17
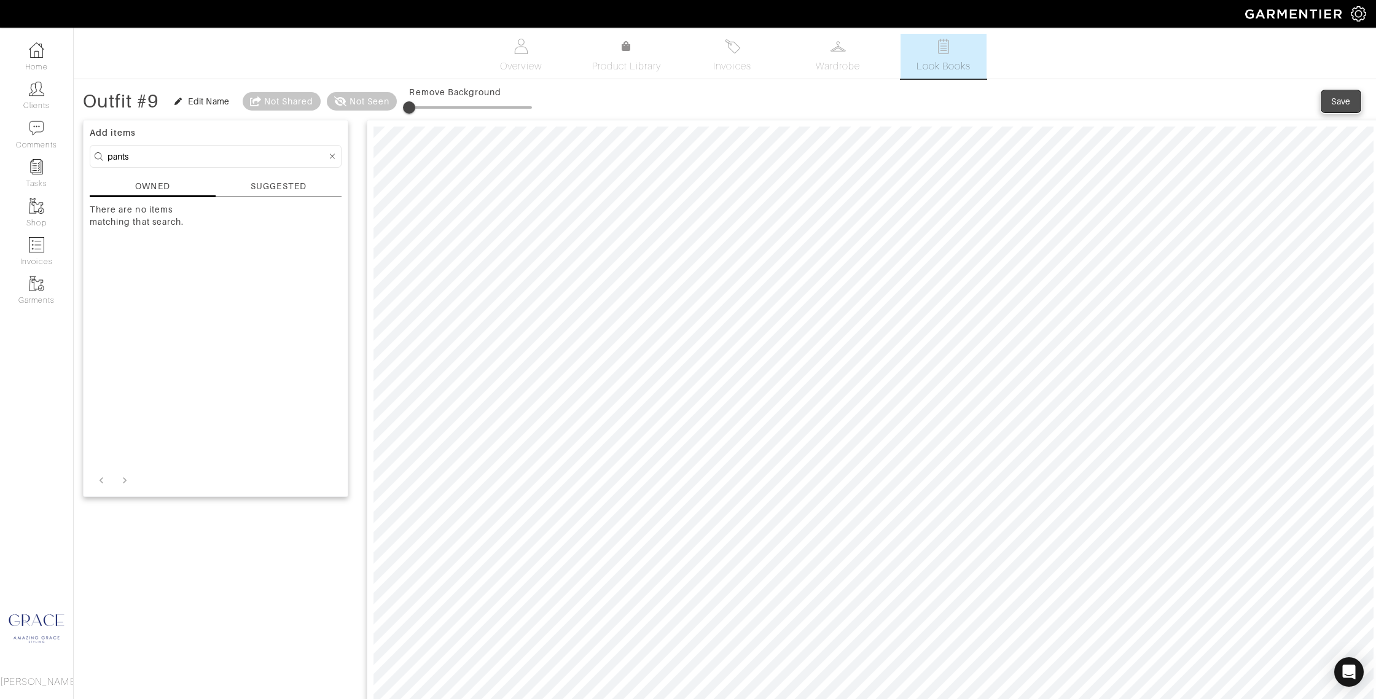
click at [1335, 104] on div "Save" at bounding box center [1341, 101] width 20 height 12
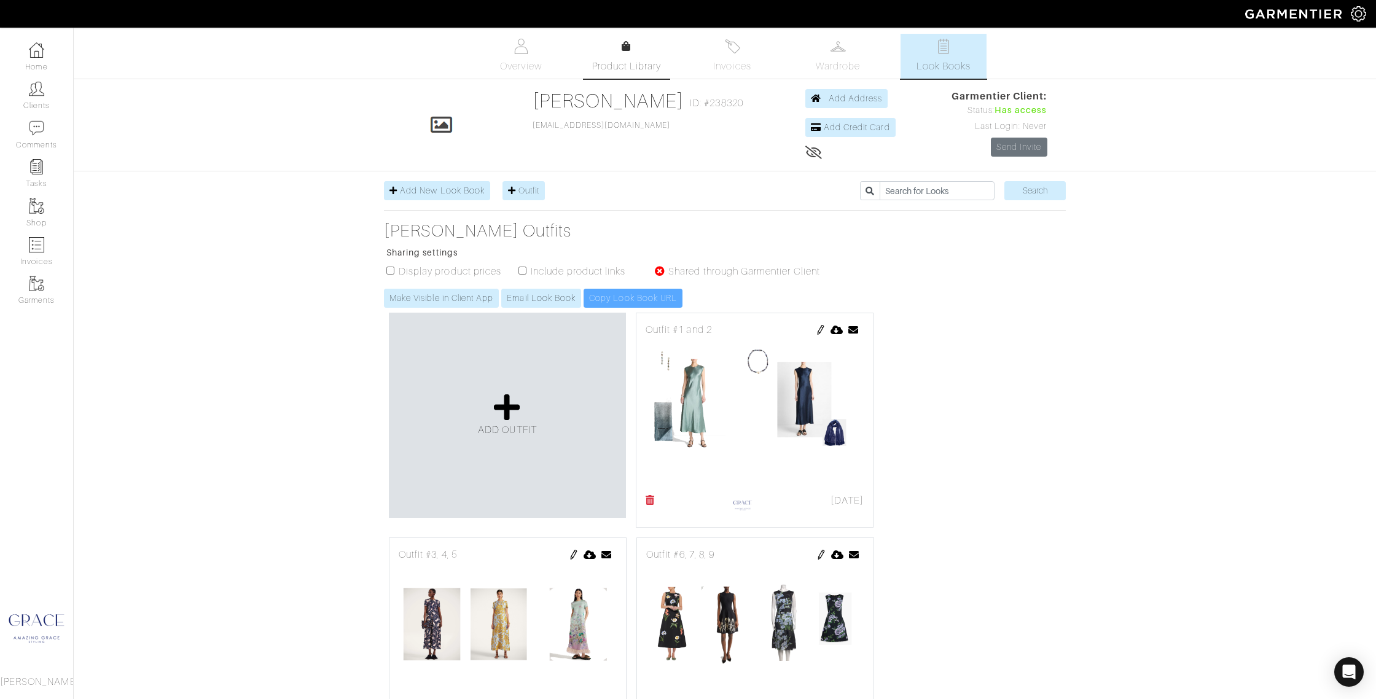
click at [630, 50] on icon at bounding box center [626, 46] width 9 height 10
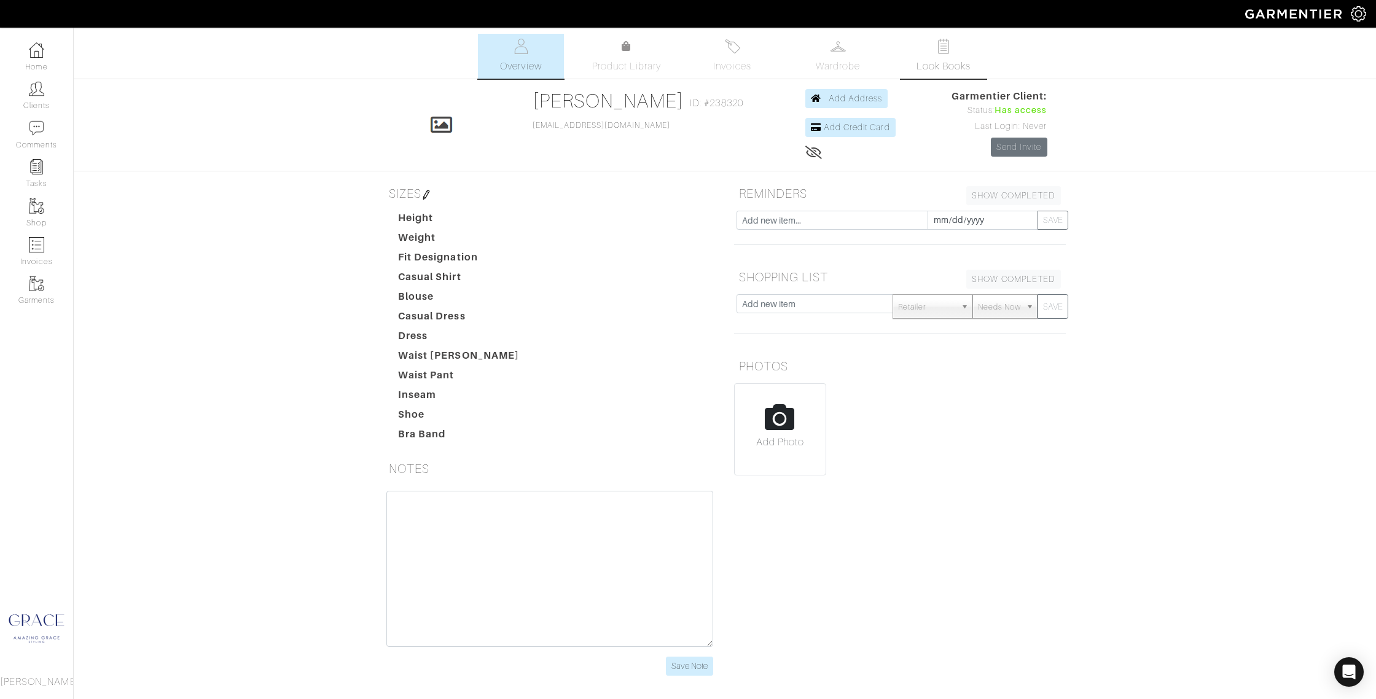
click at [945, 48] on img at bounding box center [943, 46] width 15 height 15
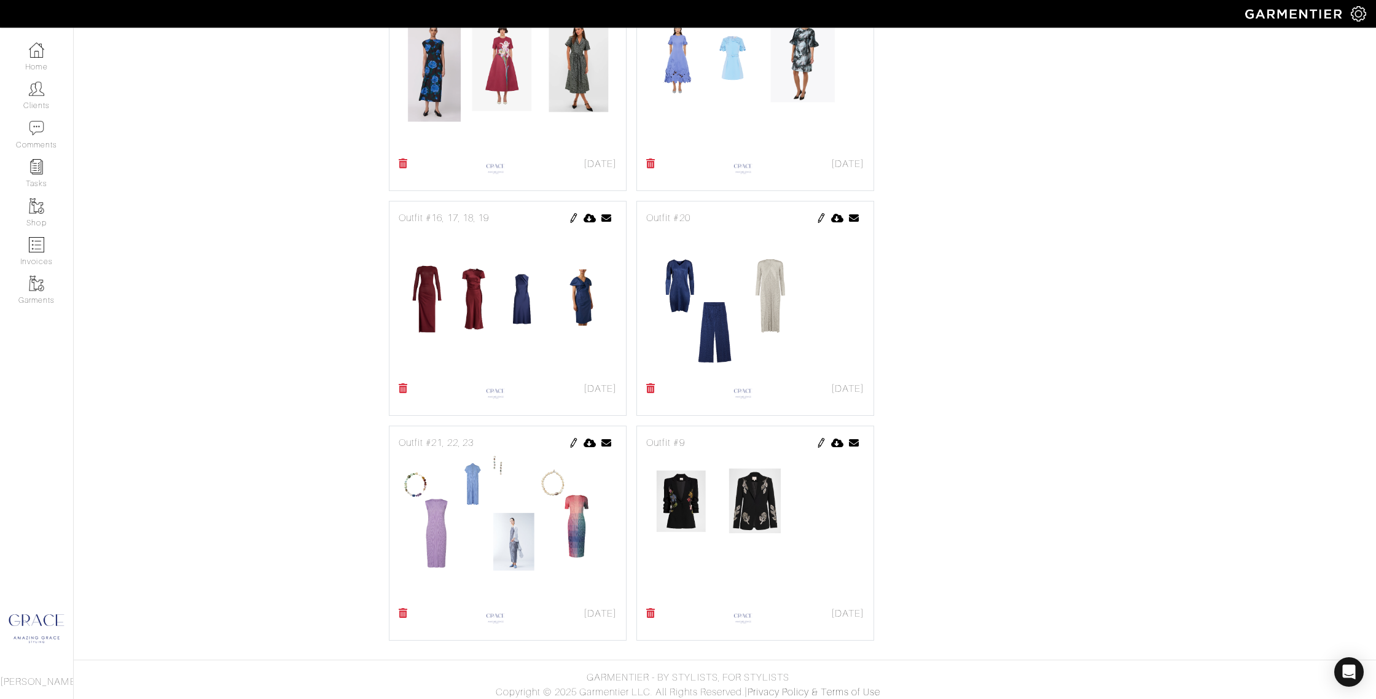
scroll to position [791, 0]
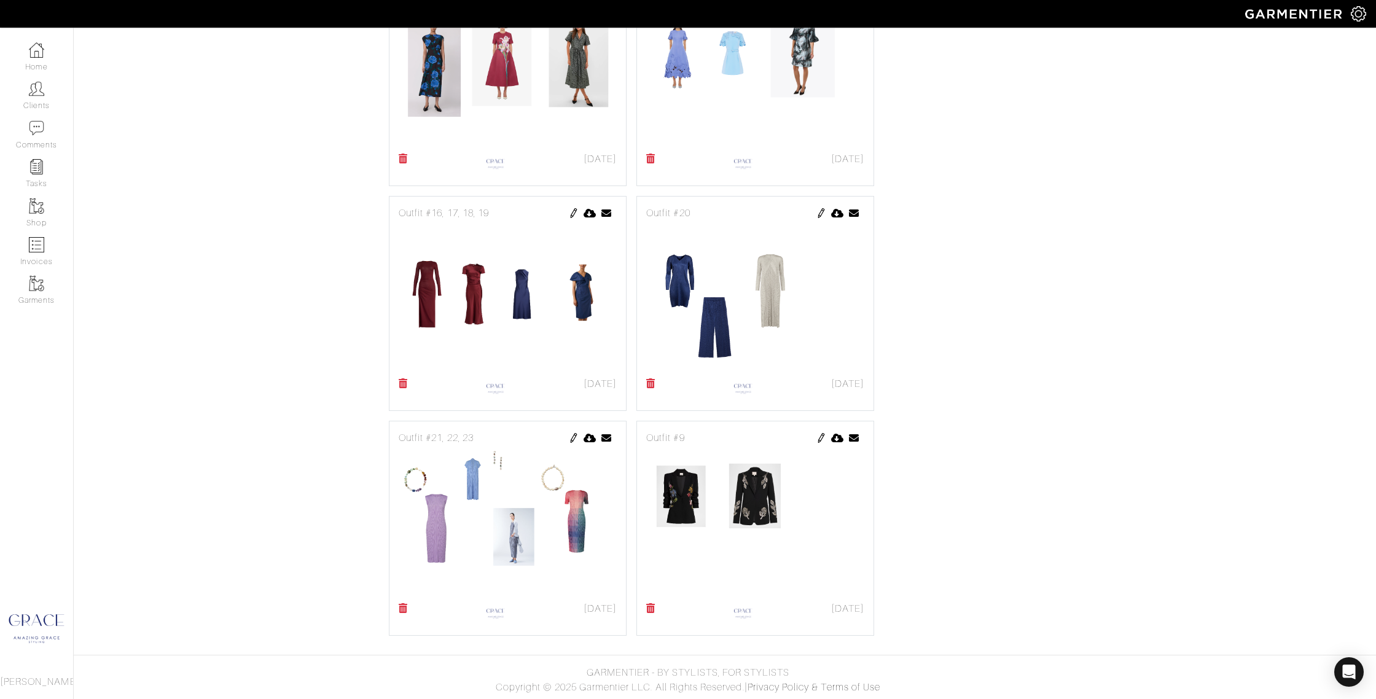
click at [820, 438] on img at bounding box center [821, 438] width 10 height 10
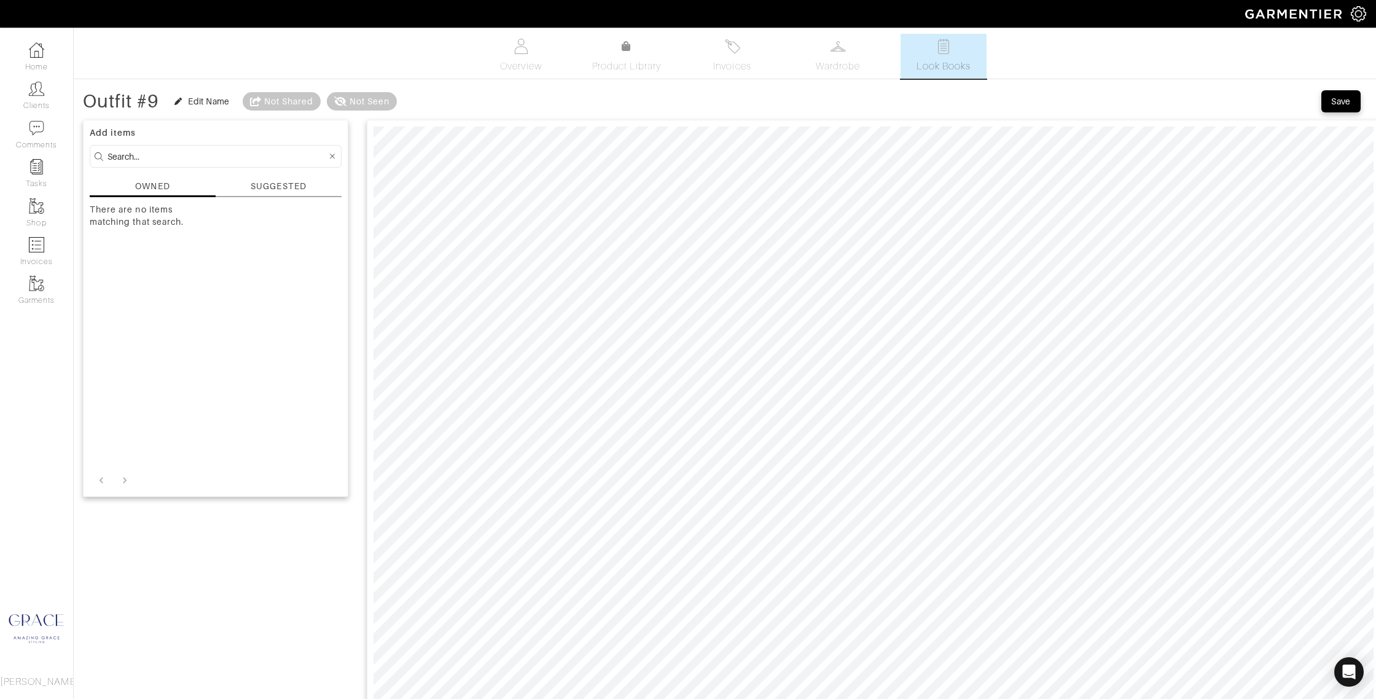
click at [268, 193] on div "SUGGESTED" at bounding box center [279, 188] width 126 height 17
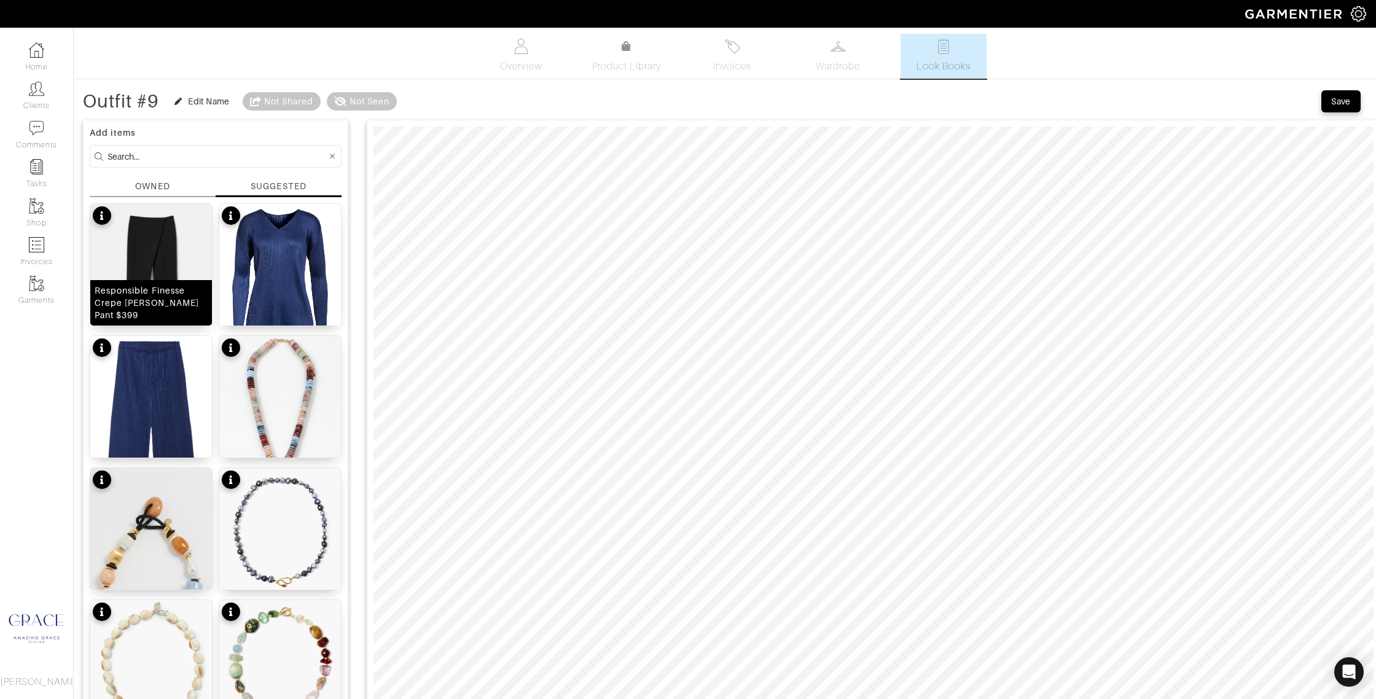
click at [155, 266] on img at bounding box center [151, 281] width 122 height 154
type input "15"
drag, startPoint x: 410, startPoint y: 106, endPoint x: 443, endPoint y: 114, distance: 34.7
click at [429, 106] on span at bounding box center [427, 107] width 12 height 12
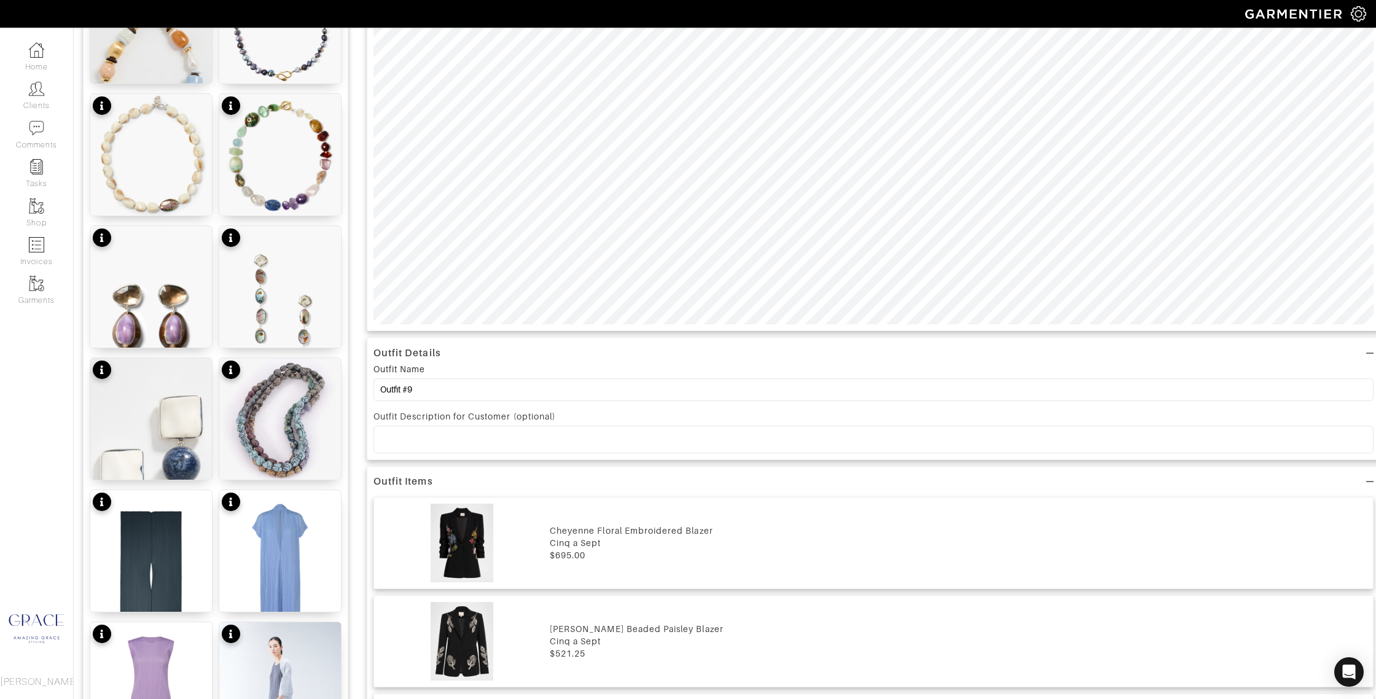
scroll to position [520, 0]
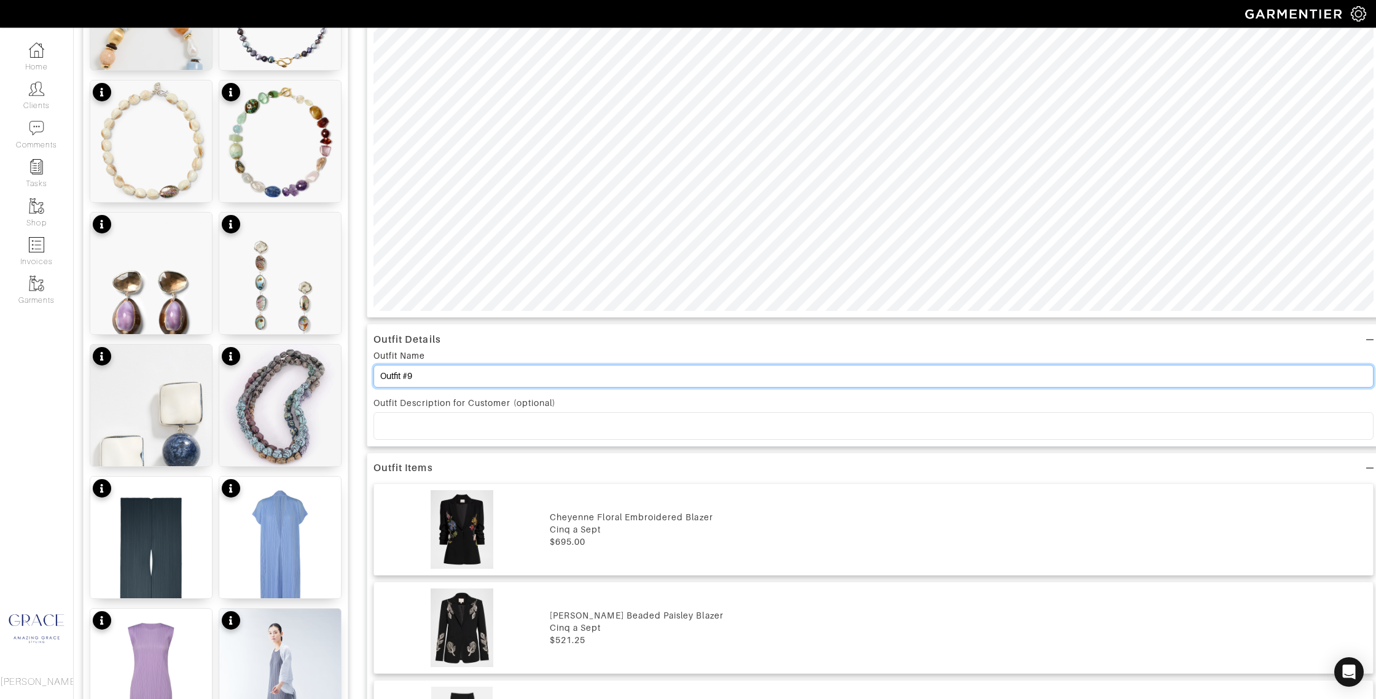
drag, startPoint x: 425, startPoint y: 377, endPoint x: 410, endPoint y: 376, distance: 15.4
click at [410, 376] on input "Outfit #9" at bounding box center [873, 376] width 1000 height 23
type input "Outfit #22, 23"
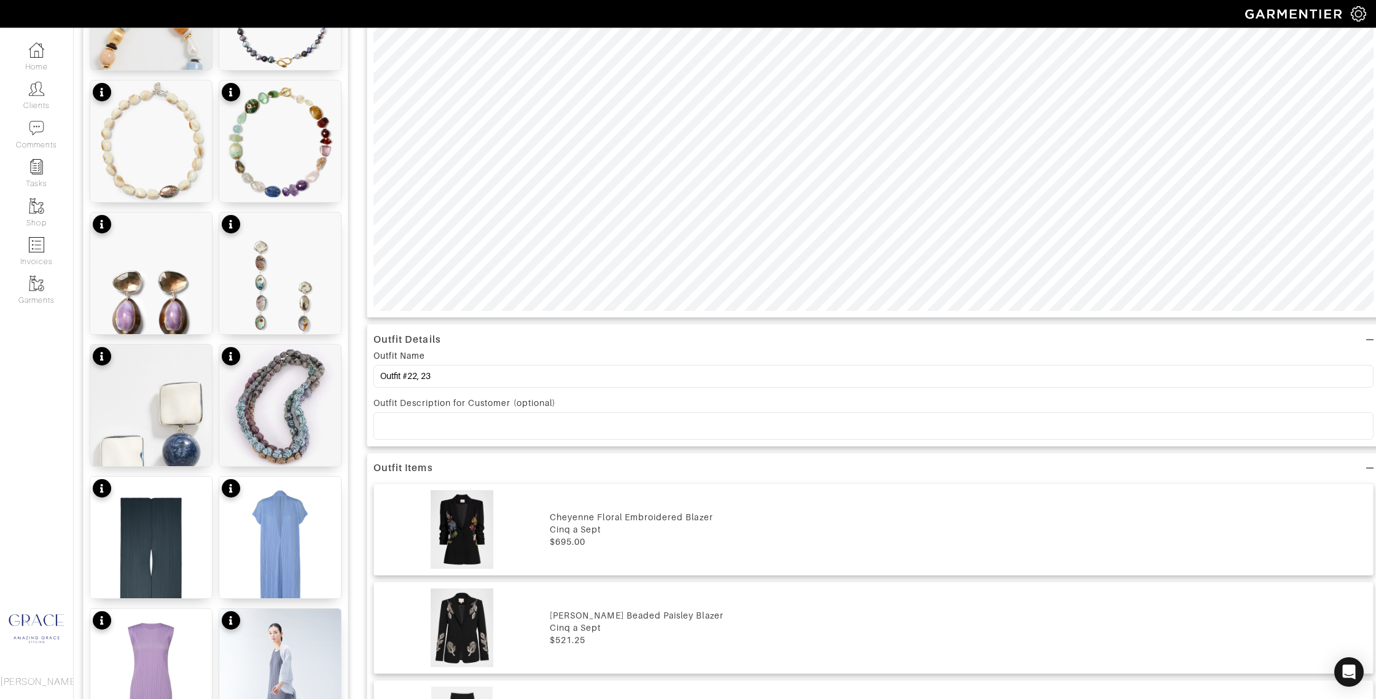
click at [400, 424] on p at bounding box center [873, 425] width 980 height 11
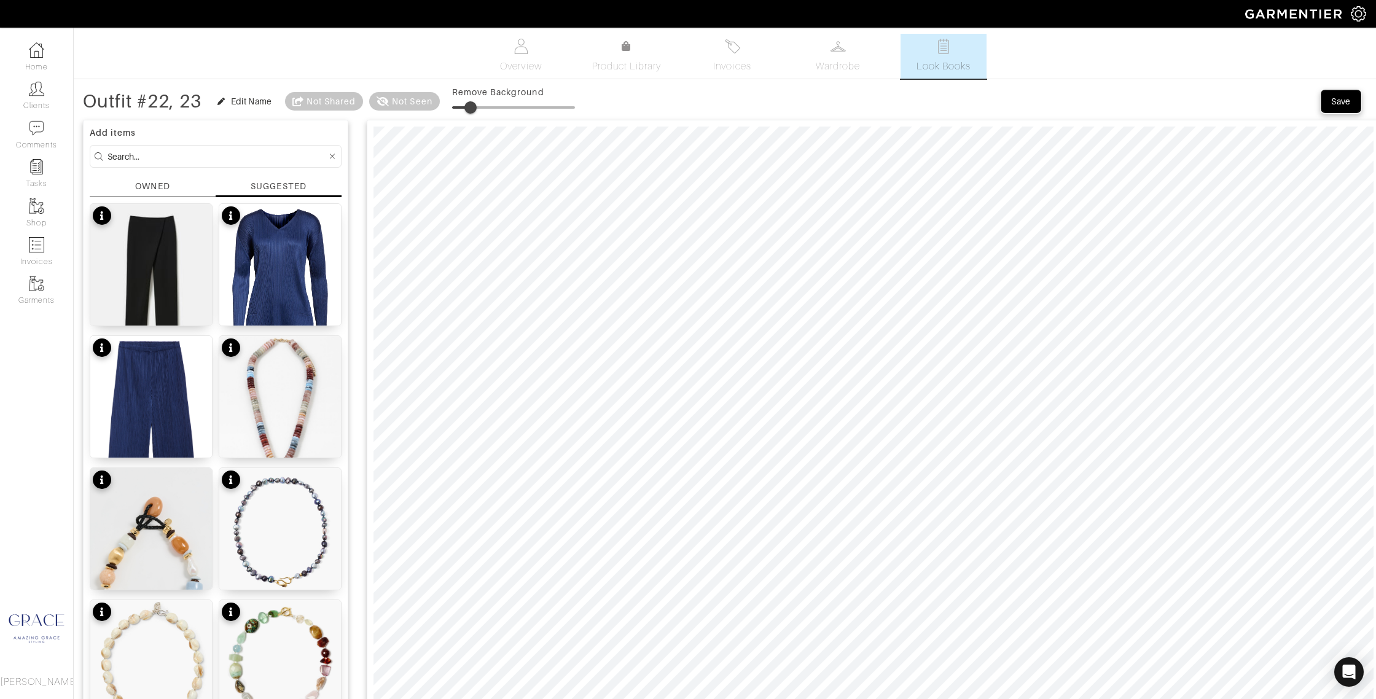
click at [1337, 96] on div "Save" at bounding box center [1341, 101] width 20 height 12
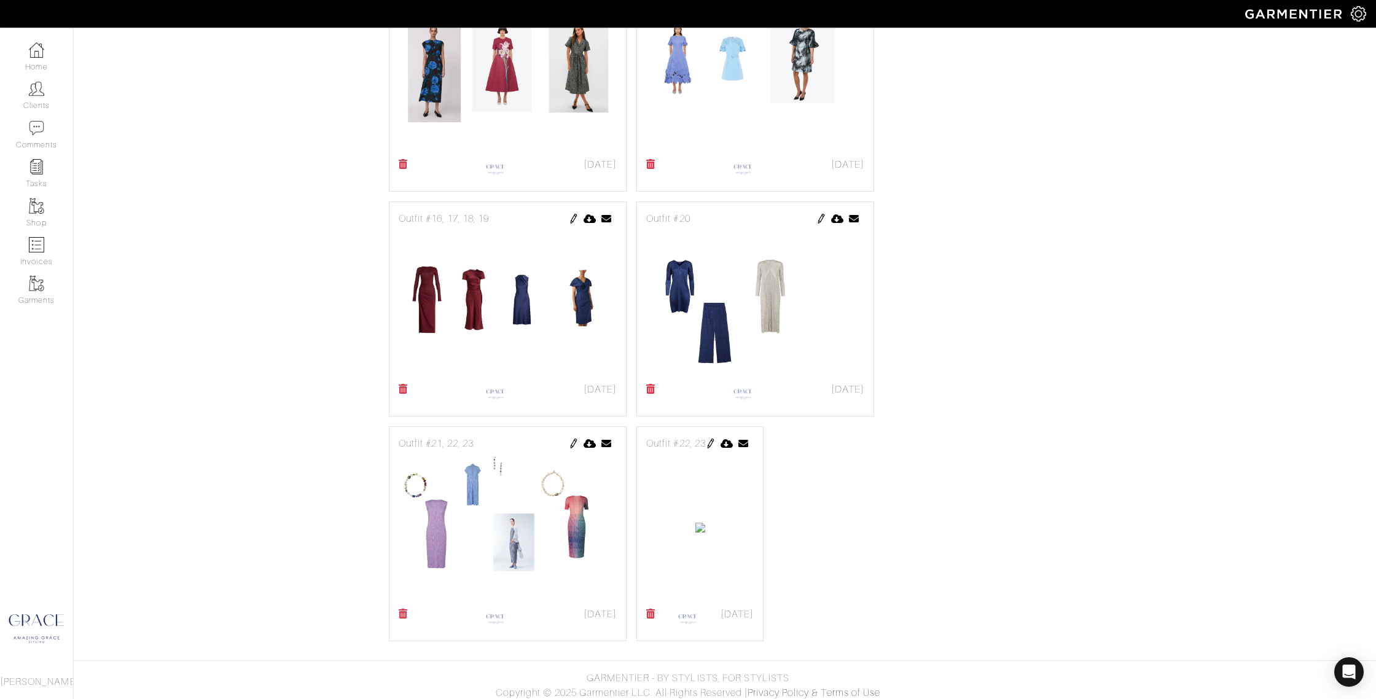
scroll to position [791, 0]
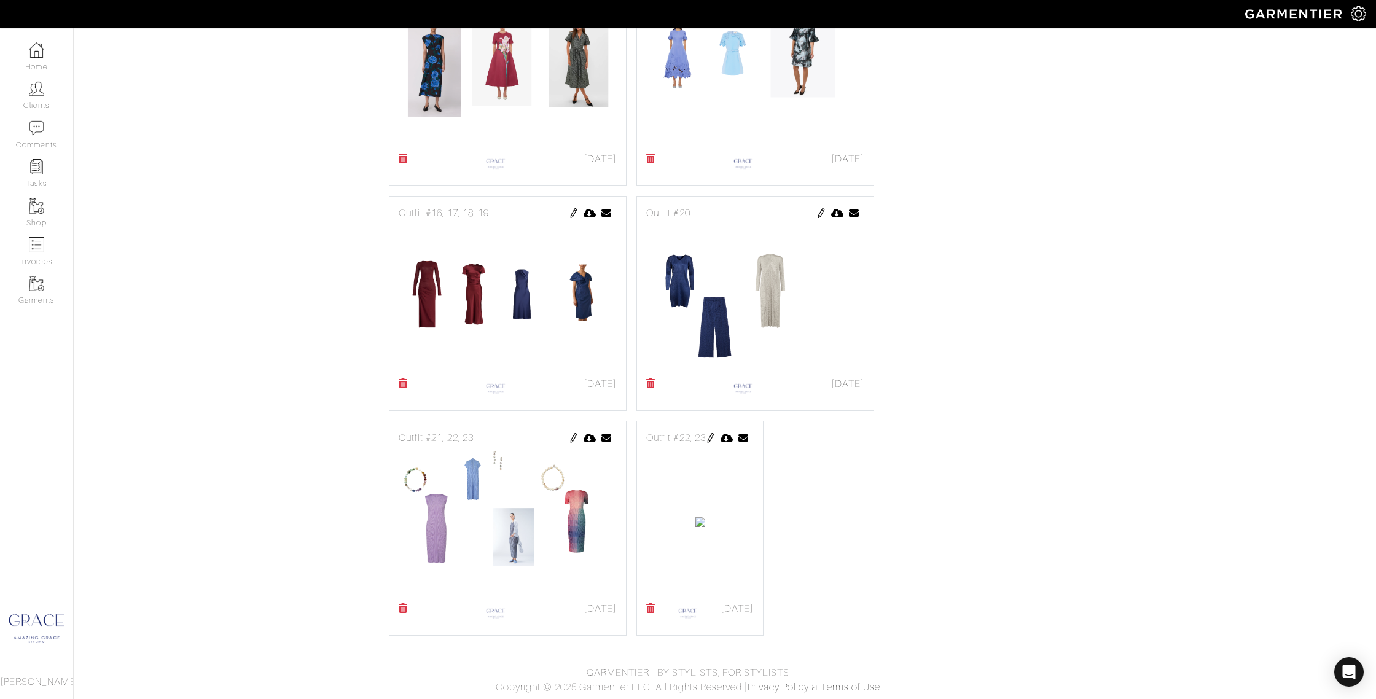
click at [716, 437] on img at bounding box center [711, 438] width 10 height 10
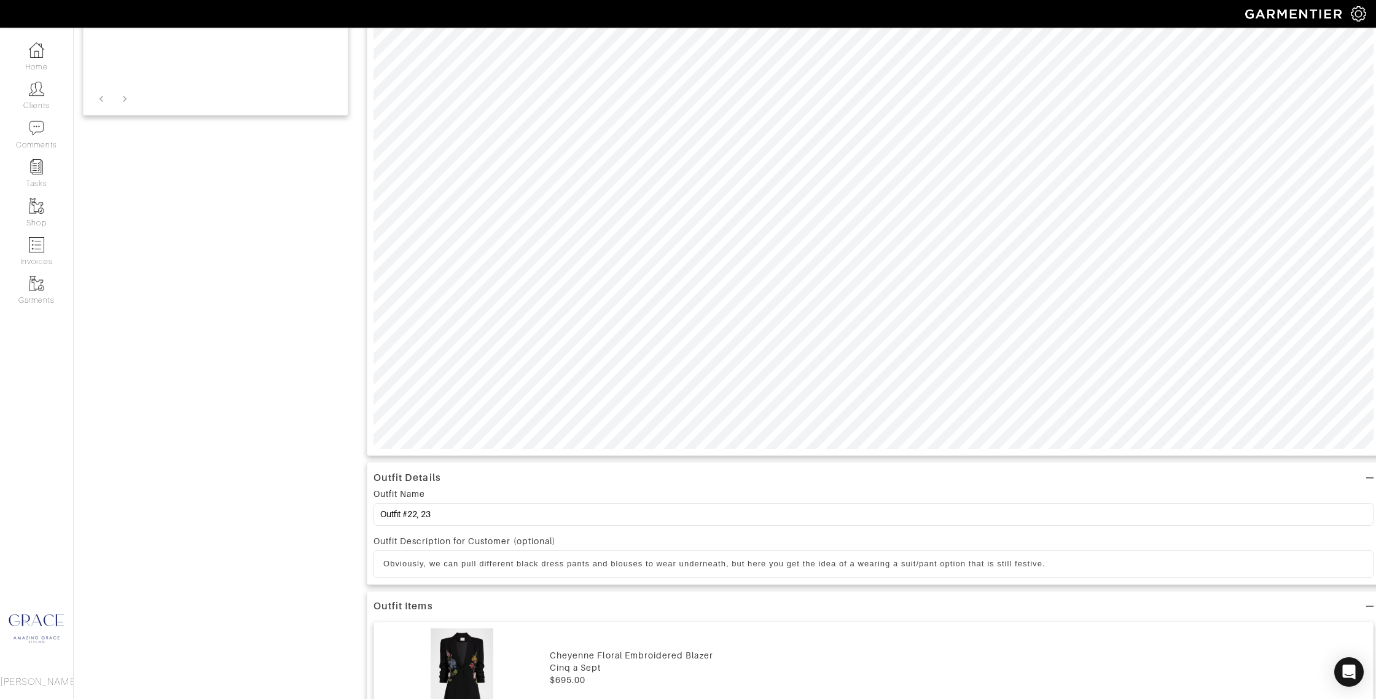
scroll to position [429, 0]
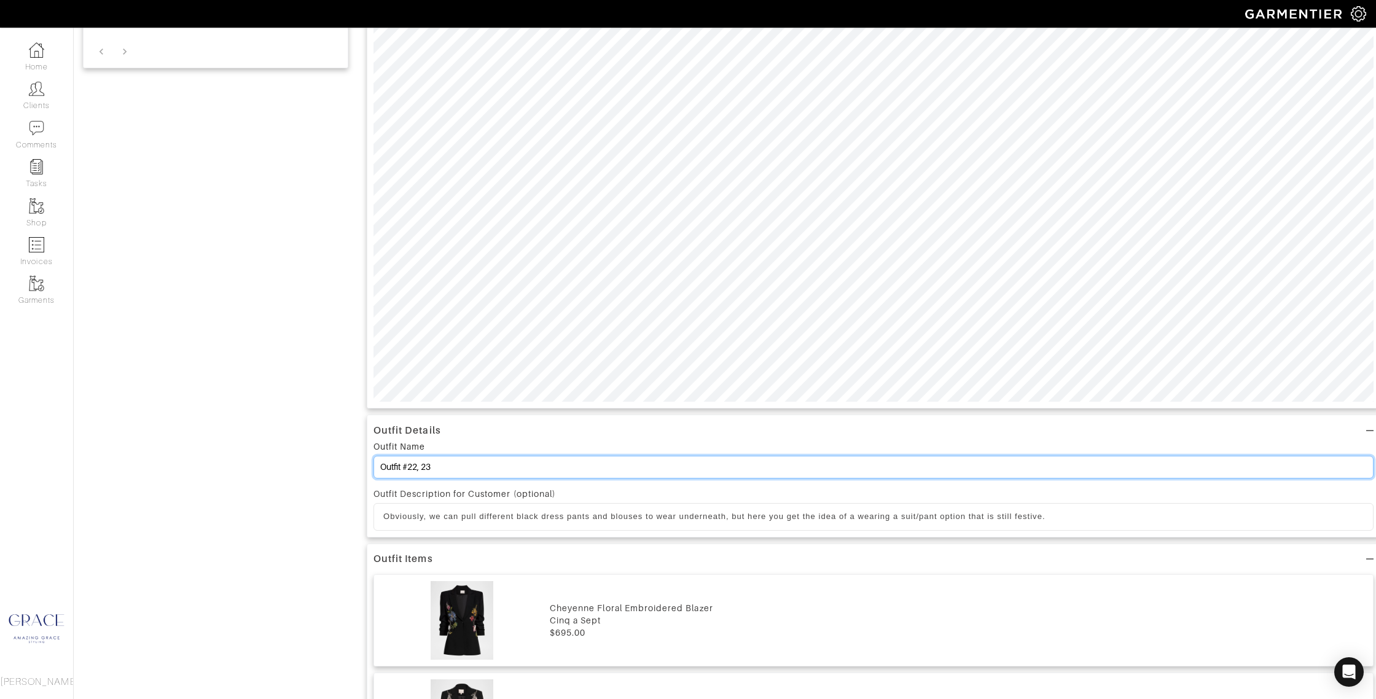
click at [413, 469] on input "Outfit #22, 23" at bounding box center [873, 467] width 1000 height 23
drag, startPoint x: 447, startPoint y: 469, endPoint x: 428, endPoint y: 469, distance: 19.0
click at [427, 469] on input "Outfit #24, 23" at bounding box center [873, 467] width 1000 height 23
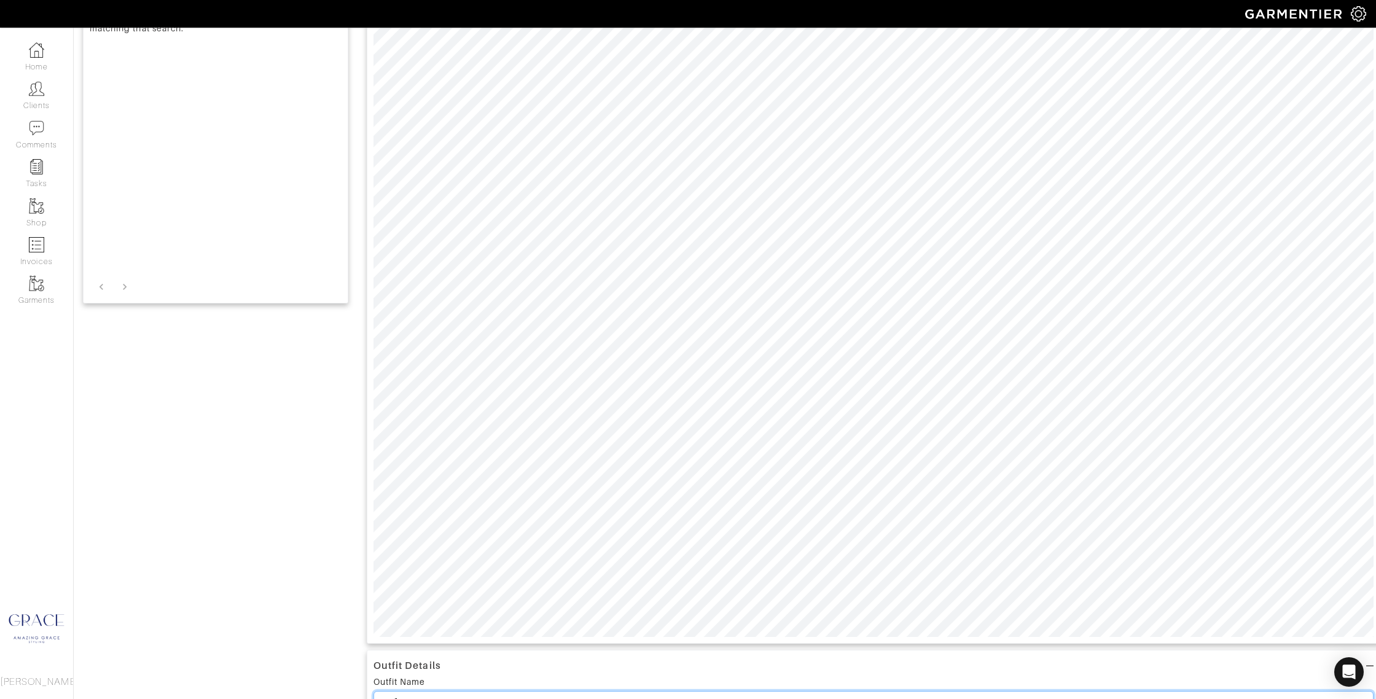
scroll to position [0, 0]
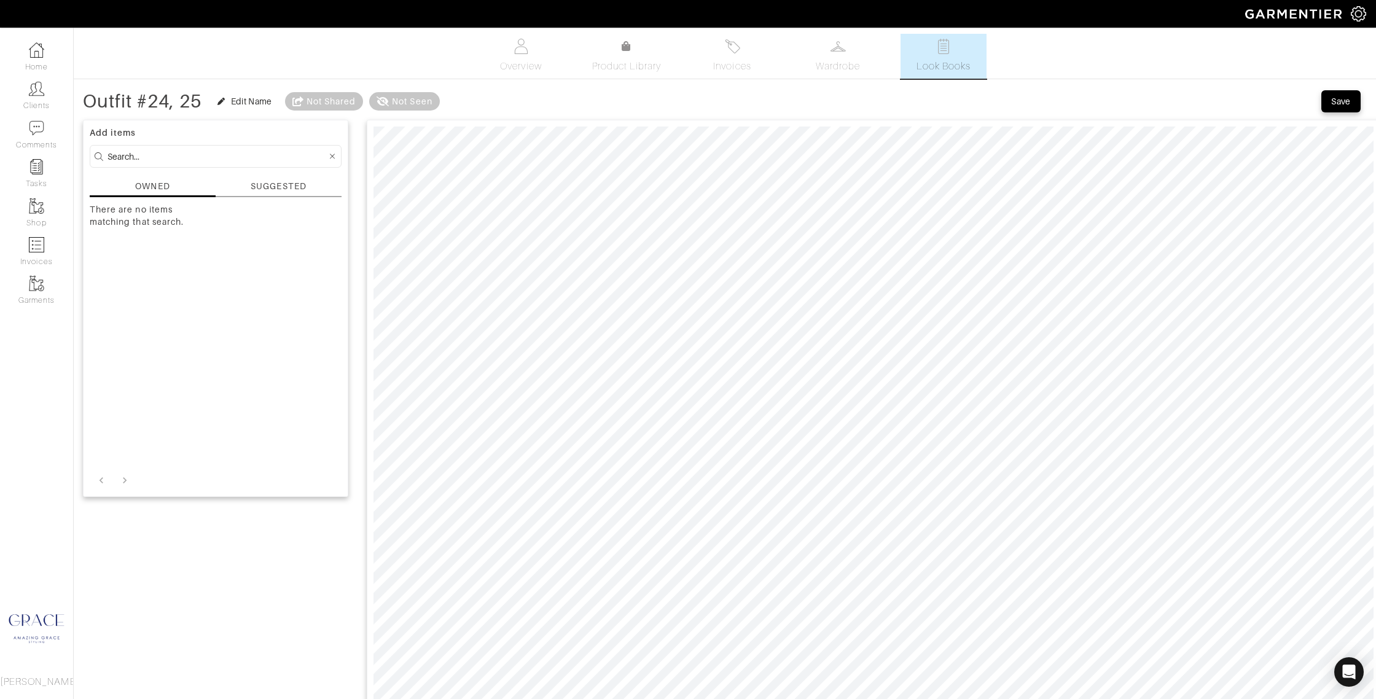
type input "Outfit #24, 25"
click at [1341, 101] on div "Save" at bounding box center [1341, 101] width 20 height 12
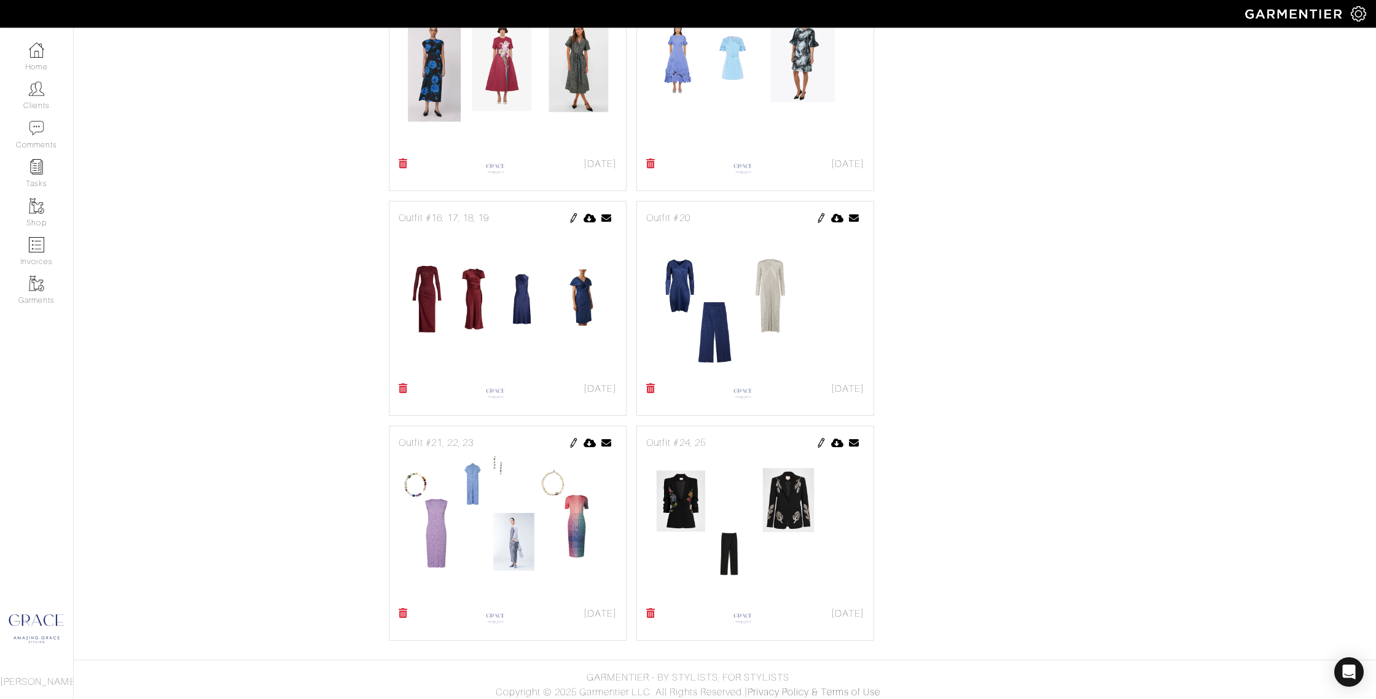
scroll to position [789, 0]
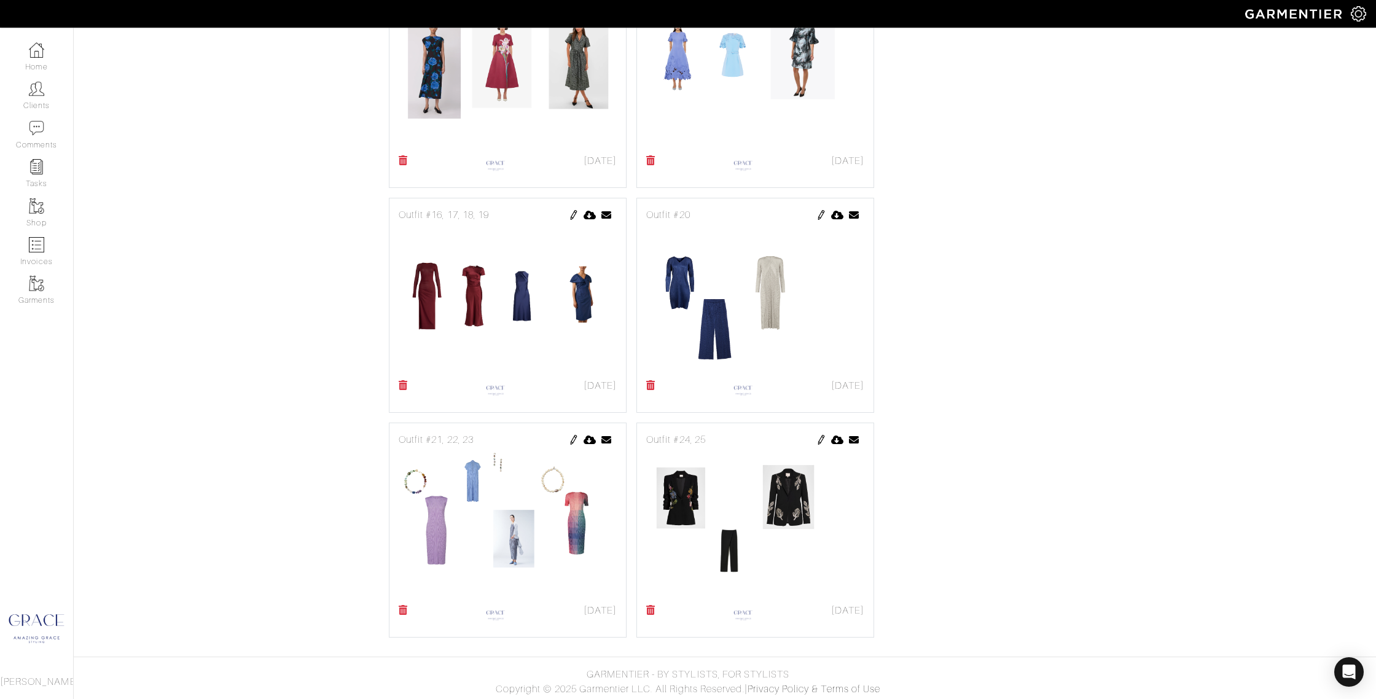
click at [824, 216] on img at bounding box center [821, 215] width 10 height 10
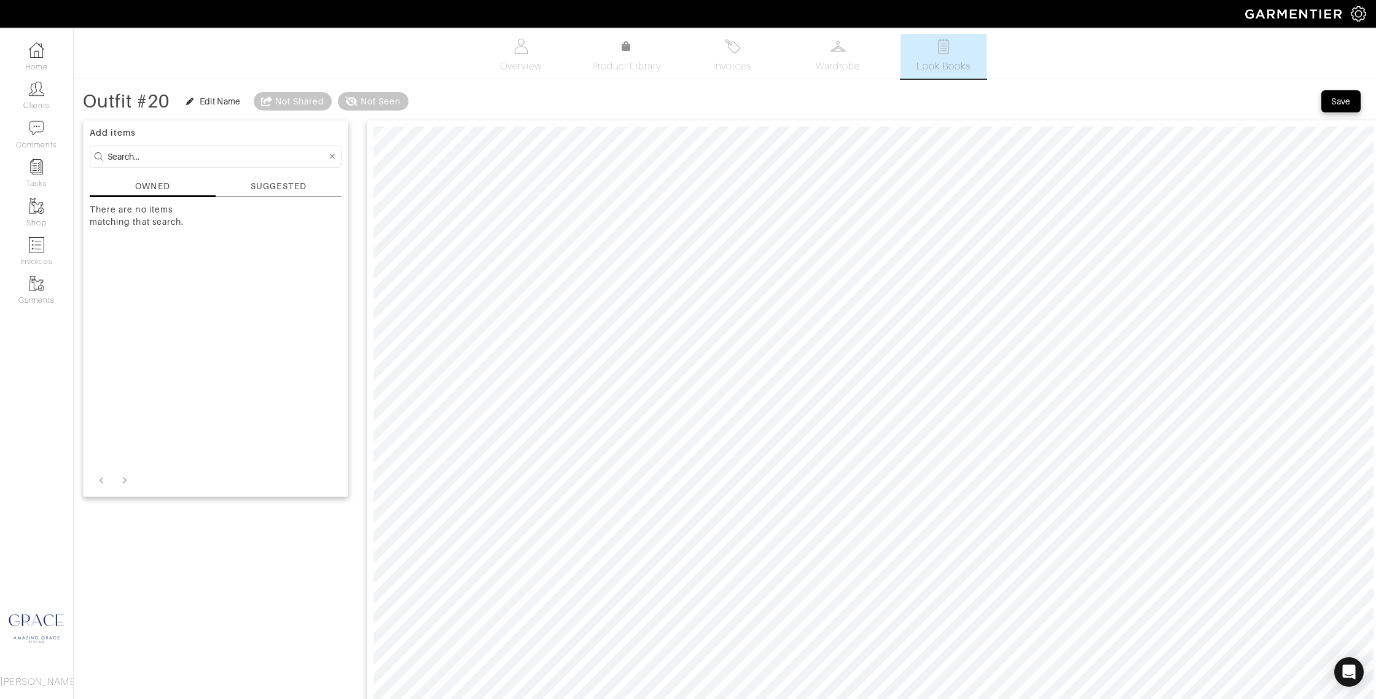
click at [258, 186] on div "SUGGESTED" at bounding box center [278, 186] width 55 height 13
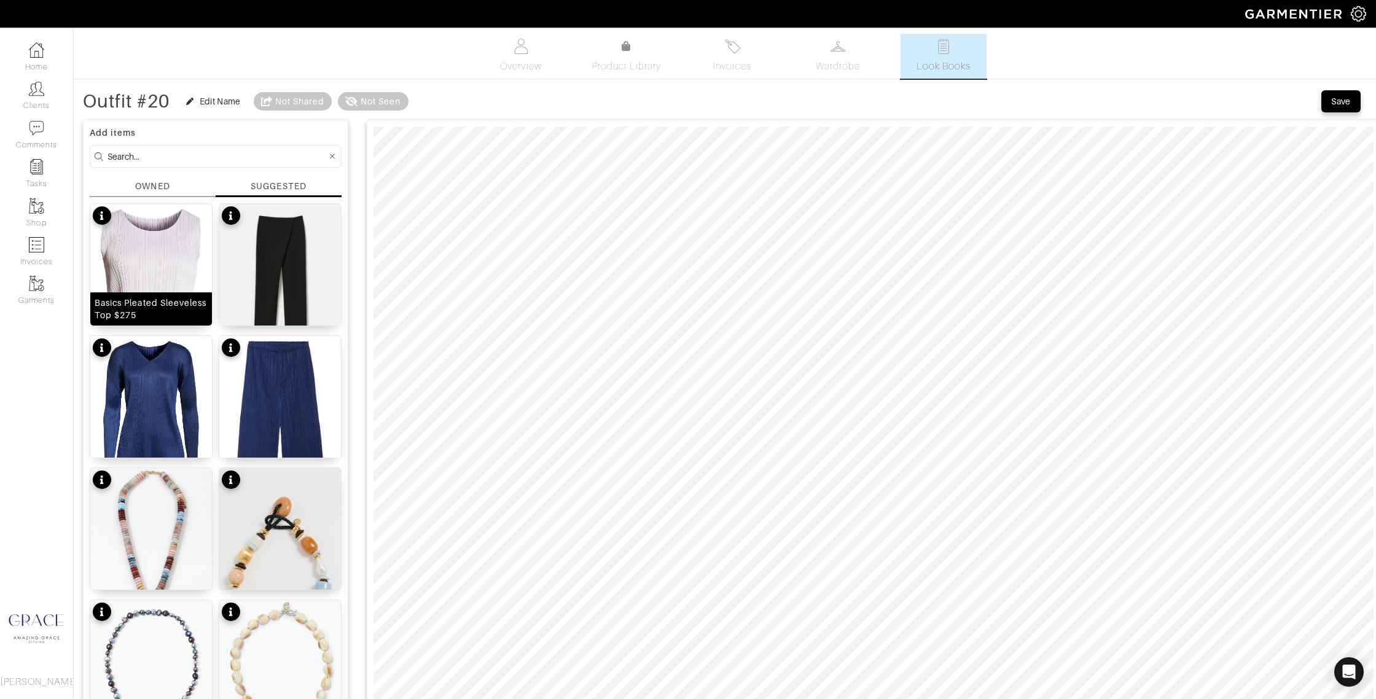
click at [188, 244] on img at bounding box center [151, 297] width 122 height 187
click at [1349, 103] on div "Save" at bounding box center [1341, 101] width 20 height 12
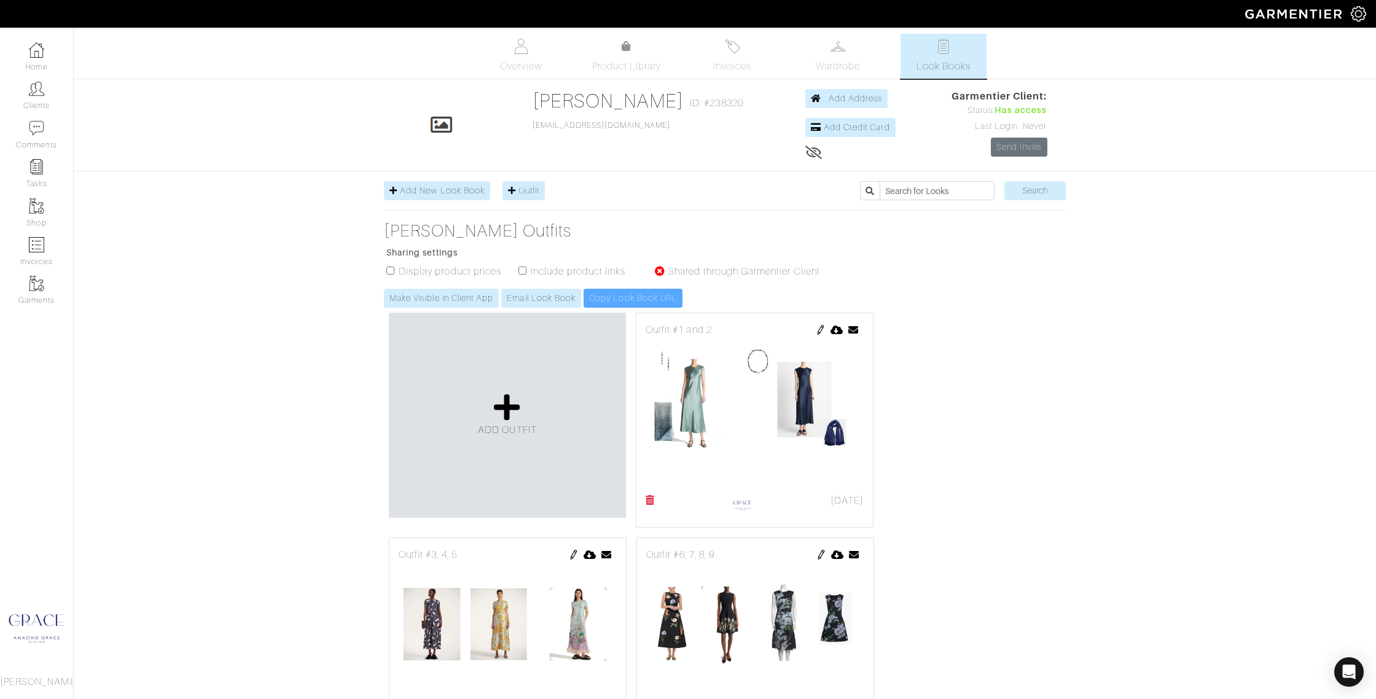
drag, startPoint x: 522, startPoint y: 271, endPoint x: 494, endPoint y: 271, distance: 28.3
click at [520, 271] on input "checkbox" at bounding box center [522, 271] width 8 height 8
checkbox input "true"
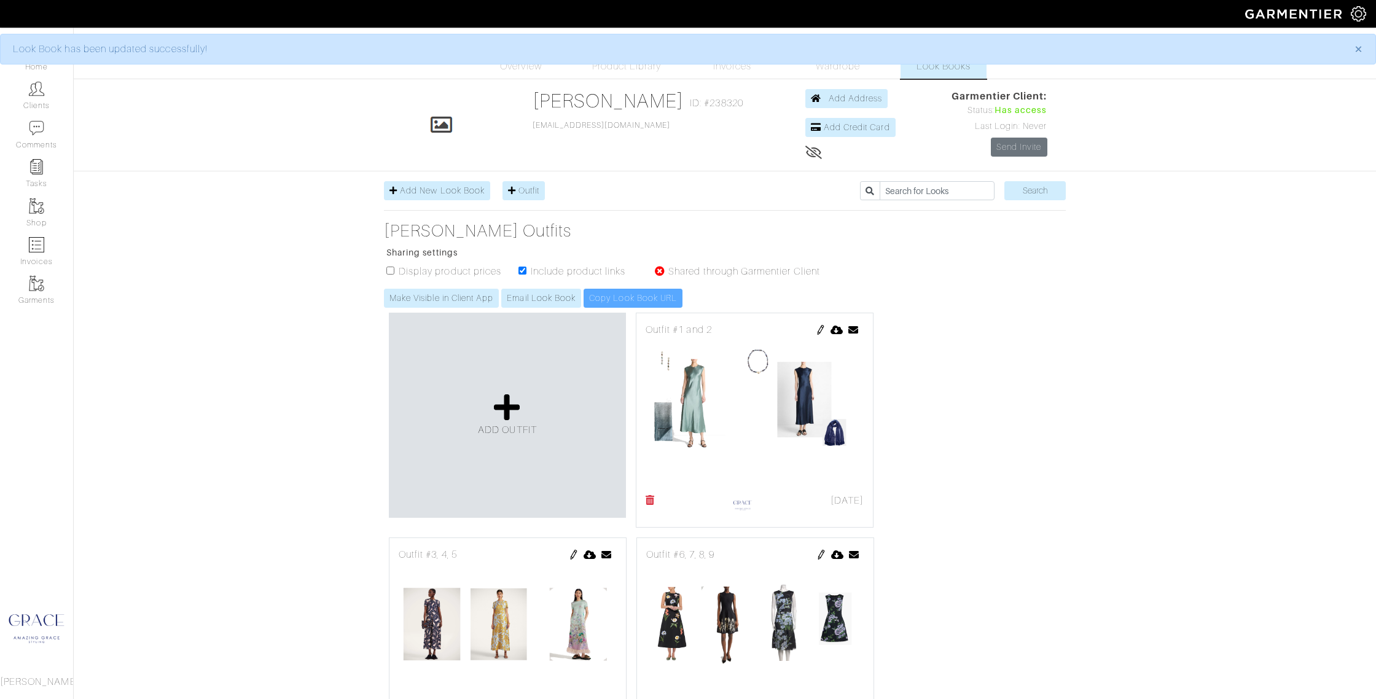
click at [390, 271] on input "checkbox" at bounding box center [390, 271] width 8 height 8
checkbox input "true"
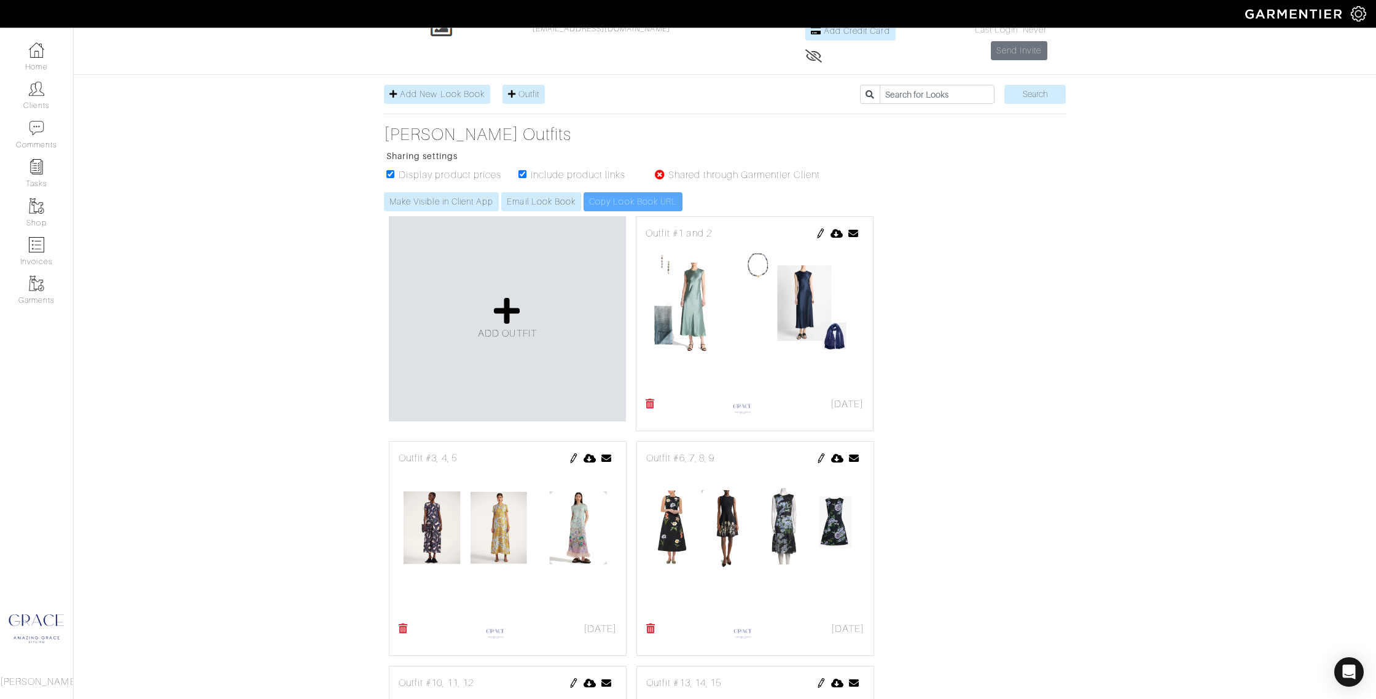
scroll to position [122, 0]
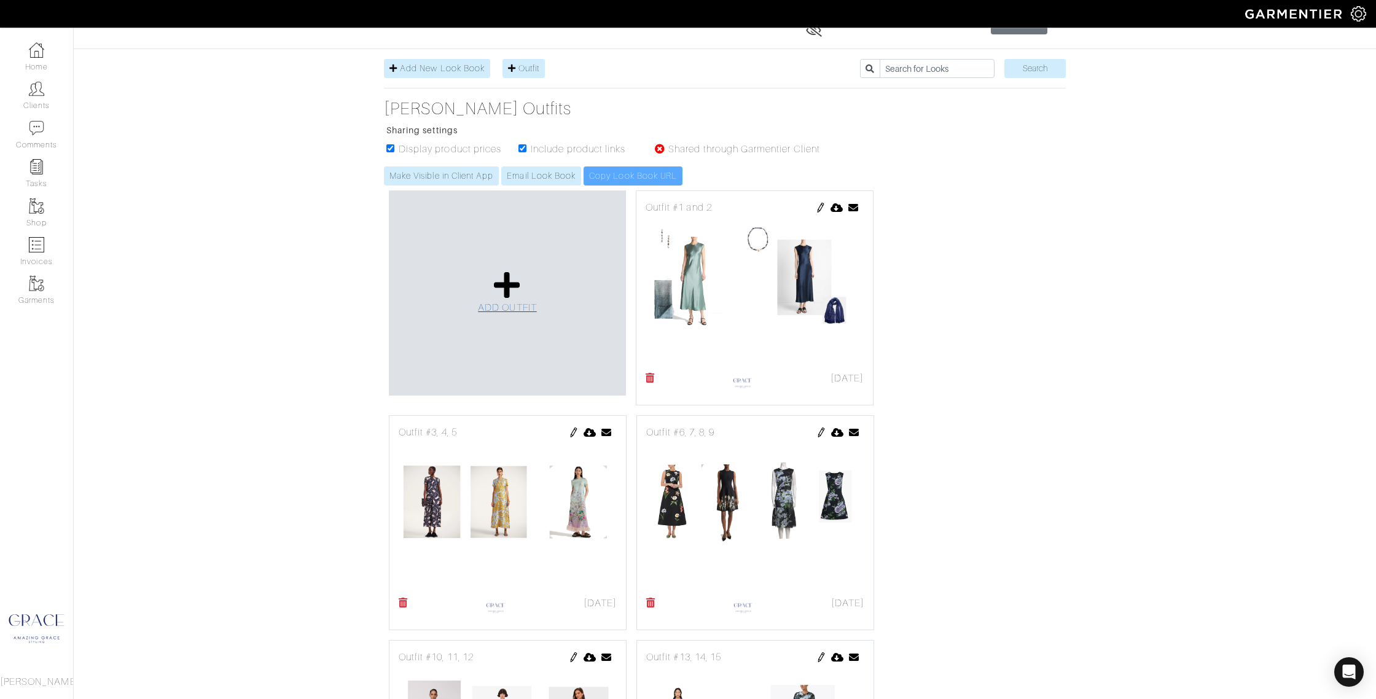
click at [497, 294] on icon at bounding box center [507, 284] width 26 height 29
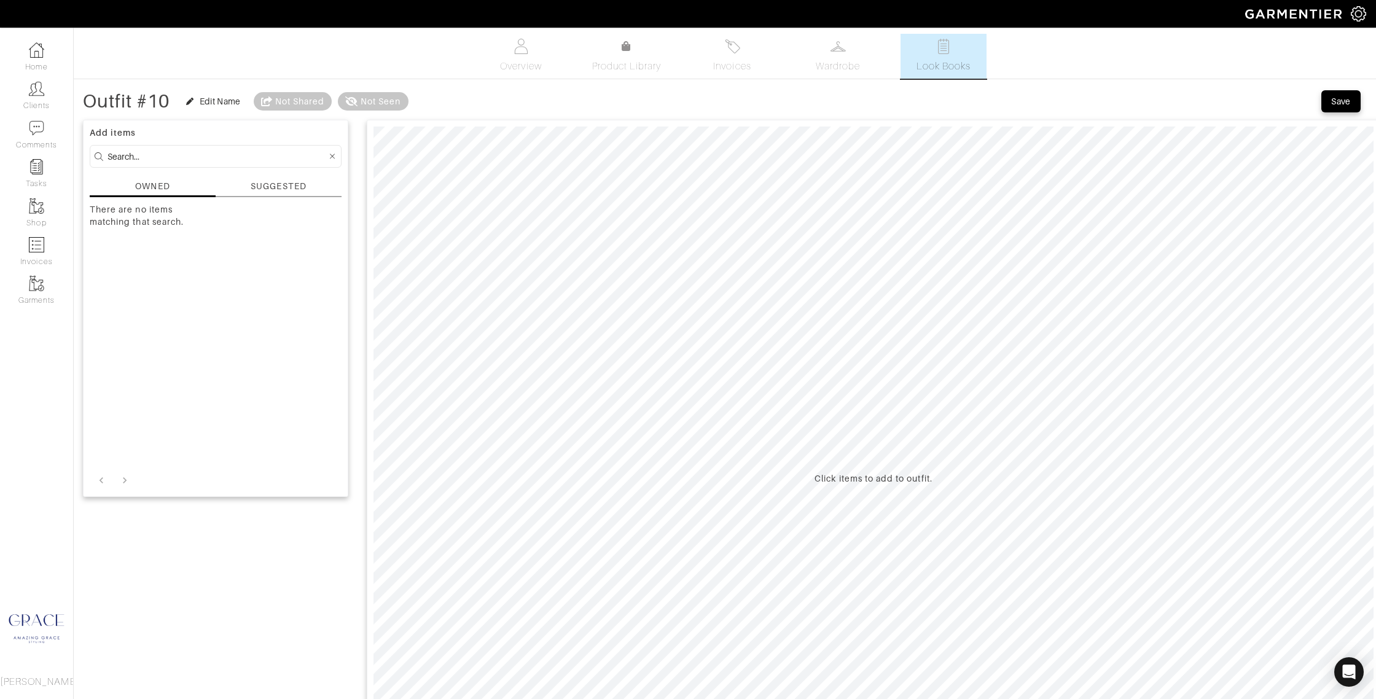
click at [266, 188] on div "SUGGESTED" at bounding box center [278, 186] width 55 height 13
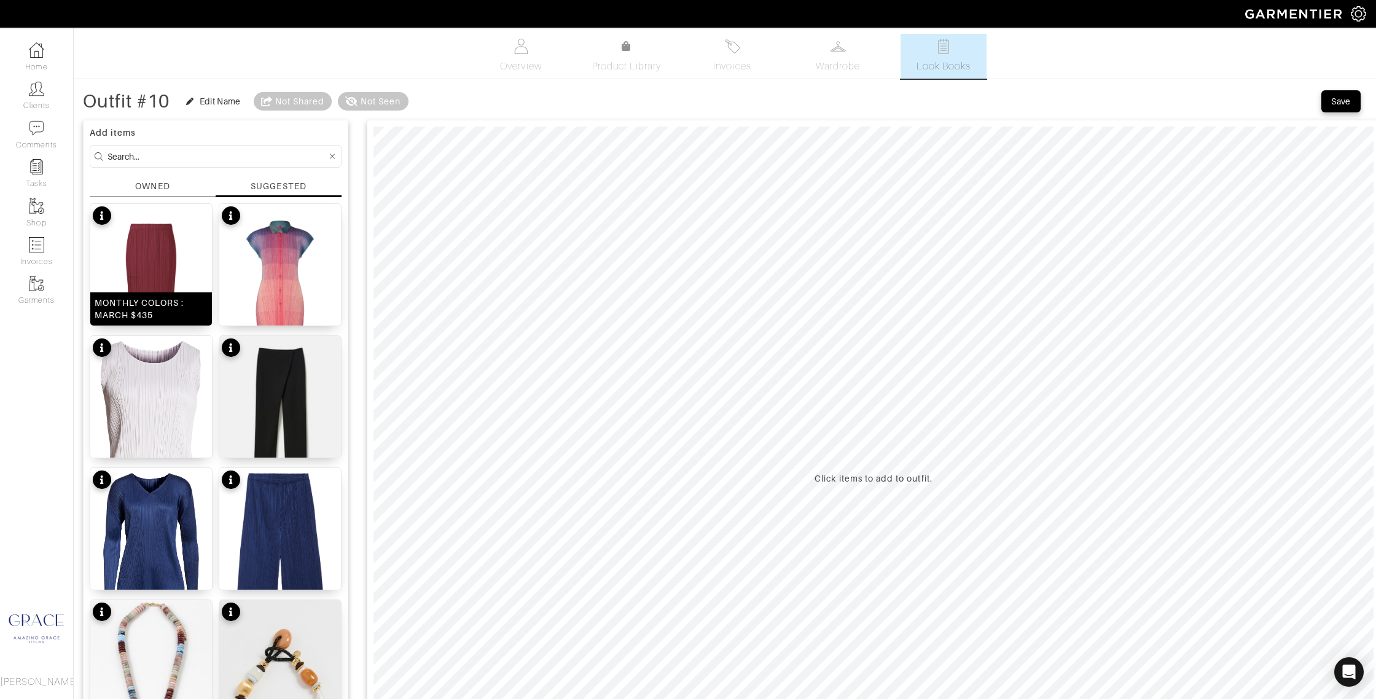
drag, startPoint x: 173, startPoint y: 257, endPoint x: 183, endPoint y: 257, distance: 10.4
click at [173, 257] on img at bounding box center [151, 289] width 122 height 170
click at [634, 66] on span "Product Library" at bounding box center [626, 66] width 69 height 15
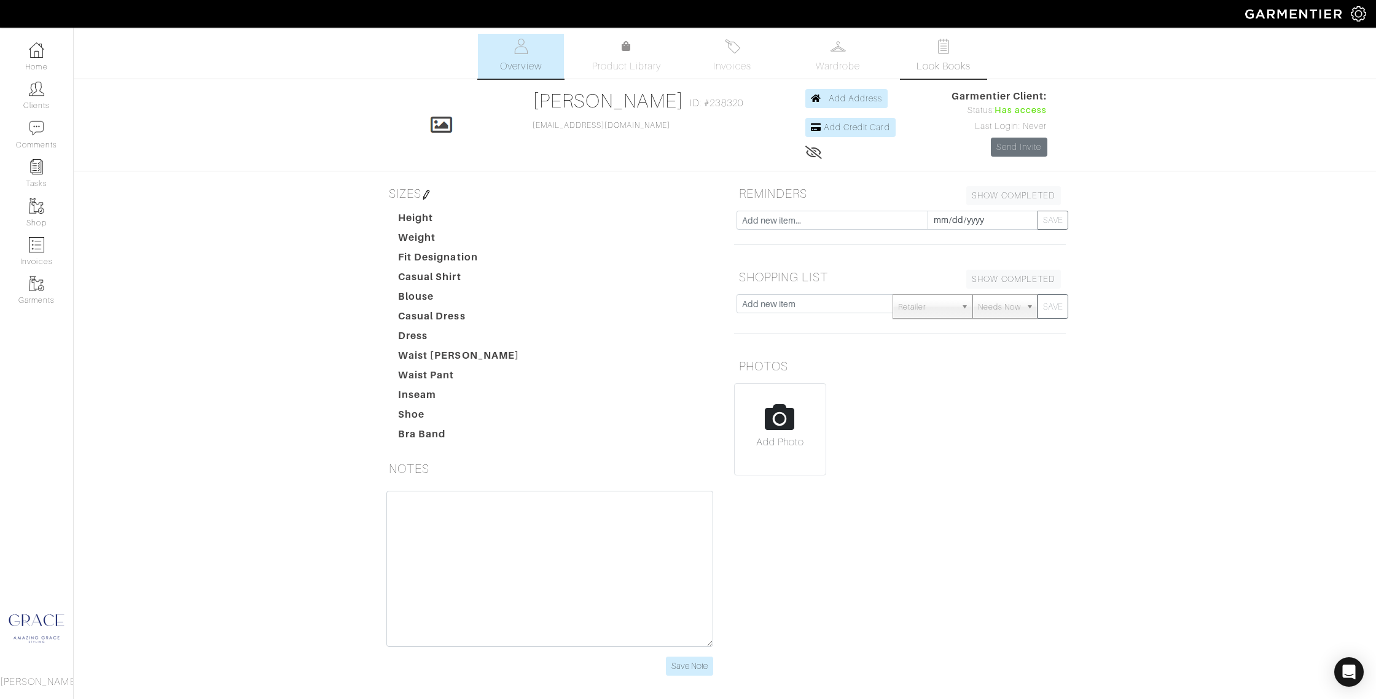
click at [930, 47] on link "Look Books" at bounding box center [943, 56] width 86 height 45
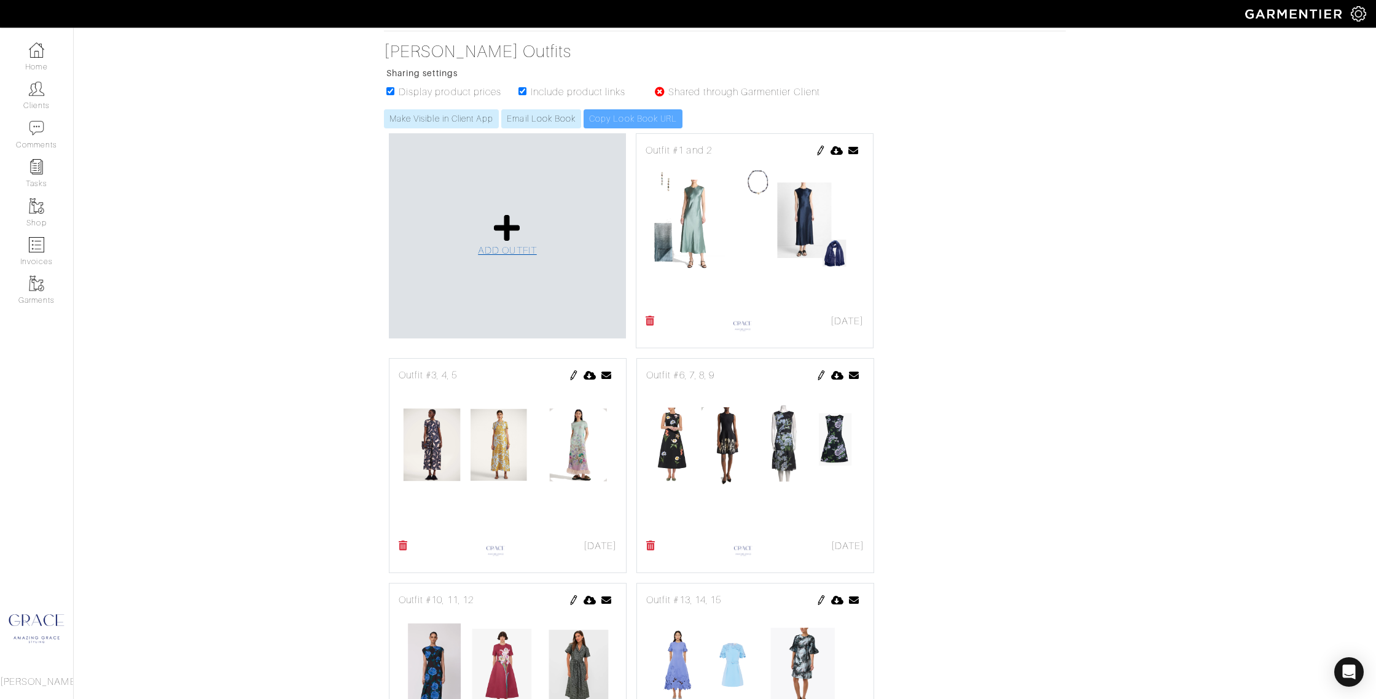
scroll to position [143, 0]
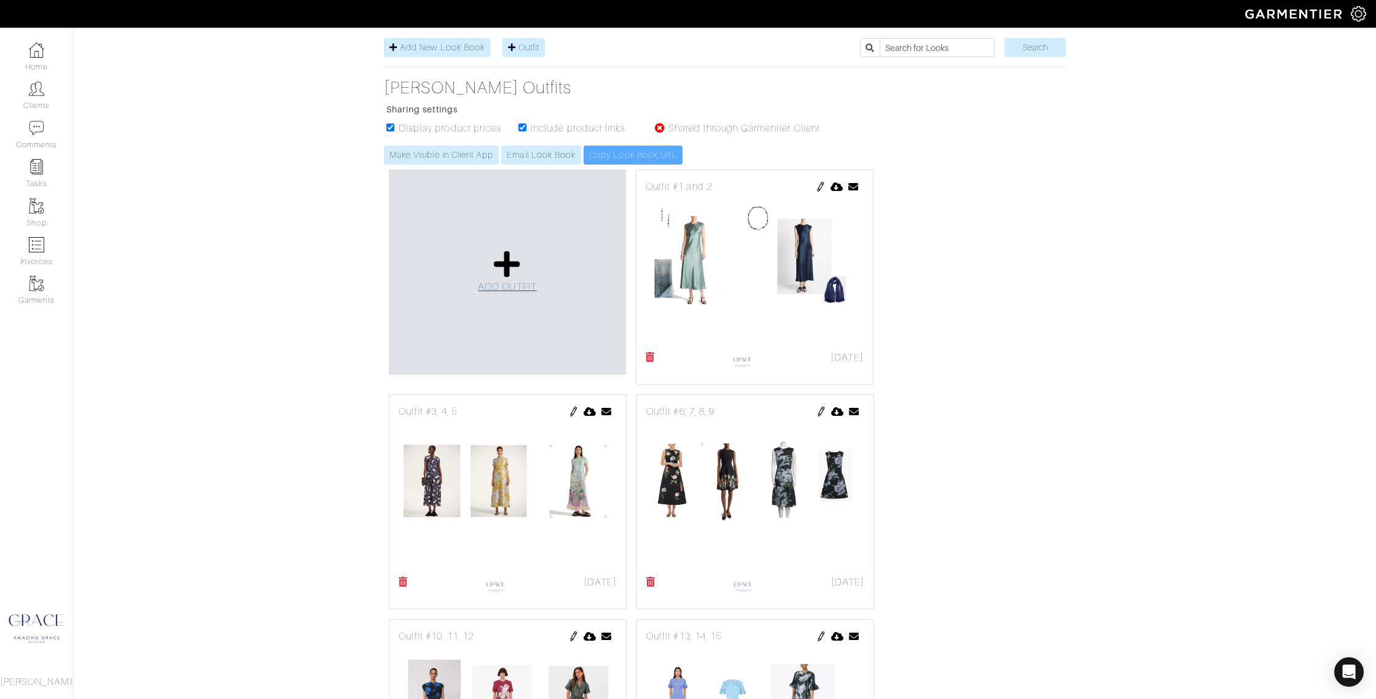
click at [506, 273] on icon at bounding box center [507, 263] width 26 height 29
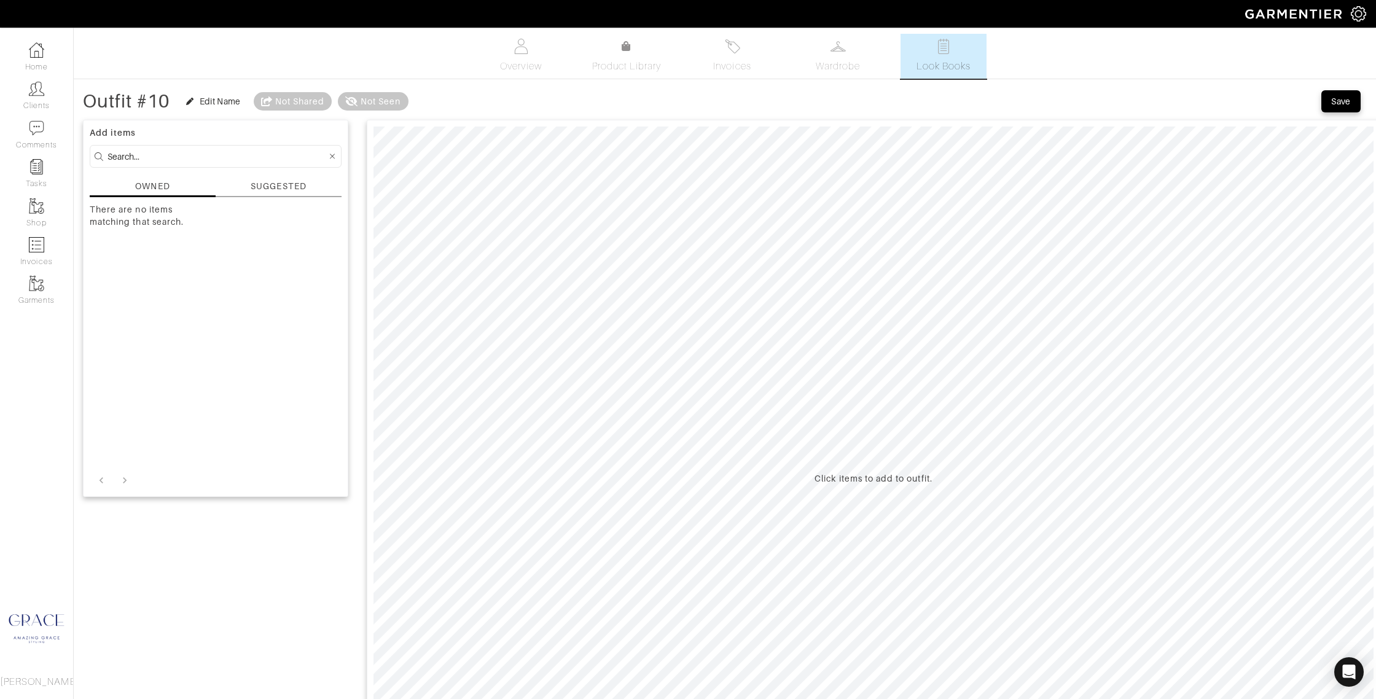
click at [263, 181] on div "SUGGESTED" at bounding box center [278, 186] width 55 height 13
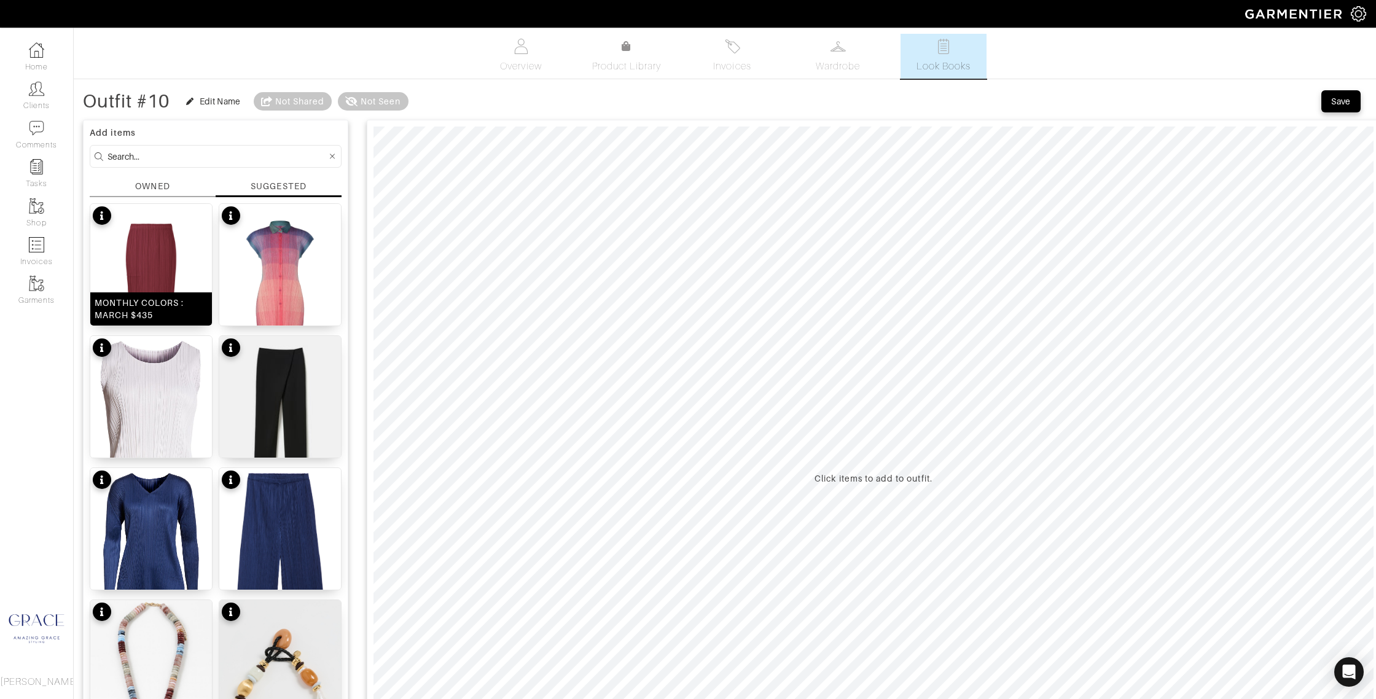
click at [137, 280] on img at bounding box center [151, 289] width 122 height 170
click at [1330, 103] on span "Save" at bounding box center [1341, 101] width 26 height 12
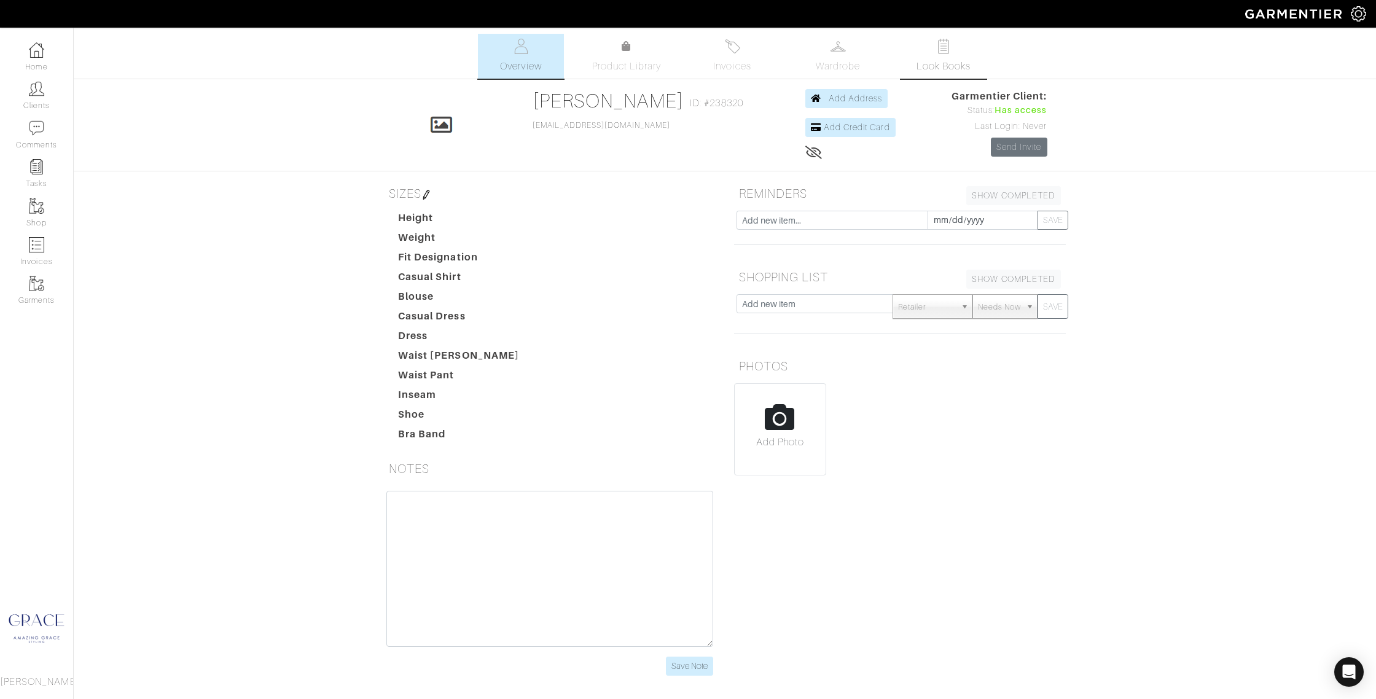
click at [947, 59] on span "Look Books" at bounding box center [943, 66] width 55 height 15
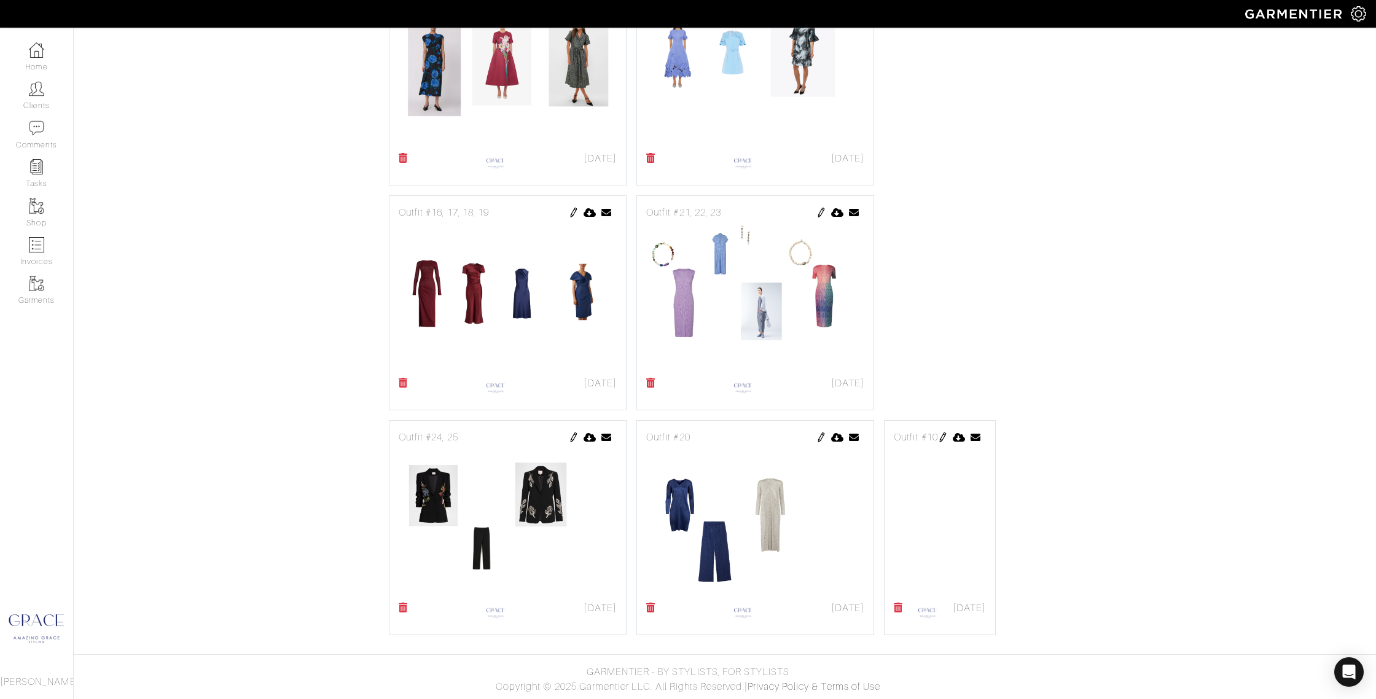
scroll to position [1016, 0]
click at [938, 436] on img at bounding box center [943, 437] width 10 height 10
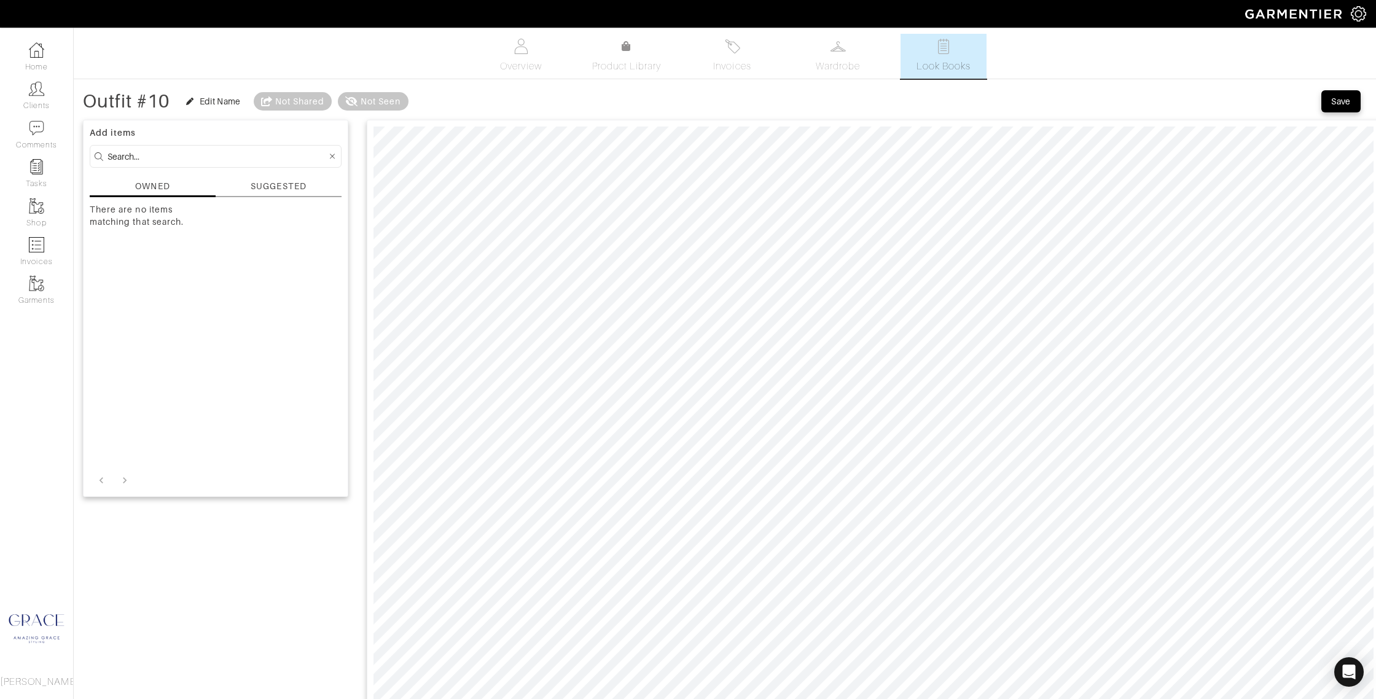
click at [258, 182] on div "SUGGESTED" at bounding box center [278, 186] width 55 height 13
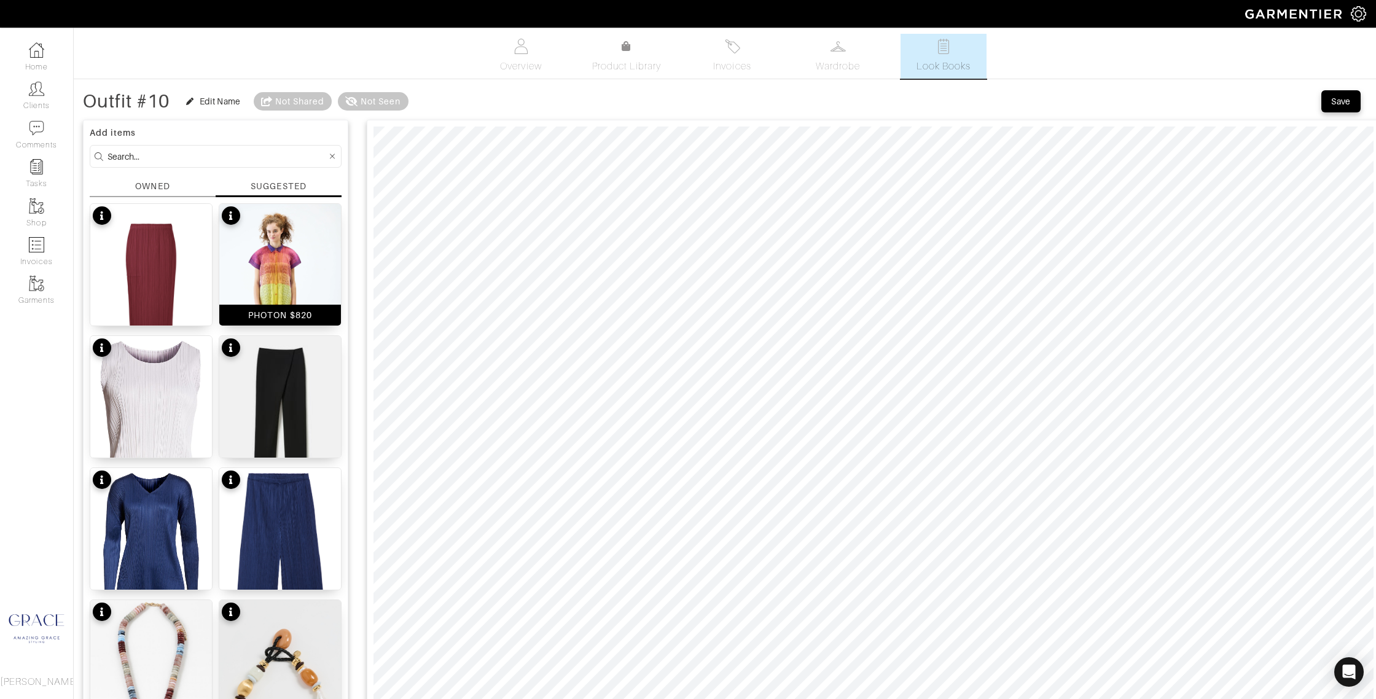
click at [278, 288] on img at bounding box center [280, 305] width 122 height 203
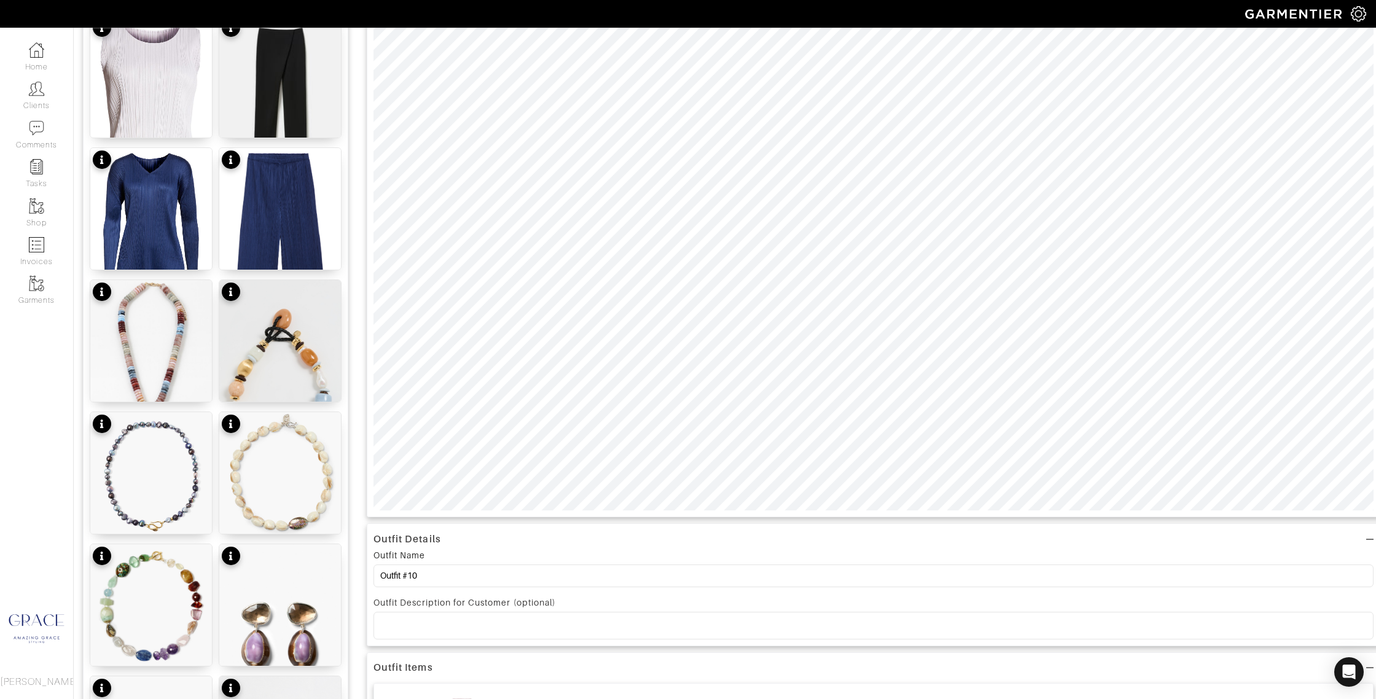
scroll to position [321, 0]
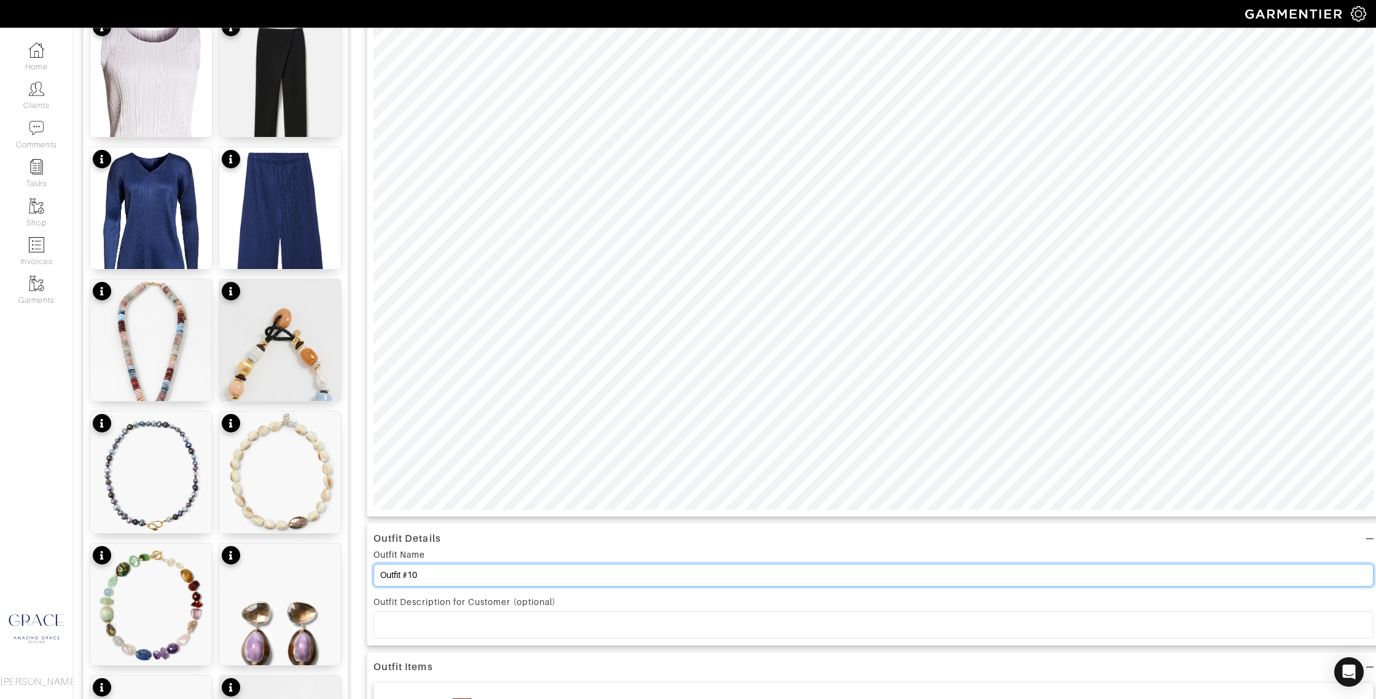
drag, startPoint x: 422, startPoint y: 574, endPoint x: 410, endPoint y: 572, distance: 12.4
click at [408, 573] on input "Outfit #10" at bounding box center [873, 575] width 1000 height 23
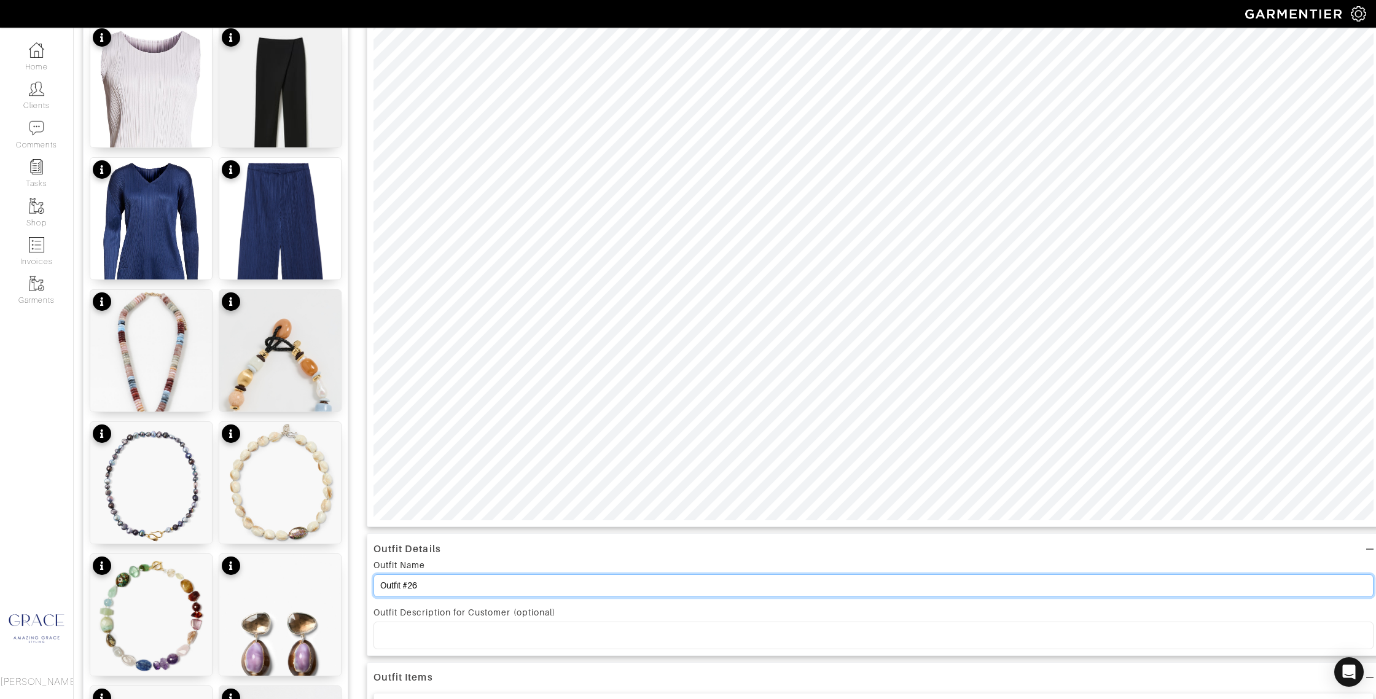
type input "Outfit #26"
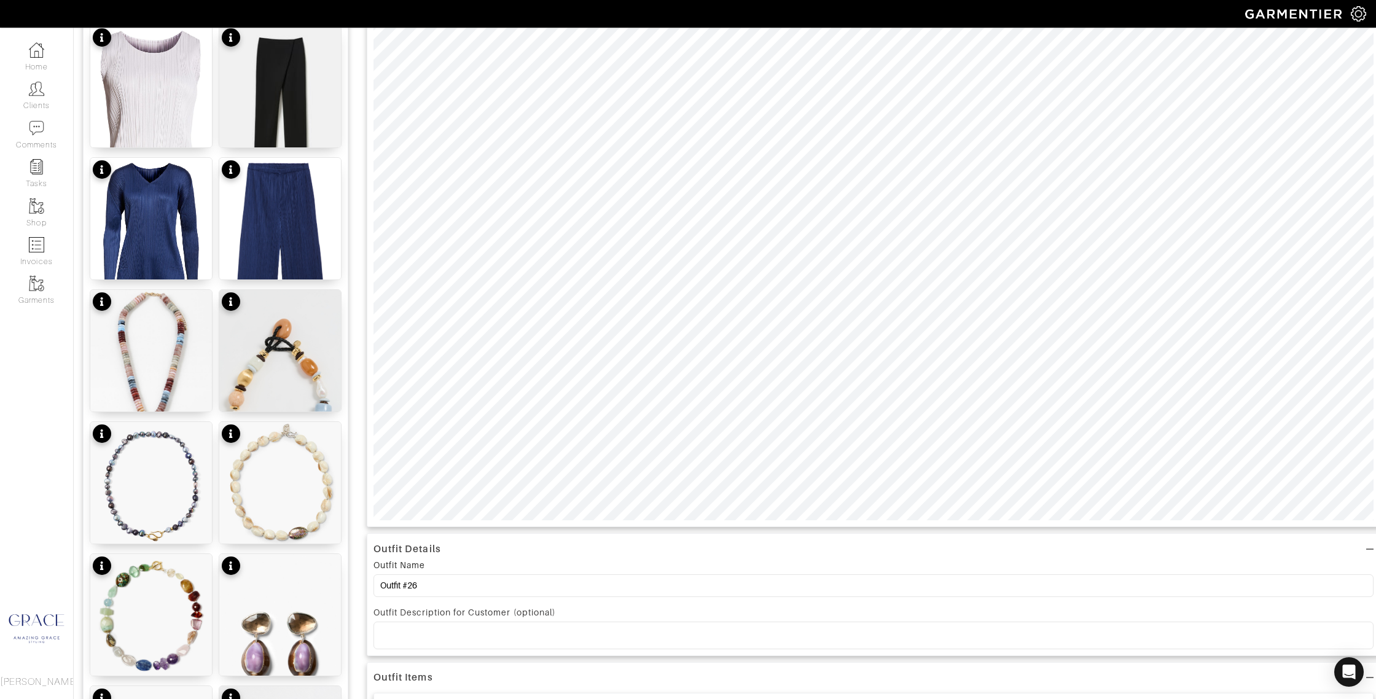
drag, startPoint x: 449, startPoint y: 639, endPoint x: 456, endPoint y: 633, distance: 10.0
click at [449, 639] on p at bounding box center [873, 635] width 980 height 11
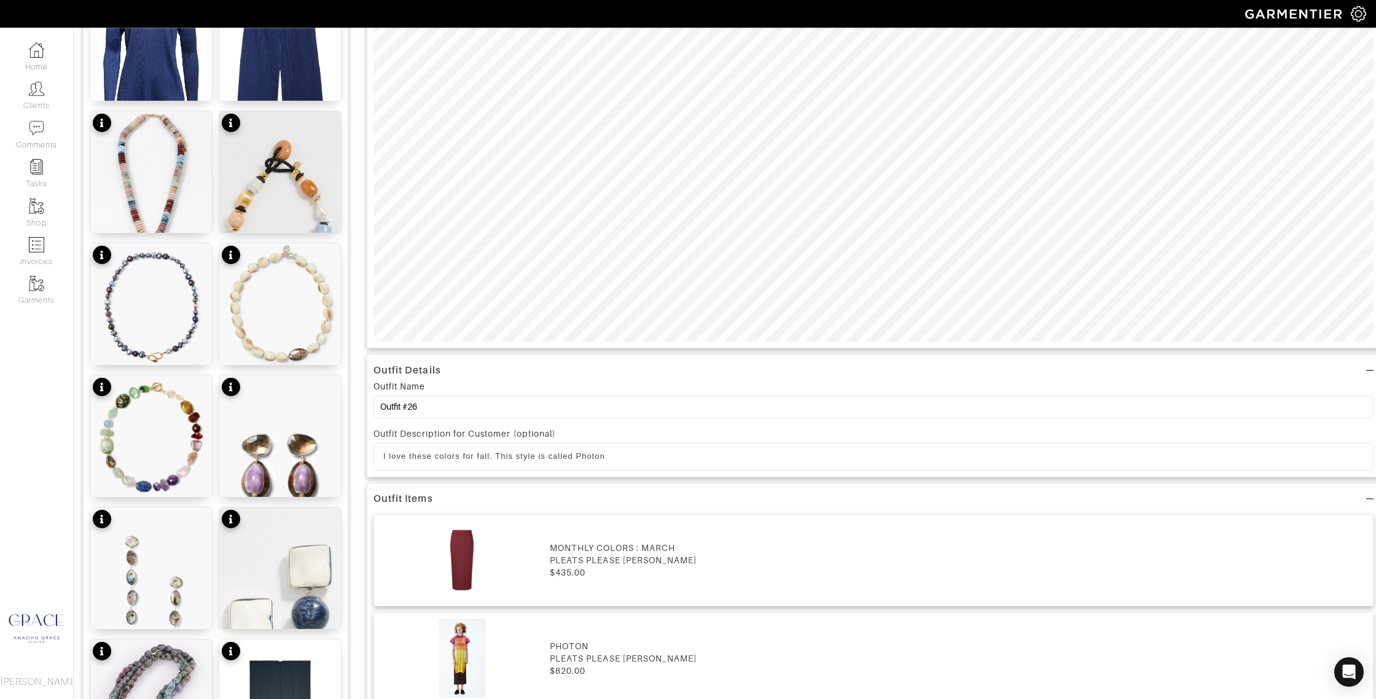
scroll to position [494, 0]
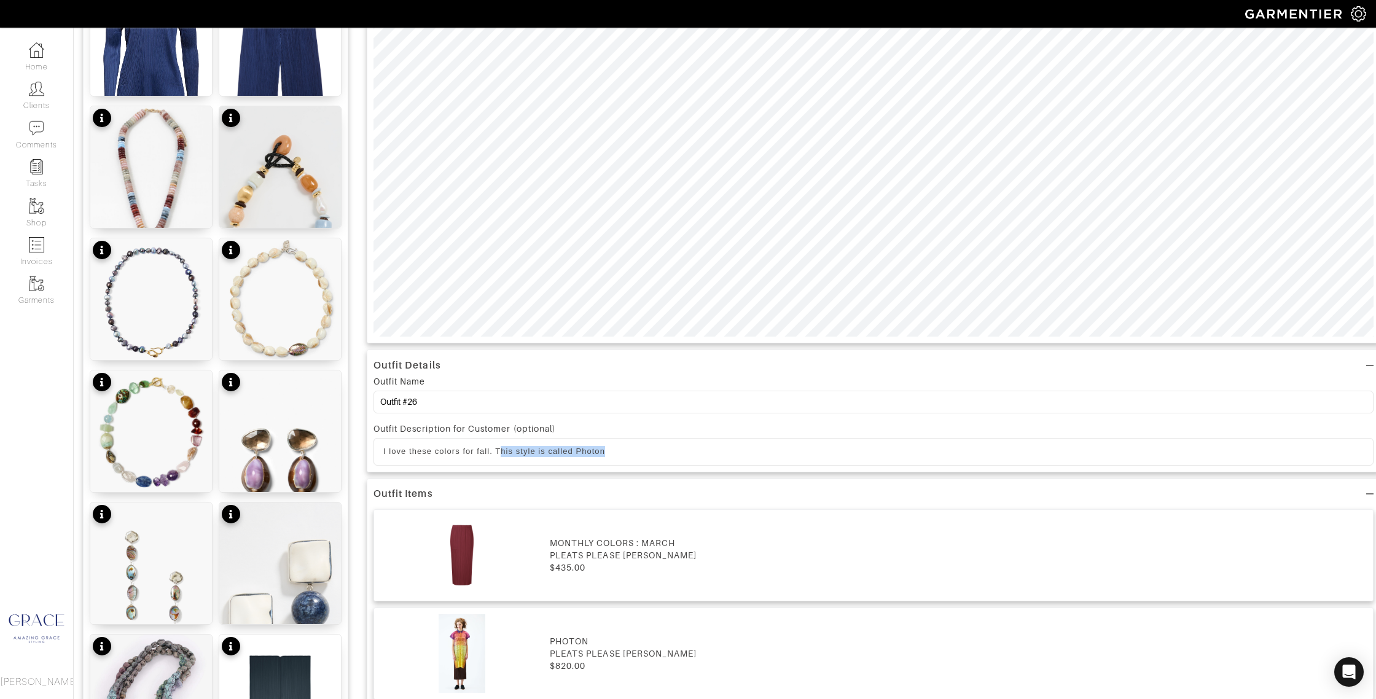
drag, startPoint x: 614, startPoint y: 448, endPoint x: 509, endPoint y: 449, distance: 105.6
click at [502, 451] on p "I love these colors for fall. This style is called Photon" at bounding box center [873, 451] width 980 height 11
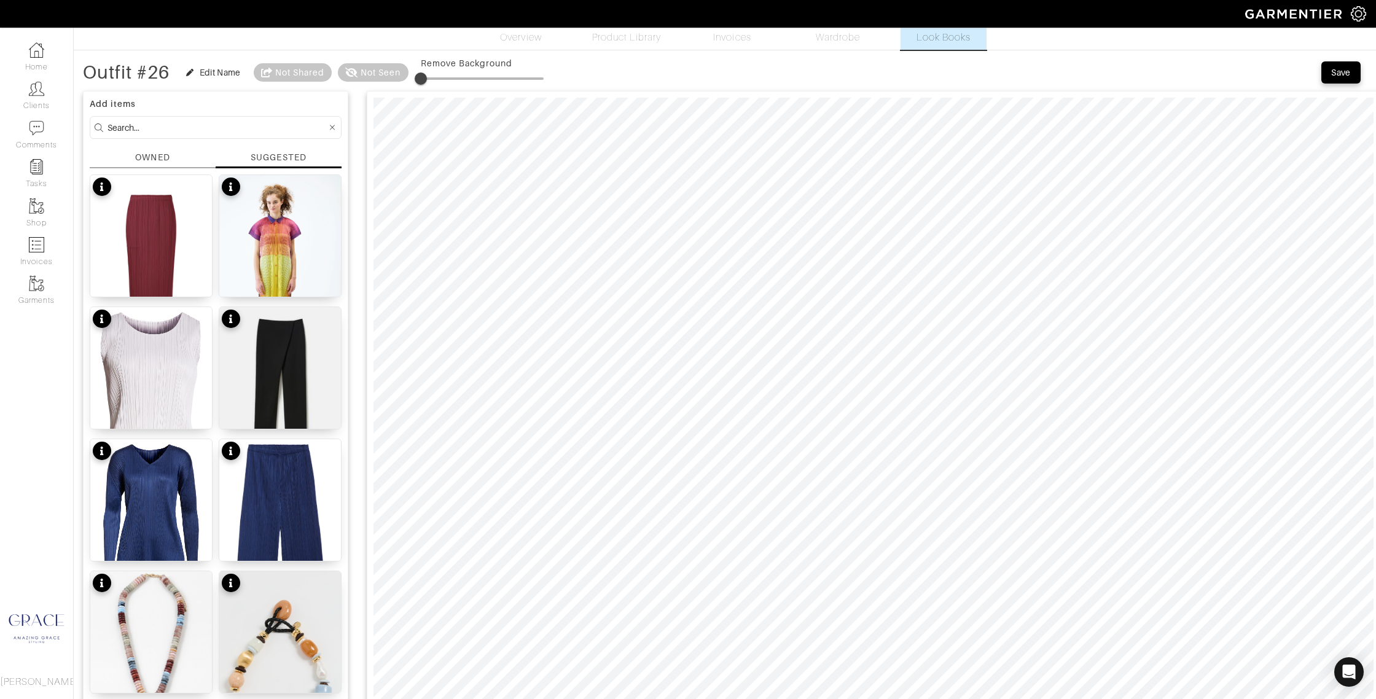
scroll to position [0, 0]
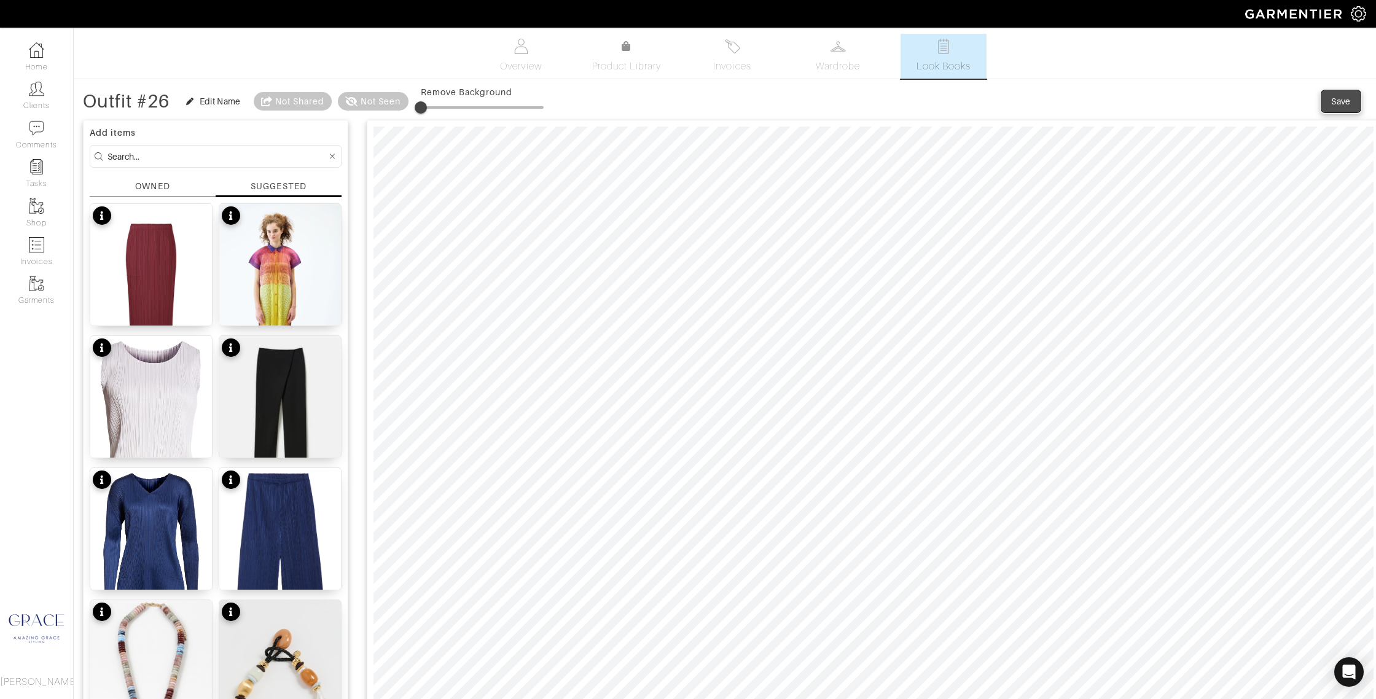
click at [1338, 103] on div "Save" at bounding box center [1341, 101] width 20 height 12
